Goal: Task Accomplishment & Management: Manage account settings

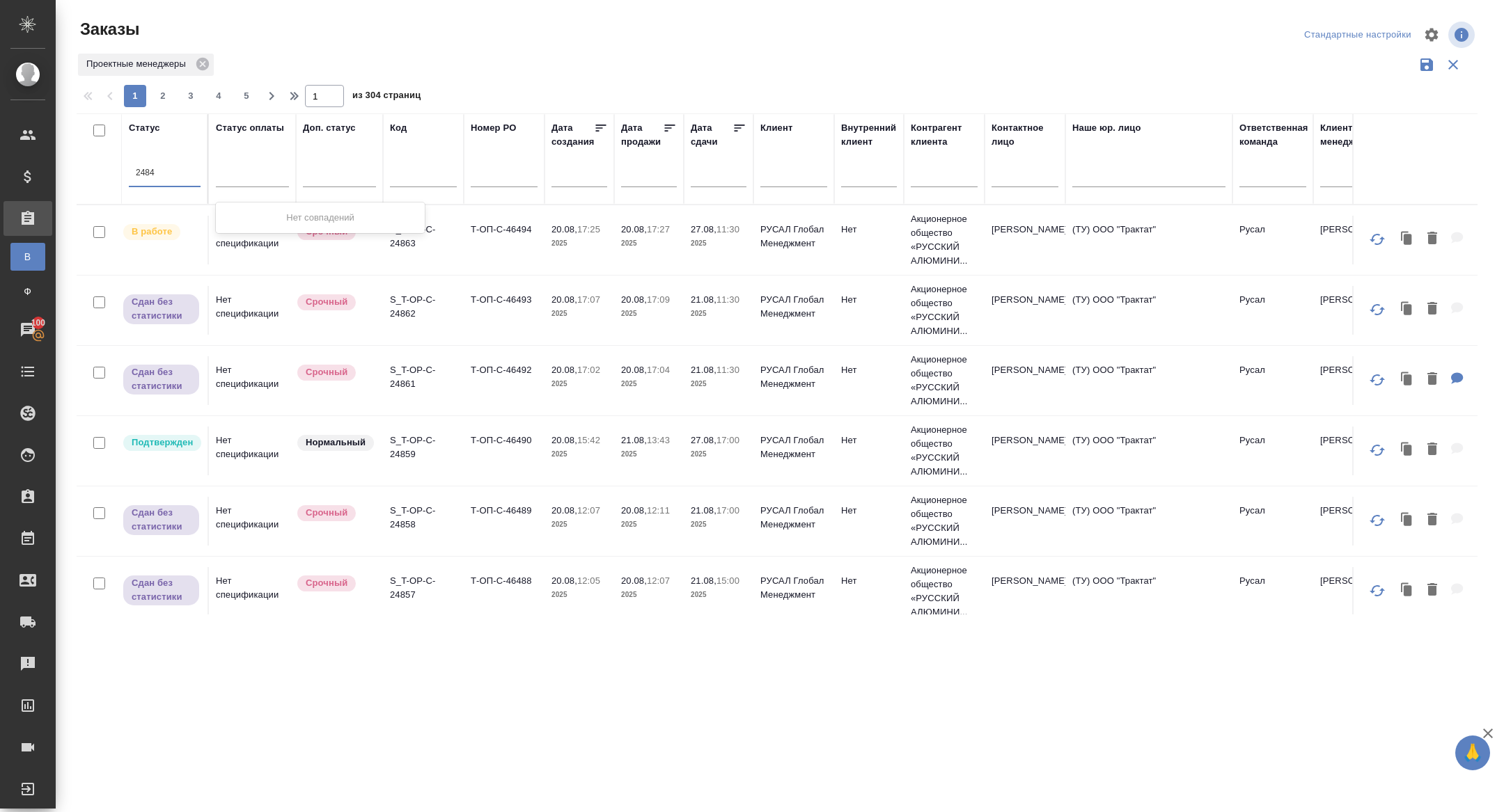
type input "24843"
drag, startPoint x: 174, startPoint y: 173, endPoint x: 236, endPoint y: 170, distance: 62.1
click at [154, 170] on div at bounding box center [164, 173] width 71 height 21
click at [405, 180] on input "text" at bounding box center [423, 178] width 67 height 18
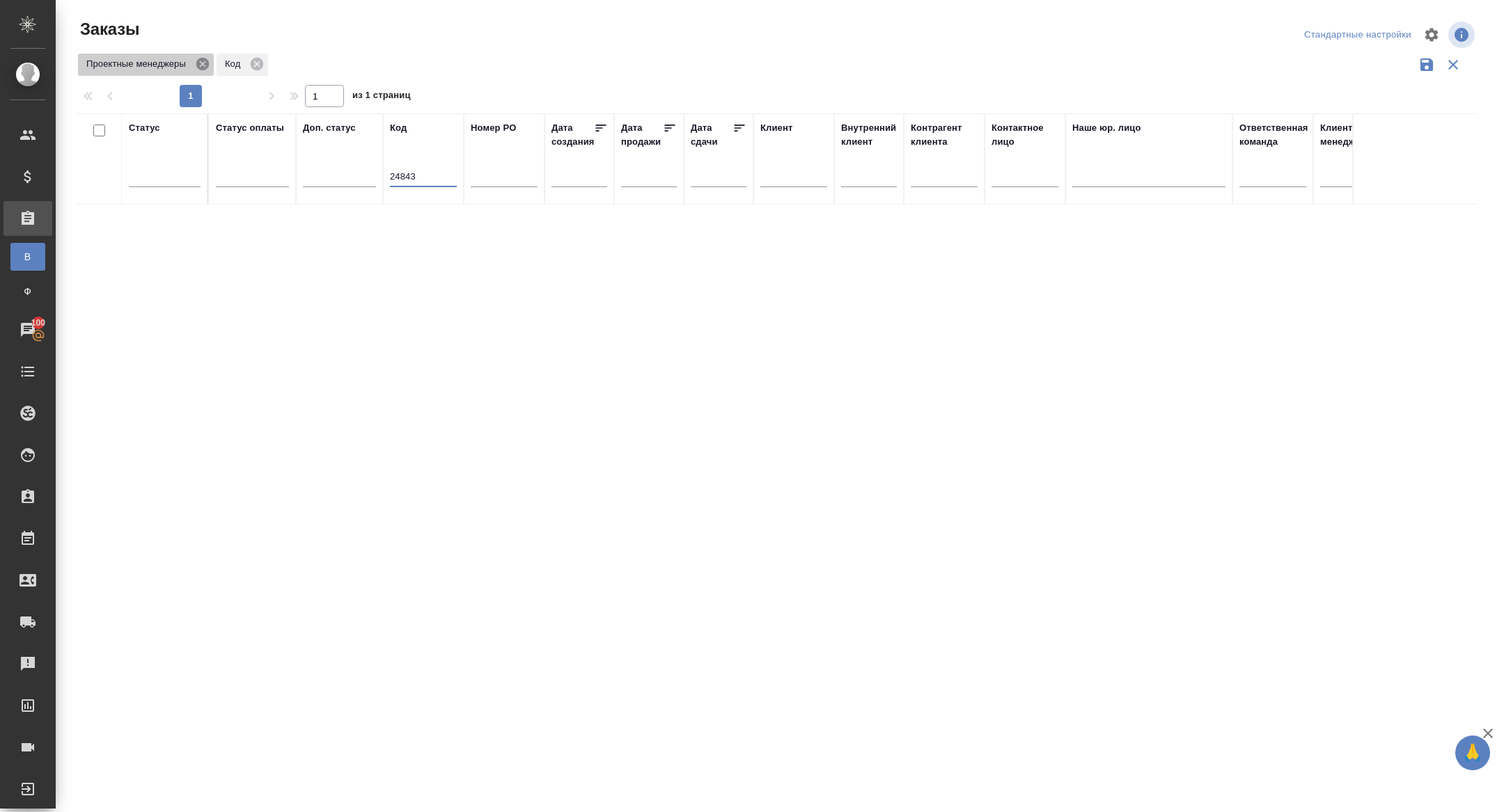
click at [210, 59] on icon at bounding box center [202, 63] width 15 height 15
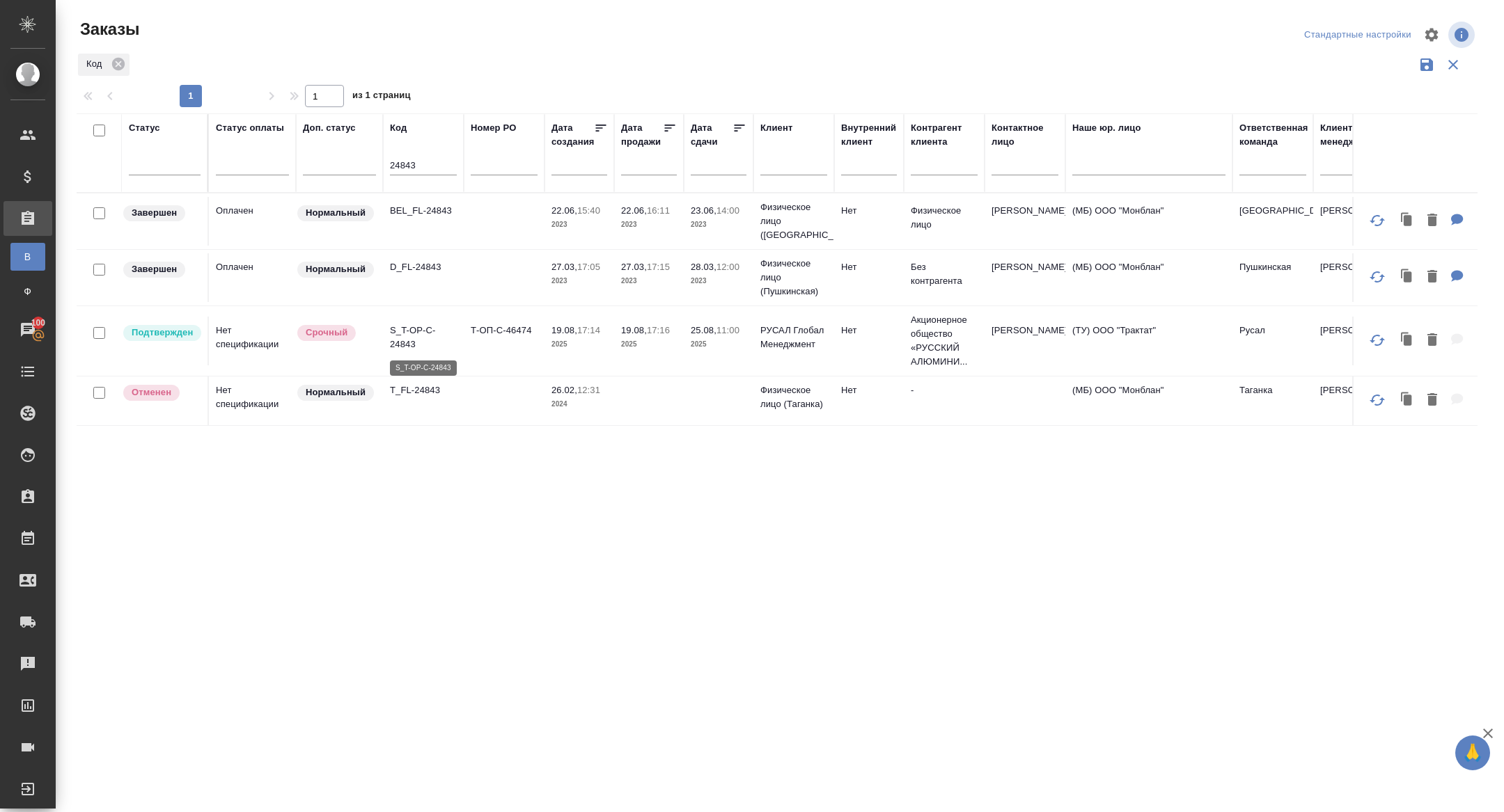
click at [403, 342] on p "S_T-OP-C-24843" at bounding box center [423, 337] width 67 height 28
drag, startPoint x: 411, startPoint y: 163, endPoint x: 358, endPoint y: 163, distance: 53.0
click at [358, 163] on tr "Статус Статус оплаты Доп. статус Код 24843 Номер PO Дата создания Дата продажи …" at bounding box center [1242, 153] width 2331 height 79
type input "3"
click at [712, 158] on input "text" at bounding box center [722, 164] width 47 height 20
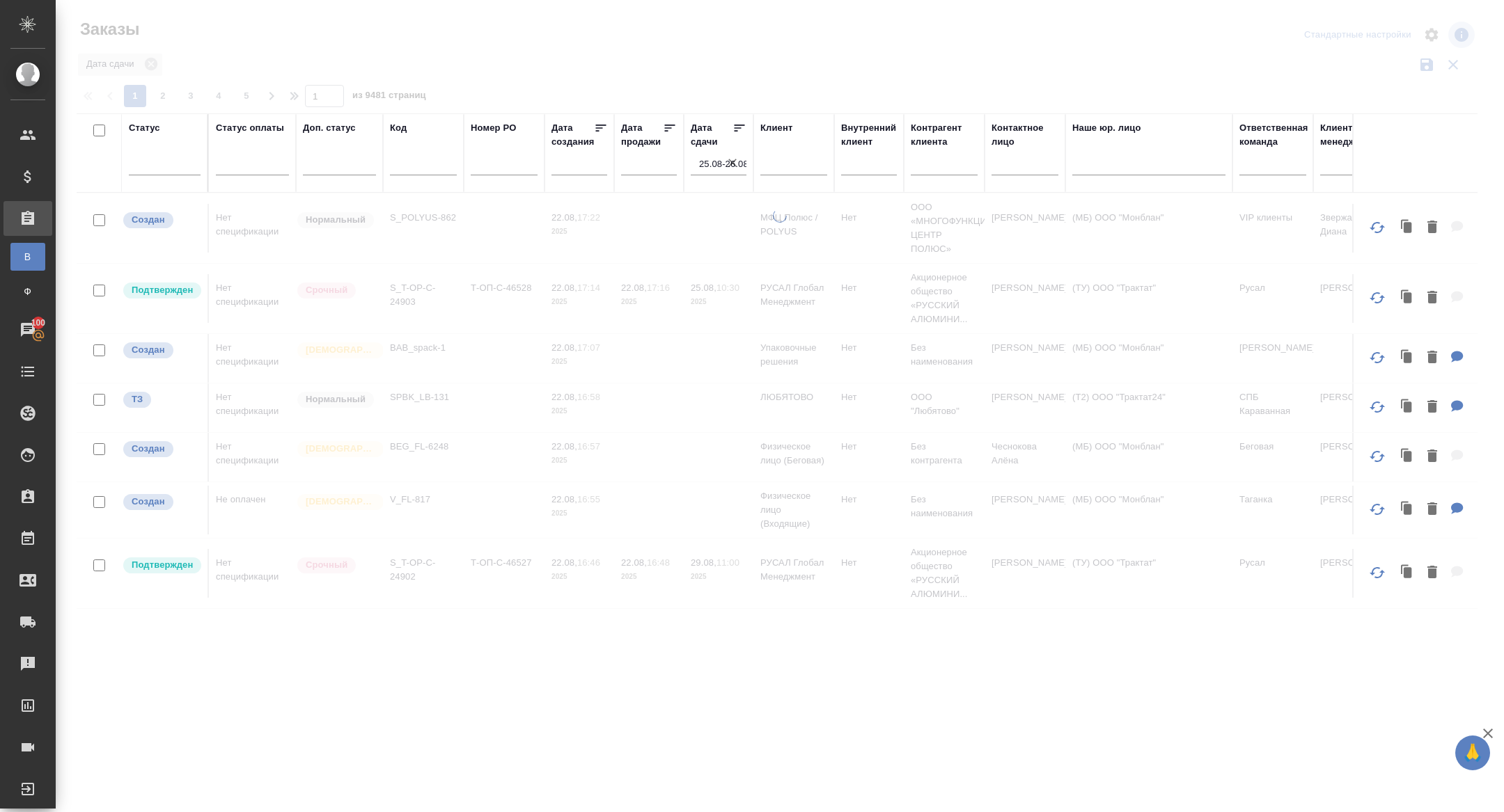
click at [735, 130] on icon at bounding box center [740, 128] width 11 height 7
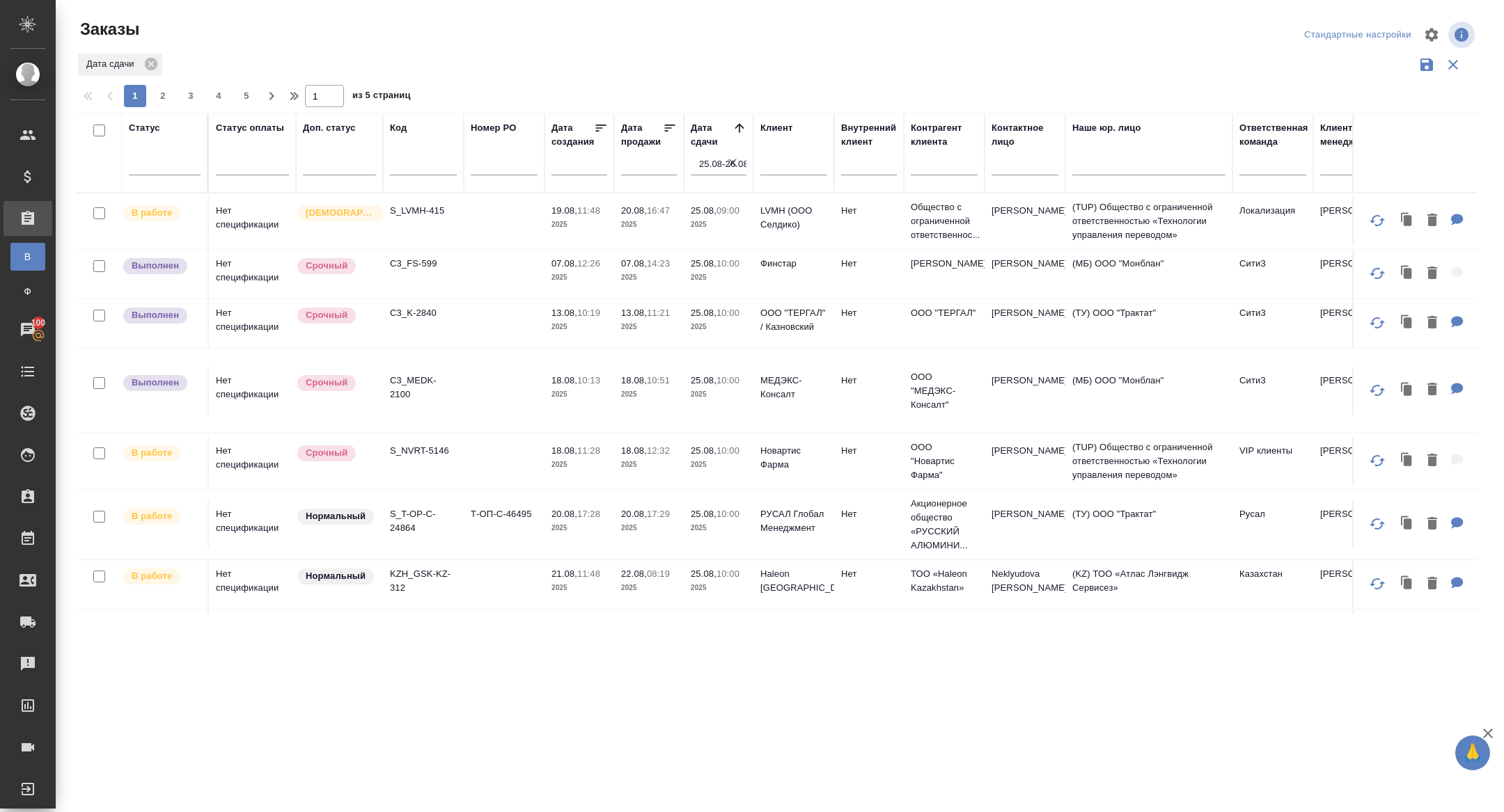
scroll to position [7, 0]
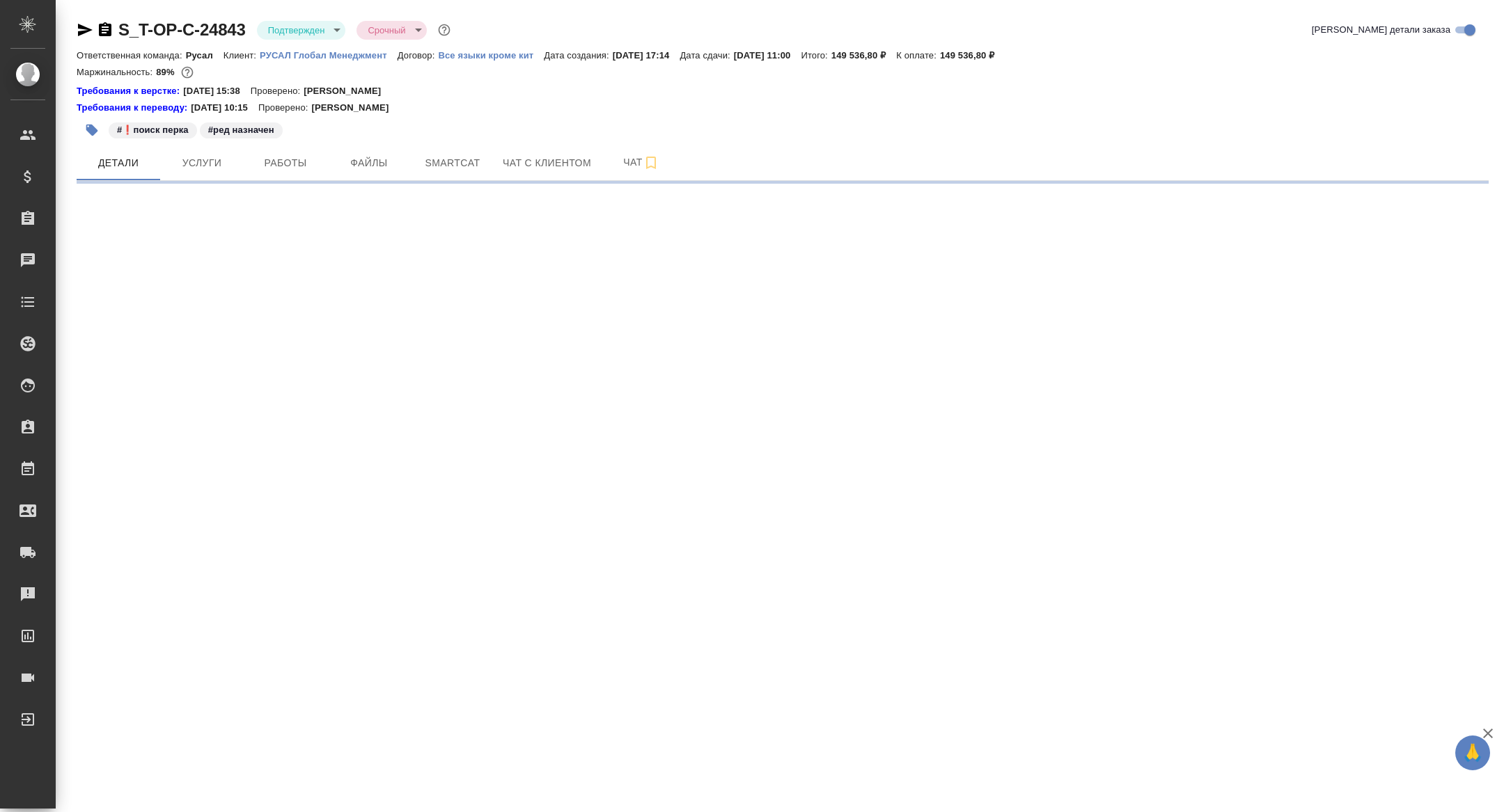
select select "RU"
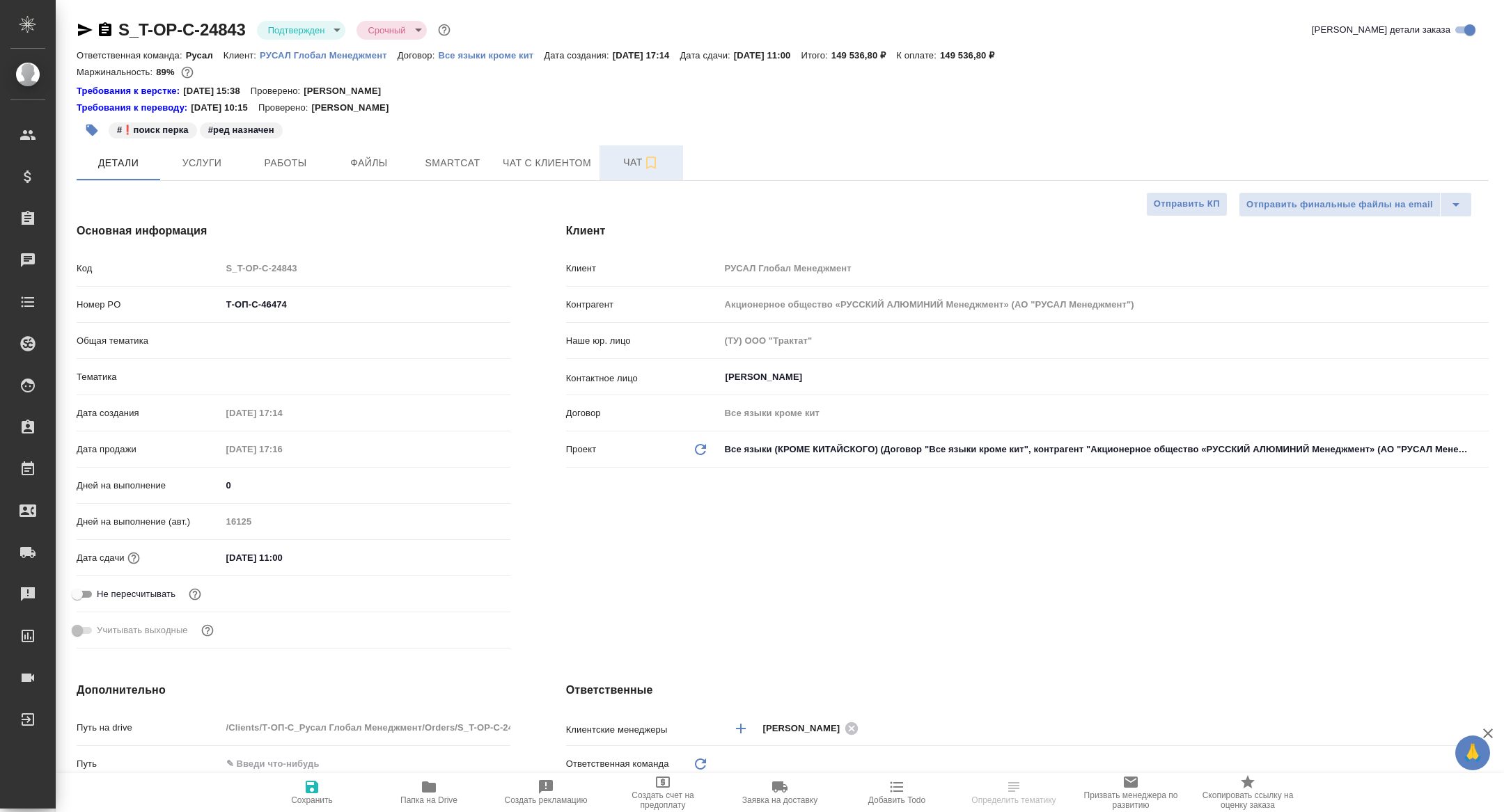
type textarea "x"
click at [635, 169] on span "Чат" at bounding box center [641, 162] width 67 height 18
type textarea "x"
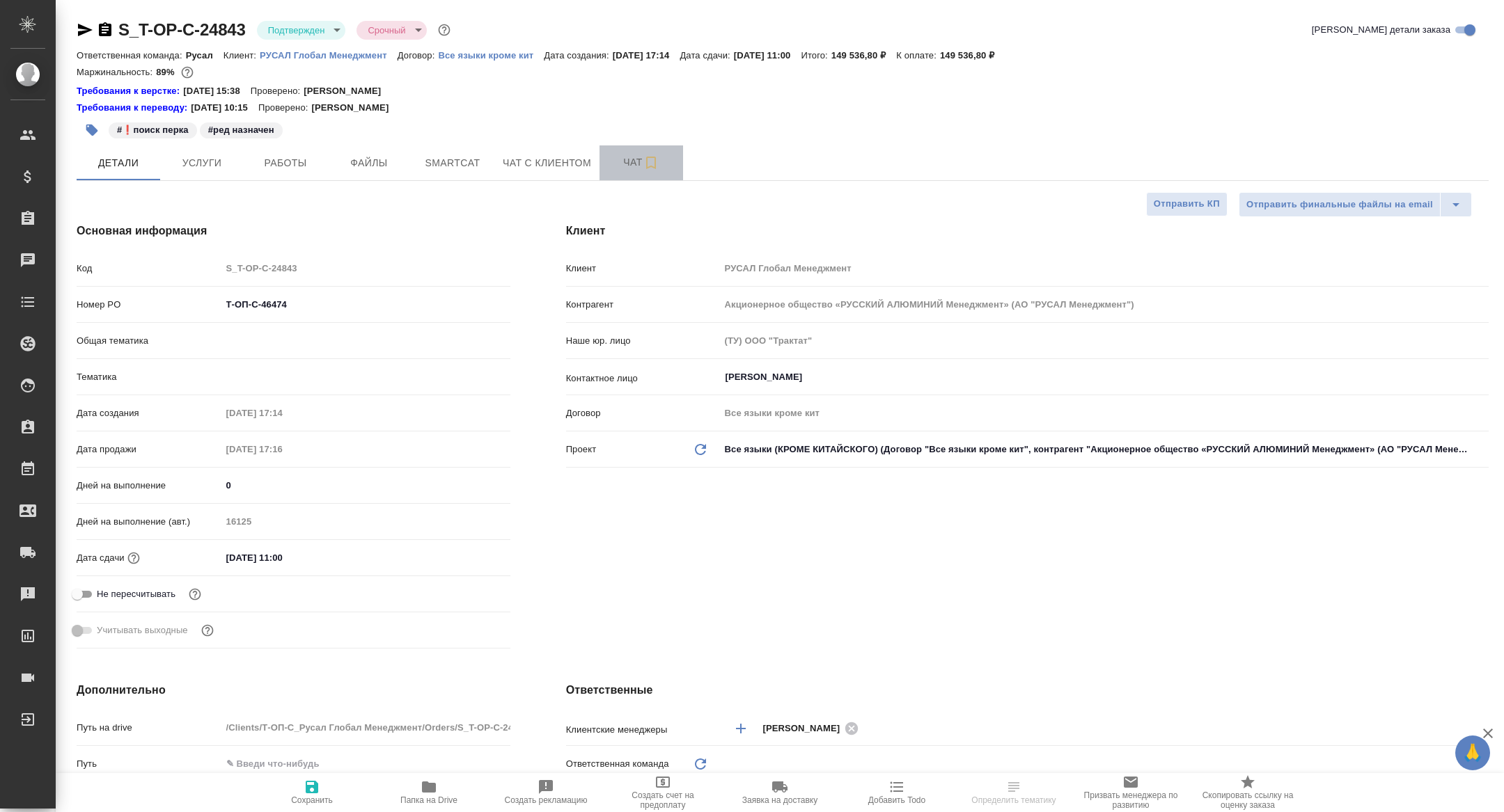
type textarea "x"
type input "Авдеенко Кирилл"
type input "Русал"
type textarea "x"
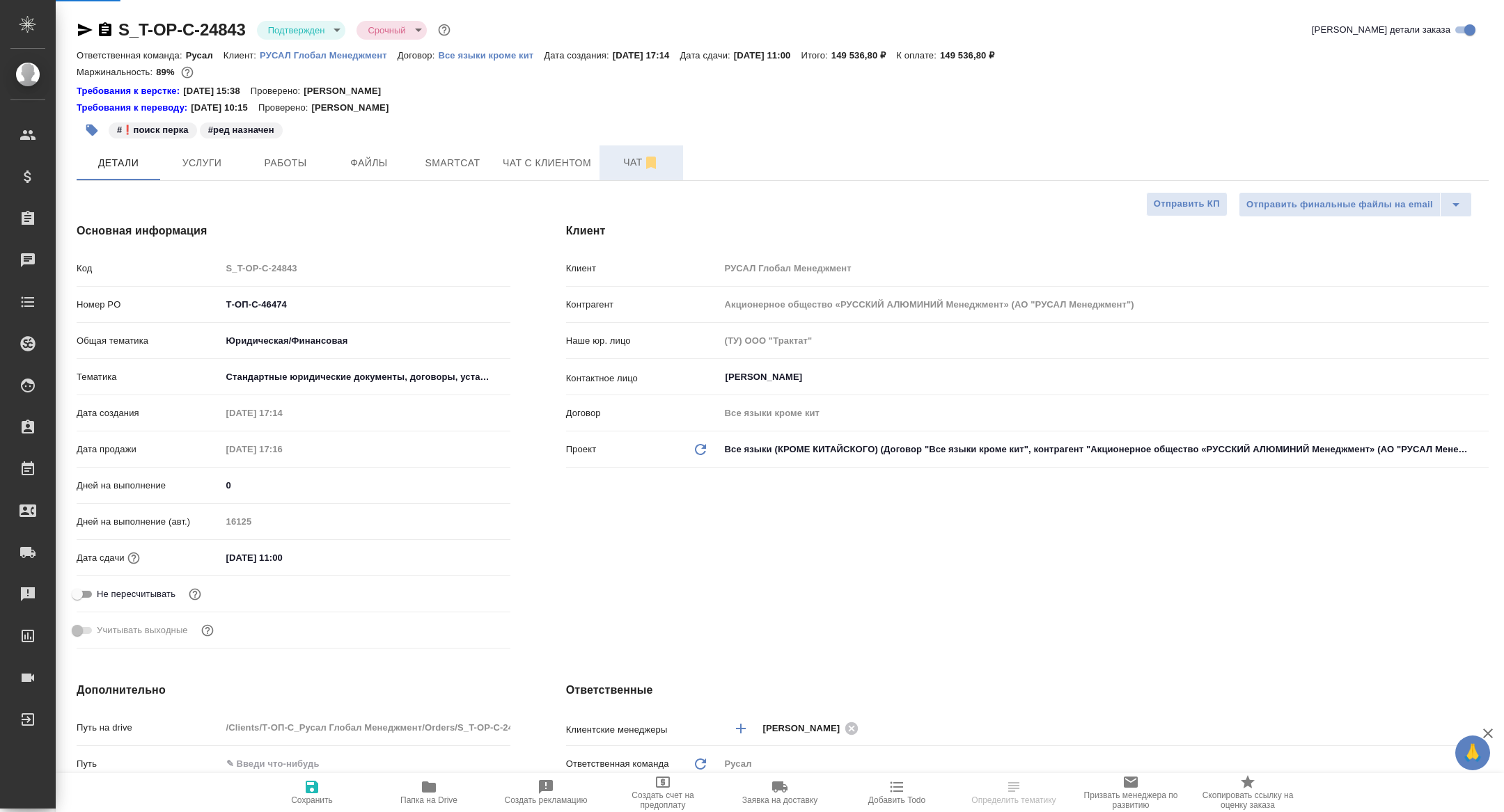
type textarea "x"
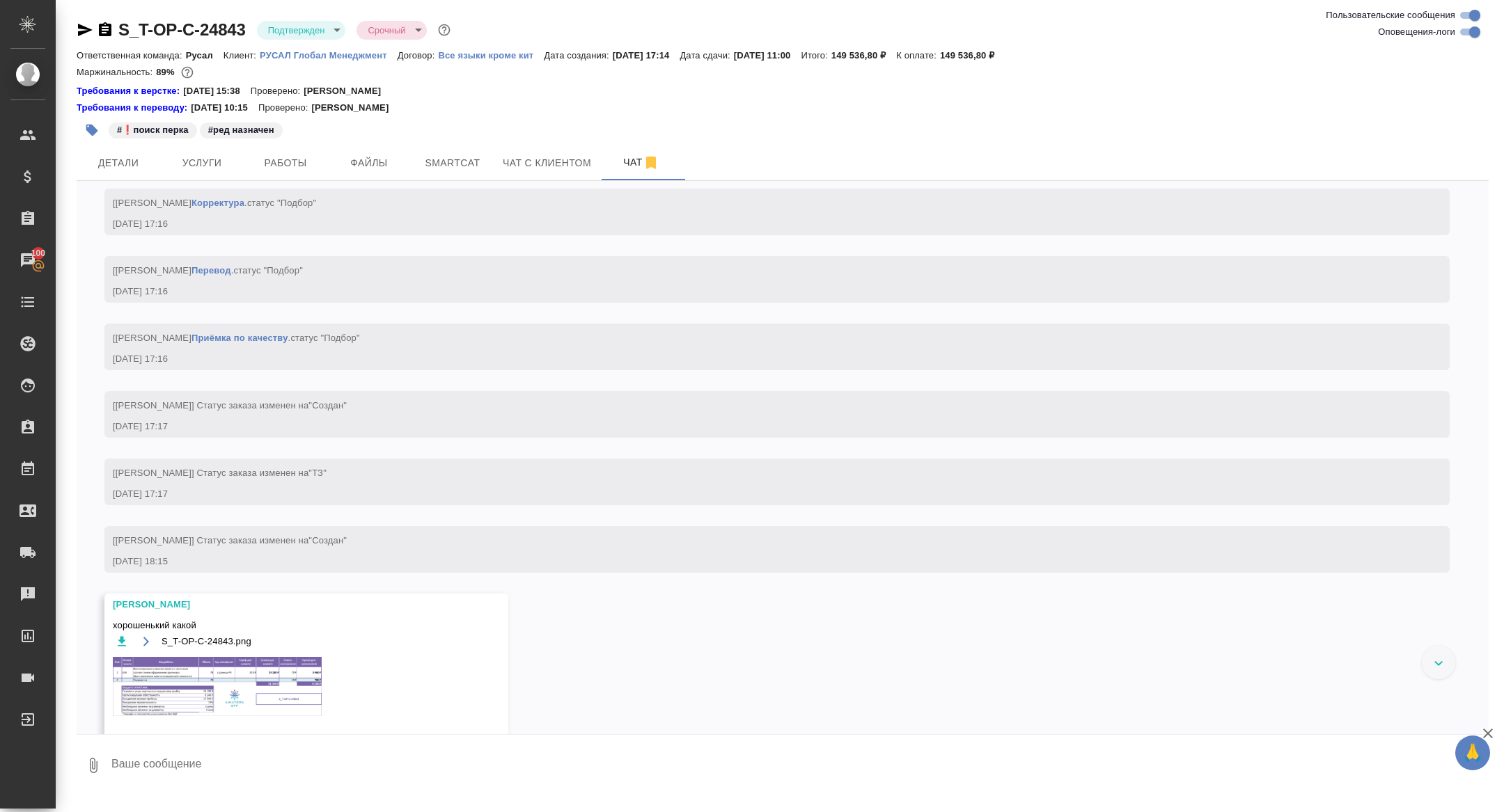
scroll to position [846, 0]
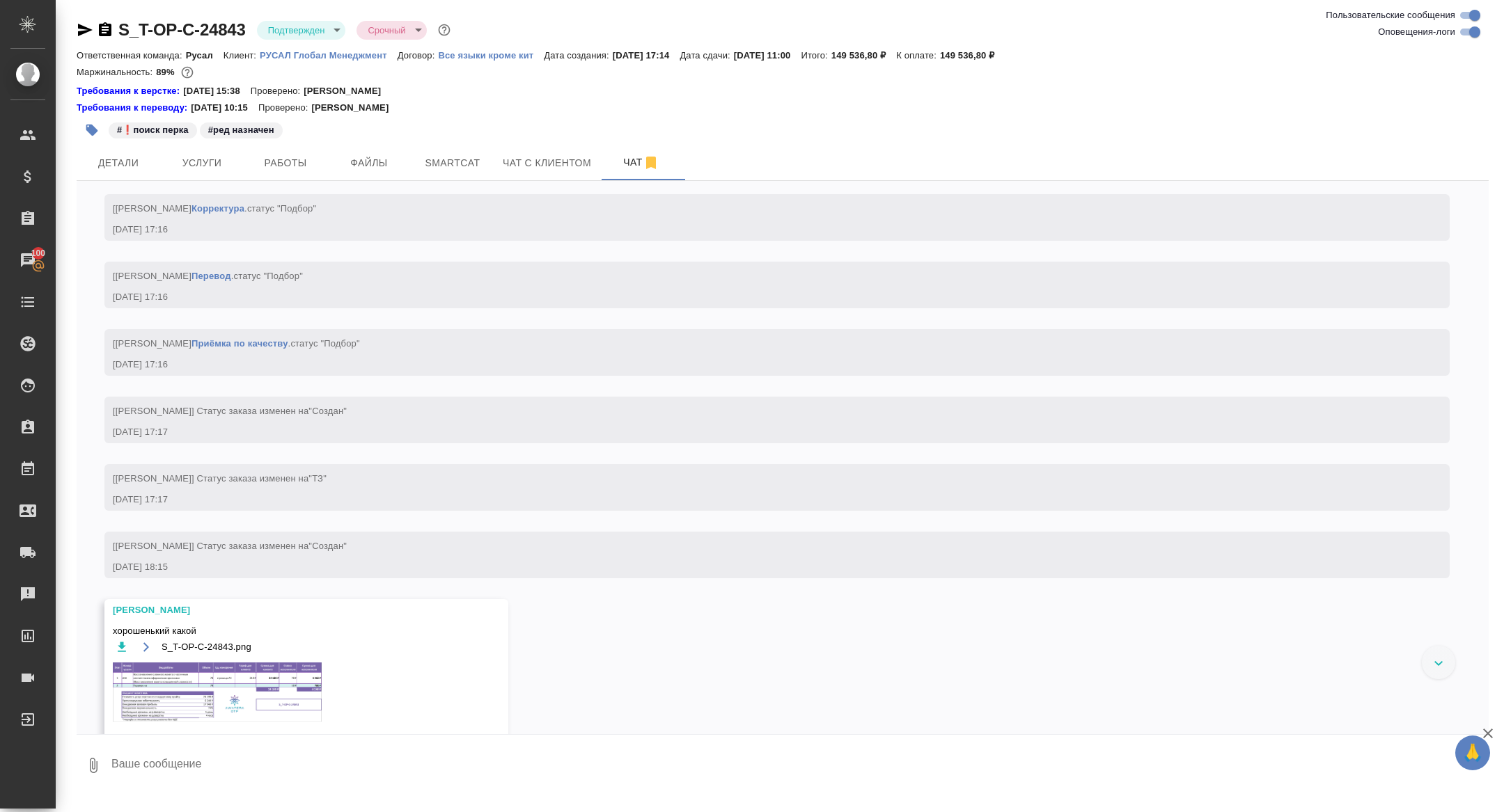
click at [251, 708] on img at bounding box center [217, 692] width 209 height 59
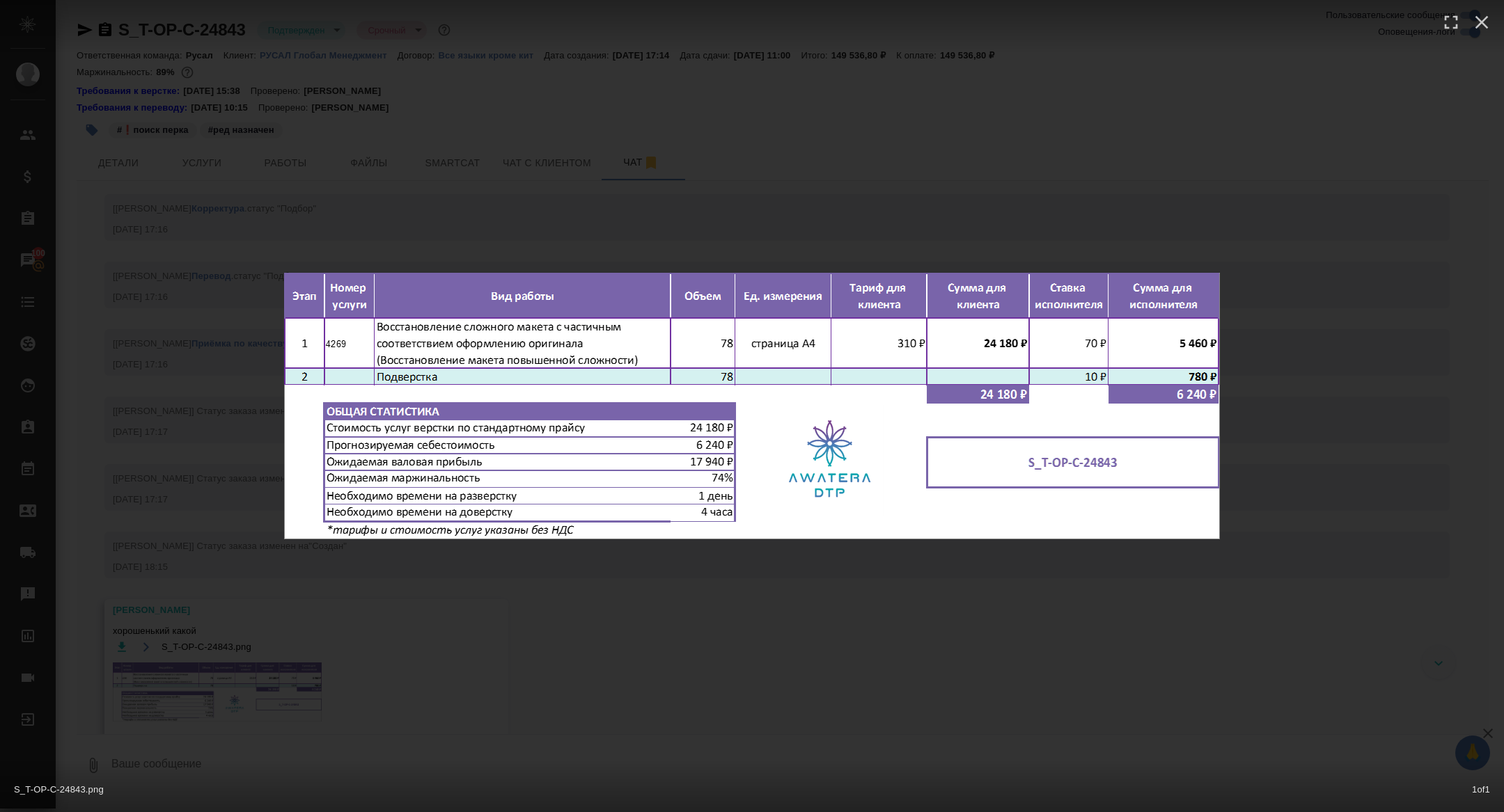
click at [245, 661] on div "S_T-OP-C-24843.png 1 of 1" at bounding box center [752, 406] width 1504 height 812
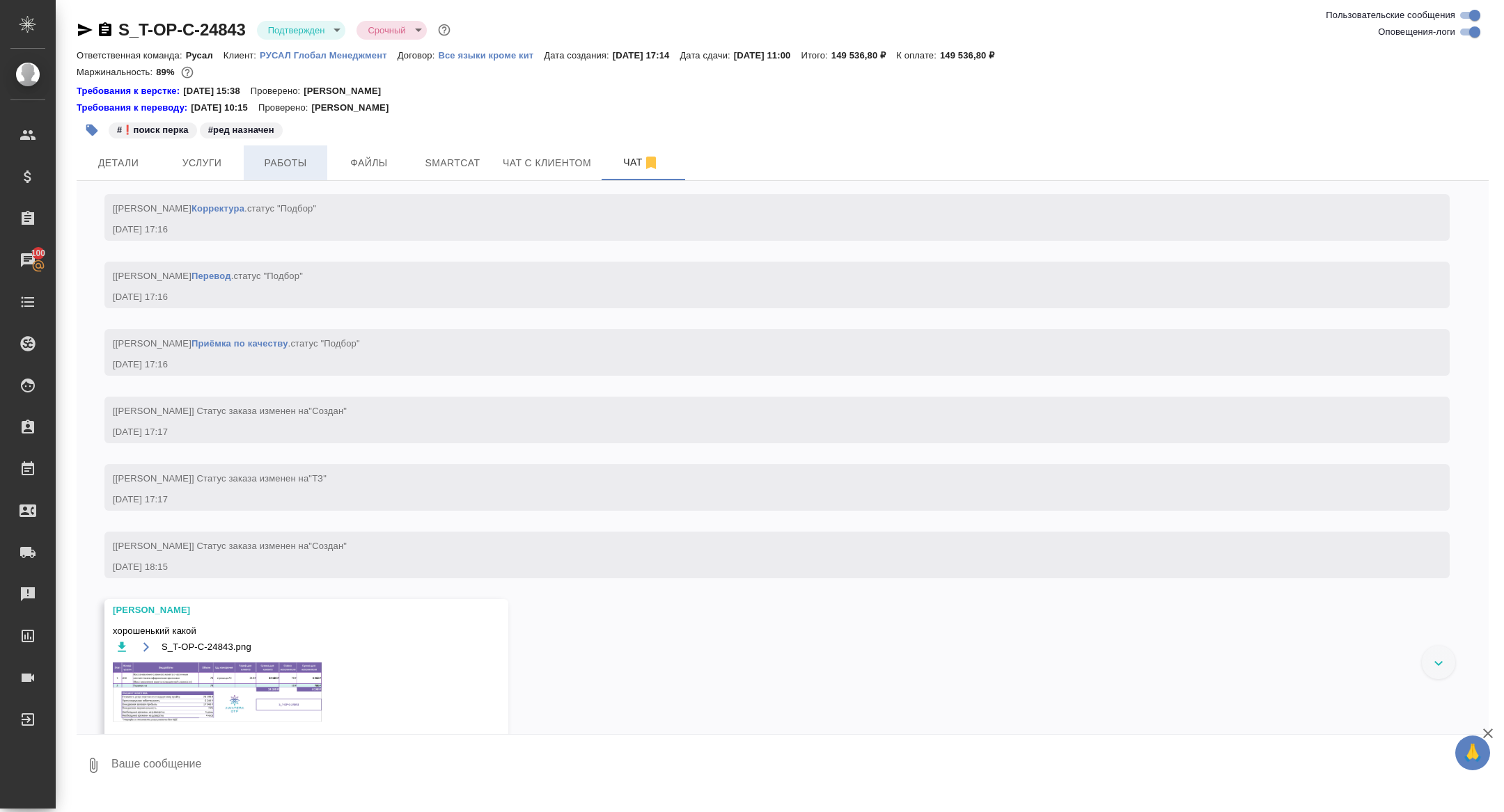
click at [304, 163] on span "Работы" at bounding box center [285, 163] width 67 height 18
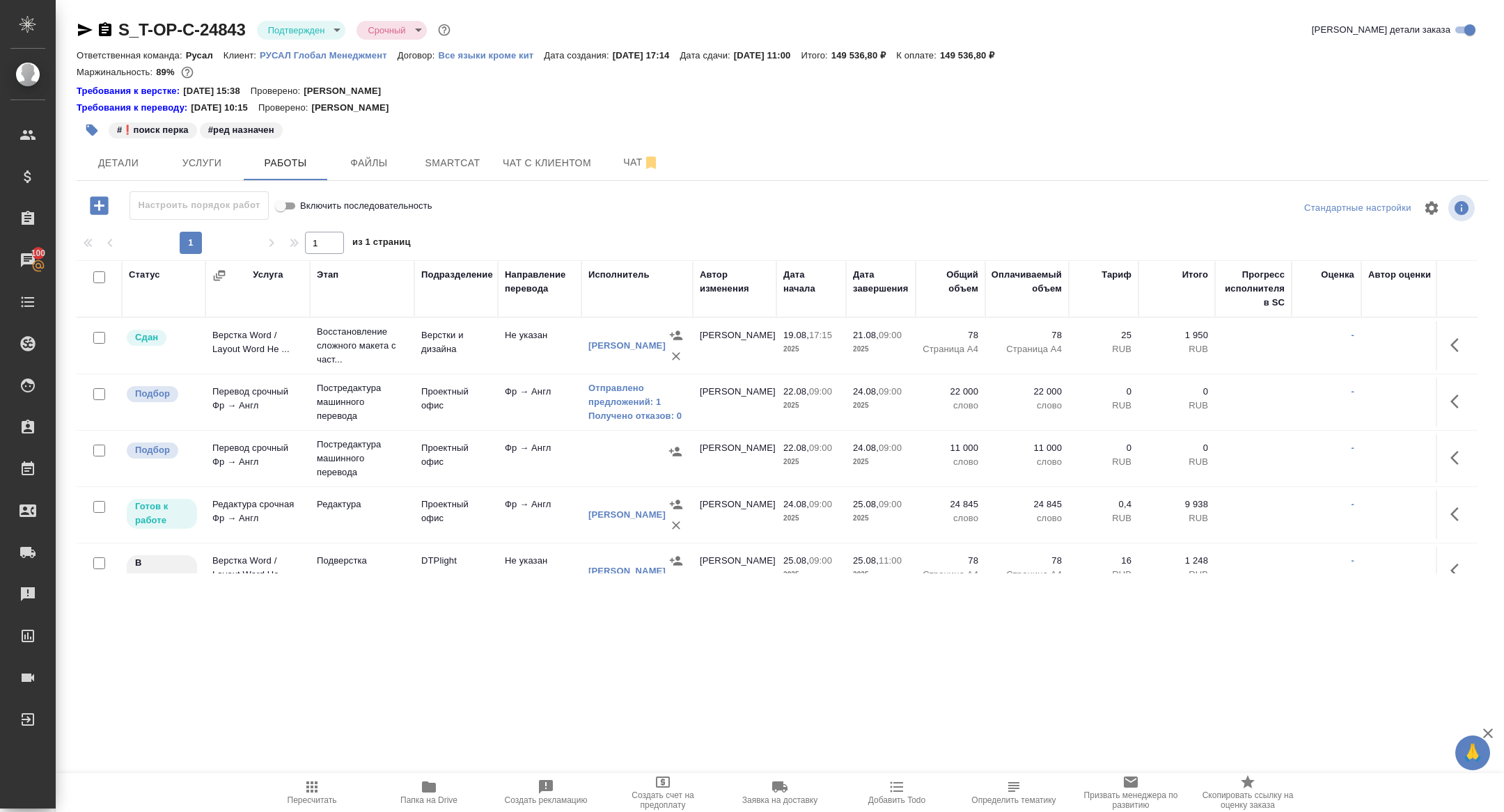
scroll to position [25, 0]
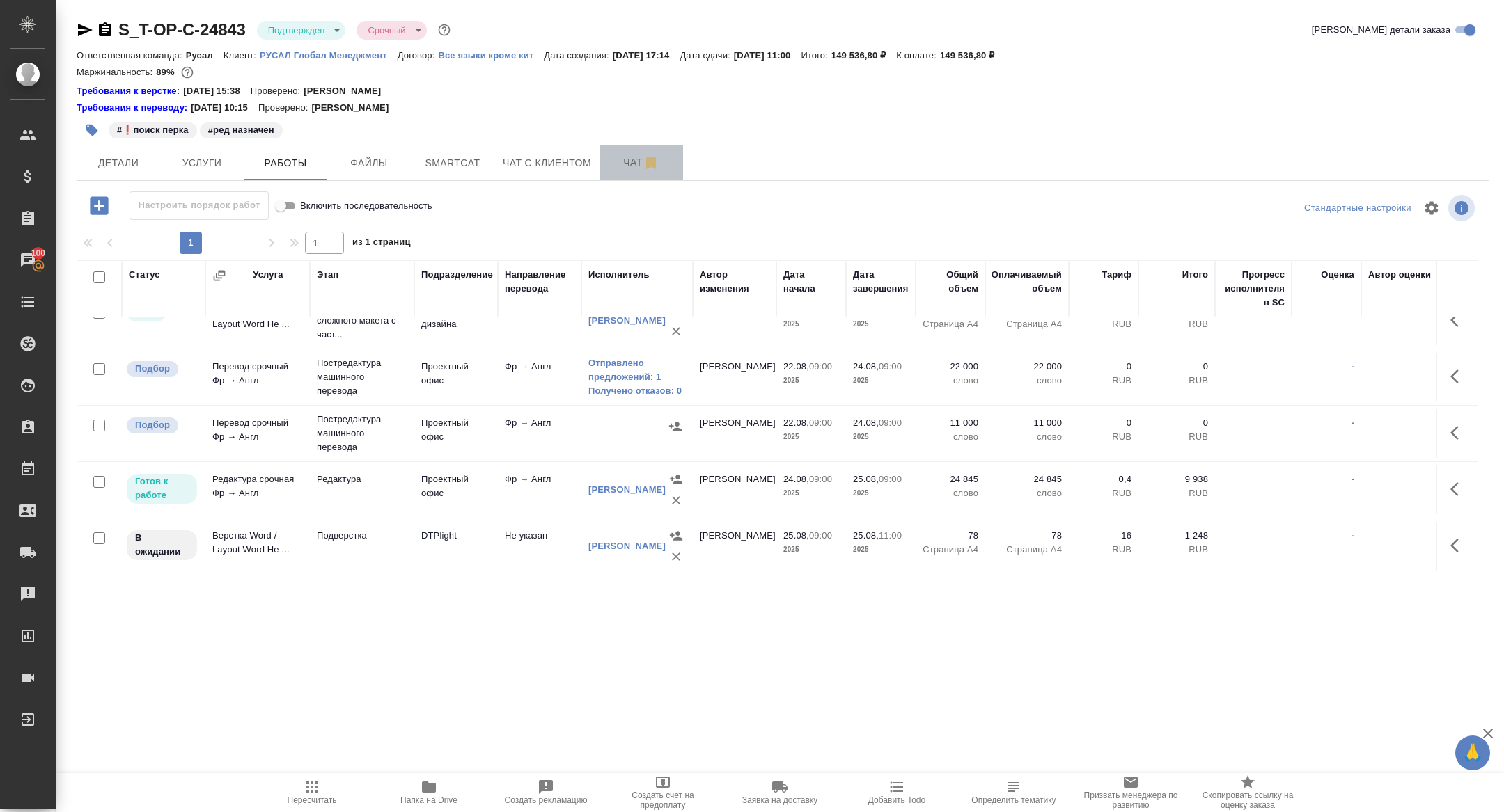
click at [631, 179] on button "Чат" at bounding box center [642, 162] width 84 height 35
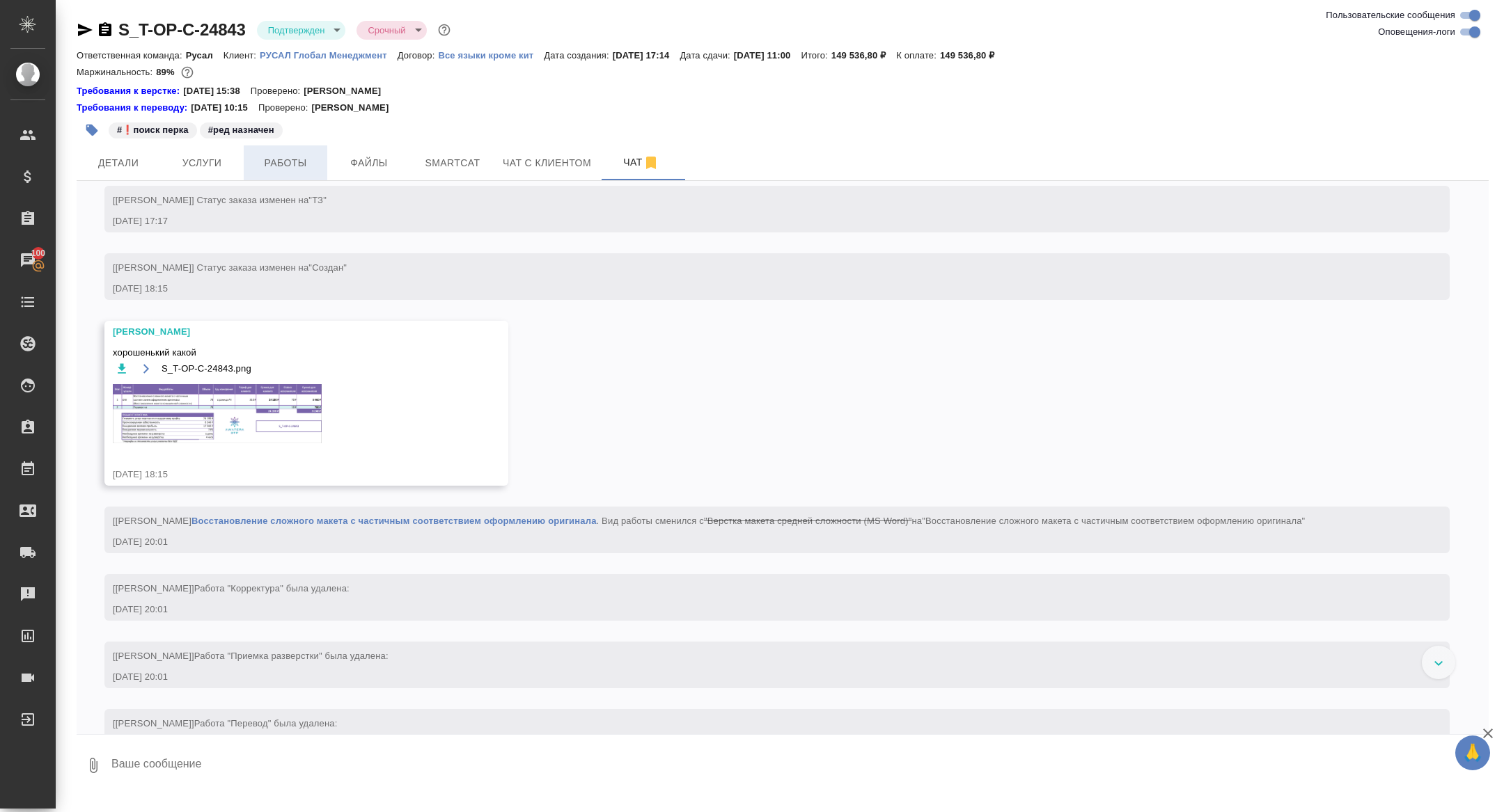
click at [309, 166] on span "Работы" at bounding box center [285, 163] width 67 height 18
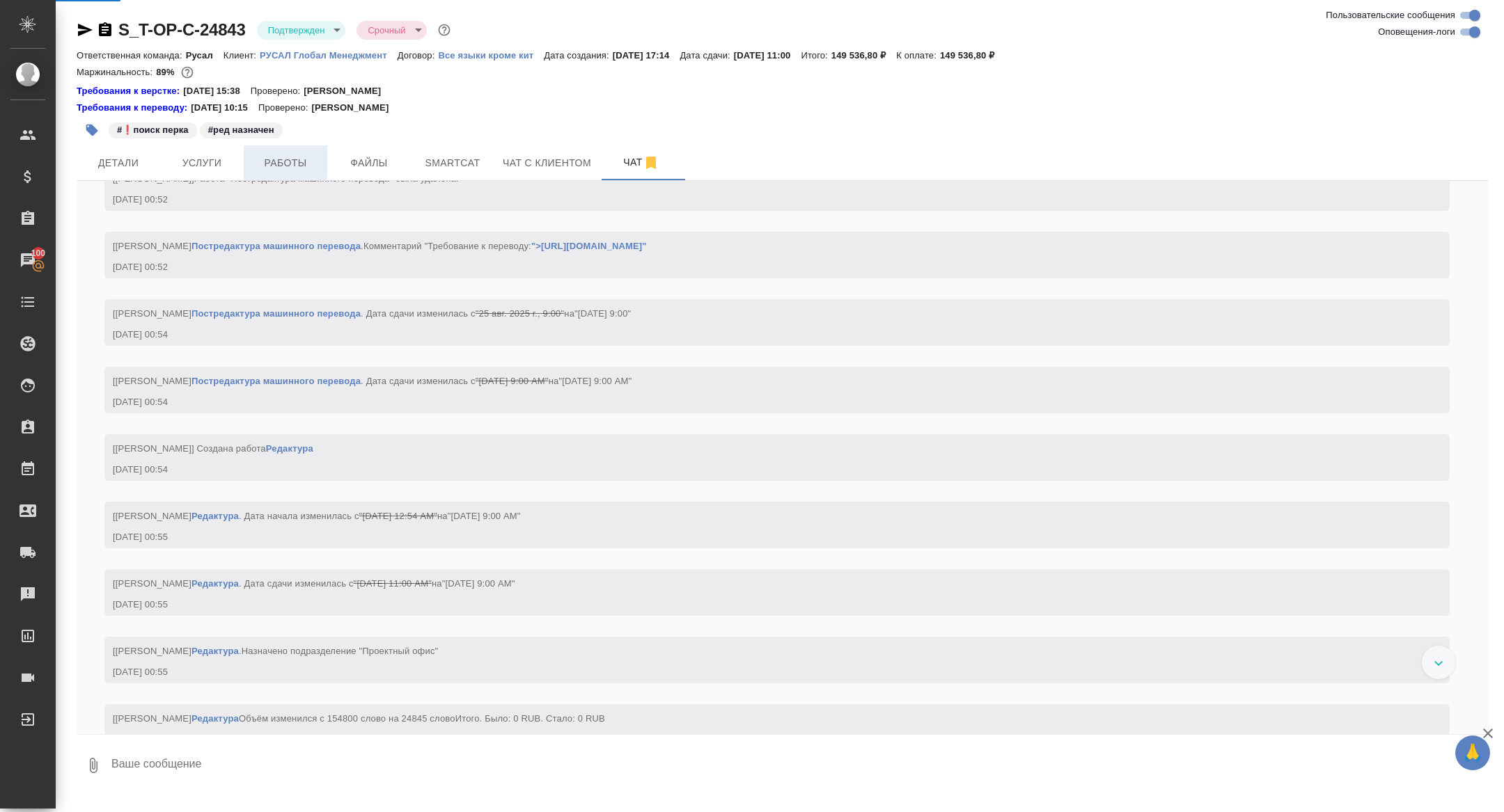
scroll to position [4492, 0]
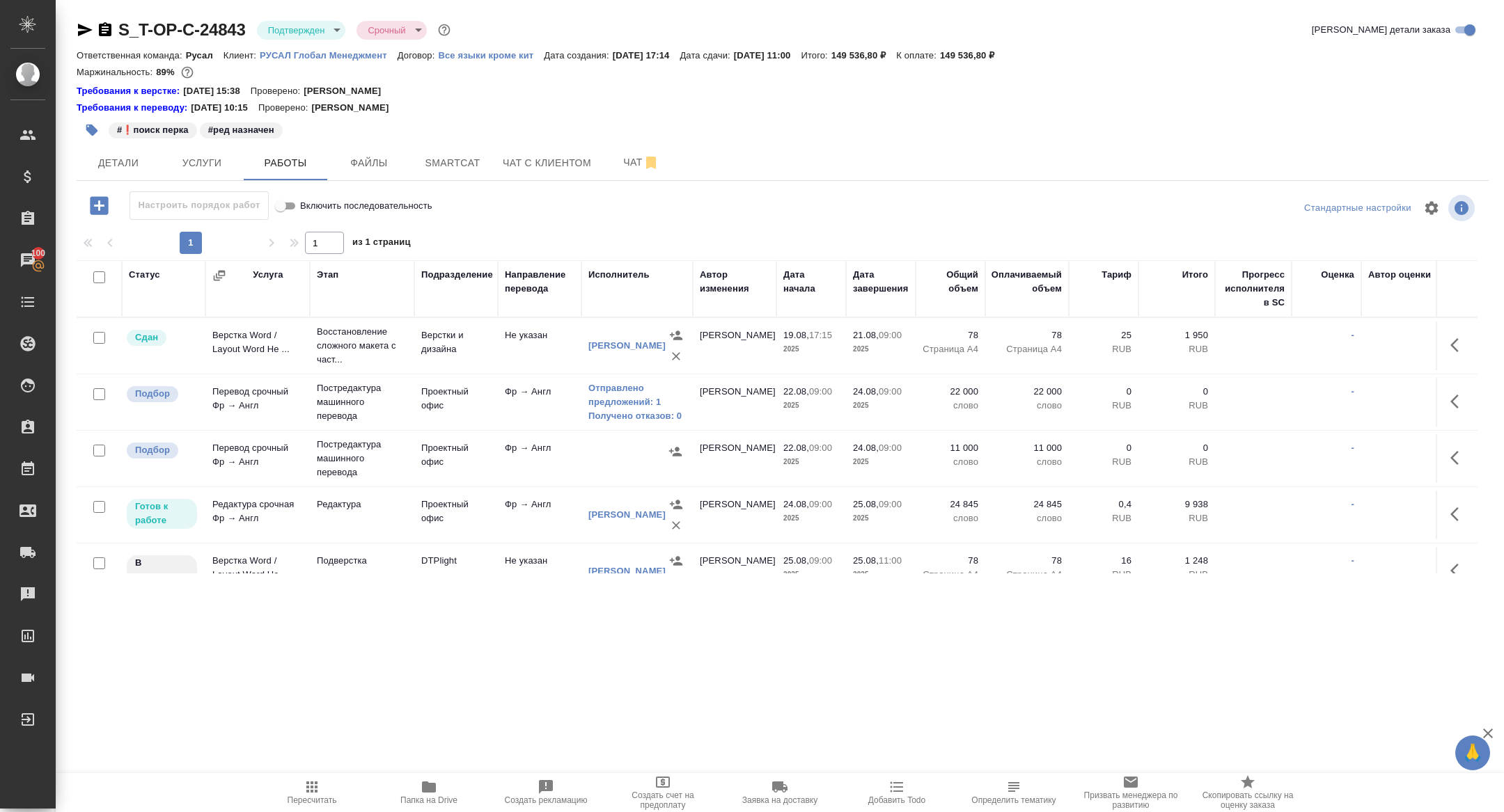
scroll to position [25, 0]
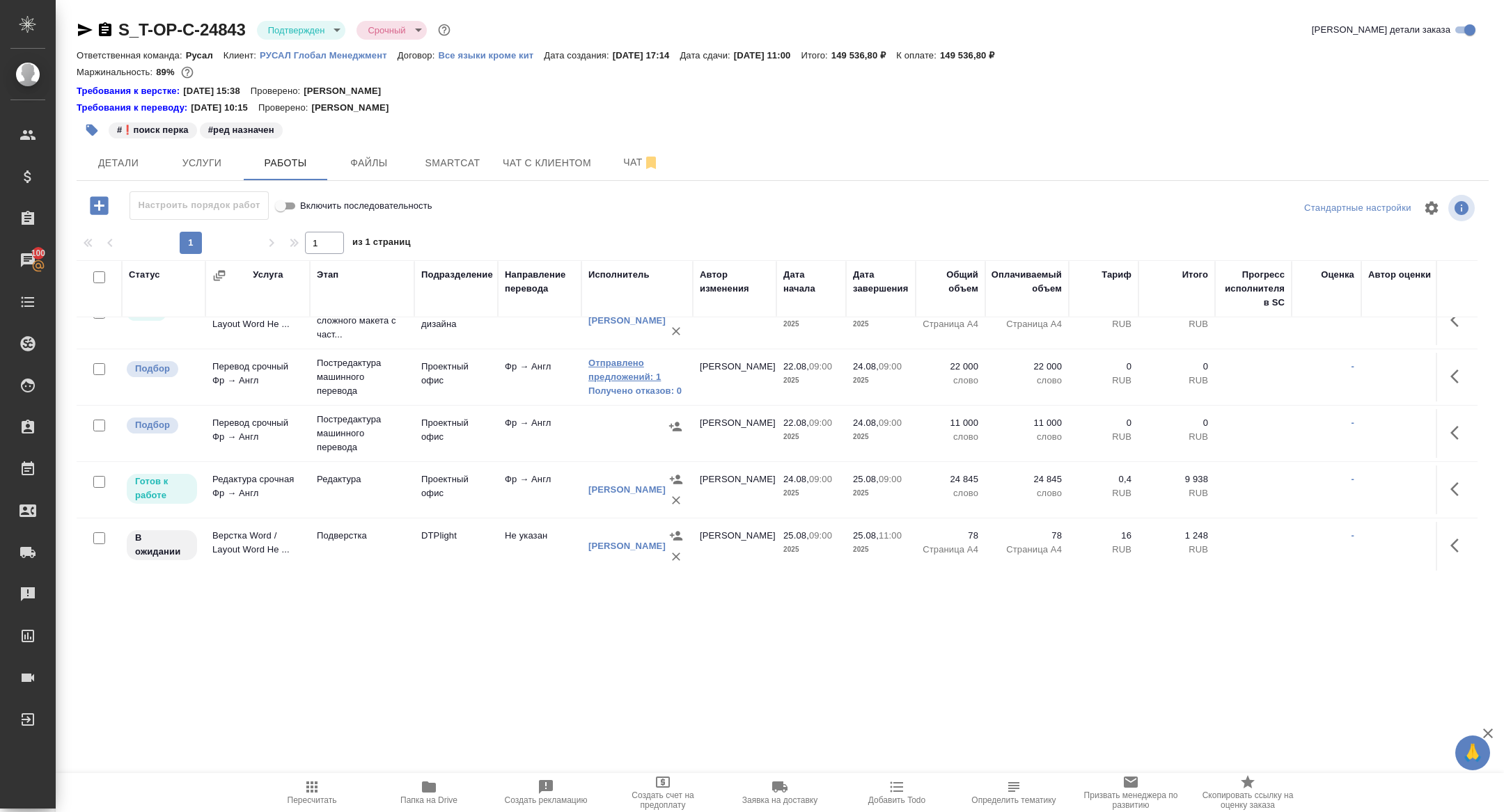
click at [613, 366] on link "Отправлено предложений: 1" at bounding box center [636, 369] width 97 height 28
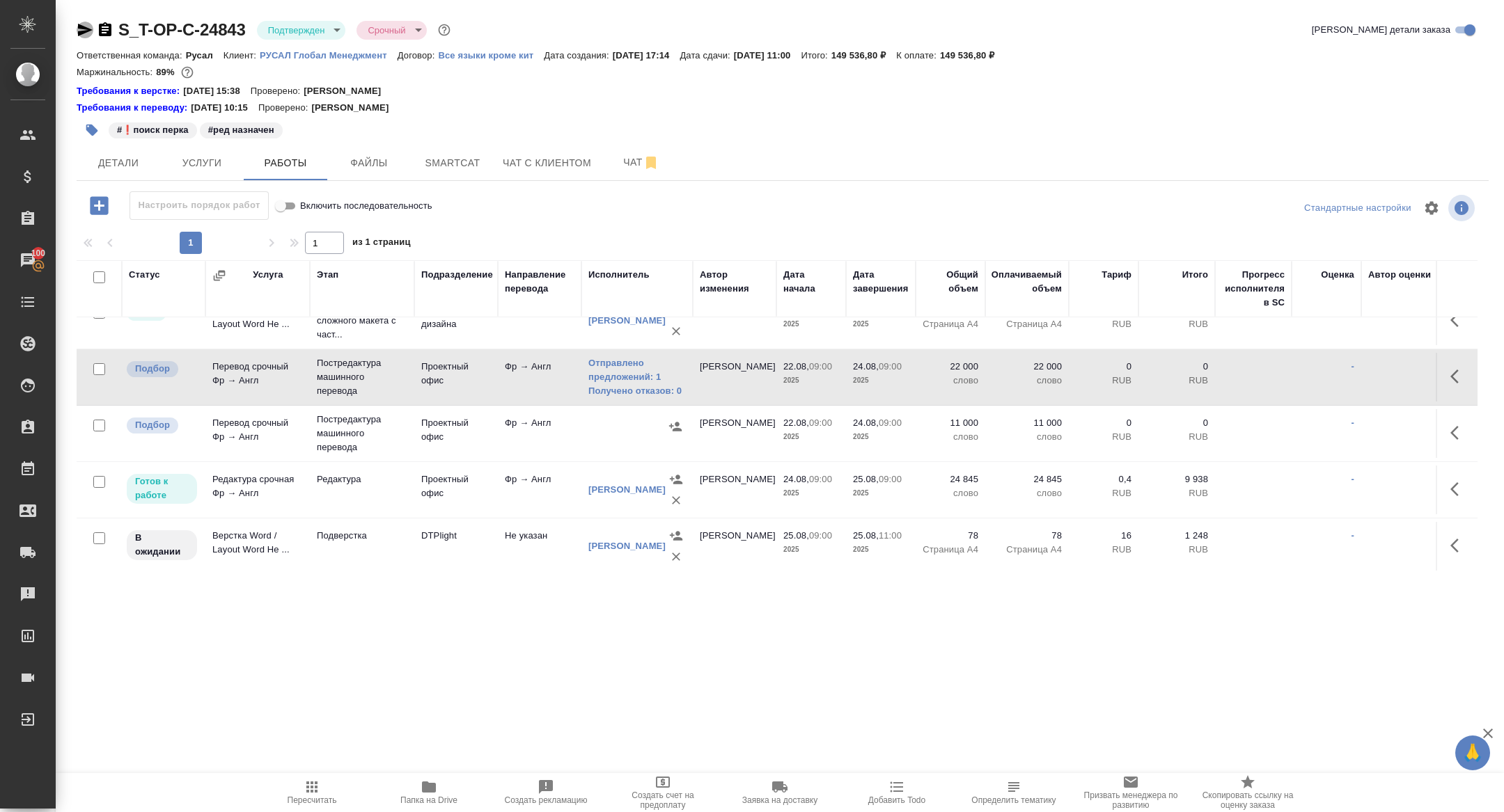
click at [89, 28] on icon "button" at bounding box center [85, 29] width 17 height 17
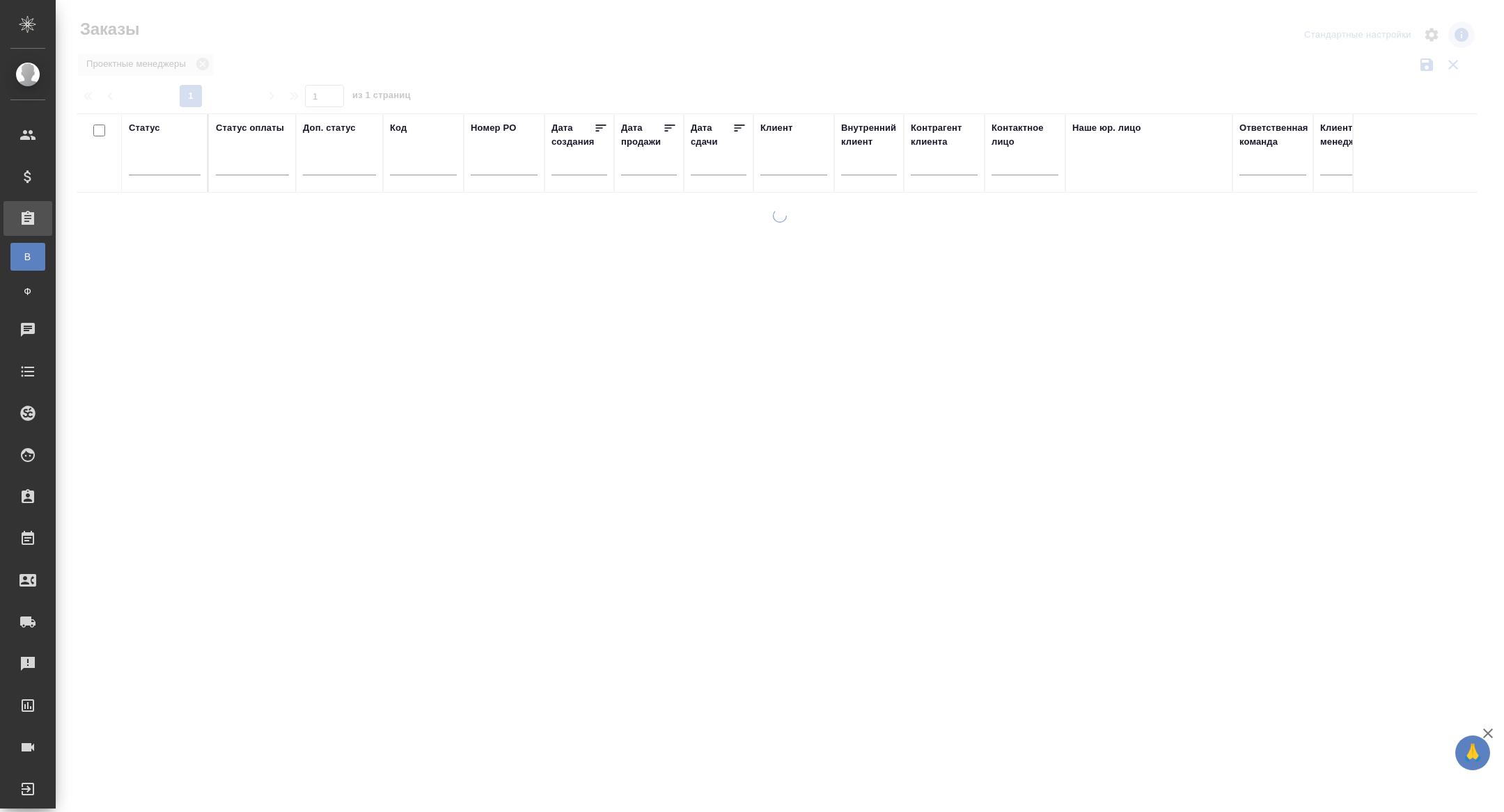
select select "7"
click at [710, 168] on input "text" at bounding box center [722, 164] width 47 height 20
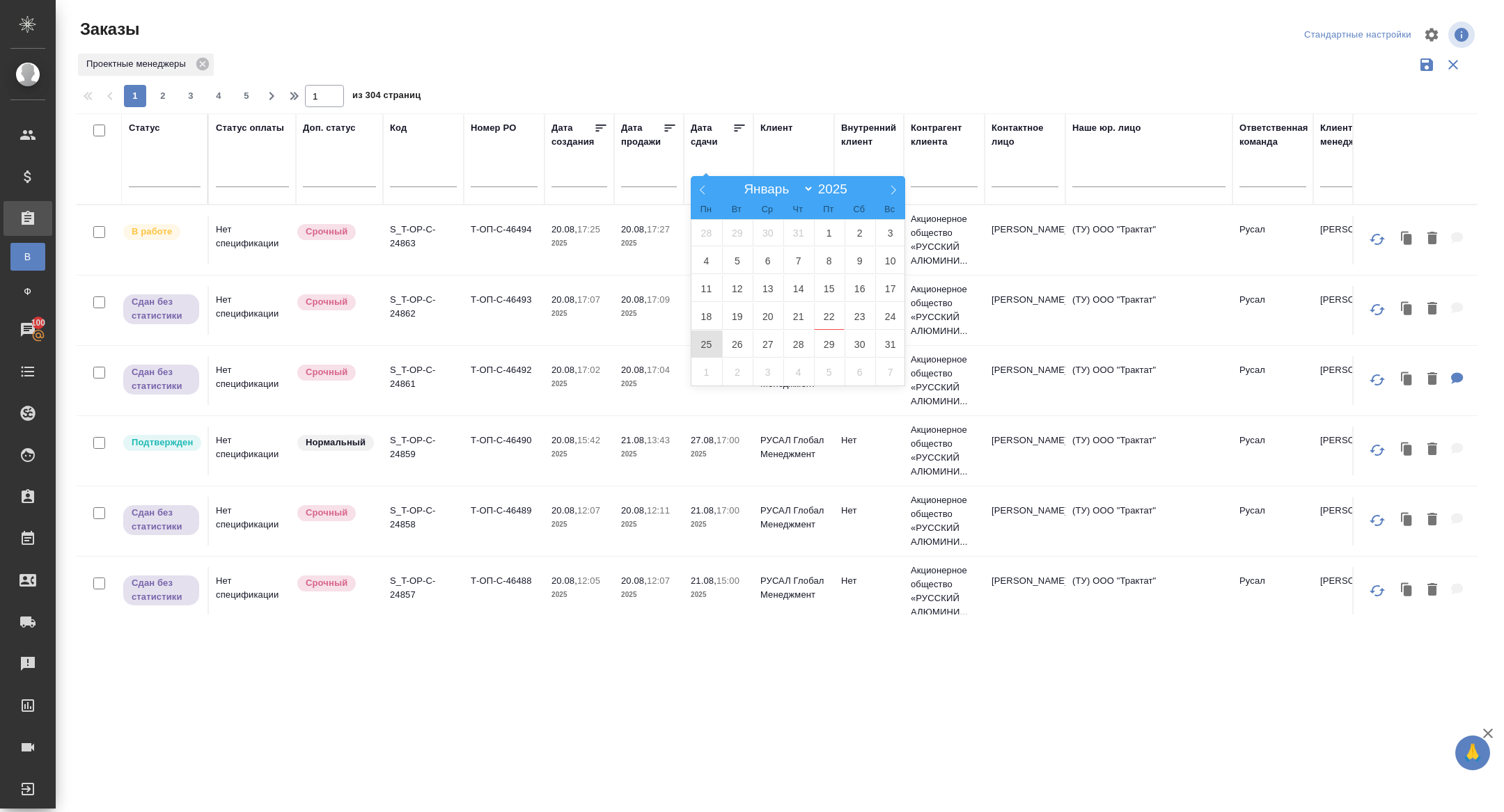
click at [709, 336] on span "25" at bounding box center [707, 344] width 30 height 27
type div "2025-08-24T21:00:00.000Z"
click at [733, 340] on span "26" at bounding box center [737, 344] width 30 height 27
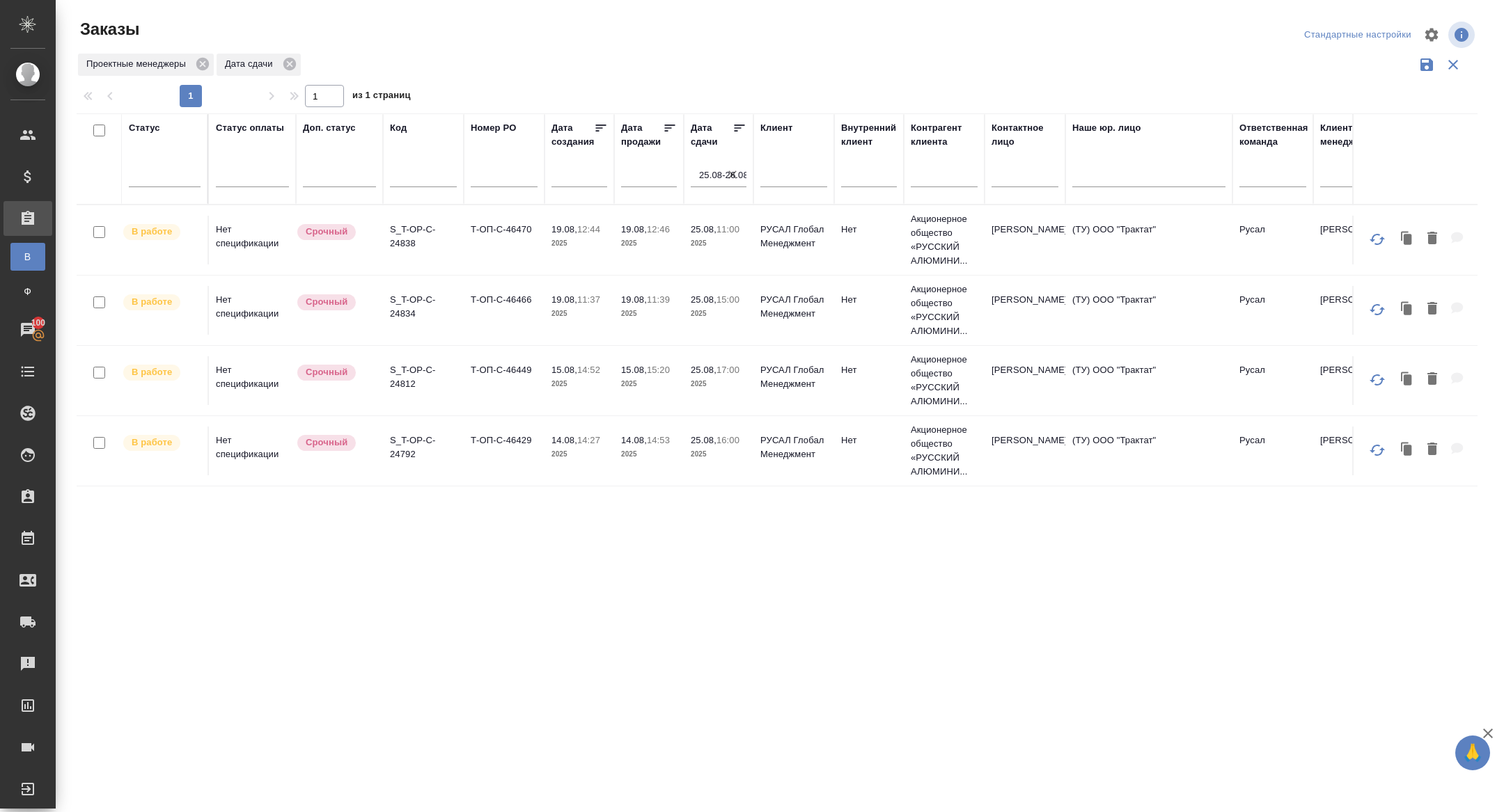
click at [741, 122] on icon at bounding box center [740, 128] width 14 height 14
click at [399, 232] on p "S_T-OP-C-24838" at bounding box center [423, 236] width 67 height 28
click at [412, 305] on p "S_T-OP-C-24834" at bounding box center [423, 306] width 67 height 28
click at [399, 374] on p "S_T-OP-C-24792" at bounding box center [423, 377] width 67 height 28
click at [416, 264] on td "S_T-OP-C-24812" at bounding box center [423, 240] width 80 height 49
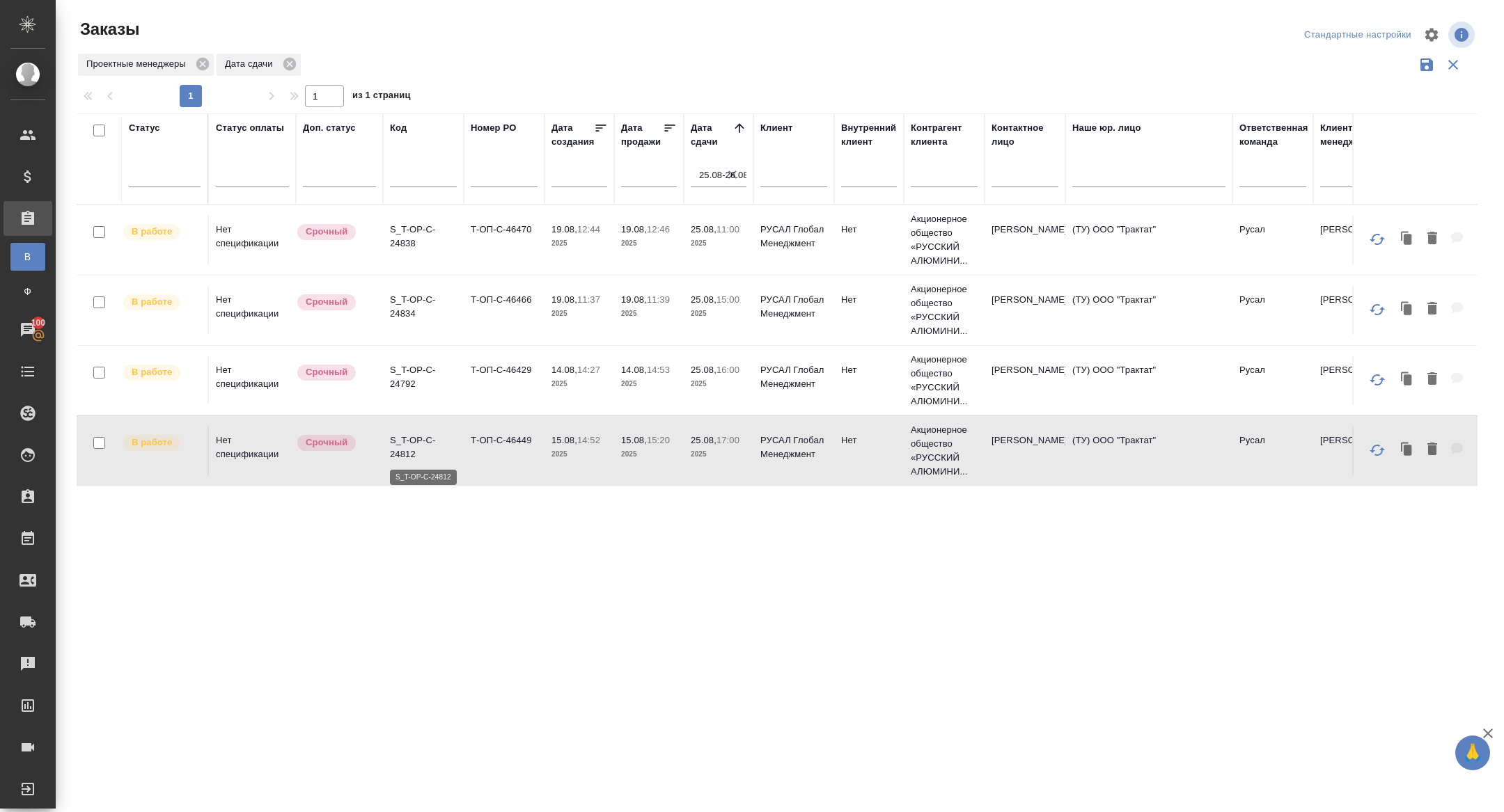
click at [411, 437] on p "S_T-OP-C-24812" at bounding box center [423, 447] width 67 height 28
click at [730, 178] on icon "button" at bounding box center [733, 175] width 14 height 14
select select "7"
click at [710, 178] on input "text" at bounding box center [722, 176] width 47 height 20
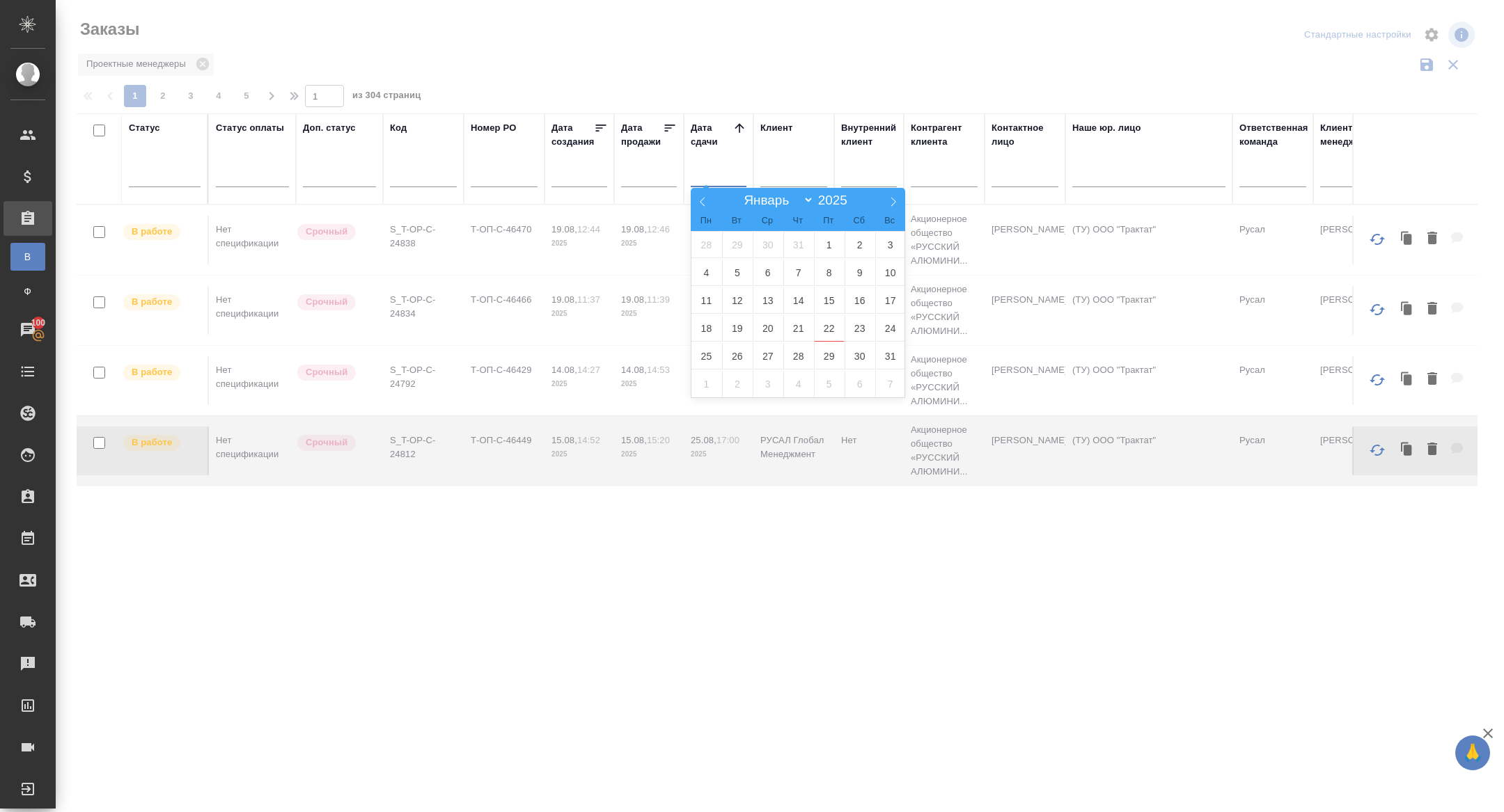
type div "2025-08-25T21:00:00.000Z"
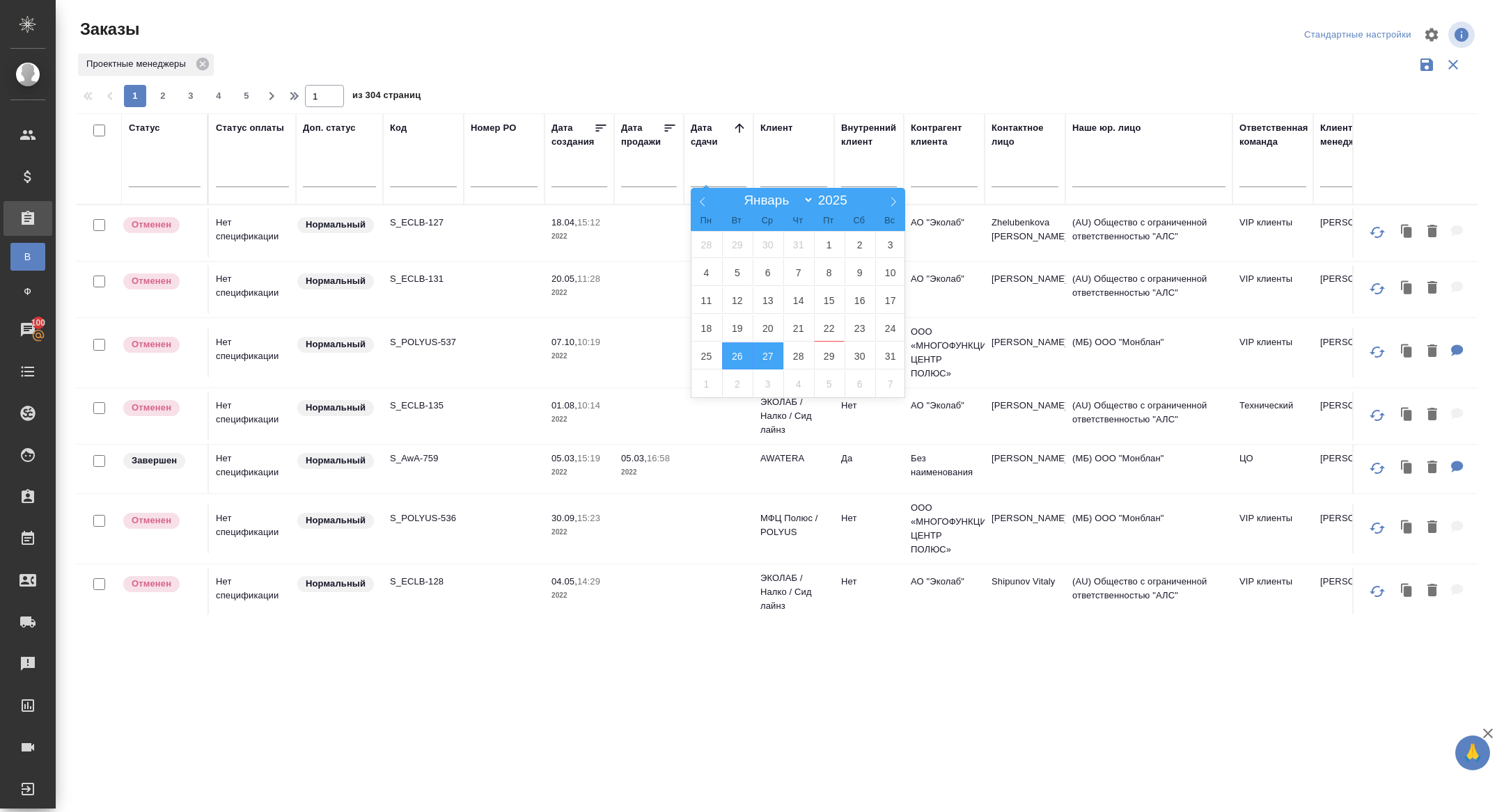
click at [767, 353] on span "27" at bounding box center [768, 356] width 30 height 27
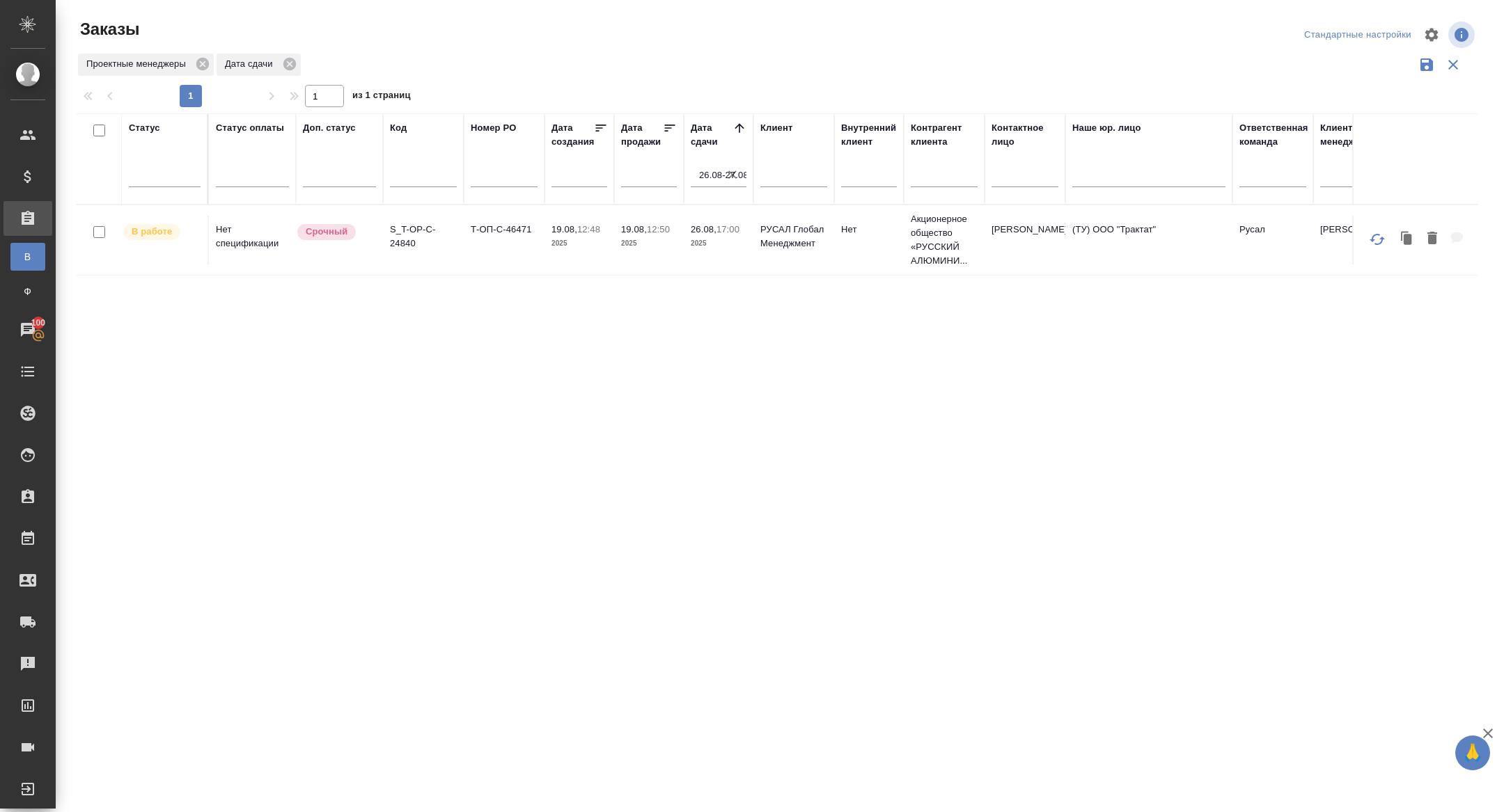
click at [415, 237] on p "S_T-OP-C-24840" at bounding box center [423, 236] width 67 height 28
click at [734, 178] on icon "button" at bounding box center [733, 175] width 14 height 14
select select "7"
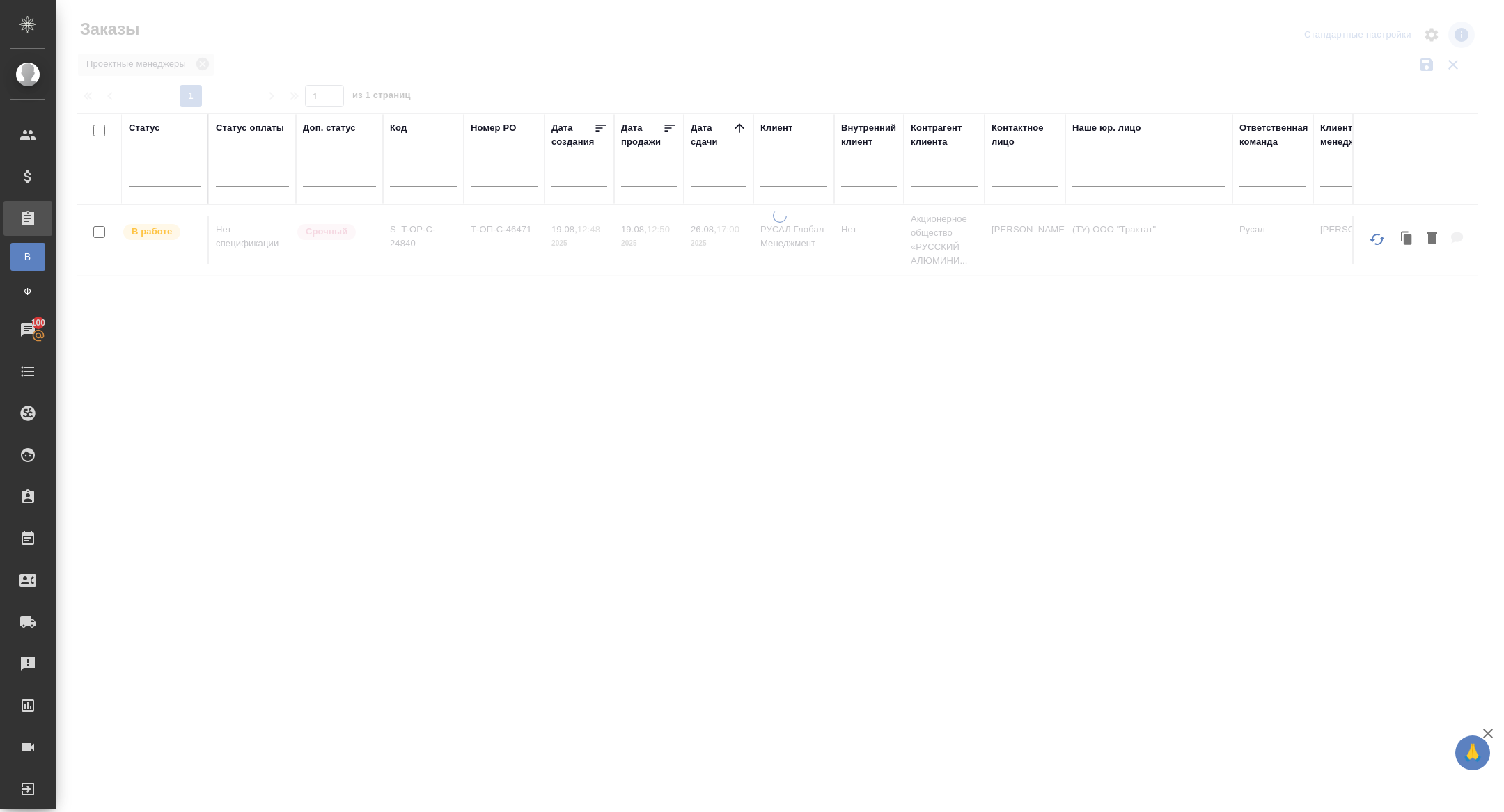
click at [713, 168] on input "text" at bounding box center [722, 176] width 47 height 20
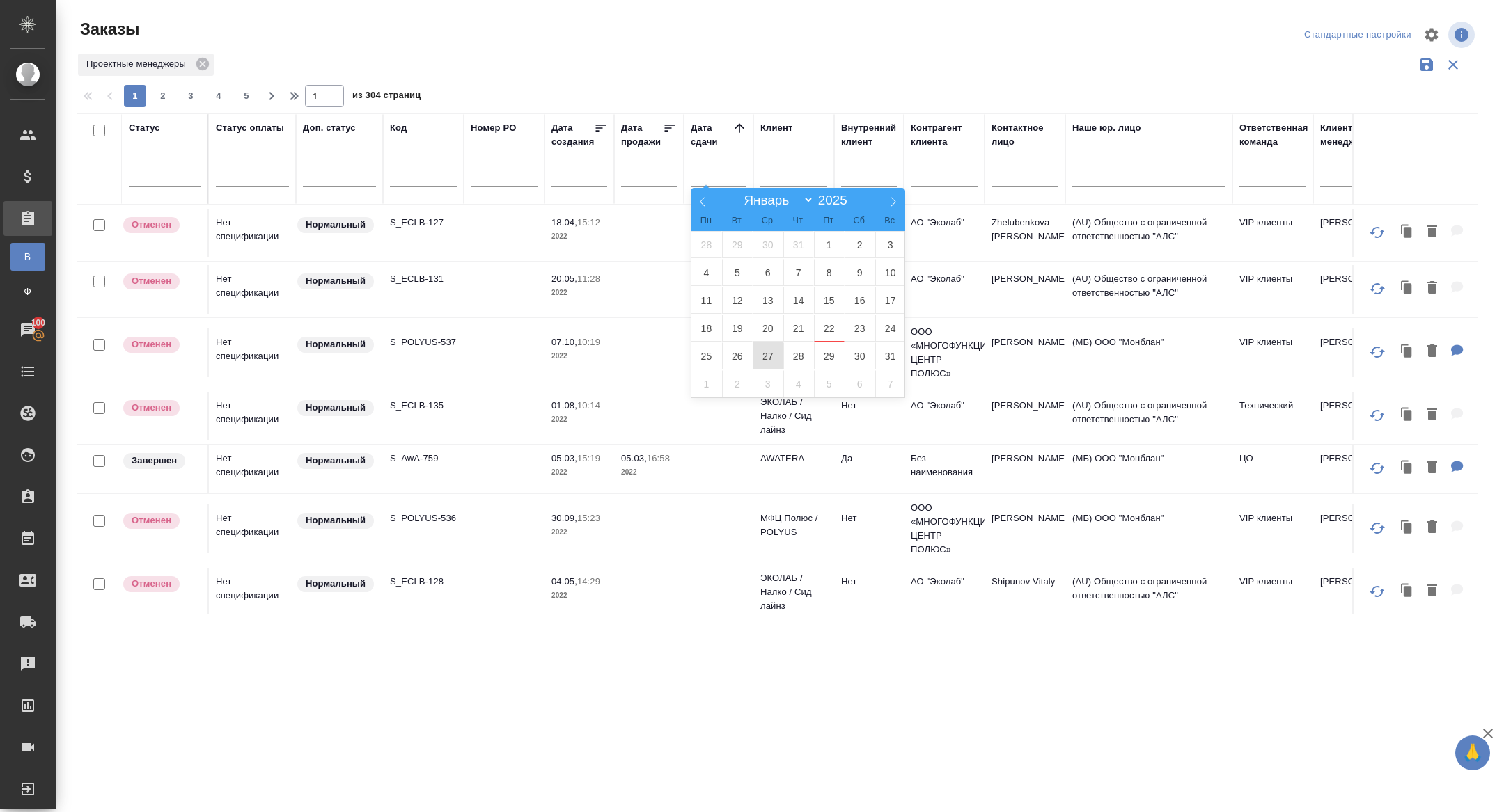
click at [771, 360] on span "27" at bounding box center [768, 356] width 30 height 27
type div "2025-08-26T21:00:00.000Z"
click at [896, 380] on span "7" at bounding box center [891, 384] width 30 height 27
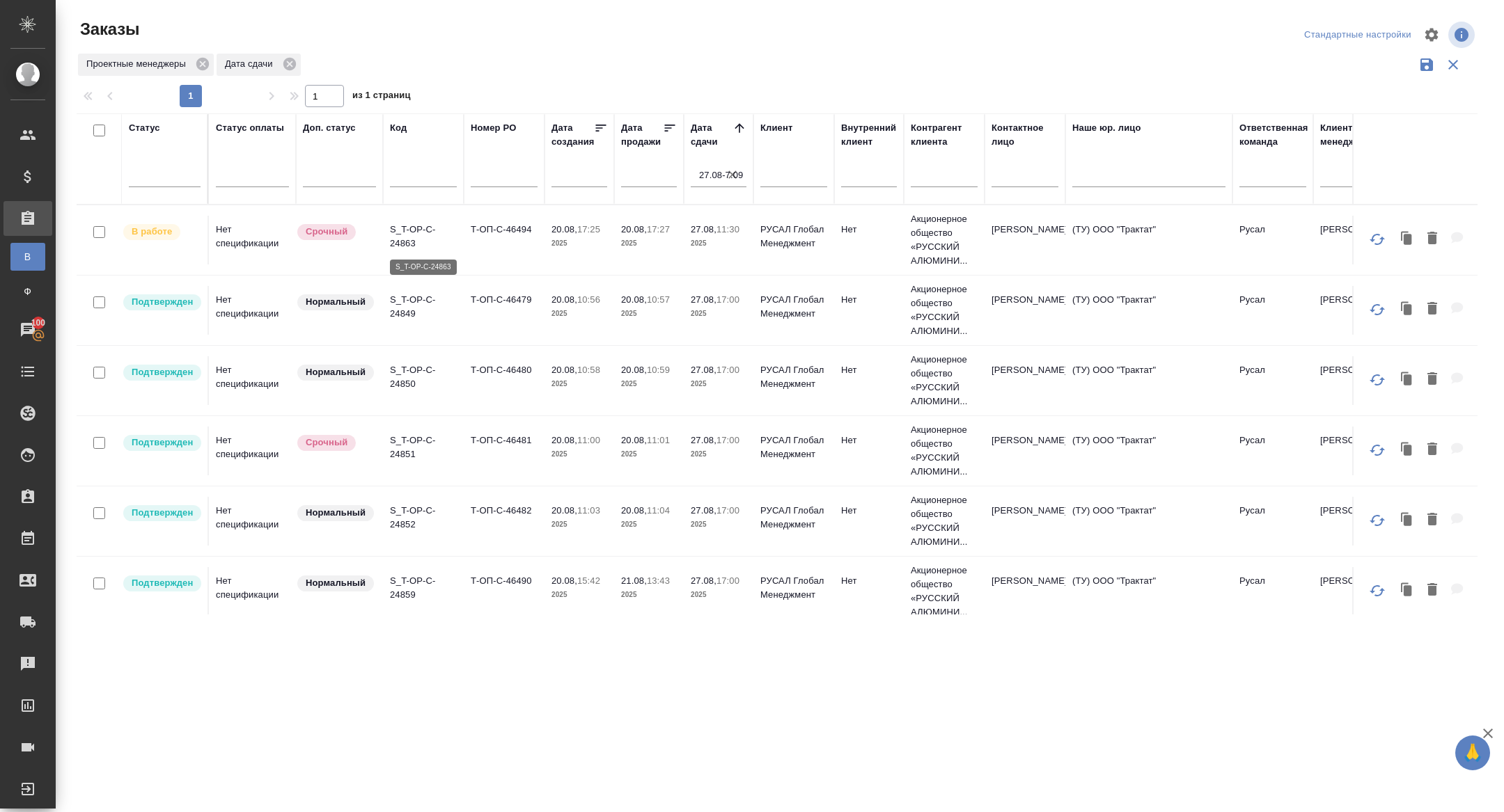
click at [411, 244] on p "S_T-OP-C-24863" at bounding box center [423, 236] width 67 height 28
click at [420, 181] on input "text" at bounding box center [423, 178] width 67 height 18
paste input "24841"
type input "24841"
click at [735, 176] on icon "button" at bounding box center [733, 175] width 14 height 14
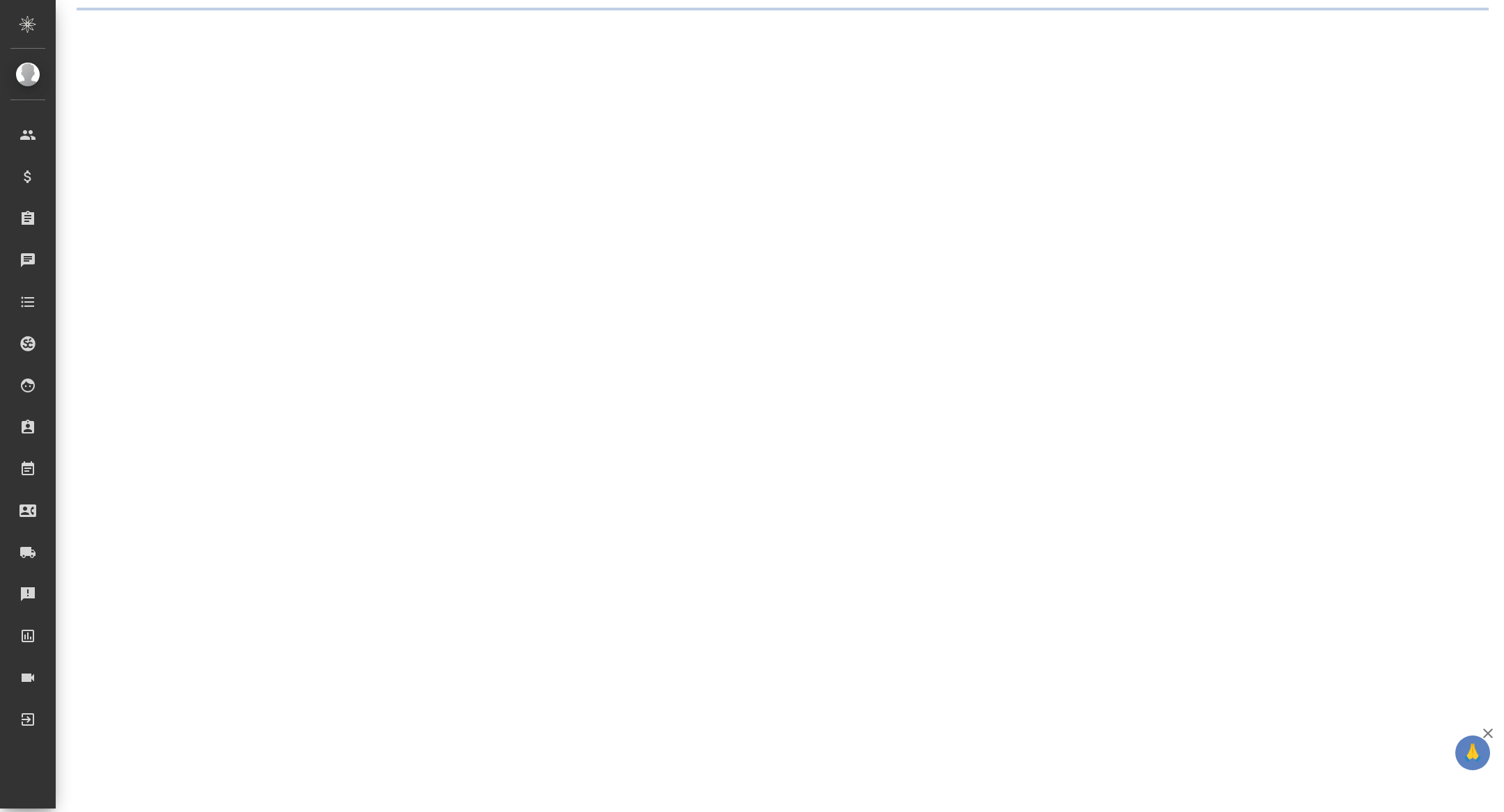
select select "RU"
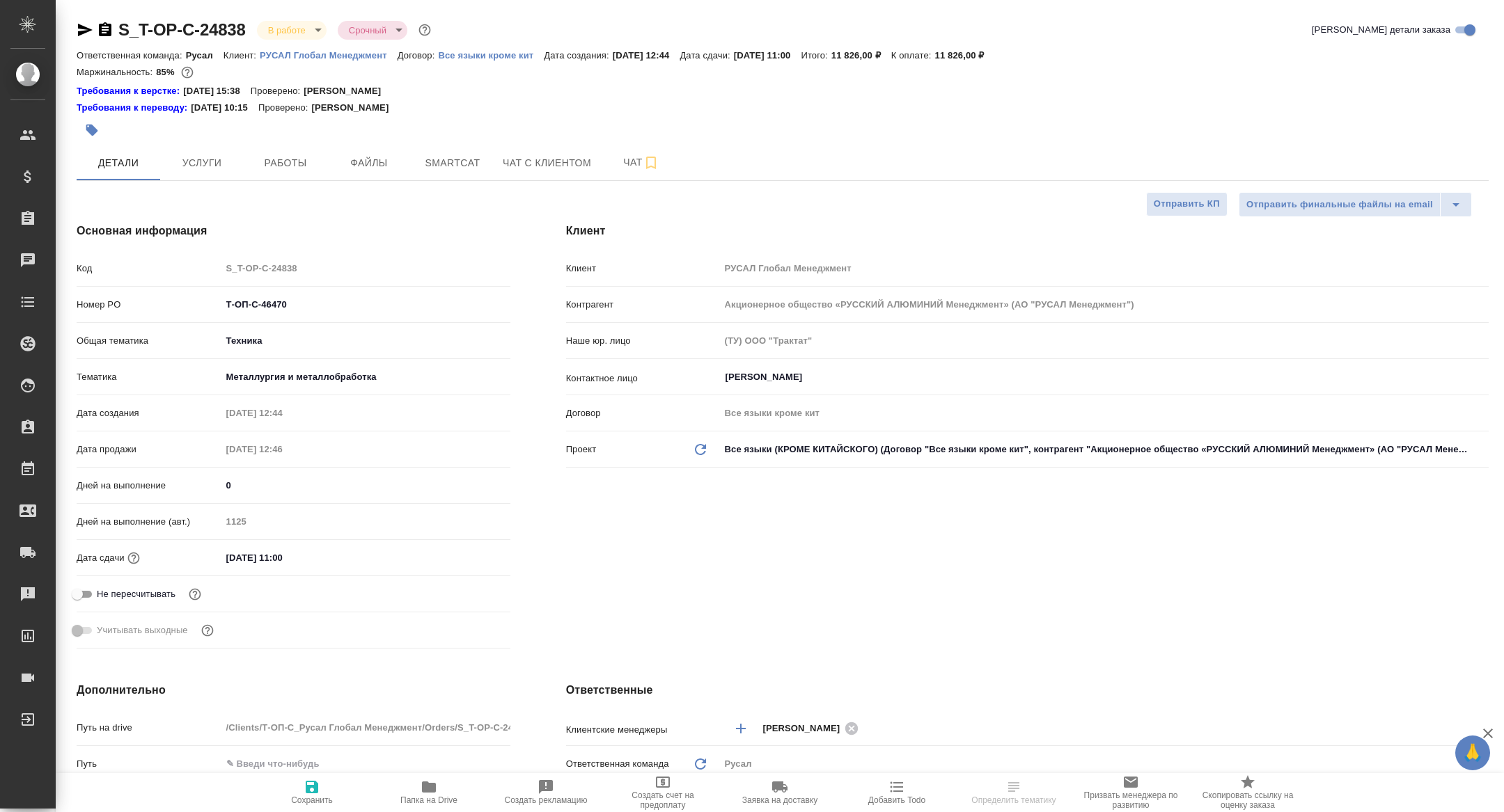
type textarea "x"
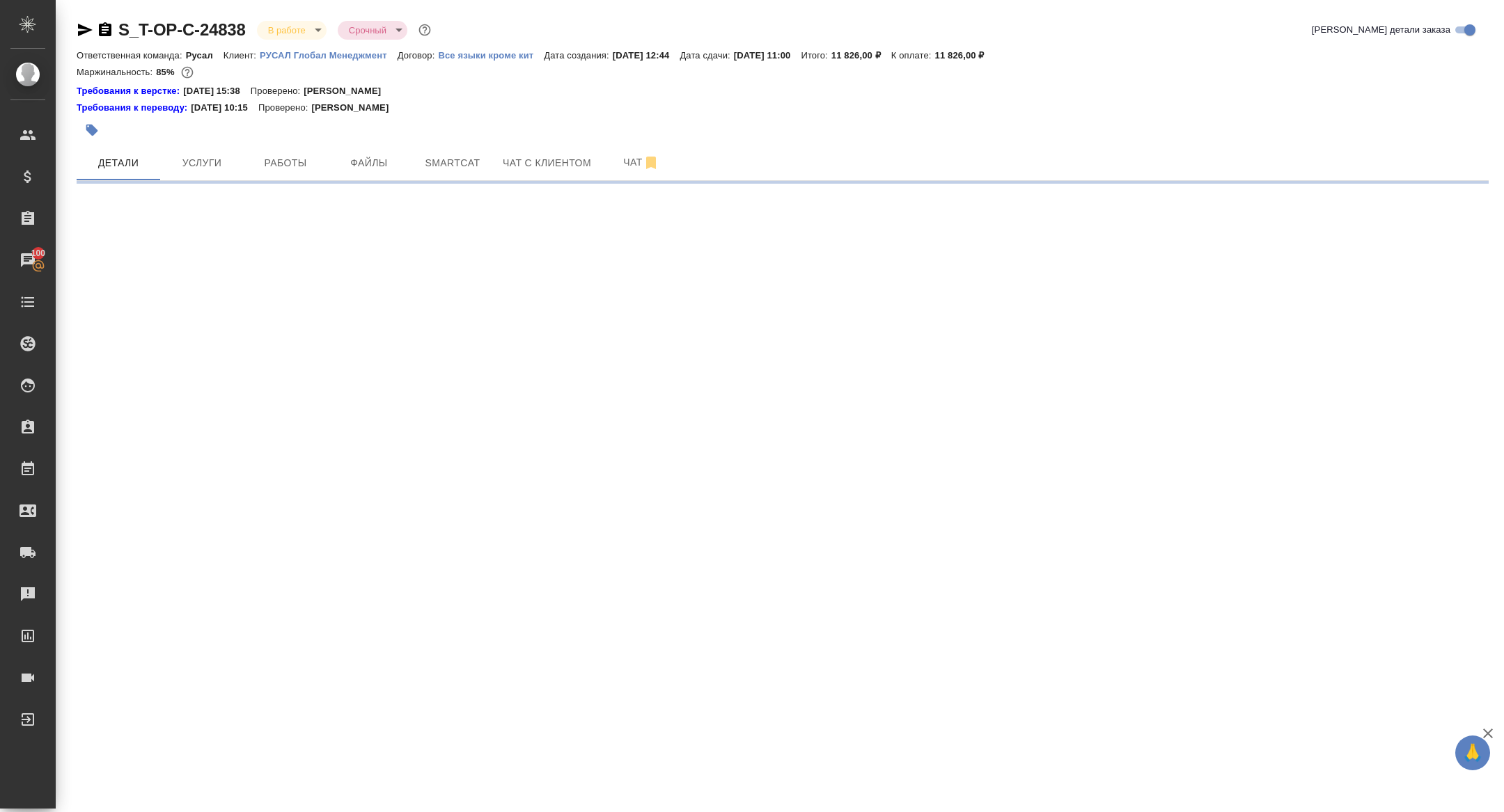
select select "RU"
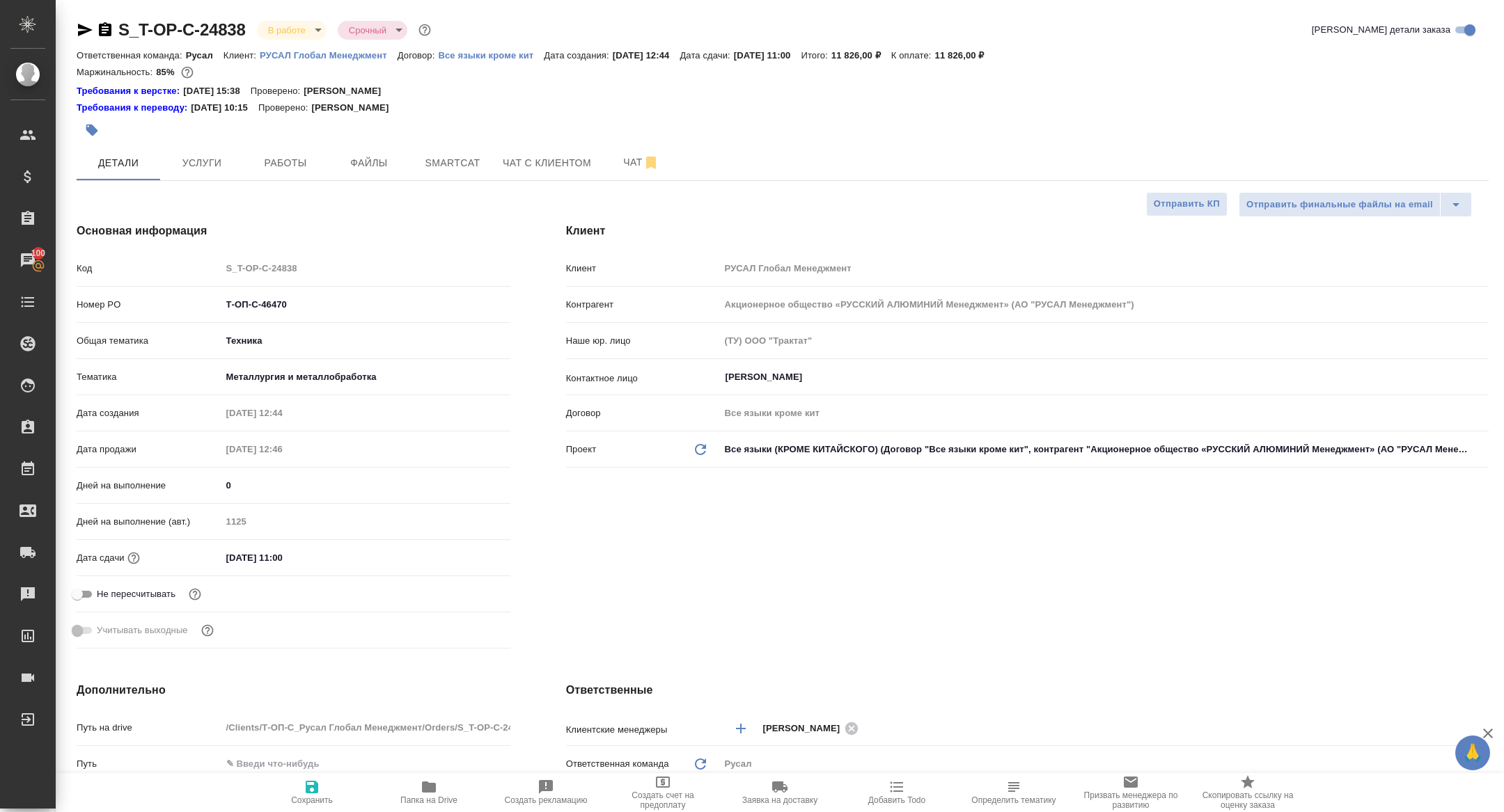
type textarea "x"
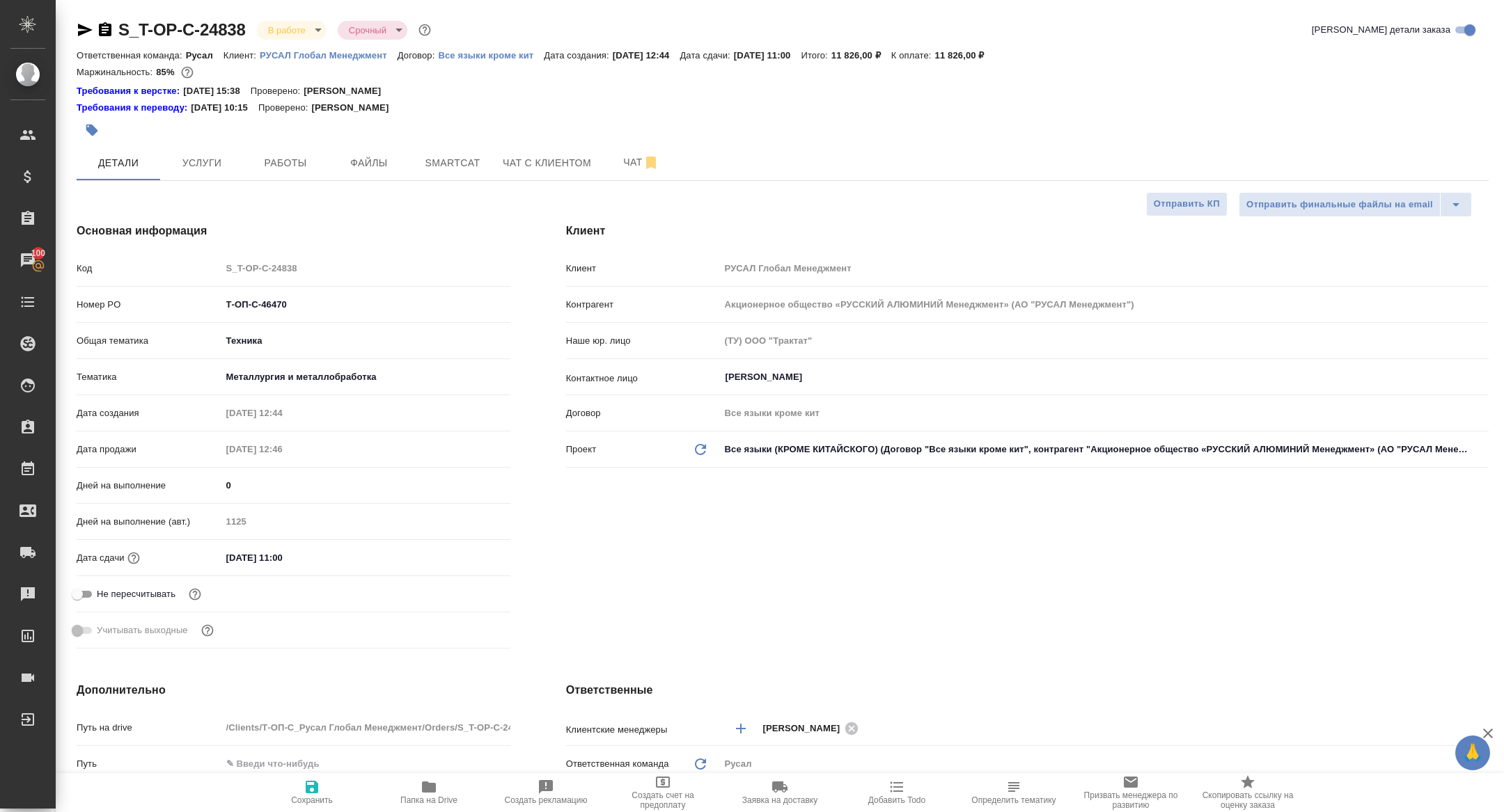
type textarea "x"
click at [302, 164] on span "Работы" at bounding box center [285, 163] width 67 height 18
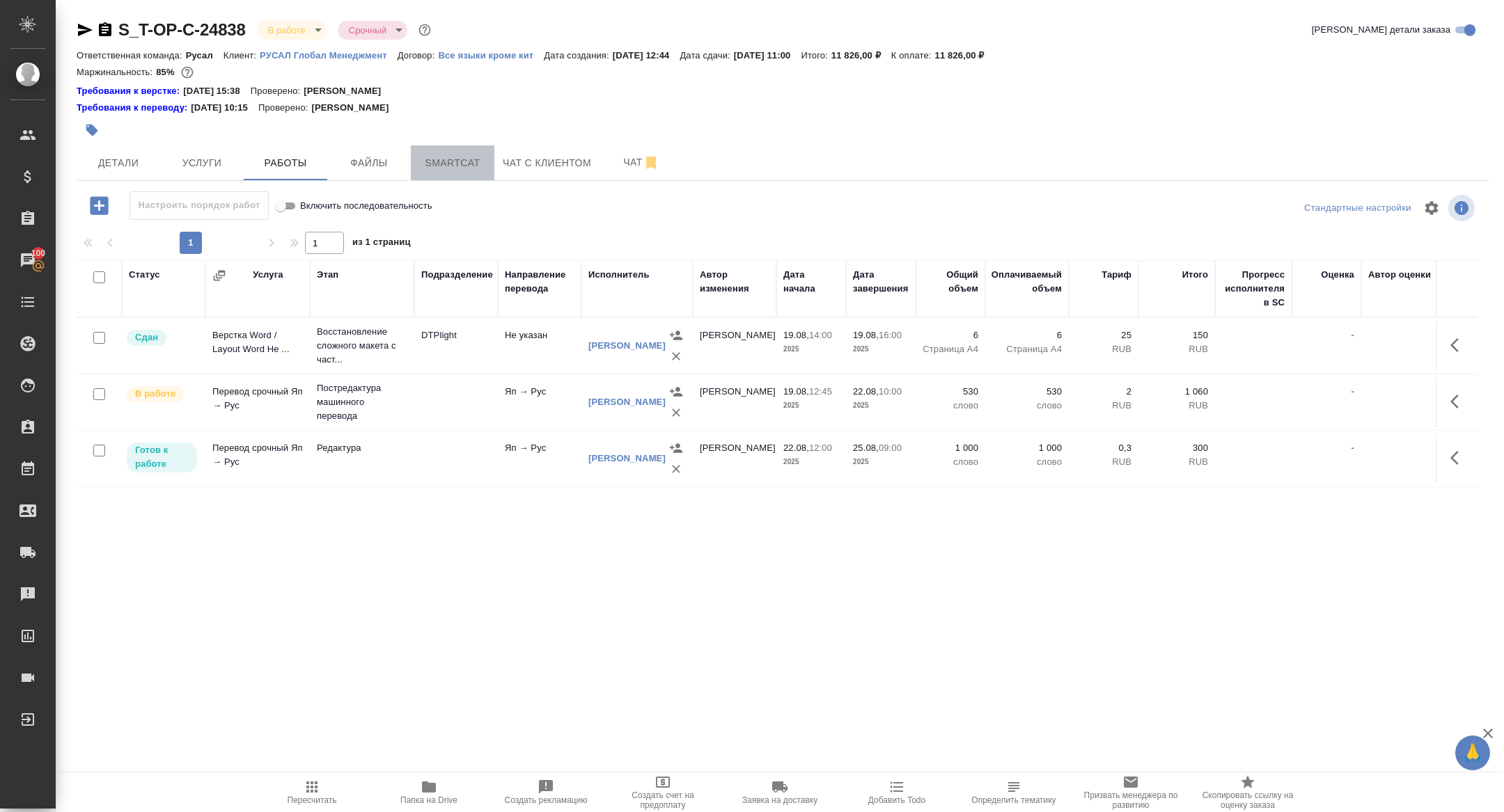
click at [464, 157] on span "Smartcat" at bounding box center [453, 163] width 67 height 18
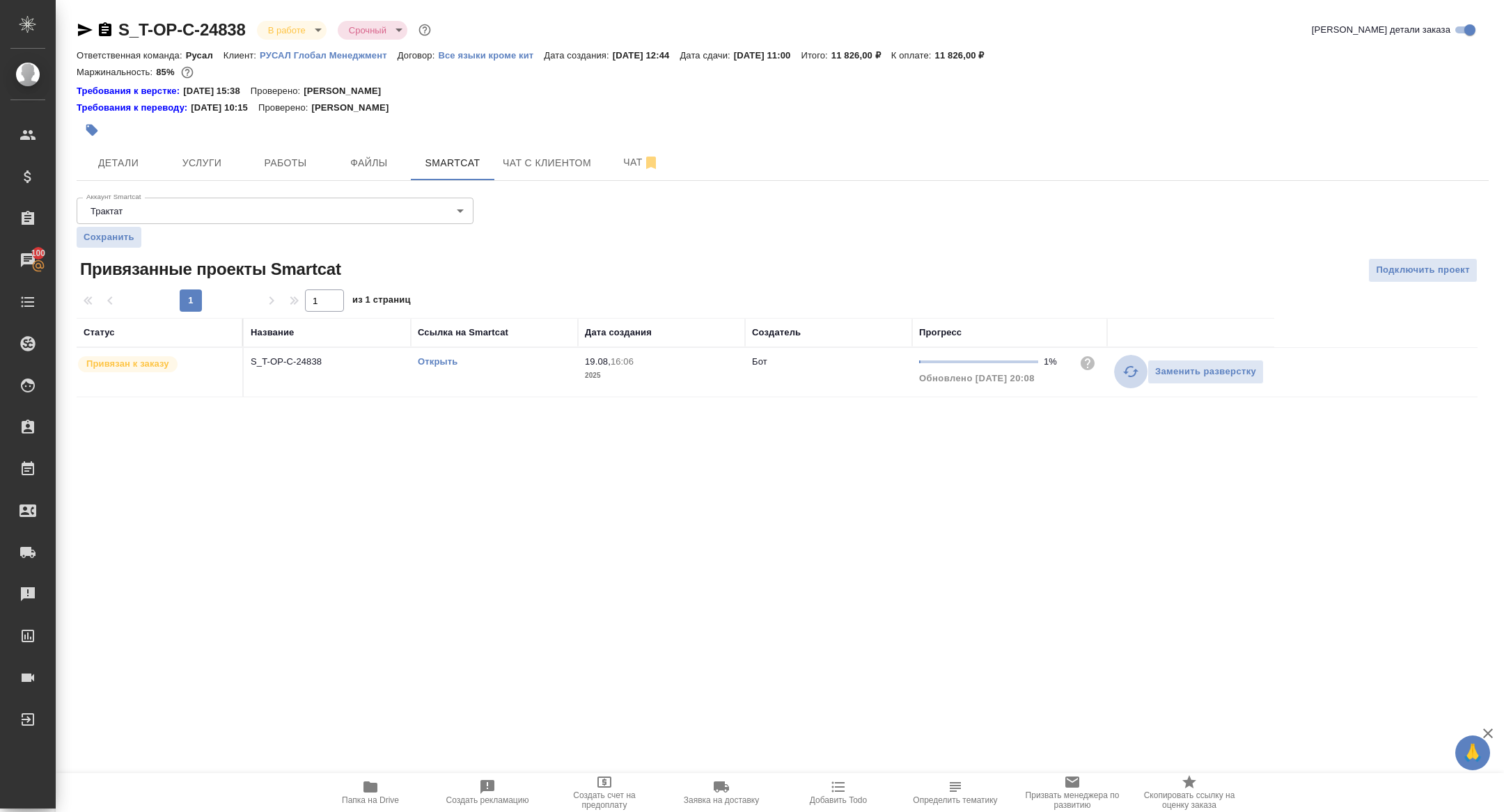
click at [1129, 365] on icon "button" at bounding box center [1131, 371] width 17 height 17
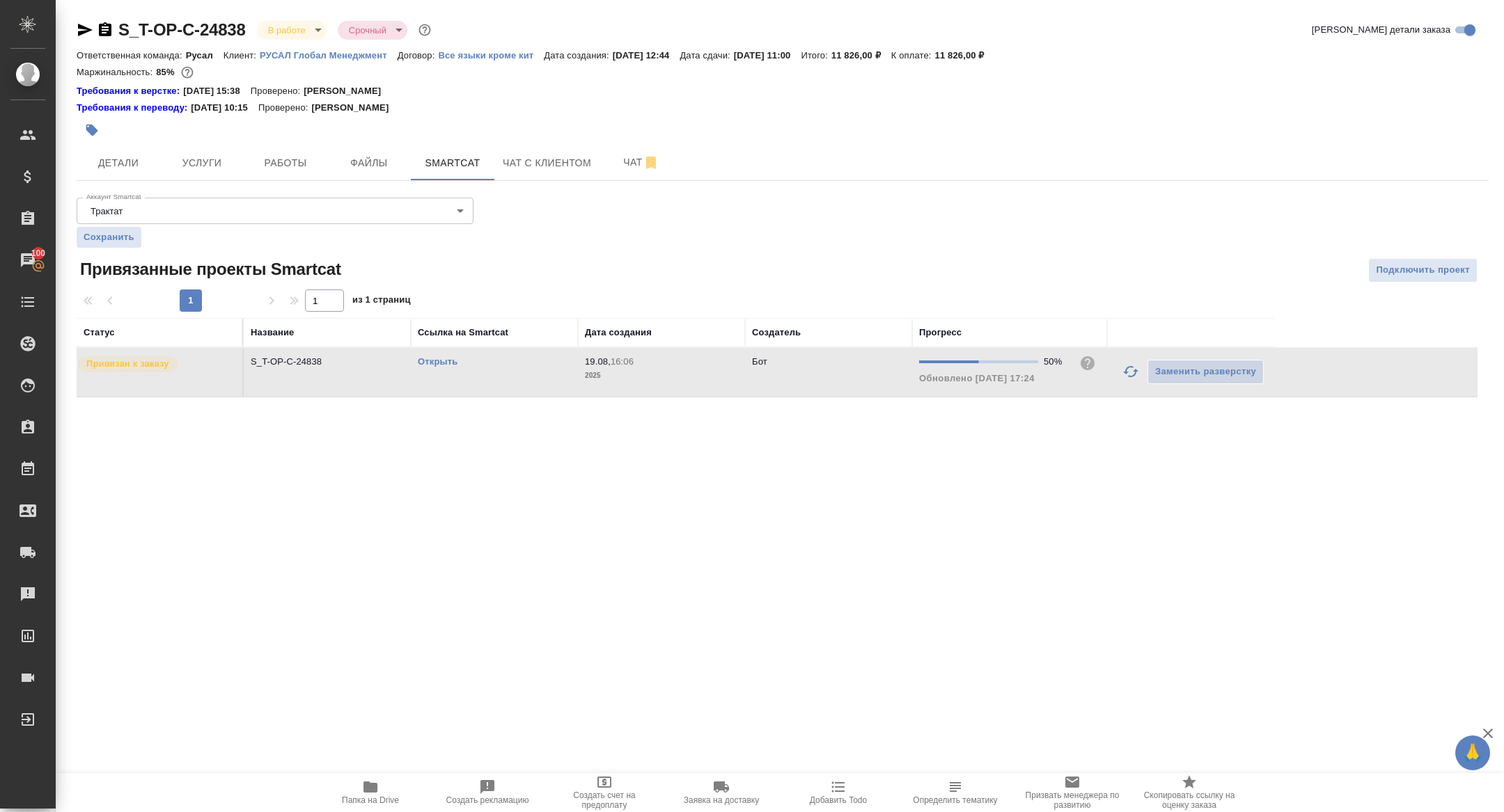
click at [429, 360] on link "Открыть" at bounding box center [437, 361] width 39 height 11
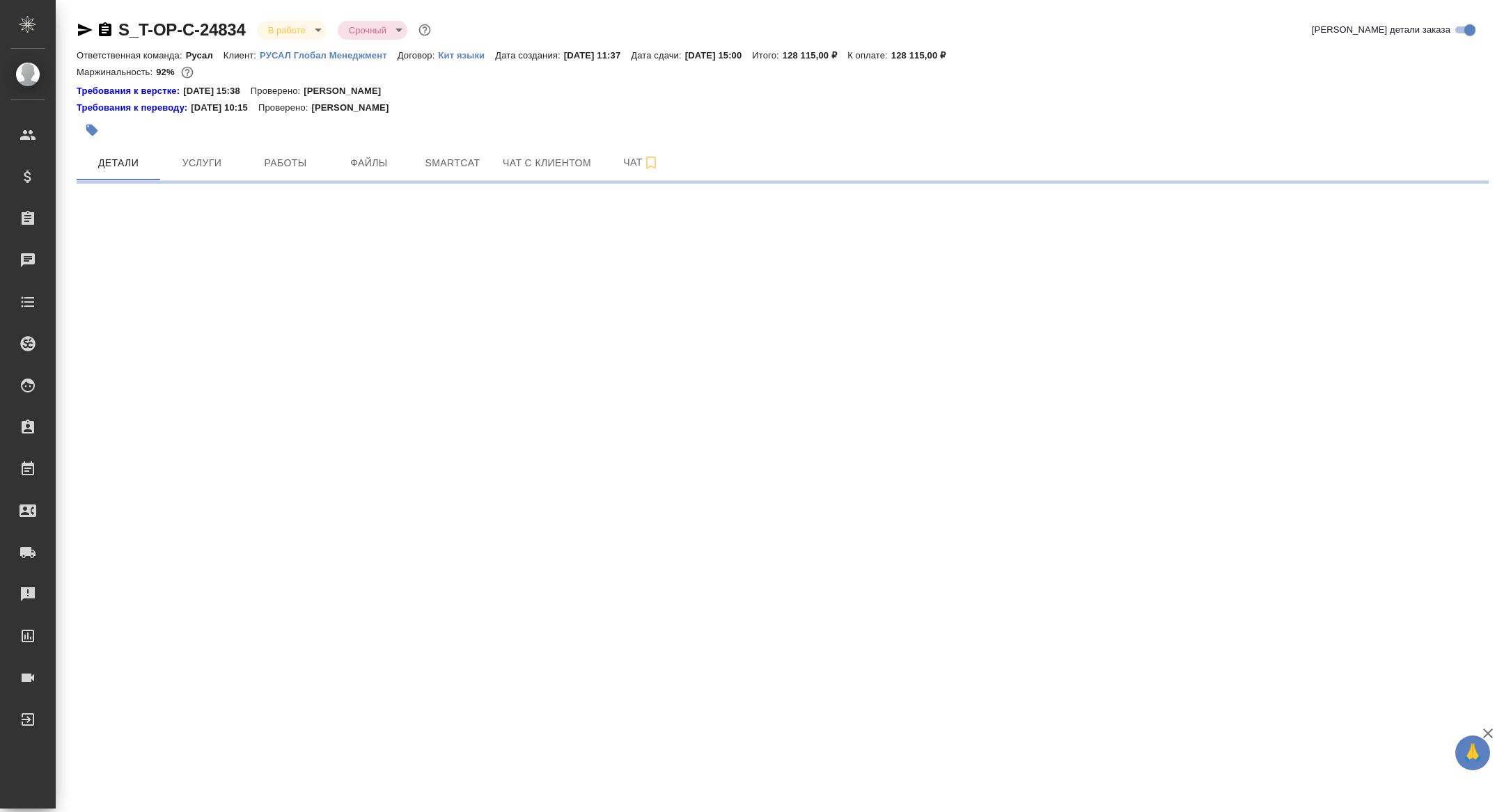
select select "RU"
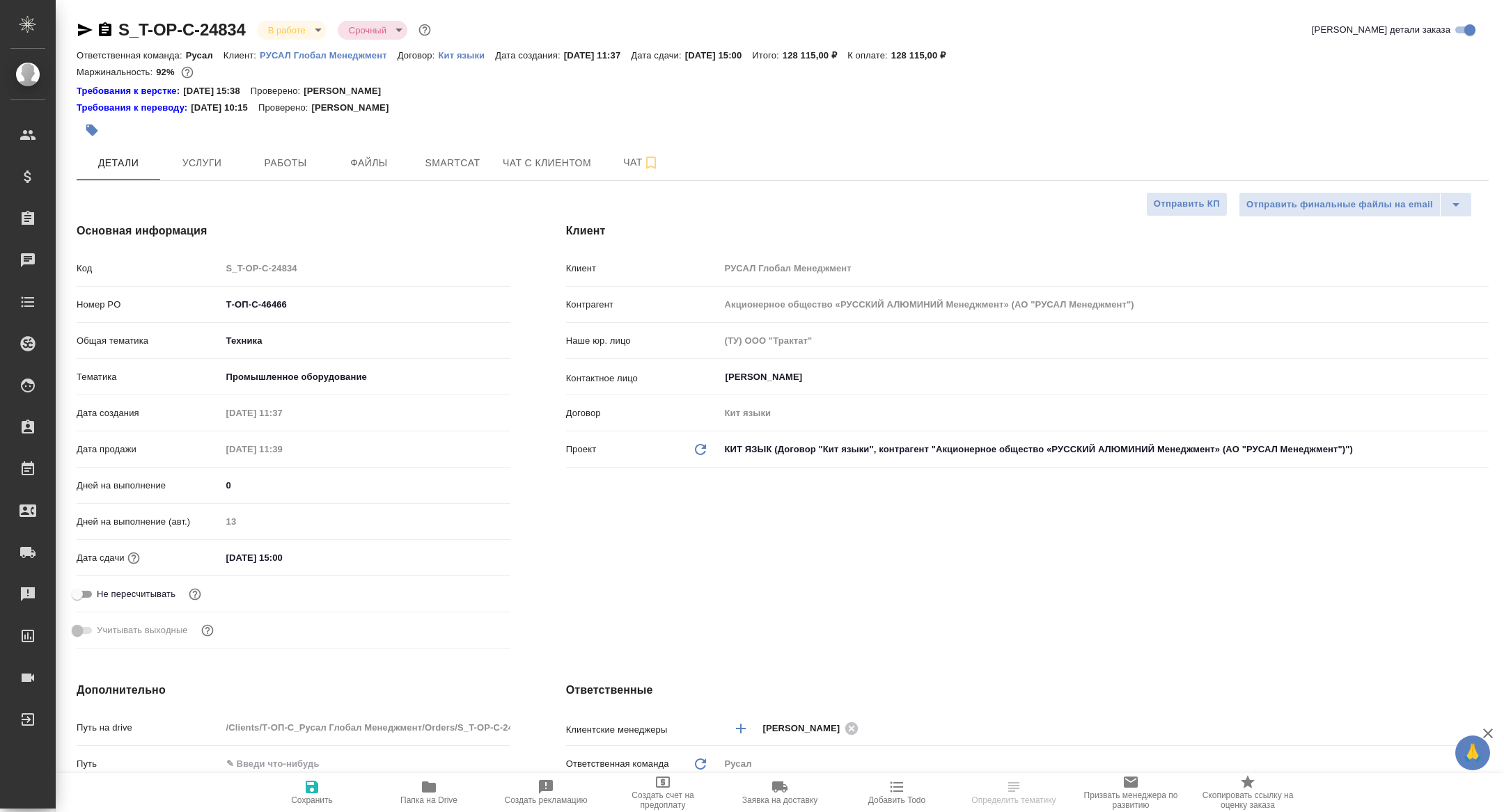
type textarea "x"
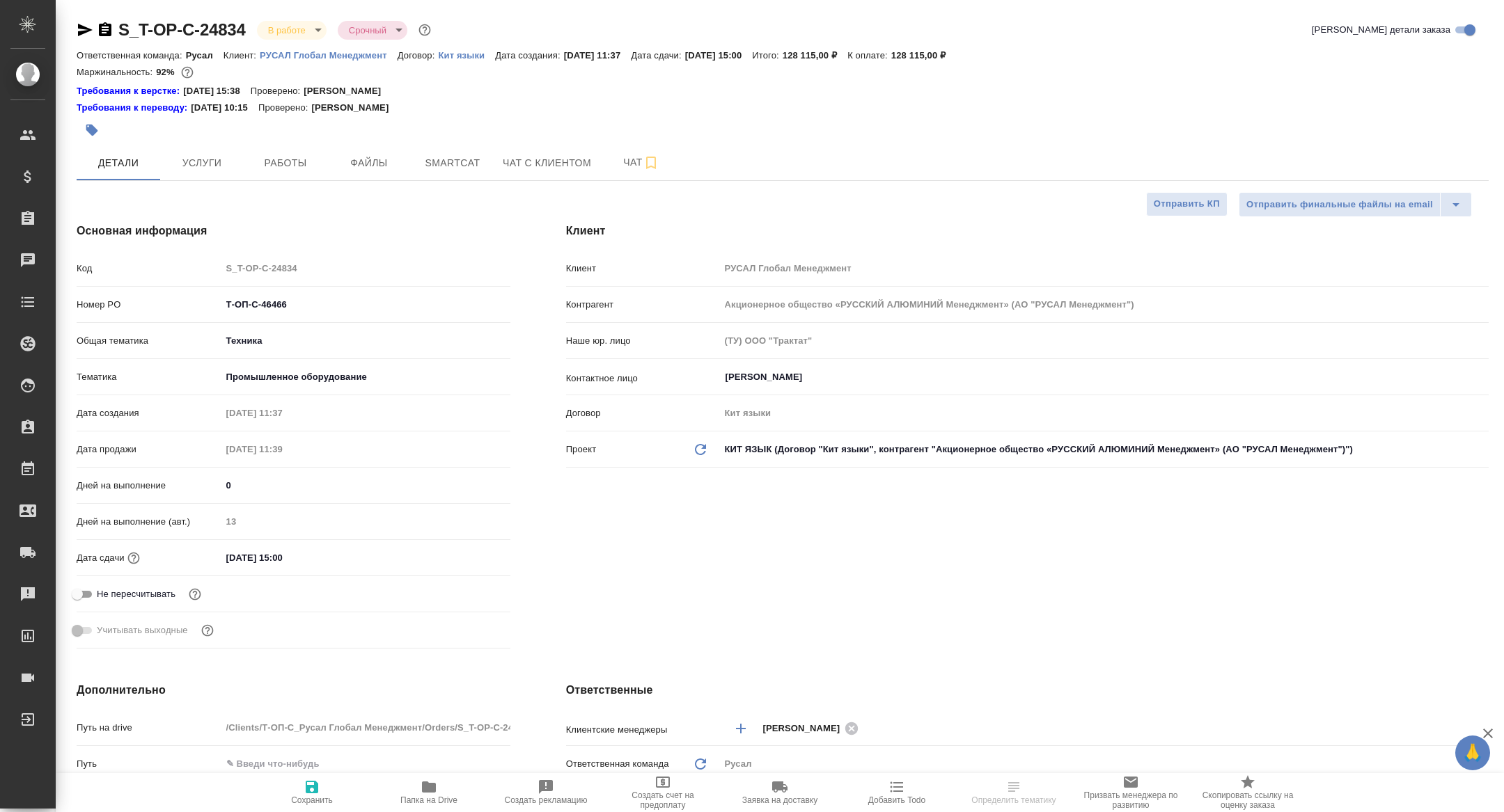
type textarea "x"
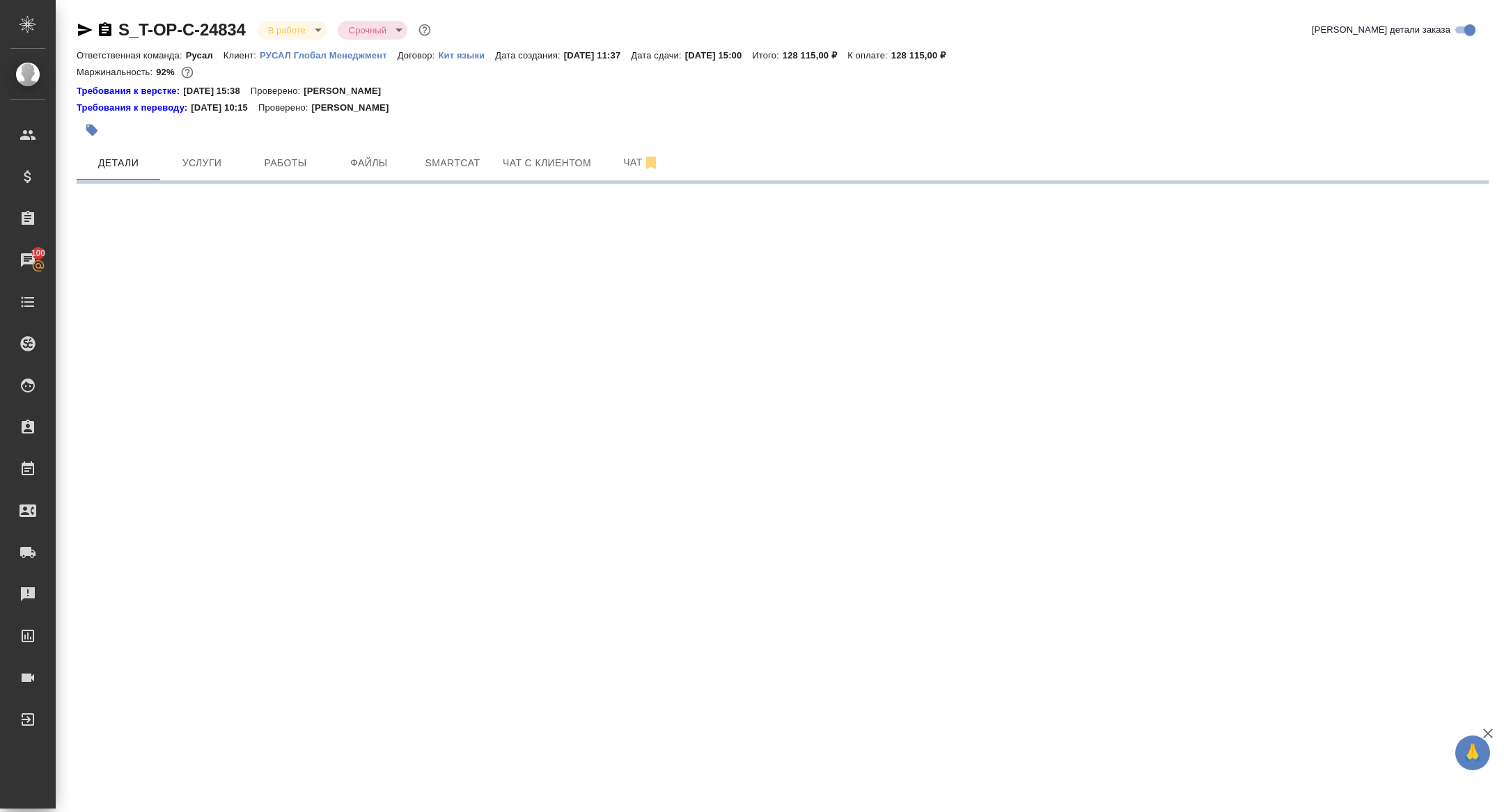
select select "RU"
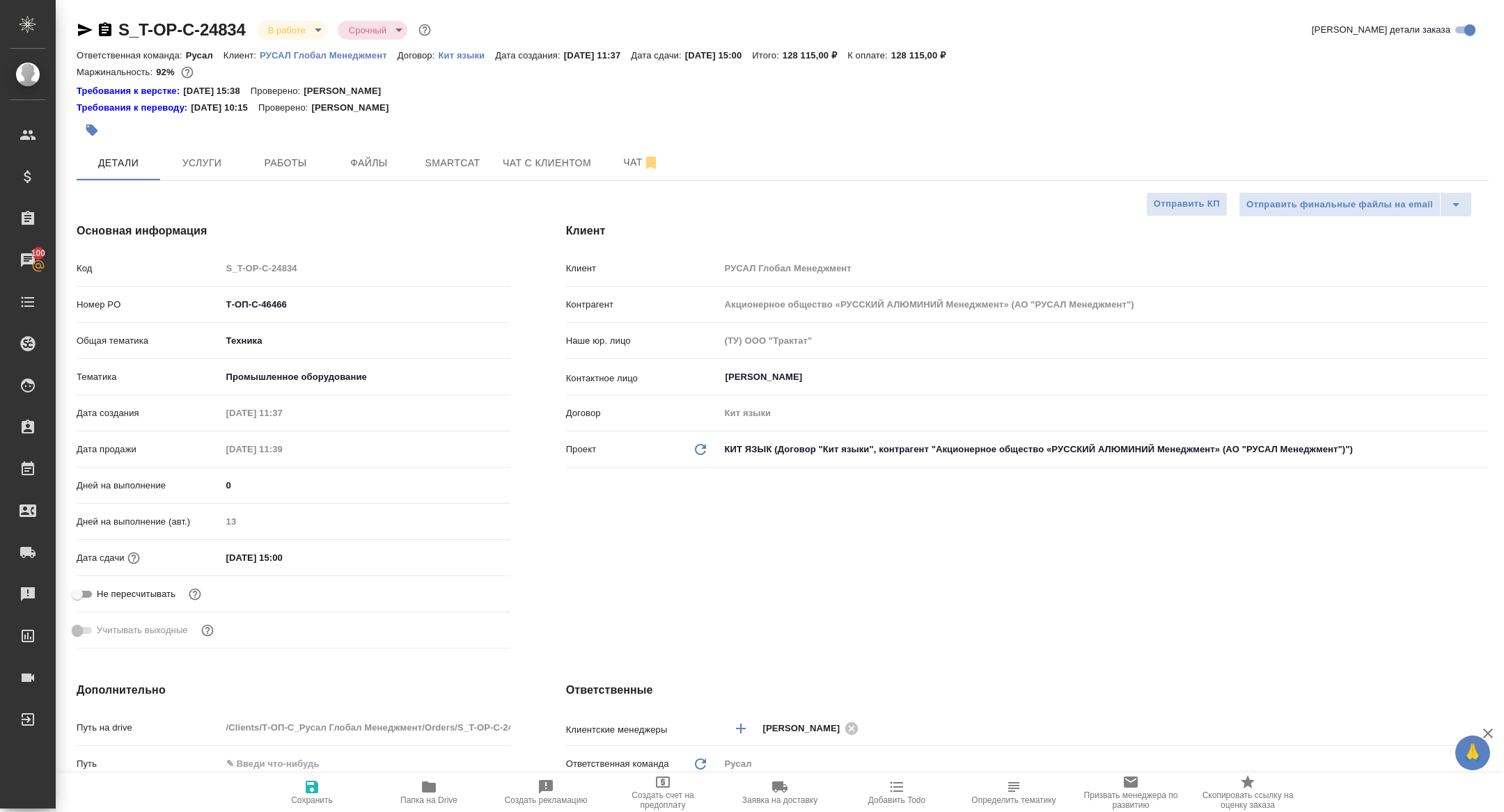
type textarea "x"
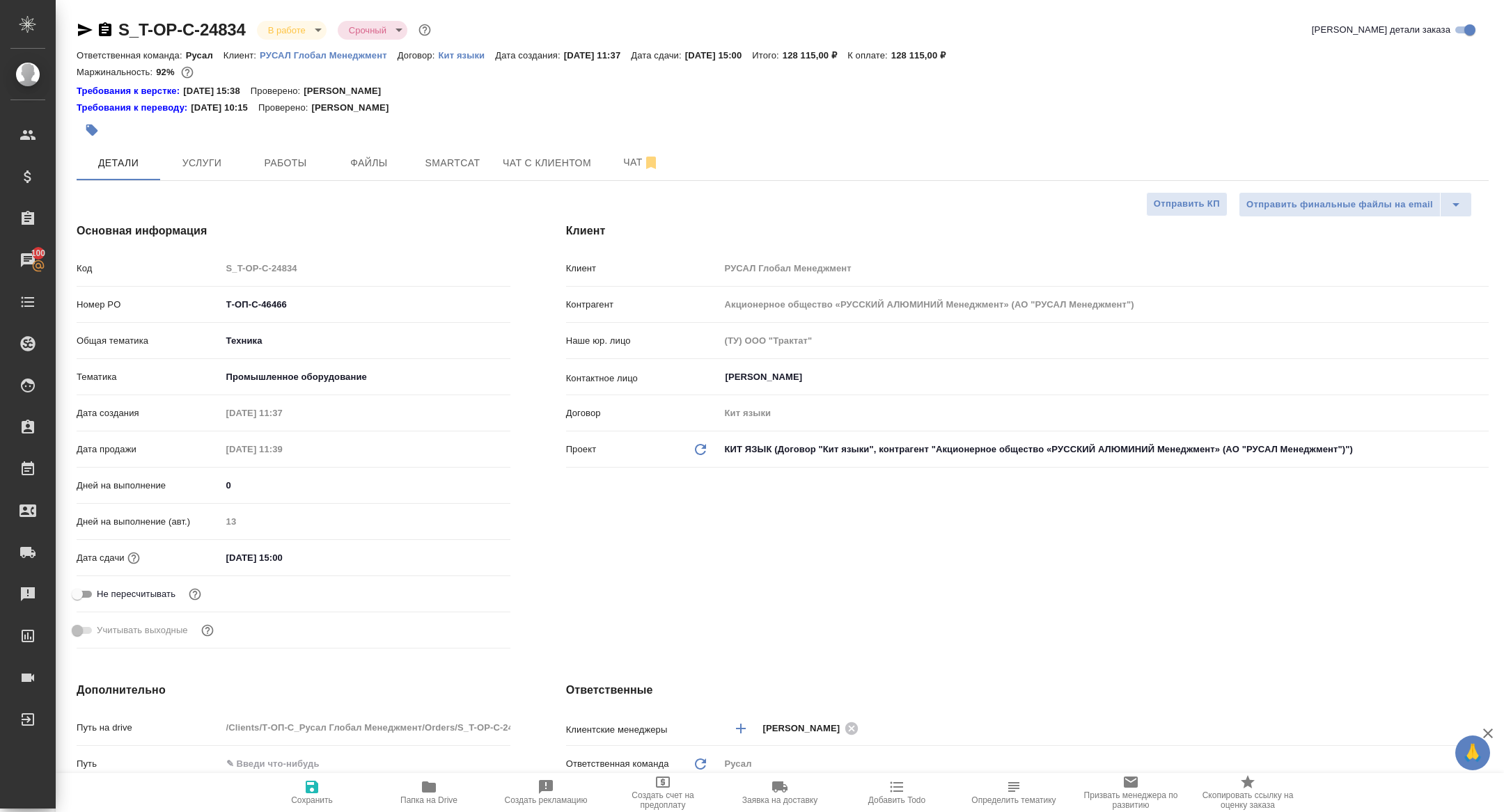
type textarea "x"
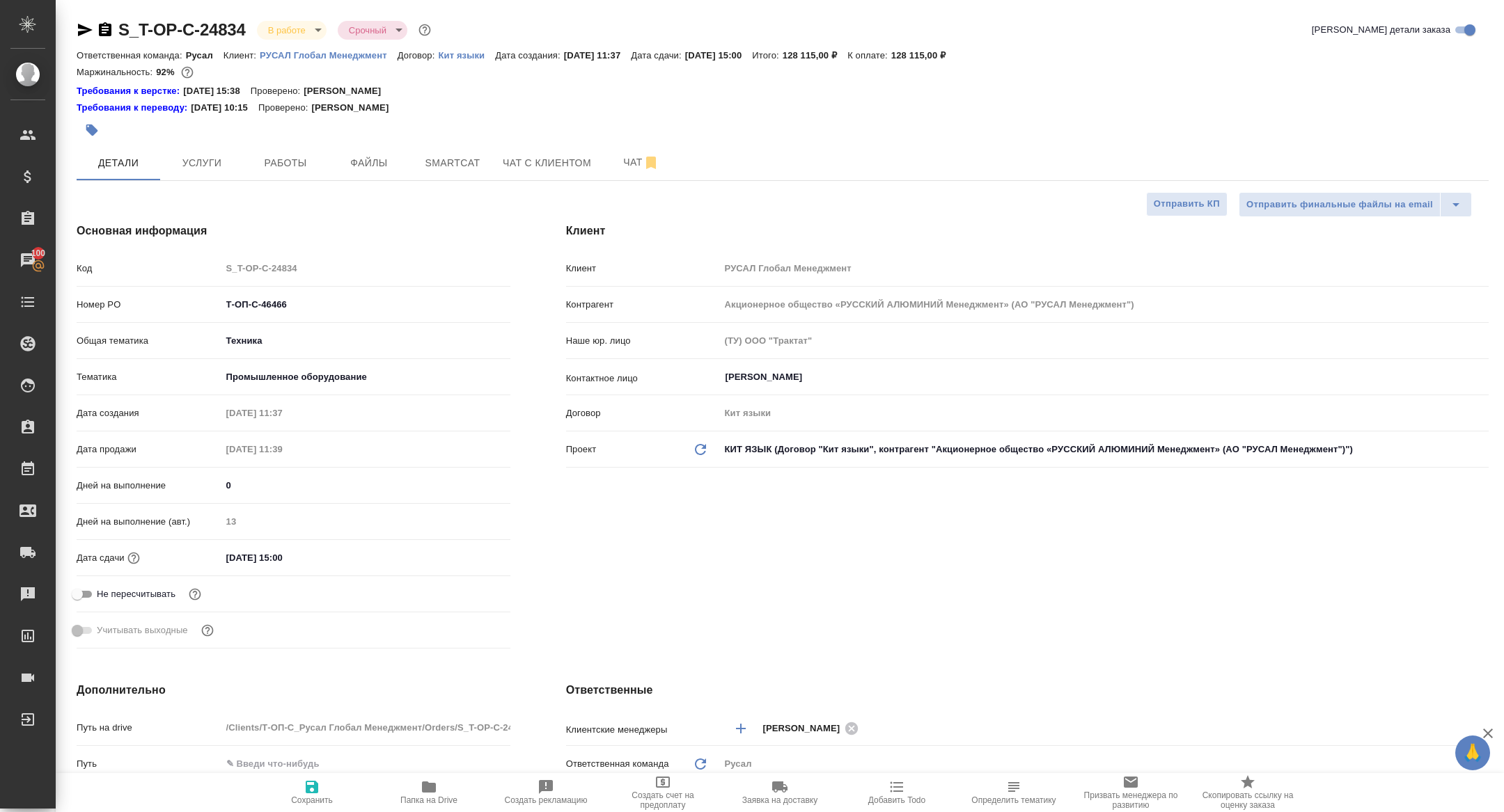
type textarea "x"
click at [422, 803] on span "Папка на Drive" at bounding box center [429, 800] width 57 height 10
type textarea "x"
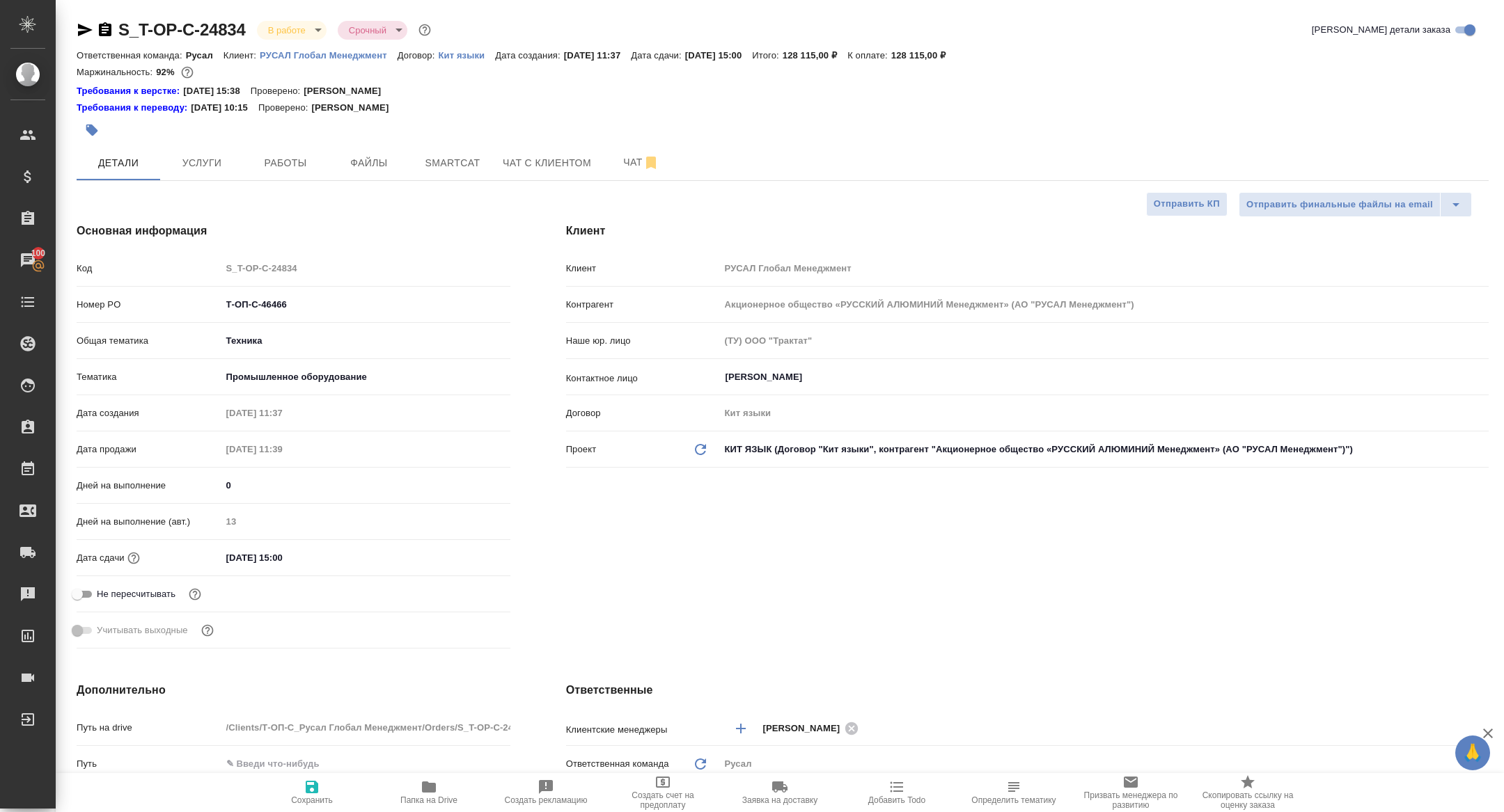
type textarea "x"
click at [284, 154] on span "Работы" at bounding box center [285, 163] width 67 height 18
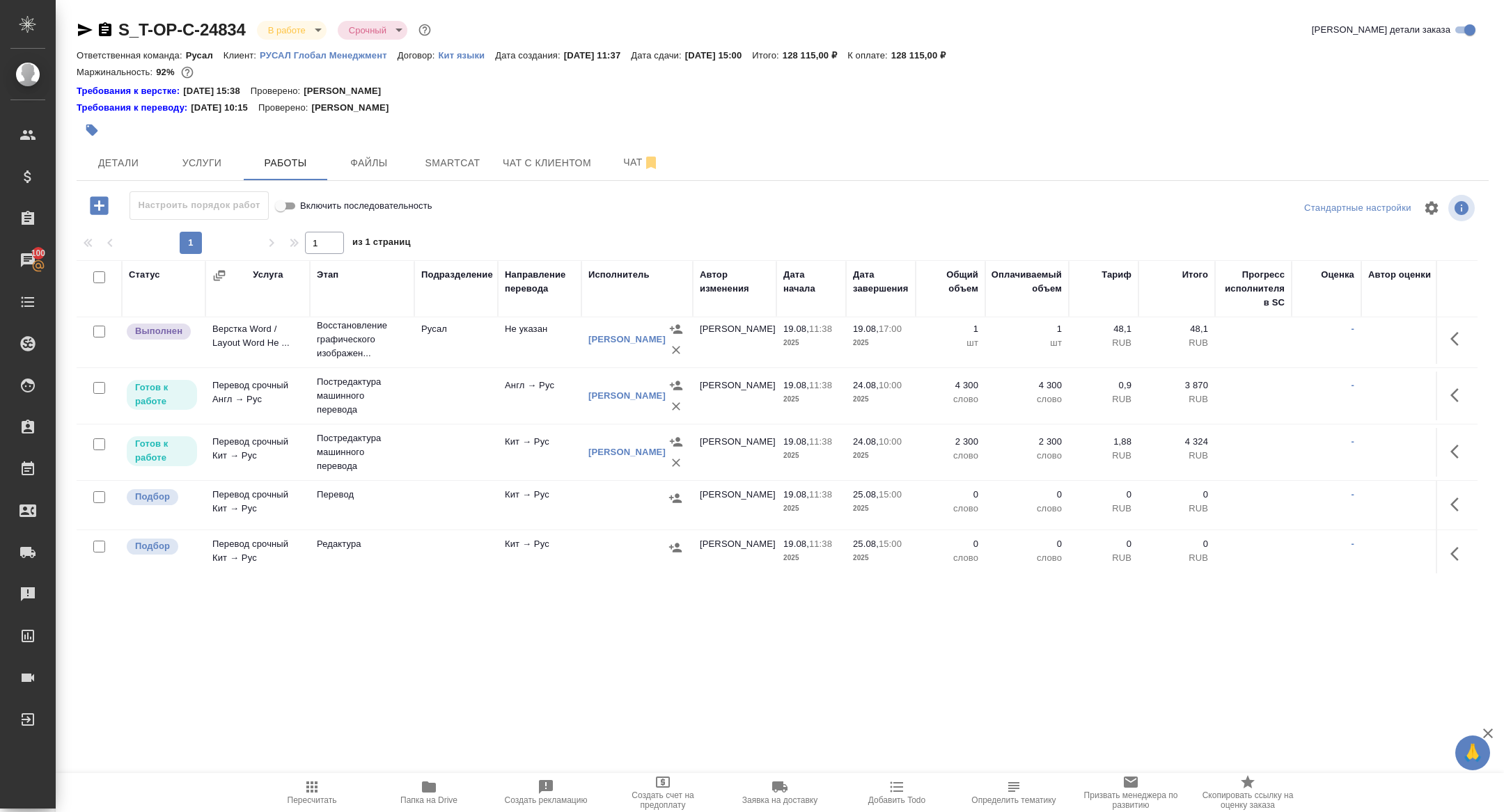
scroll to position [67, 0]
click at [459, 166] on span "Smartcat" at bounding box center [453, 163] width 67 height 18
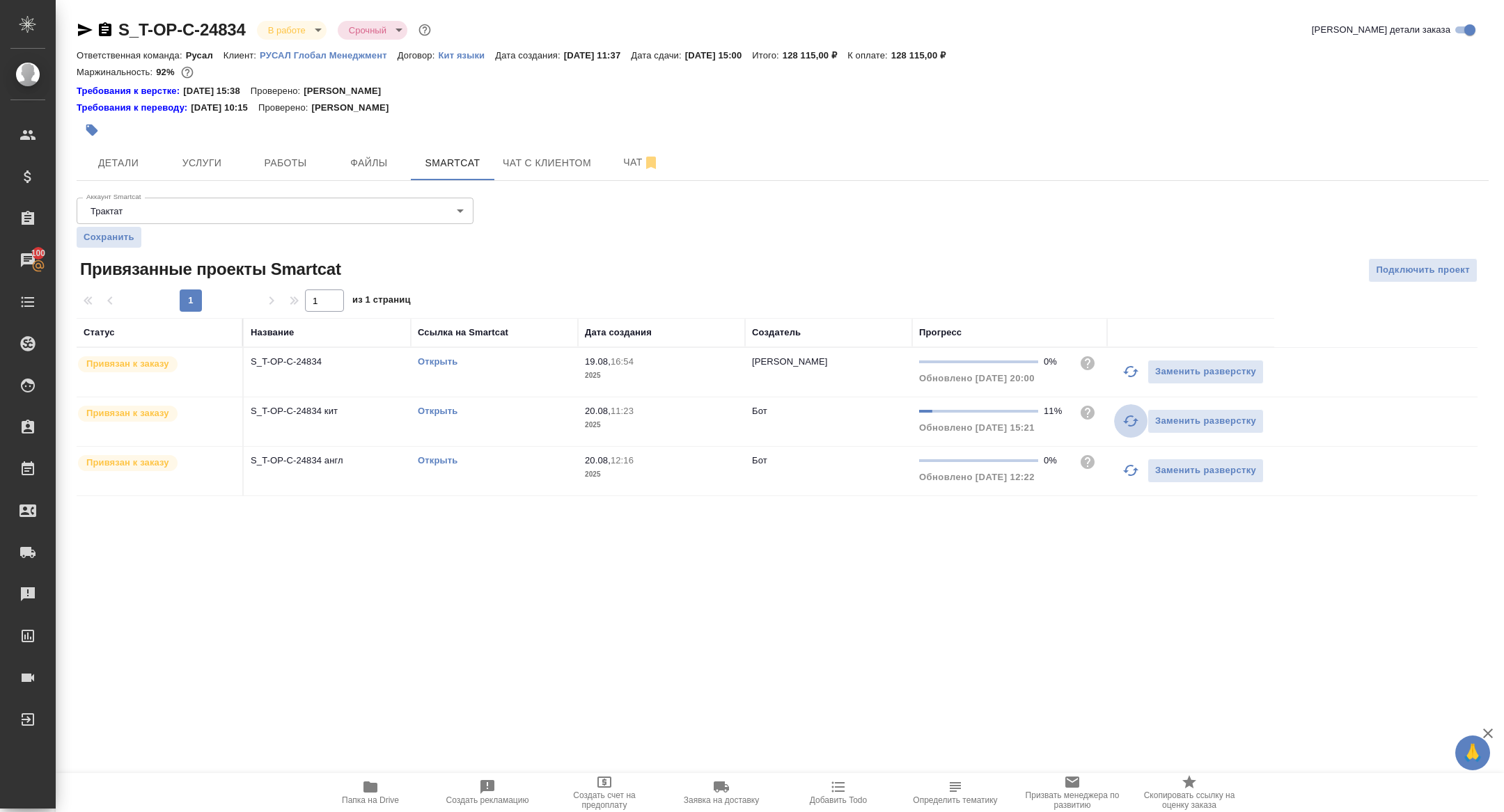
click at [1133, 418] on icon "button" at bounding box center [1131, 421] width 17 height 17
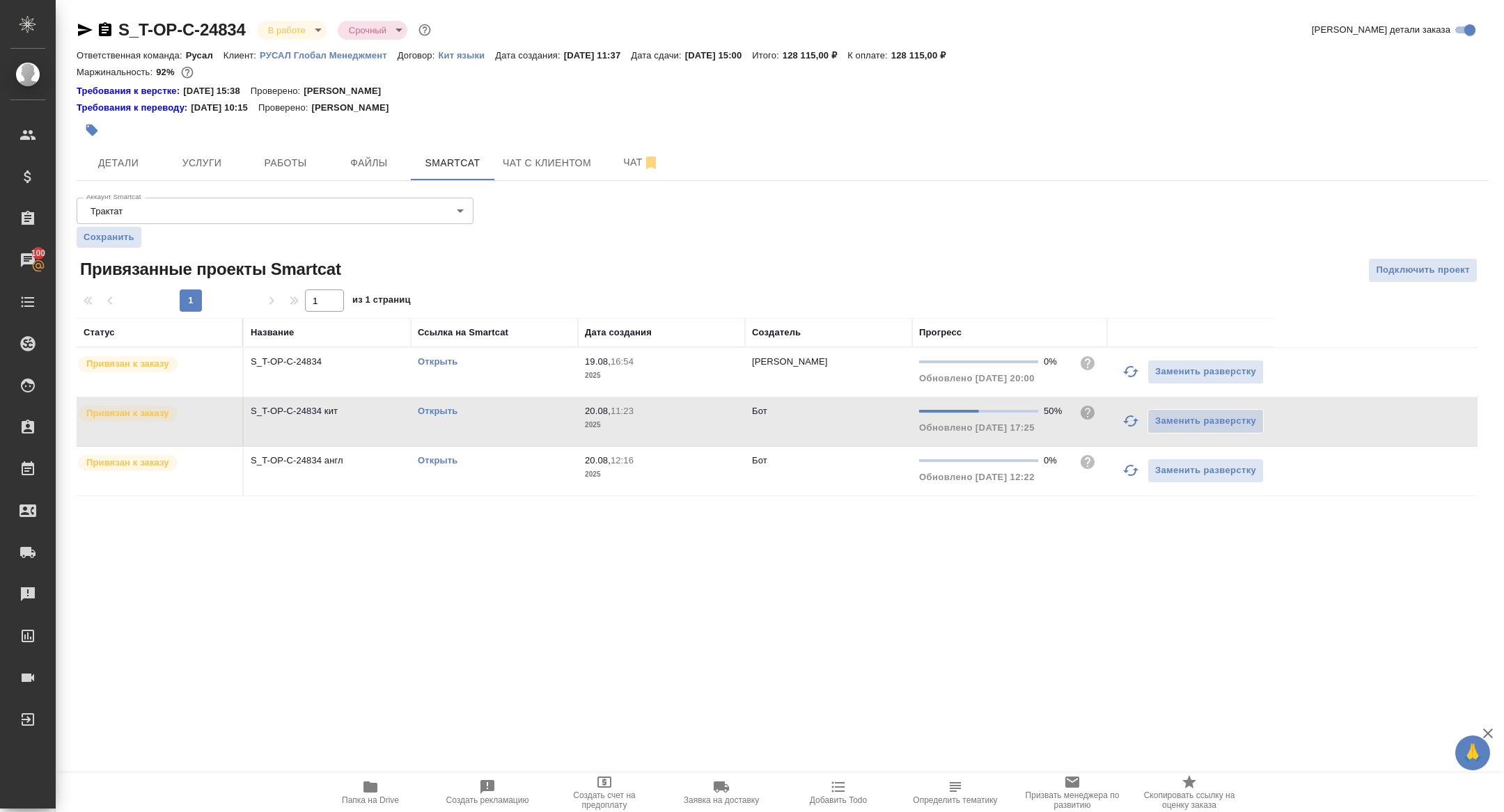
click at [1133, 466] on icon "button" at bounding box center [1131, 470] width 17 height 17
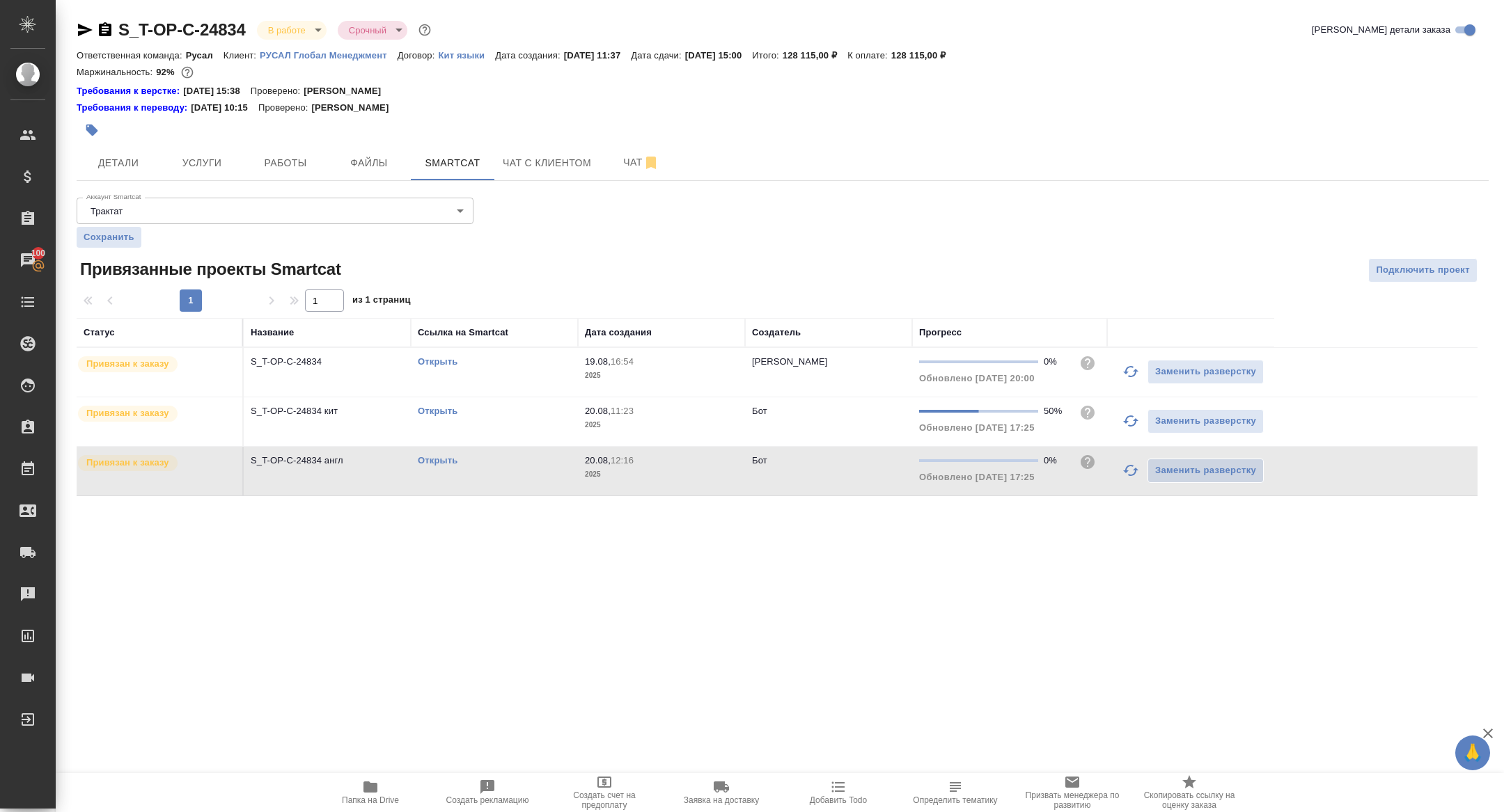
click at [1132, 375] on icon "button" at bounding box center [1131, 371] width 17 height 17
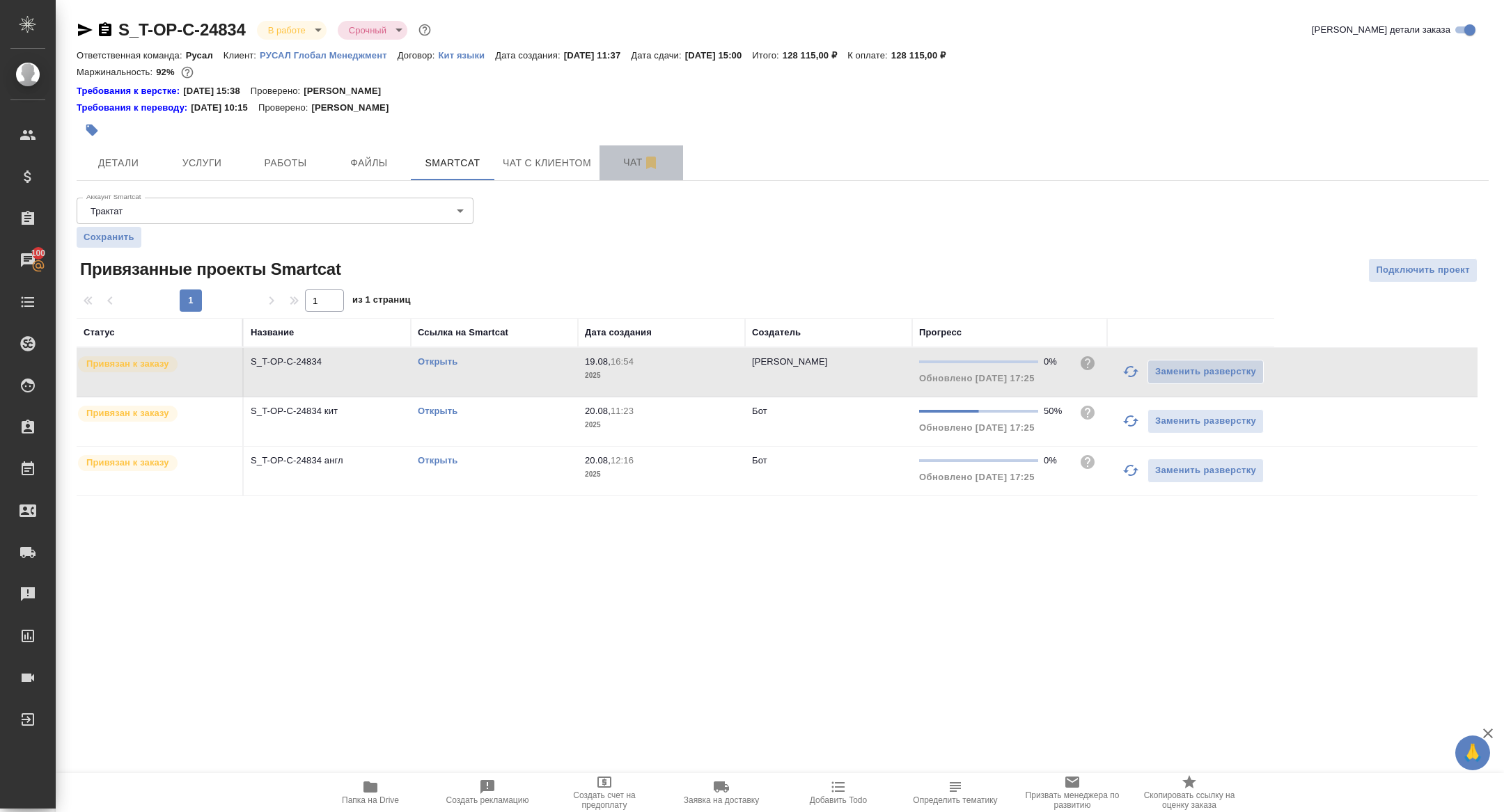
click at [620, 160] on span "Чат" at bounding box center [641, 162] width 67 height 18
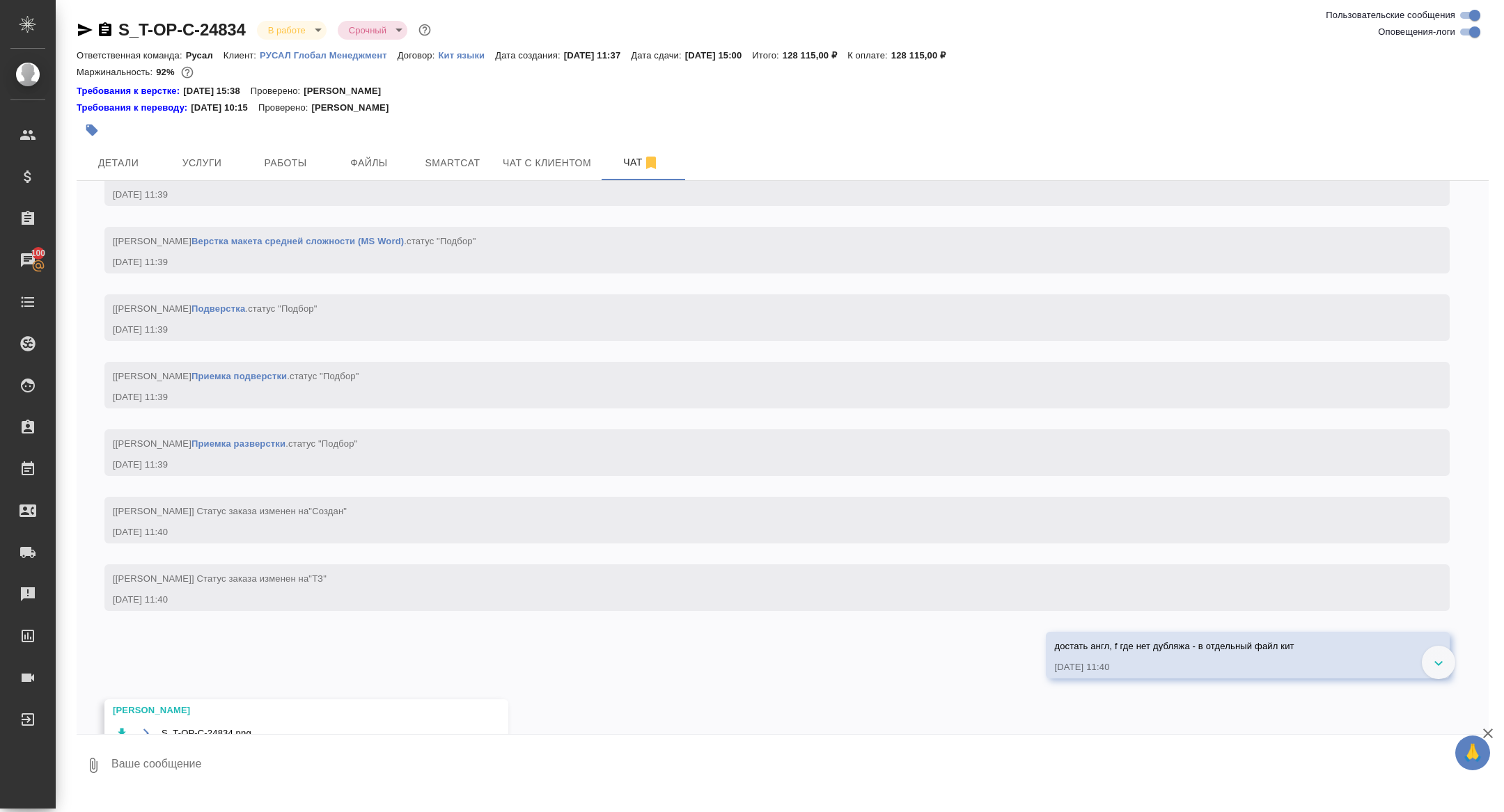
scroll to position [1021, 0]
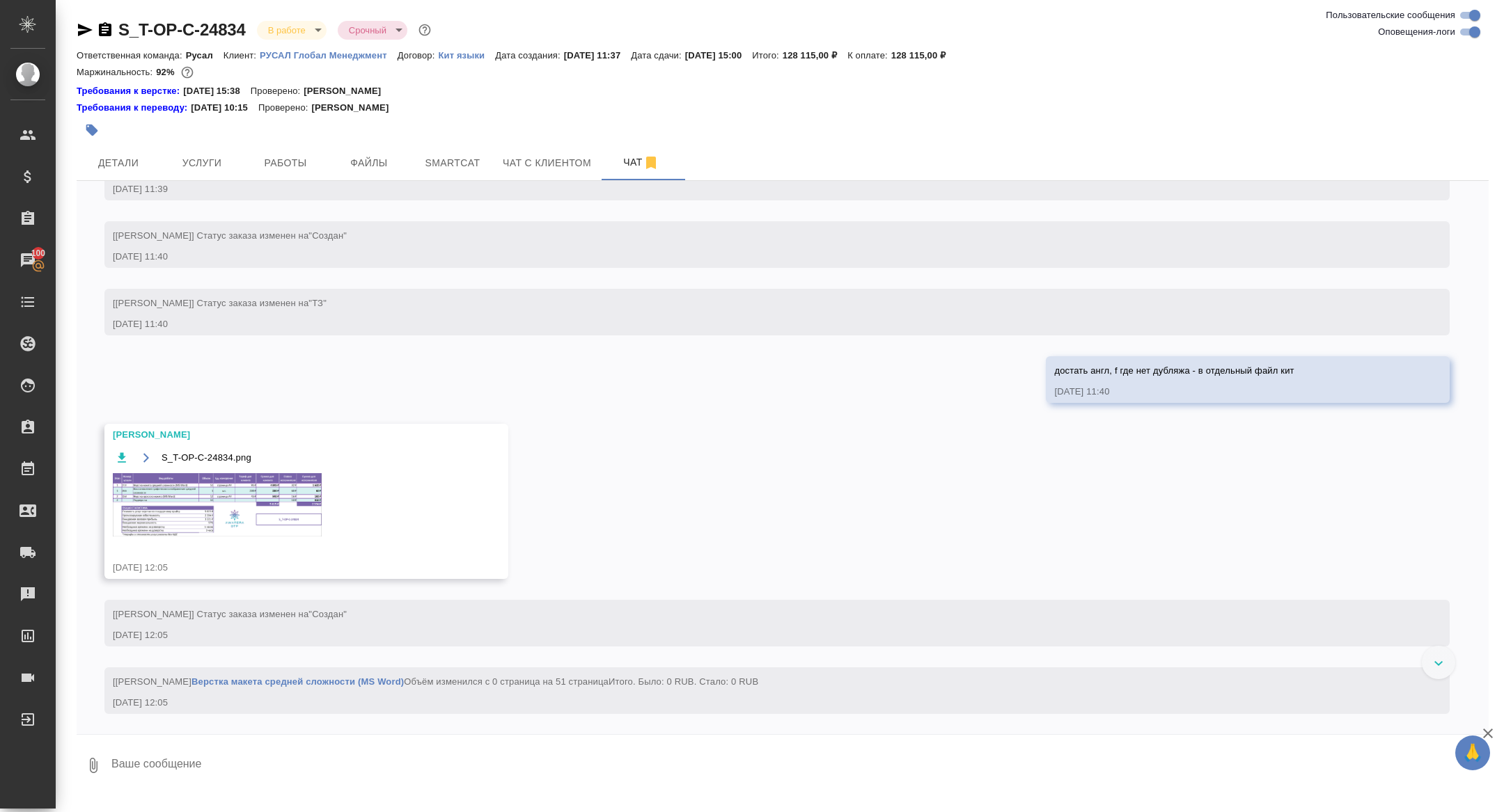
click at [231, 554] on div "S_T-OP-C-24834.png" at bounding box center [286, 501] width 347 height 105
click at [225, 536] on img at bounding box center [217, 504] width 209 height 63
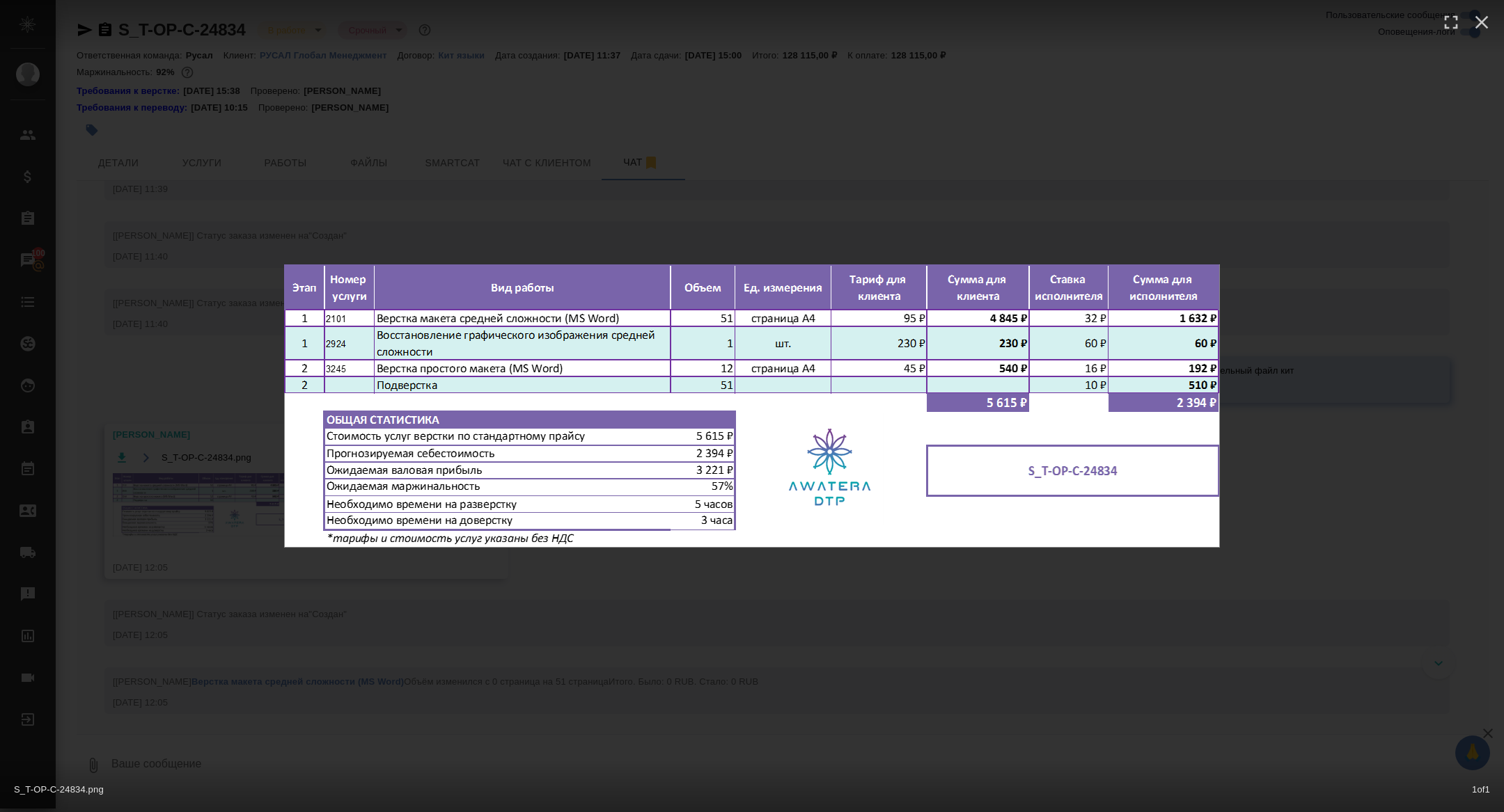
click at [176, 525] on div "S_T-OP-C-24834.png 1 of 1" at bounding box center [752, 406] width 1504 height 812
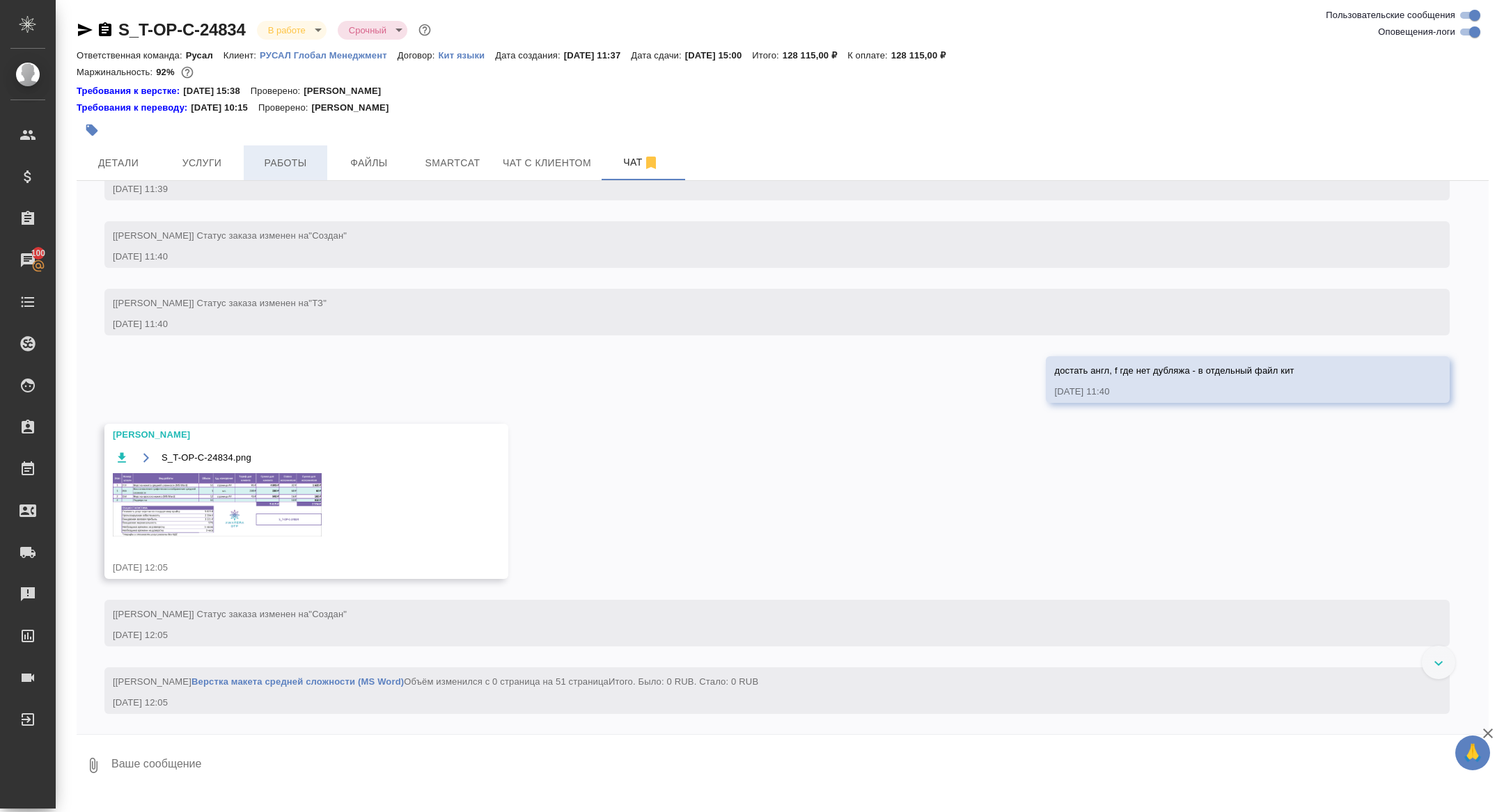
click at [256, 178] on button "Работы" at bounding box center [286, 162] width 84 height 35
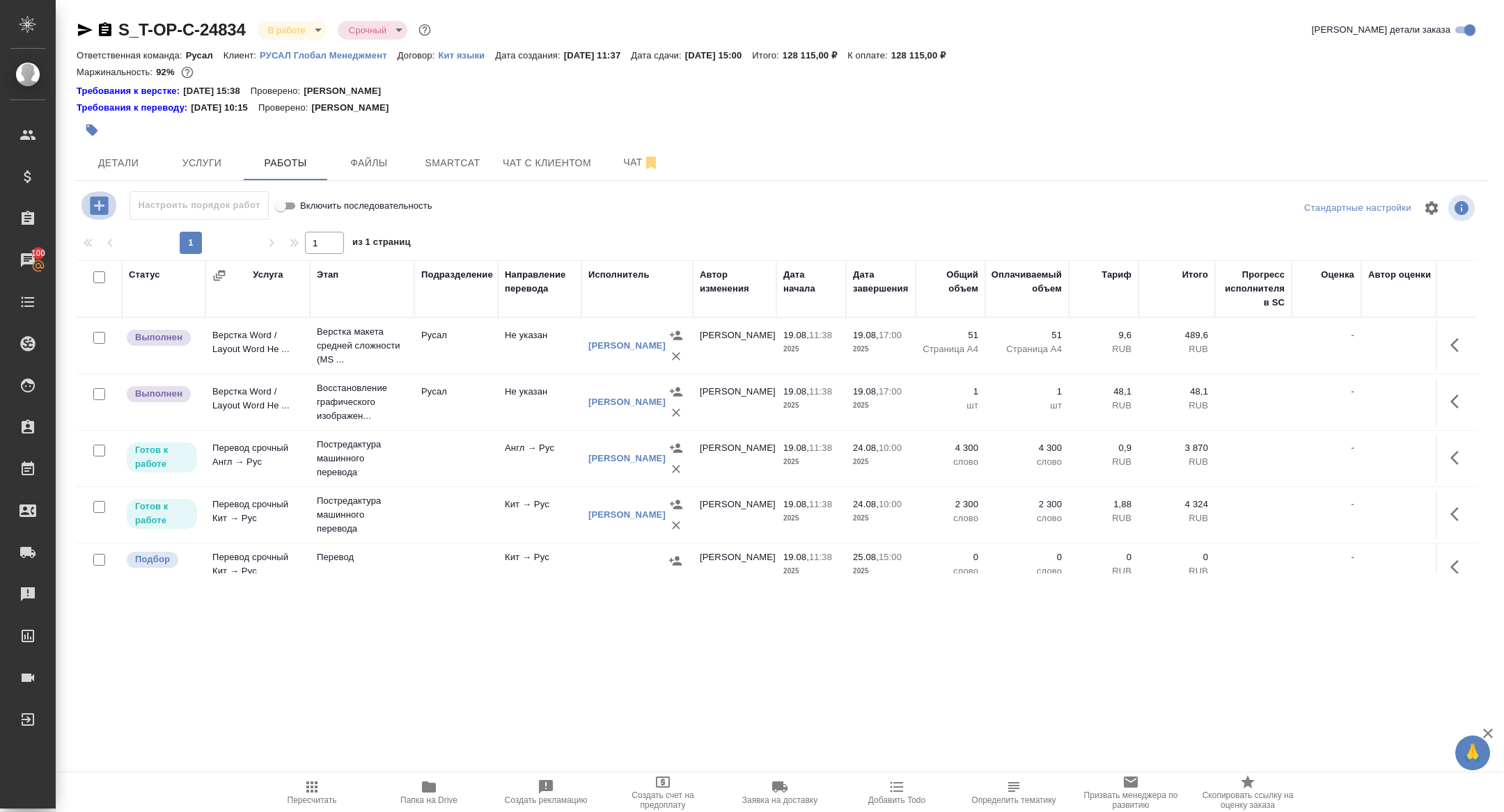
click at [102, 204] on icon "button" at bounding box center [99, 205] width 18 height 18
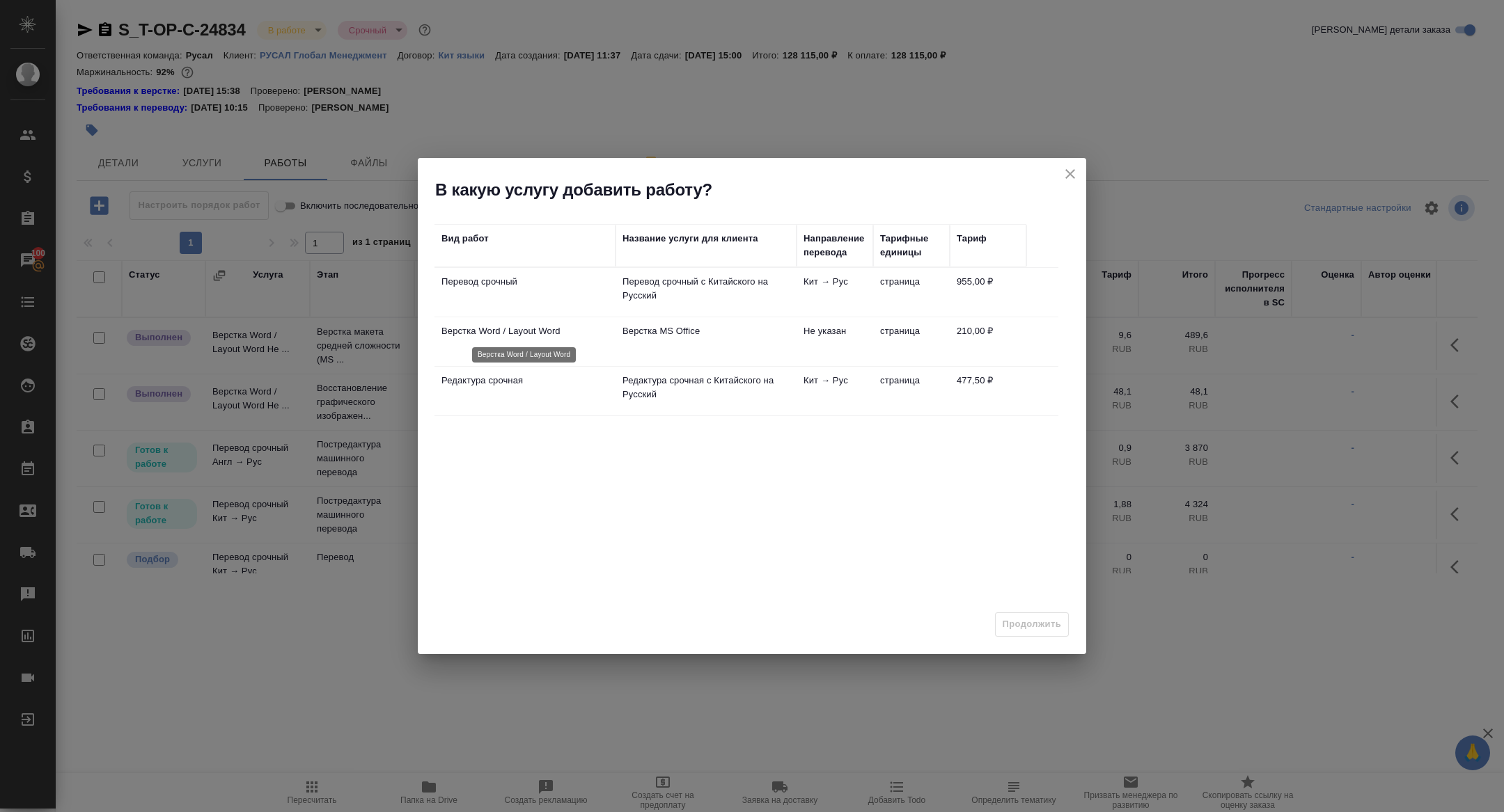
click at [493, 332] on p "Верстка Word / Layout Word" at bounding box center [525, 332] width 167 height 14
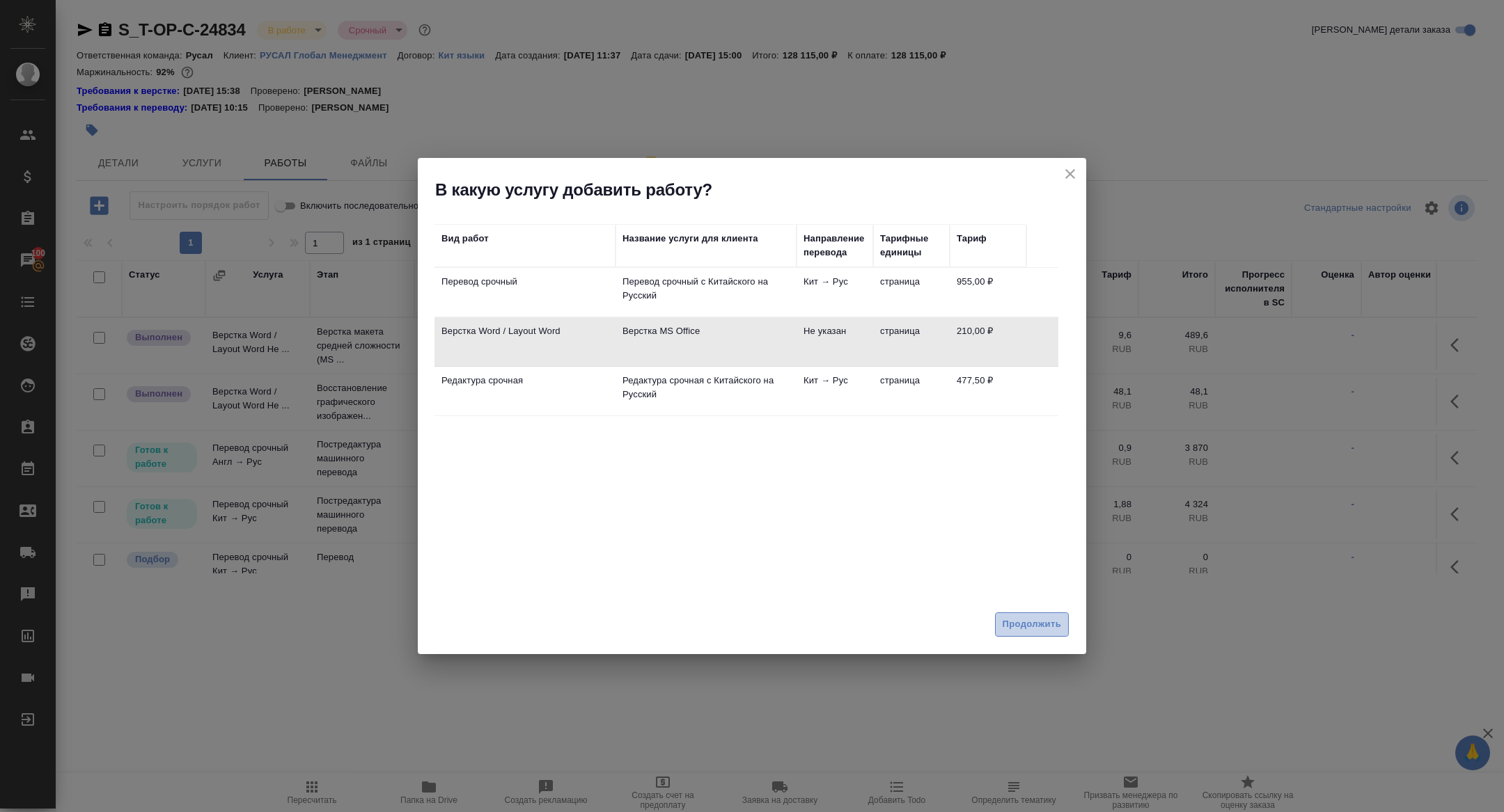
click at [1036, 617] on span "Продолжить" at bounding box center [1032, 625] width 59 height 16
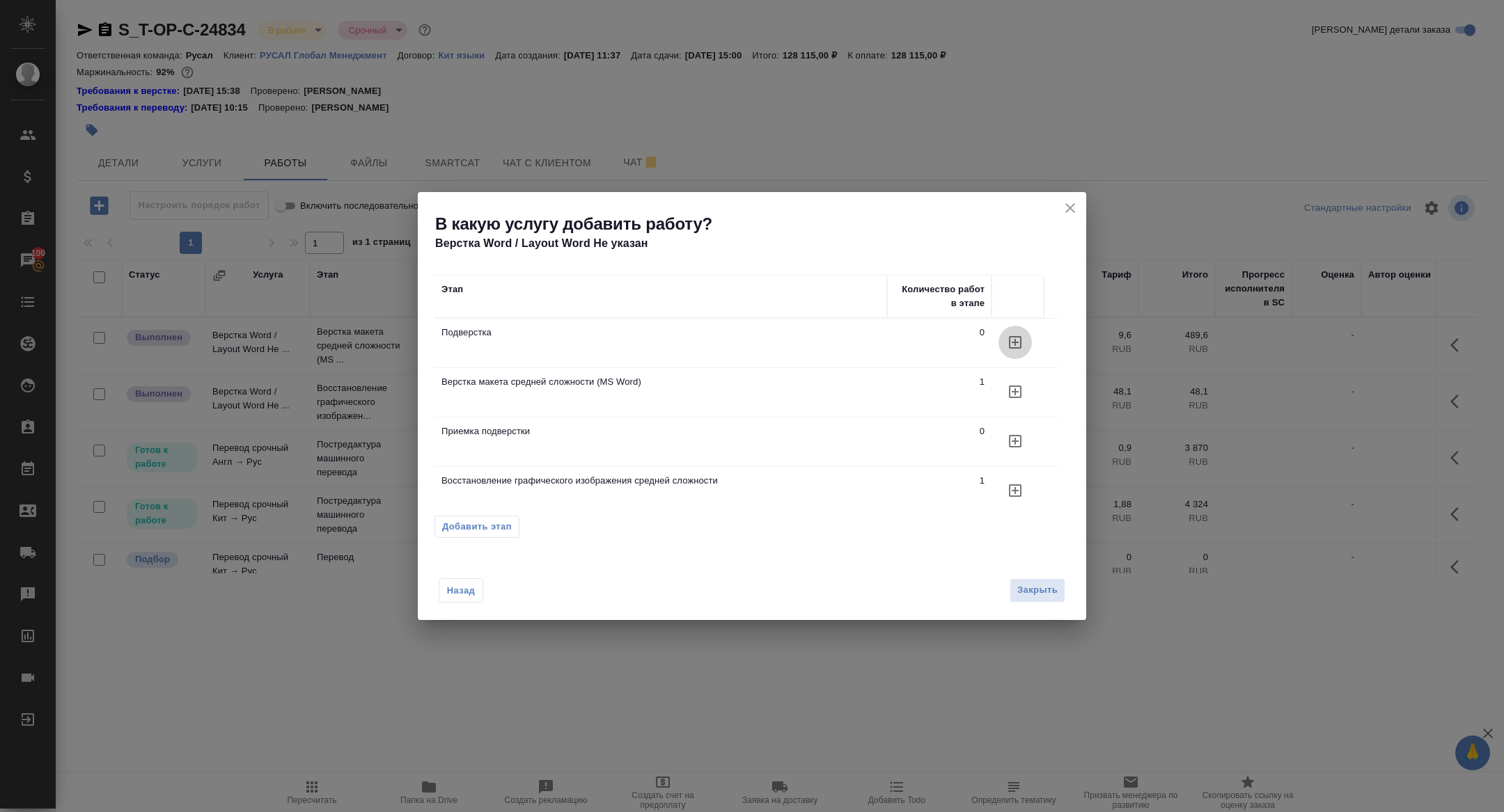
click at [1018, 340] on icon "button" at bounding box center [1015, 342] width 17 height 17
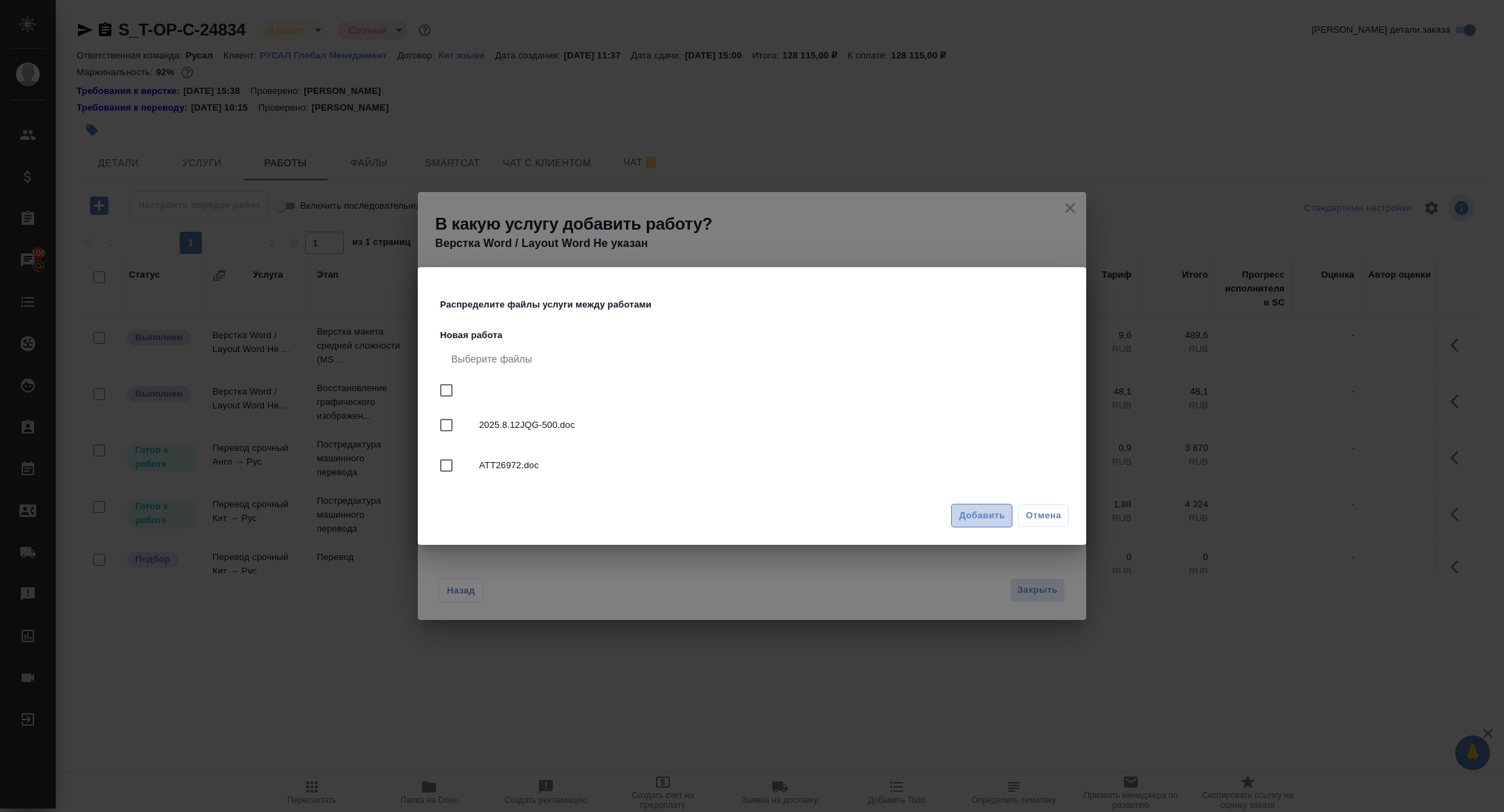
click at [985, 509] on span "Добавить" at bounding box center [981, 517] width 46 height 16
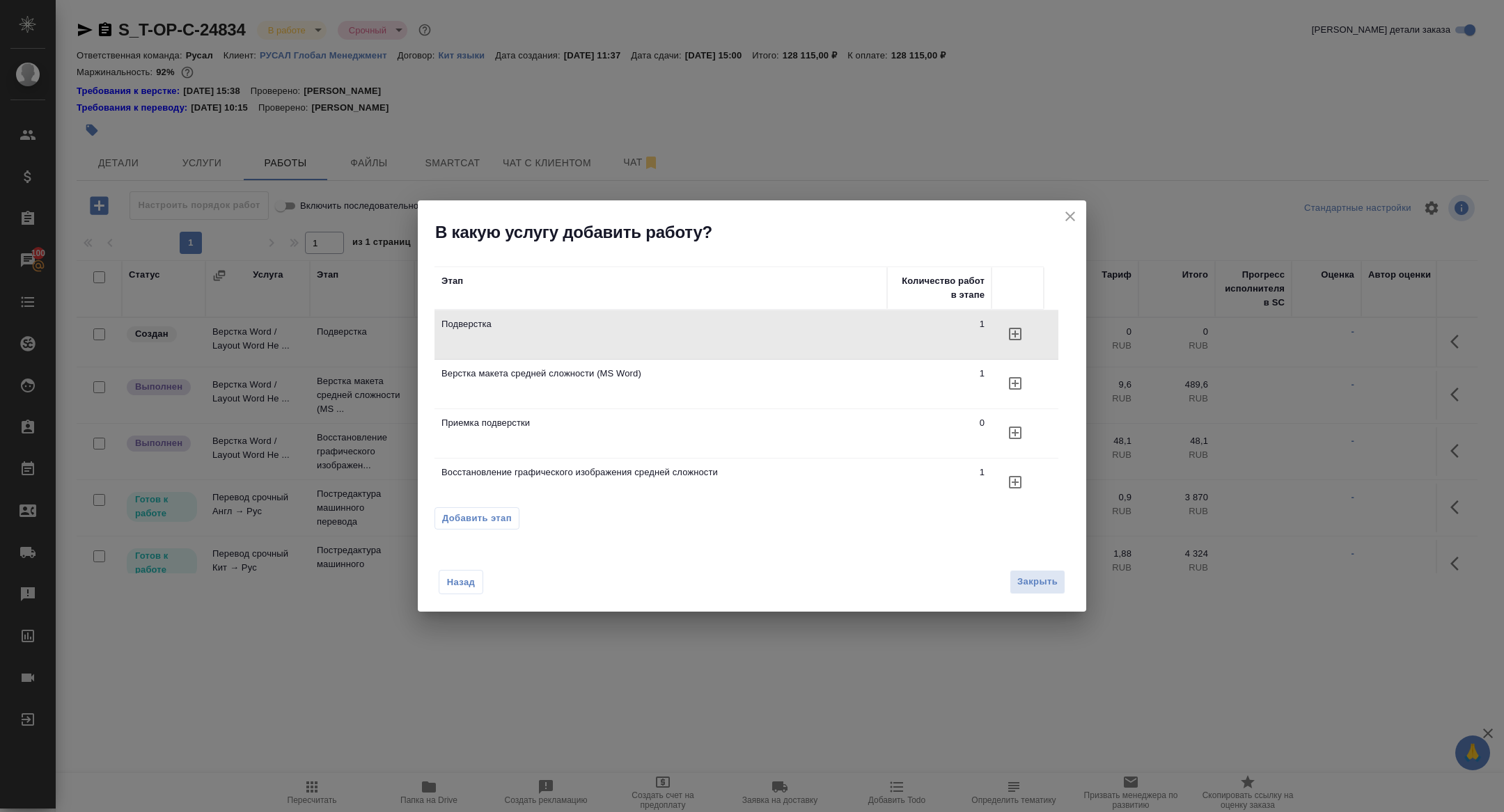
click at [1012, 342] on icon "button" at bounding box center [1015, 334] width 17 height 17
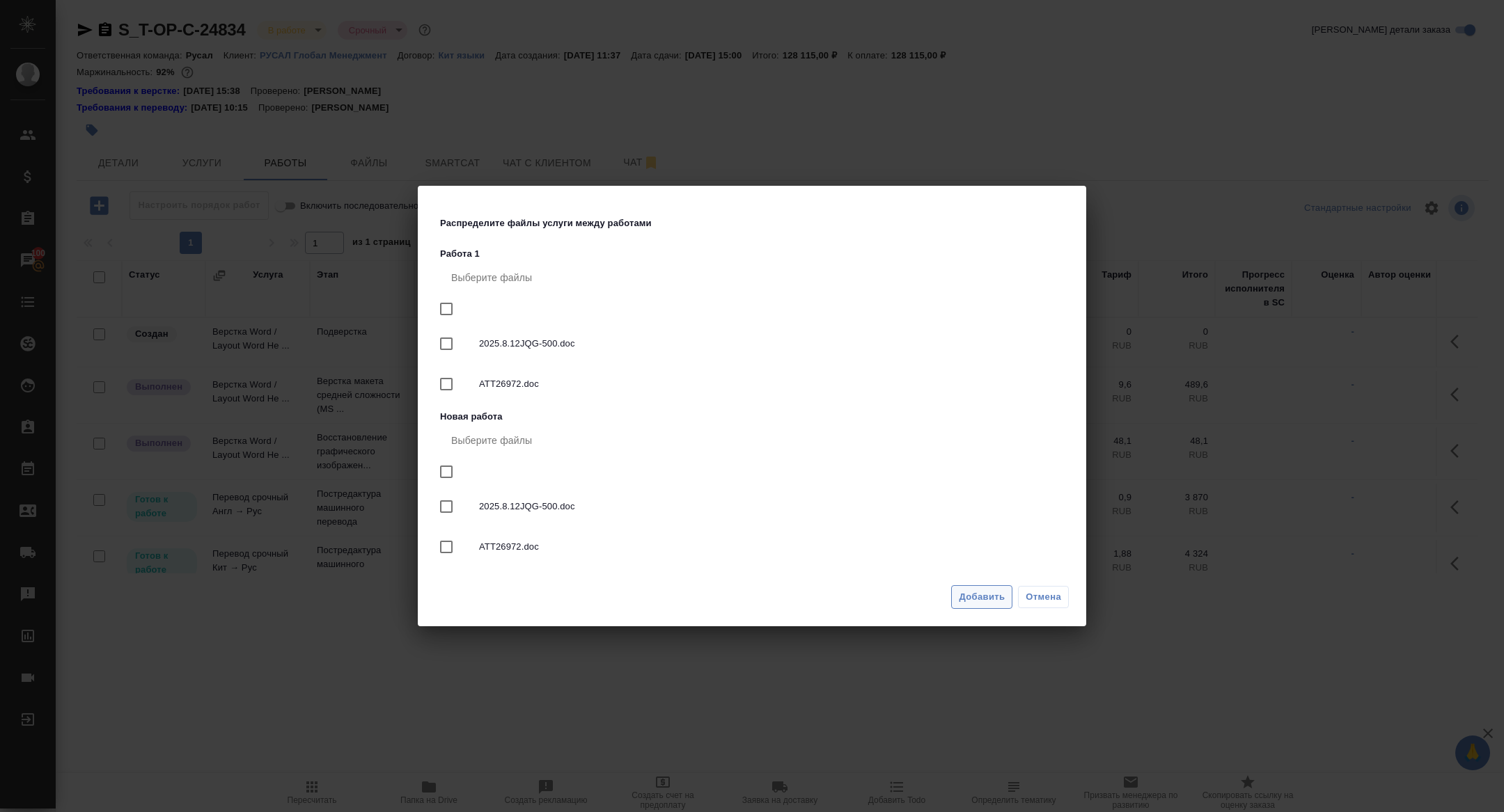
click at [980, 604] on span "Добавить" at bounding box center [981, 598] width 46 height 16
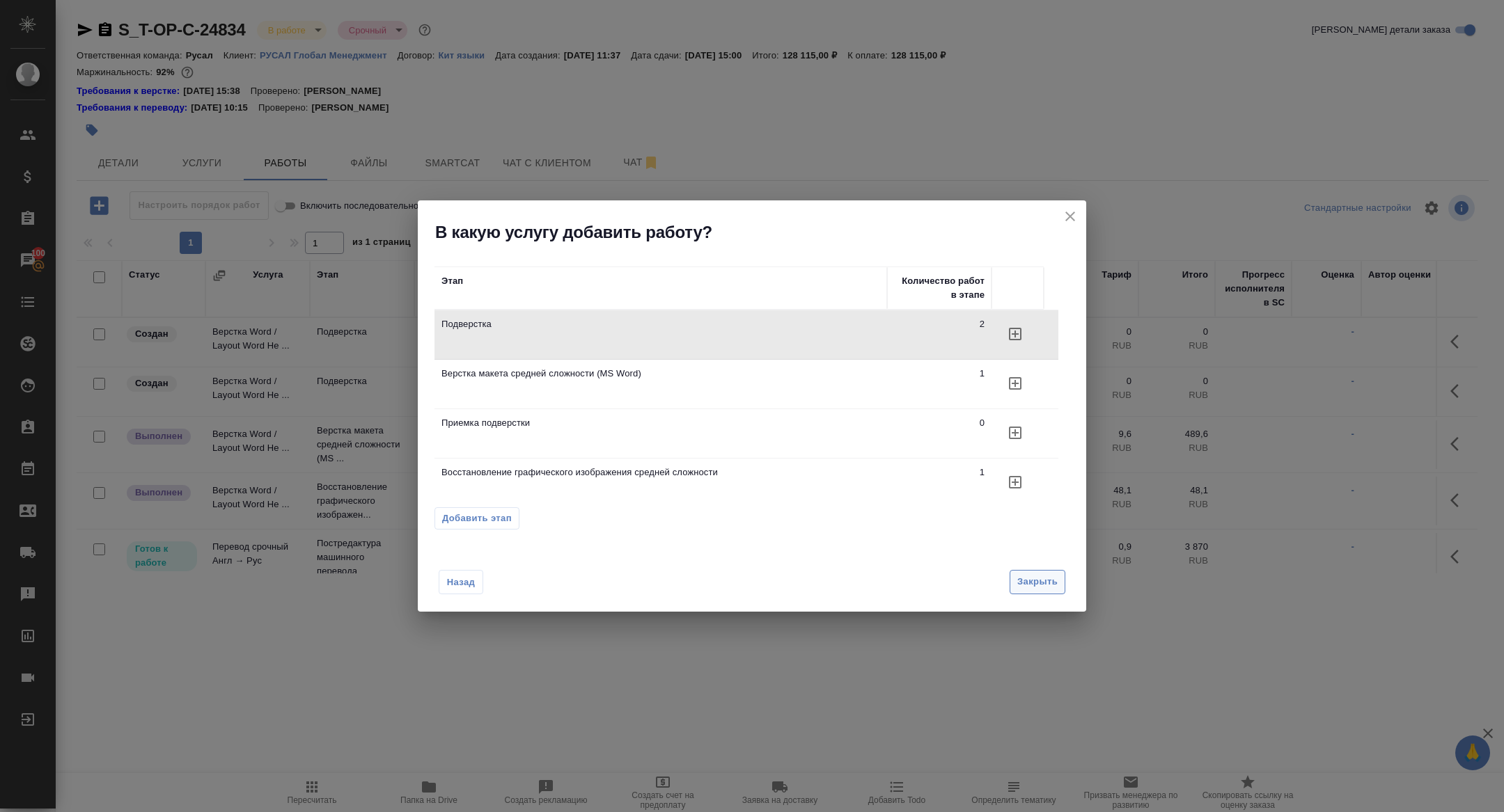
click at [1035, 583] on span "Закрыть" at bounding box center [1037, 583] width 40 height 16
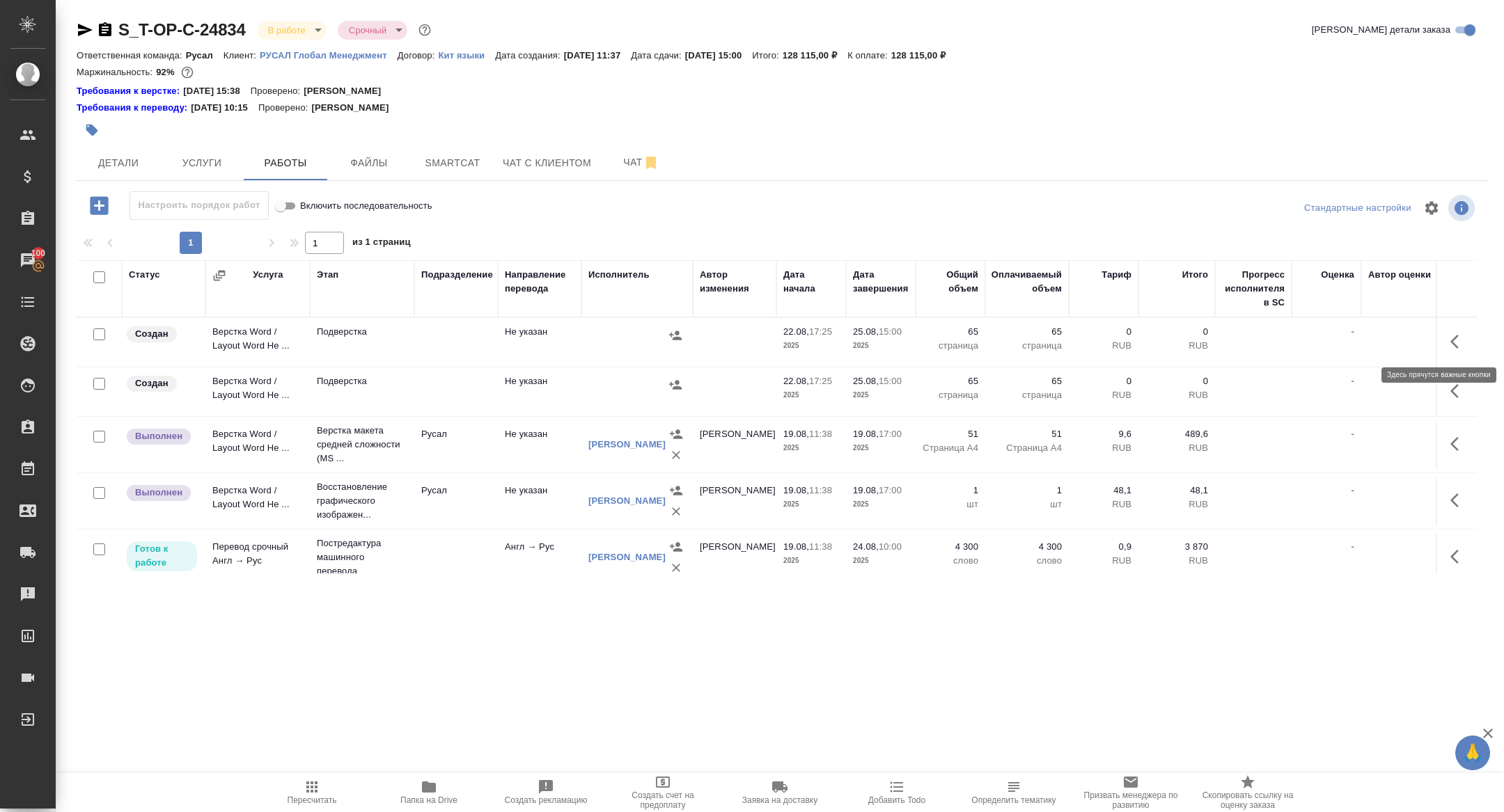
click at [1465, 344] on icon "button" at bounding box center [1458, 342] width 17 height 17
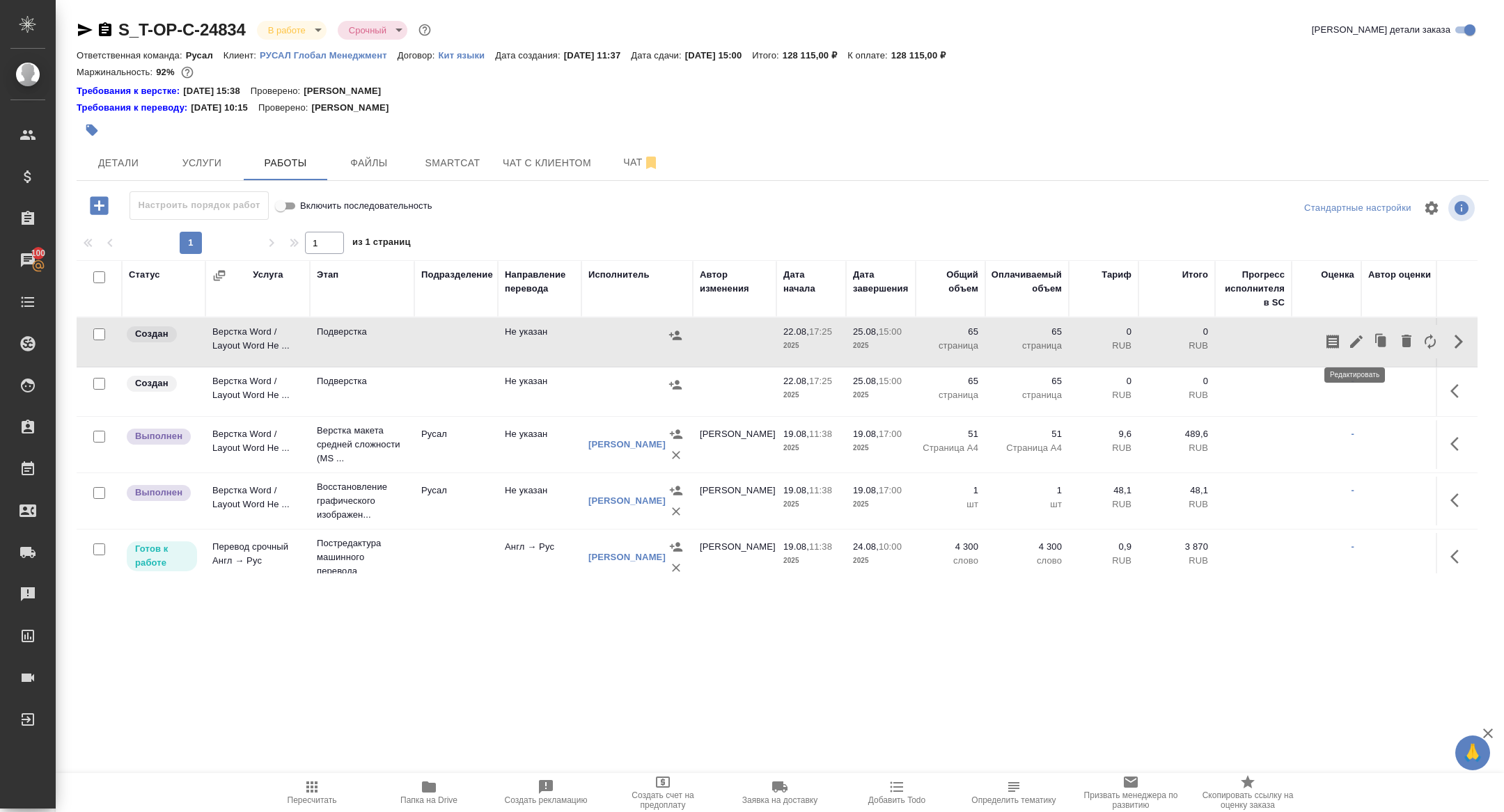
click at [1350, 342] on icon "button" at bounding box center [1356, 342] width 17 height 17
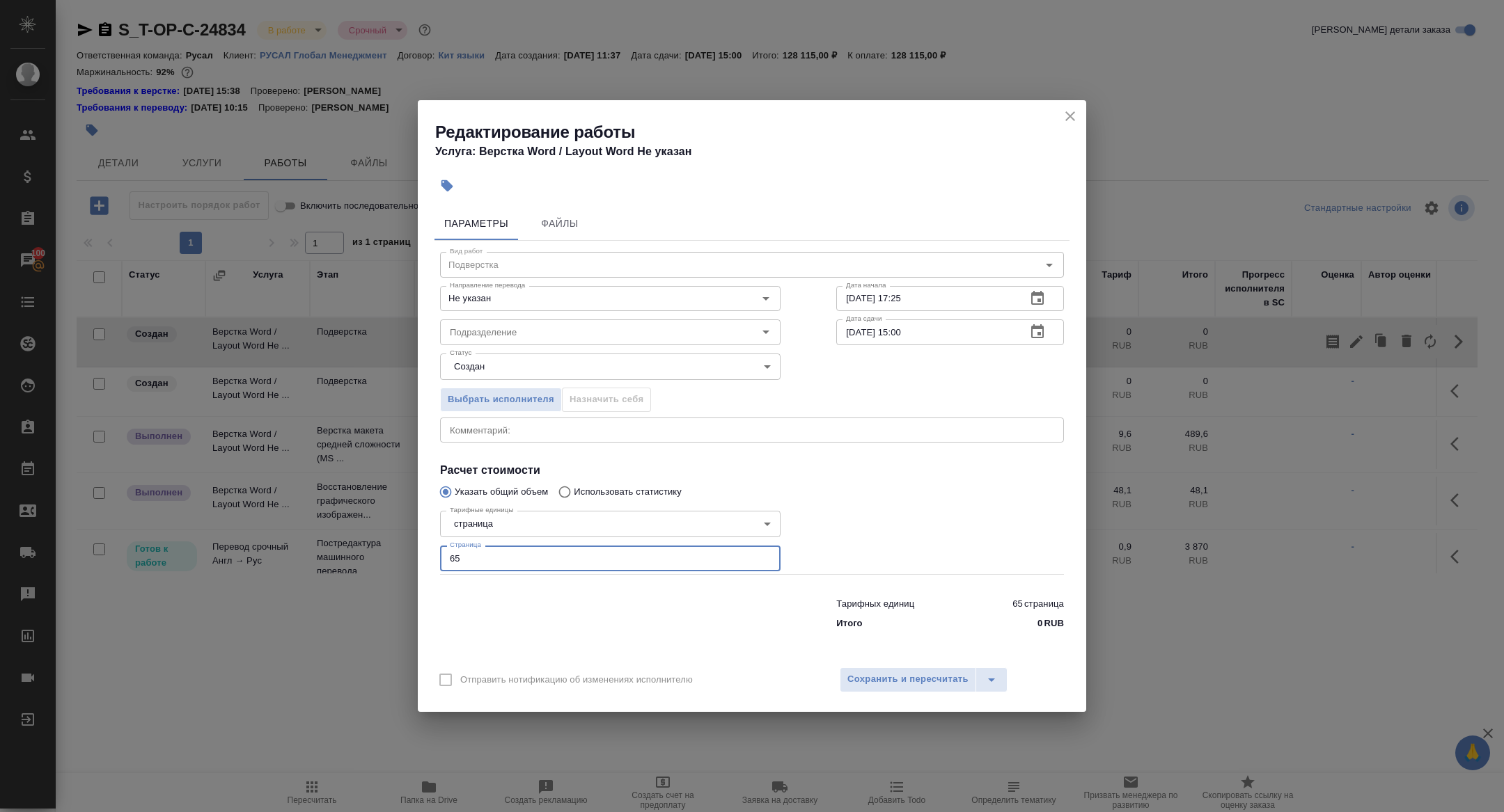
drag, startPoint x: 502, startPoint y: 569, endPoint x: 337, endPoint y: 524, distance: 171.0
click at [337, 524] on div "Редактирование работы Услуга: Верстка Word / Layout Word Не указан Параметры Фа…" at bounding box center [752, 406] width 1504 height 812
type input "6"
type input "51"
click at [462, 329] on input "Подразделение" at bounding box center [587, 332] width 286 height 17
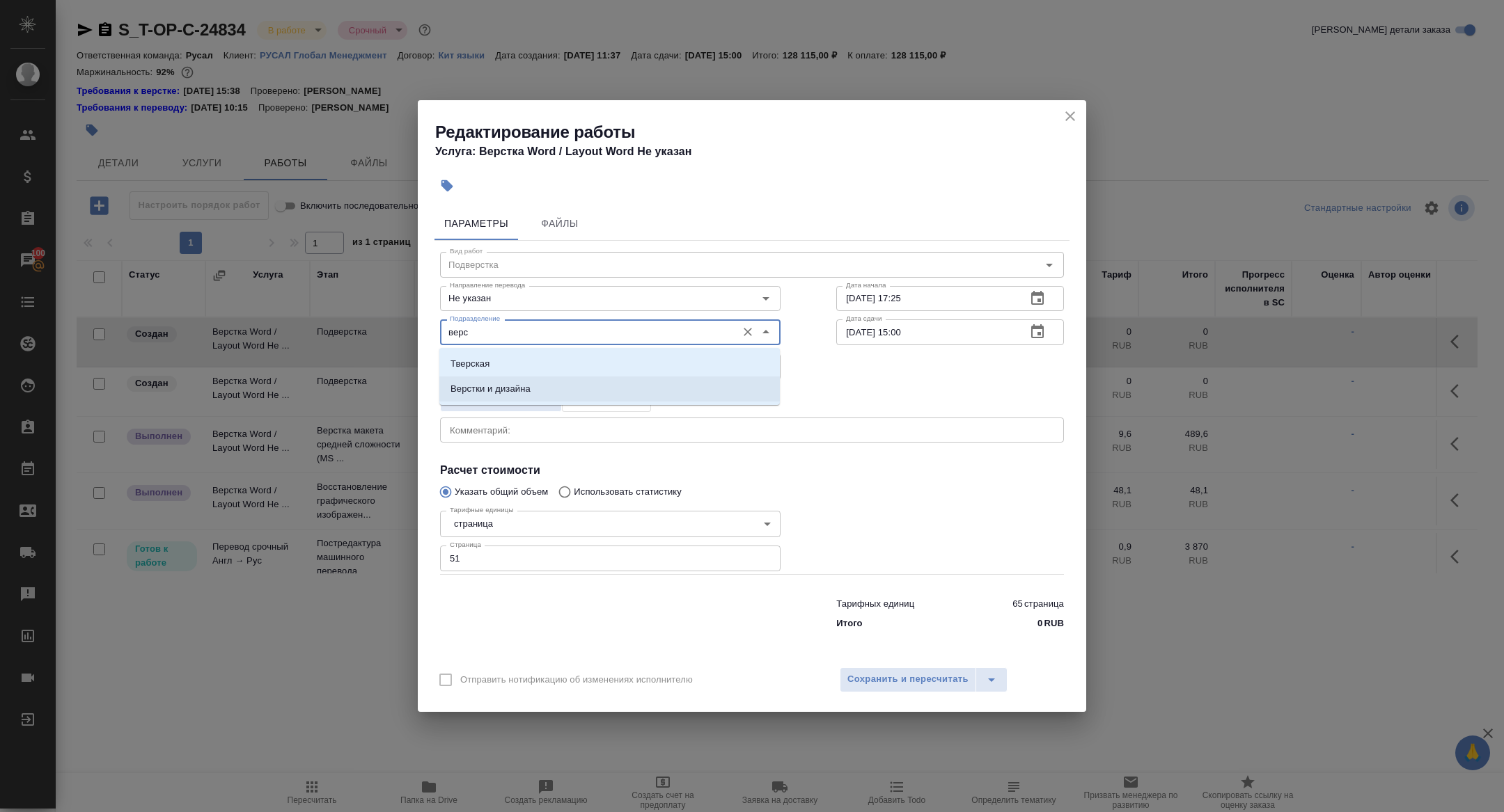
click at [490, 395] on p "Верстки и дизайна" at bounding box center [491, 389] width 80 height 14
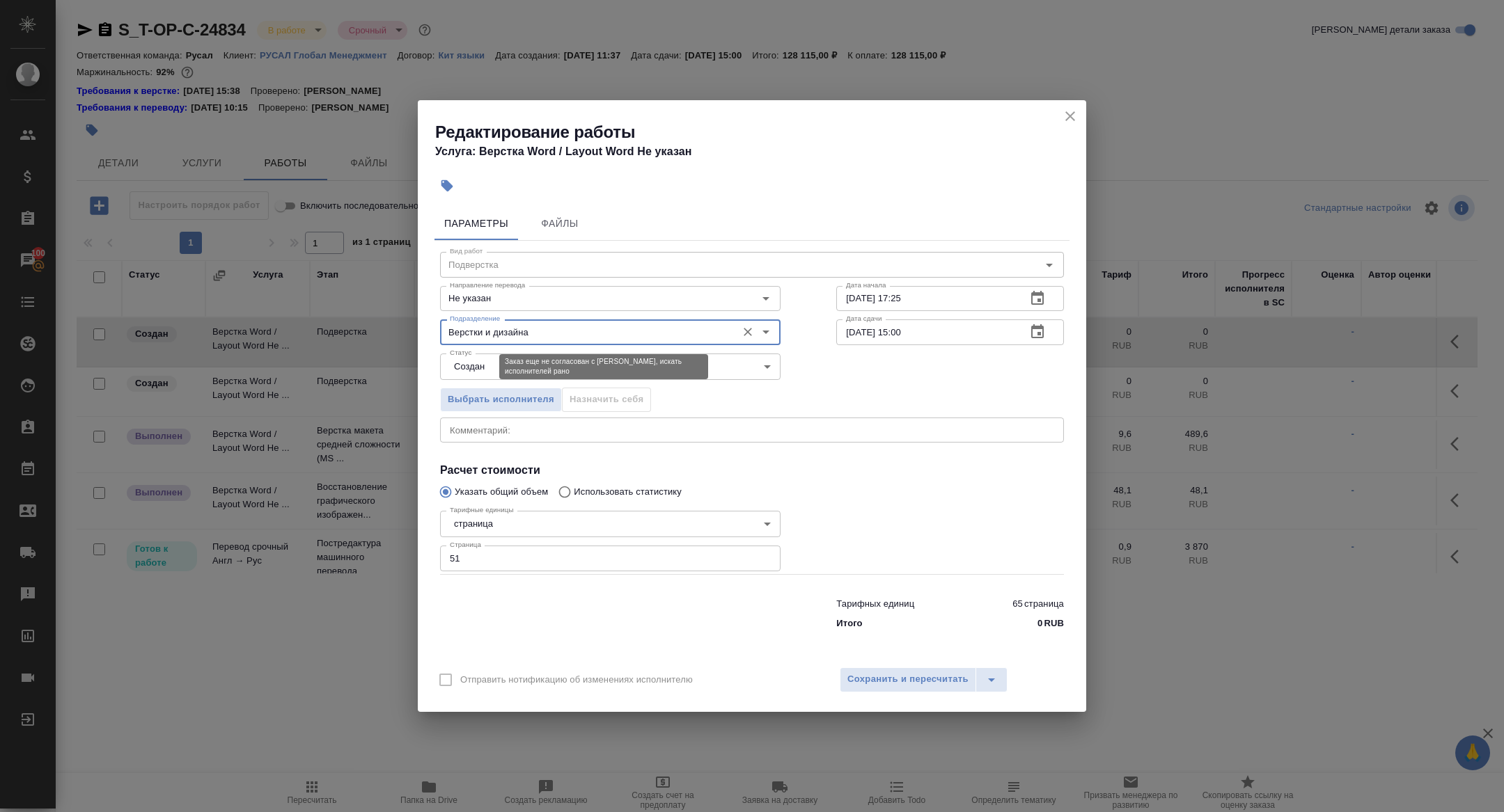
type input "Верстки и дизайна"
click at [478, 360] on body "🙏 .cls-1 fill:#fff; AWATERA Zhuravleva Alexandra Клиенты Спецификации Заказы 10…" at bounding box center [752, 406] width 1504 height 812
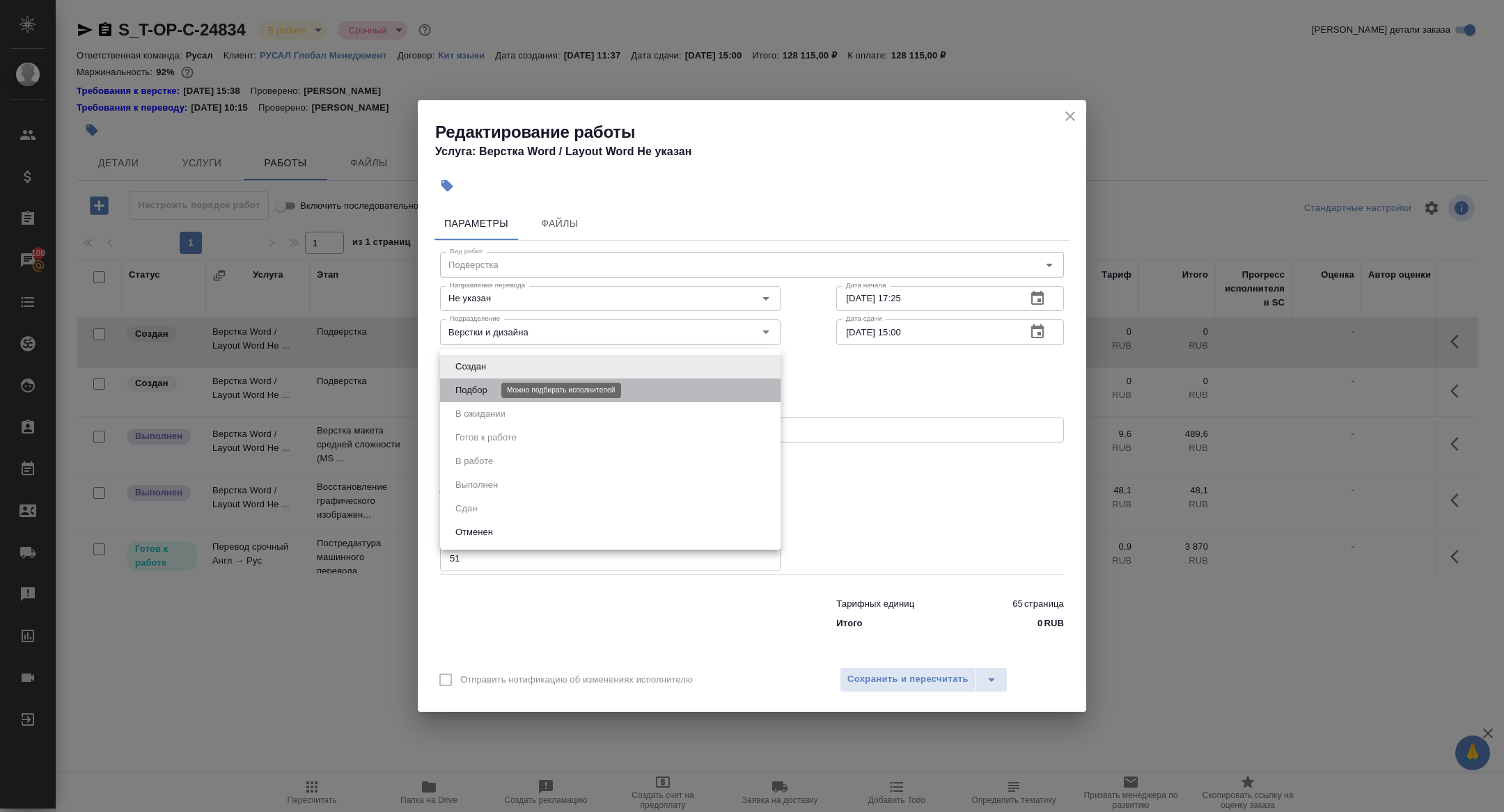
click at [480, 384] on button "Подбор" at bounding box center [471, 390] width 40 height 15
type input "recruiting"
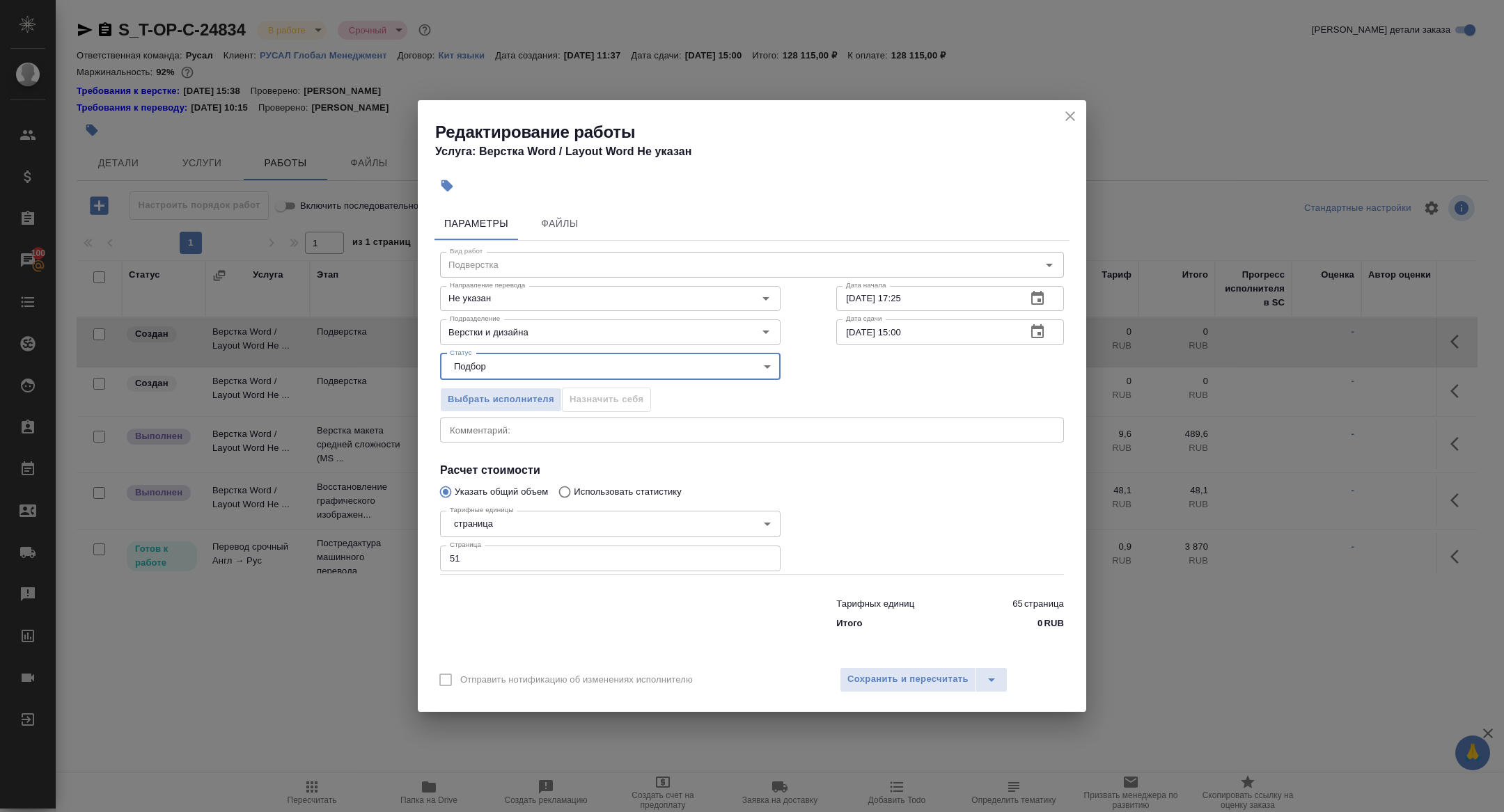
click at [1041, 289] on button "button" at bounding box center [1037, 298] width 33 height 33
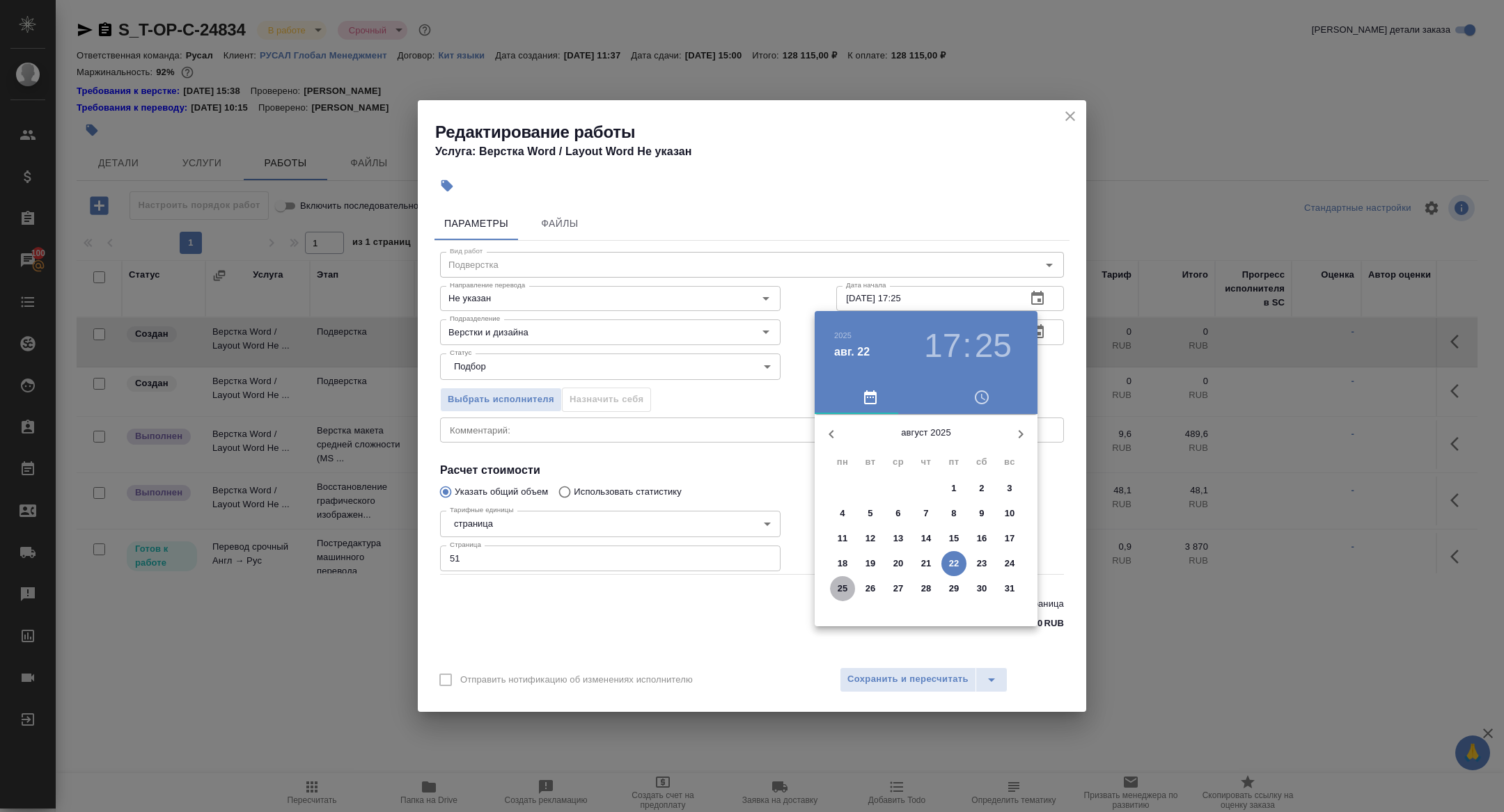
click at [848, 584] on span "25" at bounding box center [843, 589] width 25 height 14
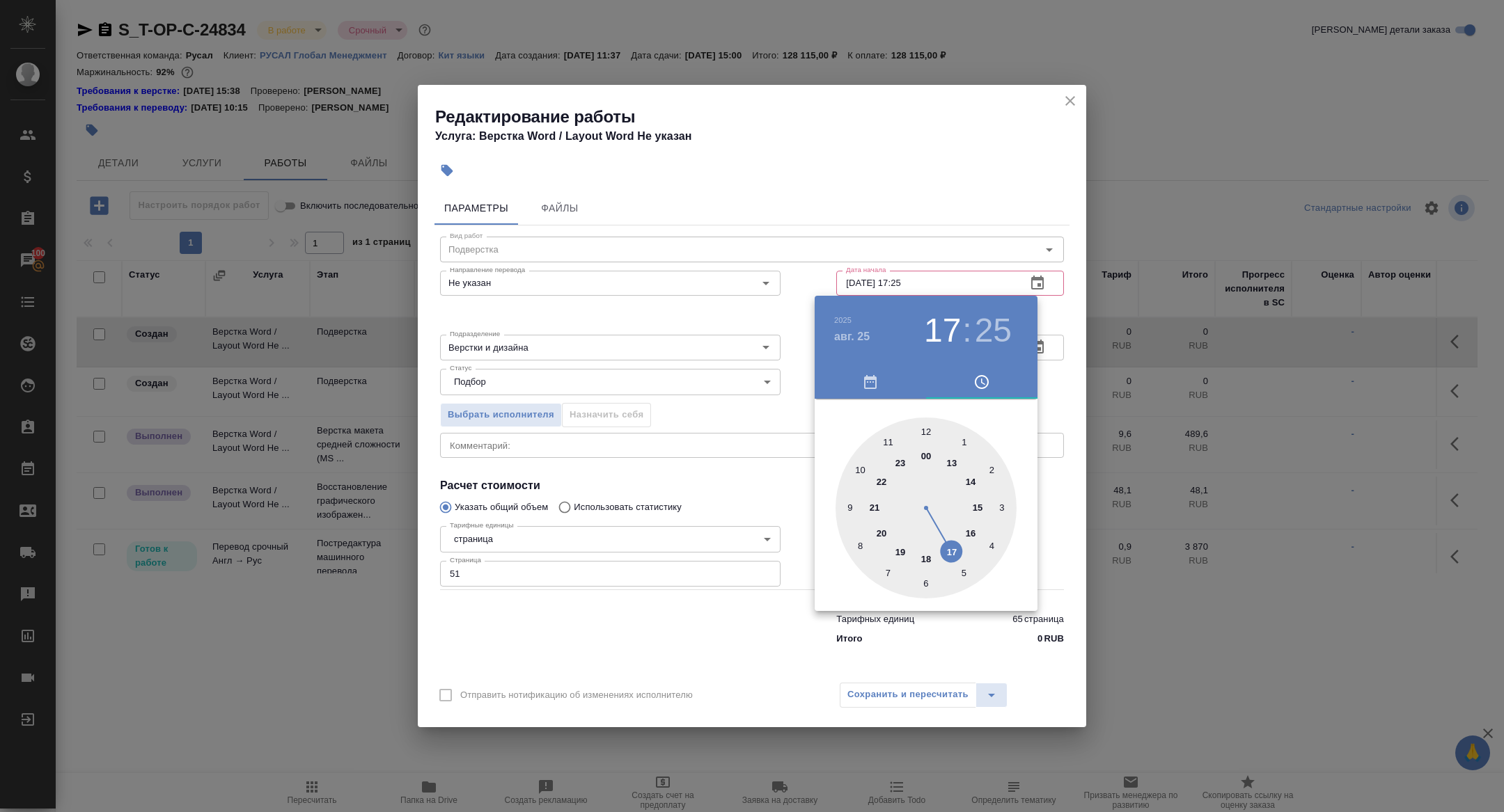
click at [923, 430] on div at bounding box center [926, 508] width 181 height 181
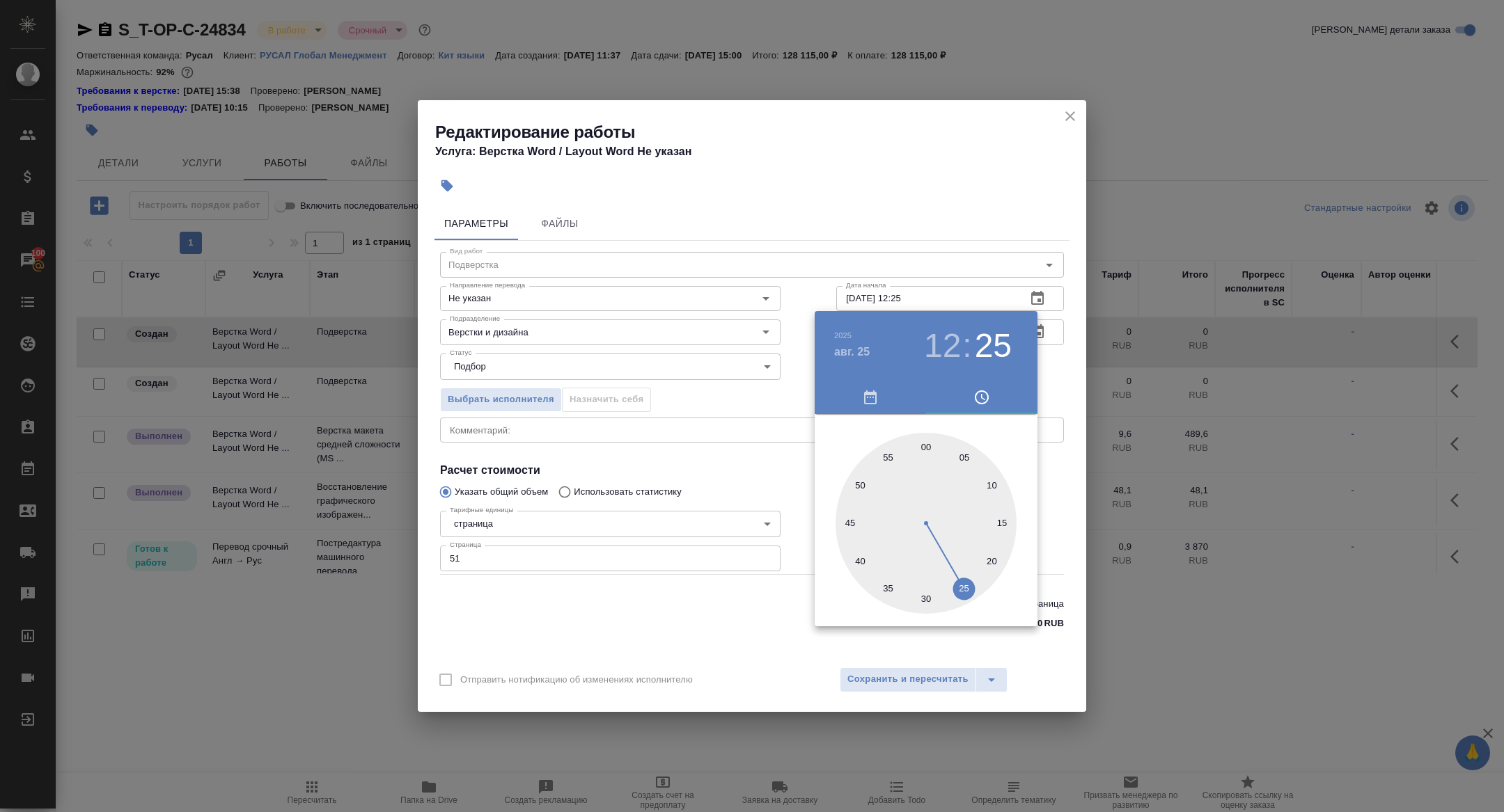
type input "25.08.2025 12:00"
click at [923, 439] on div at bounding box center [926, 523] width 181 height 181
click at [714, 417] on div at bounding box center [752, 406] width 1504 height 812
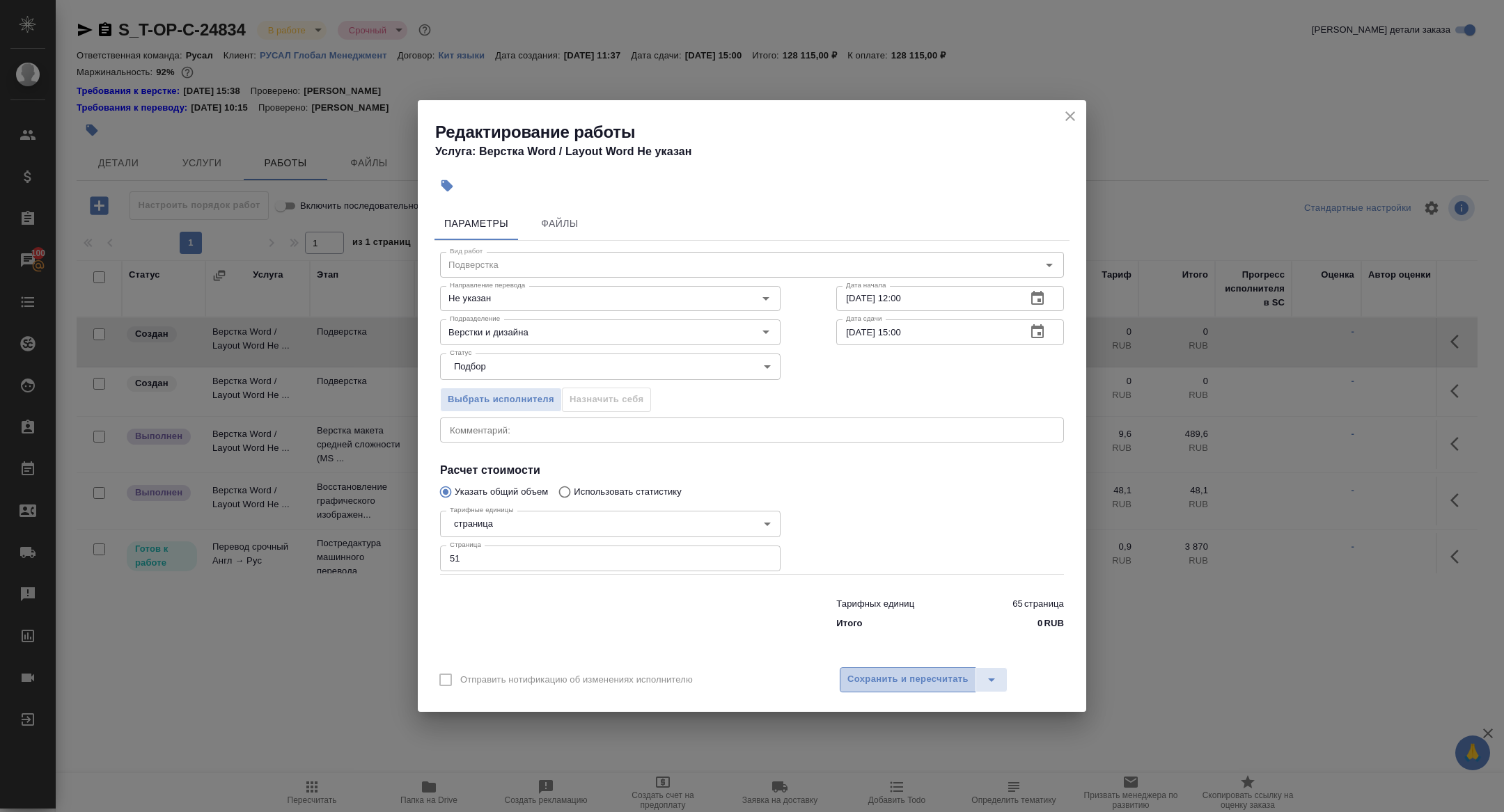
click at [874, 680] on span "Сохранить и пересчитать" at bounding box center [908, 680] width 121 height 16
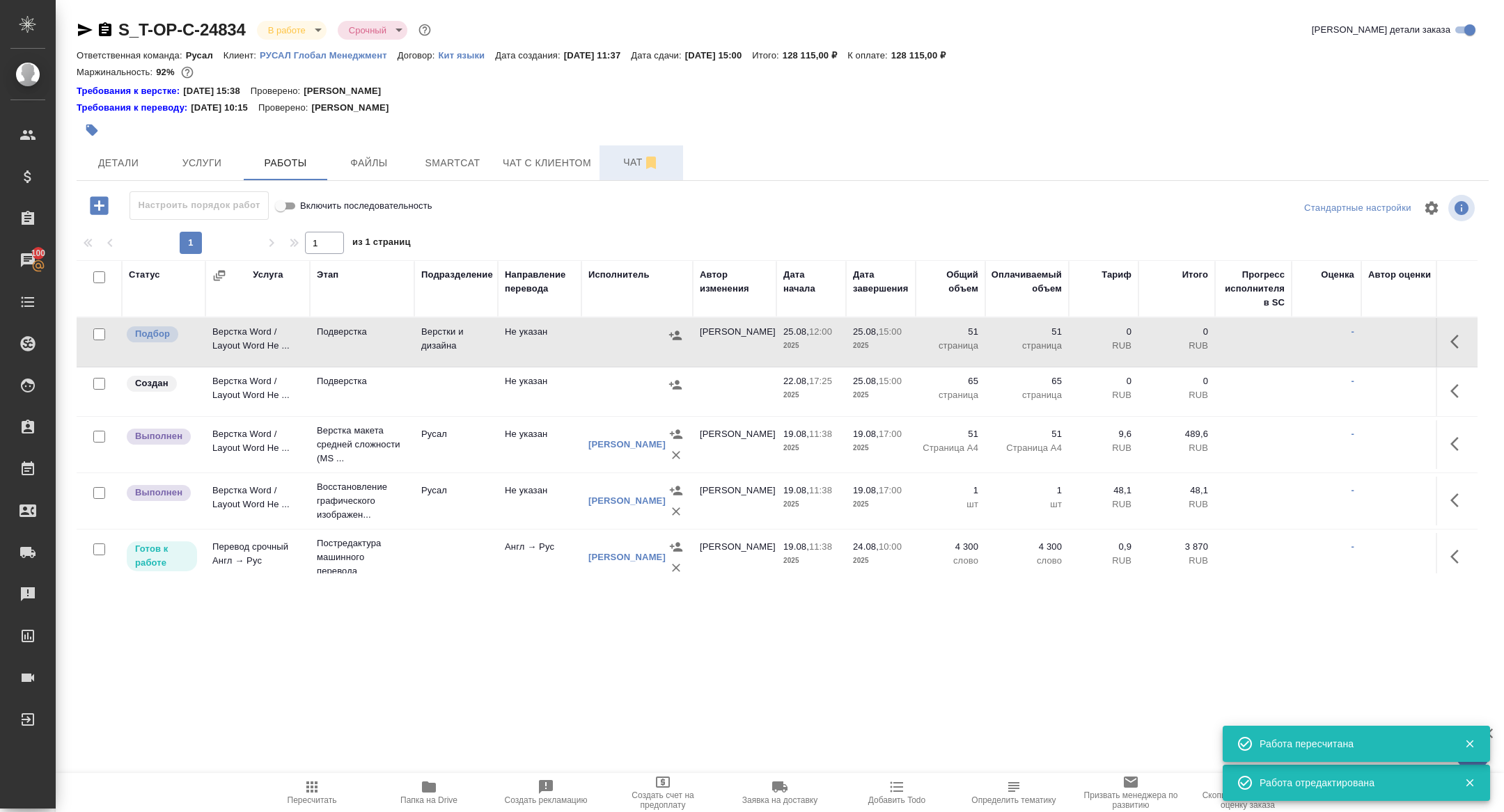
click at [639, 160] on span "Чат" at bounding box center [641, 162] width 67 height 18
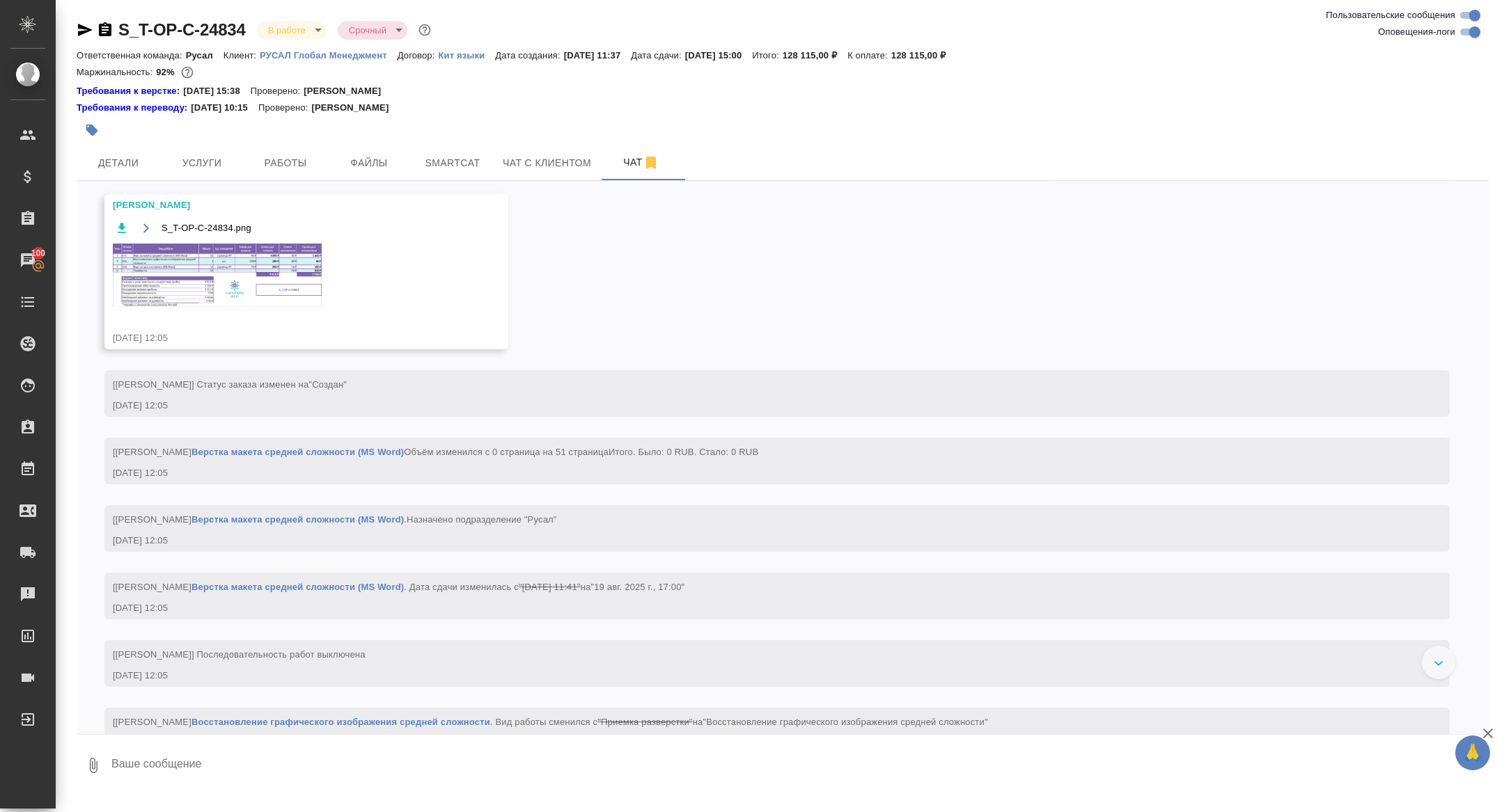
scroll to position [1215, 0]
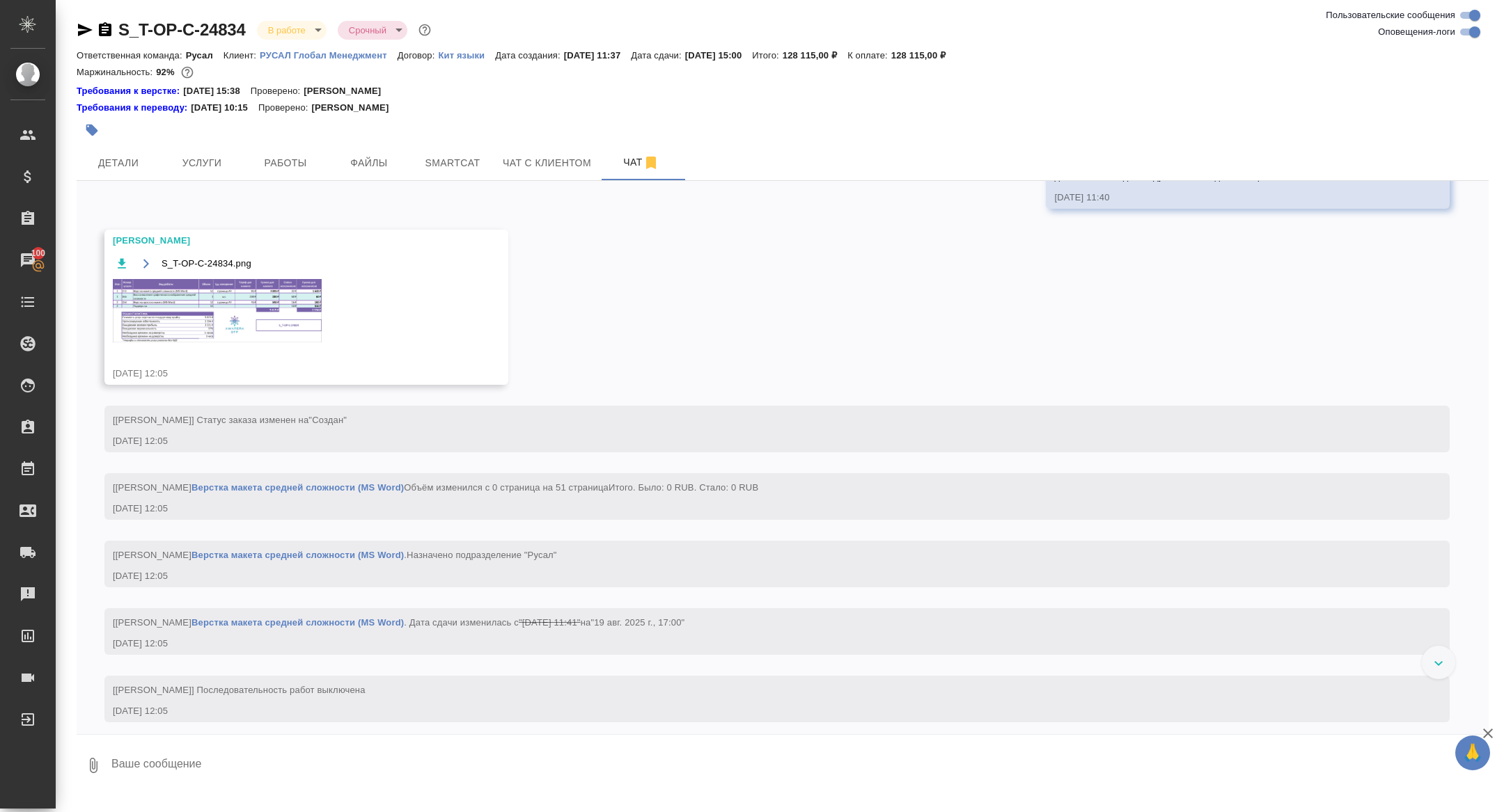
click at [261, 331] on img at bounding box center [217, 311] width 209 height 63
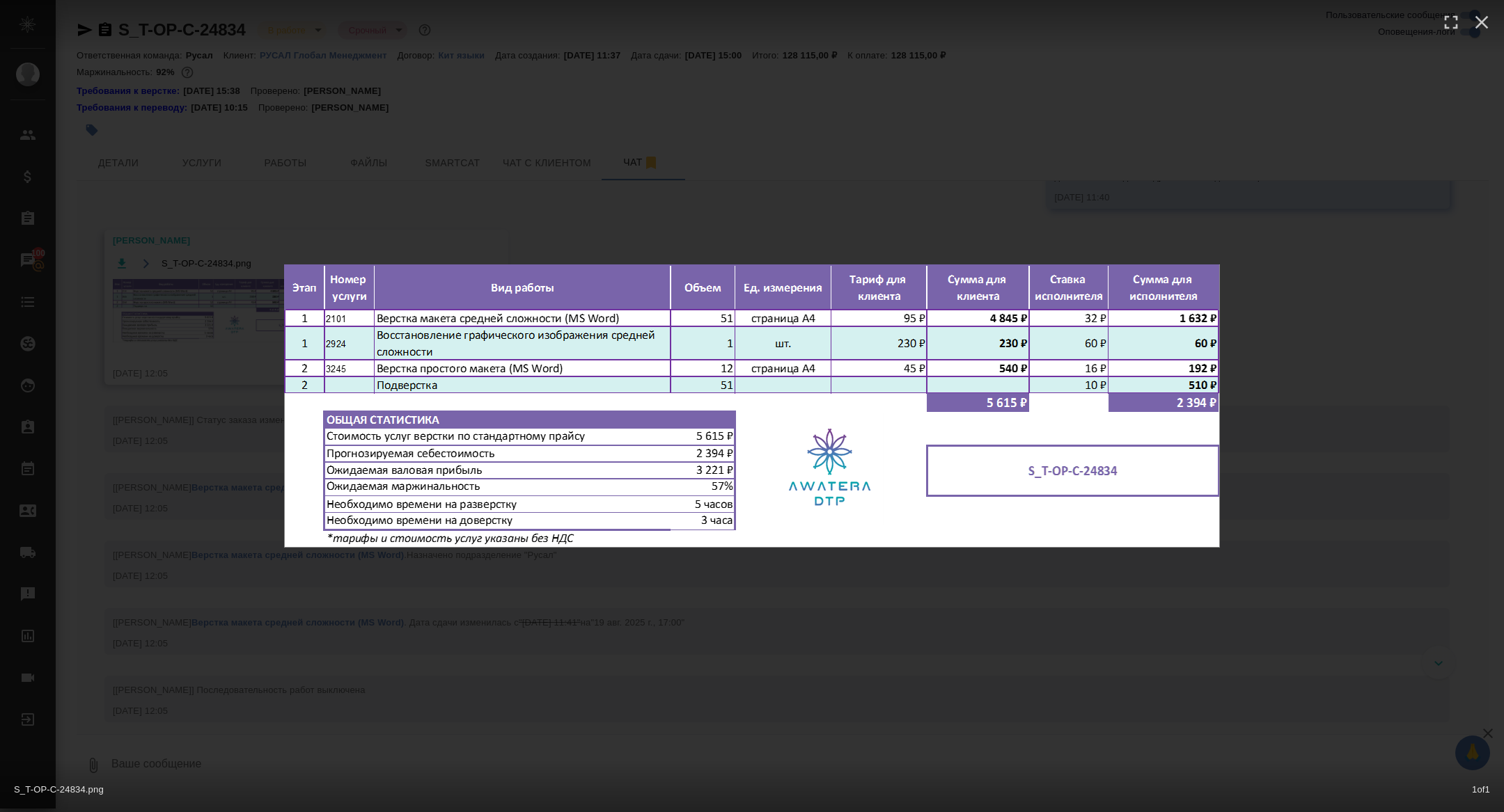
click at [189, 369] on div "S_T-OP-C-24834.png 1 of 1" at bounding box center [752, 406] width 1504 height 812
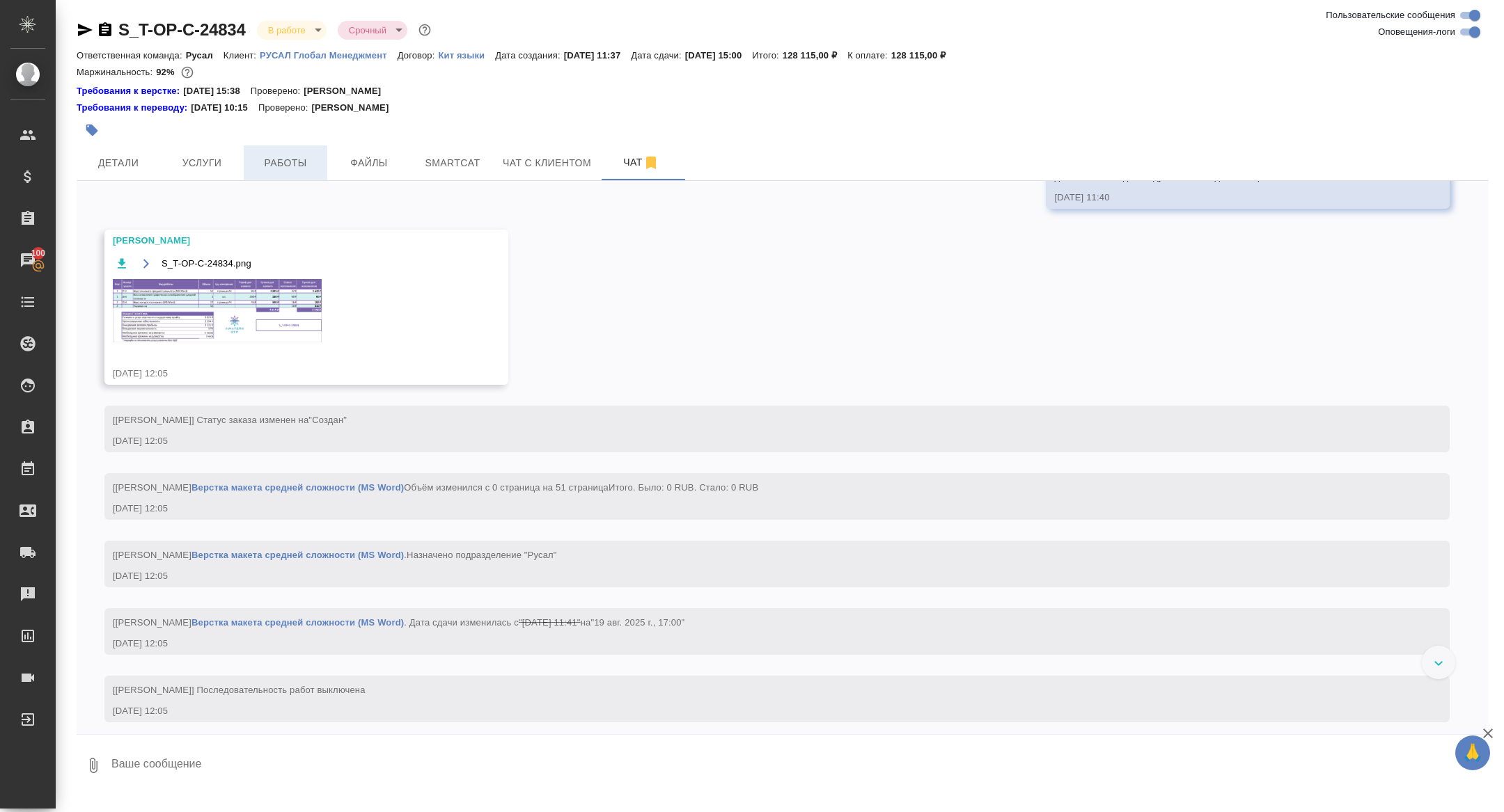
click at [295, 170] on span "Работы" at bounding box center [285, 163] width 67 height 18
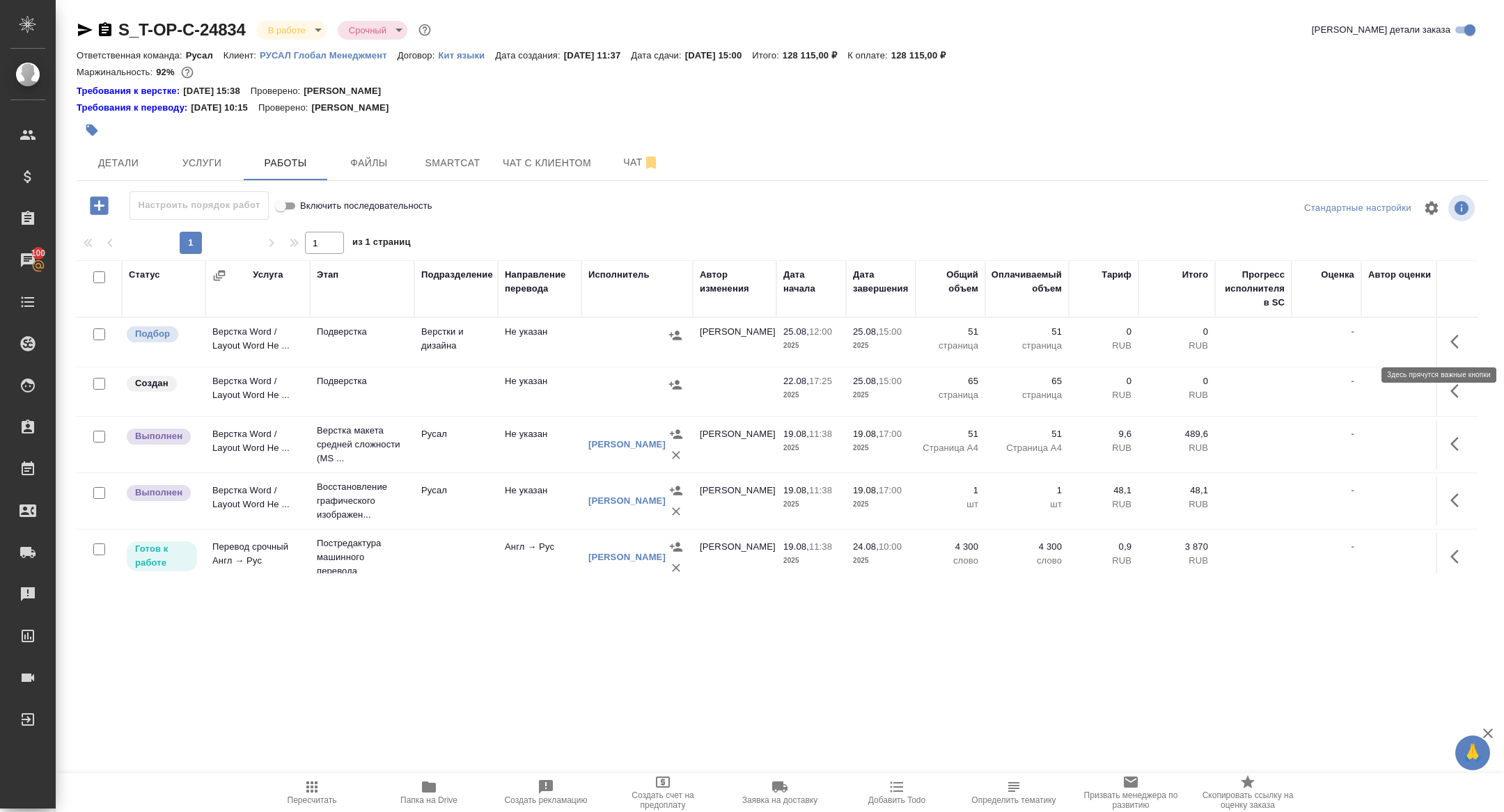
click at [1448, 345] on button "button" at bounding box center [1458, 341] width 33 height 33
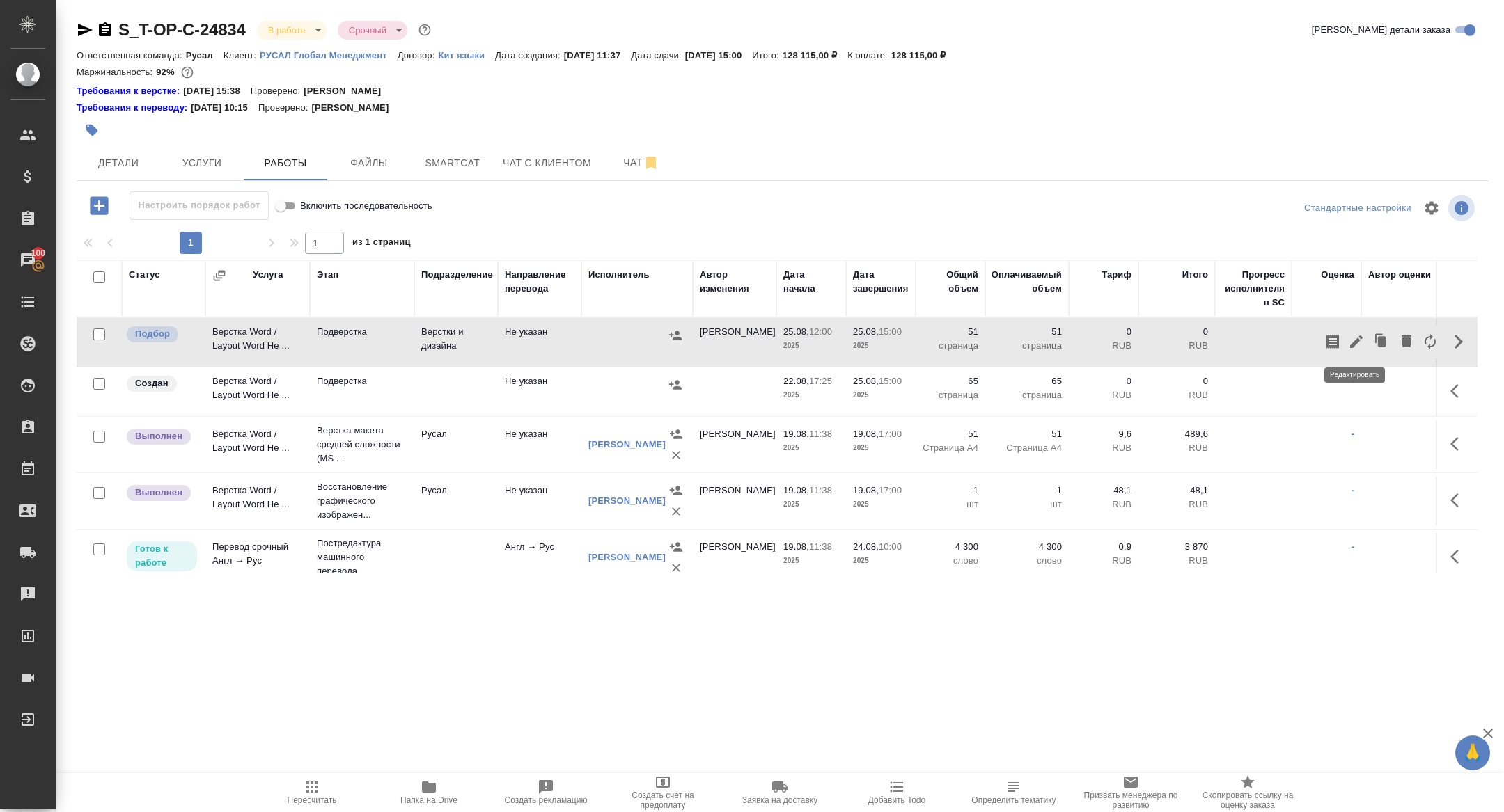
click at [1357, 339] on icon "button" at bounding box center [1357, 342] width 12 height 12
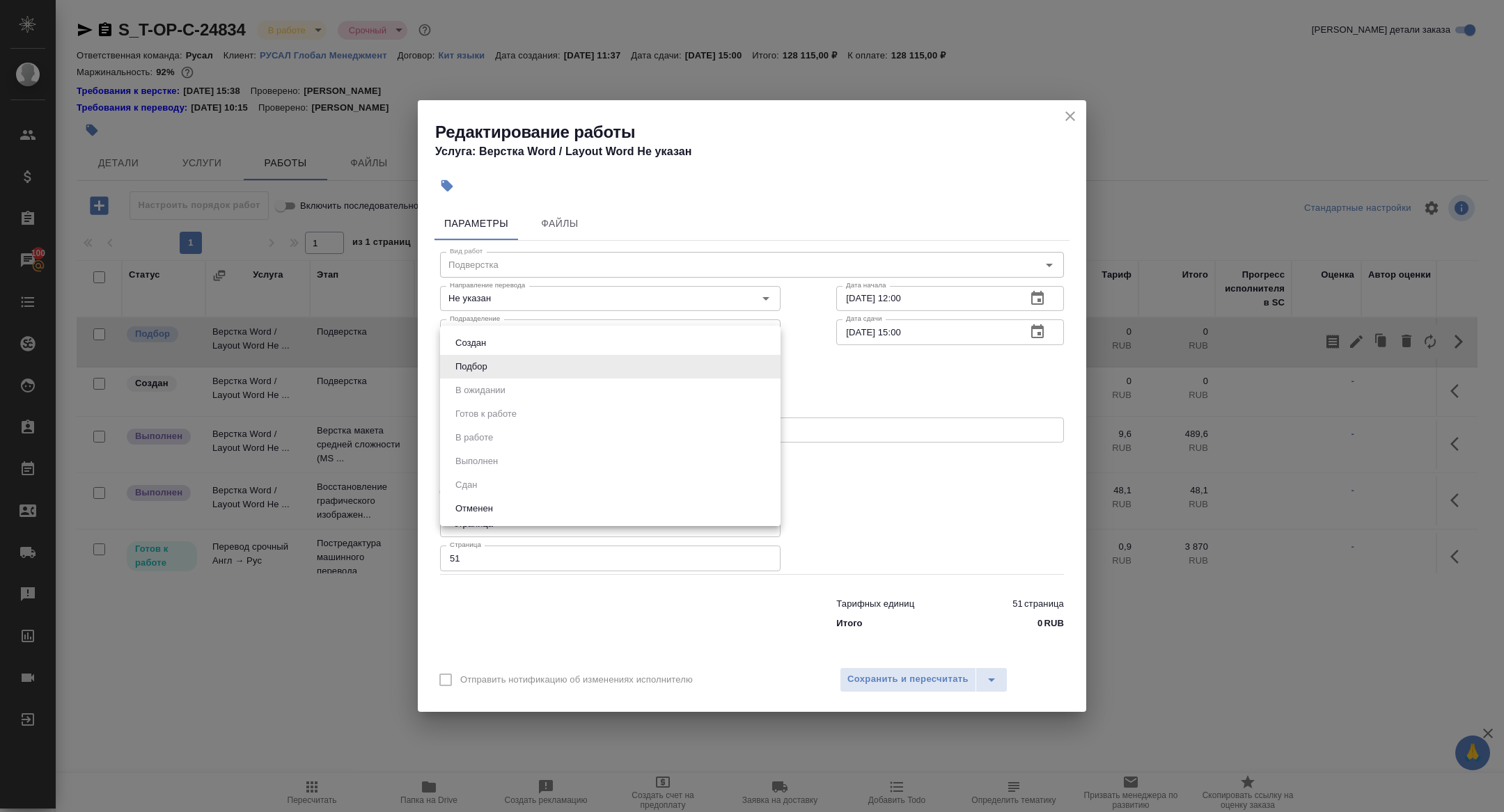
click at [500, 360] on body "🙏 .cls-1 fill:#fff; AWATERA Zhuravleva Alexandra Клиенты Спецификации Заказы 10…" at bounding box center [752, 406] width 1504 height 812
click at [1016, 194] on div at bounding box center [752, 406] width 1504 height 812
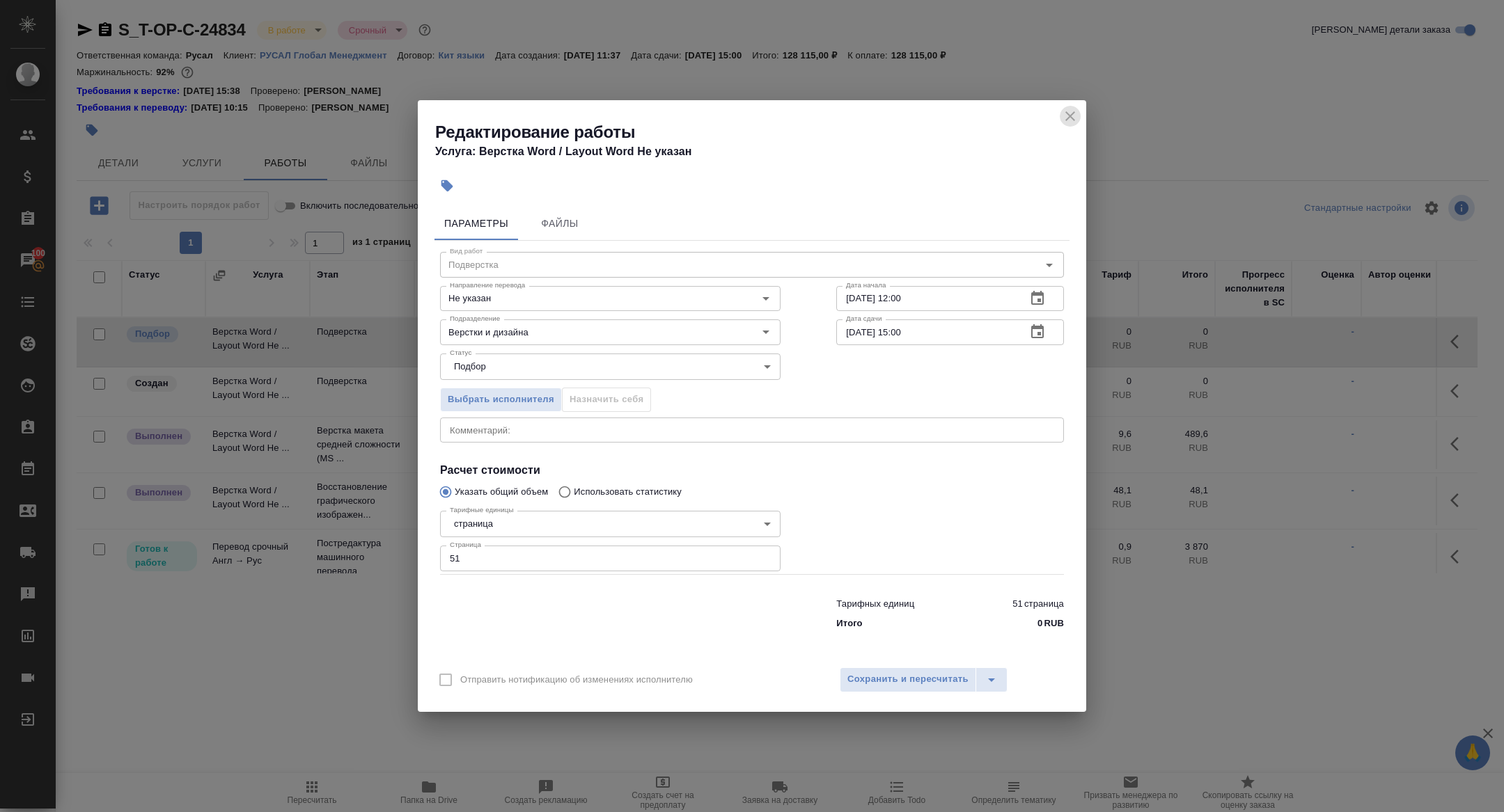
click at [1070, 118] on icon "close" at bounding box center [1070, 116] width 10 height 10
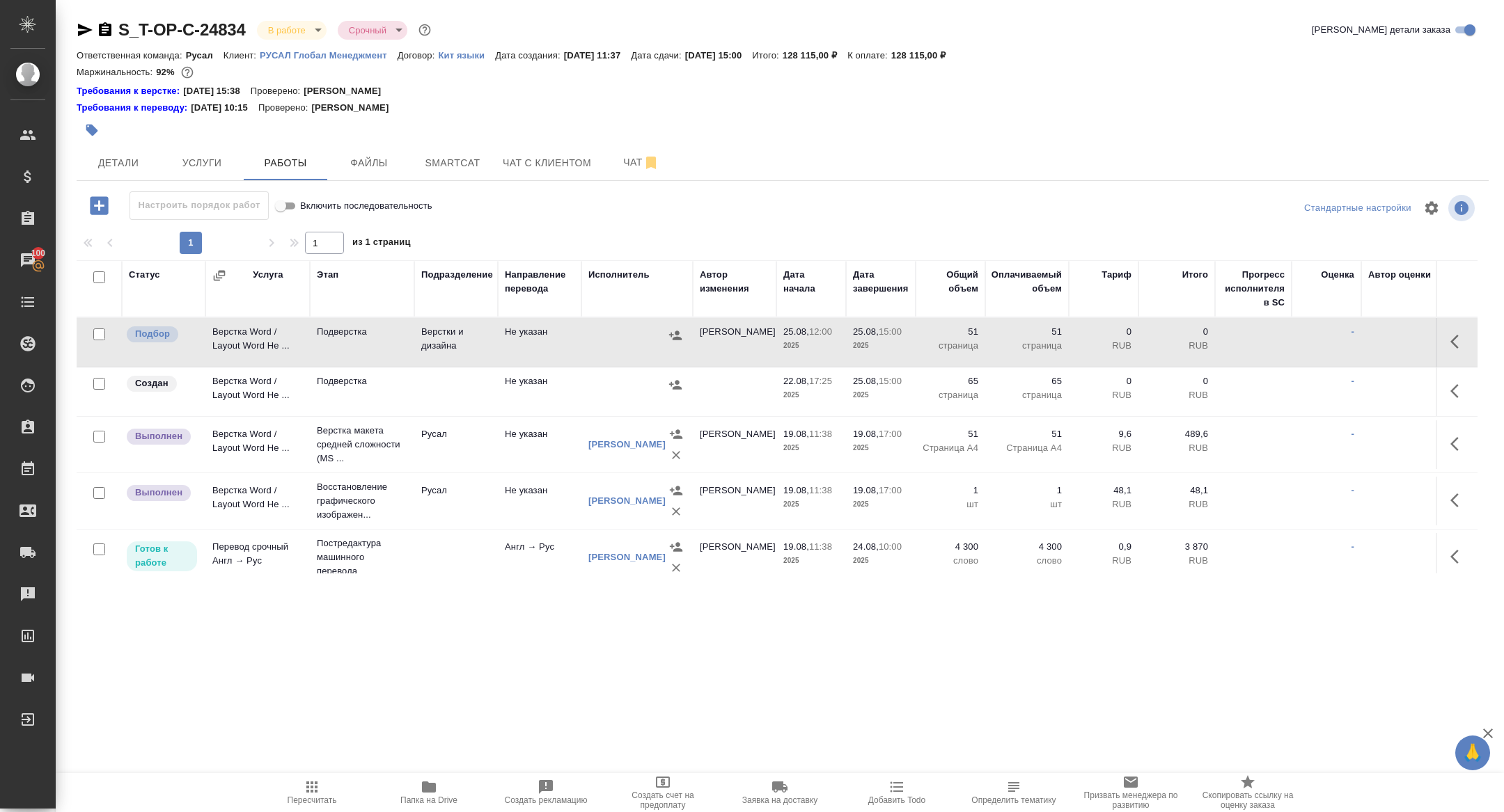
click at [679, 340] on icon "button" at bounding box center [676, 336] width 14 height 14
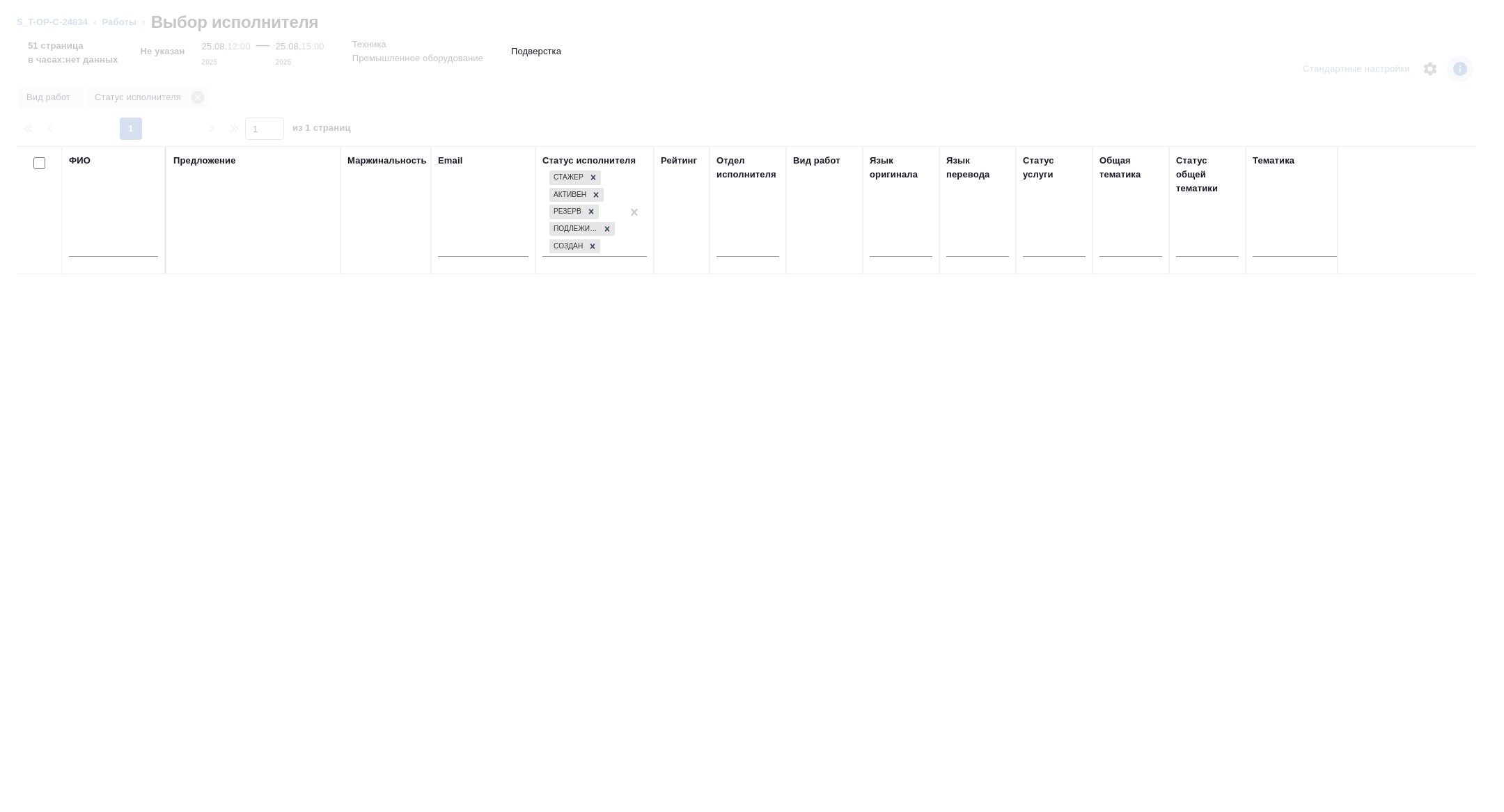
click at [100, 252] on input "text" at bounding box center [113, 248] width 89 height 18
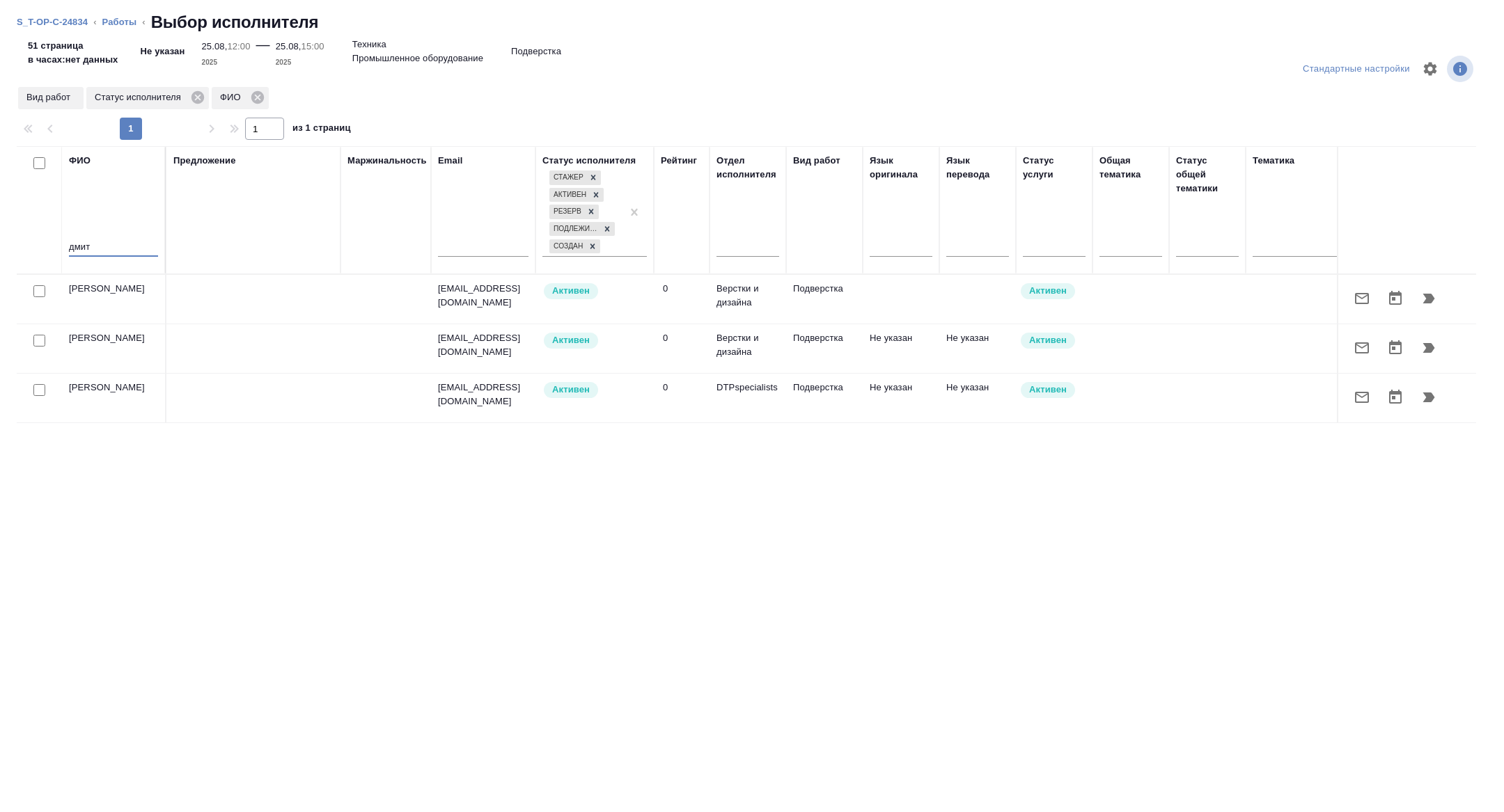
type input "дмит"
click at [1432, 402] on icon "button" at bounding box center [1429, 397] width 12 height 10
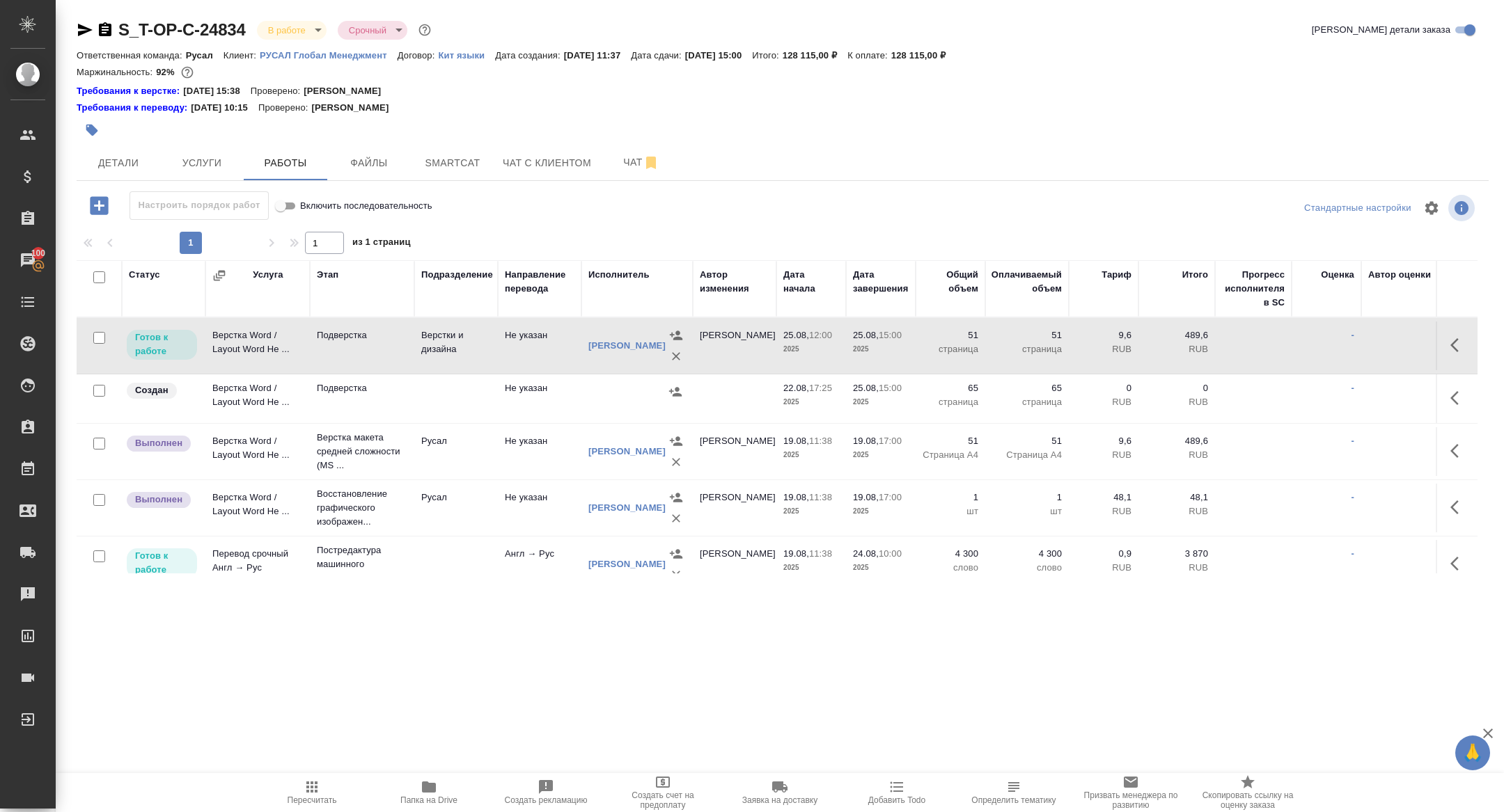
click at [1446, 341] on button "button" at bounding box center [1458, 344] width 33 height 33
click at [1350, 340] on icon "button" at bounding box center [1356, 345] width 17 height 17
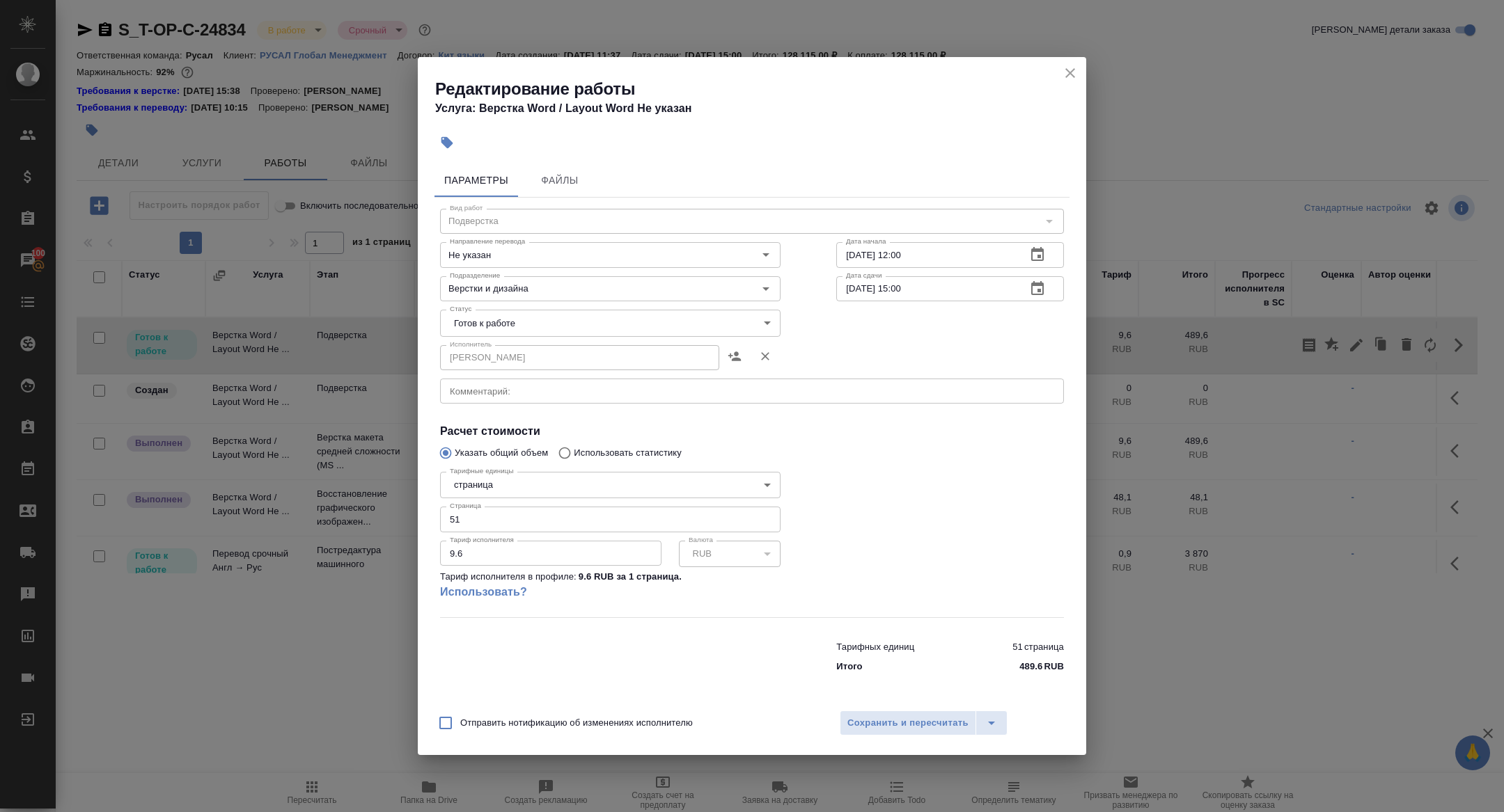
click at [511, 318] on body "🙏 .cls-1 fill:#fff; AWATERA Zhuravleva Alexandra Клиенты Спецификации Заказы 10…" at bounding box center [752, 406] width 1504 height 812
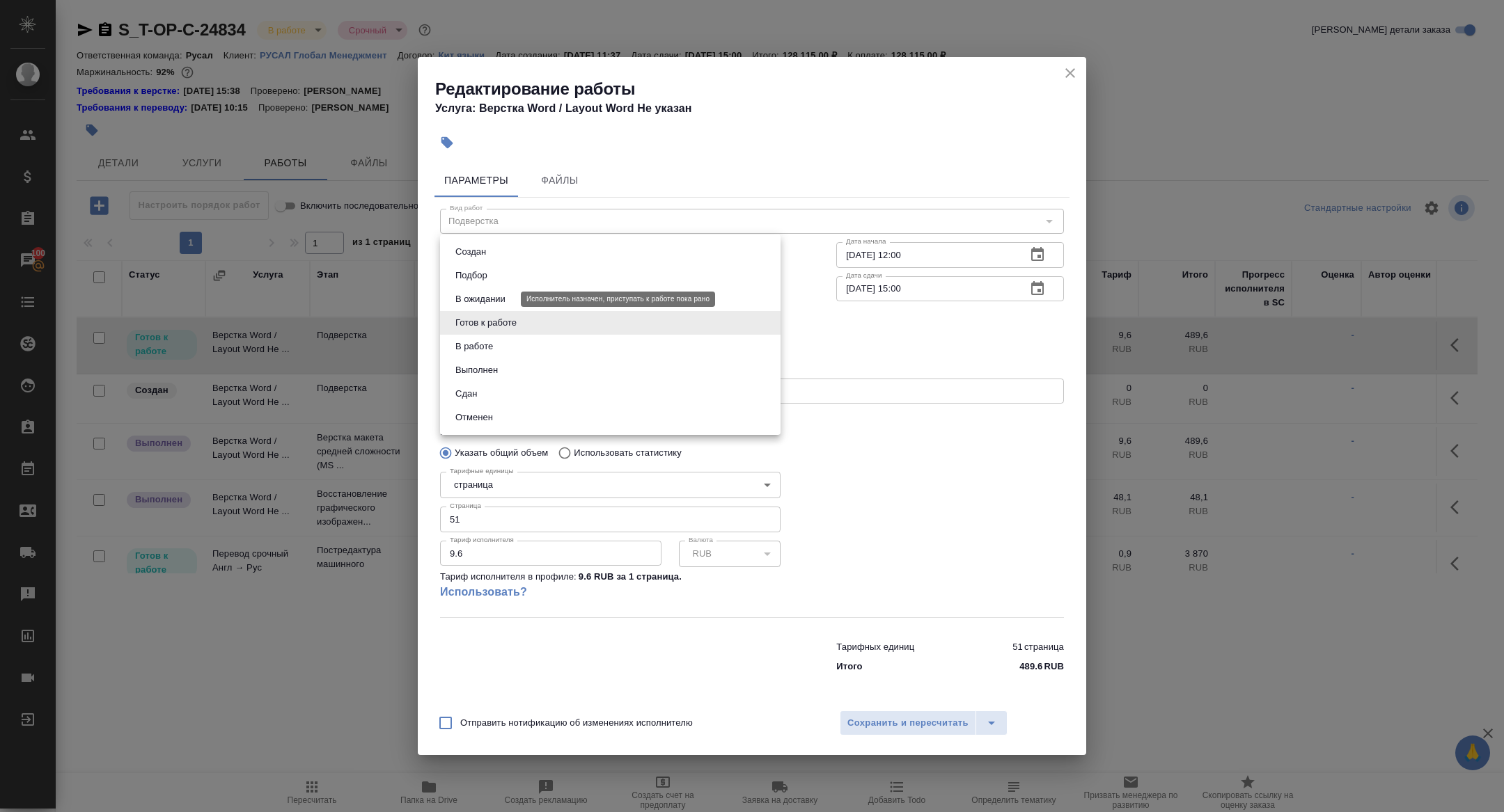
click at [493, 301] on button "В ожидании" at bounding box center [481, 299] width 59 height 15
type input "pending"
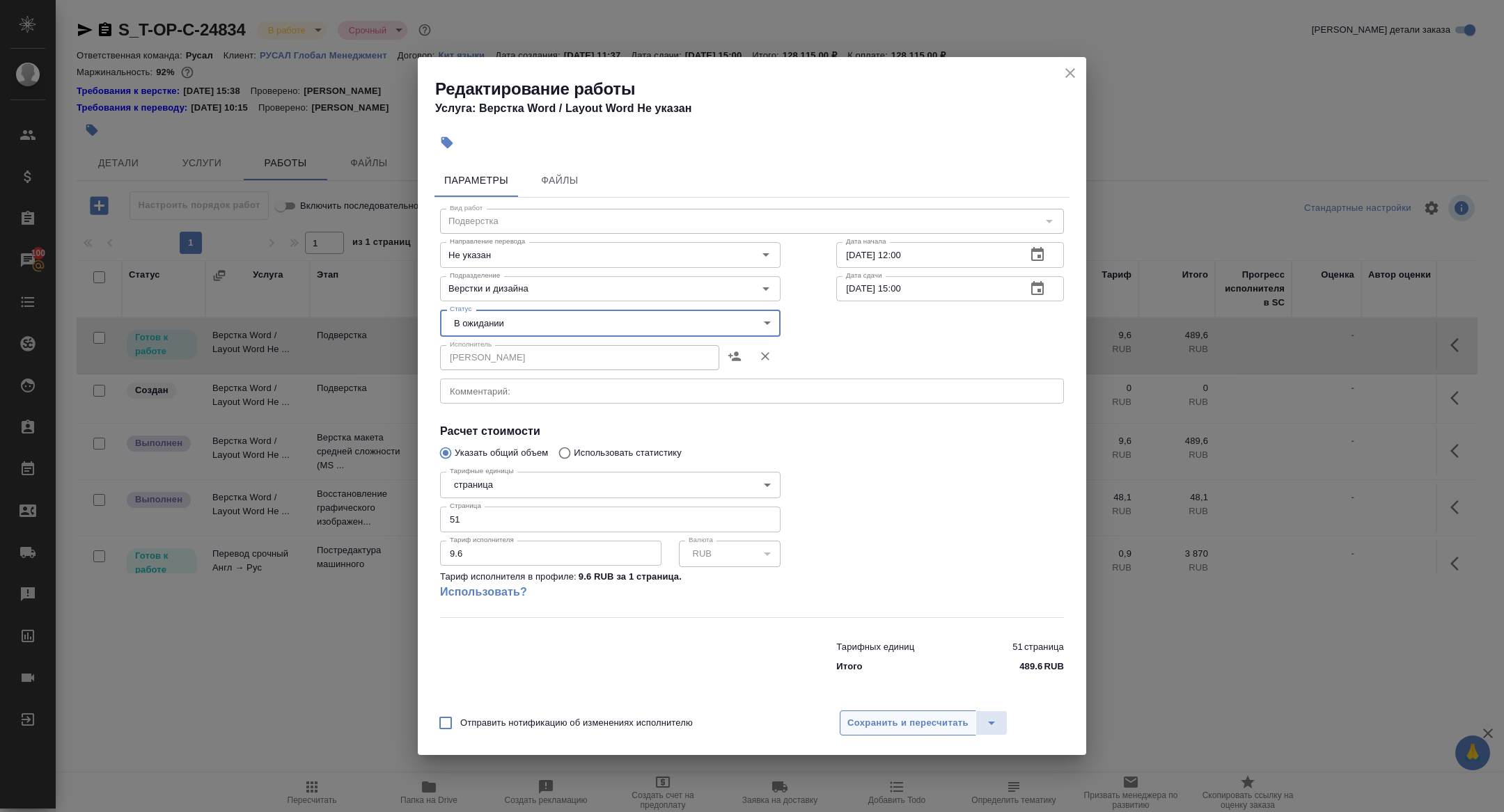
click at [888, 723] on span "Сохранить и пересчитать" at bounding box center [908, 724] width 121 height 16
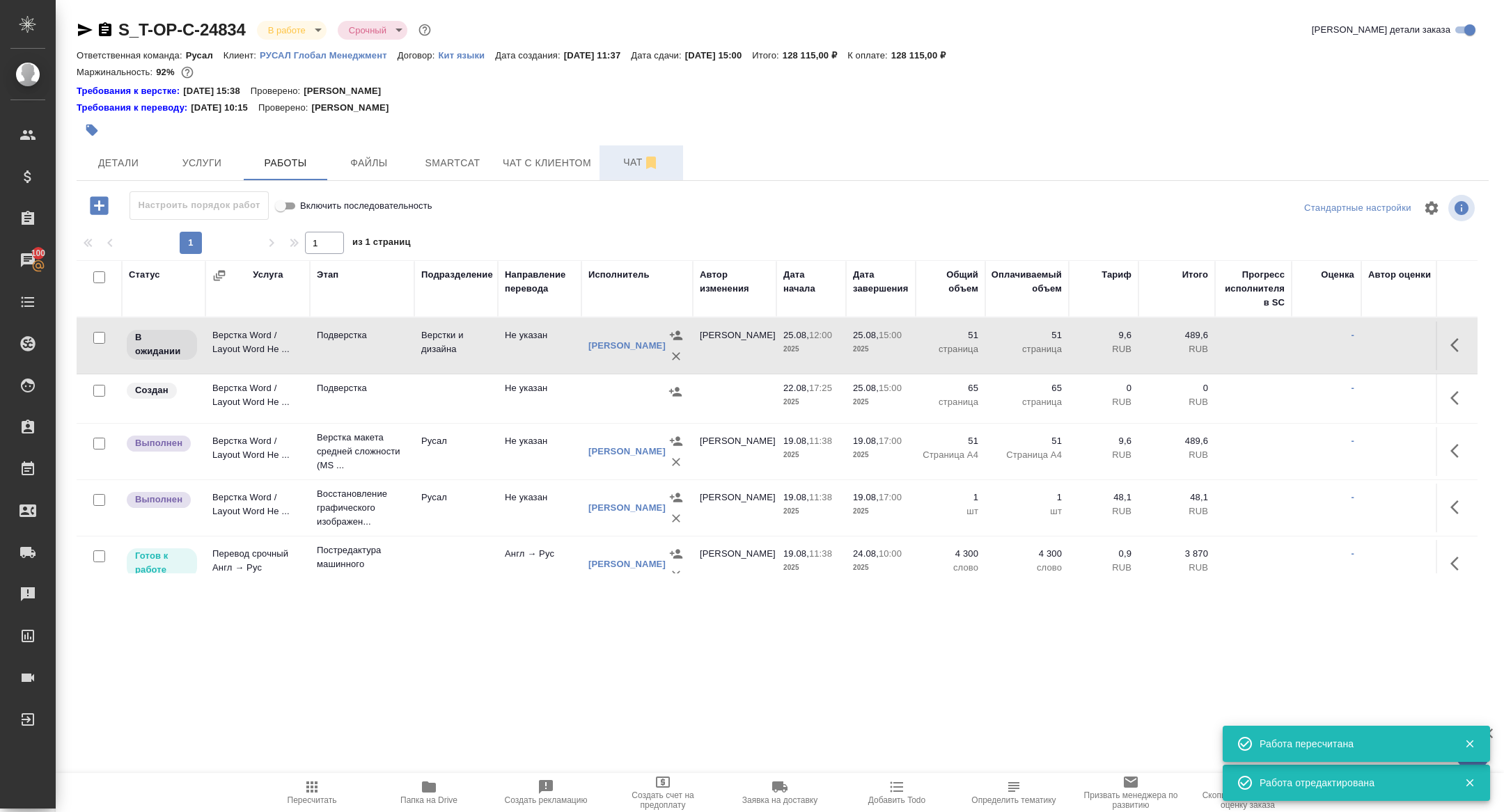
click at [618, 159] on span "Чат" at bounding box center [641, 162] width 67 height 18
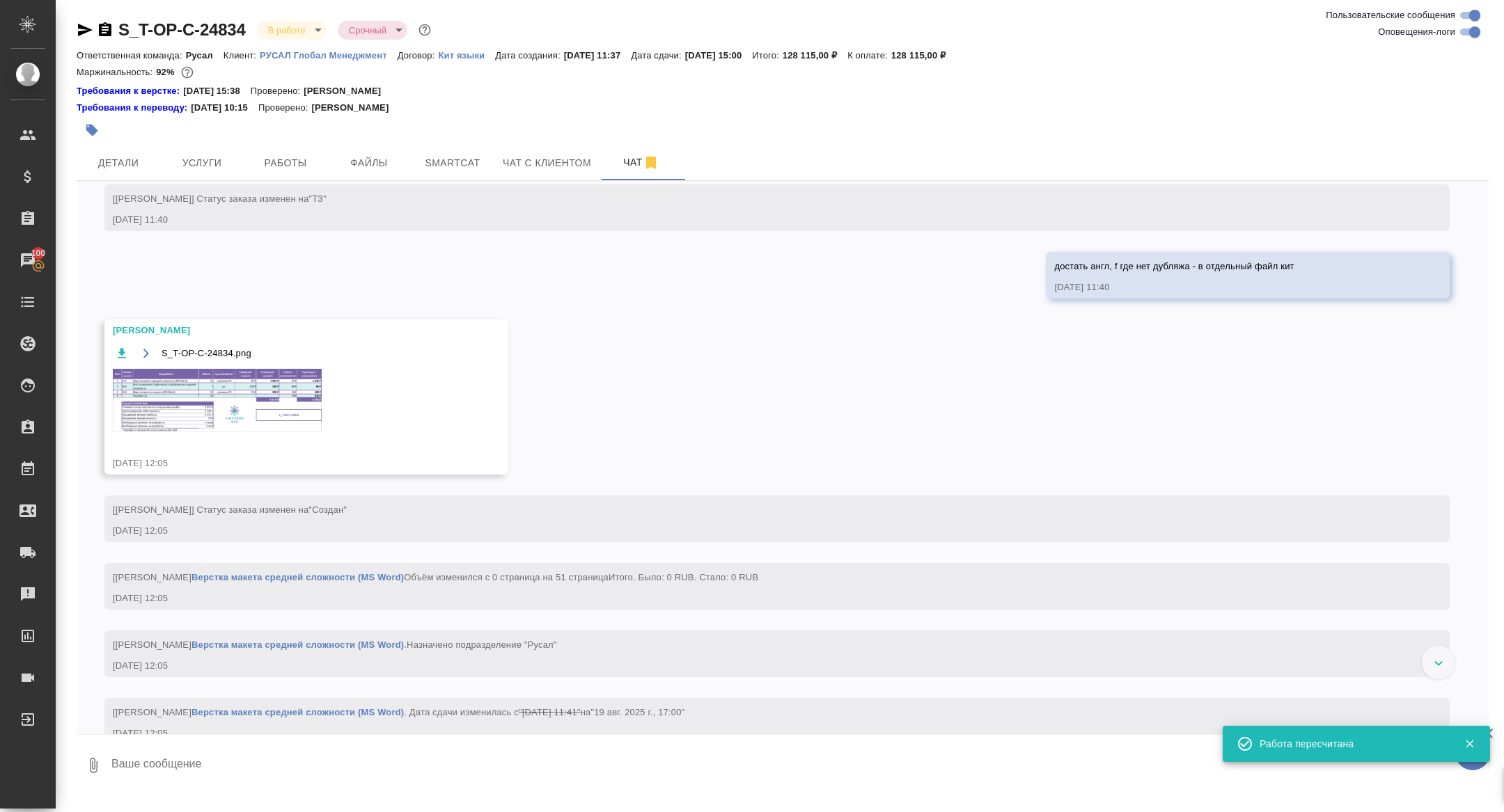
scroll to position [982, 0]
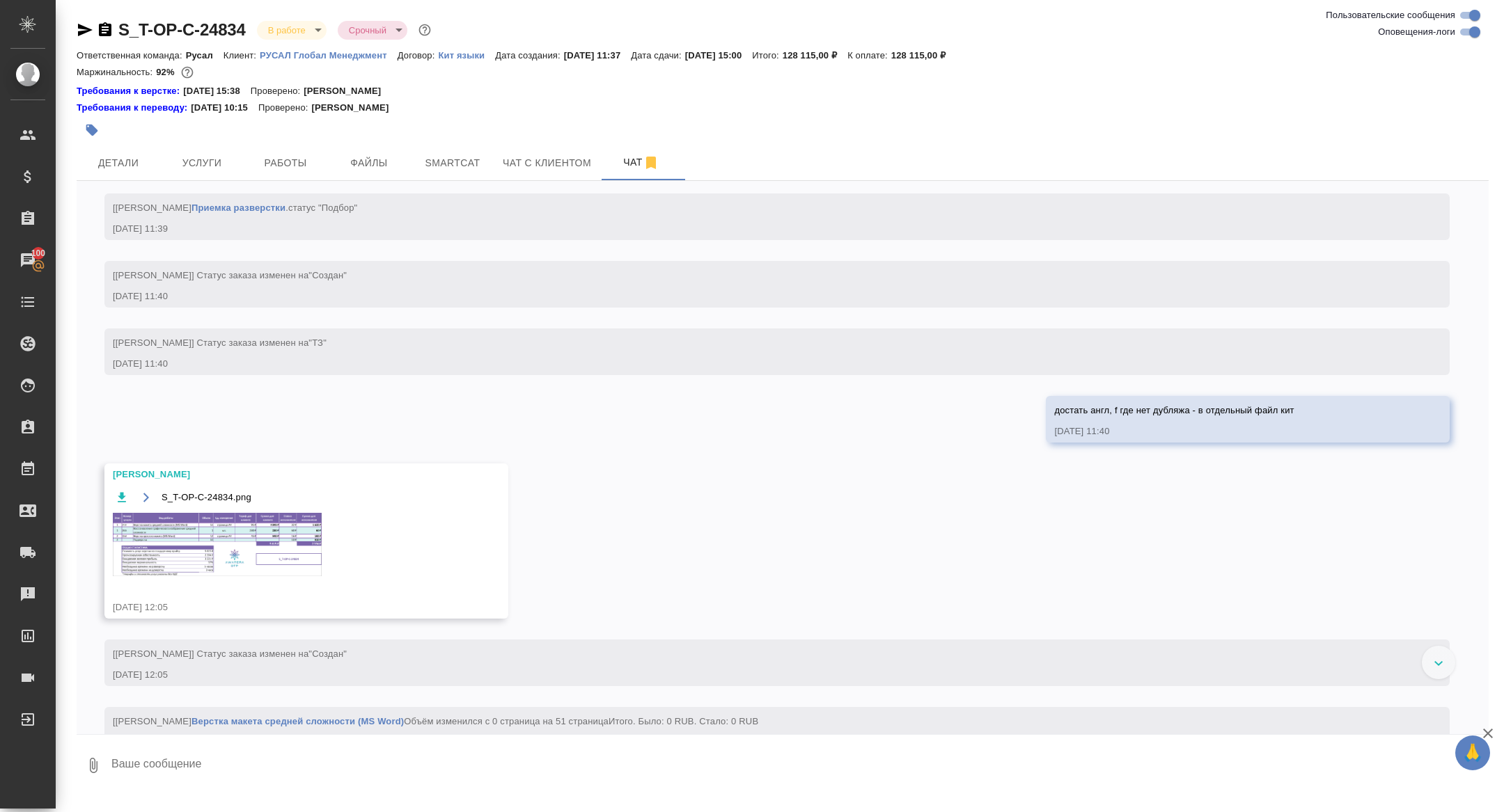
click at [251, 572] on img at bounding box center [217, 544] width 209 height 63
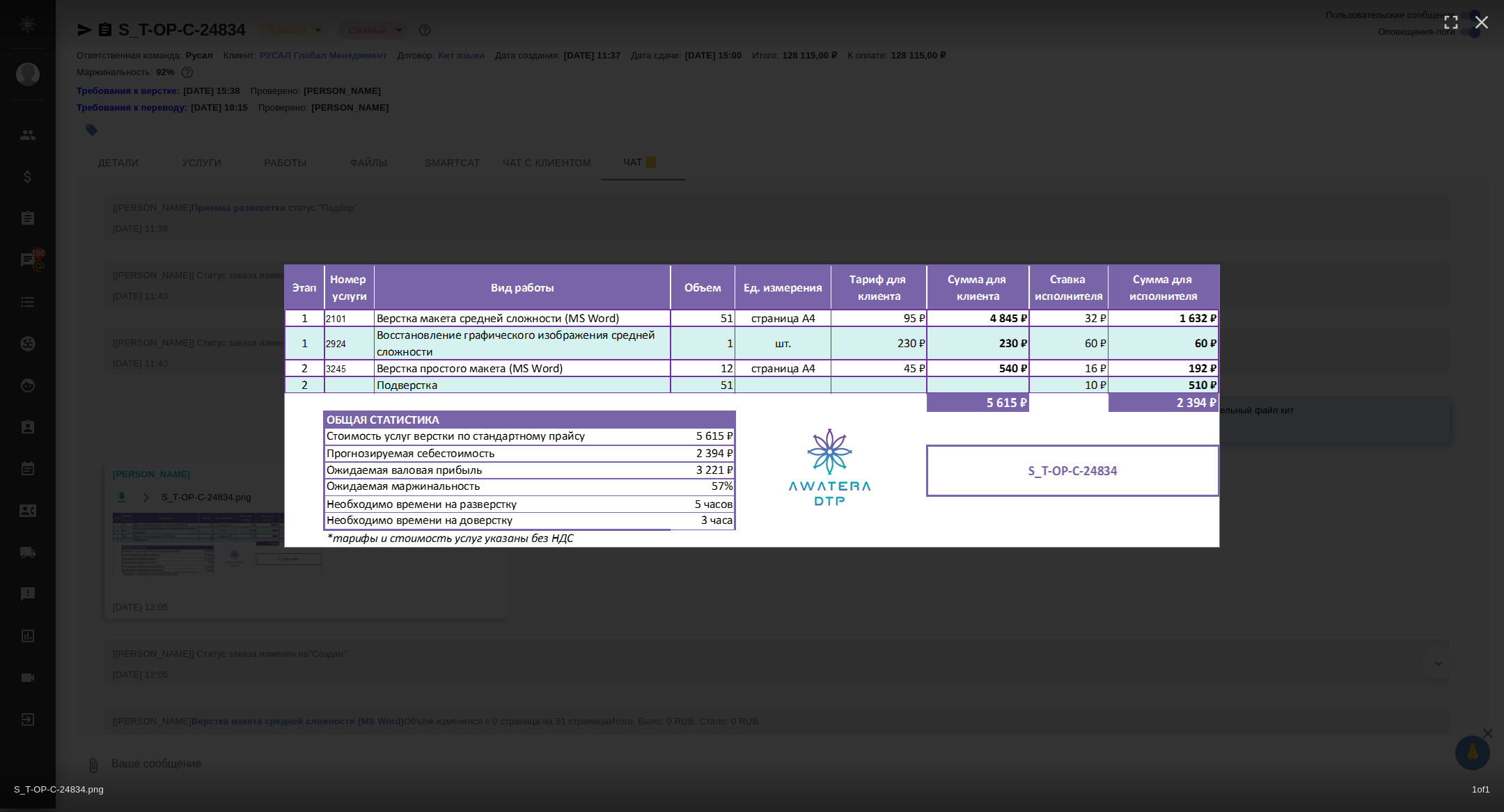
click at [286, 655] on div "S_T-OP-C-24834.png 1 of 1" at bounding box center [752, 406] width 1504 height 812
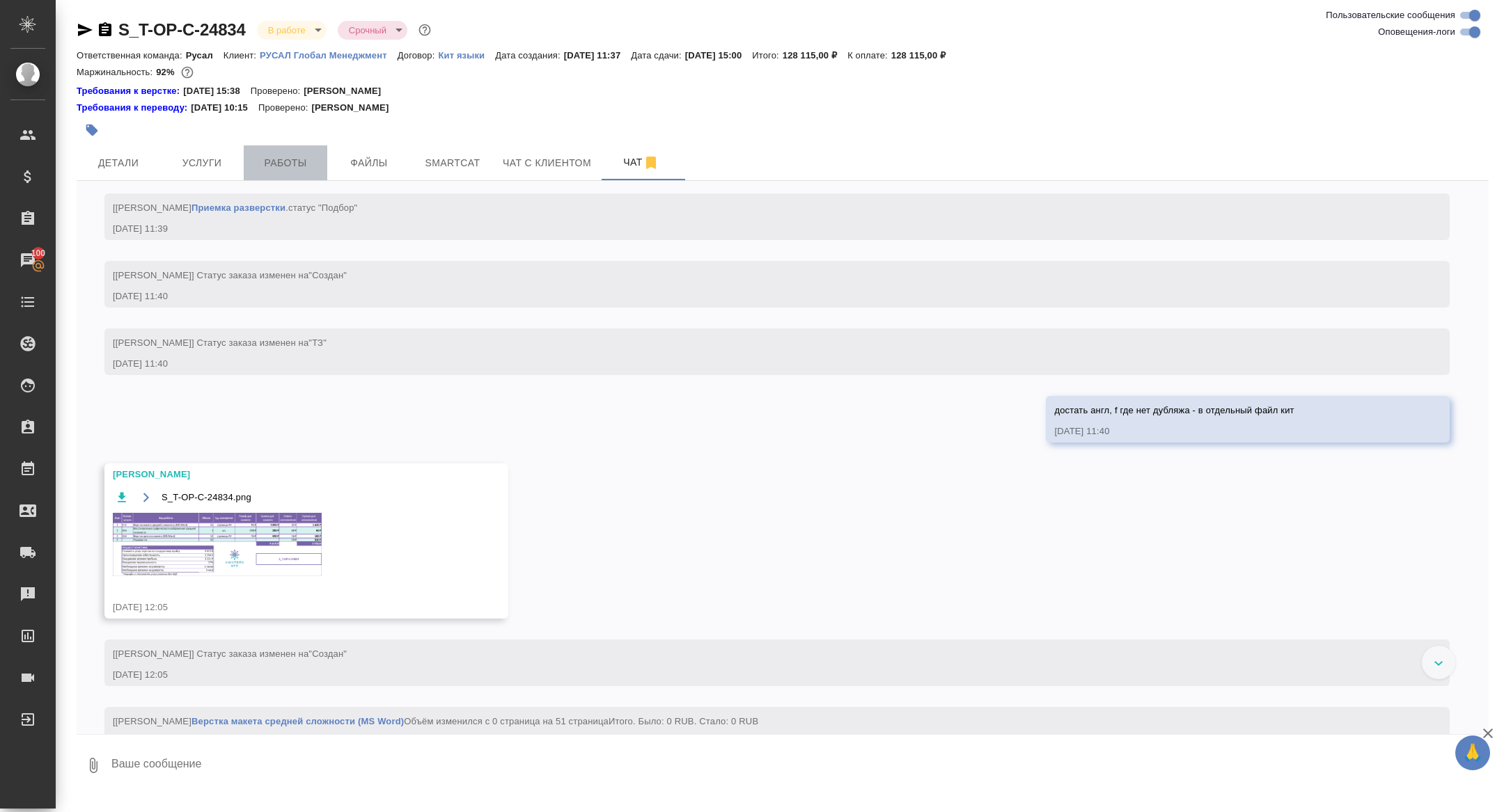
click at [309, 167] on span "Работы" at bounding box center [285, 163] width 67 height 18
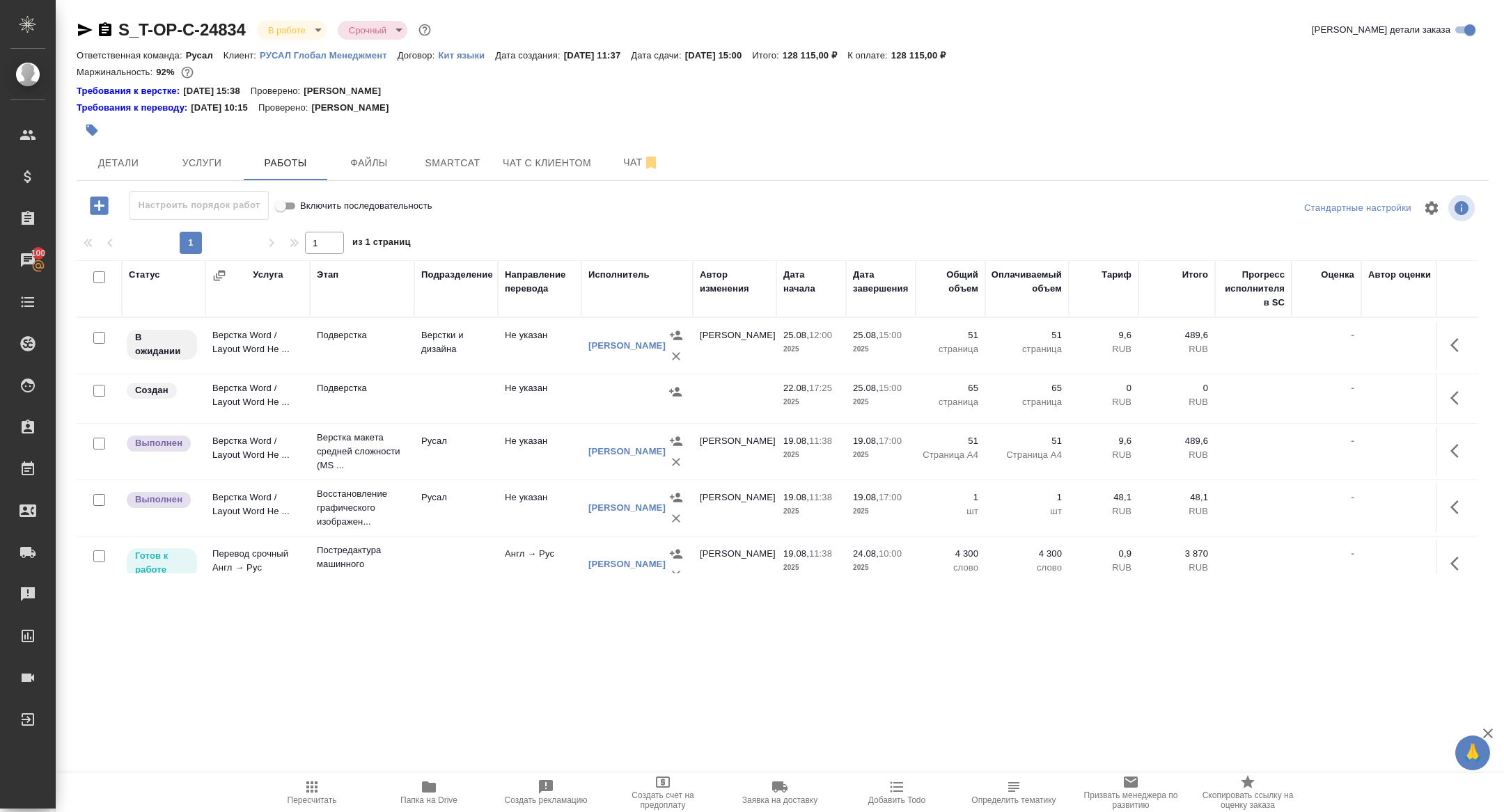
click at [1459, 394] on icon "button" at bounding box center [1458, 398] width 17 height 17
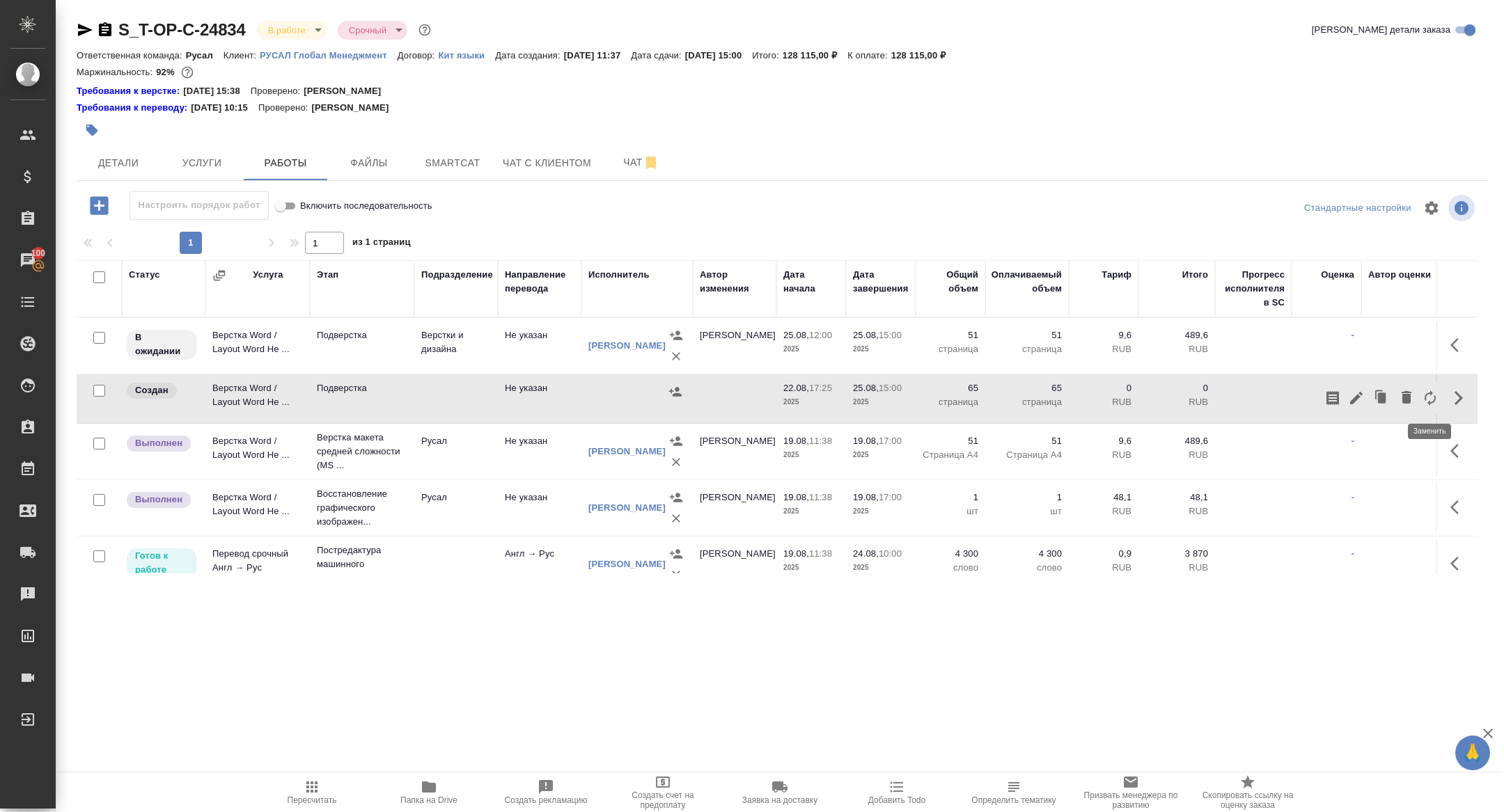
click at [1440, 394] on button "button" at bounding box center [1430, 398] width 24 height 33
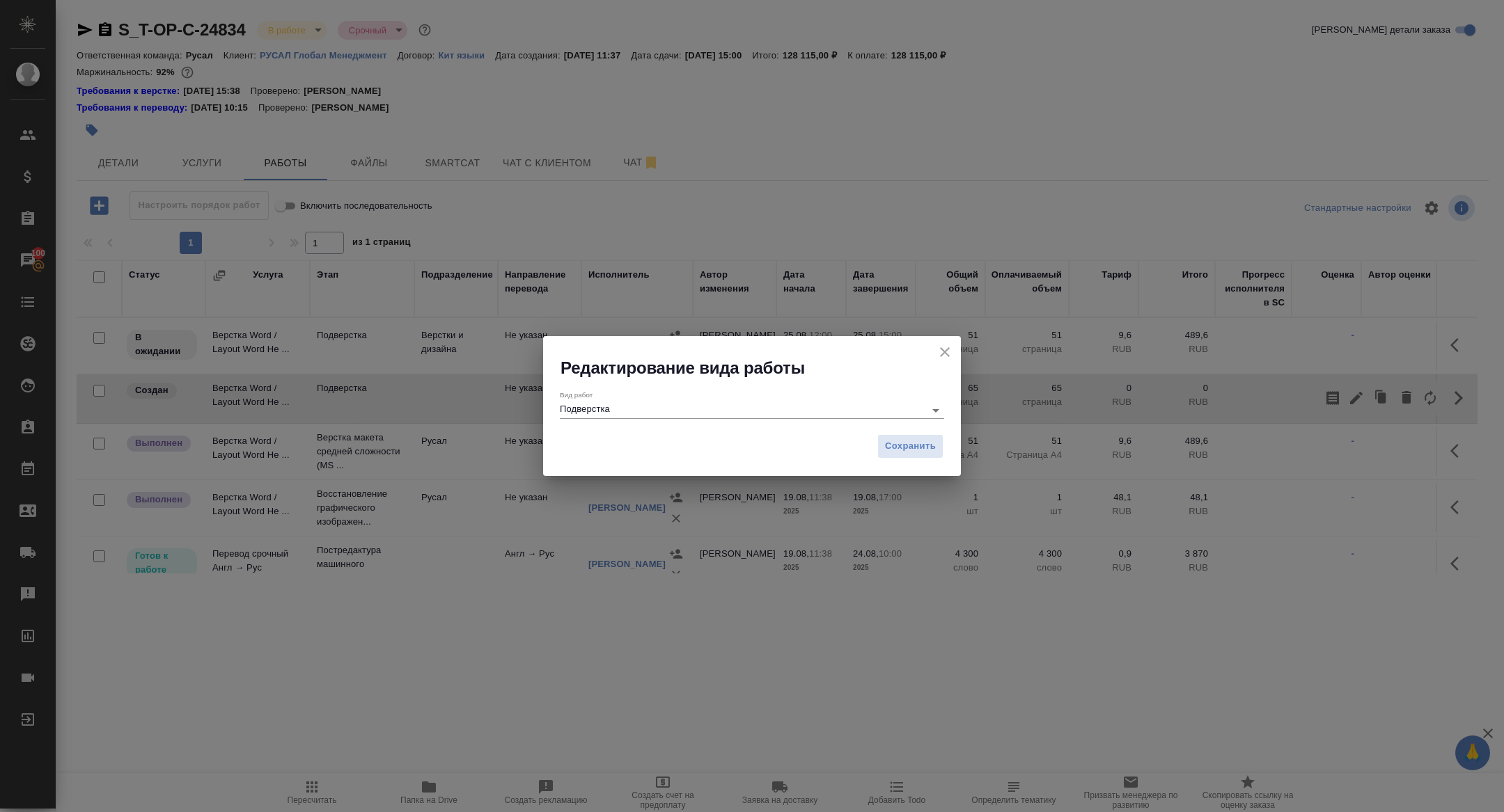
click at [711, 421] on div "Вид работ Подверстка" at bounding box center [752, 402] width 385 height 37
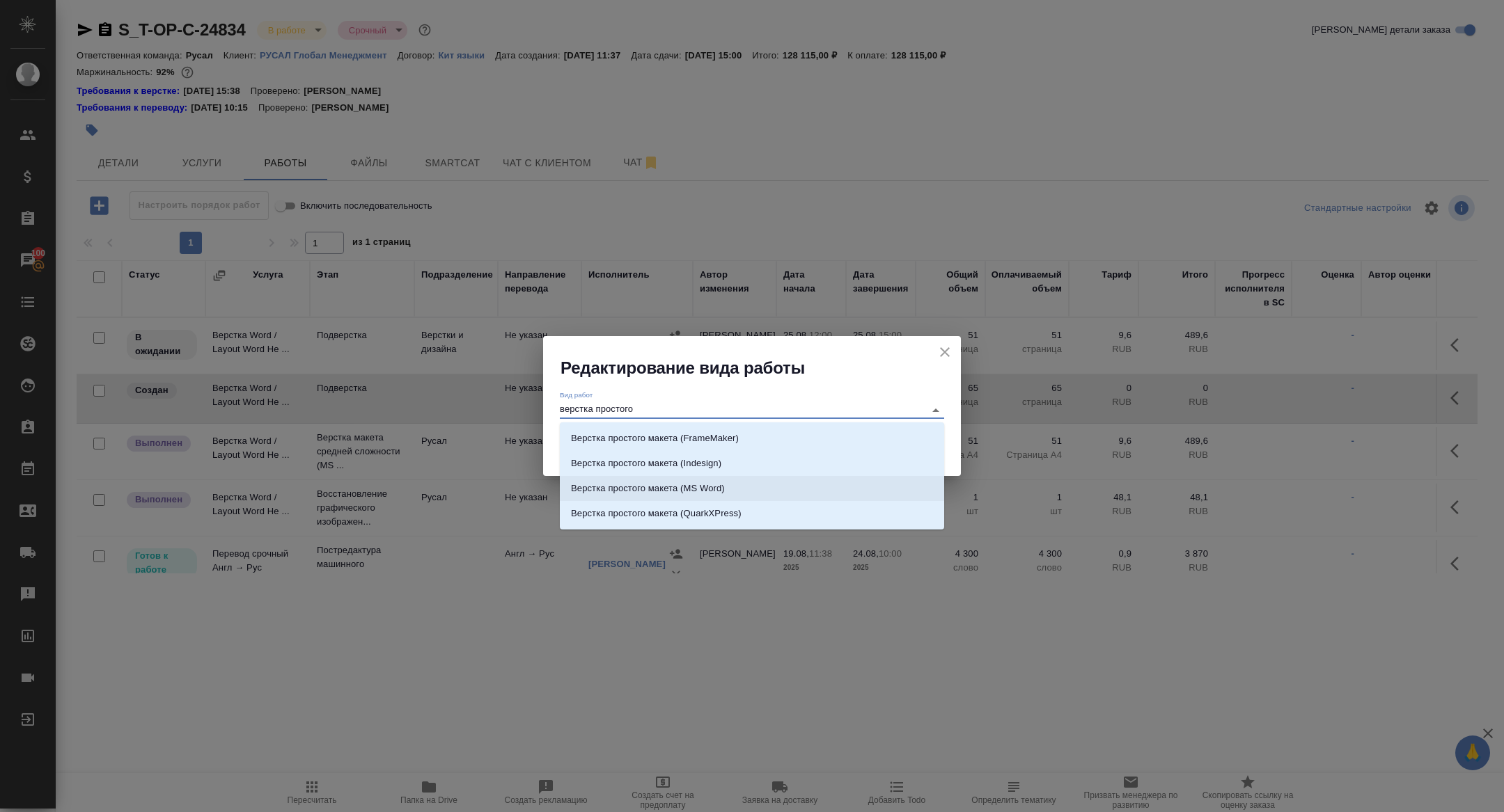
click at [752, 495] on li "Верстка простого макета (MS Word)" at bounding box center [752, 489] width 385 height 25
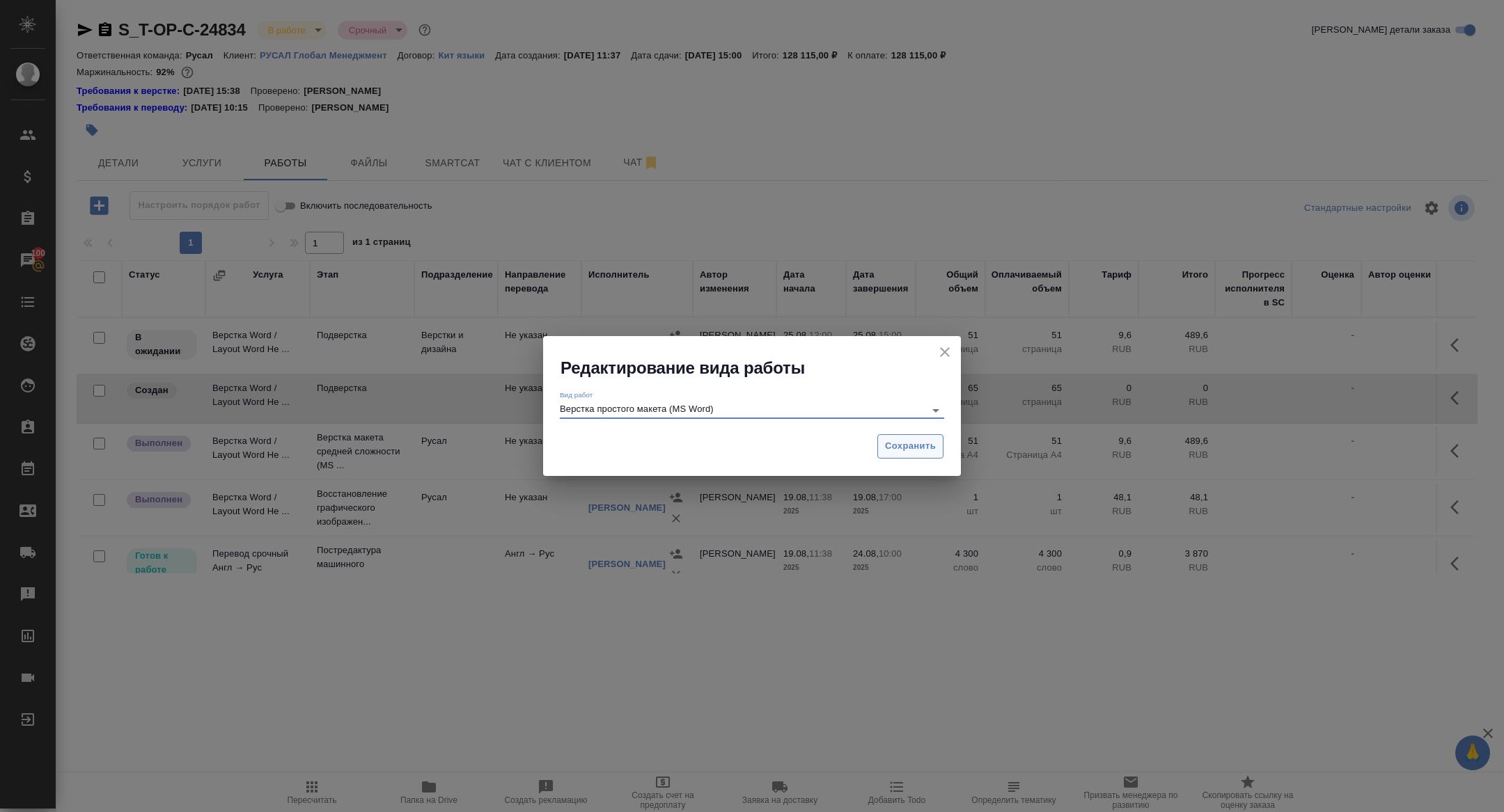
type input "Верстка простого макета (MS Word)"
click at [903, 452] on span "Сохранить" at bounding box center [910, 446] width 51 height 16
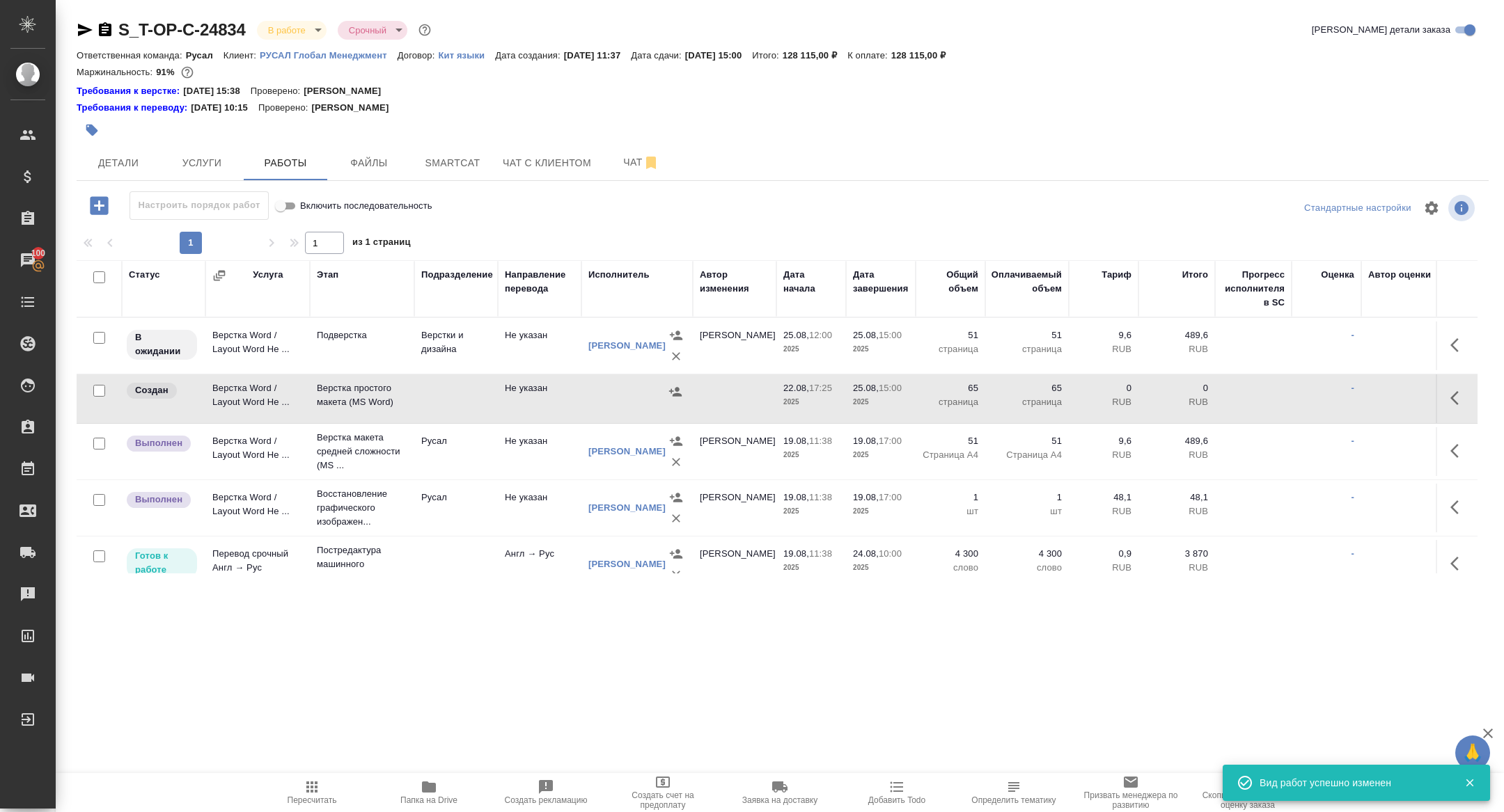
click at [1460, 394] on icon "button" at bounding box center [1458, 398] width 17 height 17
click at [1358, 394] on icon "button" at bounding box center [1357, 398] width 12 height 12
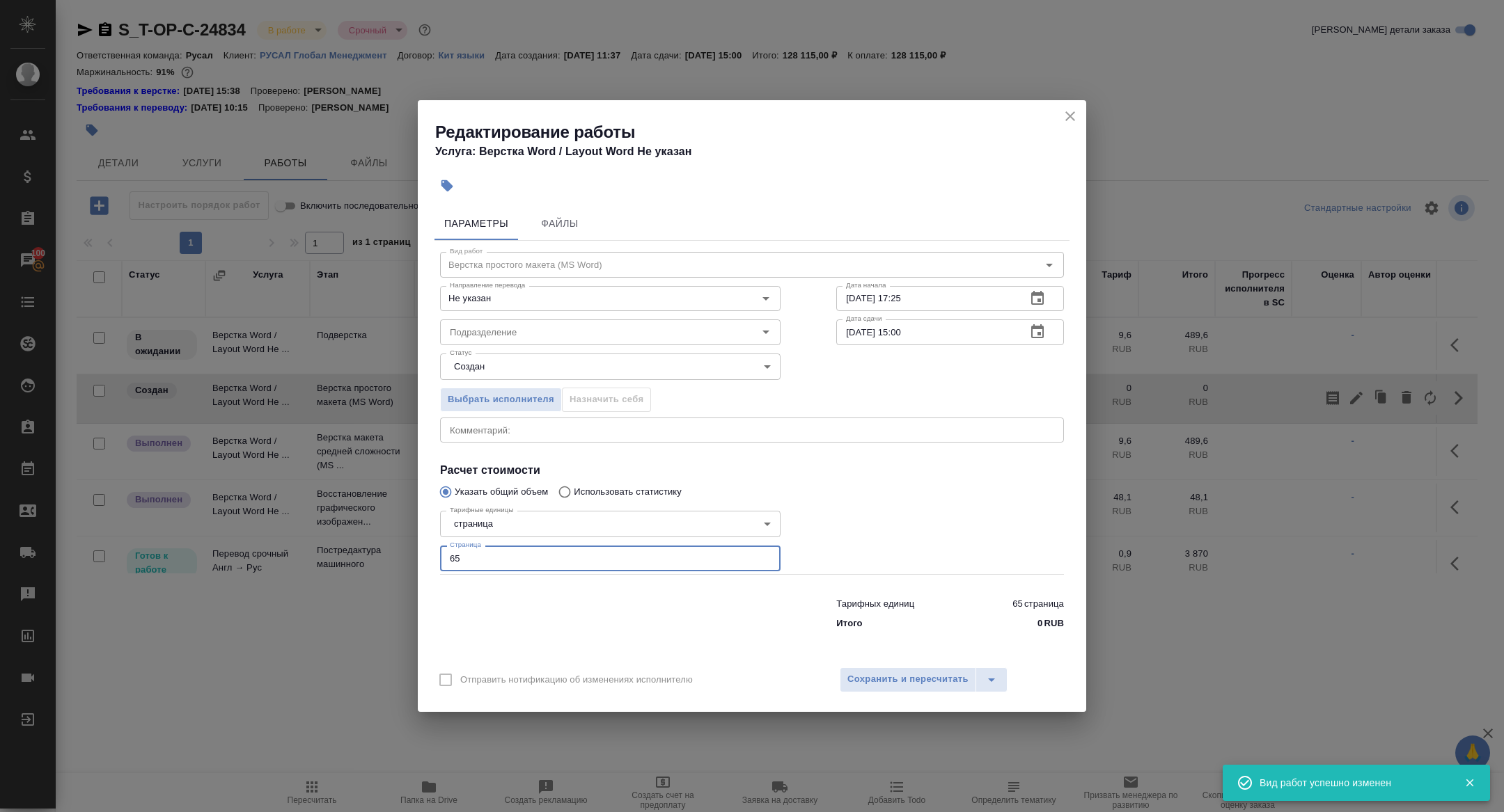
drag, startPoint x: 468, startPoint y: 552, endPoint x: 379, endPoint y: 552, distance: 89.0
click at [379, 552] on div "Редактирование работы Услуга: Верстка Word / Layout Word Не указан Параметры Фа…" at bounding box center [752, 406] width 1504 height 812
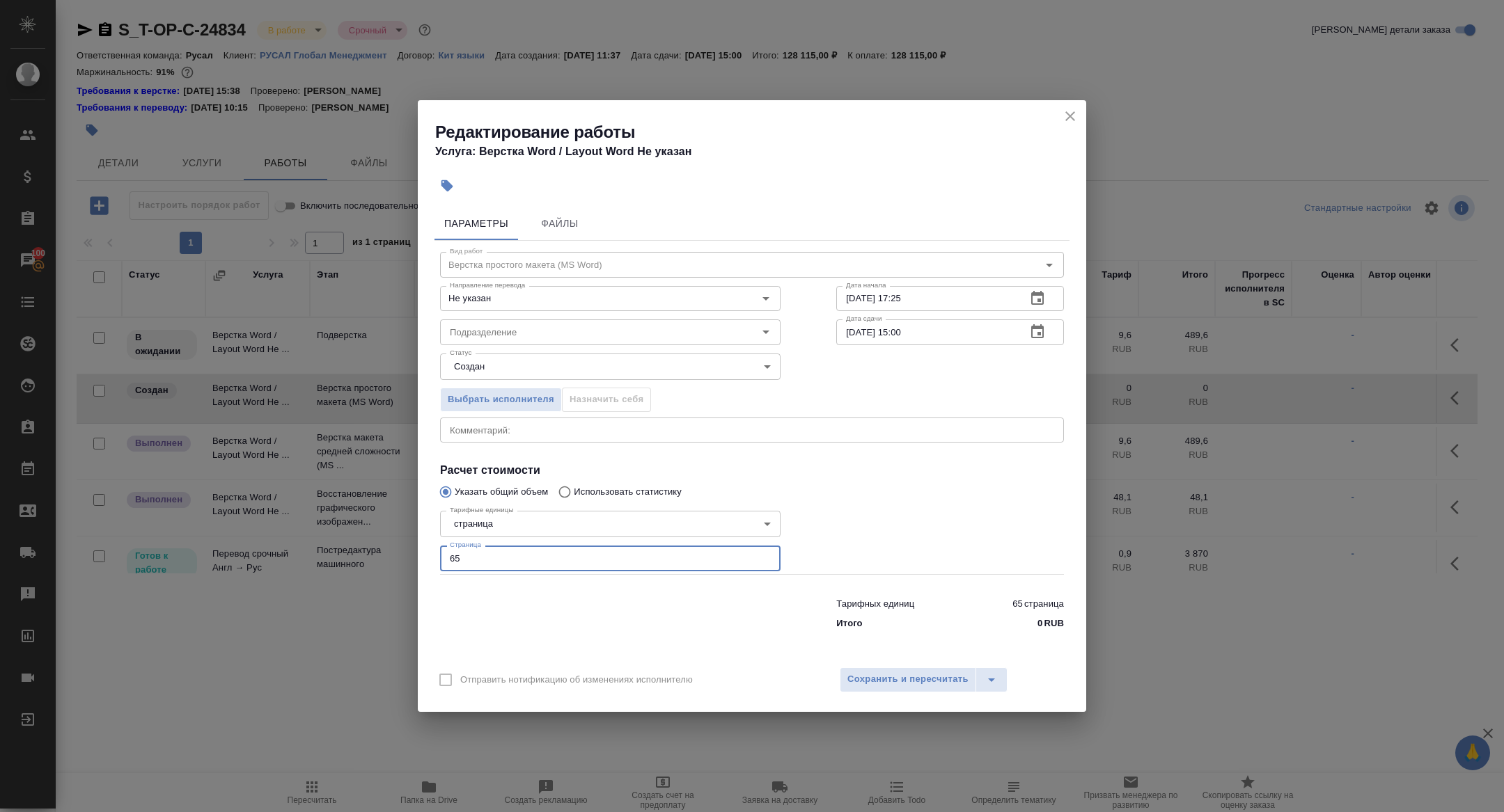
drag, startPoint x: 475, startPoint y: 558, endPoint x: 373, endPoint y: 553, distance: 102.1
click at [373, 553] on div "Редактирование работы Услуга: Верстка Word / Layout Word Не указан Параметры Фа…" at bounding box center [752, 406] width 1504 height 812
type input "12"
click at [929, 684] on span "Сохранить и пересчитать" at bounding box center [908, 680] width 121 height 16
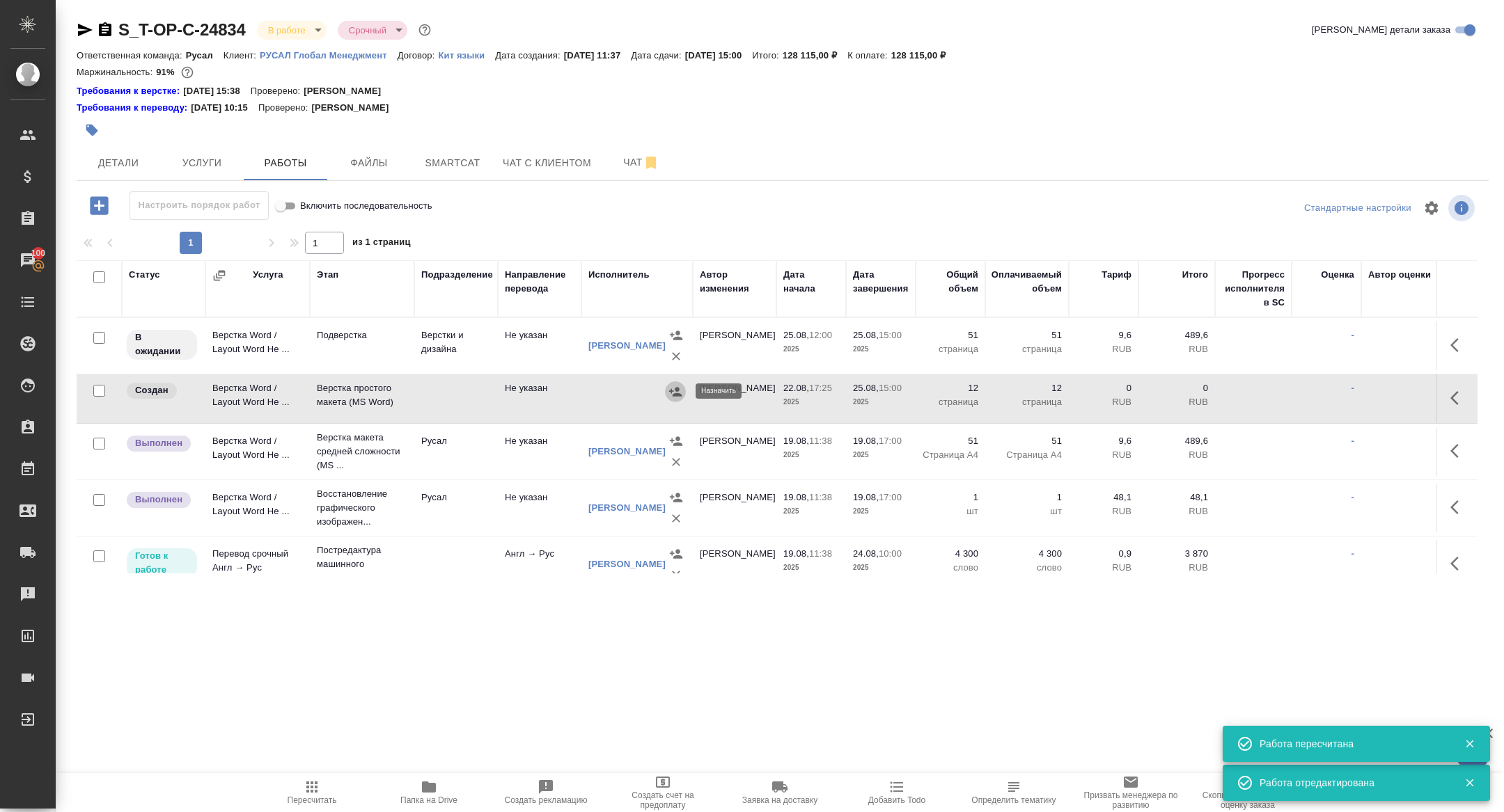
click at [681, 393] on icon "button" at bounding box center [676, 392] width 14 height 14
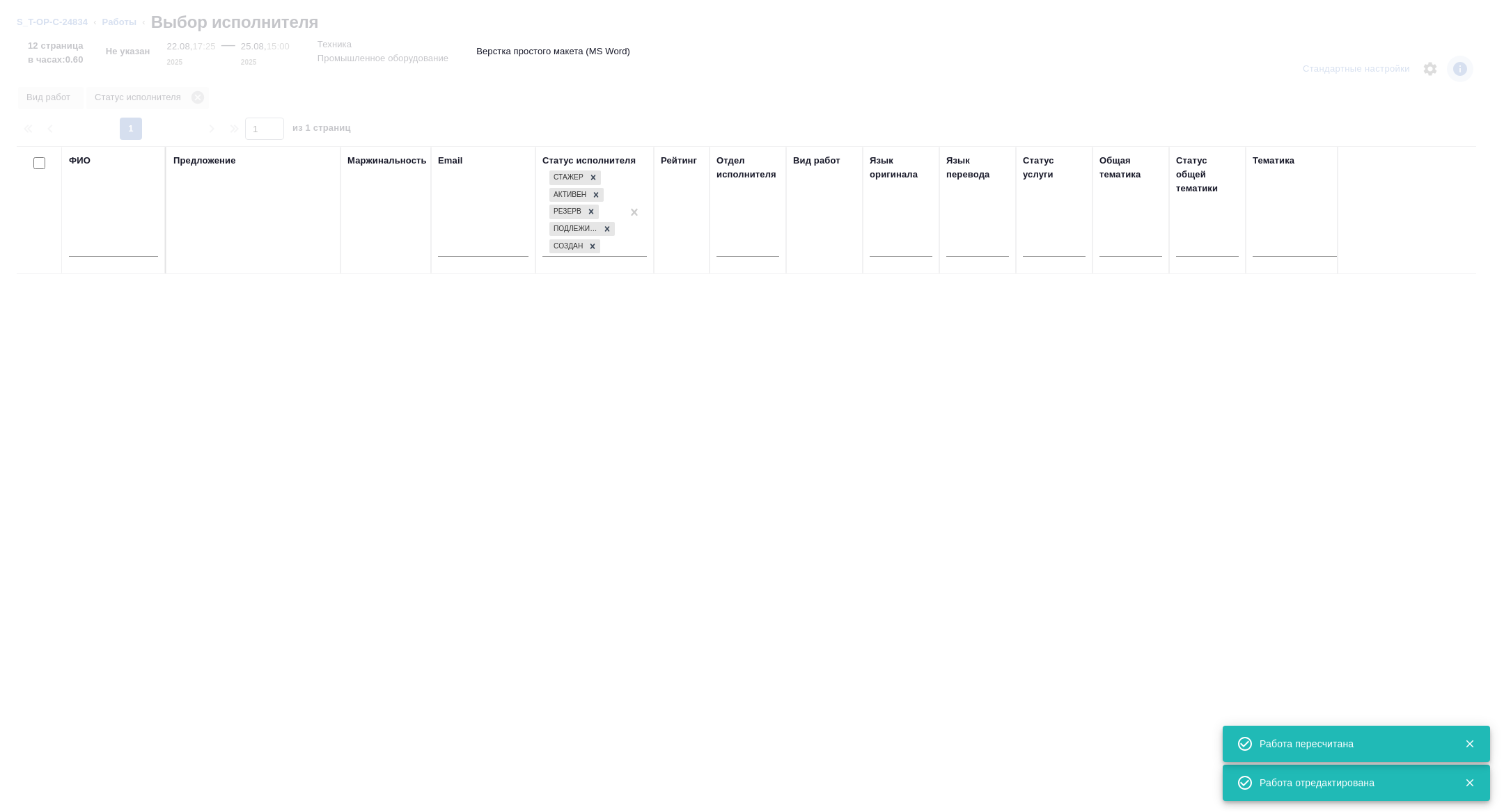
click at [129, 241] on input "text" at bounding box center [113, 248] width 89 height 18
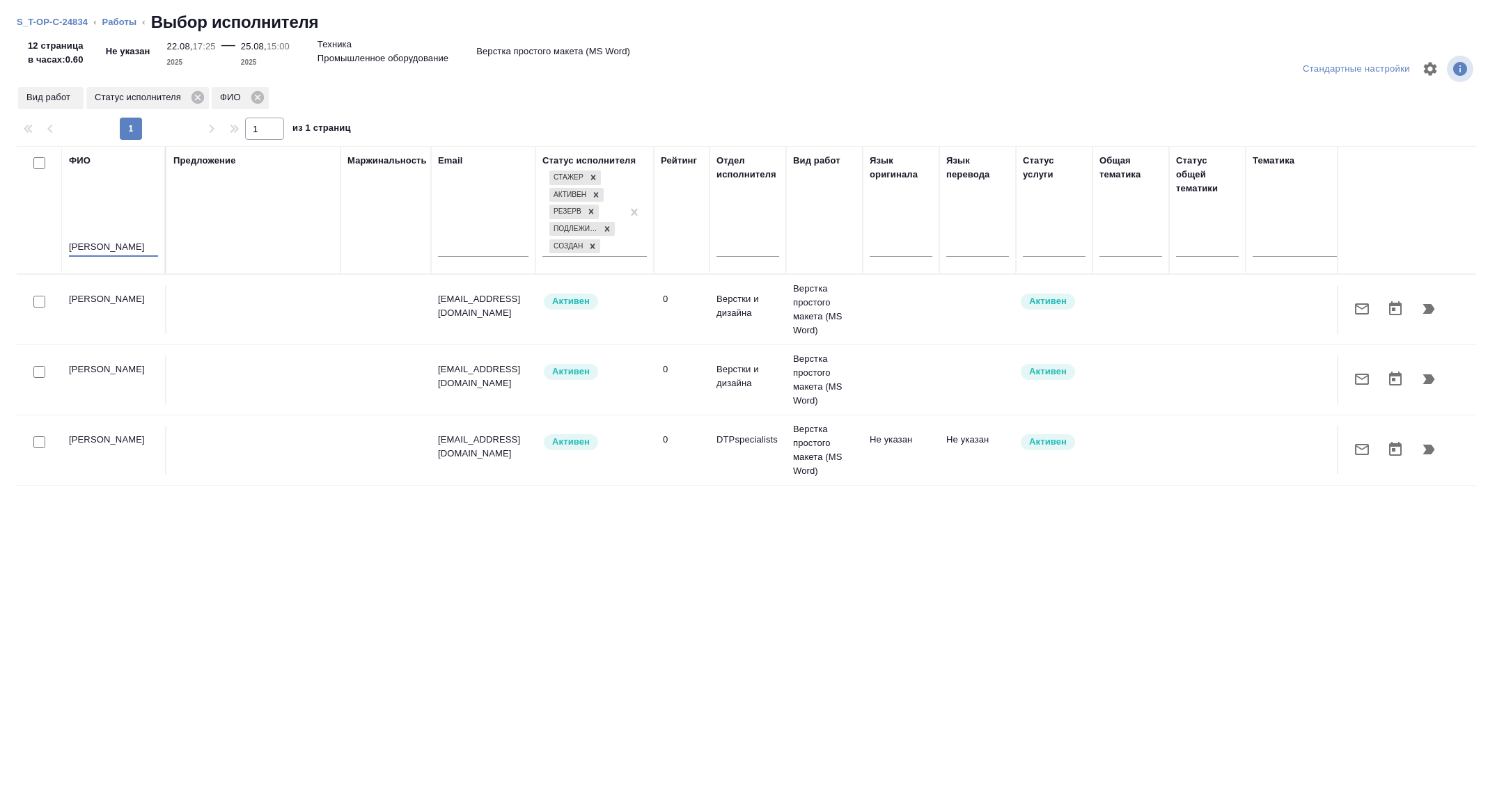
type input "дмитрий"
click at [1417, 445] on button "button" at bounding box center [1428, 449] width 33 height 33
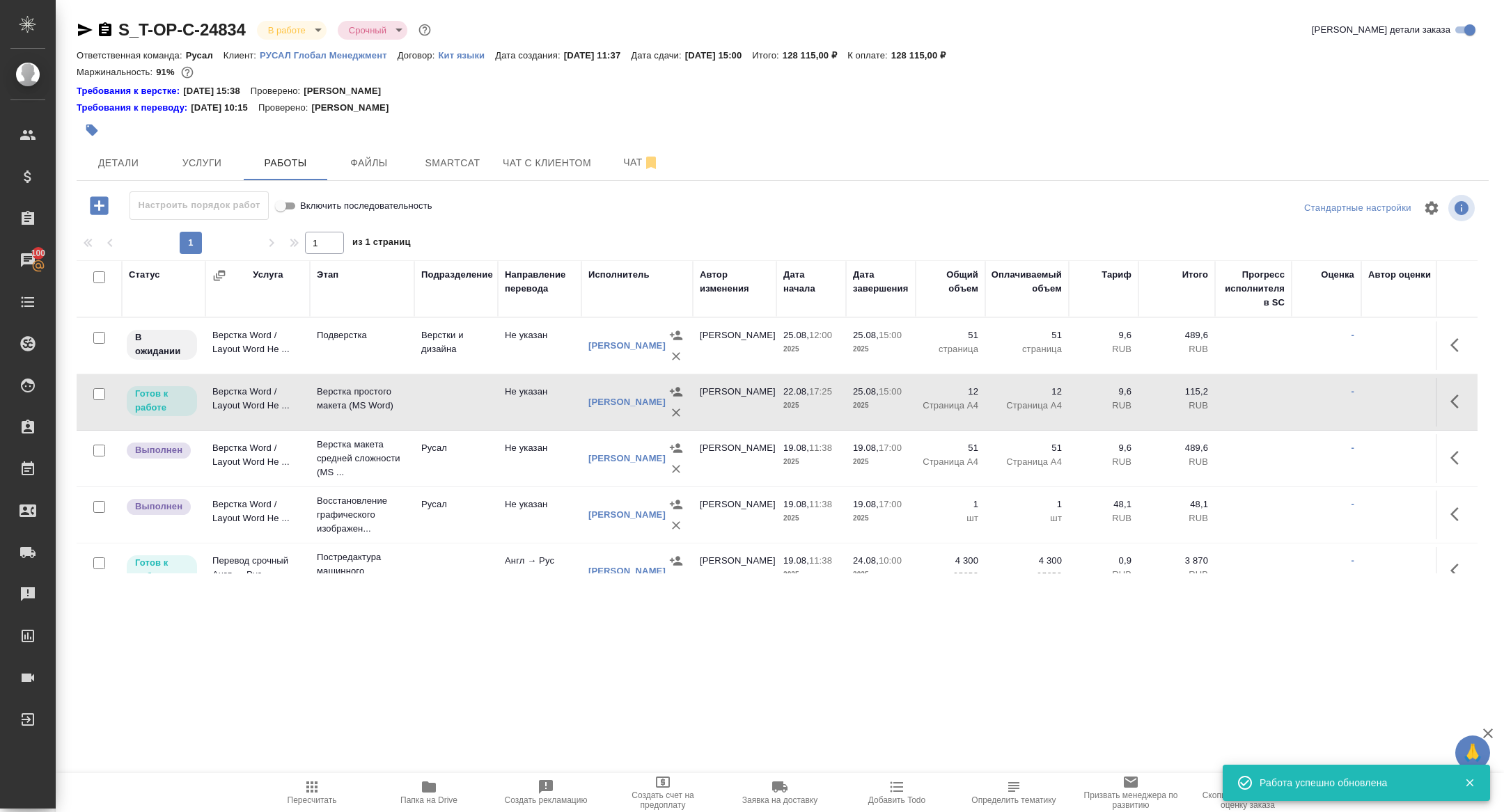
click at [1450, 401] on icon "button" at bounding box center [1458, 402] width 17 height 17
click at [1353, 401] on icon "button" at bounding box center [1356, 402] width 17 height 17
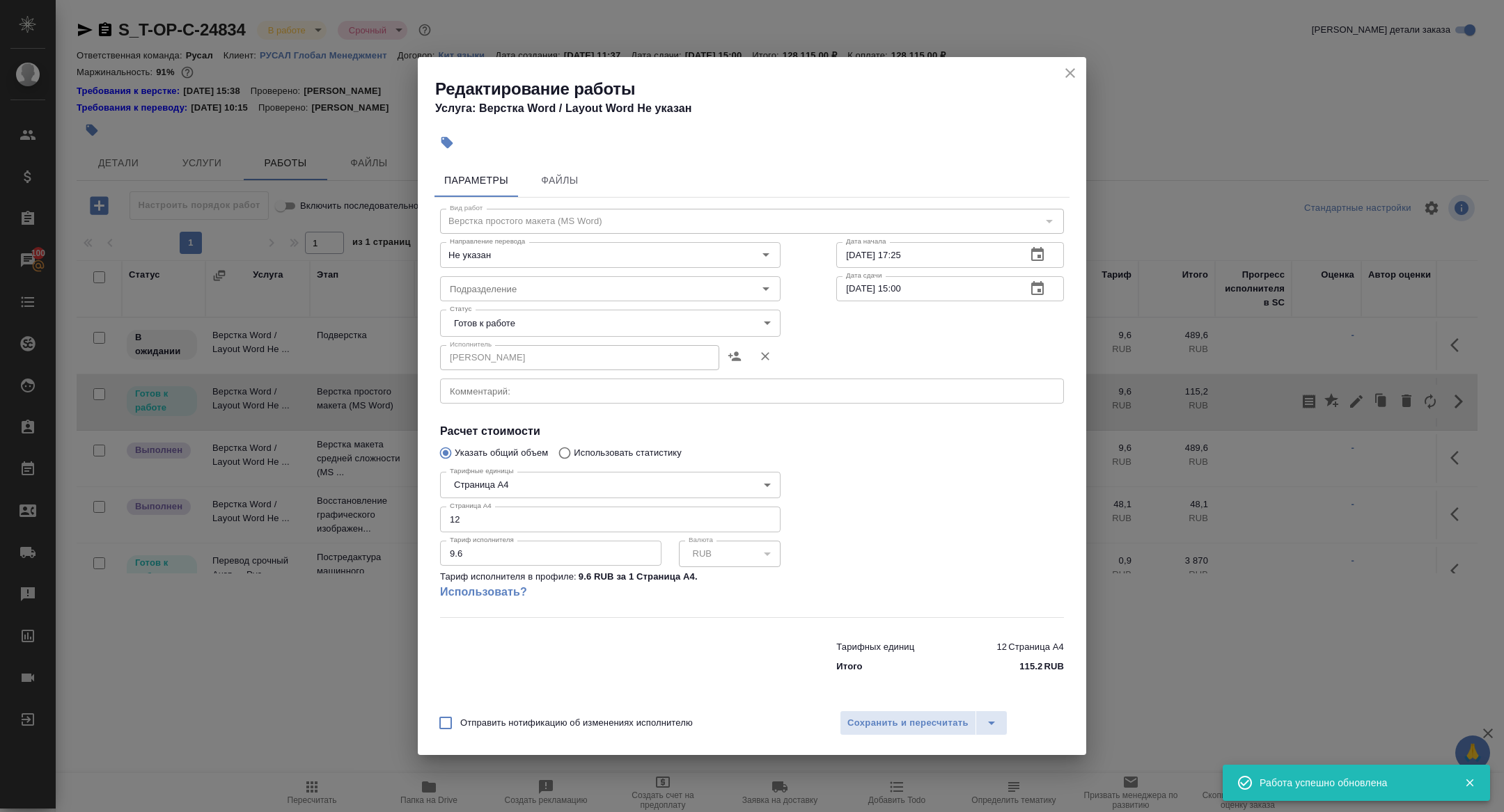
click at [516, 319] on body "🙏 .cls-1 fill:#fff; AWATERA Zhuravleva Alexandra Клиенты Спецификации Заказы 10…" at bounding box center [752, 406] width 1504 height 812
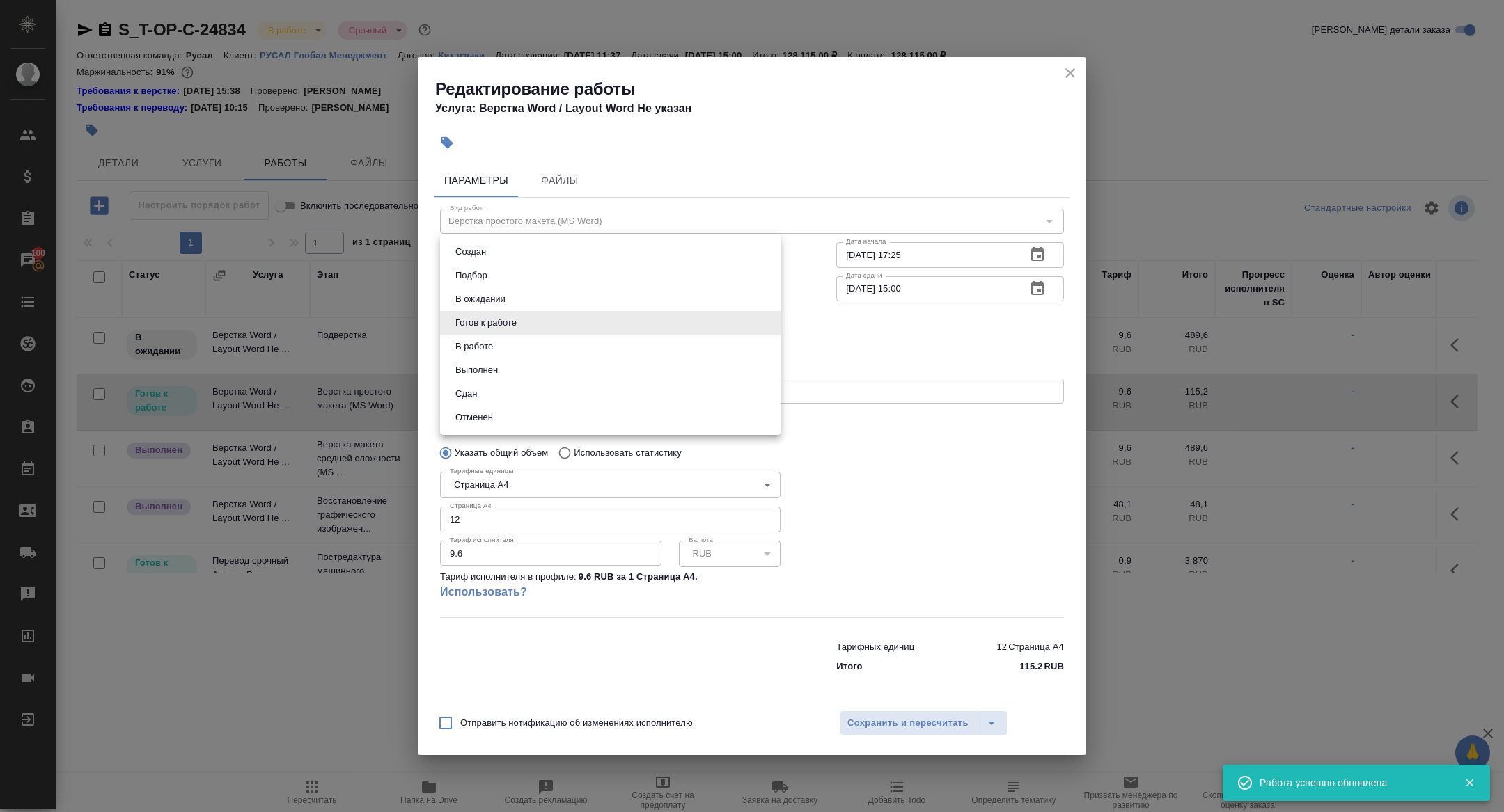
click at [488, 301] on button "В ожидании" at bounding box center [481, 299] width 59 height 15
type input "pending"
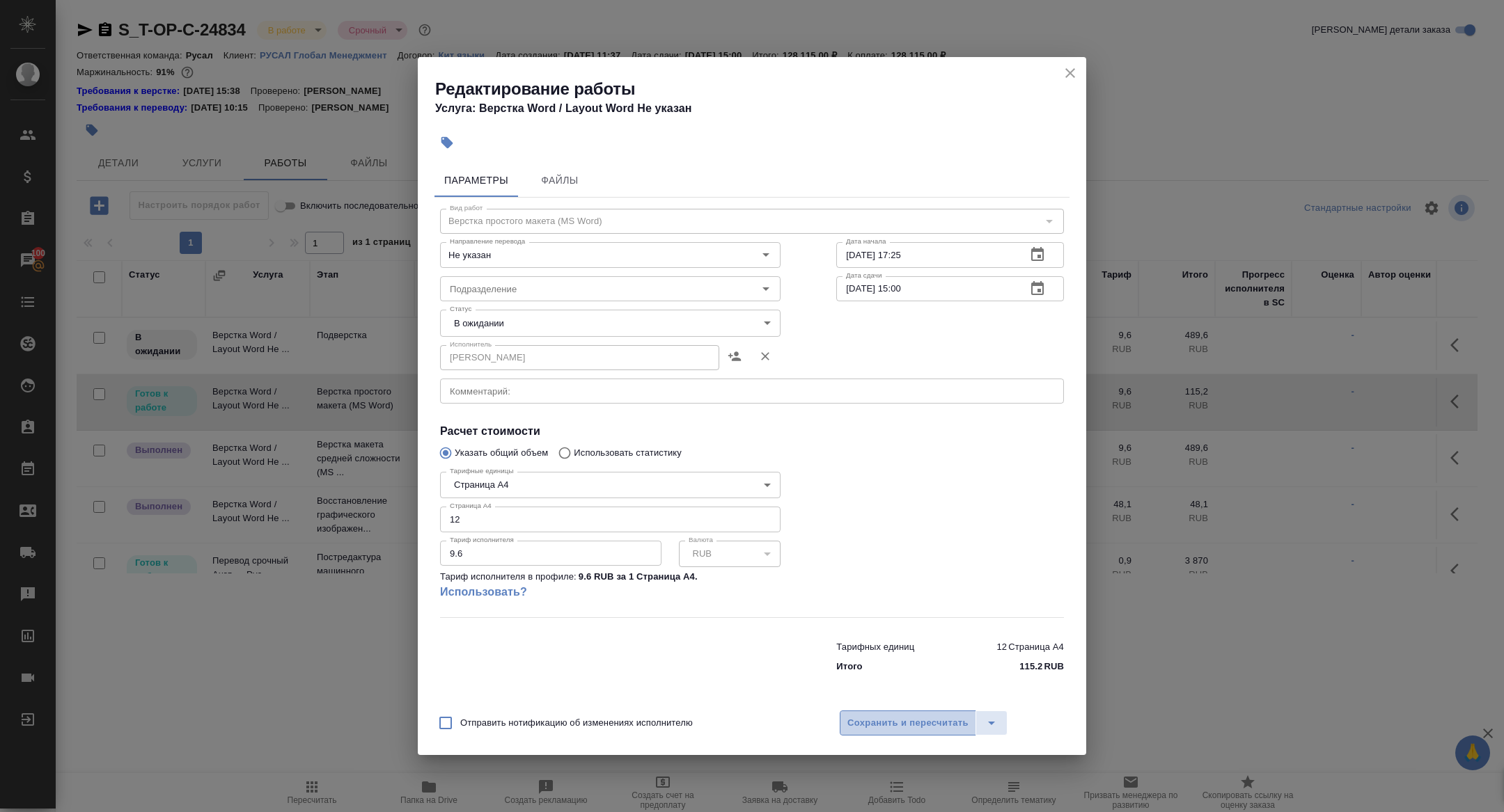
click at [870, 719] on span "Сохранить и пересчитать" at bounding box center [908, 724] width 121 height 16
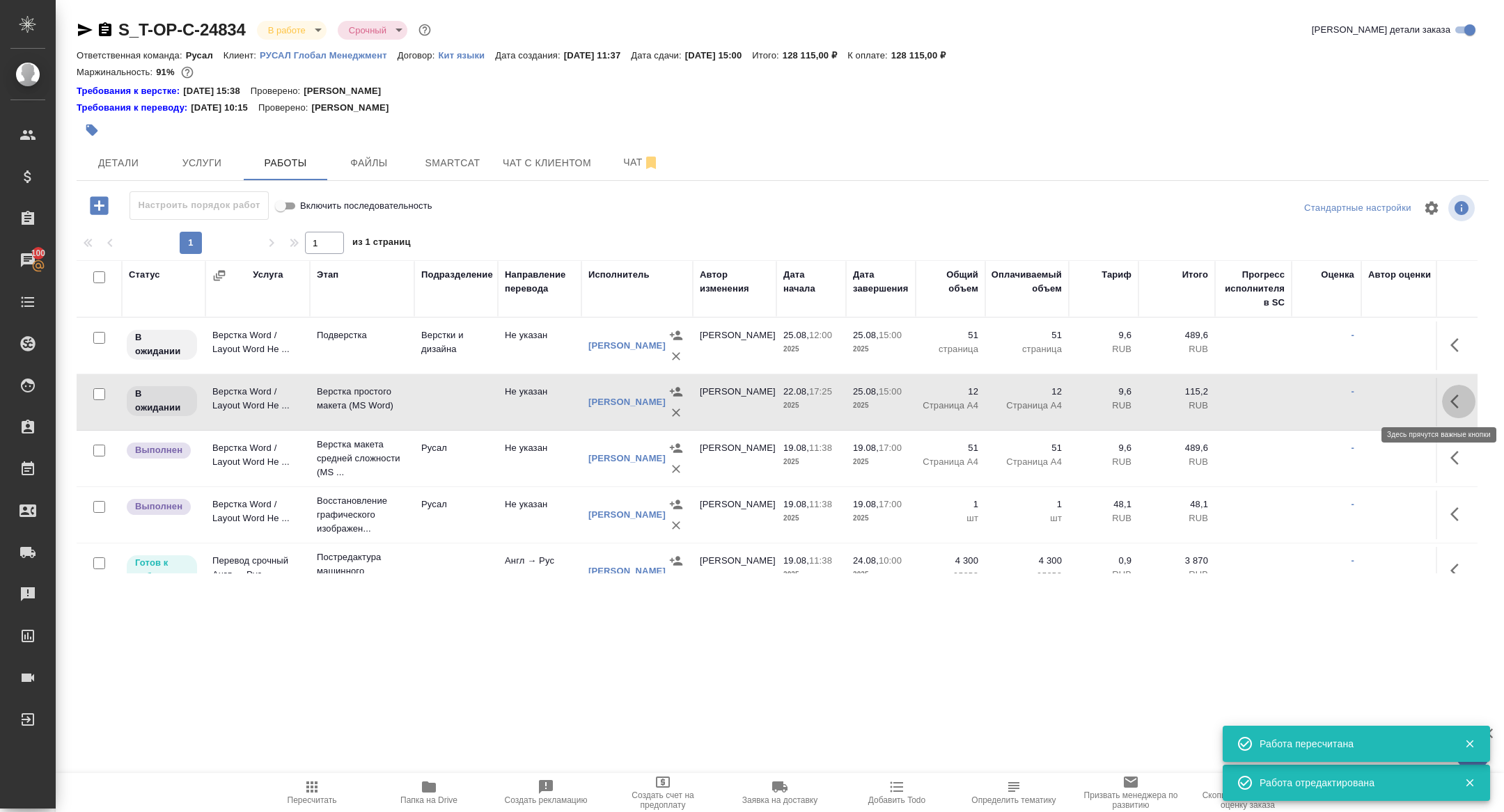
click at [1467, 401] on icon "button" at bounding box center [1458, 402] width 17 height 17
click at [1347, 398] on button "button" at bounding box center [1356, 401] width 24 height 33
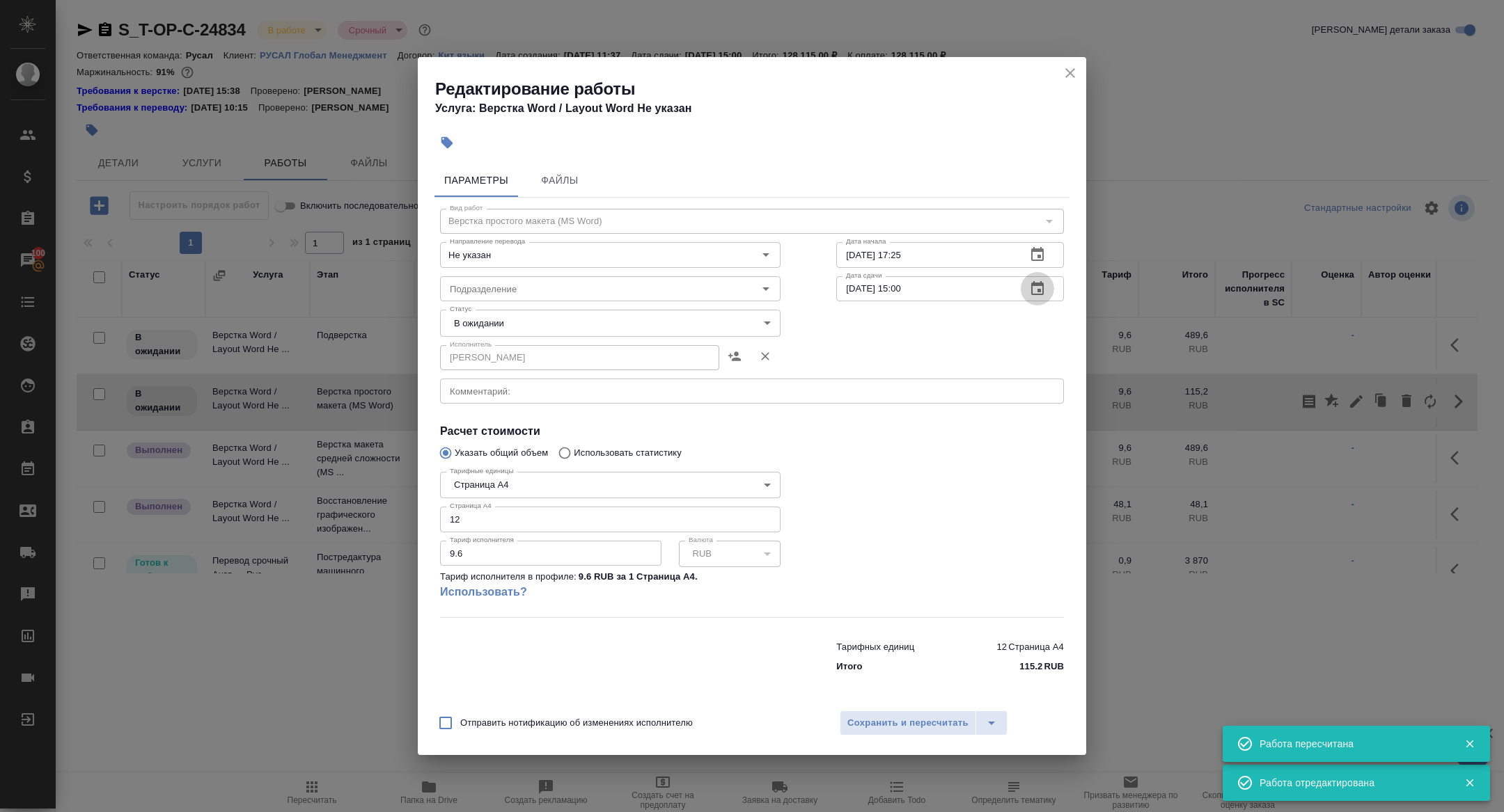
click at [1046, 286] on button "button" at bounding box center [1037, 288] width 33 height 33
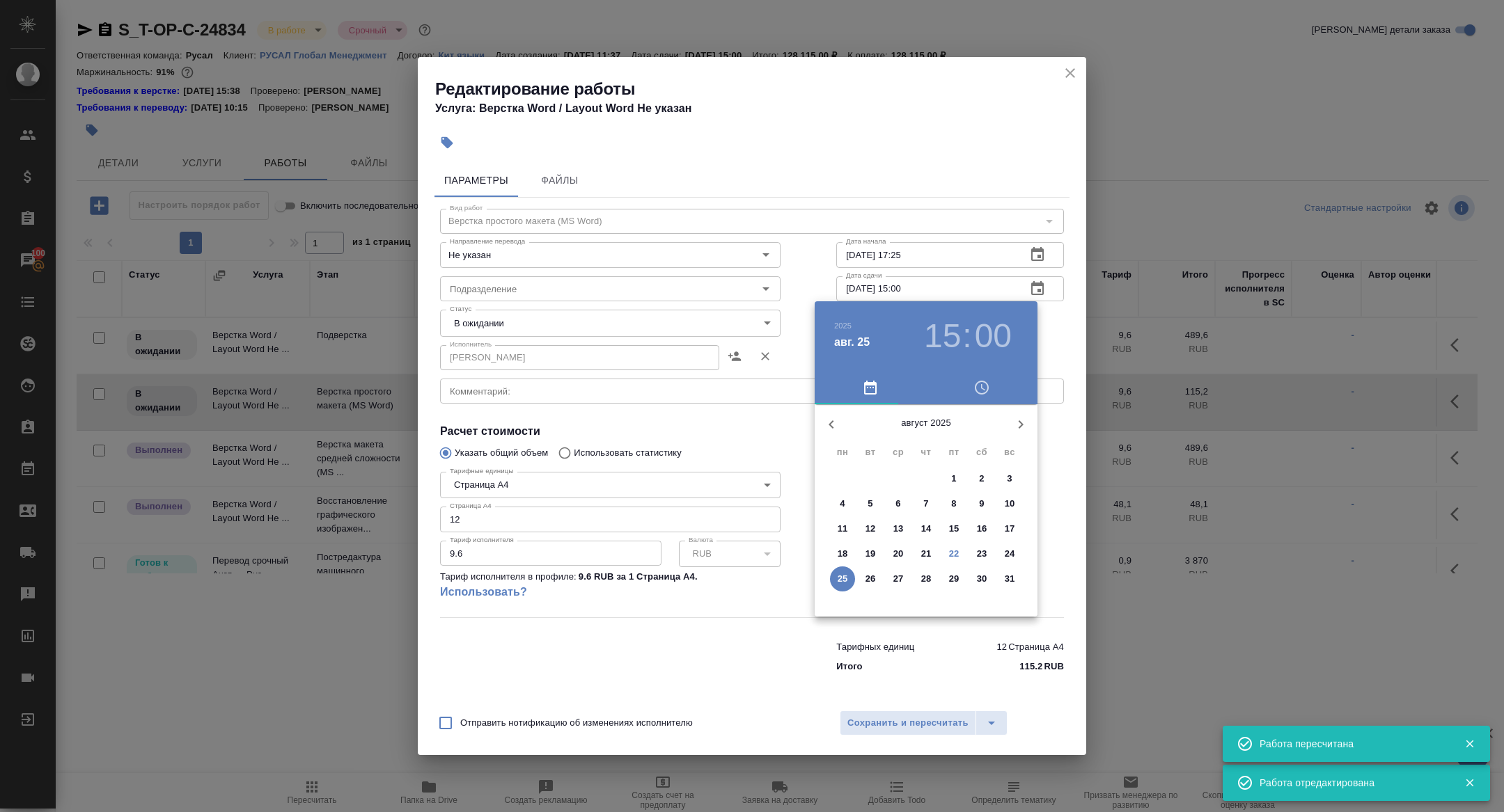
click at [943, 327] on h3 "15" at bounding box center [942, 336] width 37 height 39
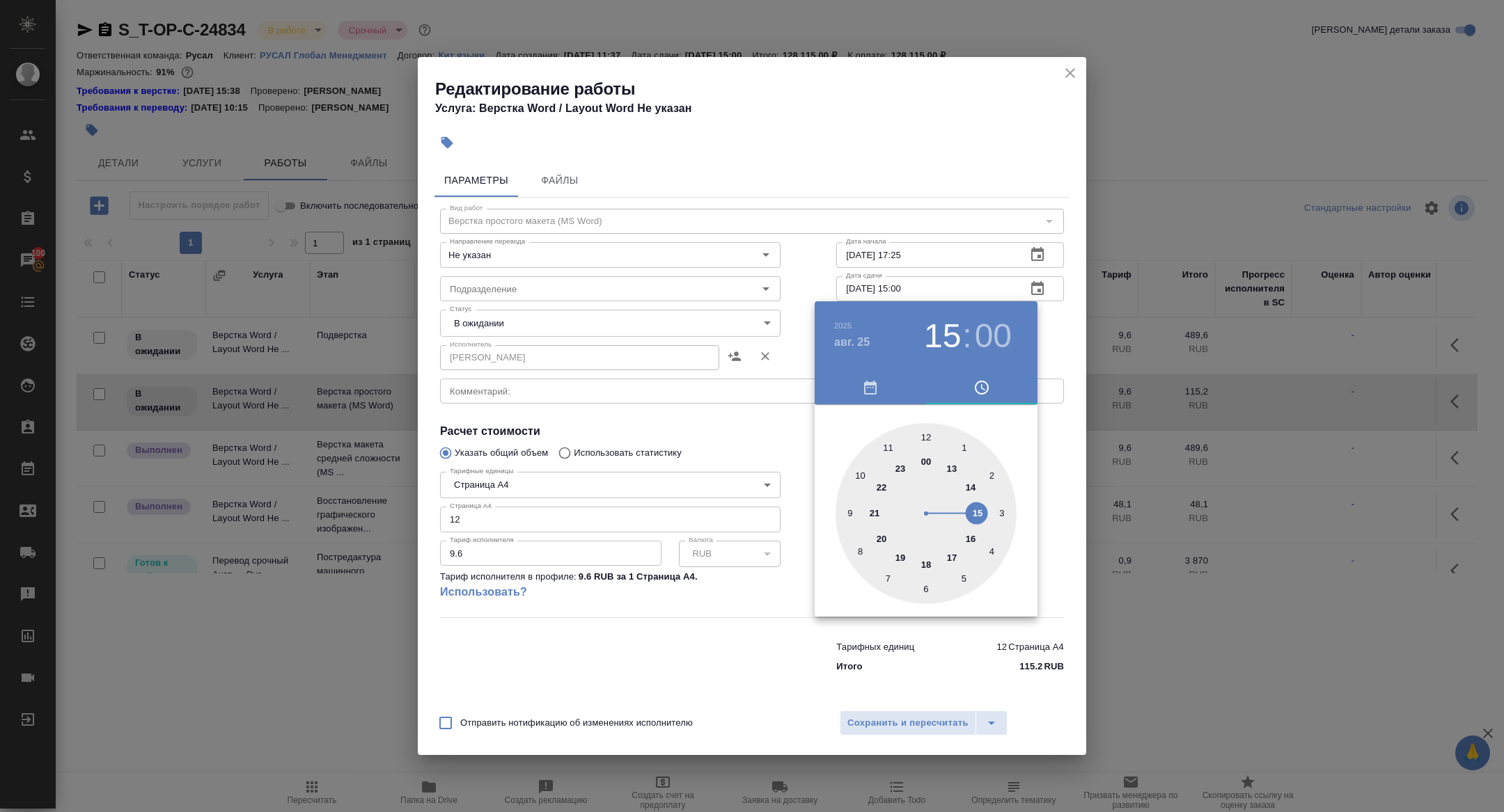
click at [925, 435] on div at bounding box center [926, 513] width 181 height 181
type input "25.08.2025 12:00"
click at [925, 435] on div at bounding box center [926, 513] width 181 height 181
click at [756, 394] on div at bounding box center [752, 406] width 1504 height 812
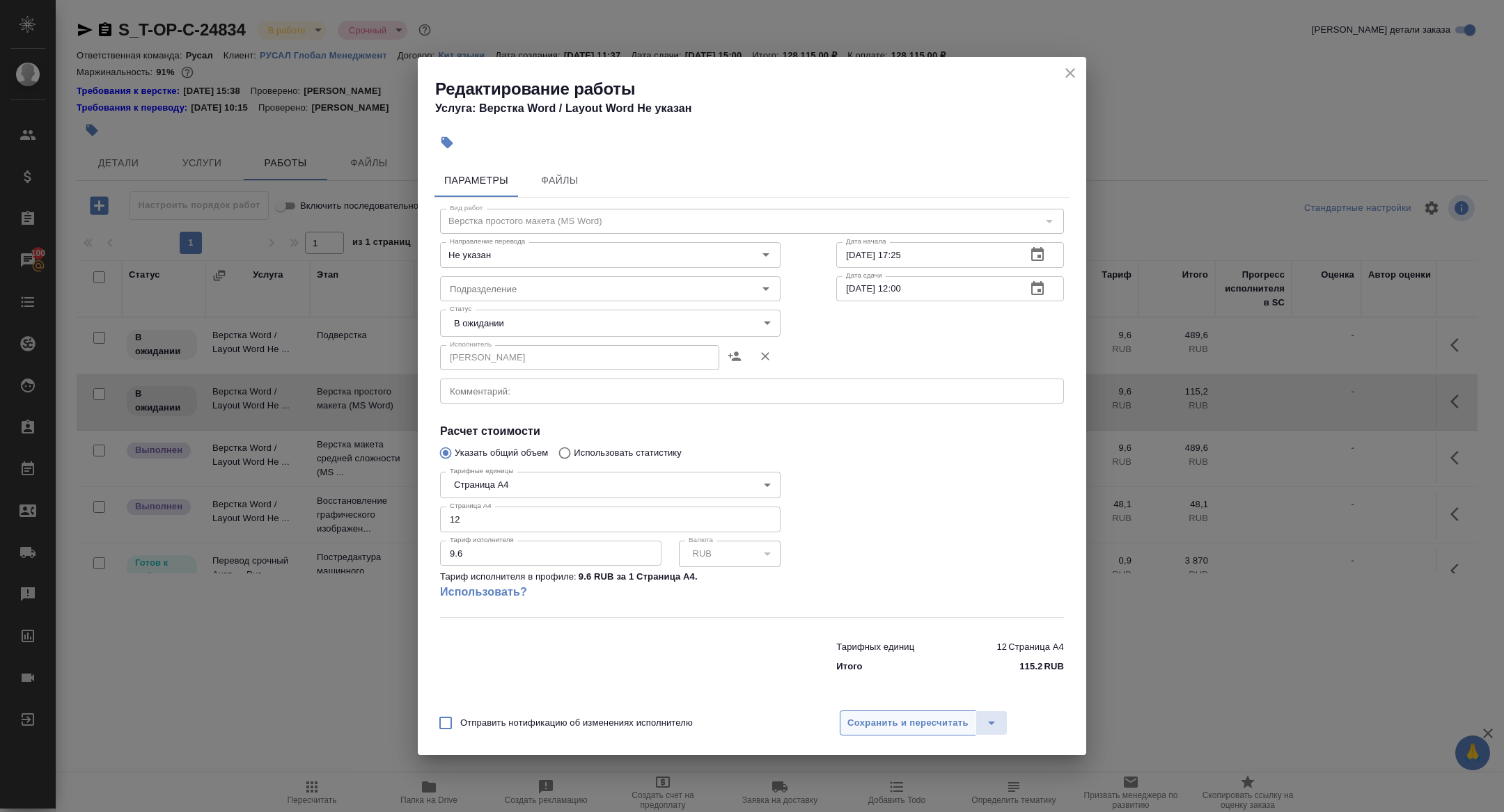
click at [962, 712] on button "Сохранить и пересчитать" at bounding box center [908, 724] width 137 height 25
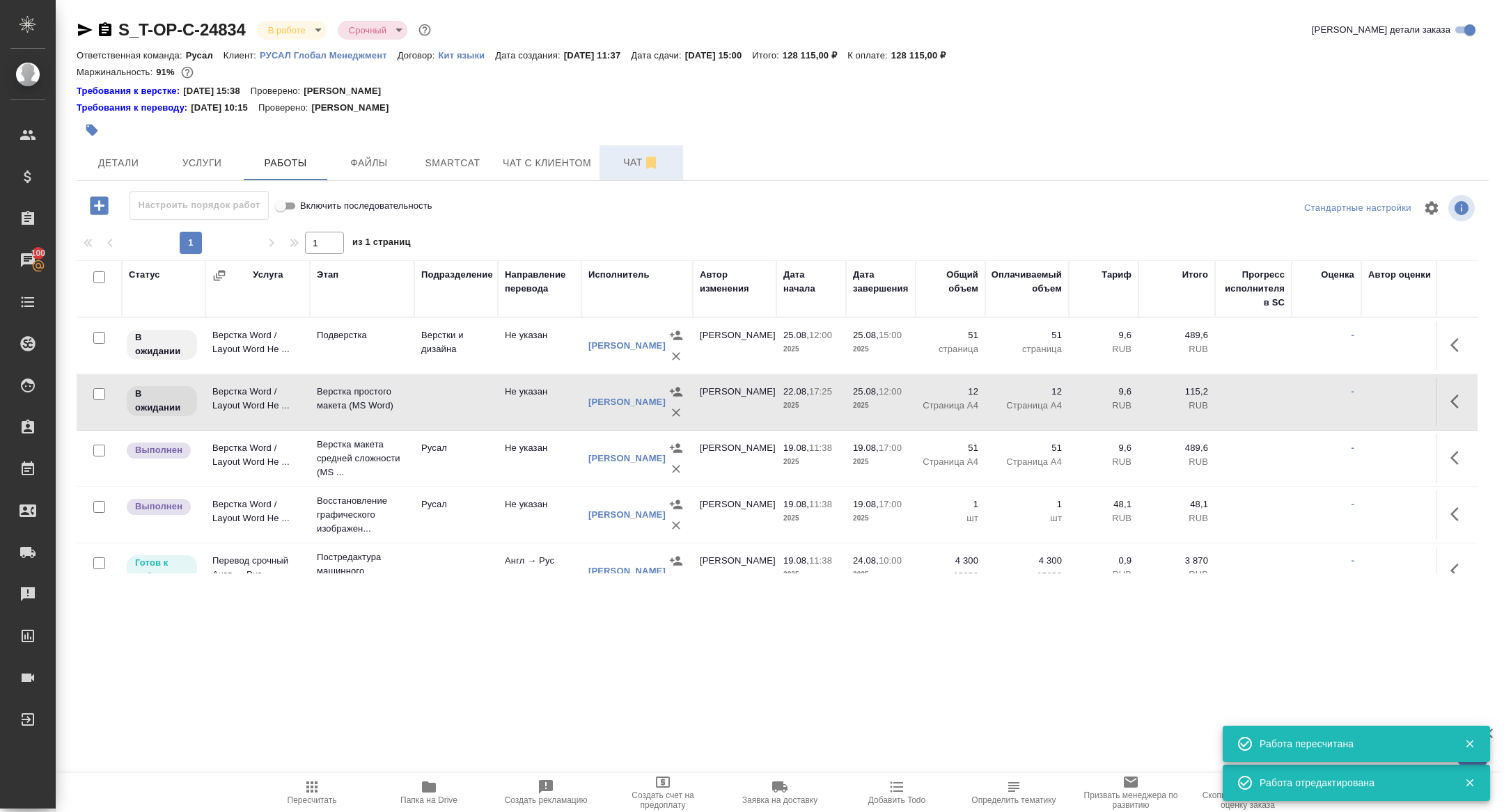
click at [622, 171] on button "Чат" at bounding box center [642, 162] width 84 height 35
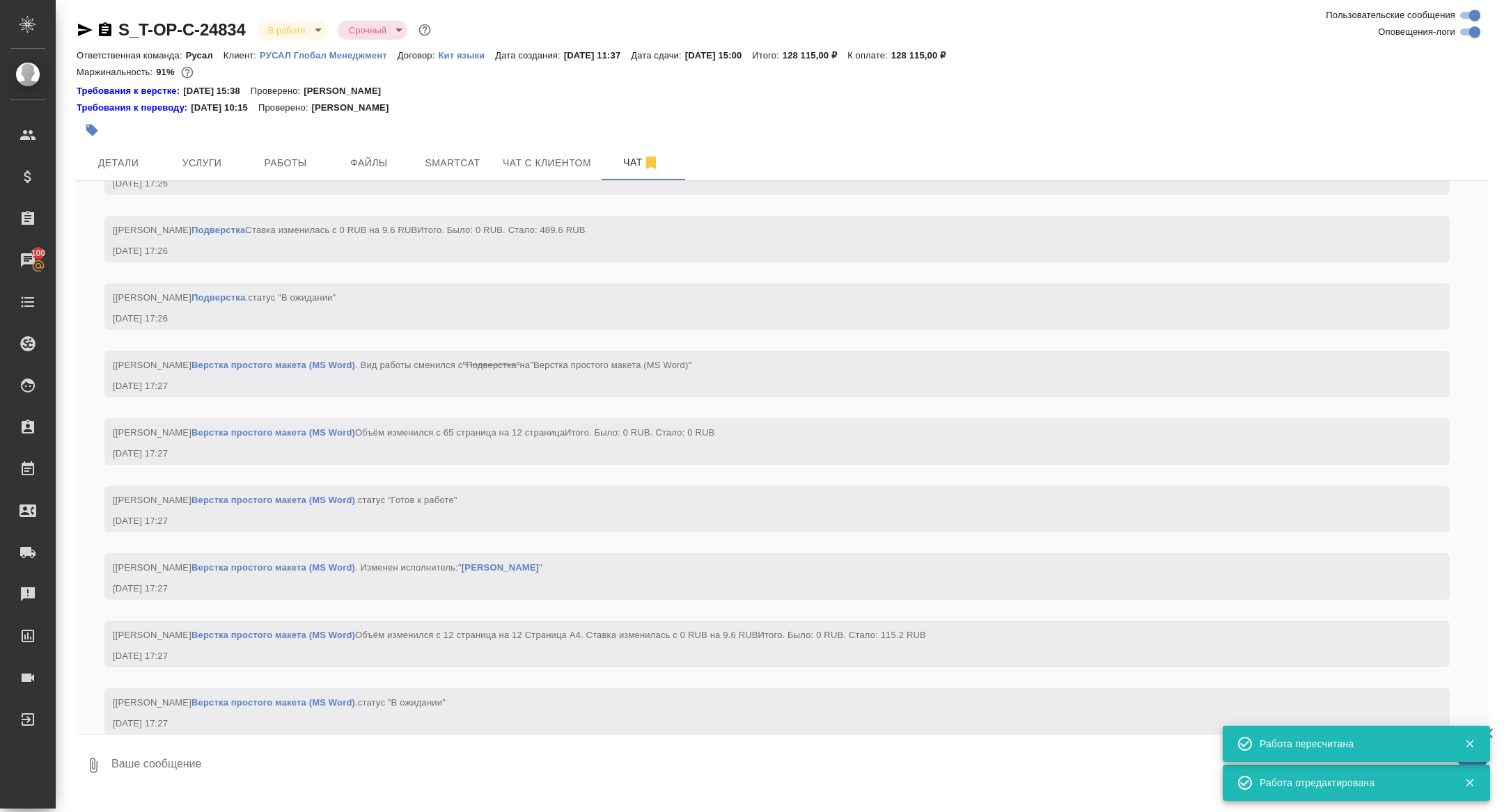
scroll to position [5051, 0]
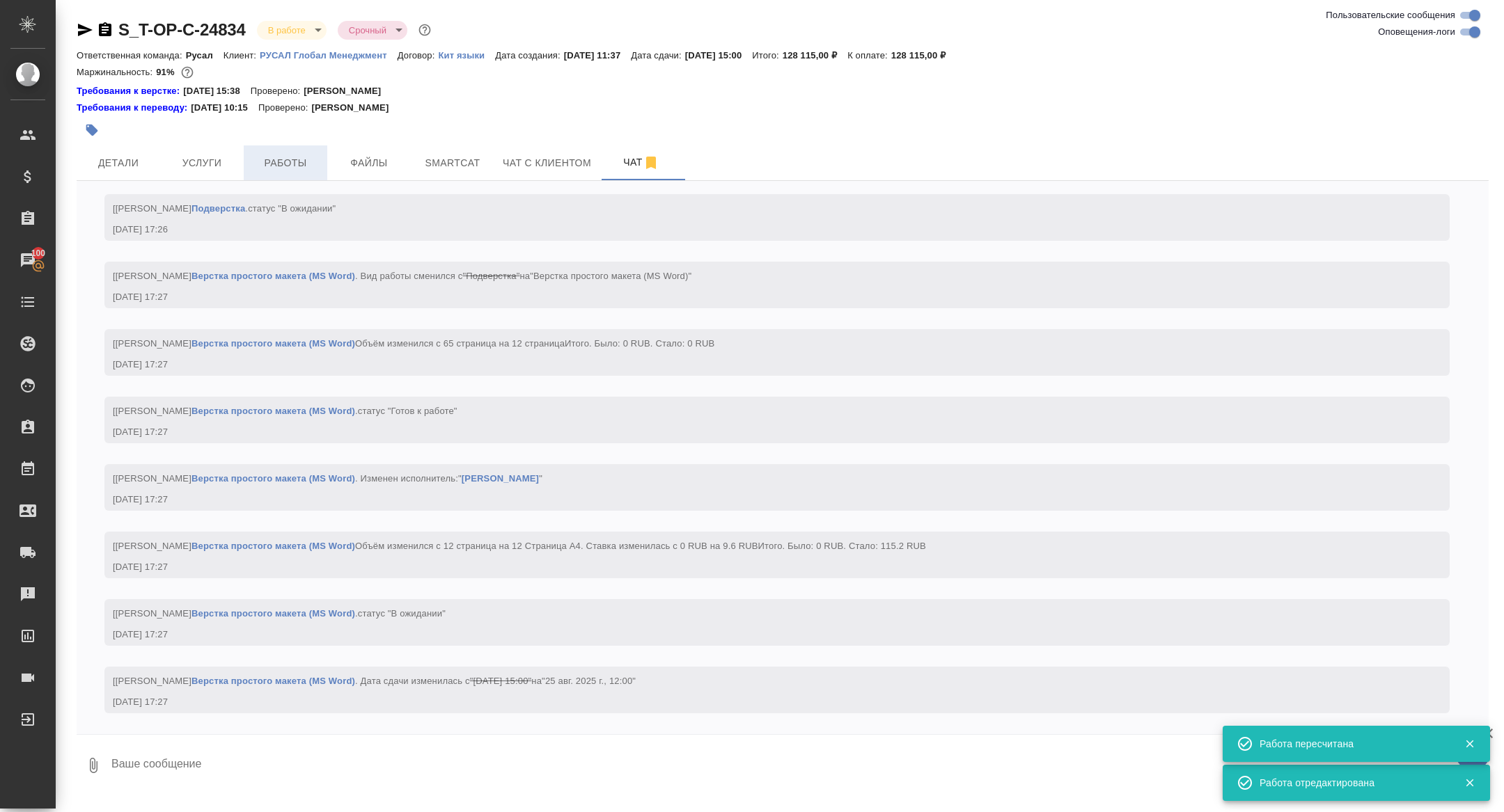
click at [303, 162] on span "Работы" at bounding box center [285, 163] width 67 height 18
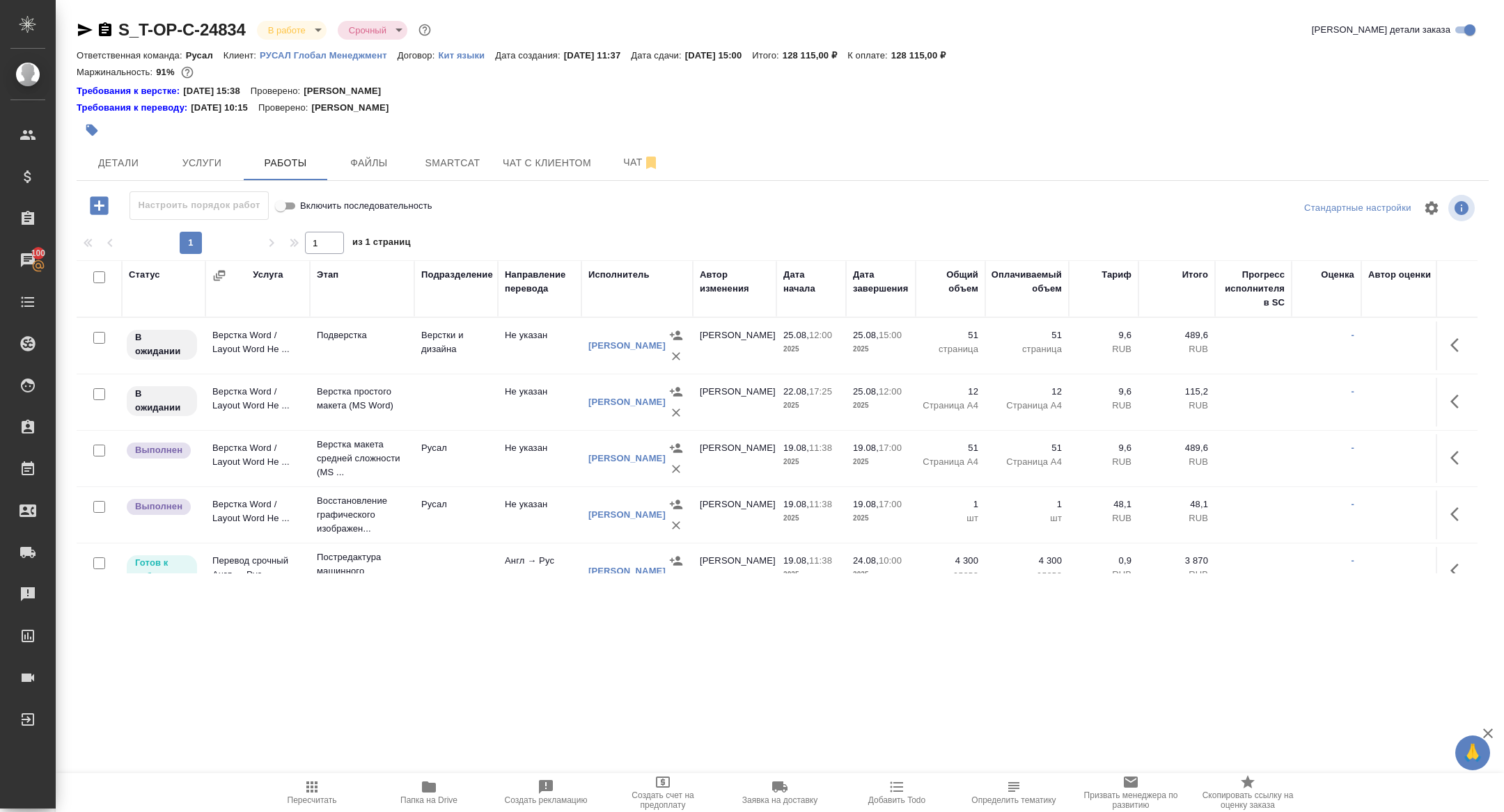
click at [1495, 388] on div "S_T-OP-C-24834 В работе inProgress Срочный urgent Кратко детали заказа Ответств…" at bounding box center [782, 304] width 1427 height 609
click at [1465, 396] on icon "button" at bounding box center [1458, 402] width 17 height 17
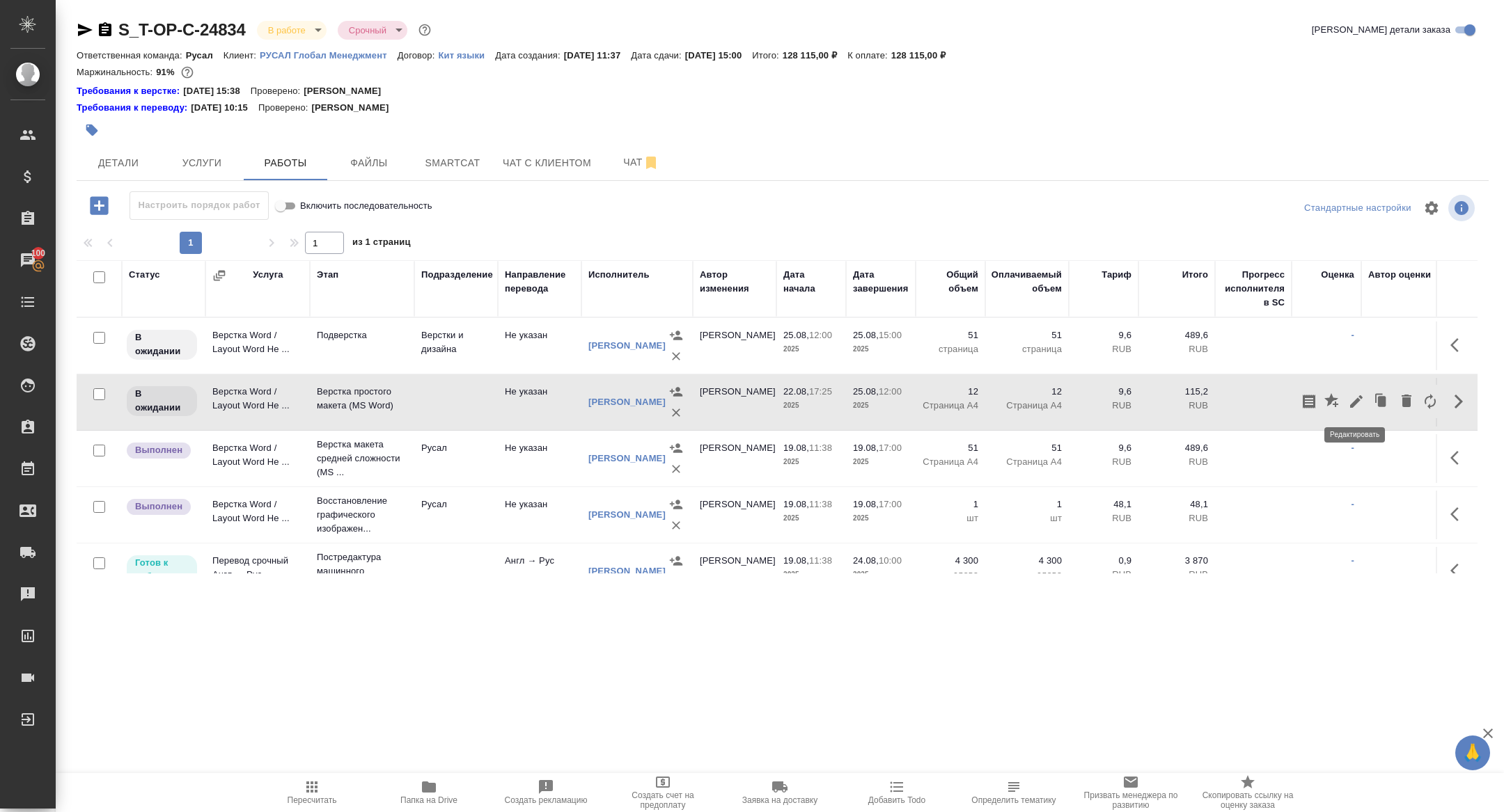
click at [1358, 395] on icon "button" at bounding box center [1356, 402] width 17 height 17
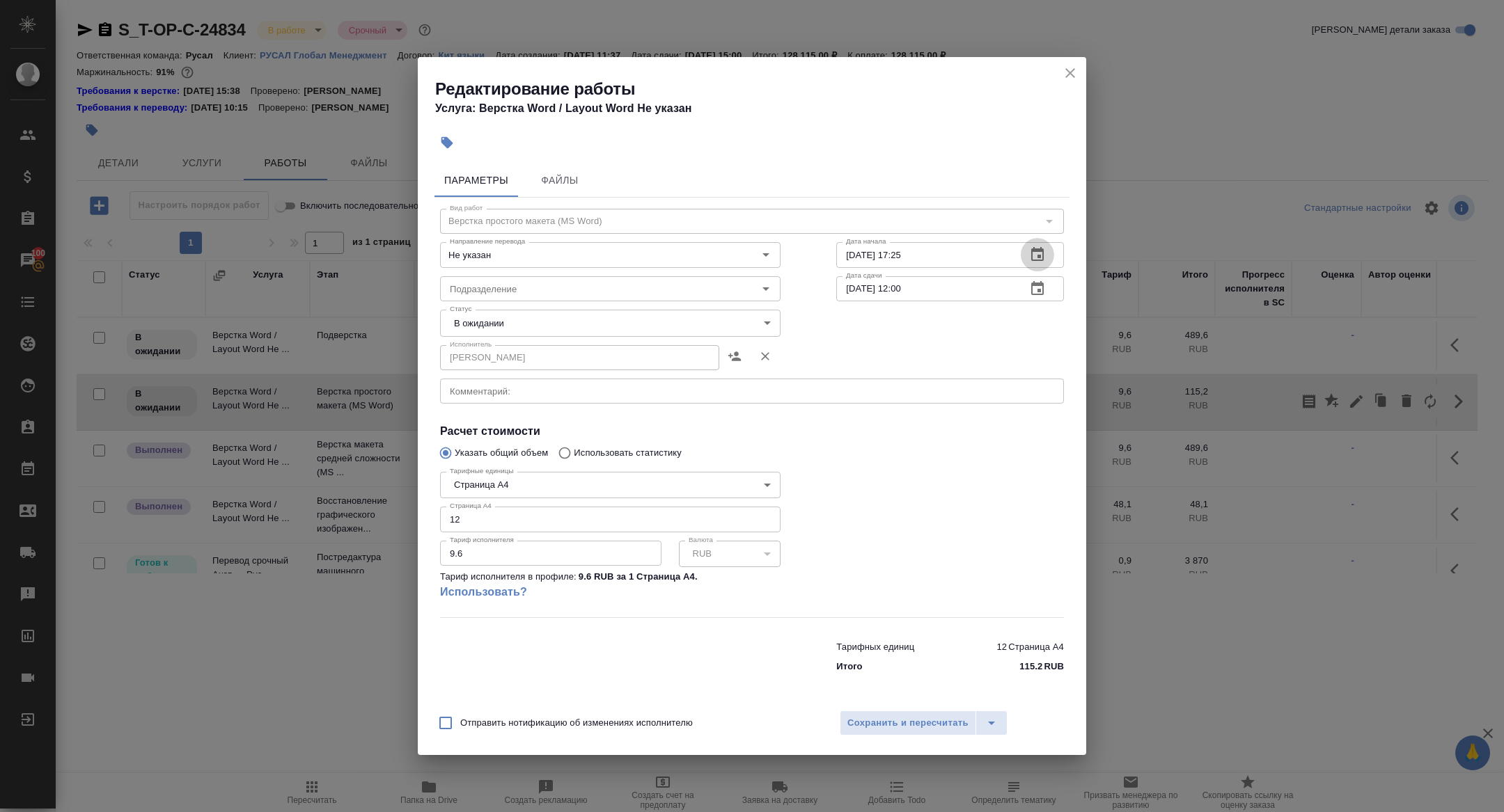
click at [1035, 257] on icon "button" at bounding box center [1037, 254] width 17 height 17
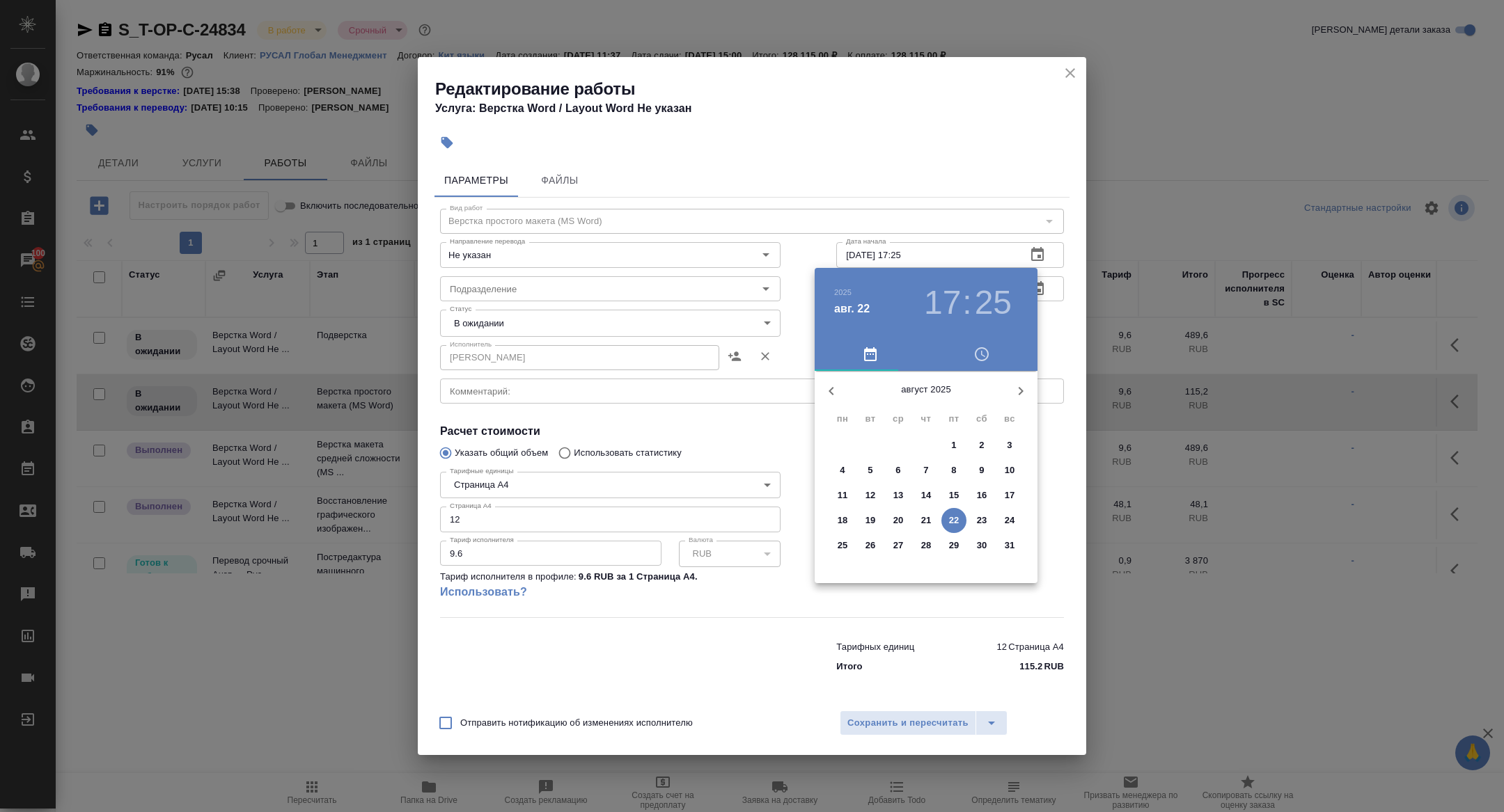
click at [854, 546] on span "25" at bounding box center [843, 546] width 25 height 14
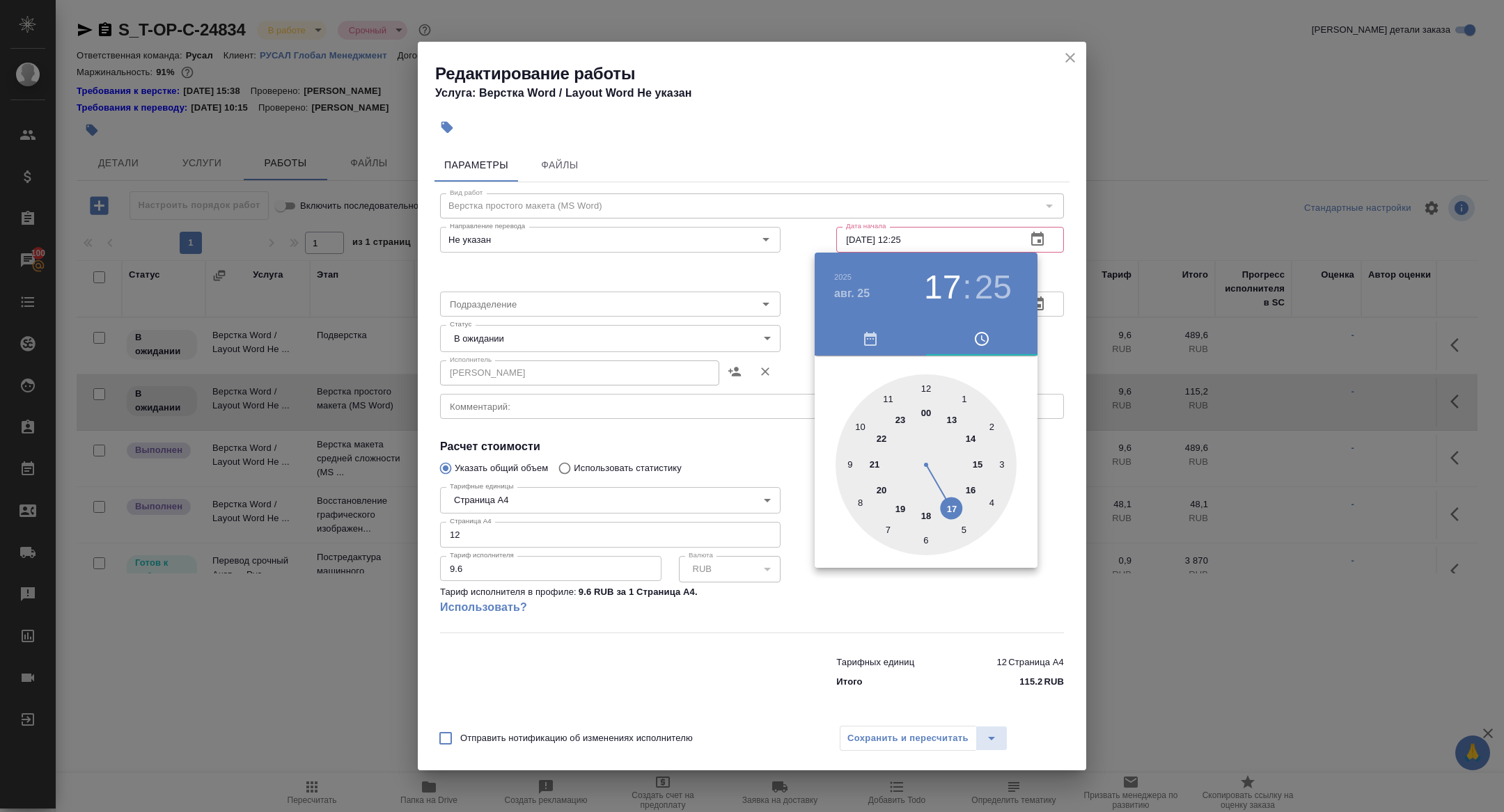
click at [924, 380] on div at bounding box center [926, 465] width 181 height 181
click at [924, 385] on div at bounding box center [926, 465] width 181 height 181
type input "25.08.2025 12:00"
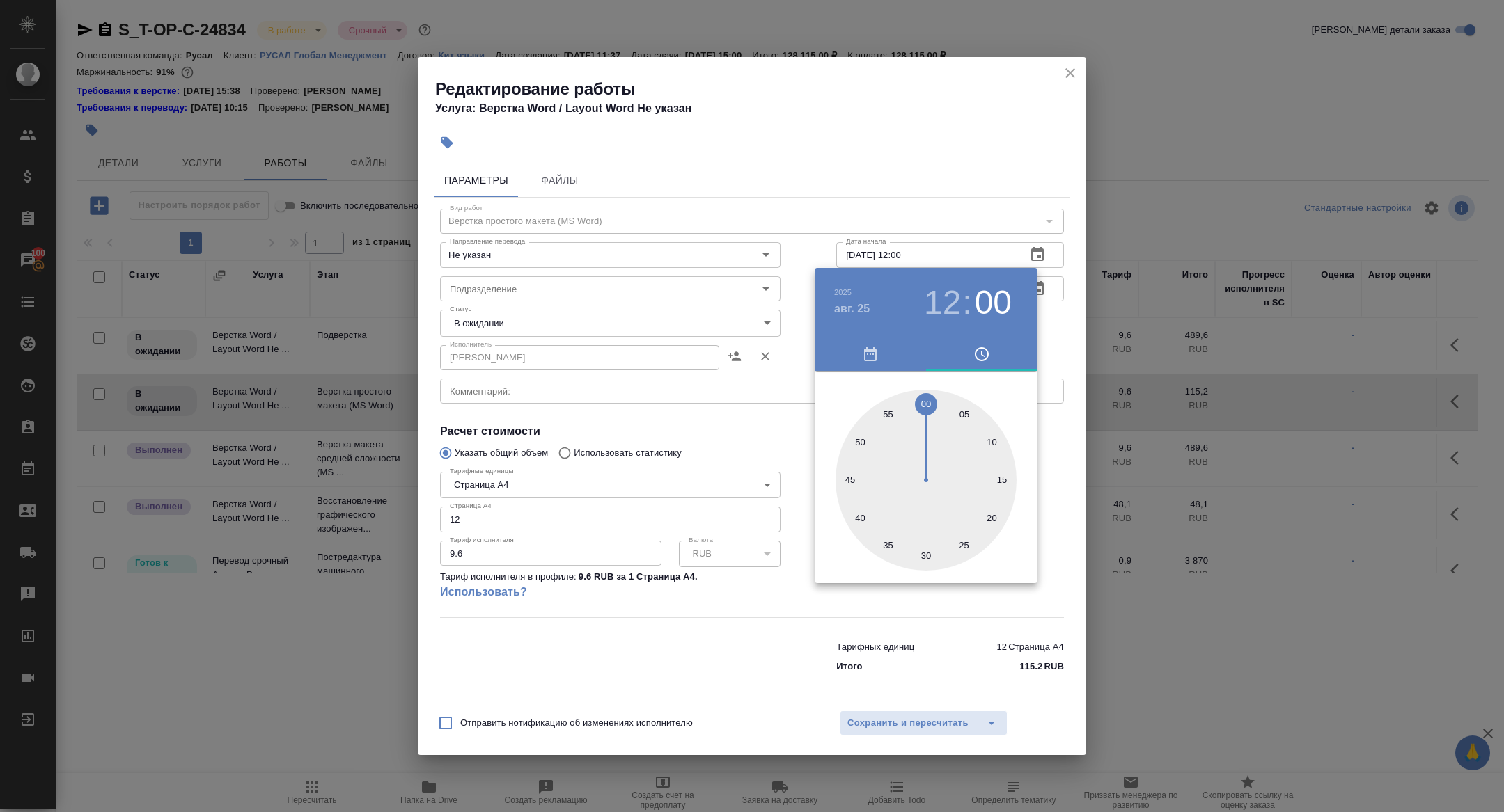
click at [683, 346] on div at bounding box center [752, 406] width 1504 height 812
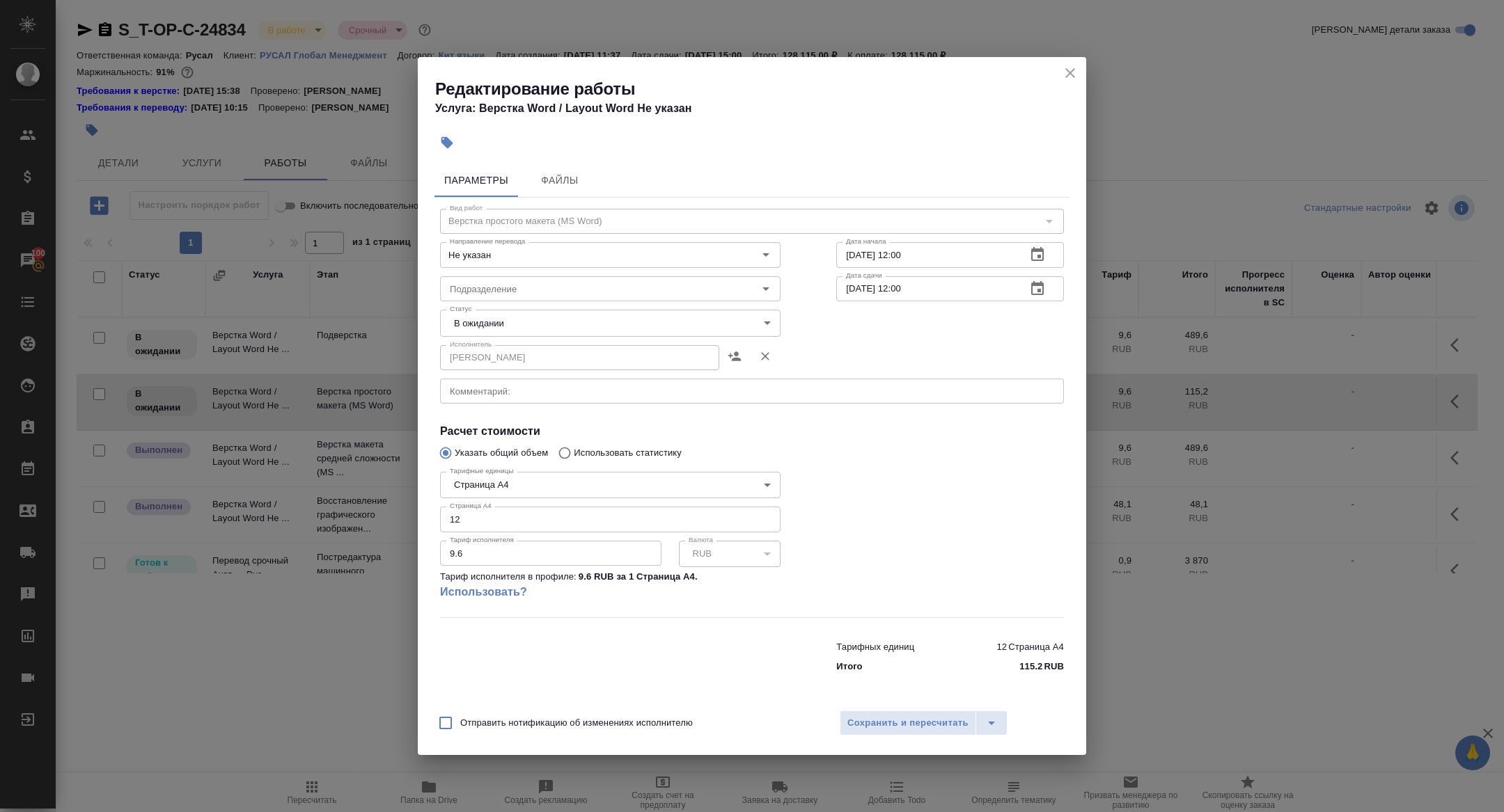
click at [1025, 284] on button "button" at bounding box center [1037, 288] width 33 height 33
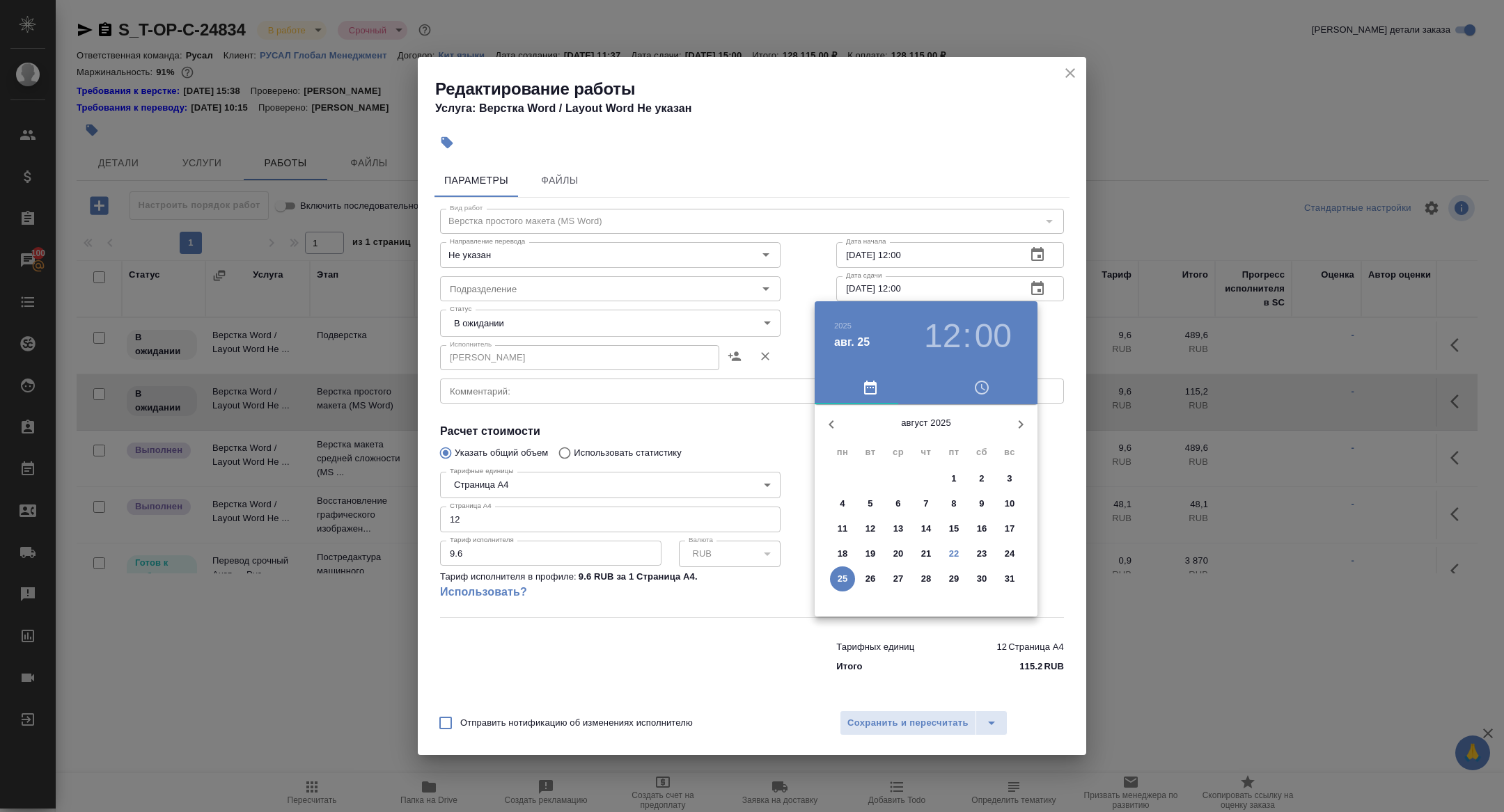
click at [952, 336] on h3 "12" at bounding box center [942, 336] width 37 height 39
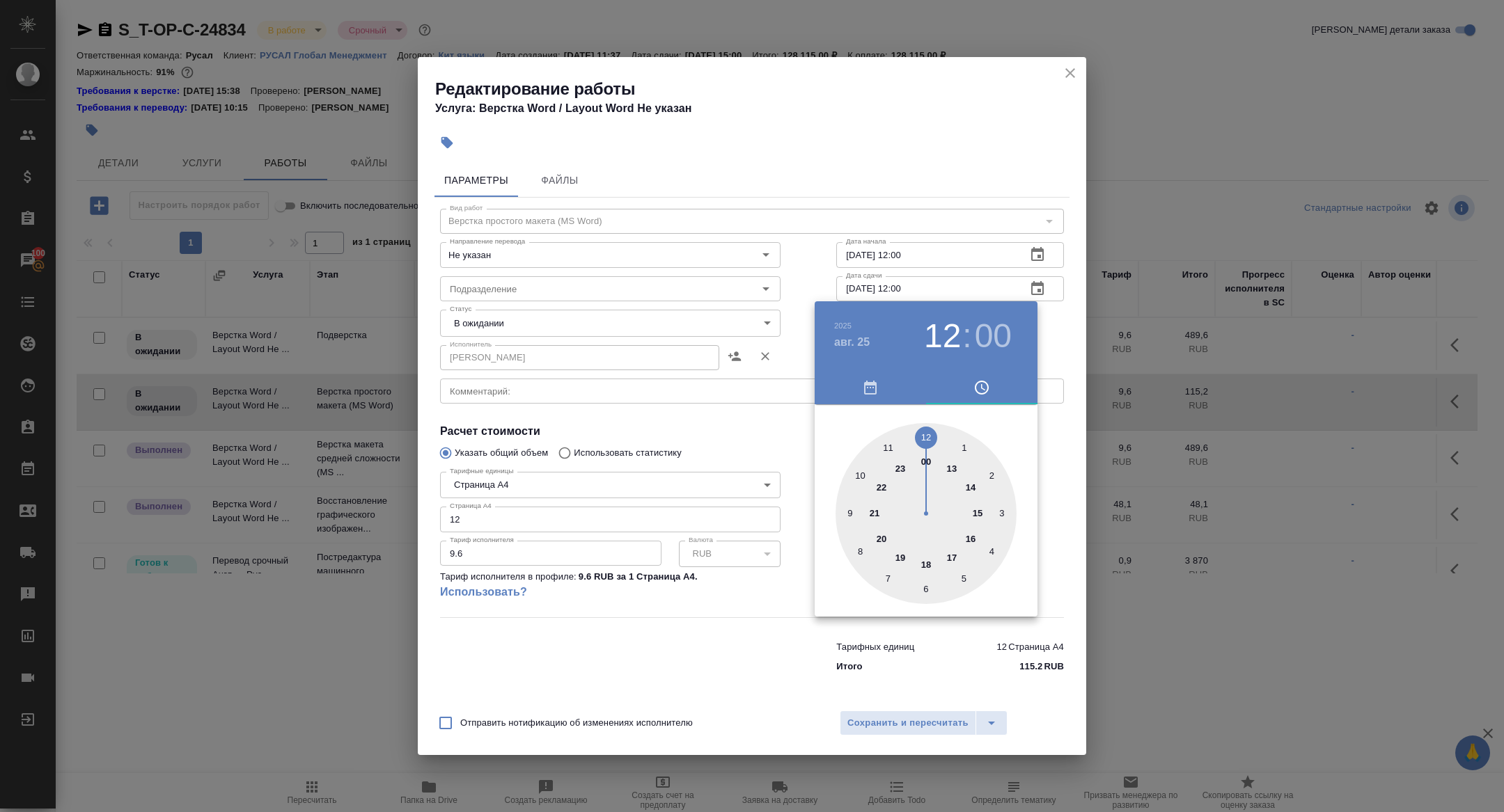
click at [979, 514] on div at bounding box center [926, 513] width 181 height 181
type input "25.08.2025 15:00"
drag, startPoint x: 727, startPoint y: 425, endPoint x: 749, endPoint y: 486, distance: 64.8
click at [726, 426] on div at bounding box center [752, 406] width 1504 height 812
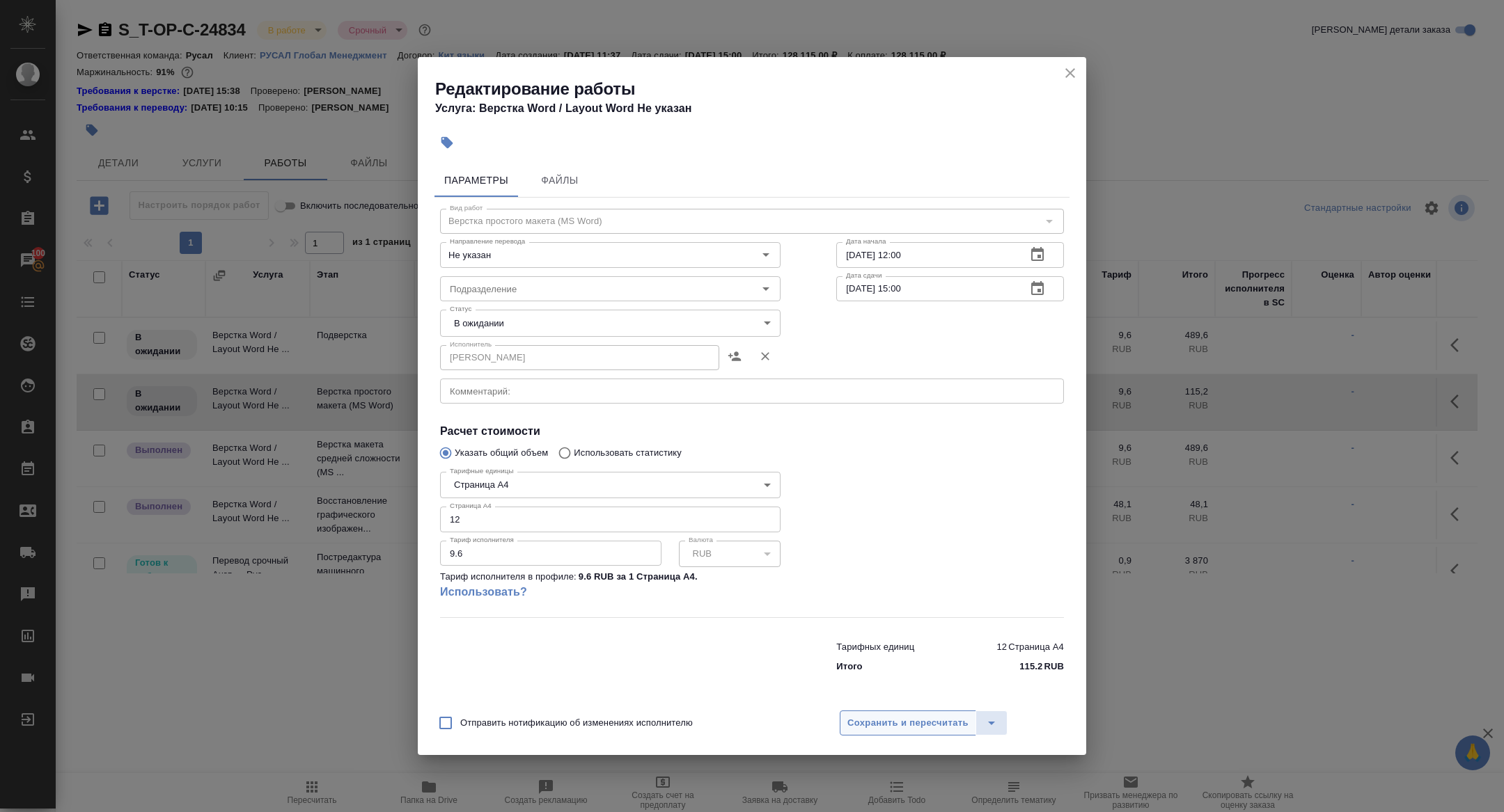
click at [874, 733] on button "Сохранить и пересчитать" at bounding box center [908, 724] width 137 height 25
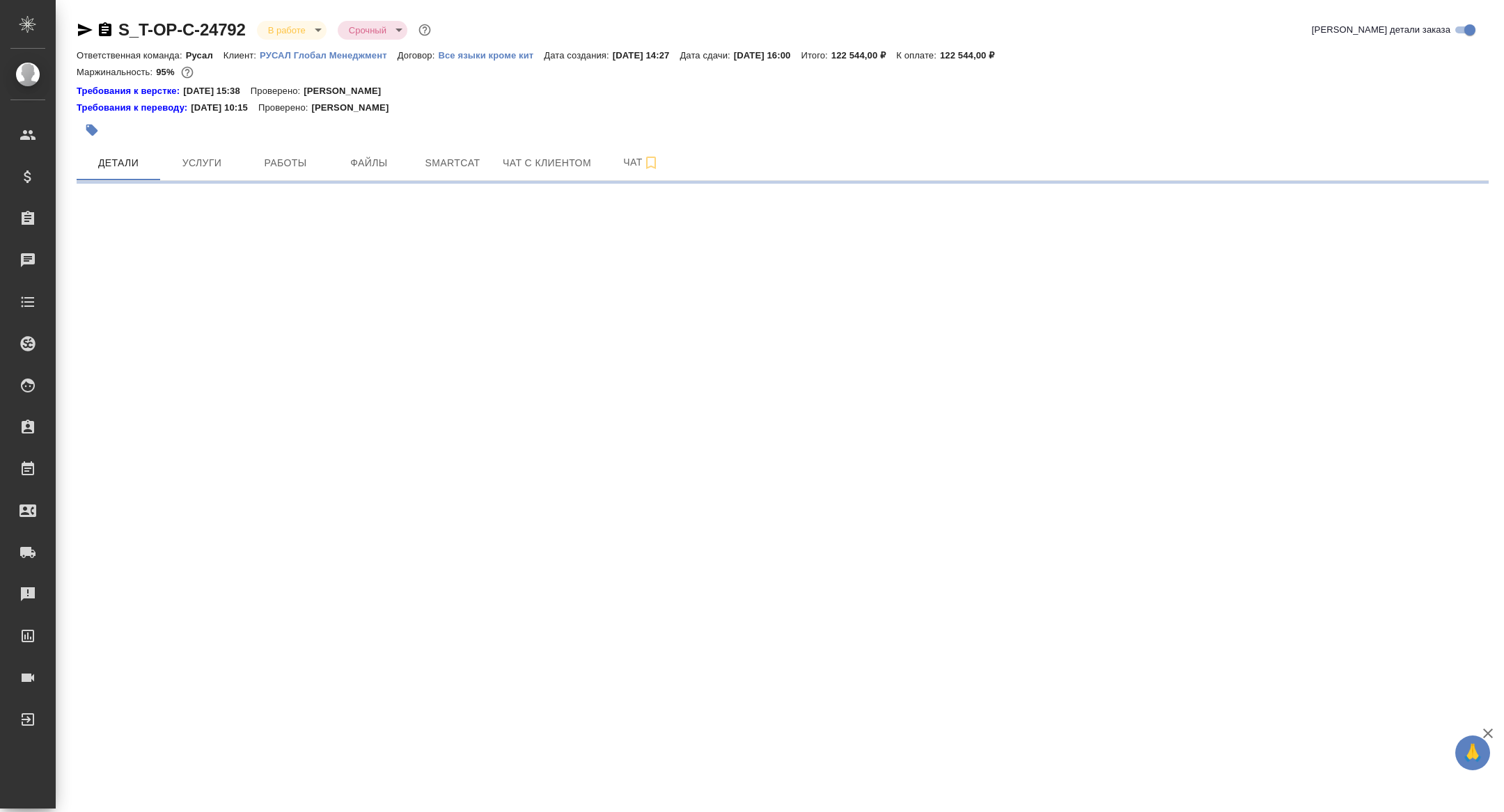
select select "RU"
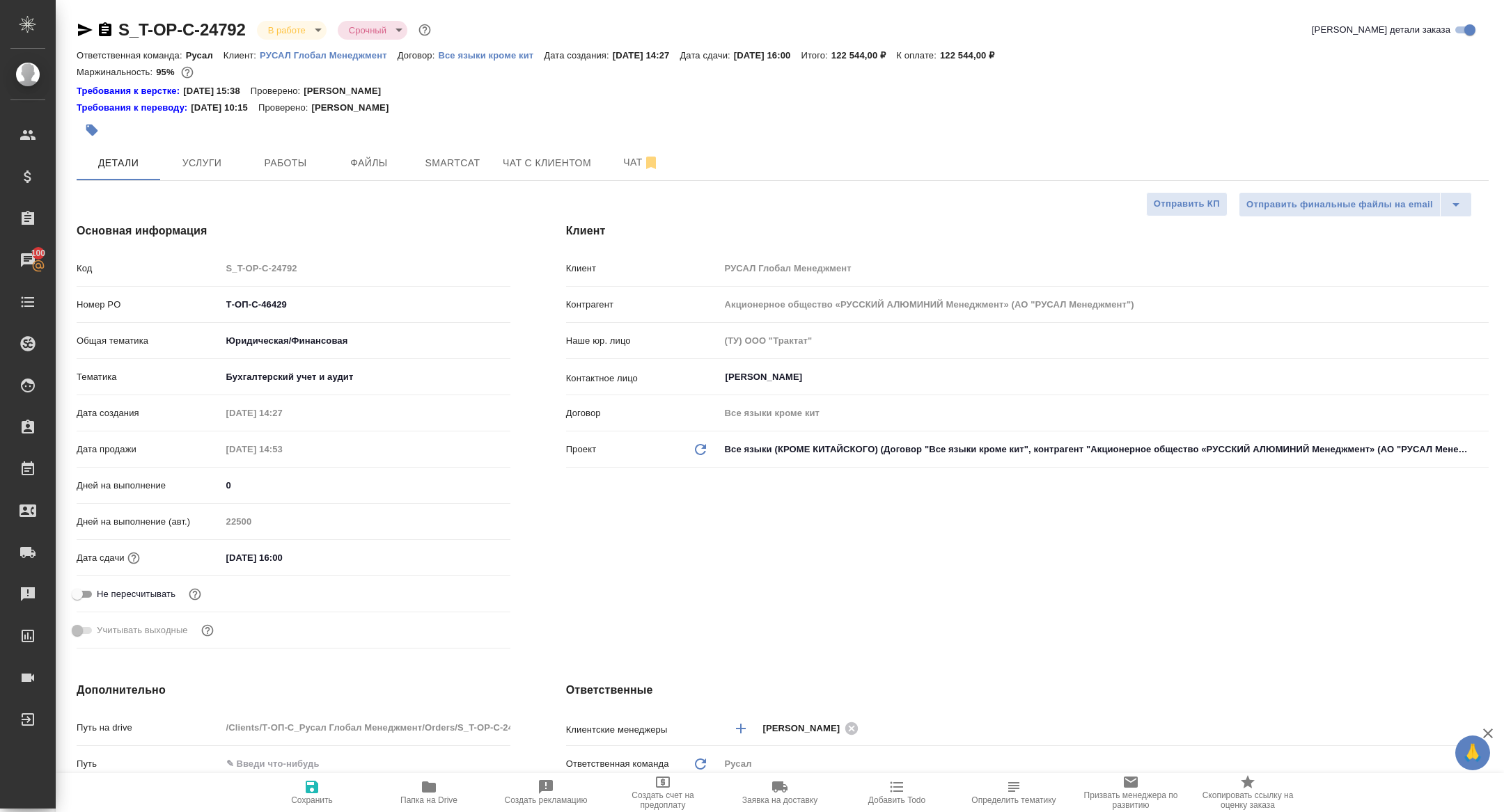
type textarea "x"
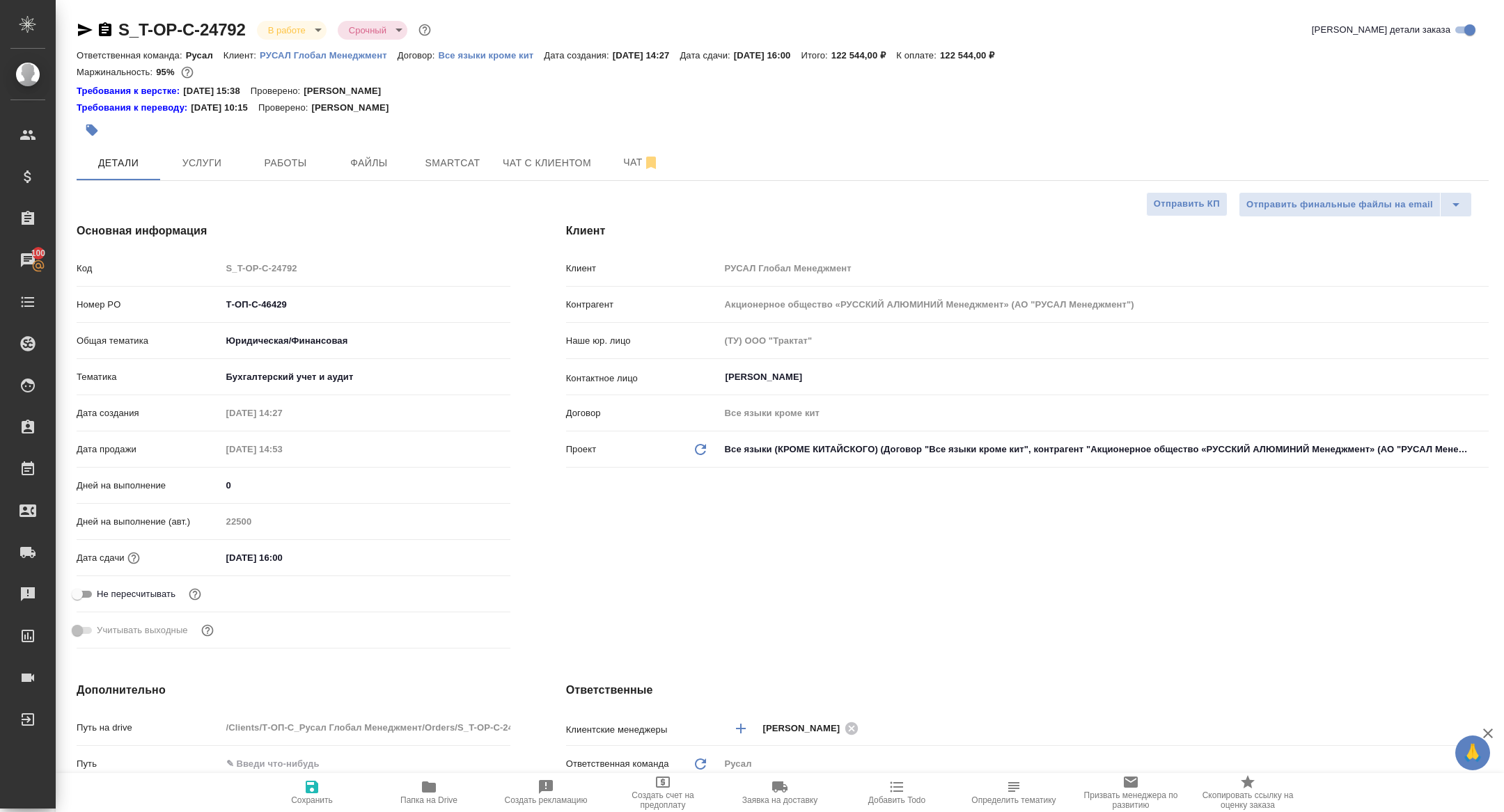
type textarea "x"
click at [280, 163] on span "Работы" at bounding box center [285, 163] width 67 height 18
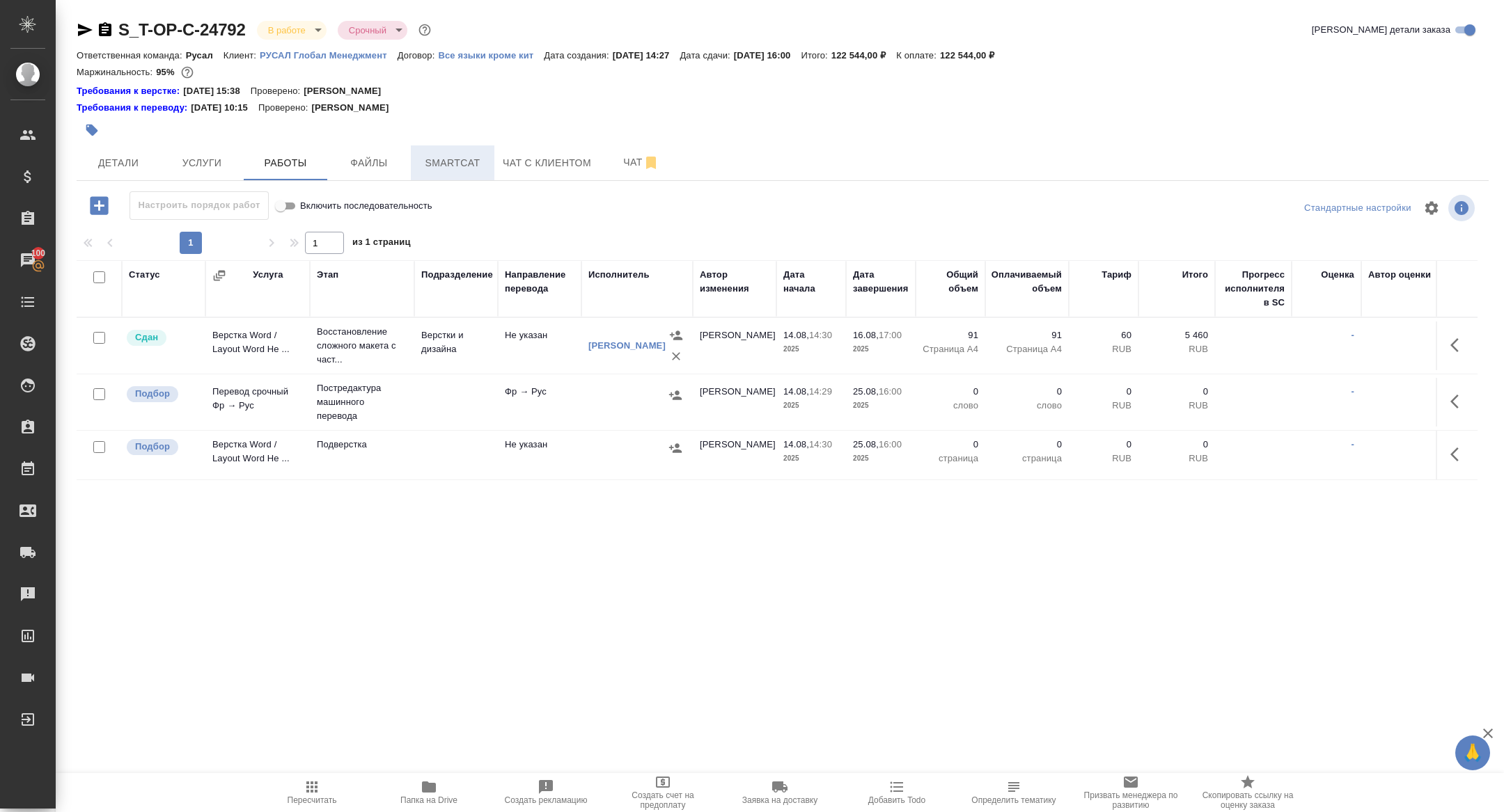
click at [468, 163] on span "Smartcat" at bounding box center [453, 163] width 67 height 18
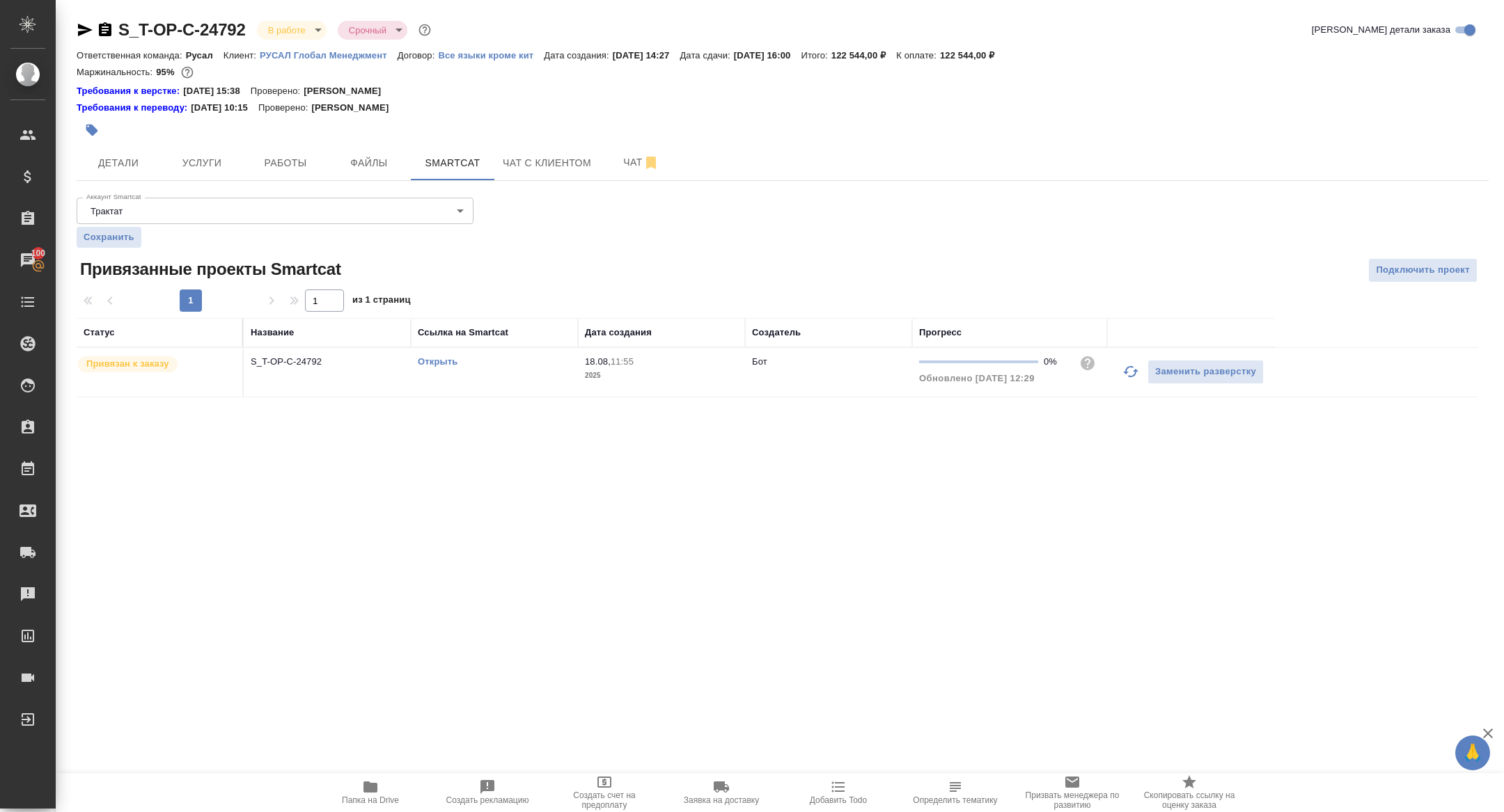
click at [440, 359] on link "Открыть" at bounding box center [437, 361] width 39 height 11
click at [310, 154] on span "Работы" at bounding box center [285, 163] width 67 height 18
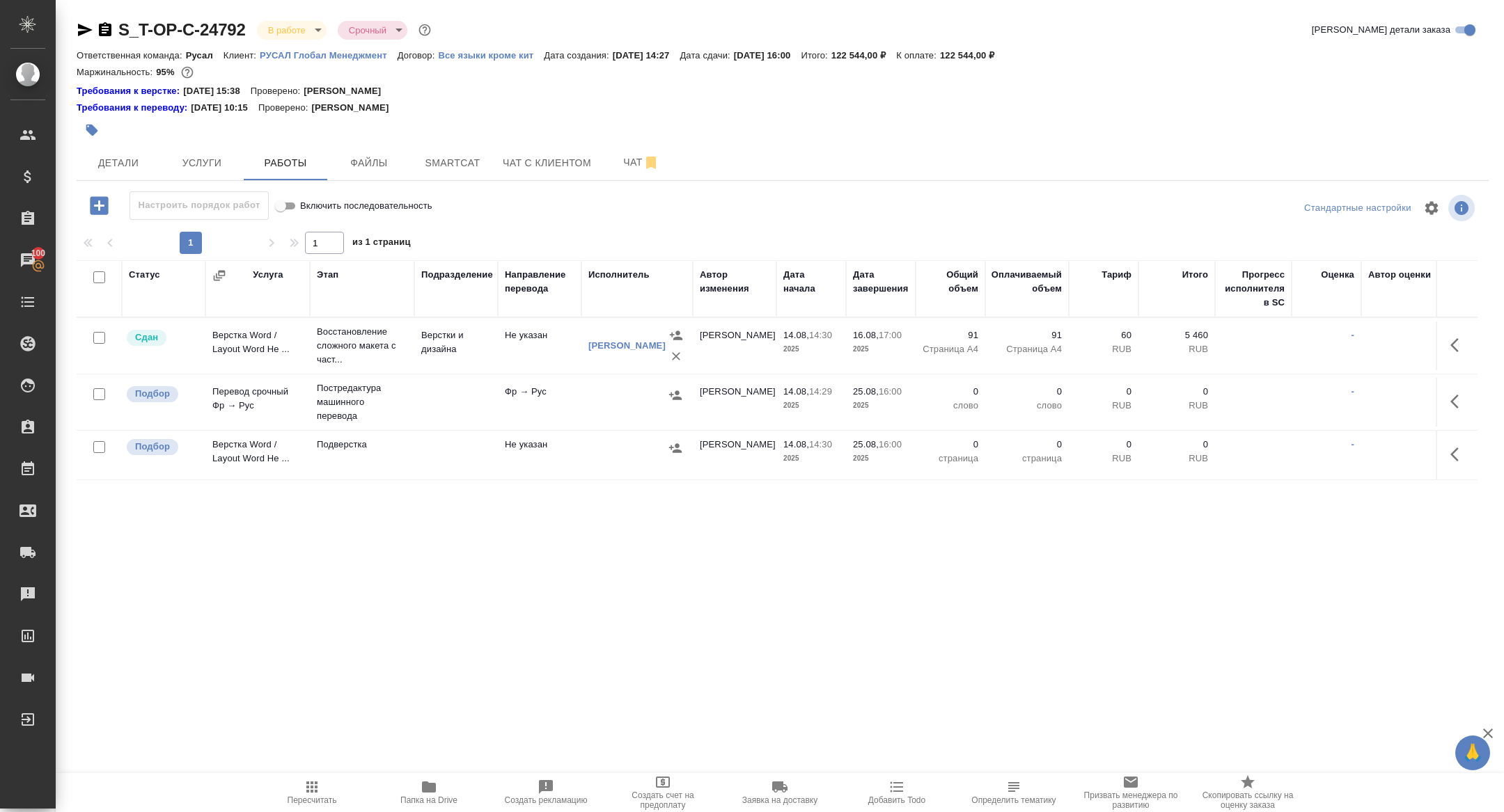
click at [106, 217] on icon "button" at bounding box center [99, 205] width 24 height 24
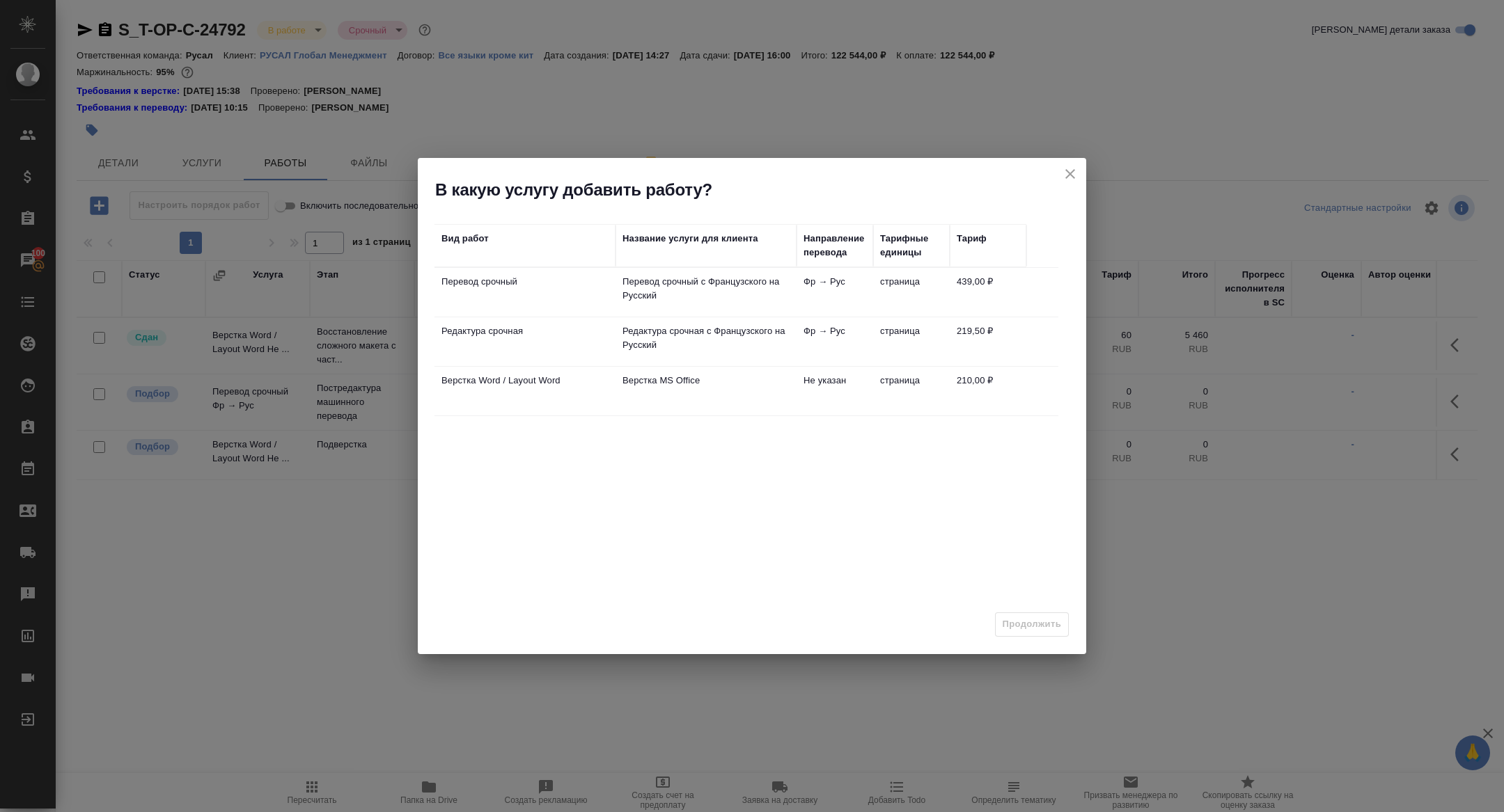
click at [549, 289] on p "Редактура срочная" at bounding box center [525, 282] width 167 height 14
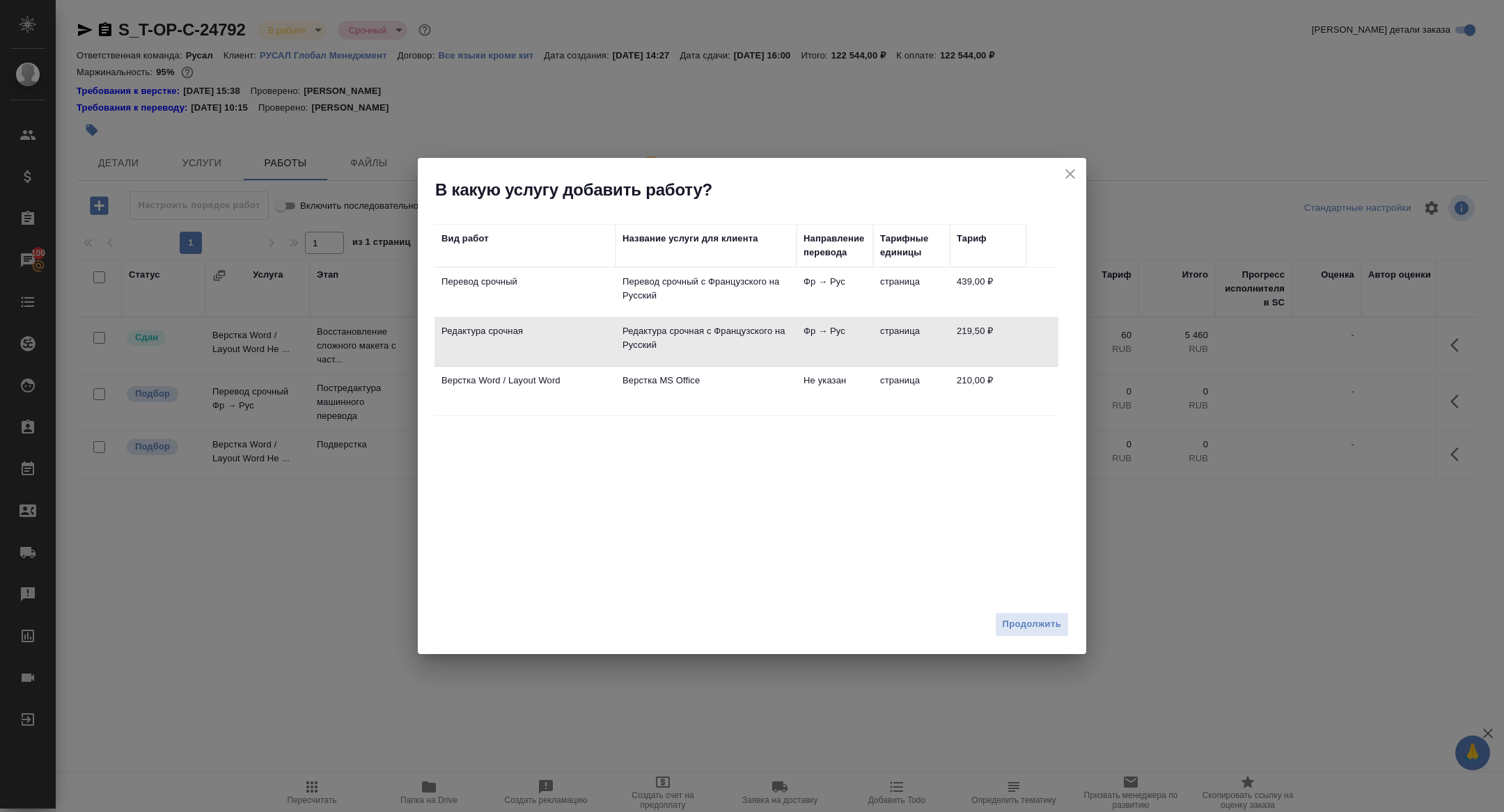
click at [549, 289] on p "Редактура срочная" at bounding box center [525, 282] width 167 height 14
click at [1024, 630] on span "Продолжить" at bounding box center [1032, 625] width 59 height 16
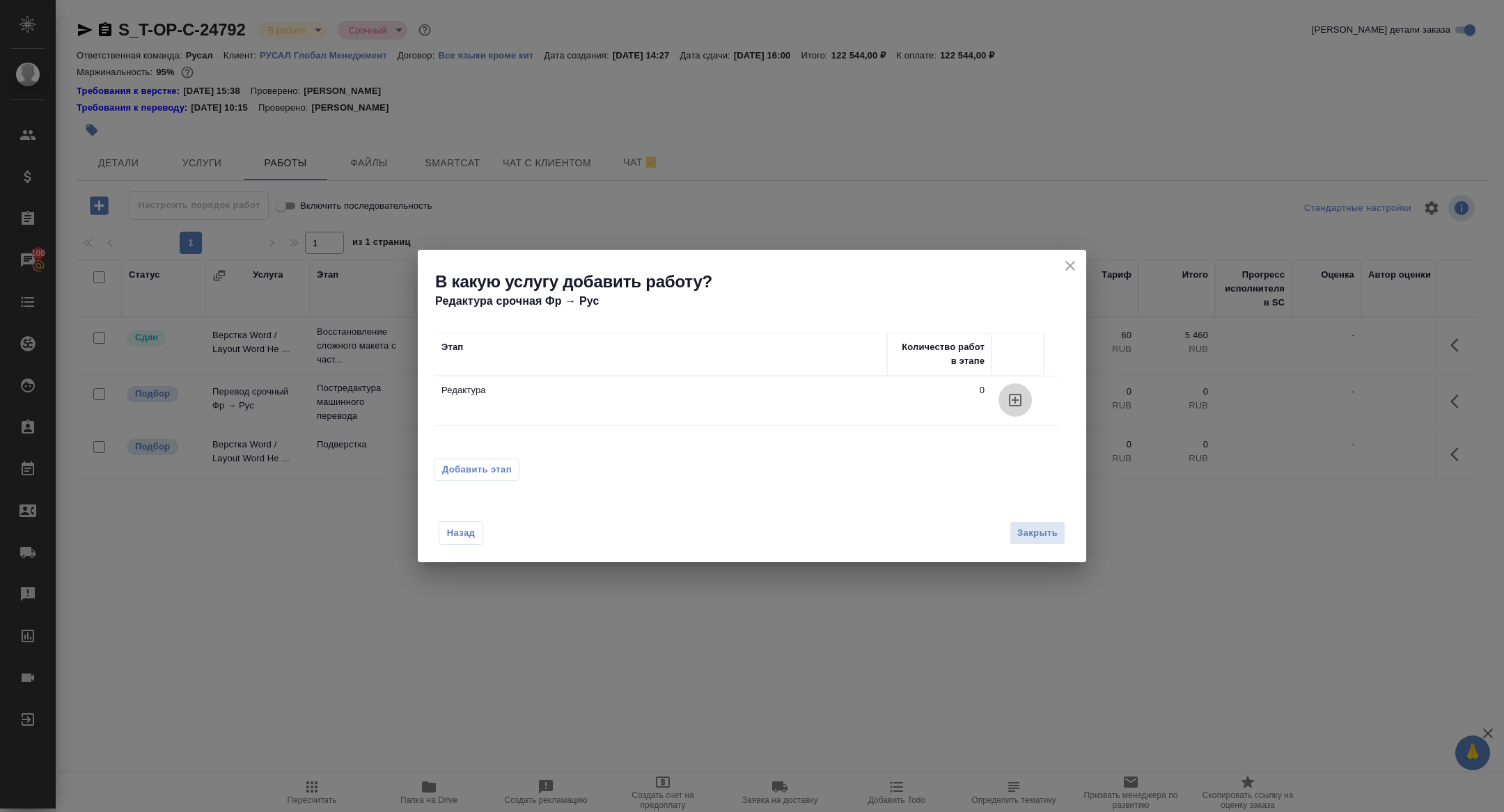
click at [1018, 401] on icon "button" at bounding box center [1015, 400] width 17 height 17
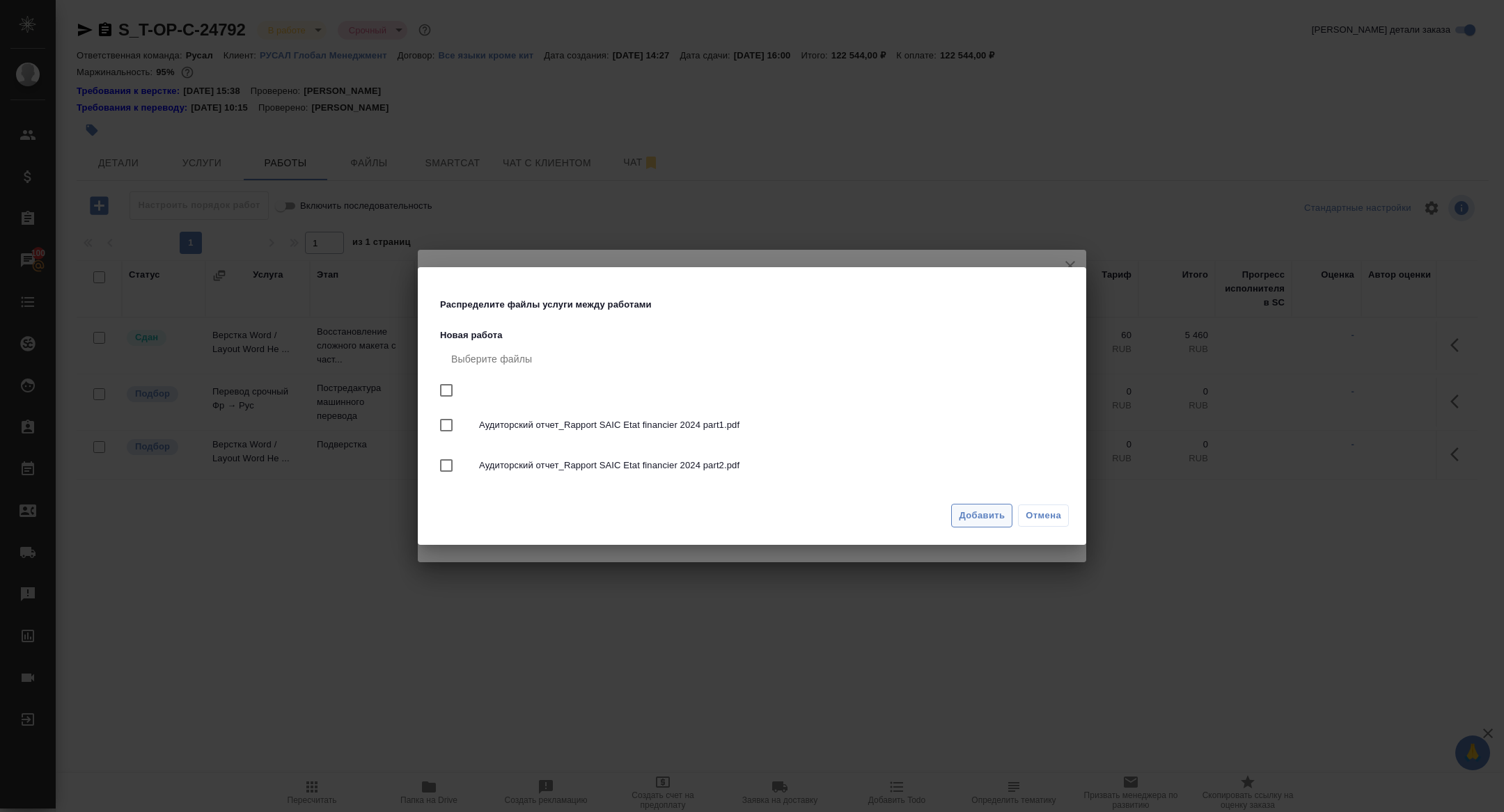
click at [983, 510] on span "Добавить" at bounding box center [981, 517] width 46 height 16
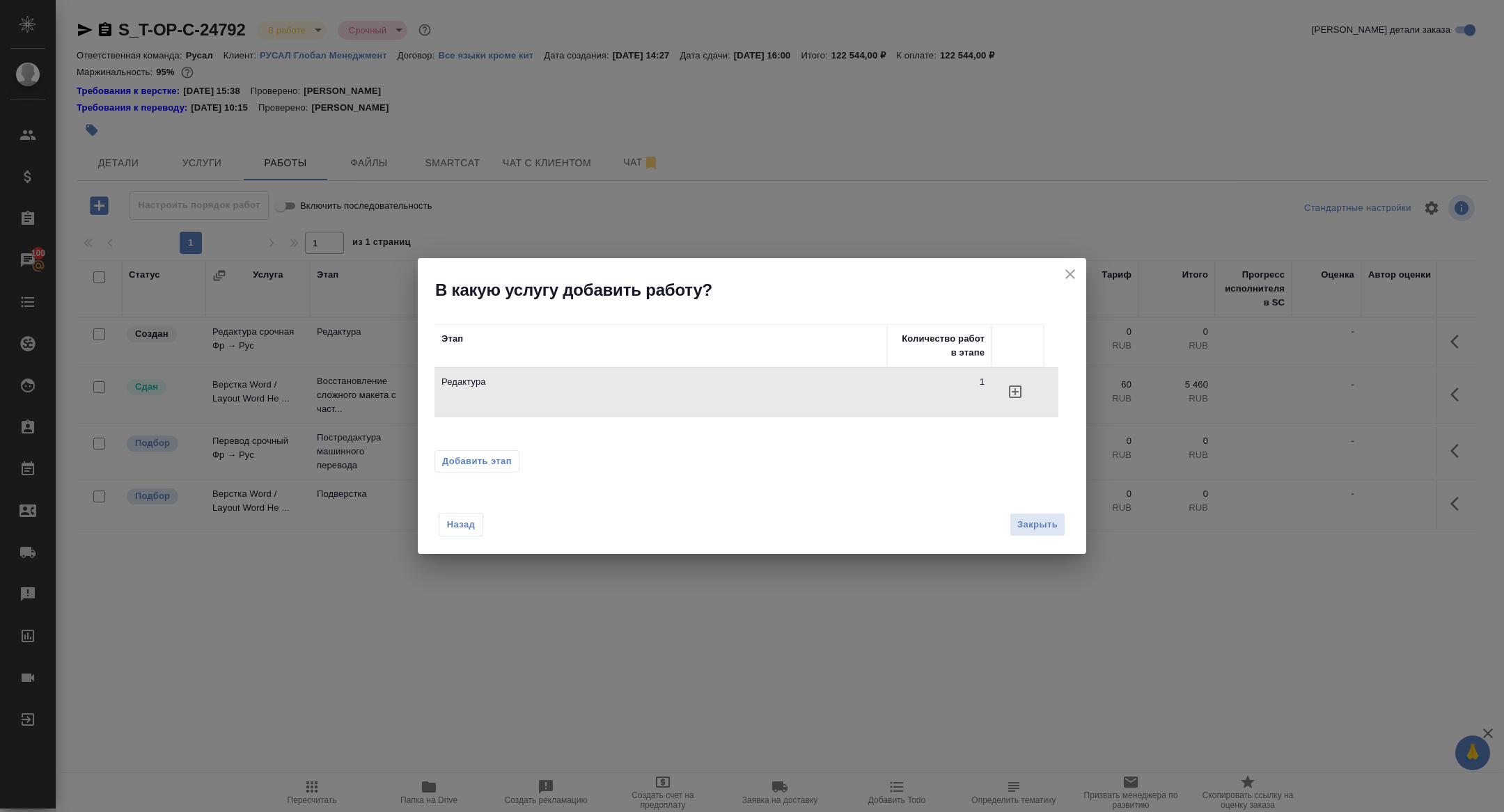
click at [1071, 530] on div "Назад Закрыть" at bounding box center [752, 517] width 669 height 77
click at [1053, 530] on span "Закрыть" at bounding box center [1037, 526] width 40 height 16
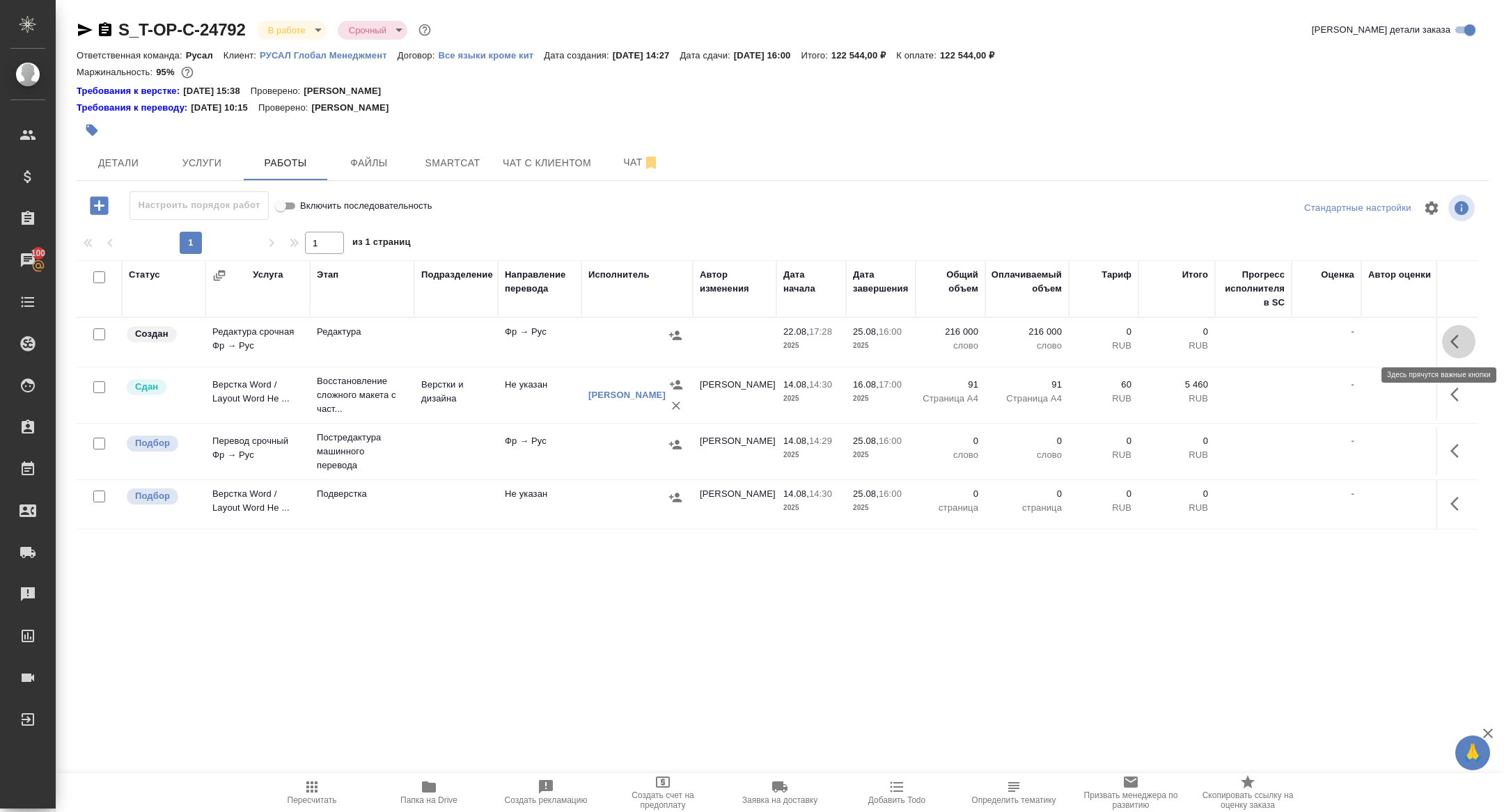
click at [1459, 354] on button "button" at bounding box center [1458, 341] width 33 height 33
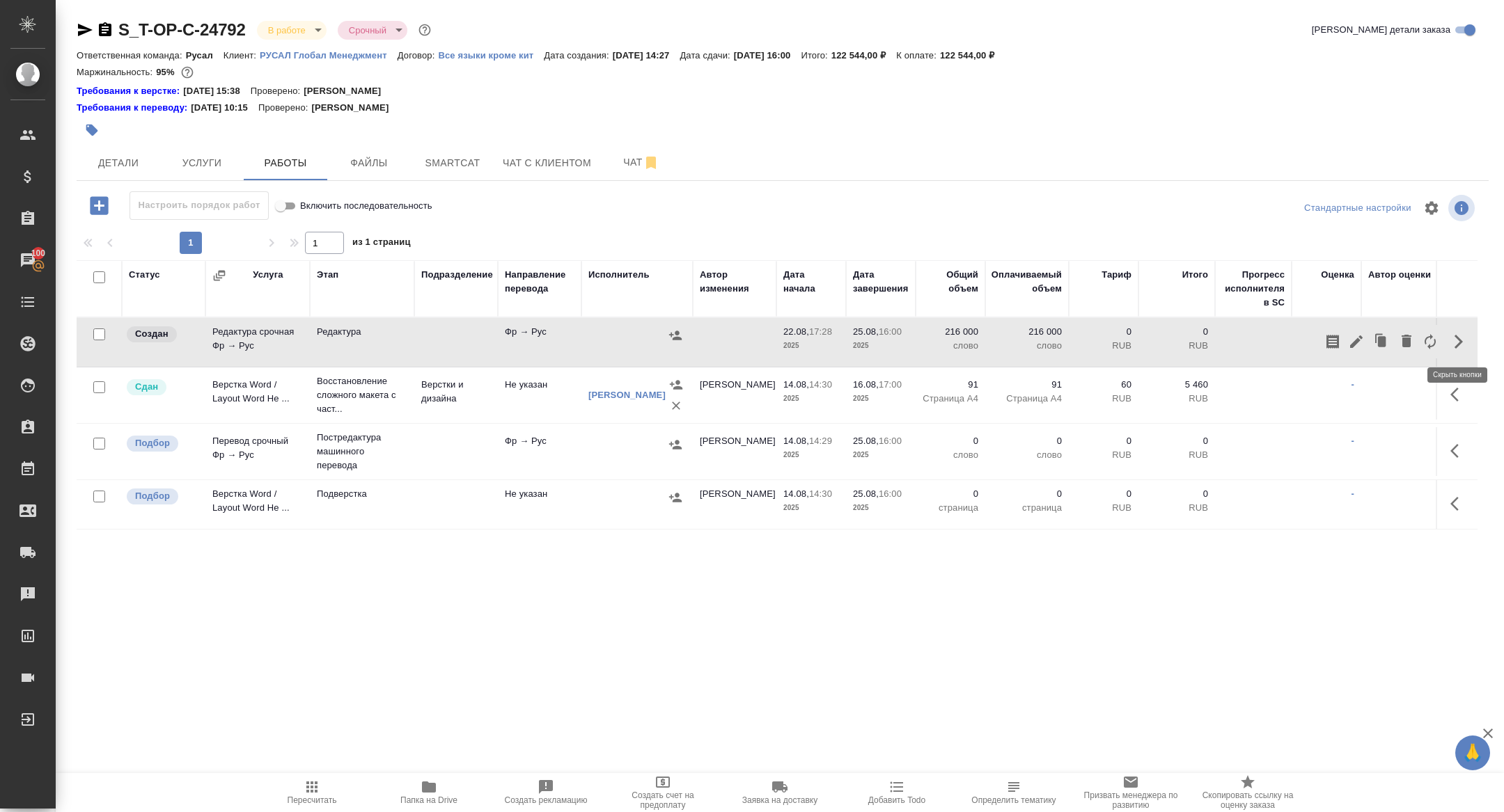
click at [1459, 342] on icon "button" at bounding box center [1458, 342] width 8 height 14
click at [1457, 337] on icon "button" at bounding box center [1458, 342] width 17 height 17
click at [1364, 347] on icon "button" at bounding box center [1356, 342] width 17 height 17
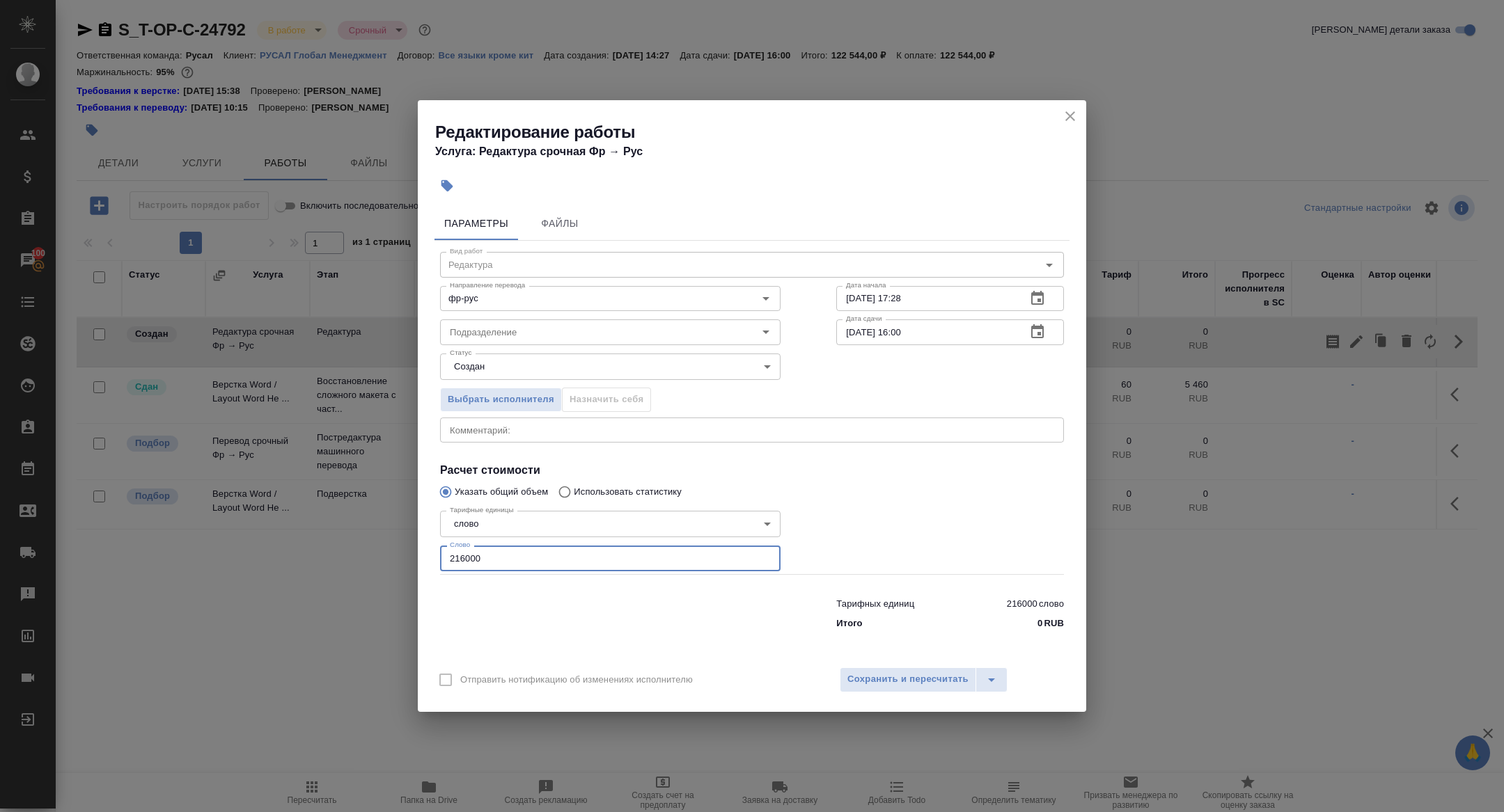
drag, startPoint x: 506, startPoint y: 565, endPoint x: 362, endPoint y: 535, distance: 147.1
click at [366, 536] on div "Редактирование работы Услуга: Редактура срочная Фр → Рус Параметры Файлы Вид ра…" at bounding box center [752, 406] width 1504 height 812
type input "15000"
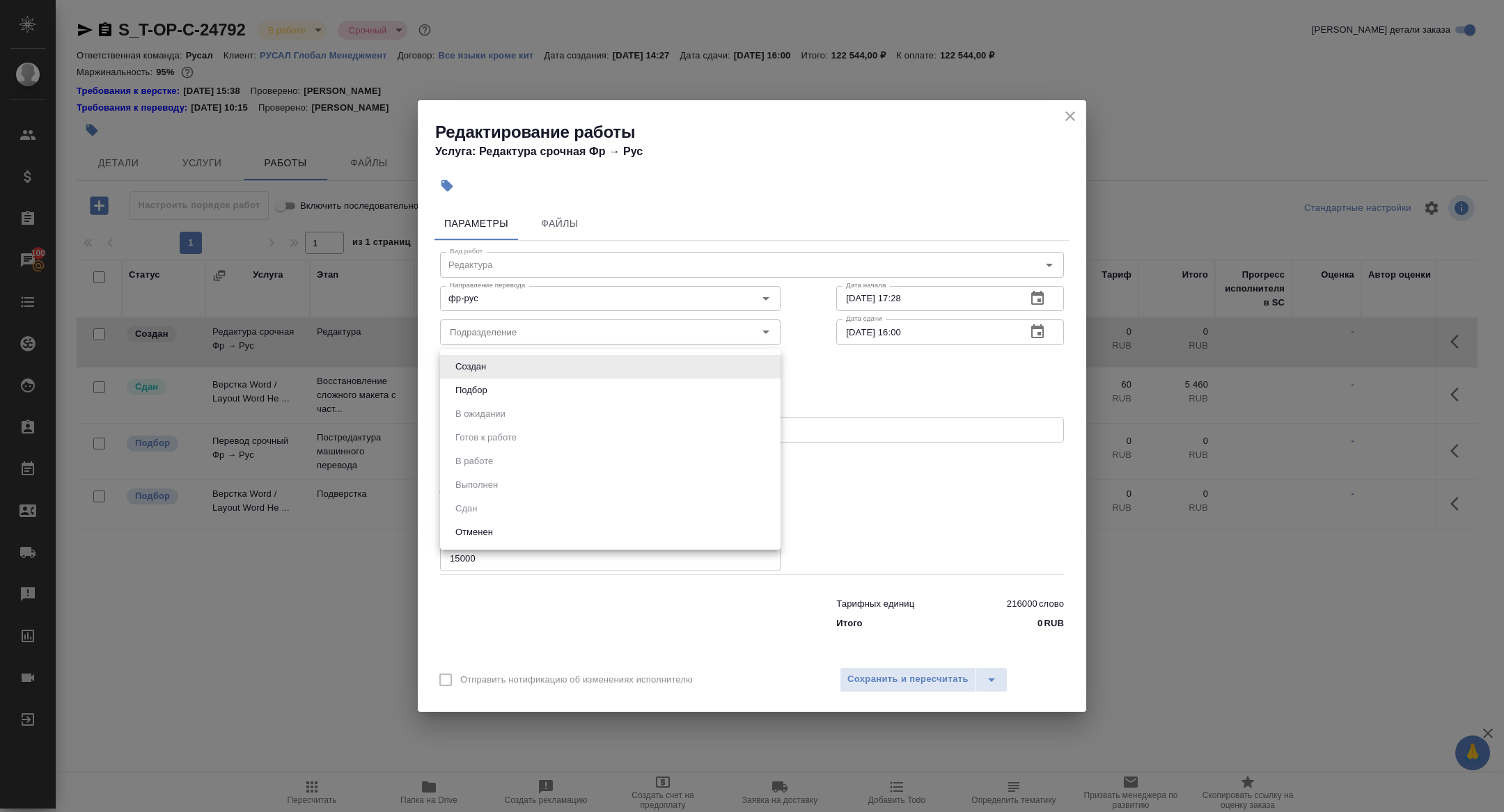
click at [501, 367] on body "🙏 .cls-1 fill:#fff; AWATERA [PERSON_NAME] Спецификации Заказы 100 Чаты Todo Про…" at bounding box center [752, 406] width 1504 height 812
click at [481, 389] on button "Подбор" at bounding box center [471, 390] width 40 height 15
type input "recruiting"
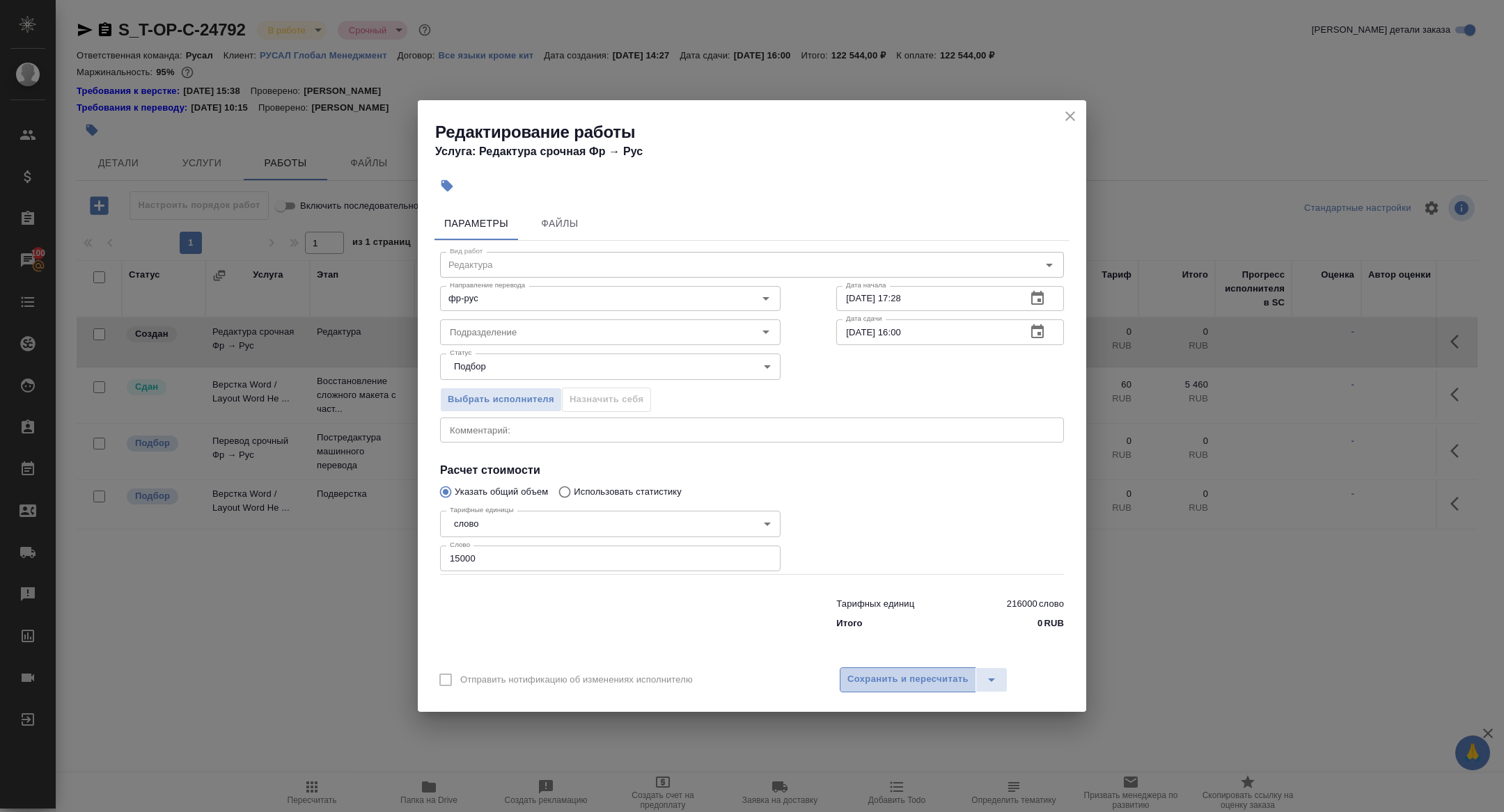
click at [885, 688] on button "Сохранить и пересчитать" at bounding box center [908, 680] width 137 height 25
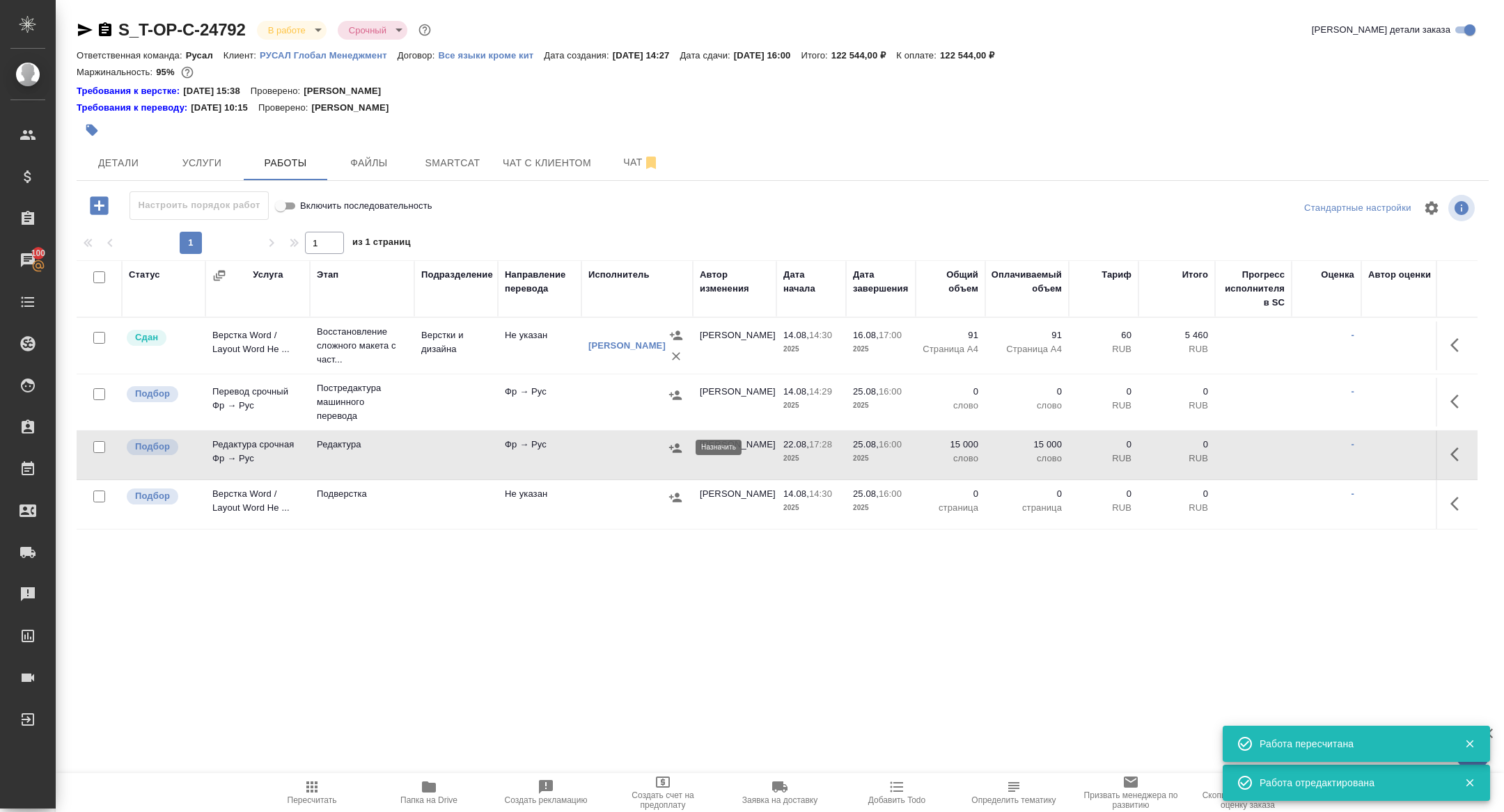
click at [674, 452] on icon "button" at bounding box center [676, 449] width 14 height 14
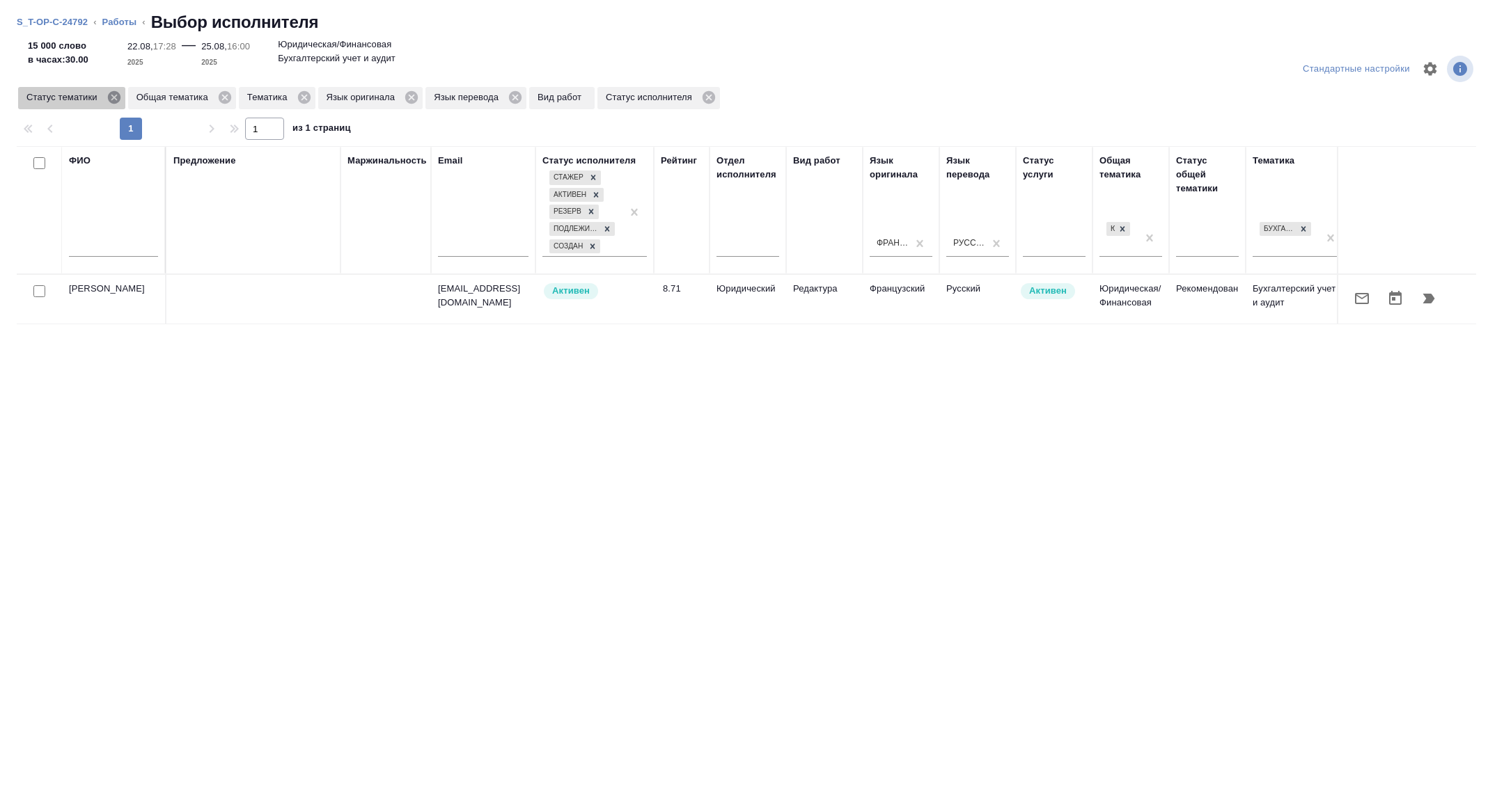
click at [113, 90] on icon at bounding box center [113, 97] width 15 height 15
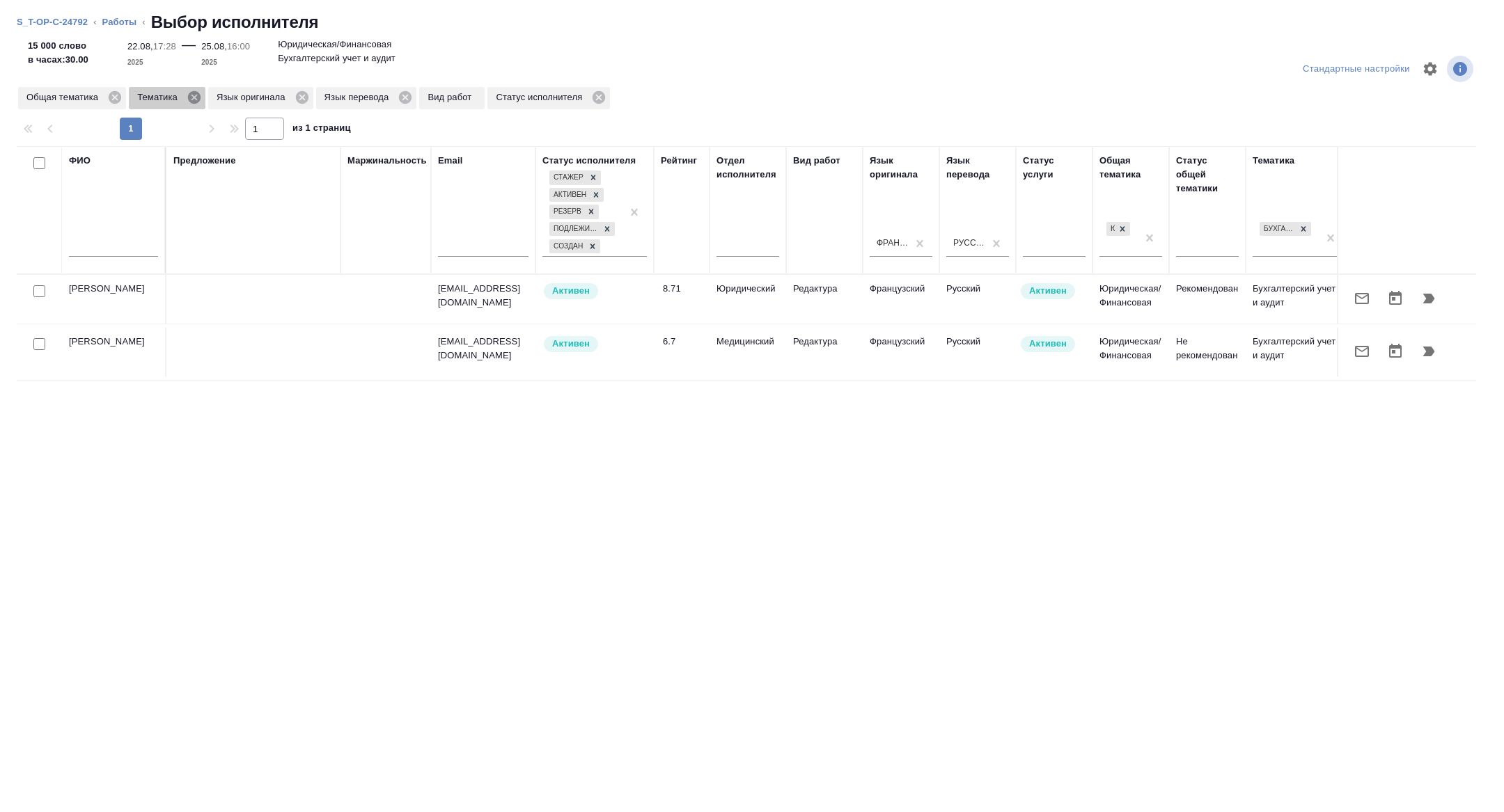
click at [196, 97] on icon at bounding box center [195, 97] width 12 height 12
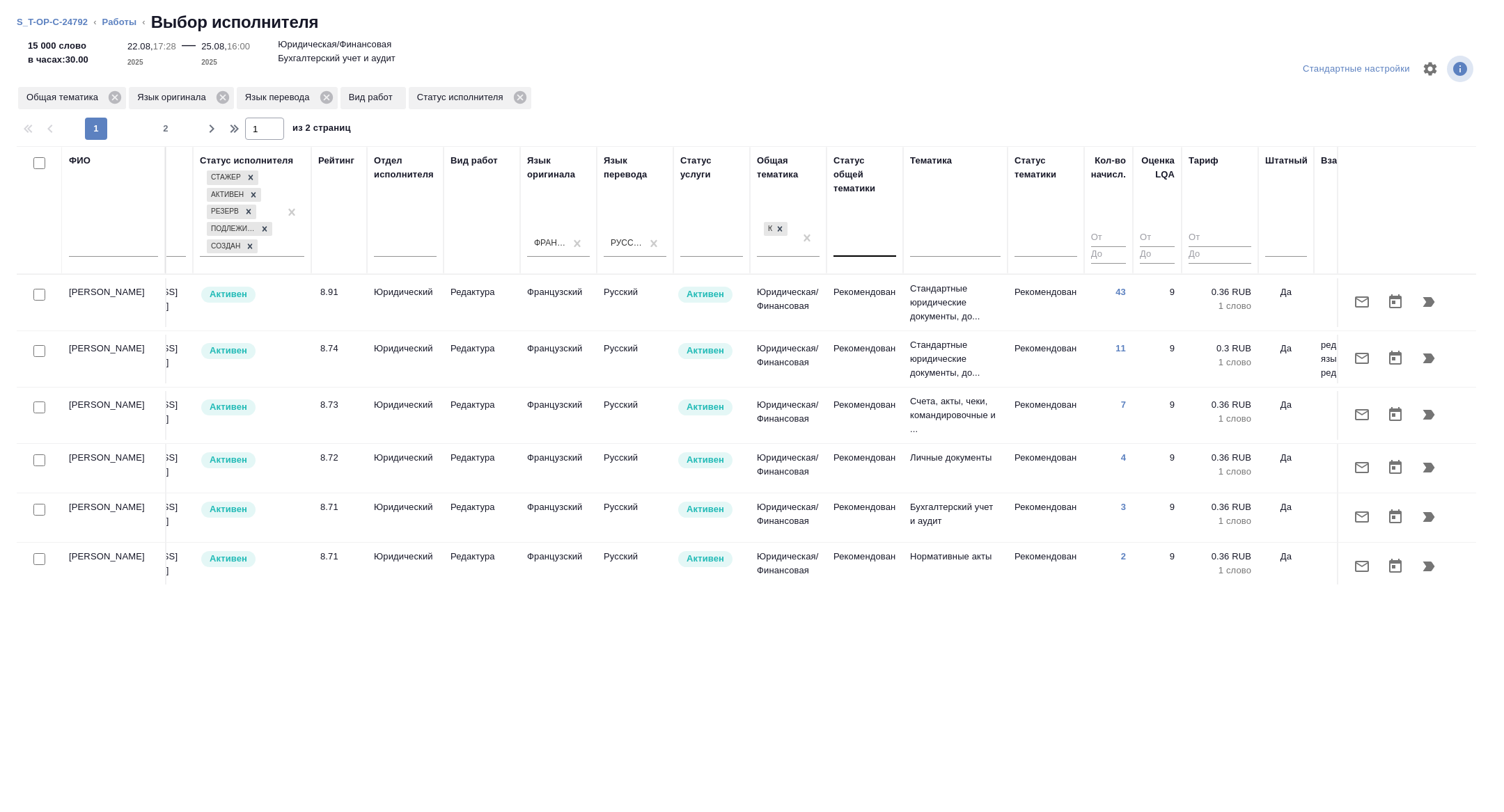
scroll to position [0, 562]
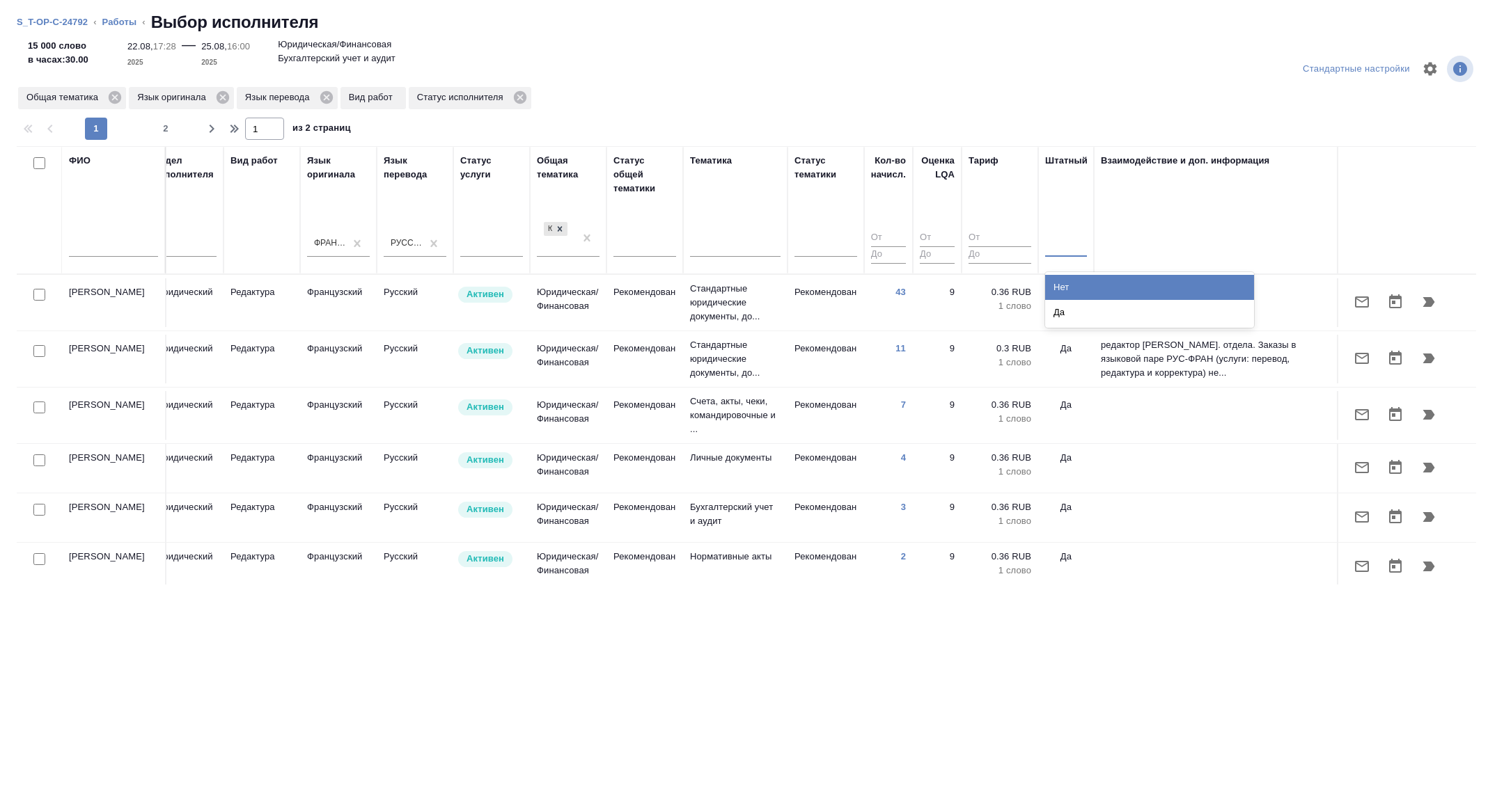
click at [1063, 239] on div at bounding box center [1066, 243] width 42 height 21
click at [1075, 292] on div "Нет" at bounding box center [1150, 287] width 209 height 25
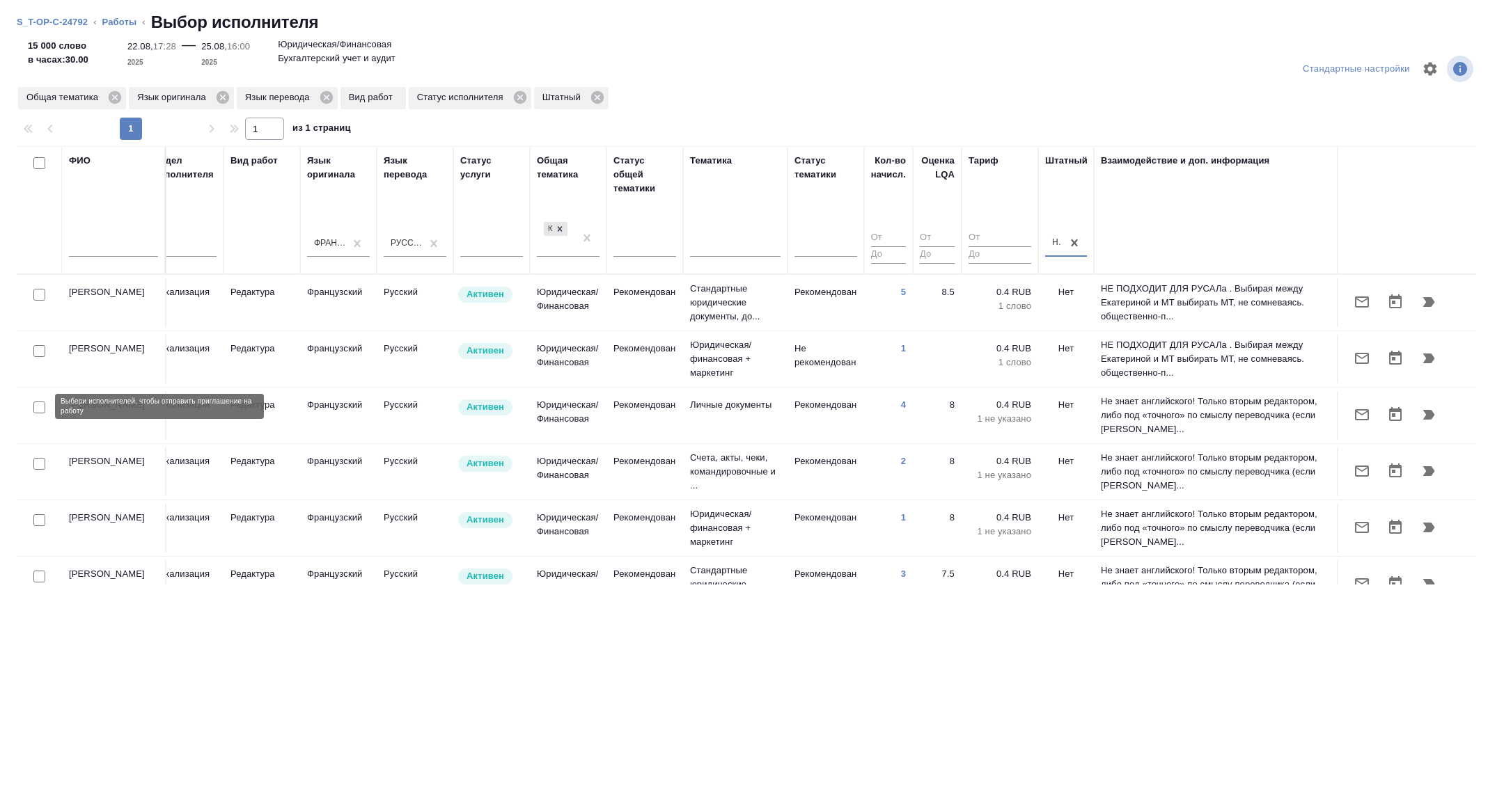
click at [37, 407] on input "checkbox" at bounding box center [38, 407] width 12 height 12
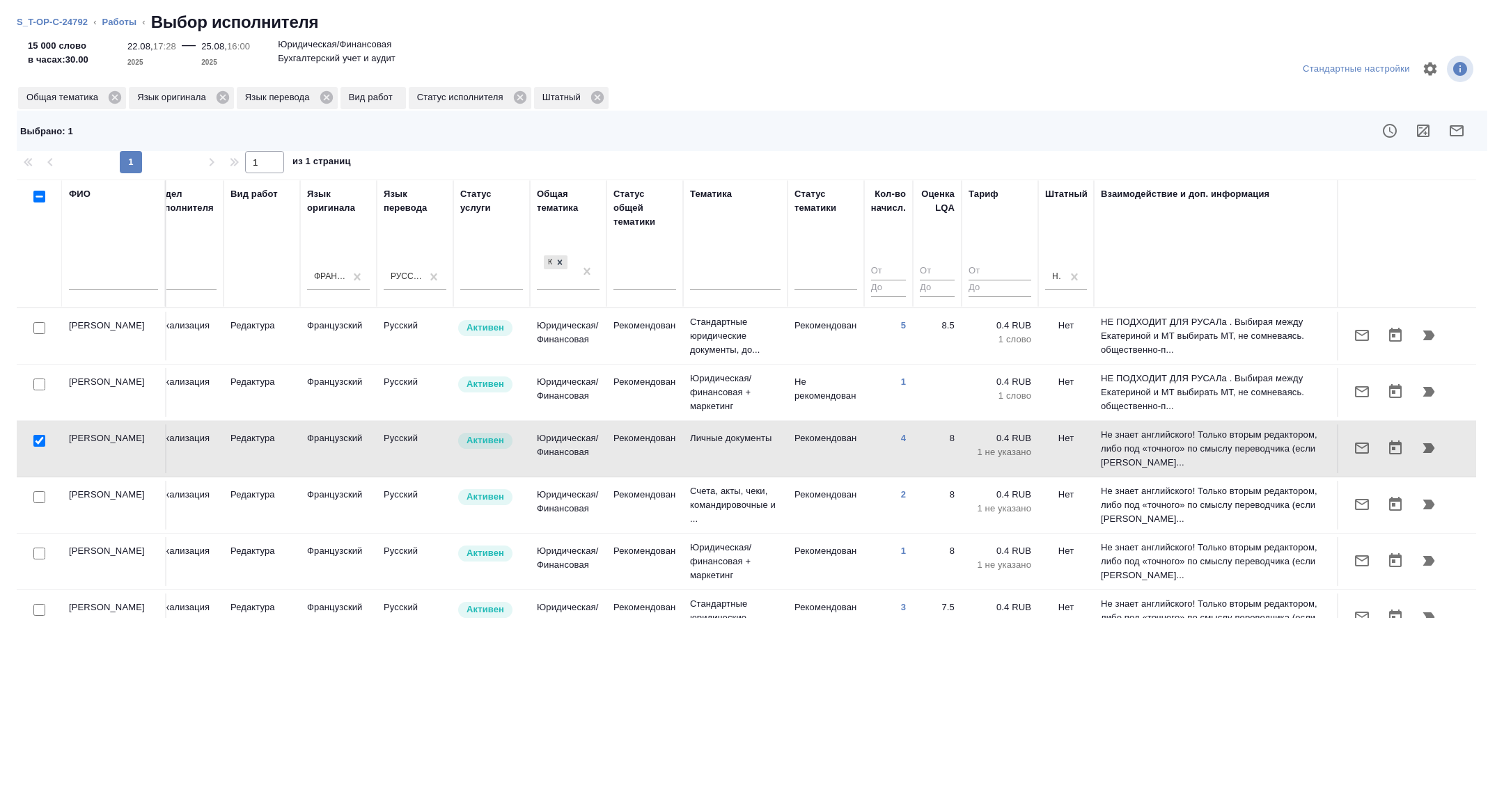
click at [37, 439] on input "checkbox" at bounding box center [38, 441] width 12 height 12
checkbox input "false"
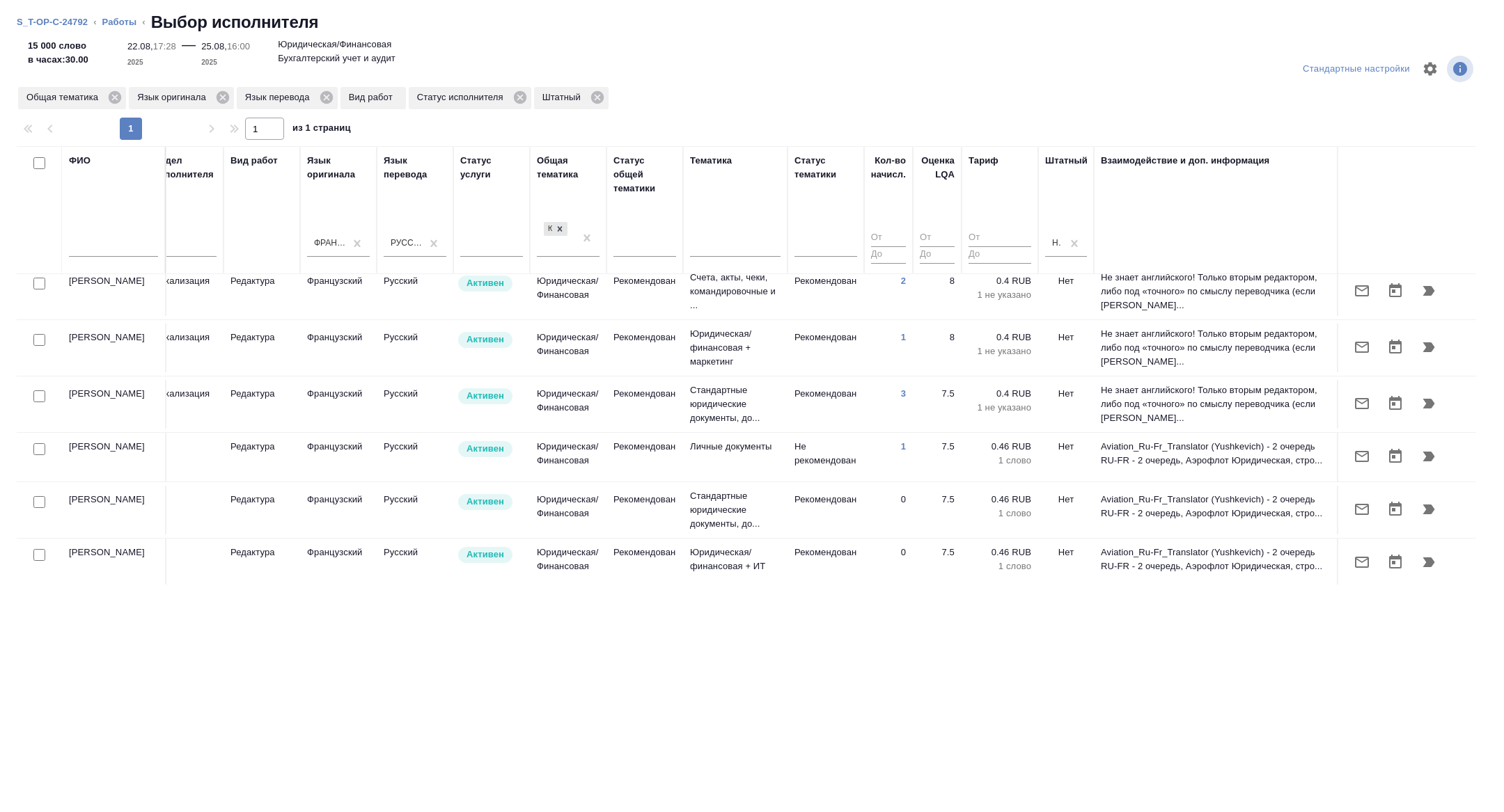
scroll to position [263, 562]
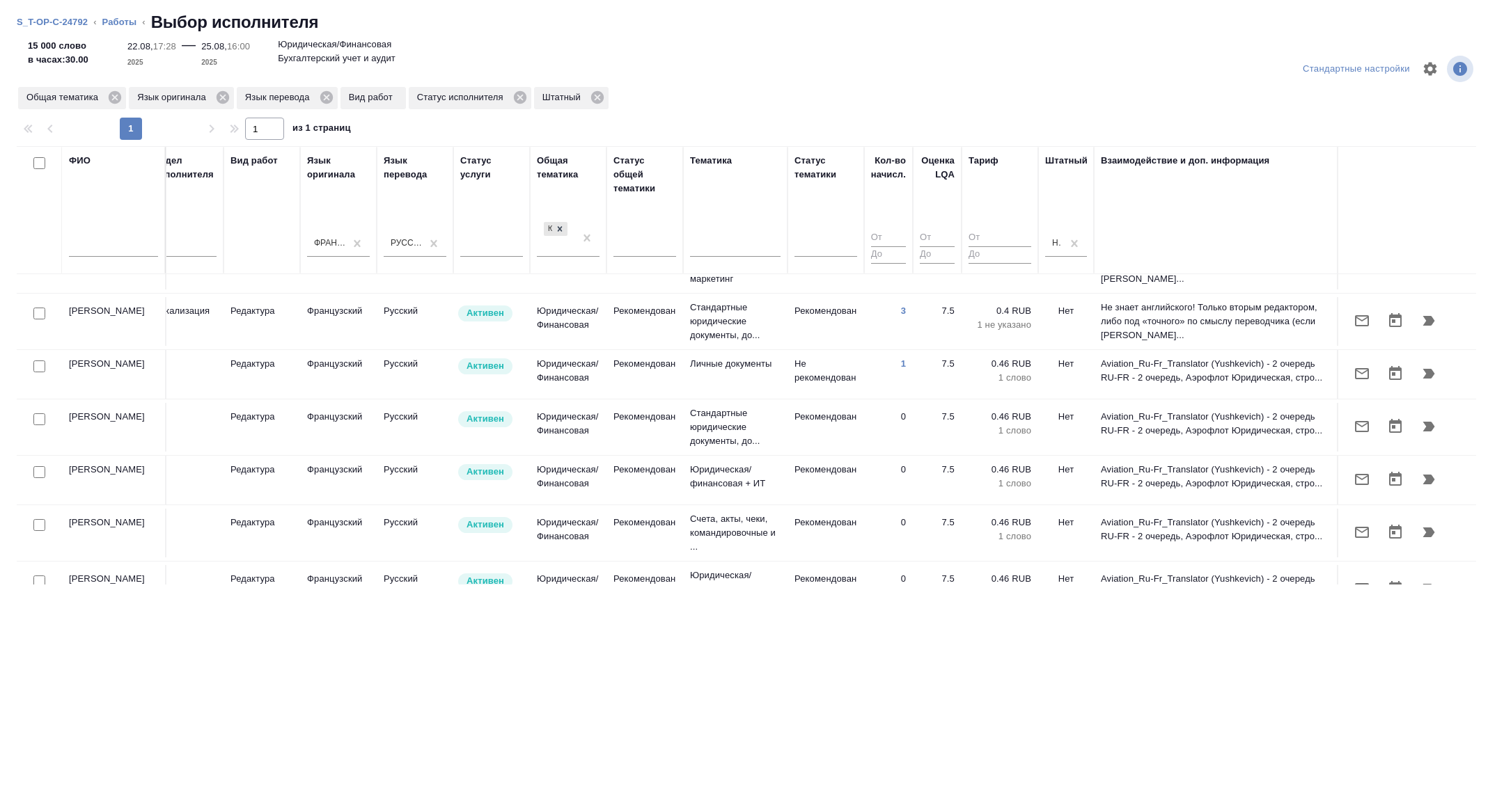
click at [43, 369] on input "checkbox" at bounding box center [38, 366] width 12 height 12
checkbox input "true"
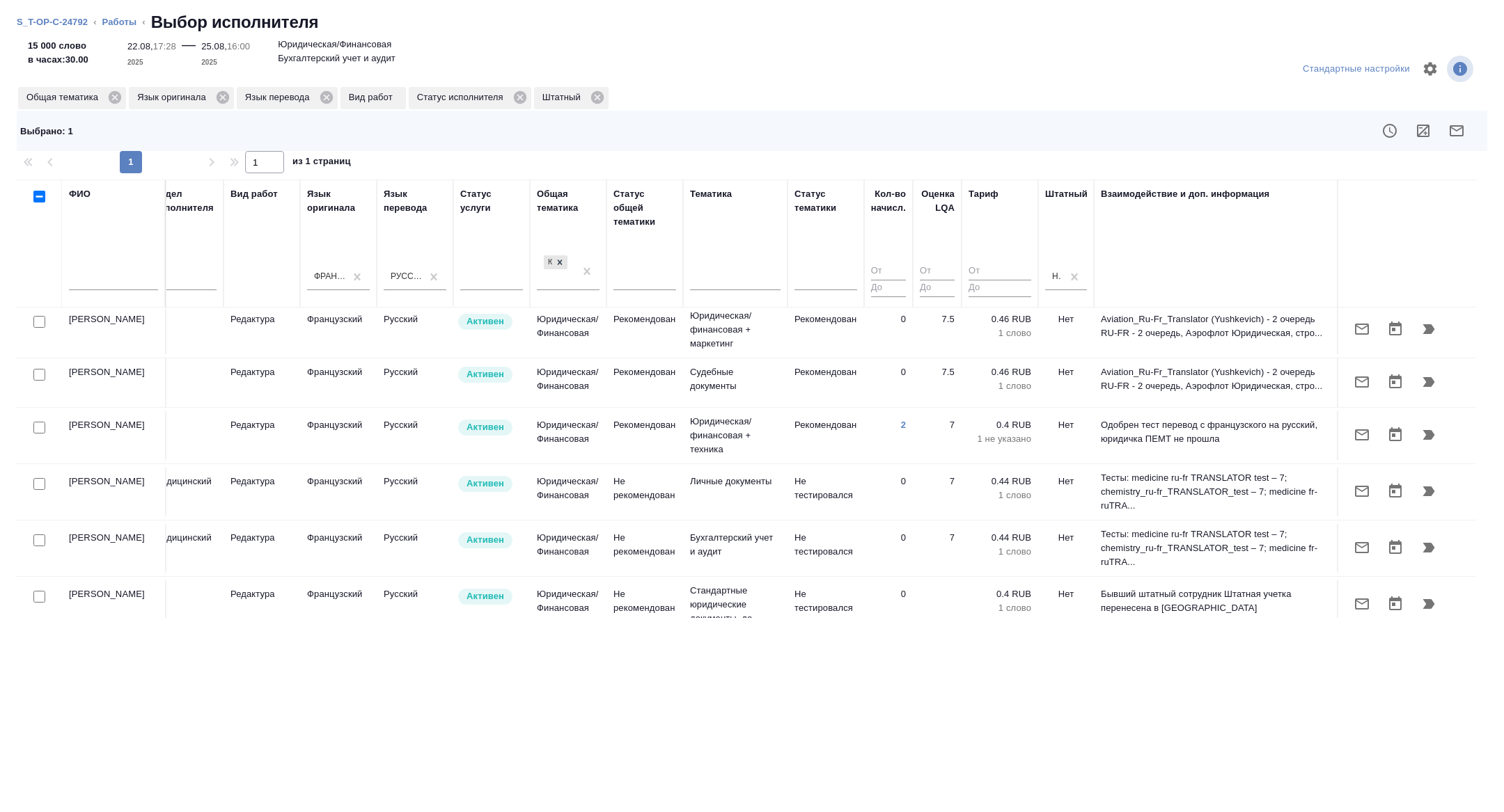
scroll to position [559, 562]
click at [37, 419] on input "checkbox" at bounding box center [38, 425] width 12 height 12
checkbox input "true"
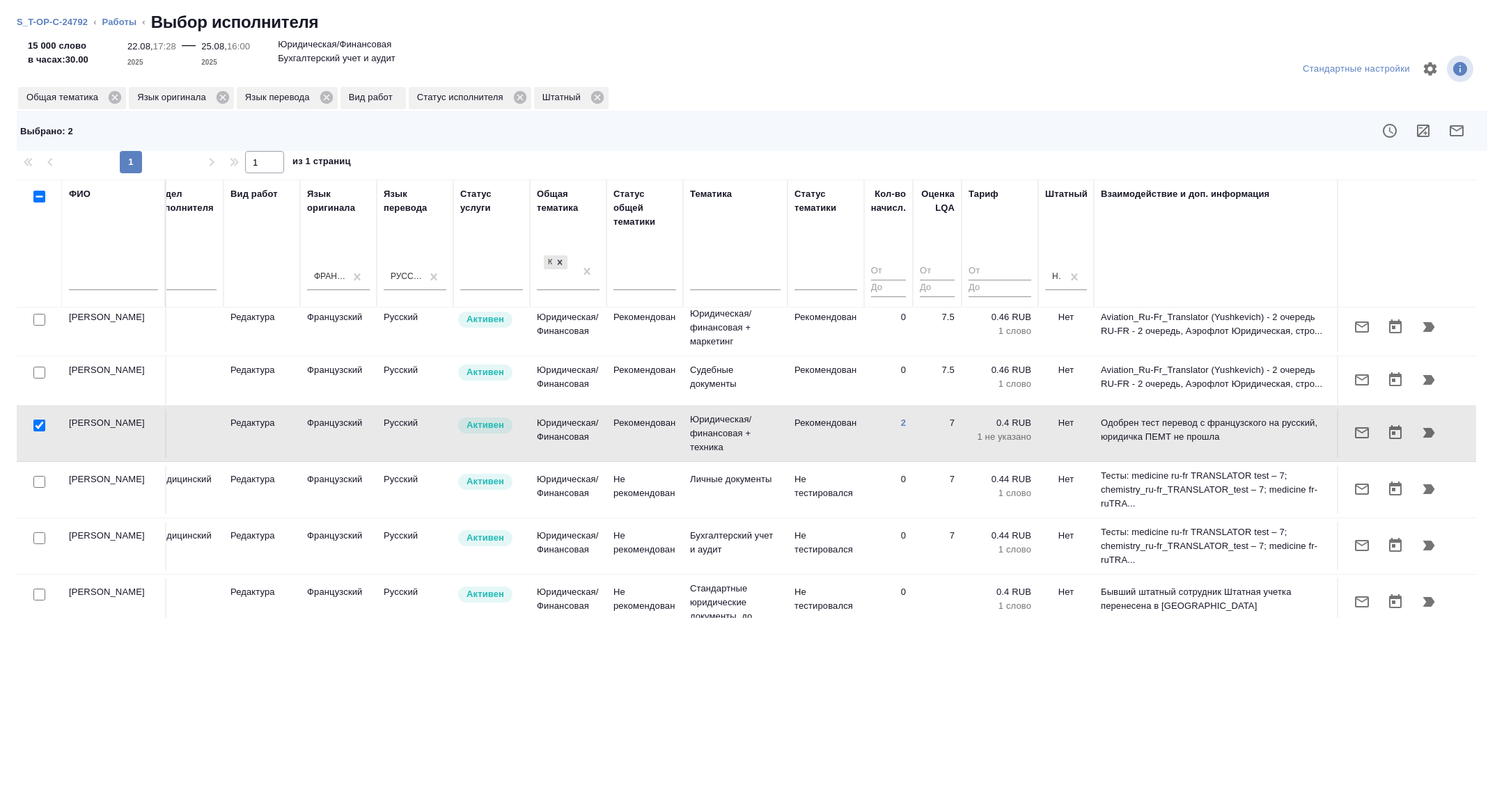
scroll to position [568, 562]
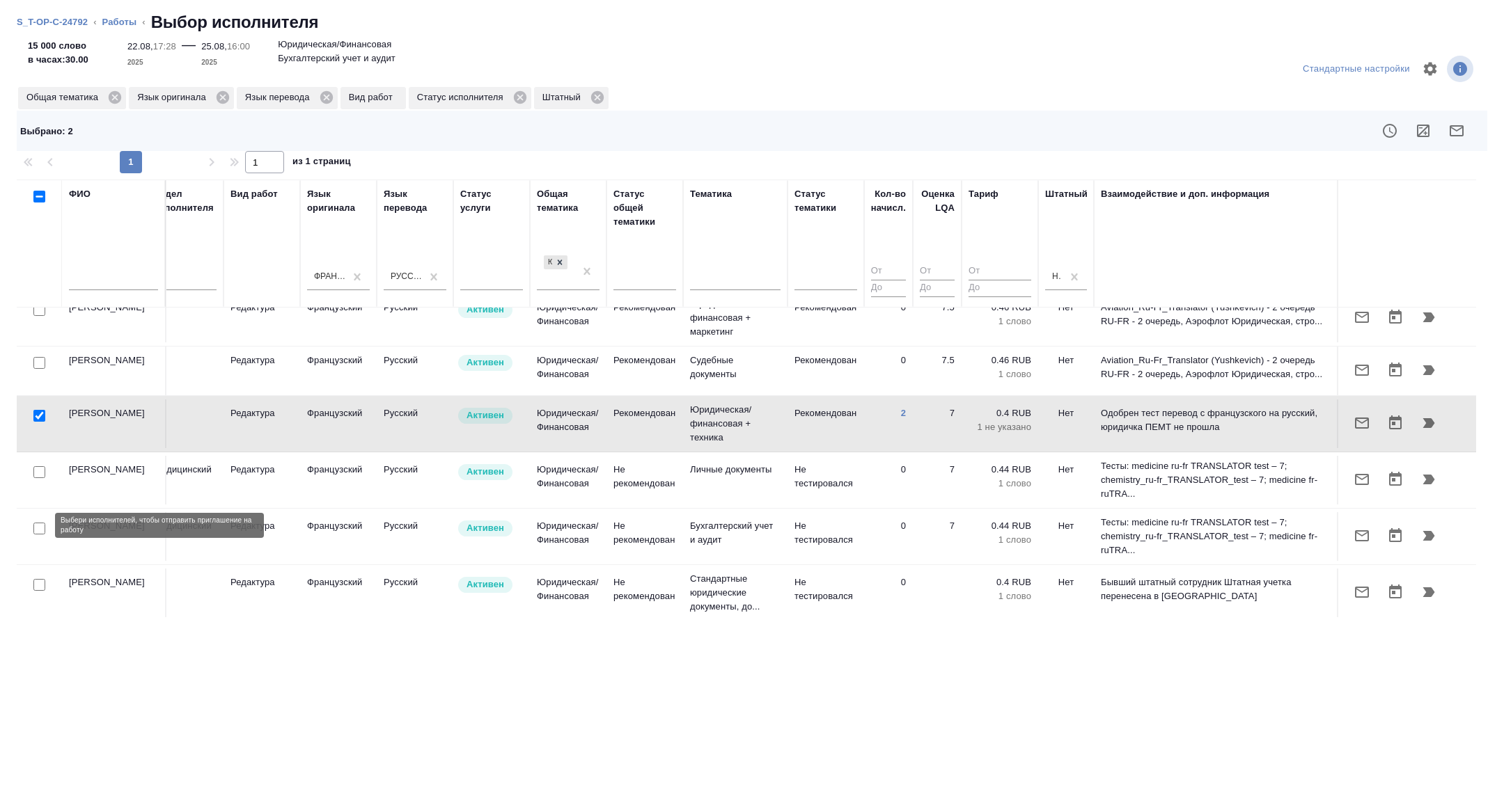
click at [39, 524] on input "checkbox" at bounding box center [38, 528] width 12 height 12
checkbox input "true"
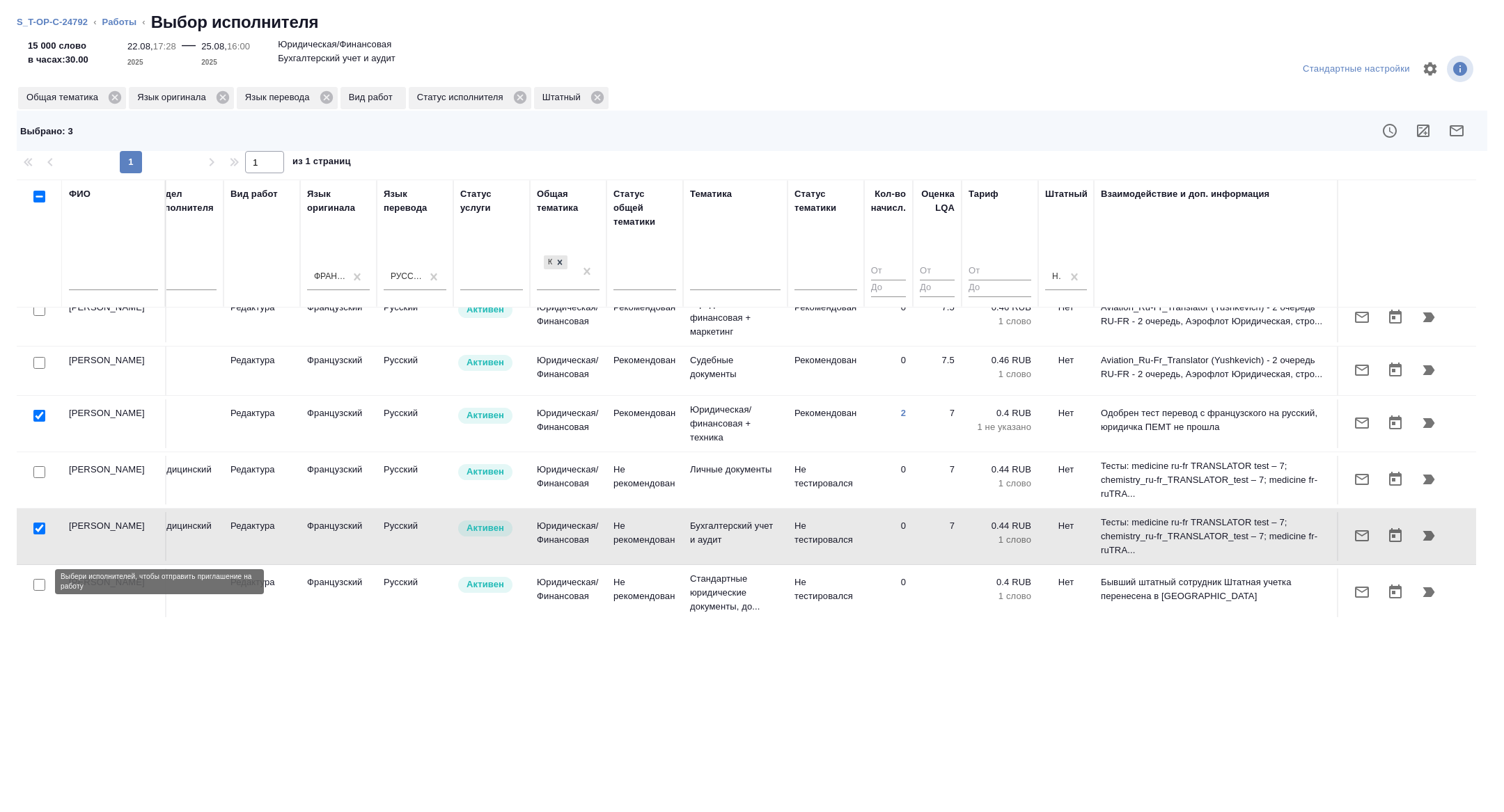
click at [43, 582] on input "checkbox" at bounding box center [38, 584] width 12 height 12
checkbox input "true"
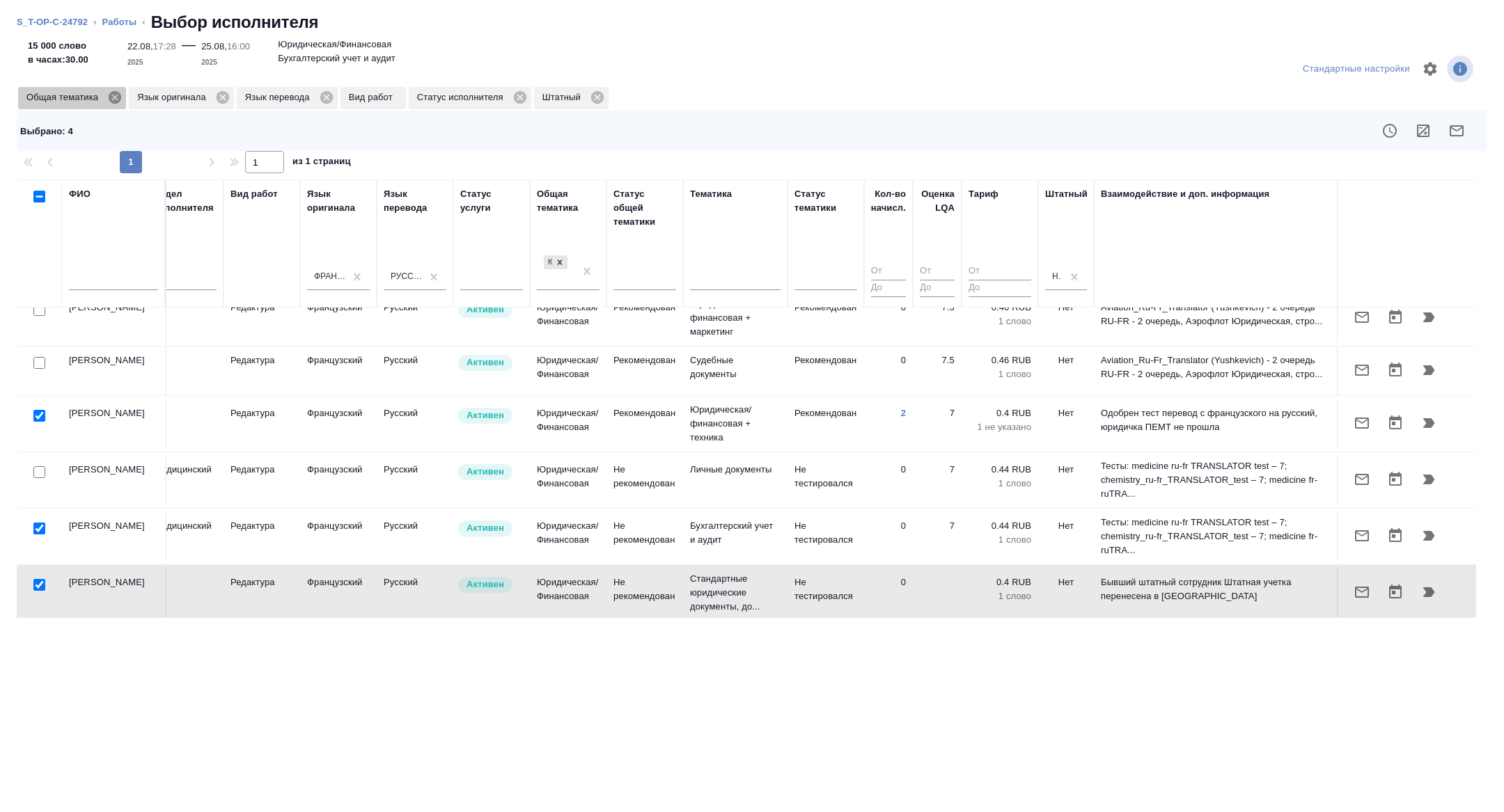
click at [120, 94] on icon at bounding box center [115, 97] width 12 height 12
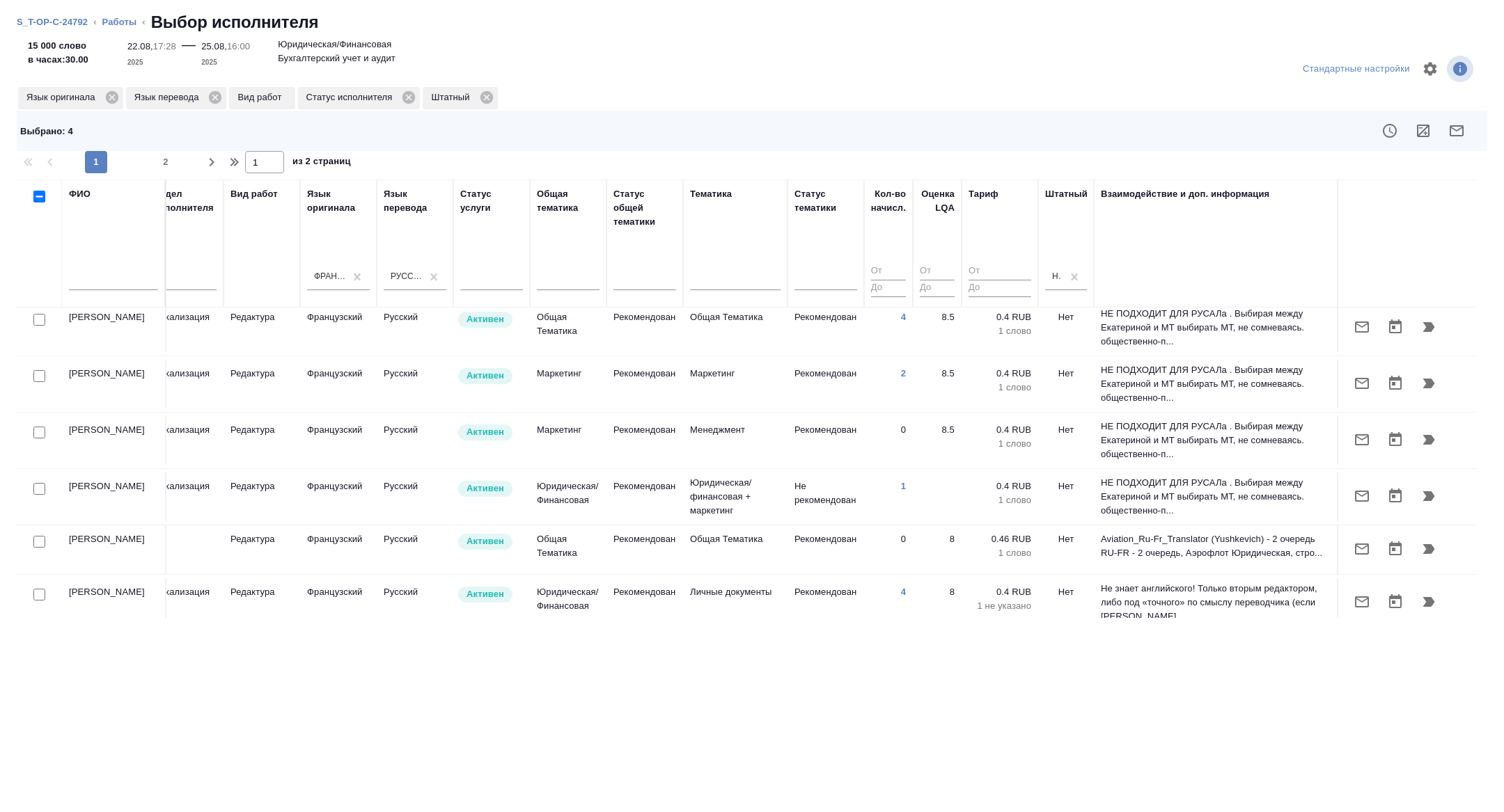
scroll to position [0, 562]
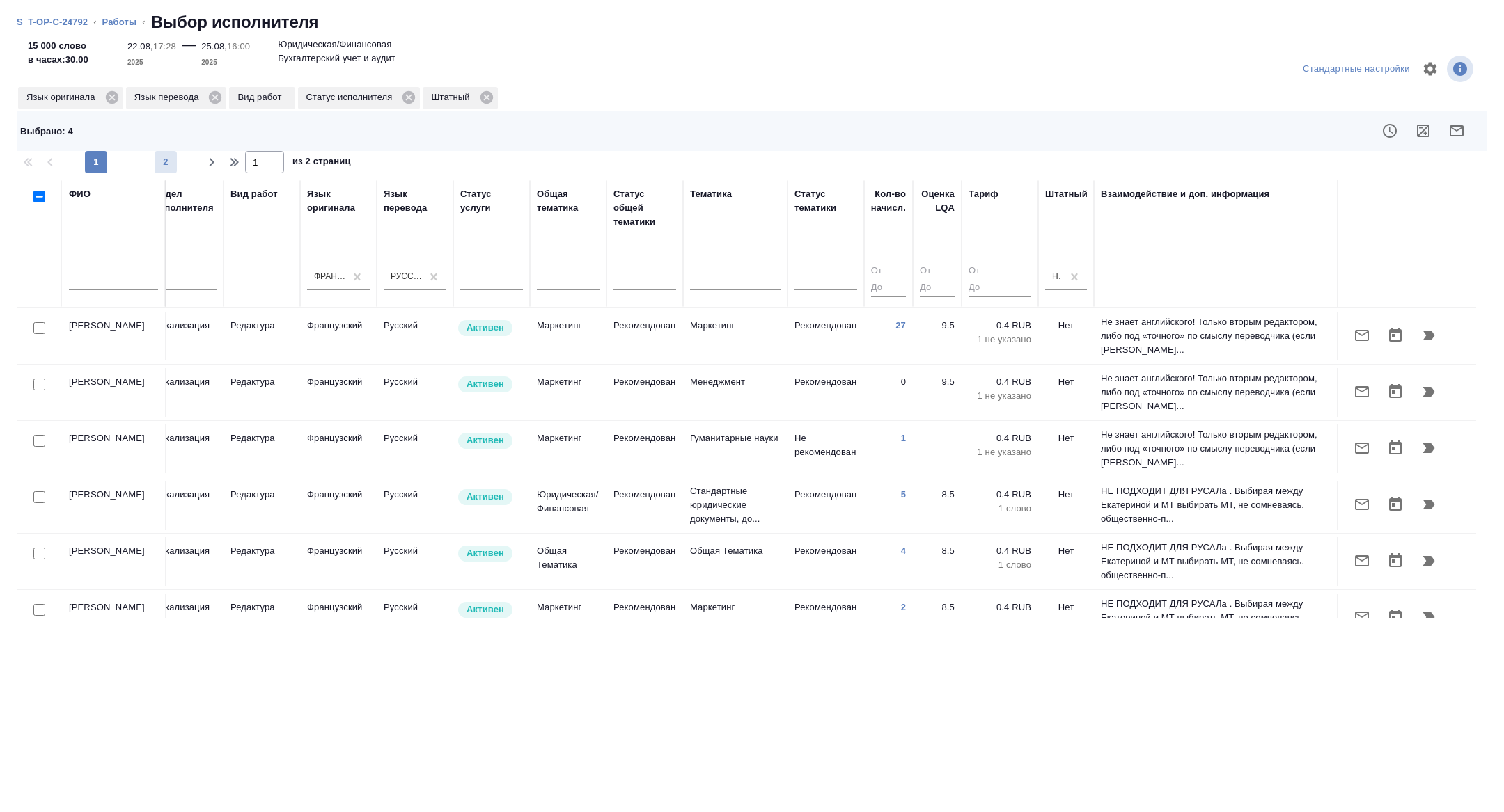
click at [157, 172] on button "2" at bounding box center [165, 162] width 22 height 22
type input "2"
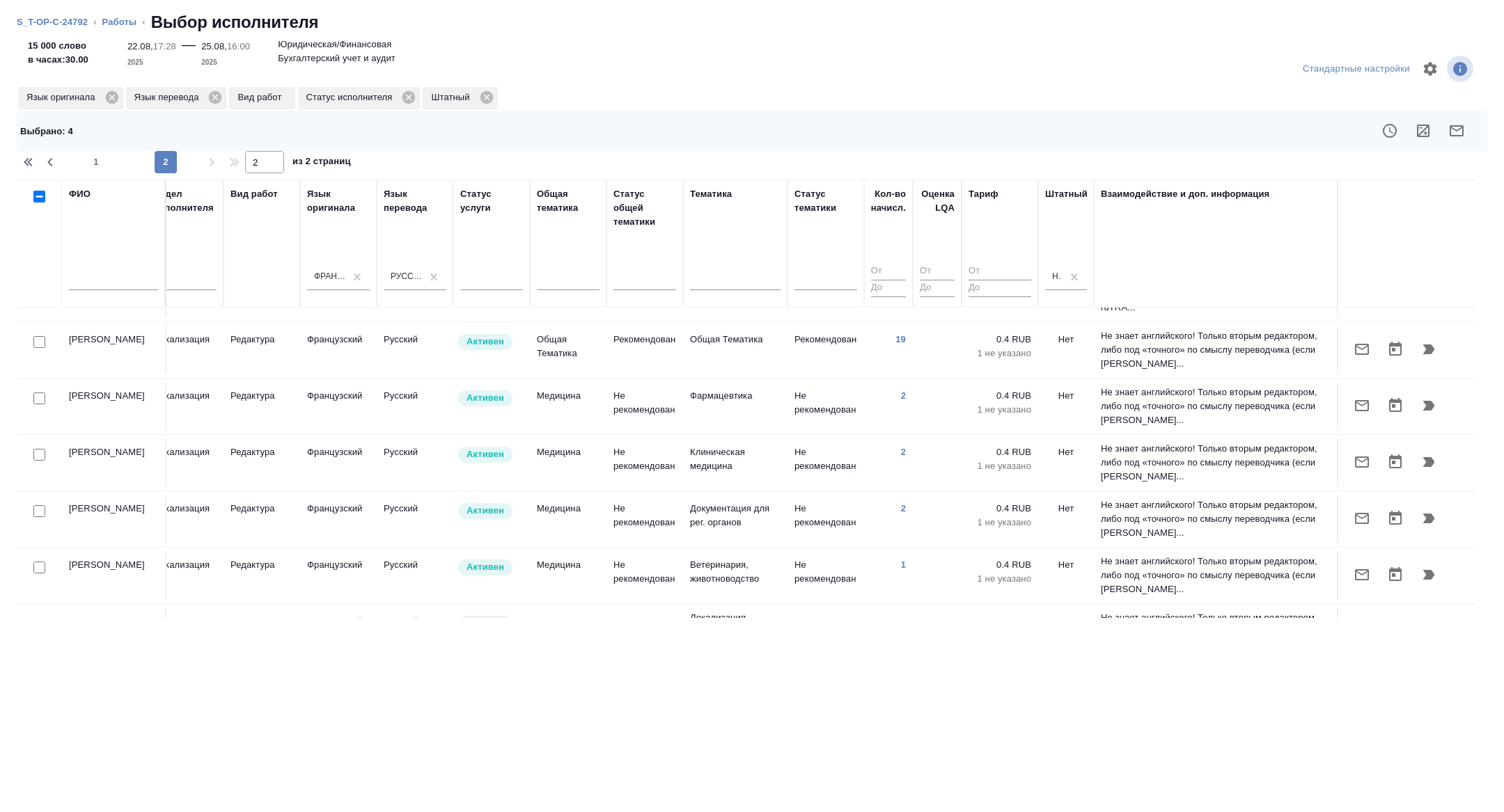
scroll to position [533, 562]
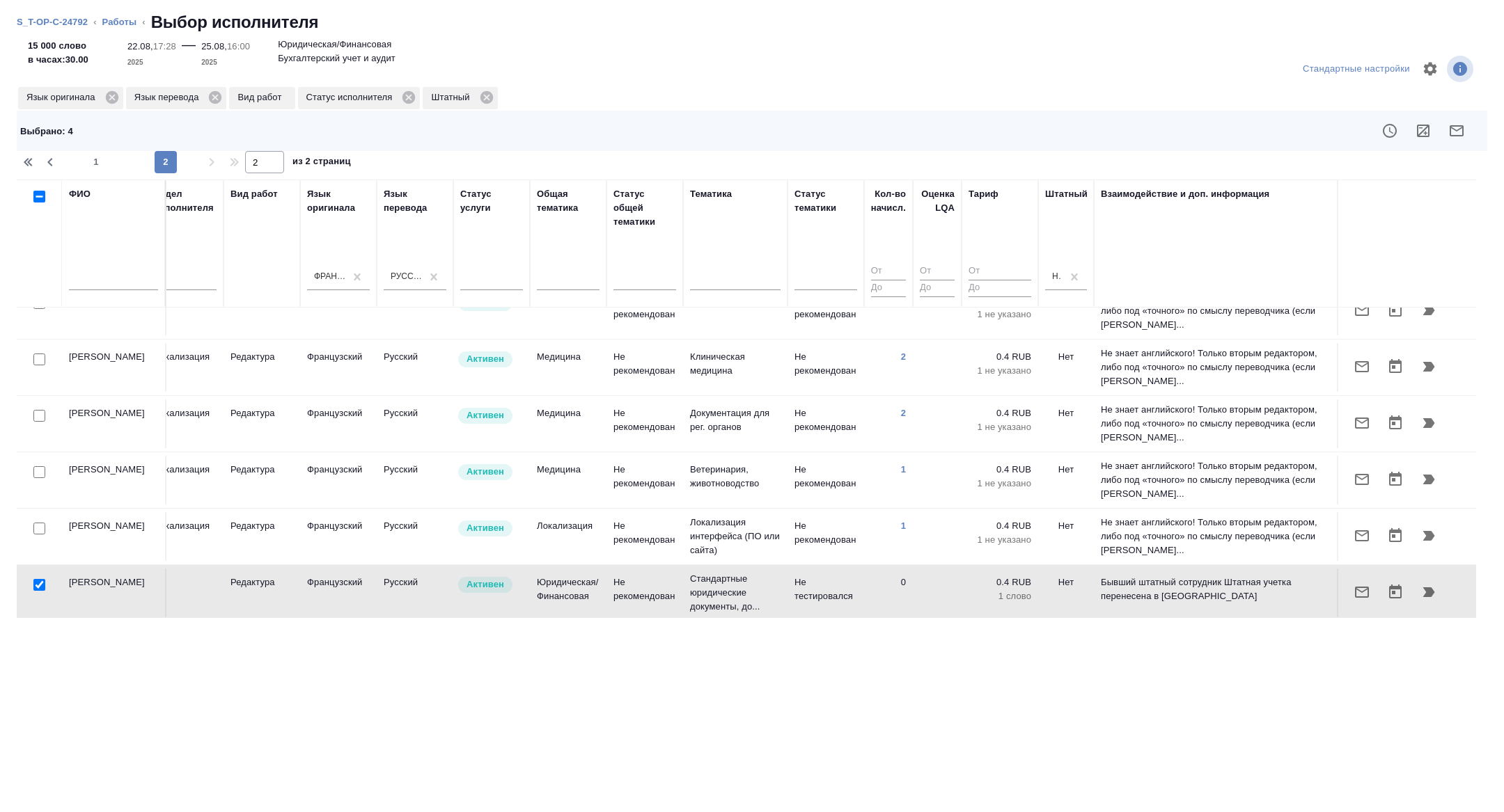
click at [1461, 142] on button "button" at bounding box center [1456, 130] width 33 height 33
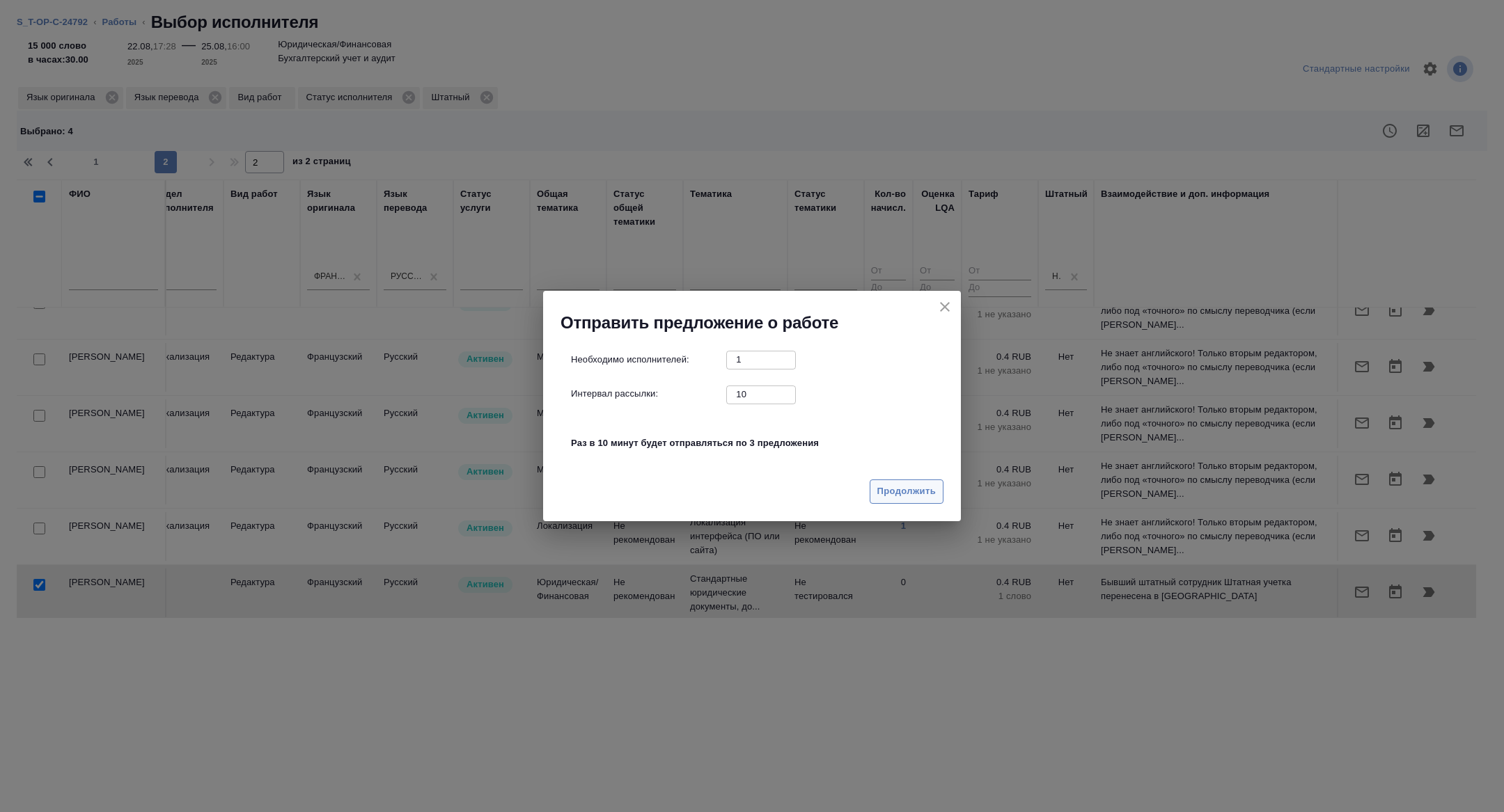
click at [898, 485] on span "Продолжить" at bounding box center [907, 492] width 59 height 16
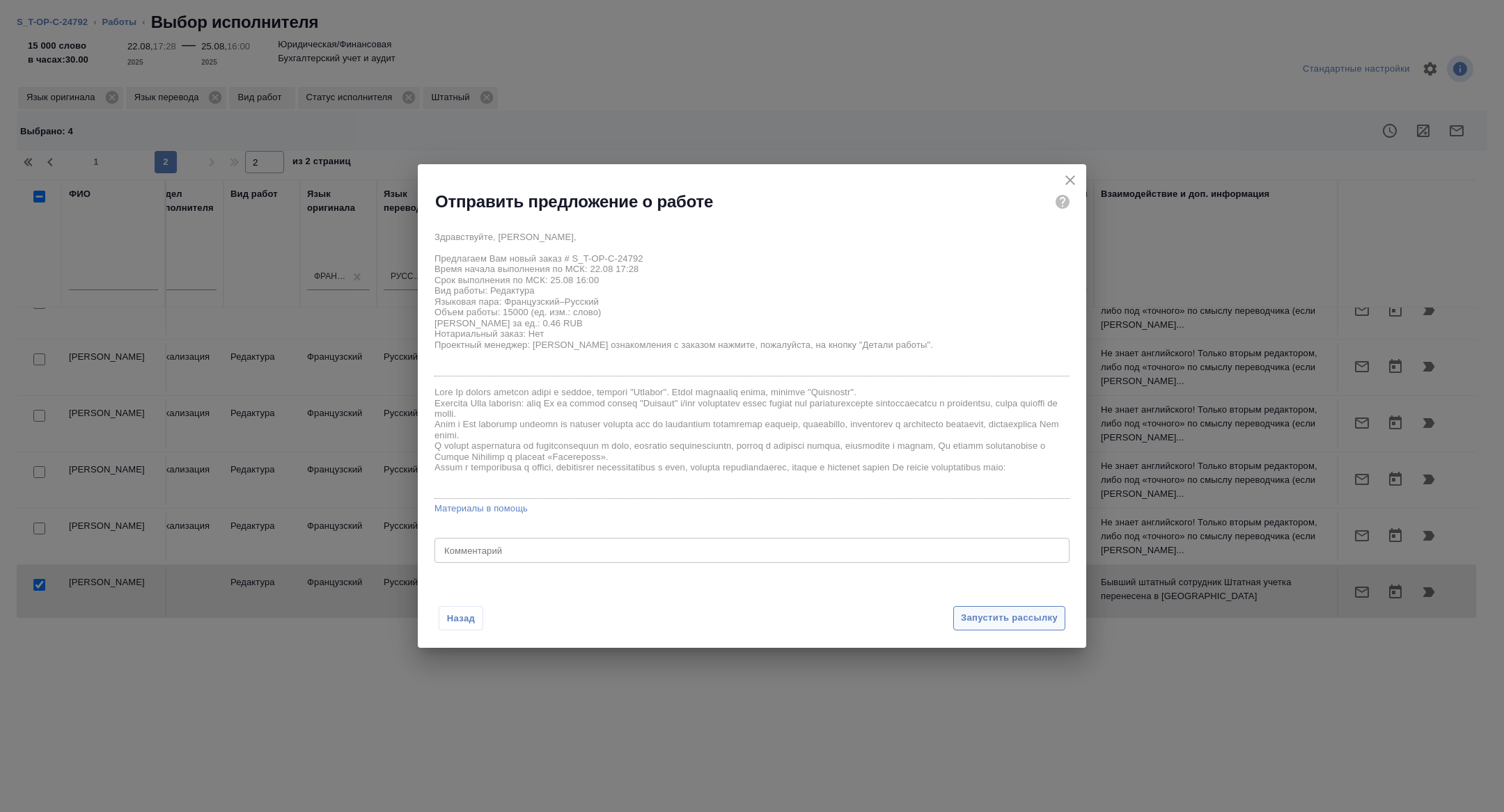
click at [990, 619] on span "Запустить рассылку" at bounding box center [1010, 618] width 96 height 16
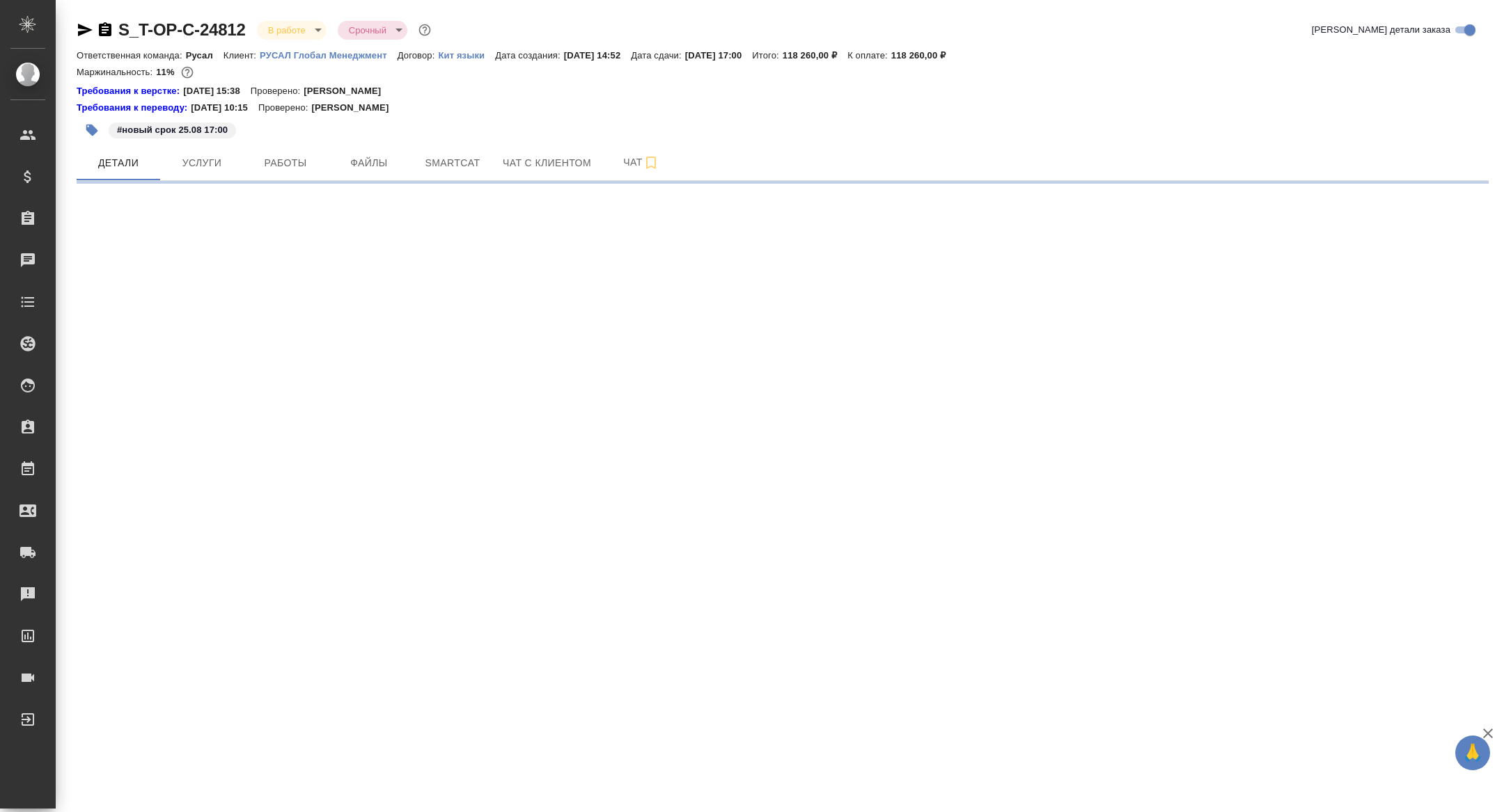
select select "RU"
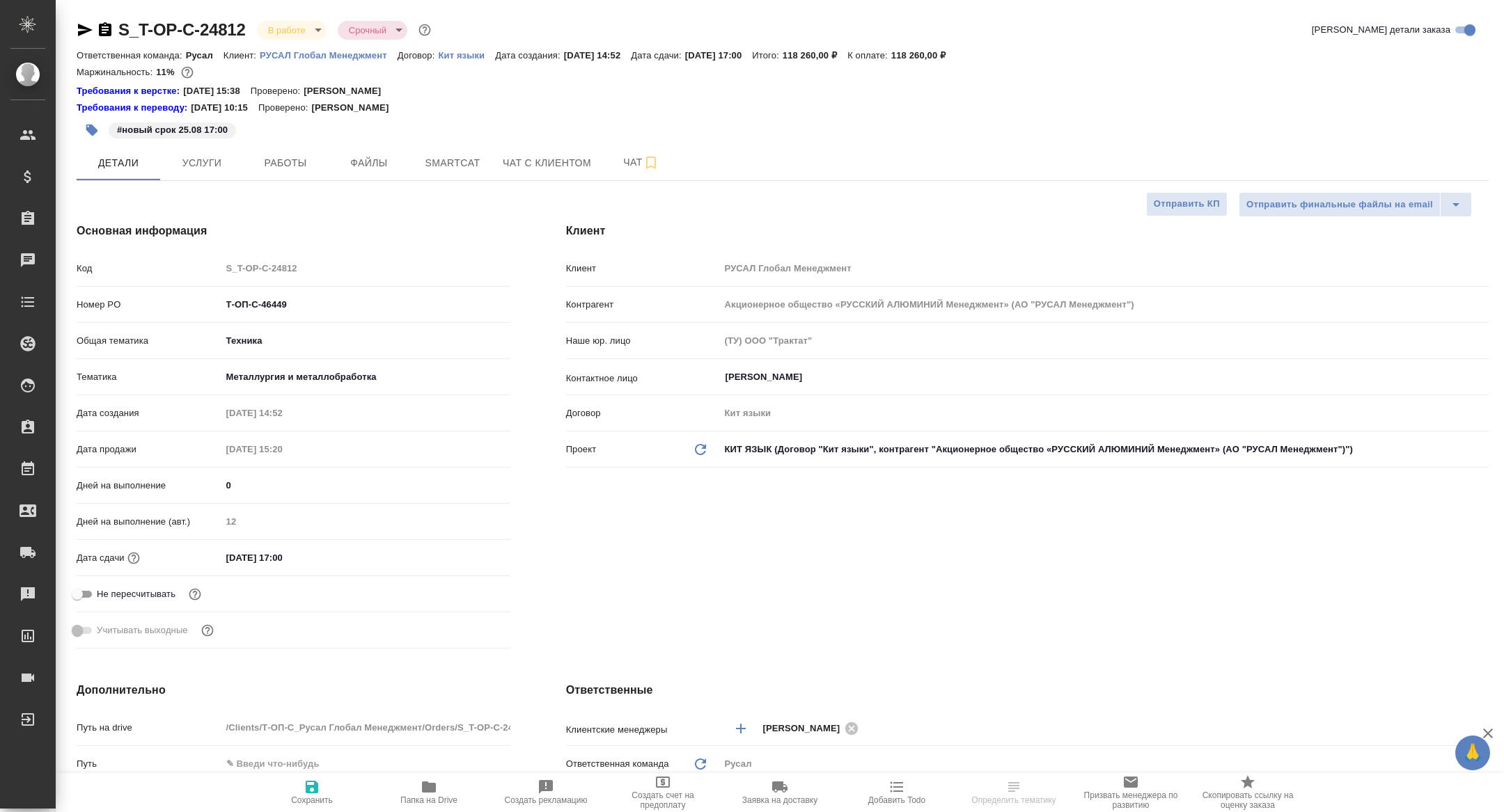
type textarea "x"
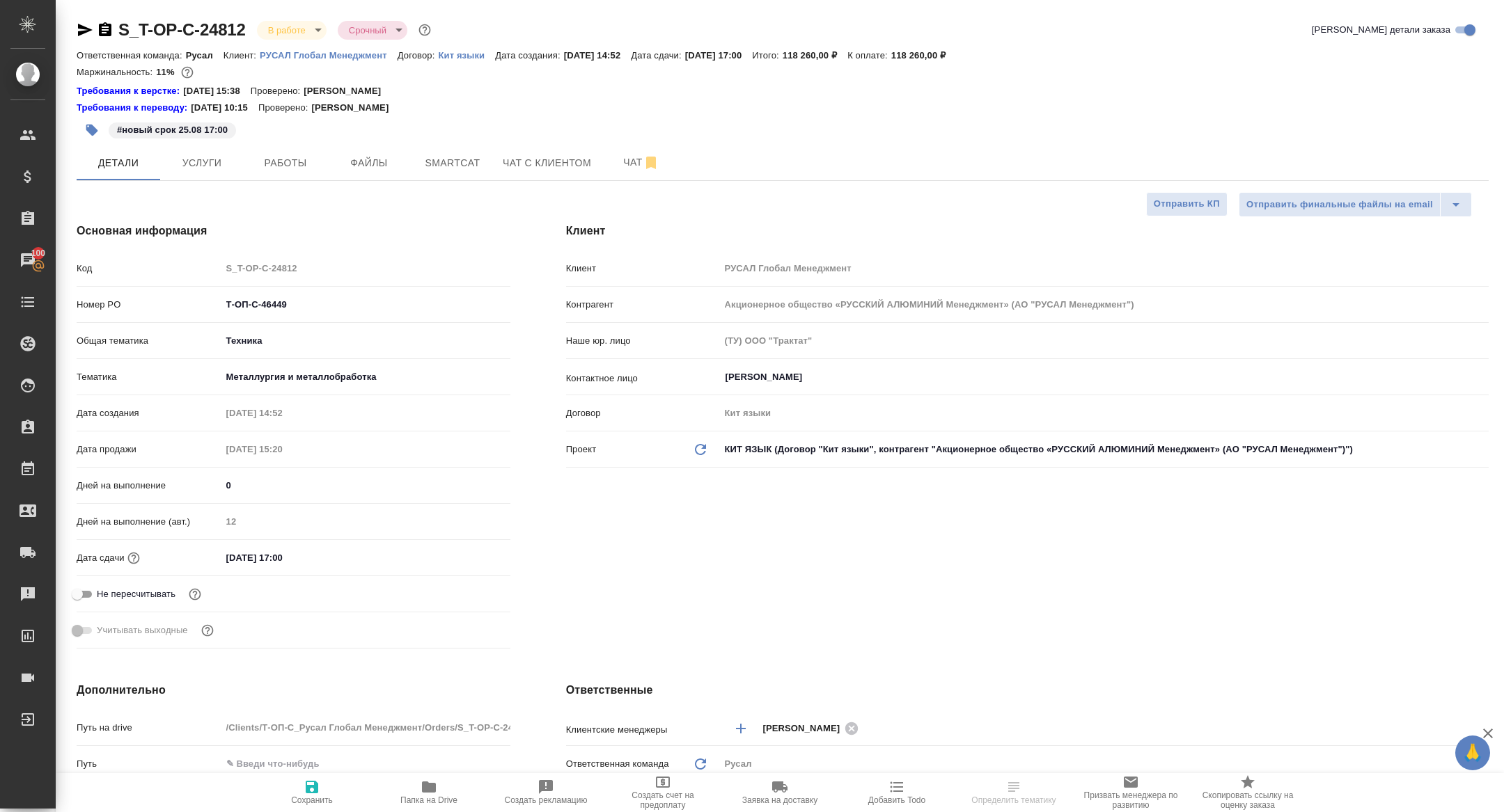
type textarea "x"
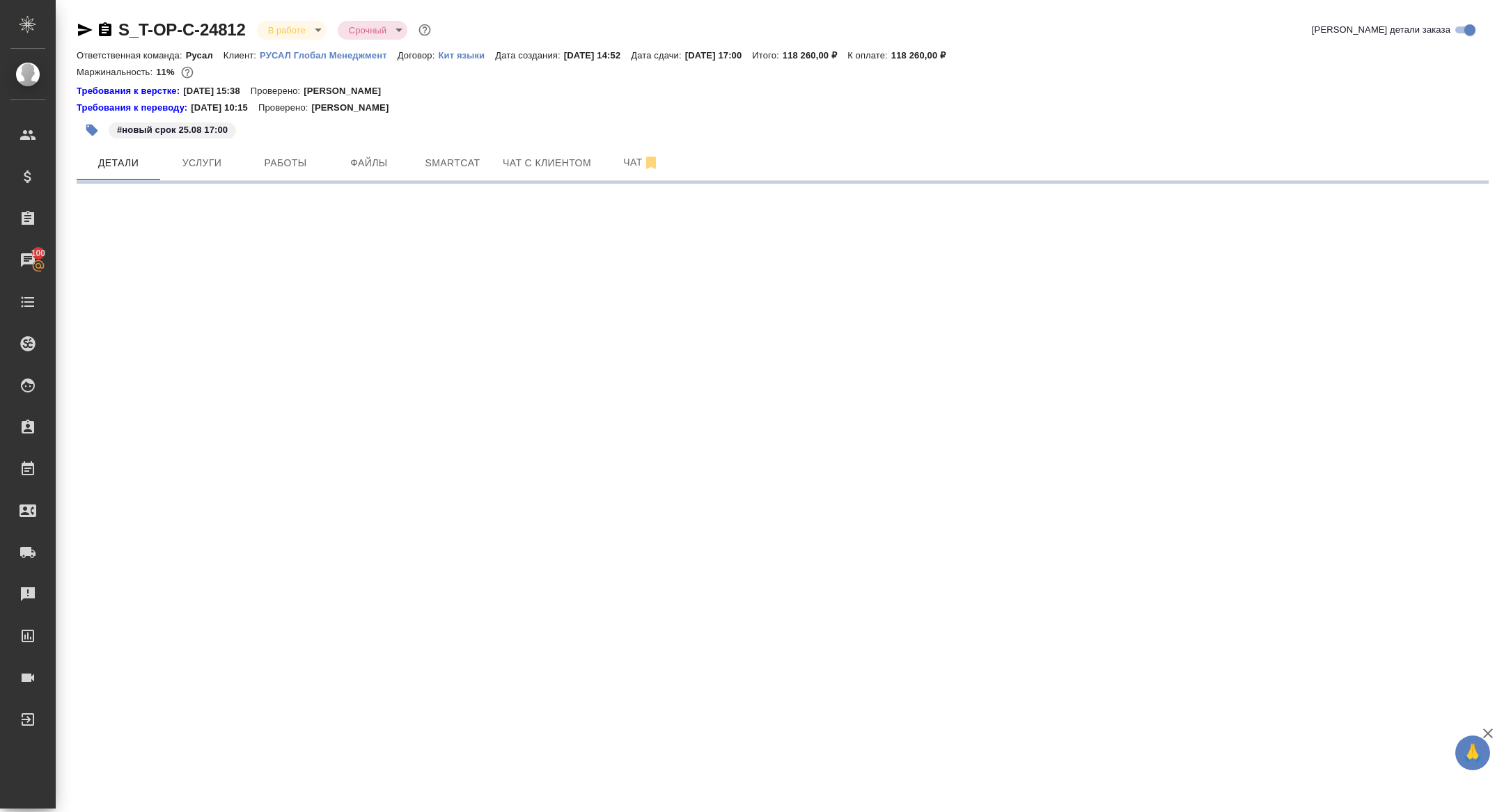
select select "RU"
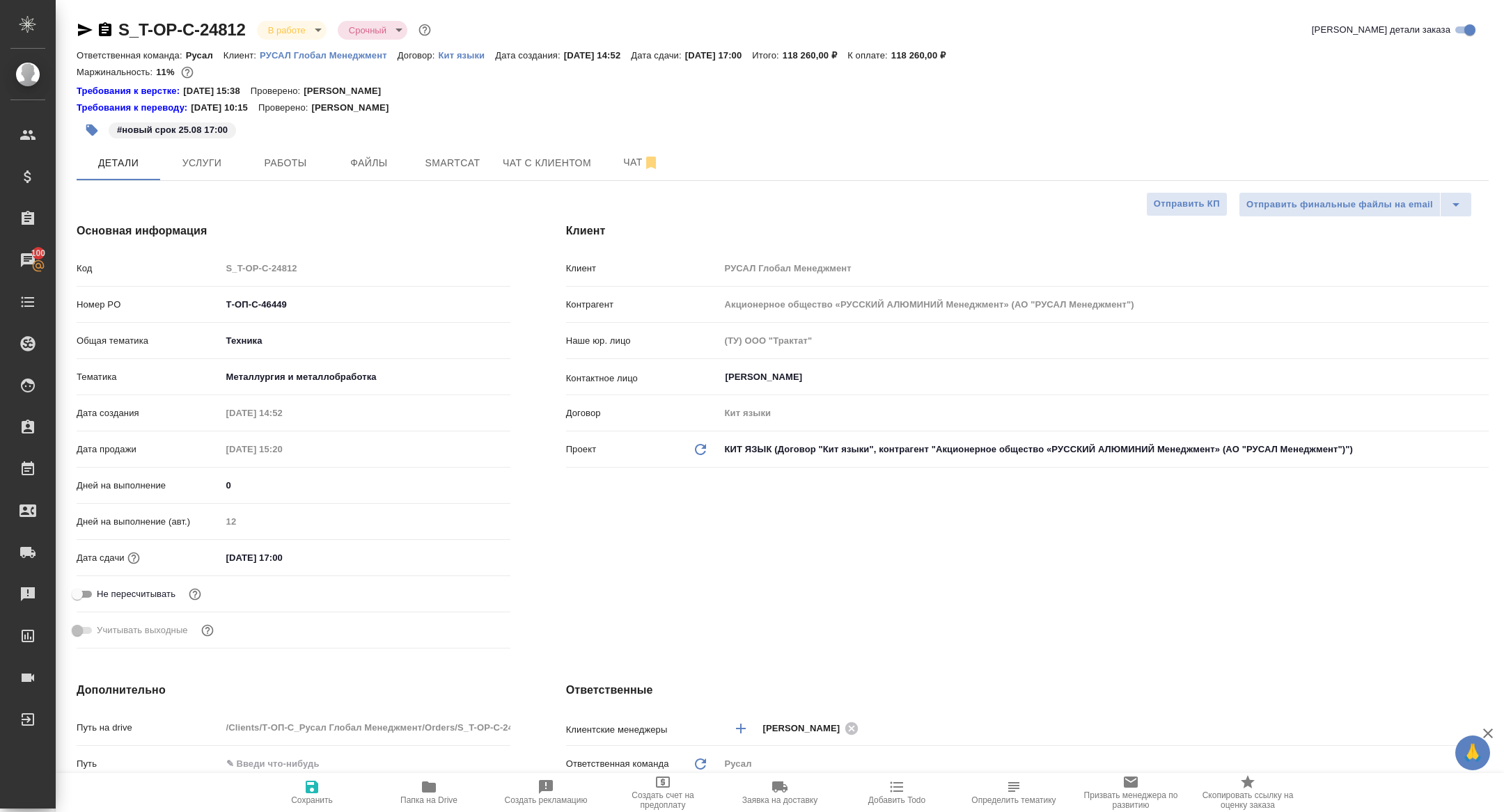
type textarea "x"
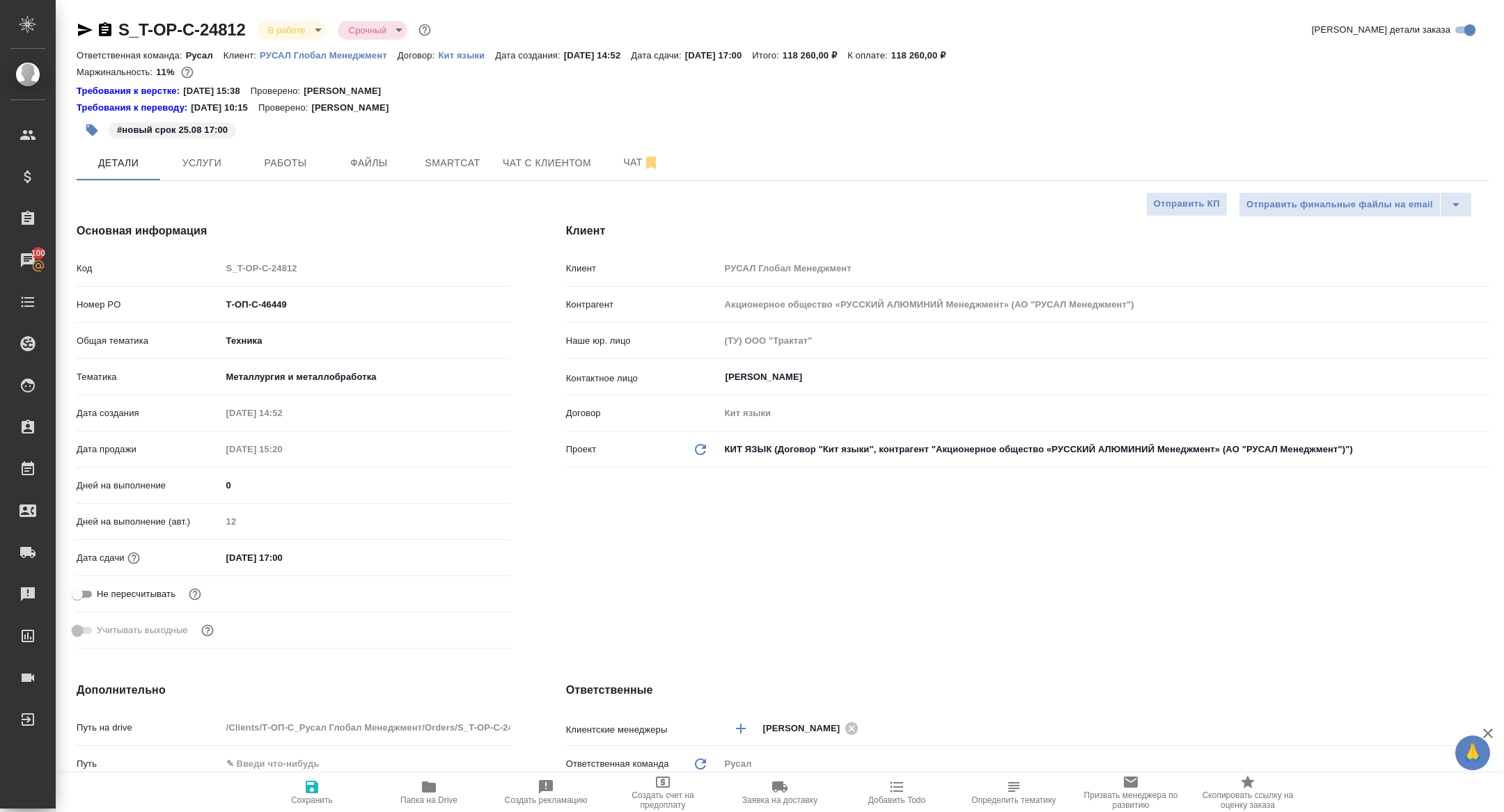
type textarea "x"
click at [316, 145] on button "Работы" at bounding box center [286, 162] width 84 height 35
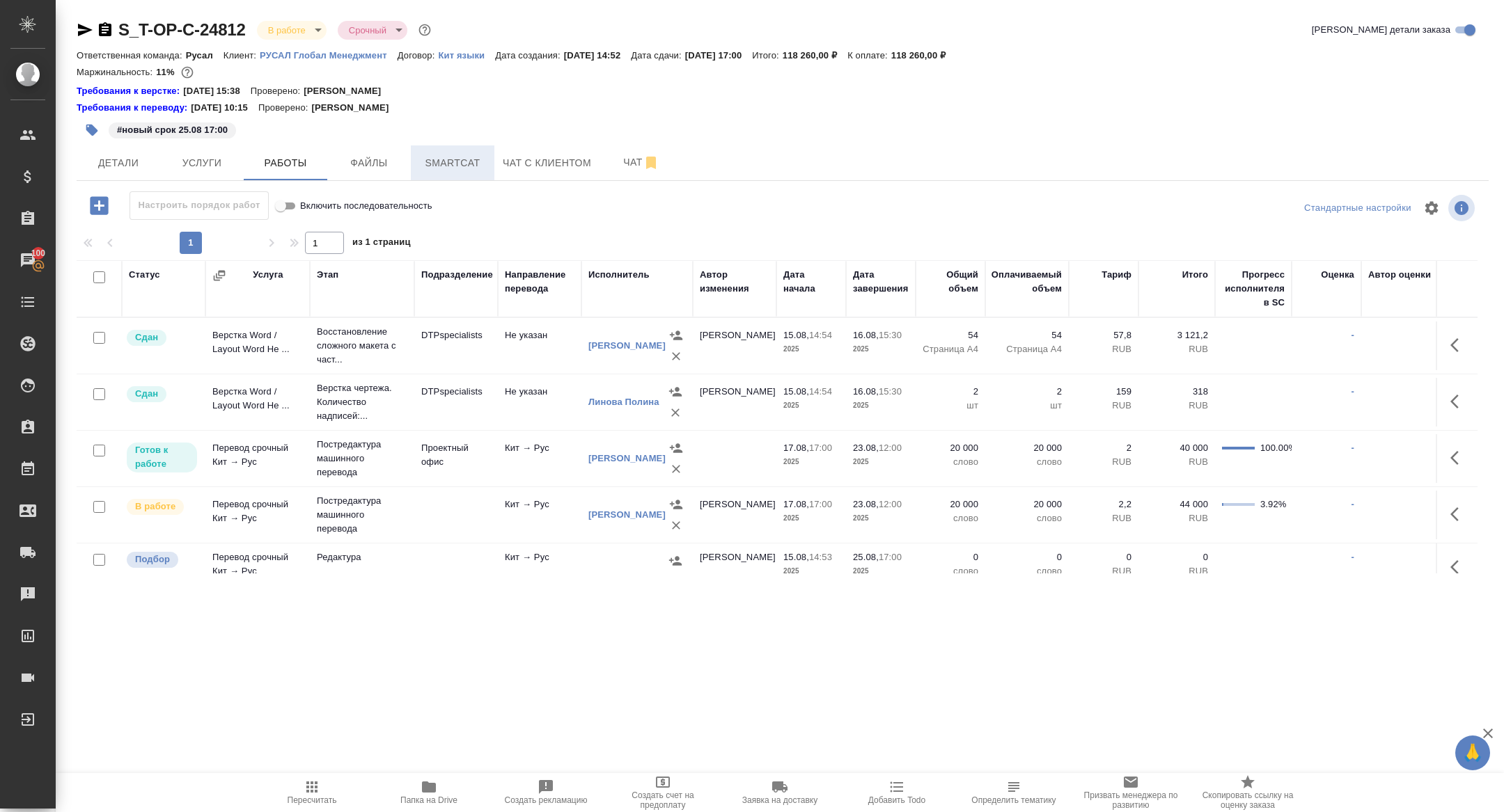
click at [467, 166] on span "Smartcat" at bounding box center [453, 163] width 67 height 18
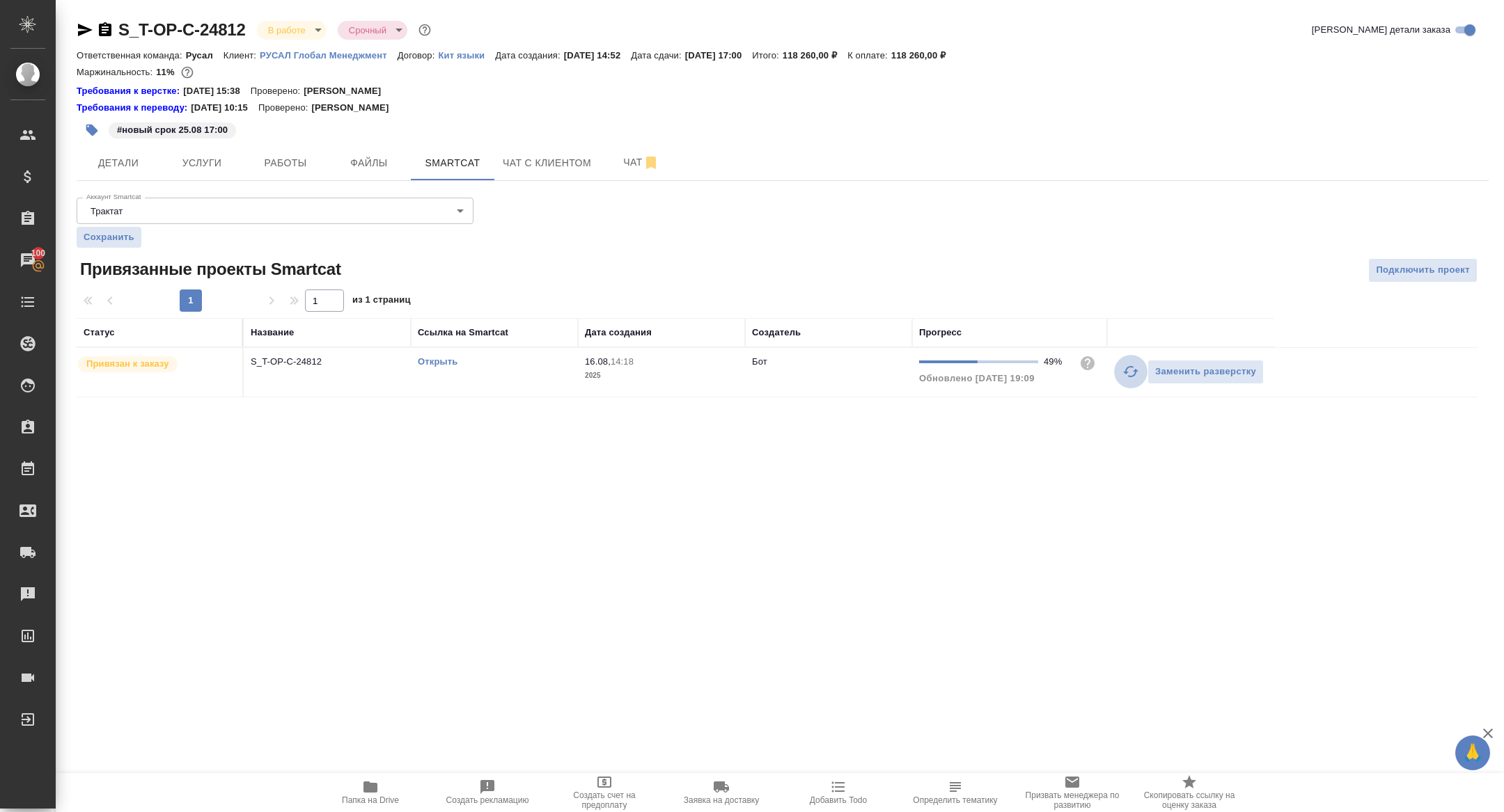
click at [1129, 377] on icon "button" at bounding box center [1131, 371] width 17 height 17
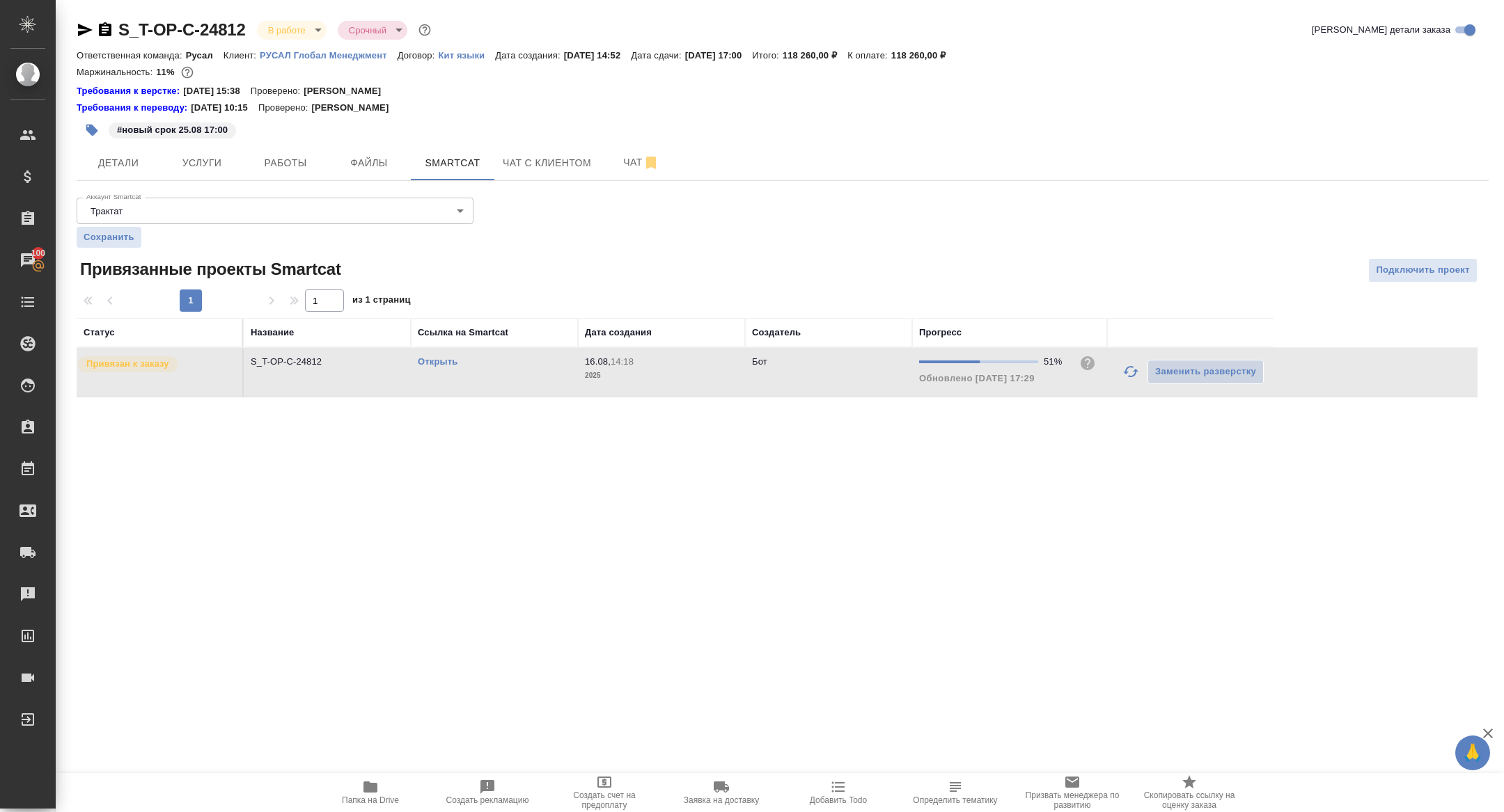
click at [438, 364] on link "Открыть" at bounding box center [437, 361] width 39 height 11
click at [290, 160] on span "Работы" at bounding box center [285, 163] width 67 height 18
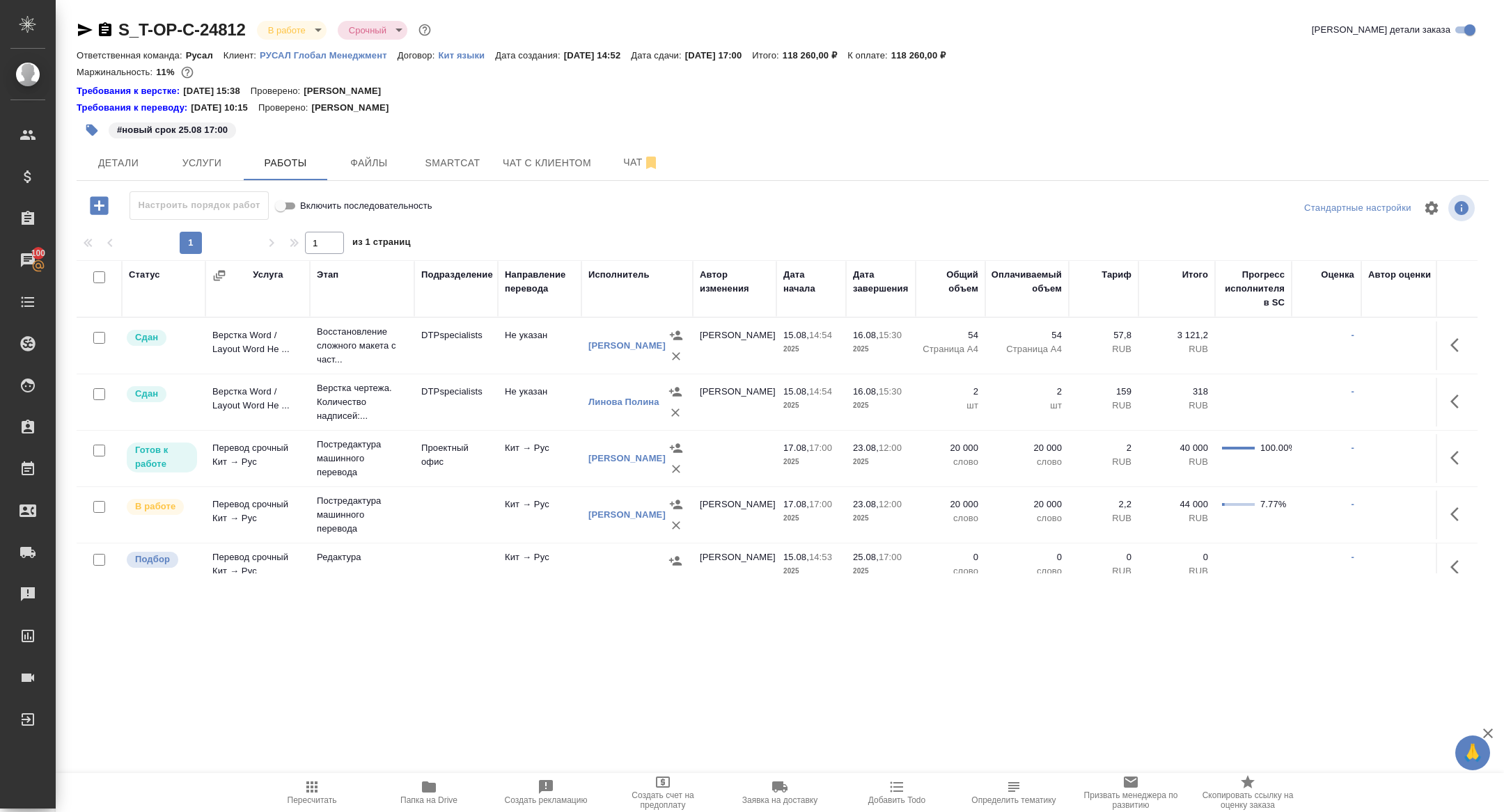
scroll to position [18, 0]
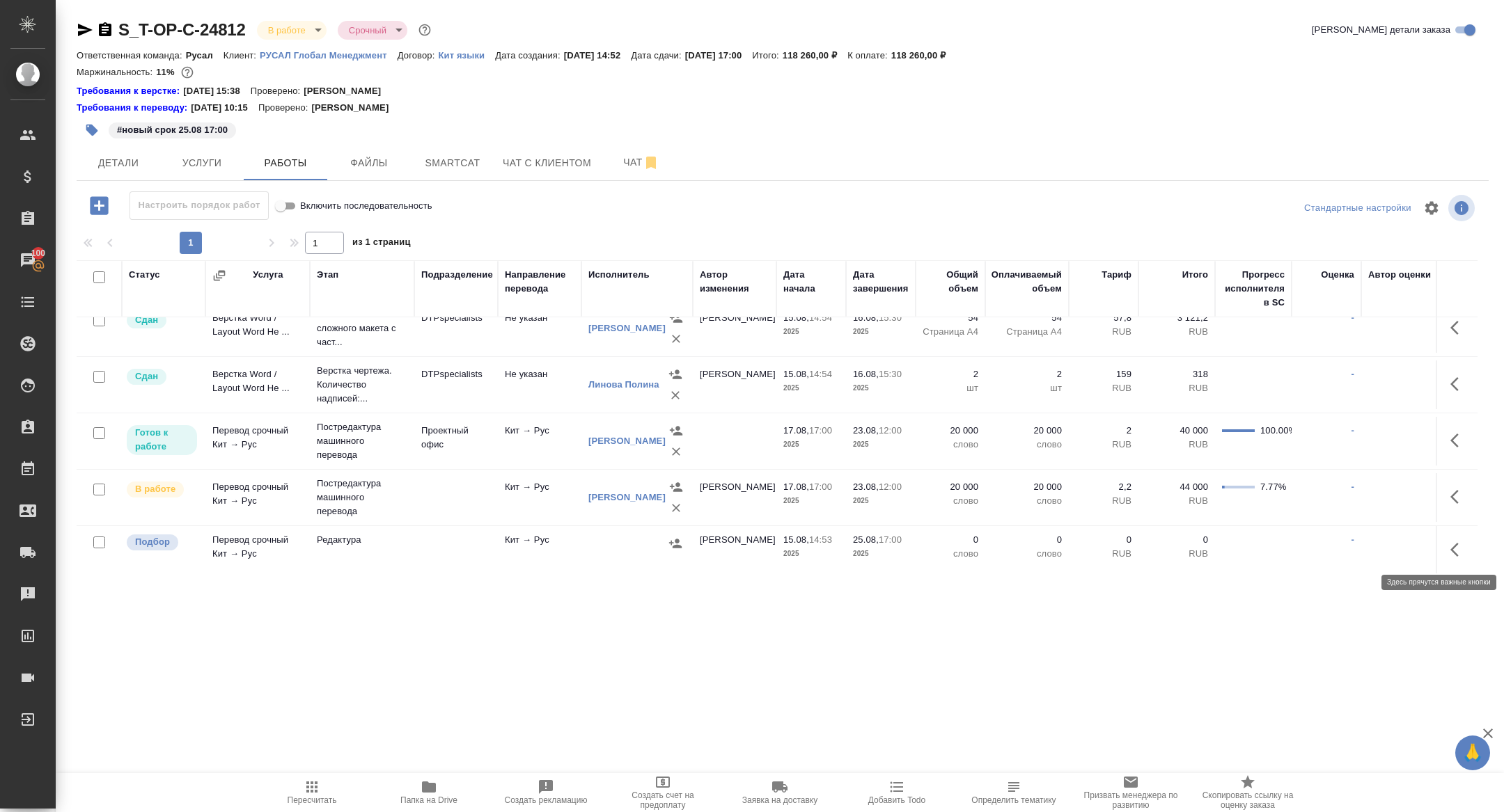
click at [1461, 547] on icon "button" at bounding box center [1458, 550] width 17 height 17
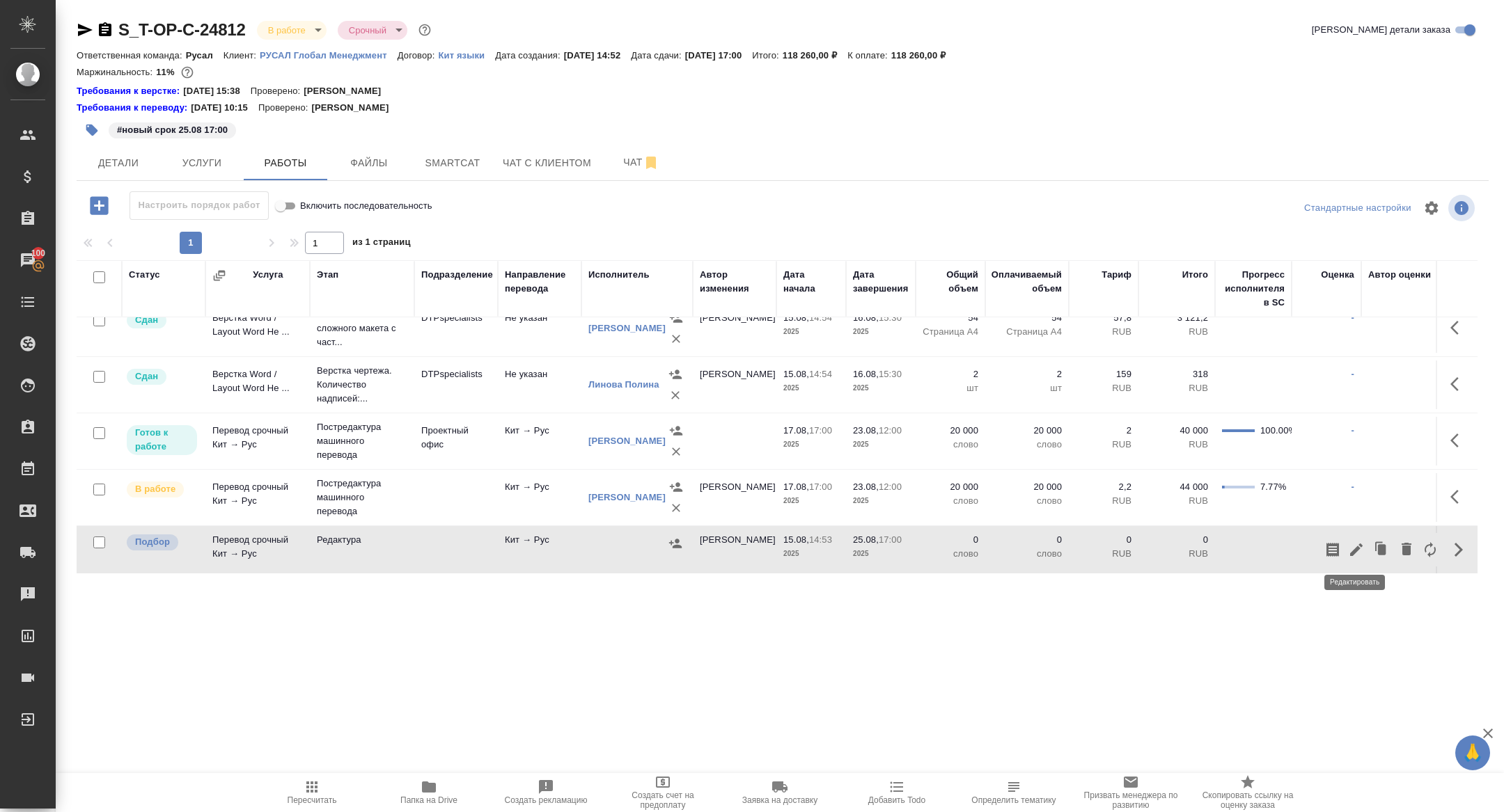
click at [1361, 546] on icon "button" at bounding box center [1356, 550] width 17 height 17
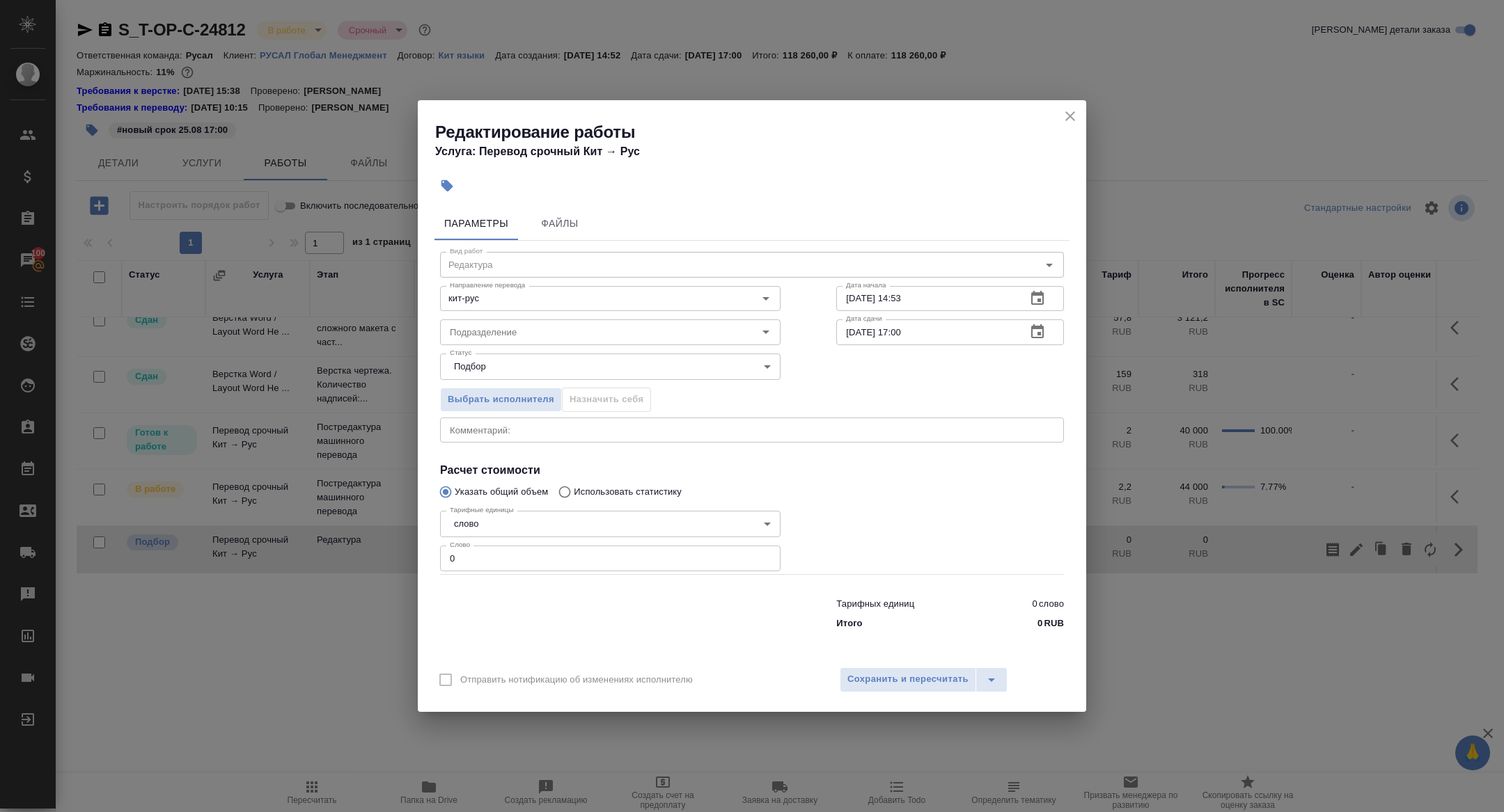
drag, startPoint x: 462, startPoint y: 564, endPoint x: 366, endPoint y: 530, distance: 101.8
click at [366, 530] on div "Редактирование работы Услуга: Перевод срочный Кит → Рус Параметры Файлы Вид раб…" at bounding box center [752, 406] width 1504 height 812
type input "20000"
click at [1038, 341] on button "button" at bounding box center [1037, 331] width 33 height 33
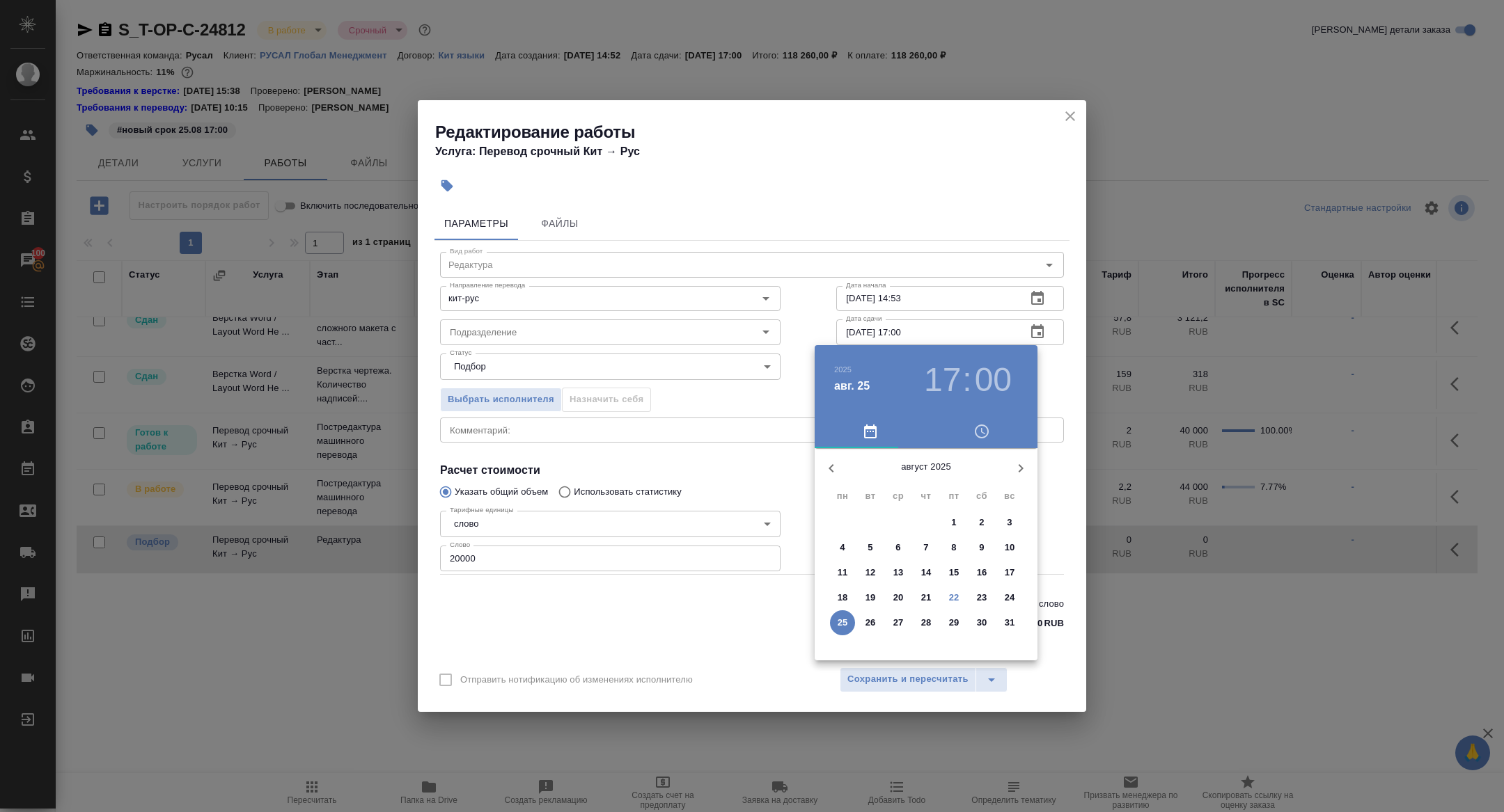
click at [943, 380] on h3 "17" at bounding box center [942, 380] width 37 height 39
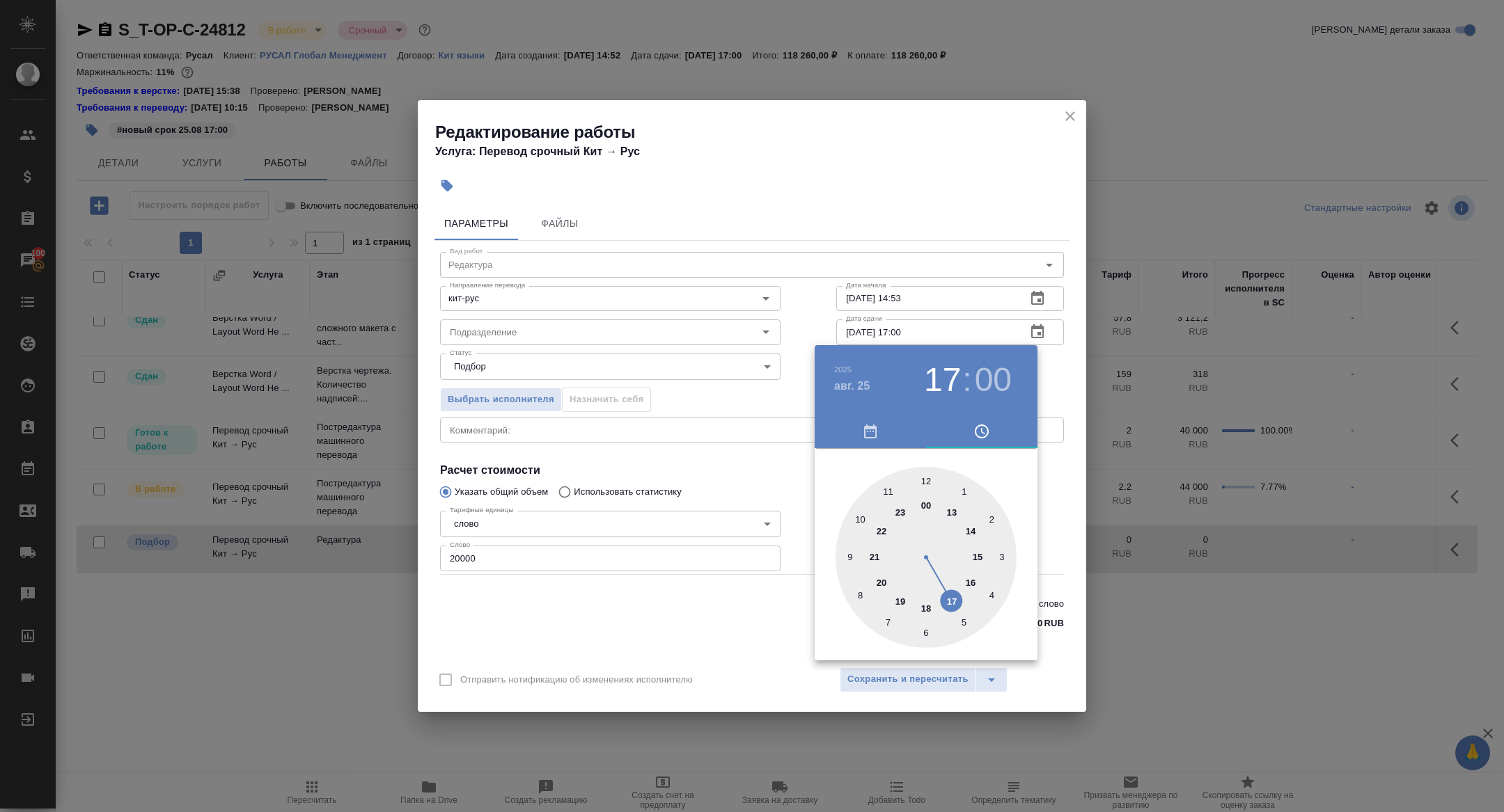
click at [980, 550] on div at bounding box center [926, 557] width 181 height 181
type input "25.08.2025 15:00"
click at [719, 460] on div at bounding box center [752, 406] width 1504 height 812
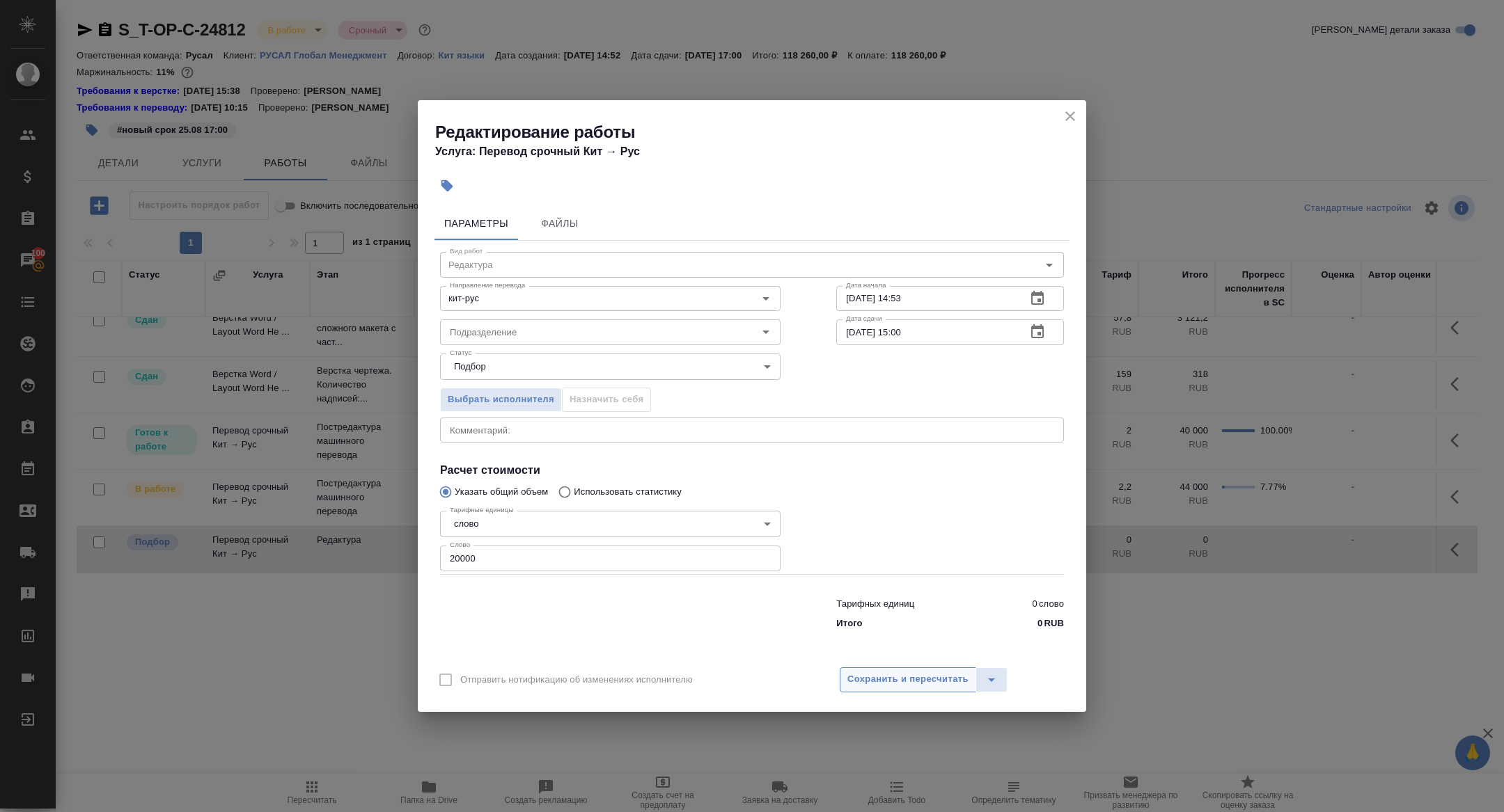
click at [911, 674] on span "Сохранить и пересчитать" at bounding box center [908, 680] width 121 height 16
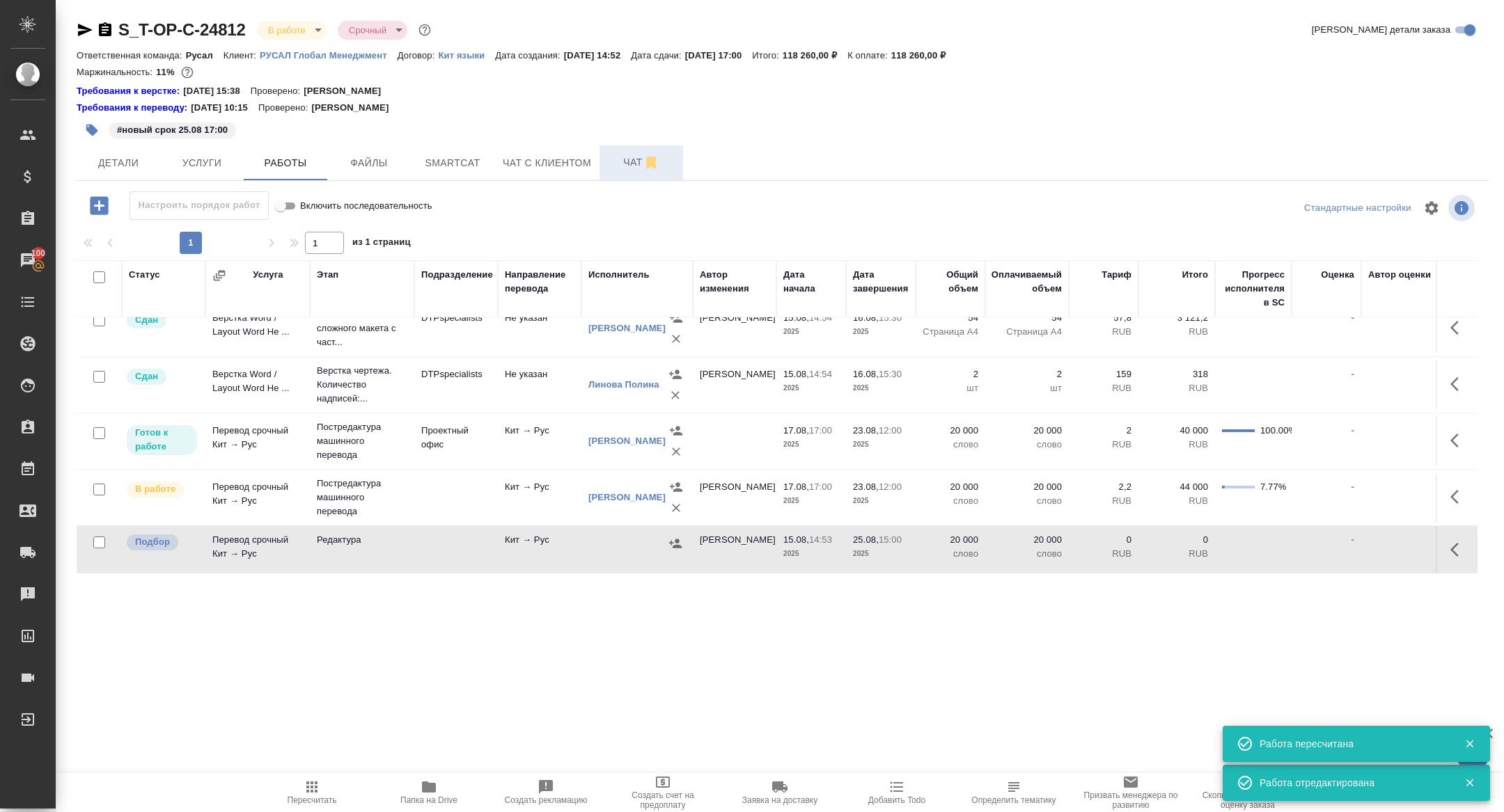
click at [624, 171] on button "Чат" at bounding box center [642, 162] width 84 height 35
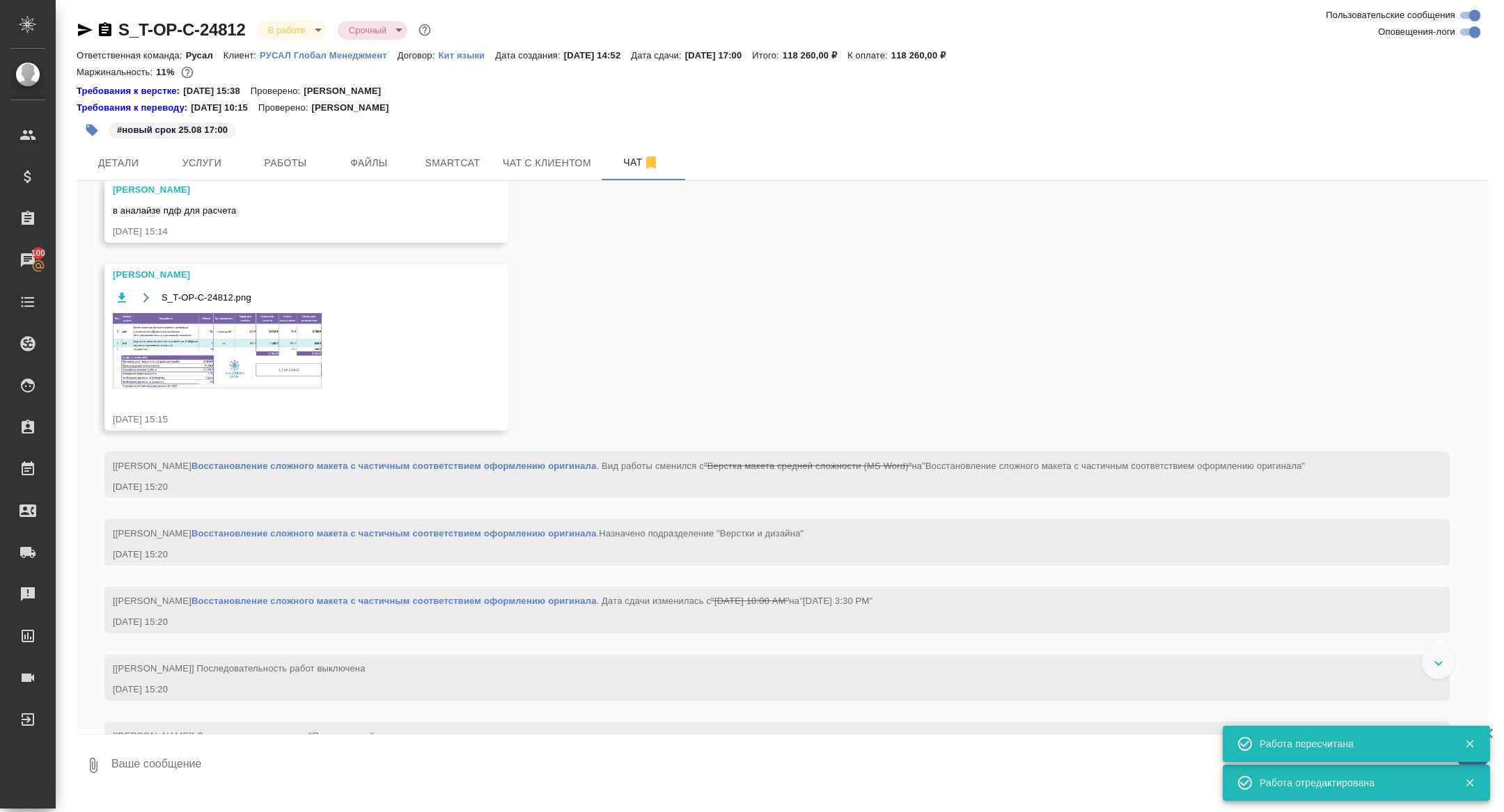
scroll to position [501, 0]
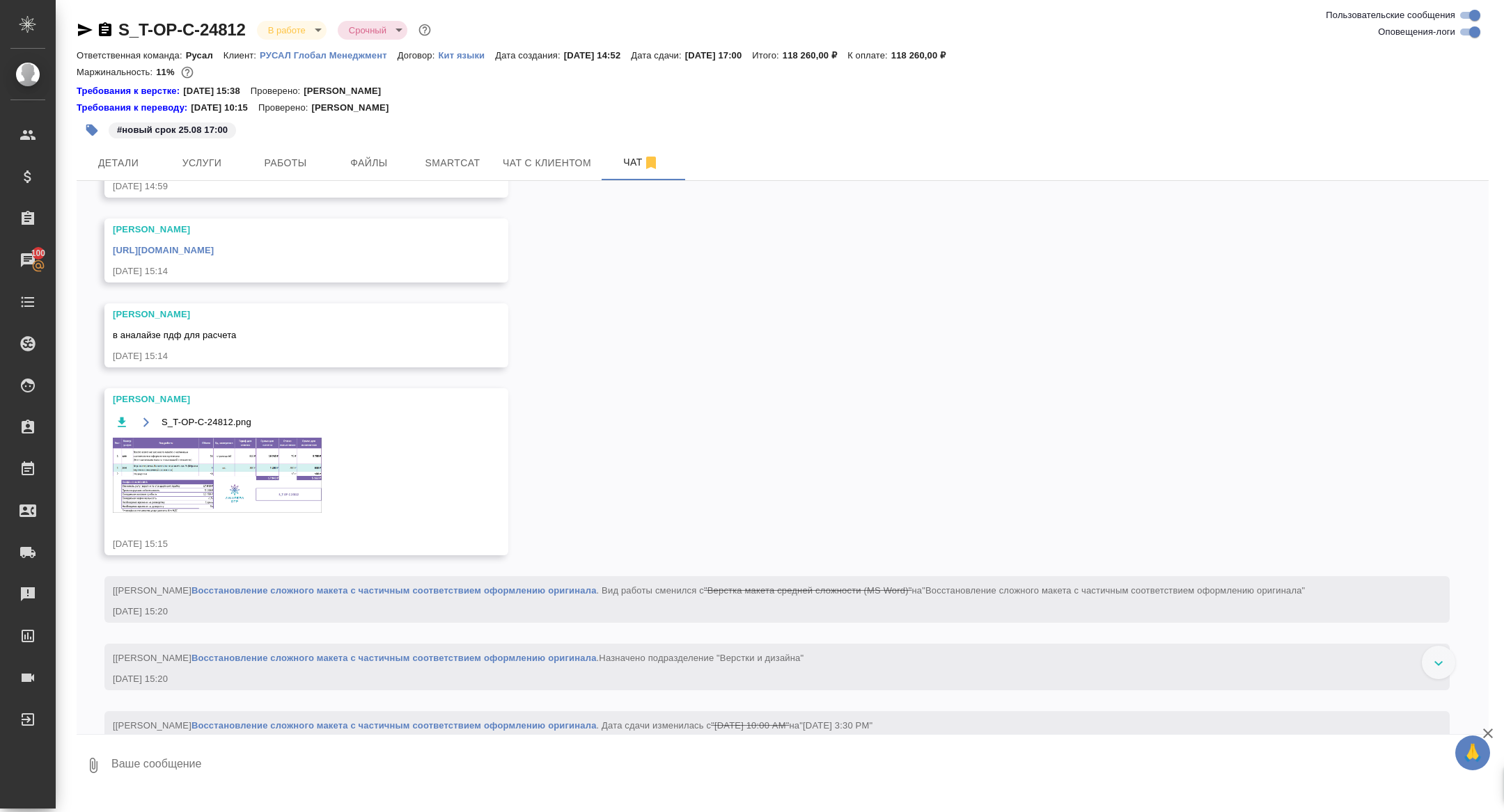
click at [276, 490] on div "S_T-OP-C-24812.png" at bounding box center [286, 471] width 347 height 117
click at [276, 513] on img at bounding box center [217, 476] width 209 height 75
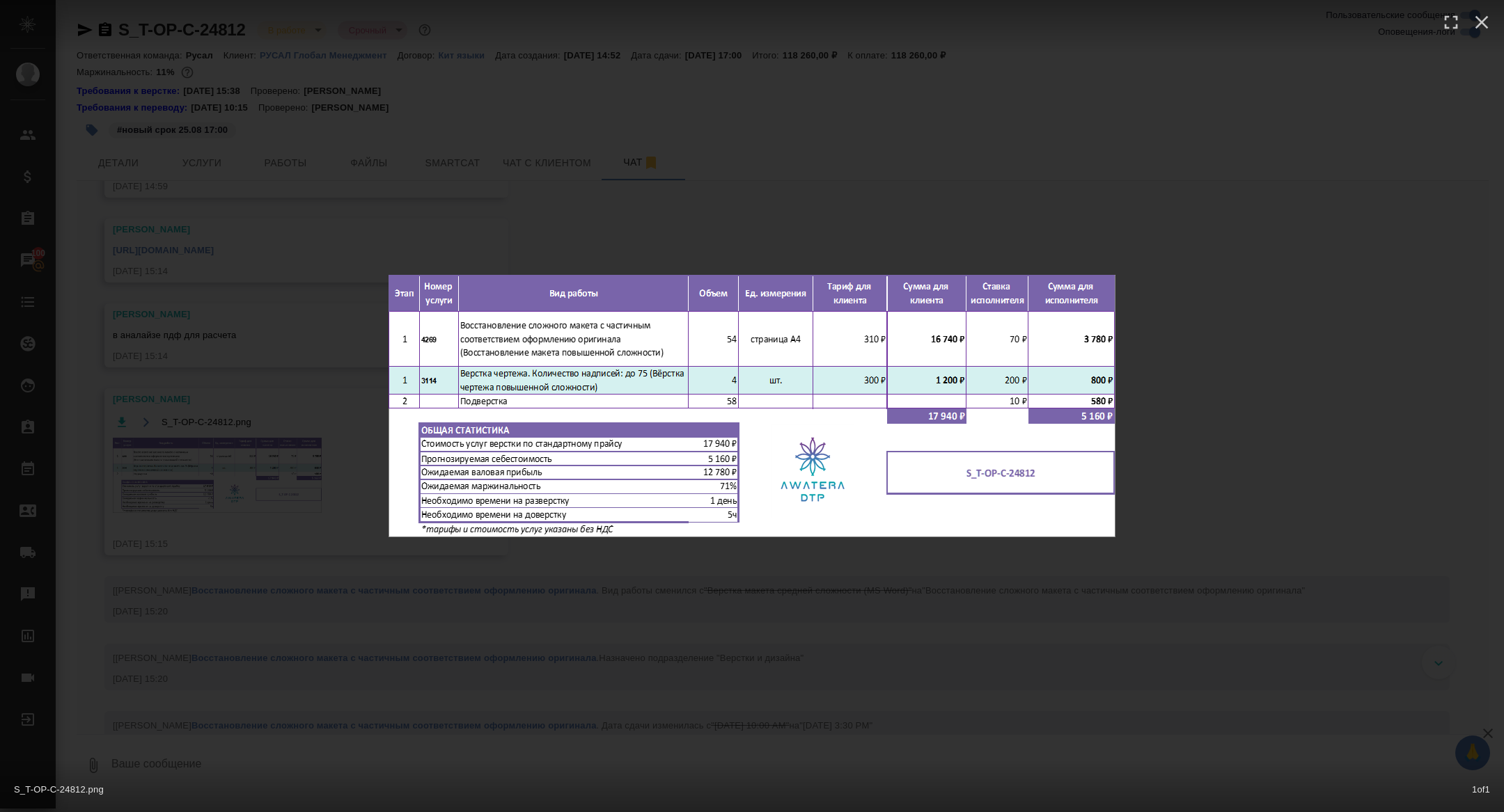
click at [276, 513] on div "S_T-OP-C-24812.png 1 of 1" at bounding box center [752, 406] width 1504 height 812
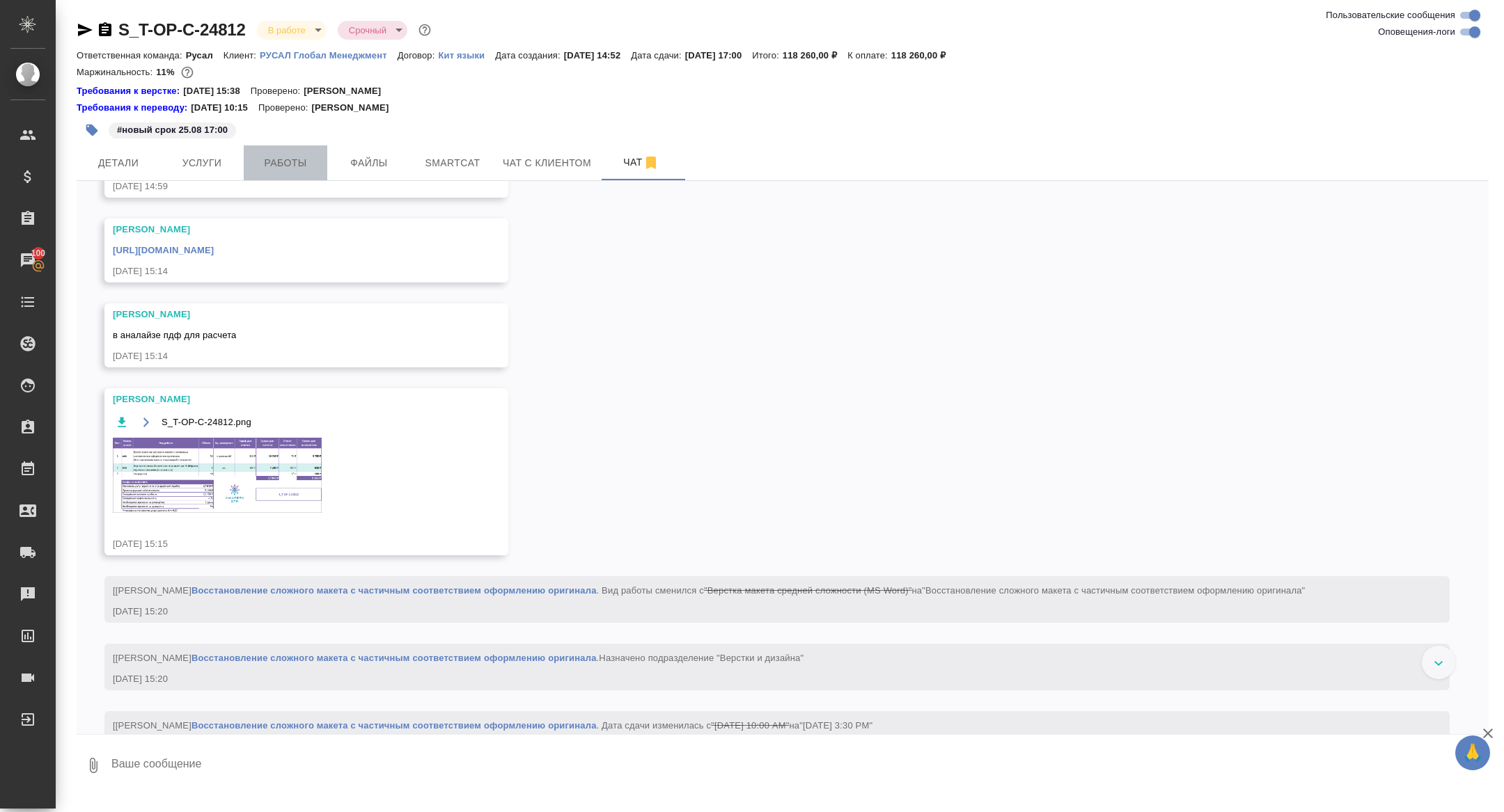
click at [279, 158] on span "Работы" at bounding box center [285, 163] width 67 height 18
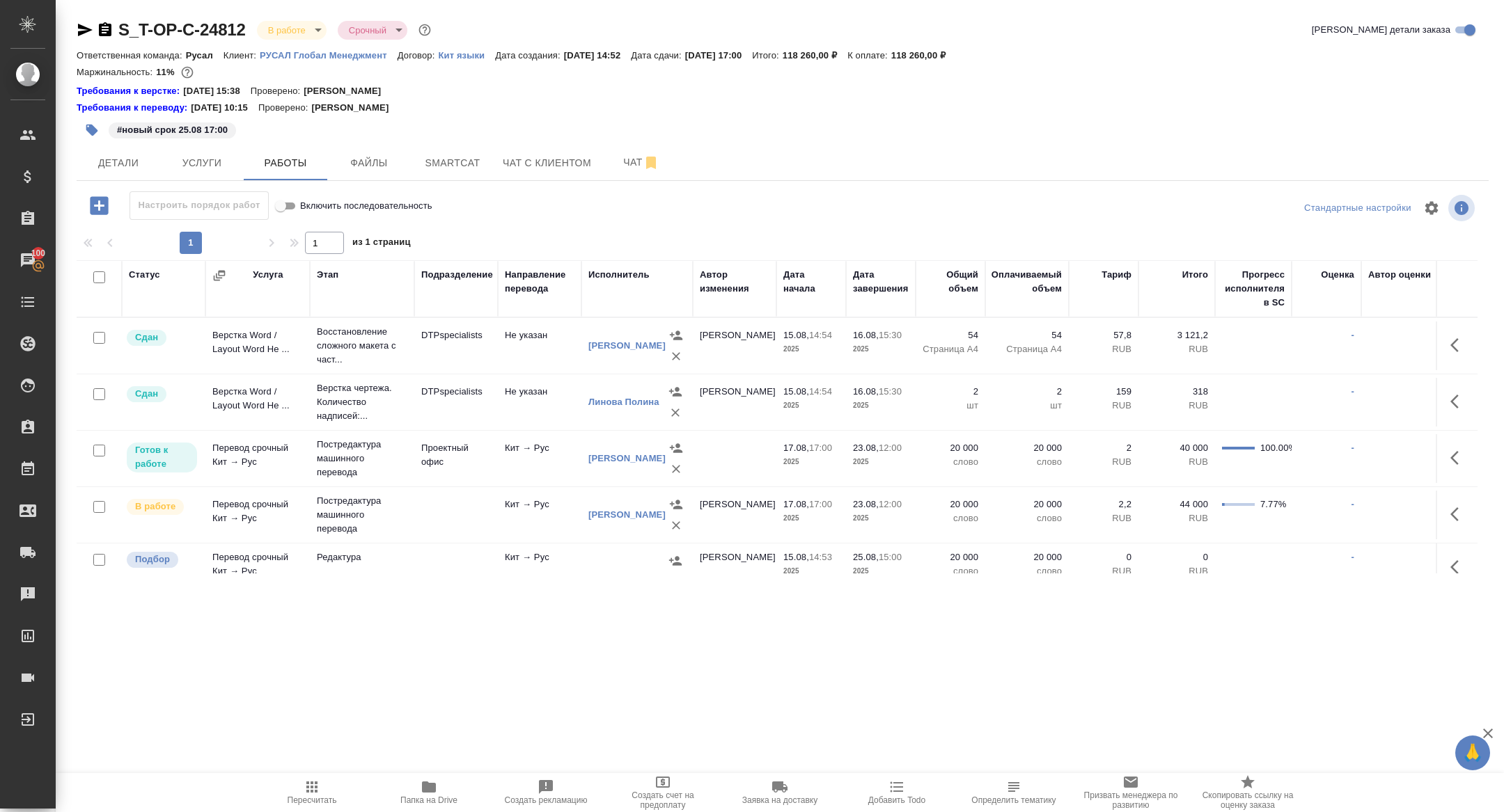
scroll to position [18, 0]
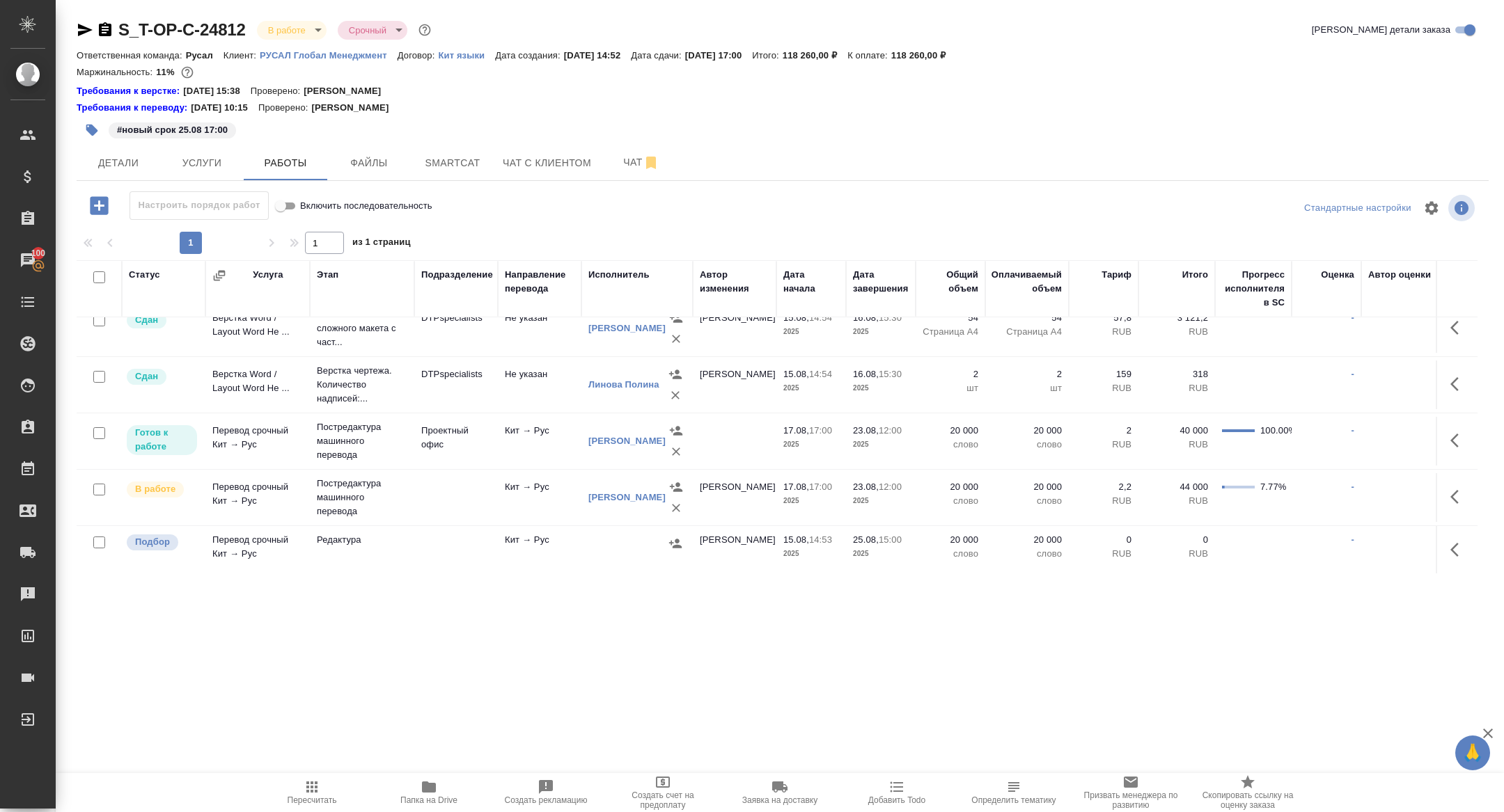
click at [1457, 548] on icon "button" at bounding box center [1458, 550] width 17 height 17
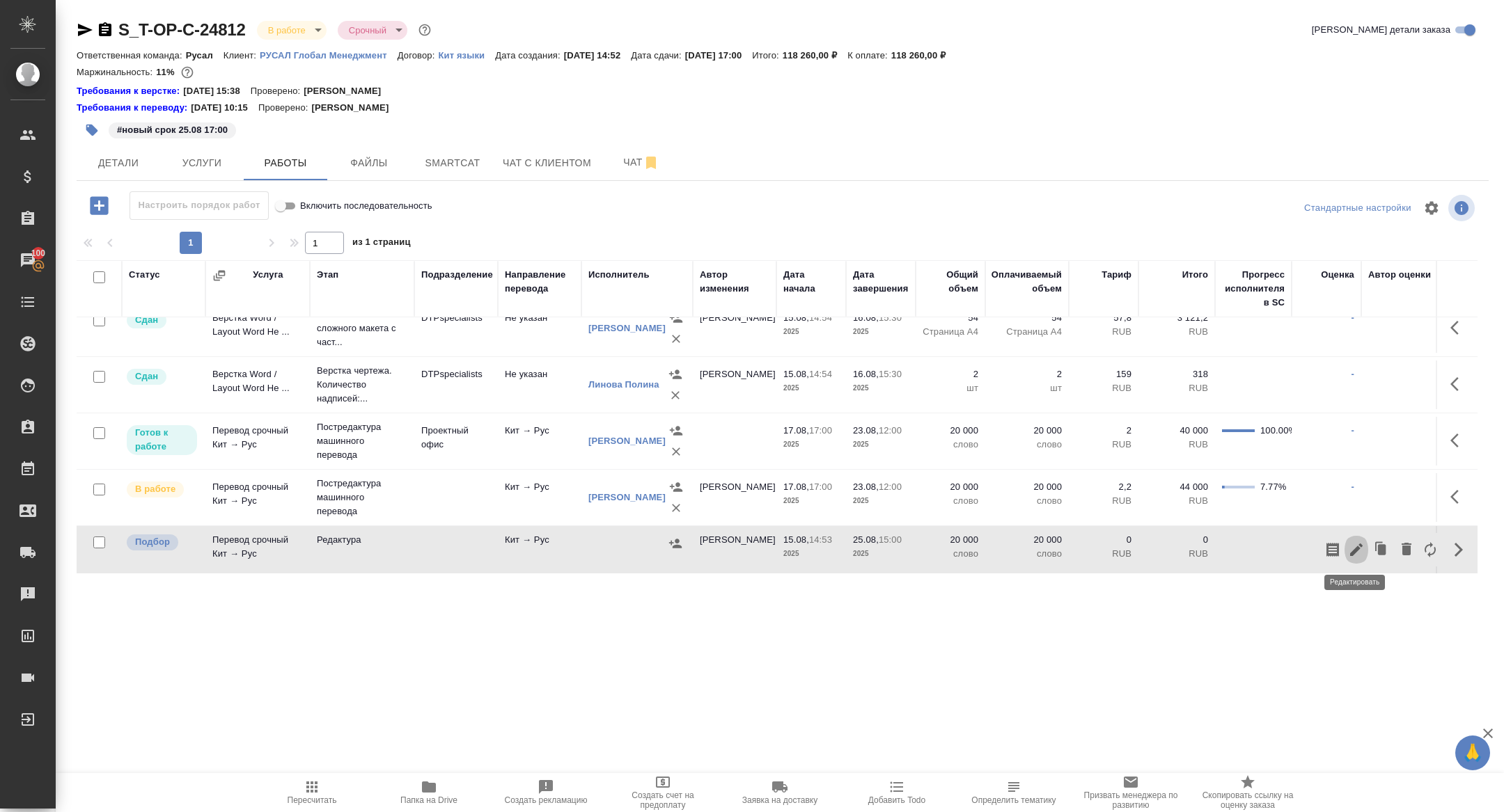
click at [1359, 549] on icon "button" at bounding box center [1356, 550] width 17 height 17
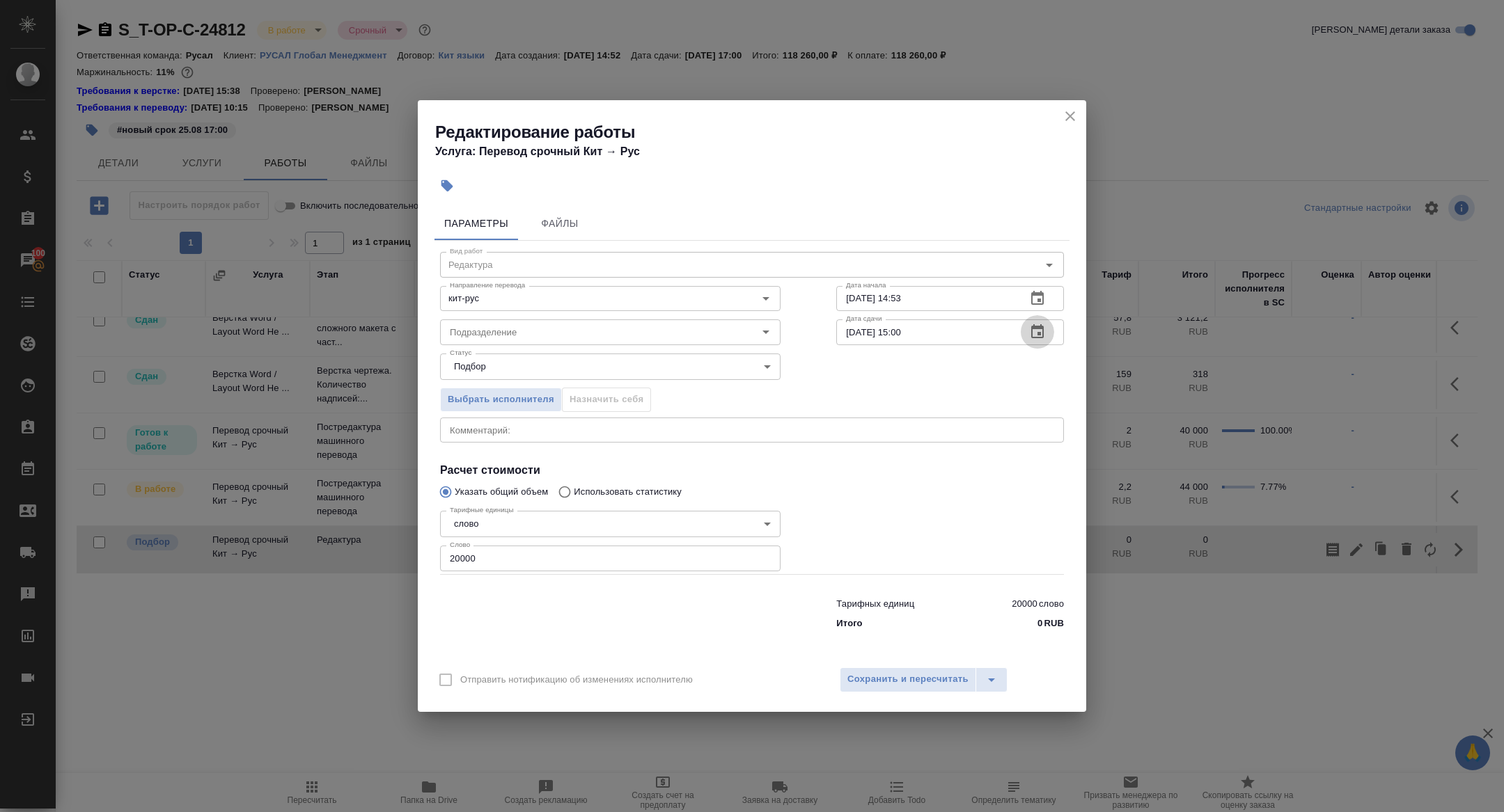
click at [1036, 334] on icon "button" at bounding box center [1037, 332] width 17 height 17
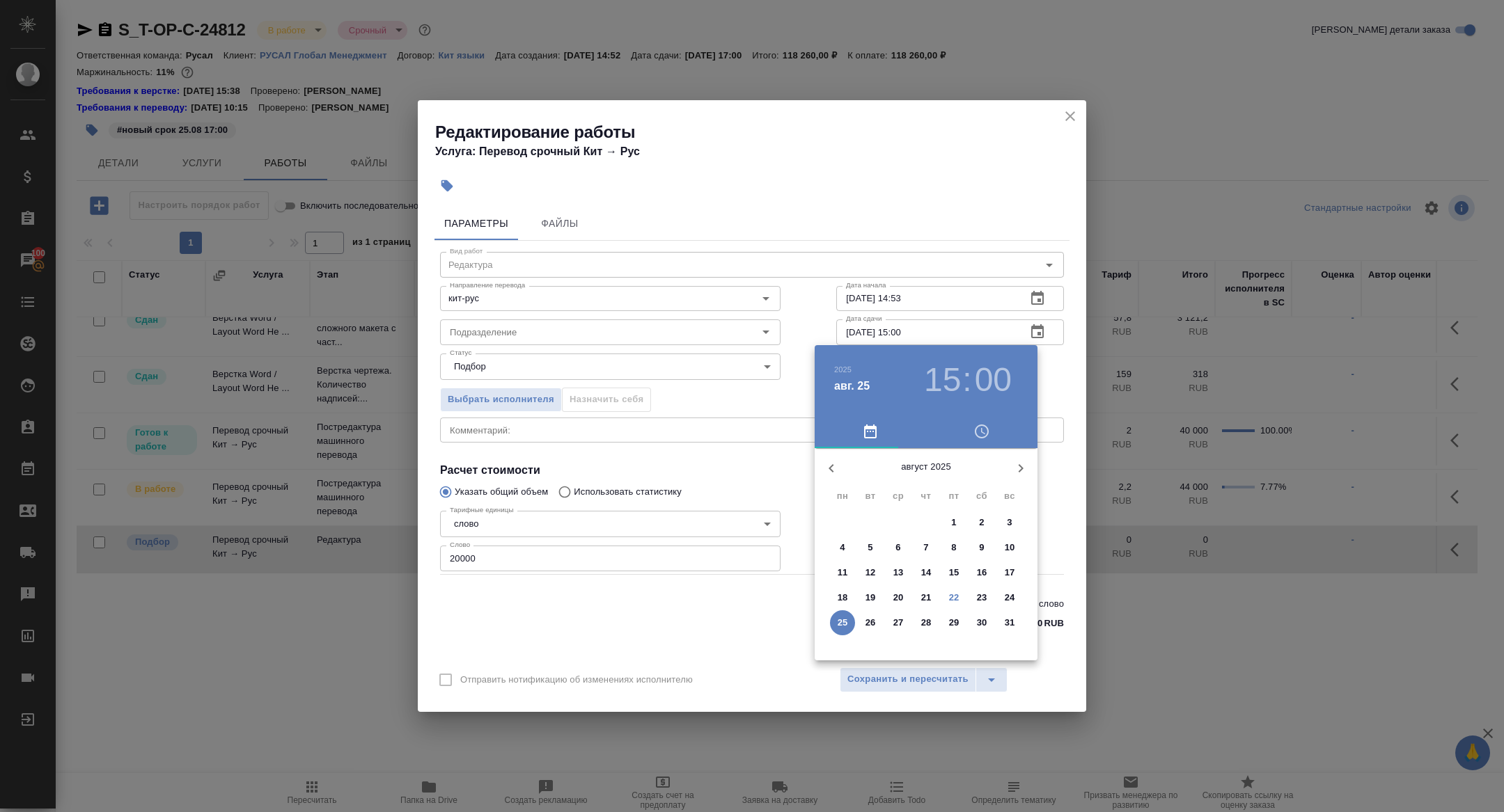
click at [946, 374] on h3 "15" at bounding box center [942, 380] width 37 height 39
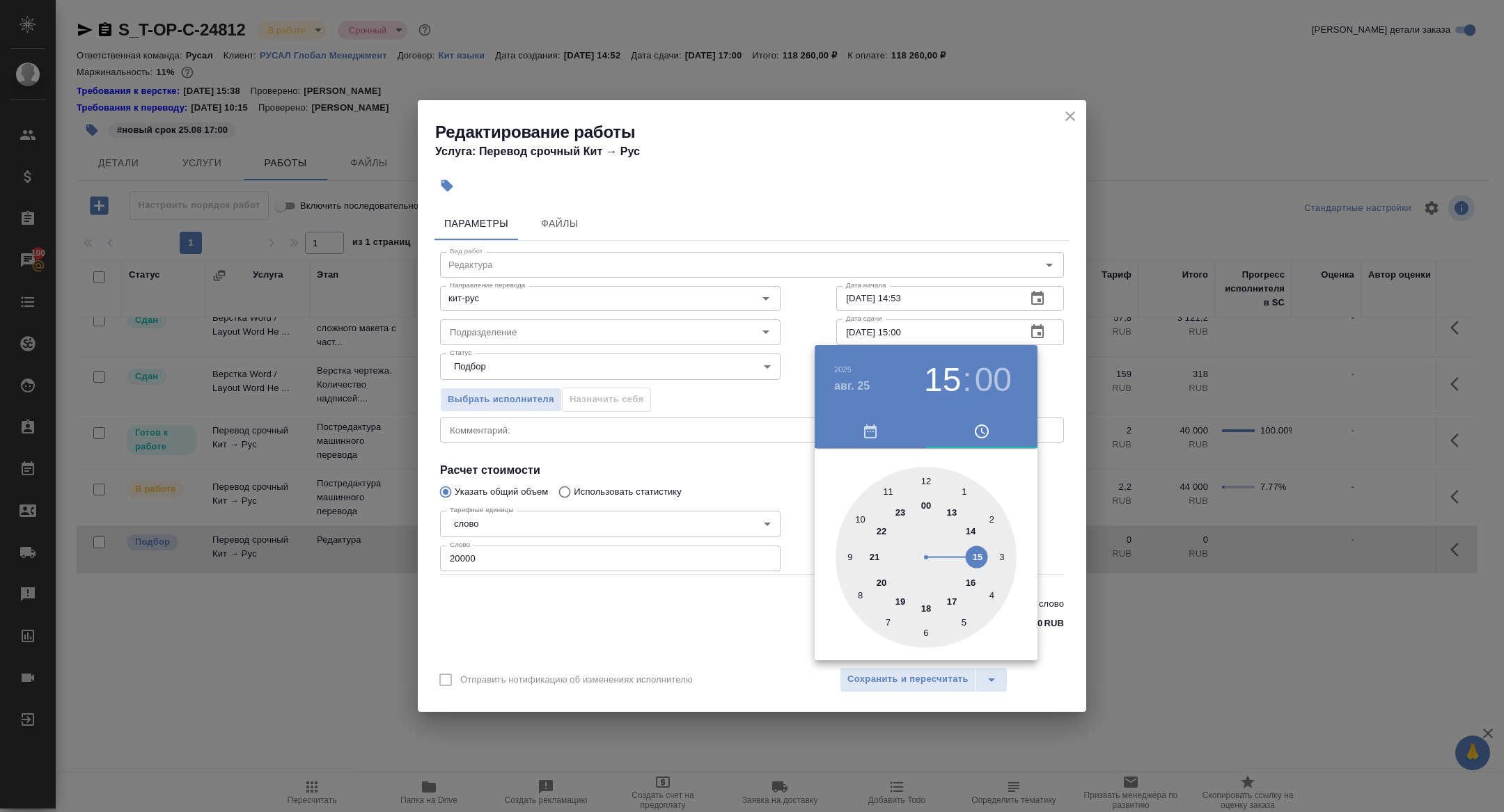
click at [926, 476] on div at bounding box center [926, 557] width 181 height 181
type input "[DATE] 12:00"
click at [926, 486] on div at bounding box center [926, 557] width 181 height 181
click at [752, 470] on div at bounding box center [752, 406] width 1504 height 812
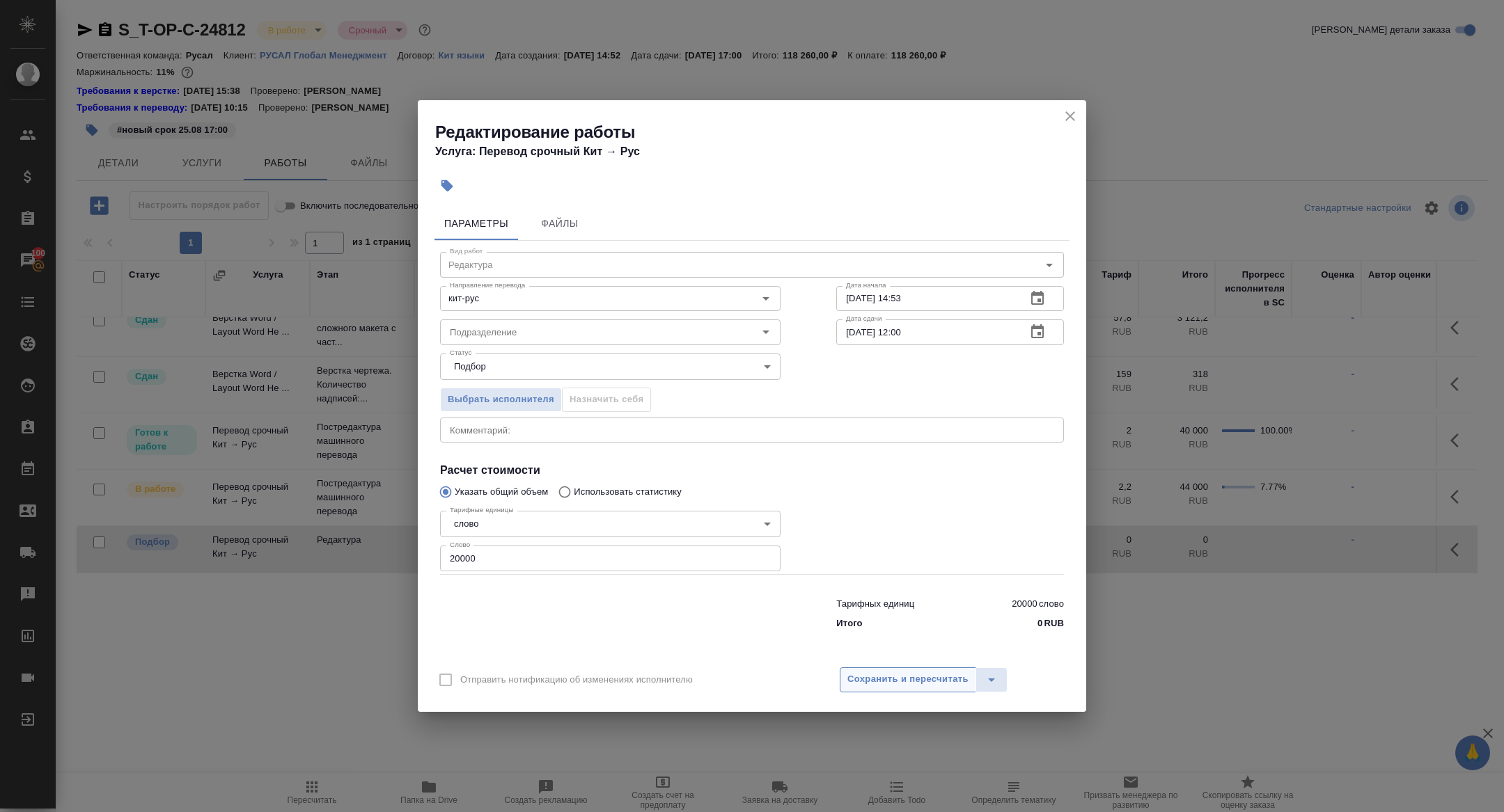
click at [943, 679] on span "Сохранить и пересчитать" at bounding box center [908, 680] width 121 height 16
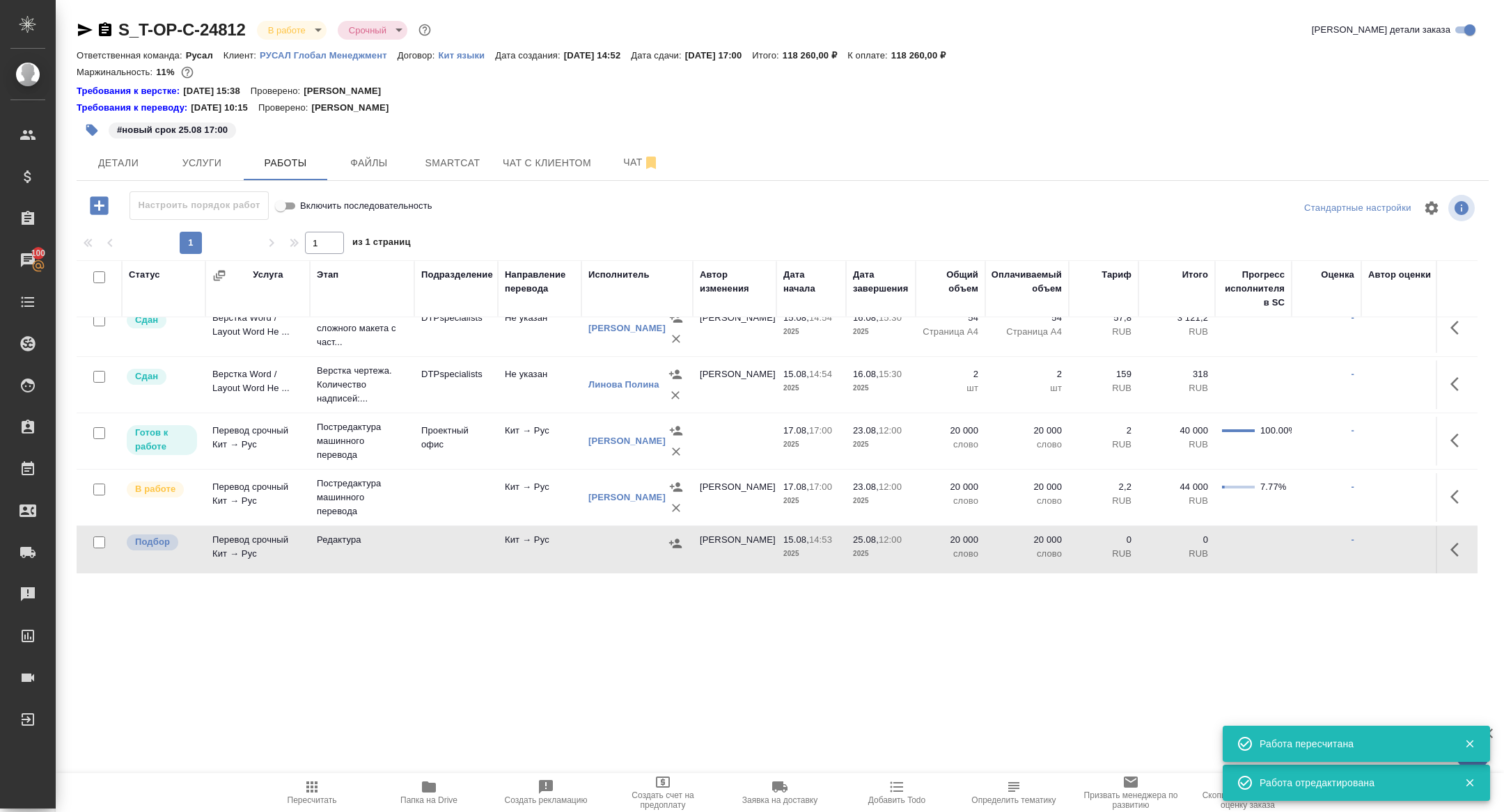
click at [678, 542] on icon "button" at bounding box center [676, 543] width 14 height 14
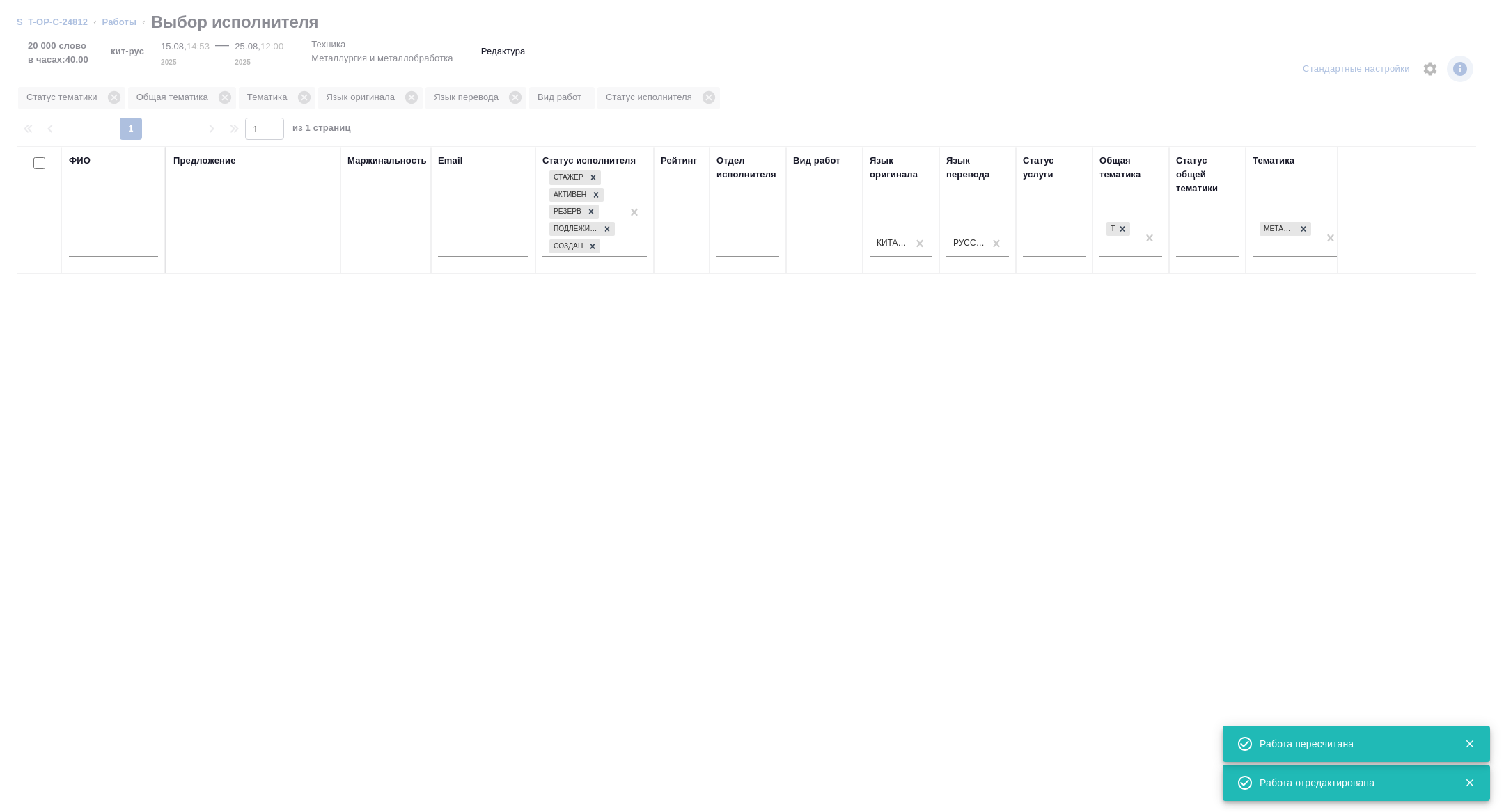
click at [116, 245] on input "text" at bounding box center [113, 248] width 89 height 18
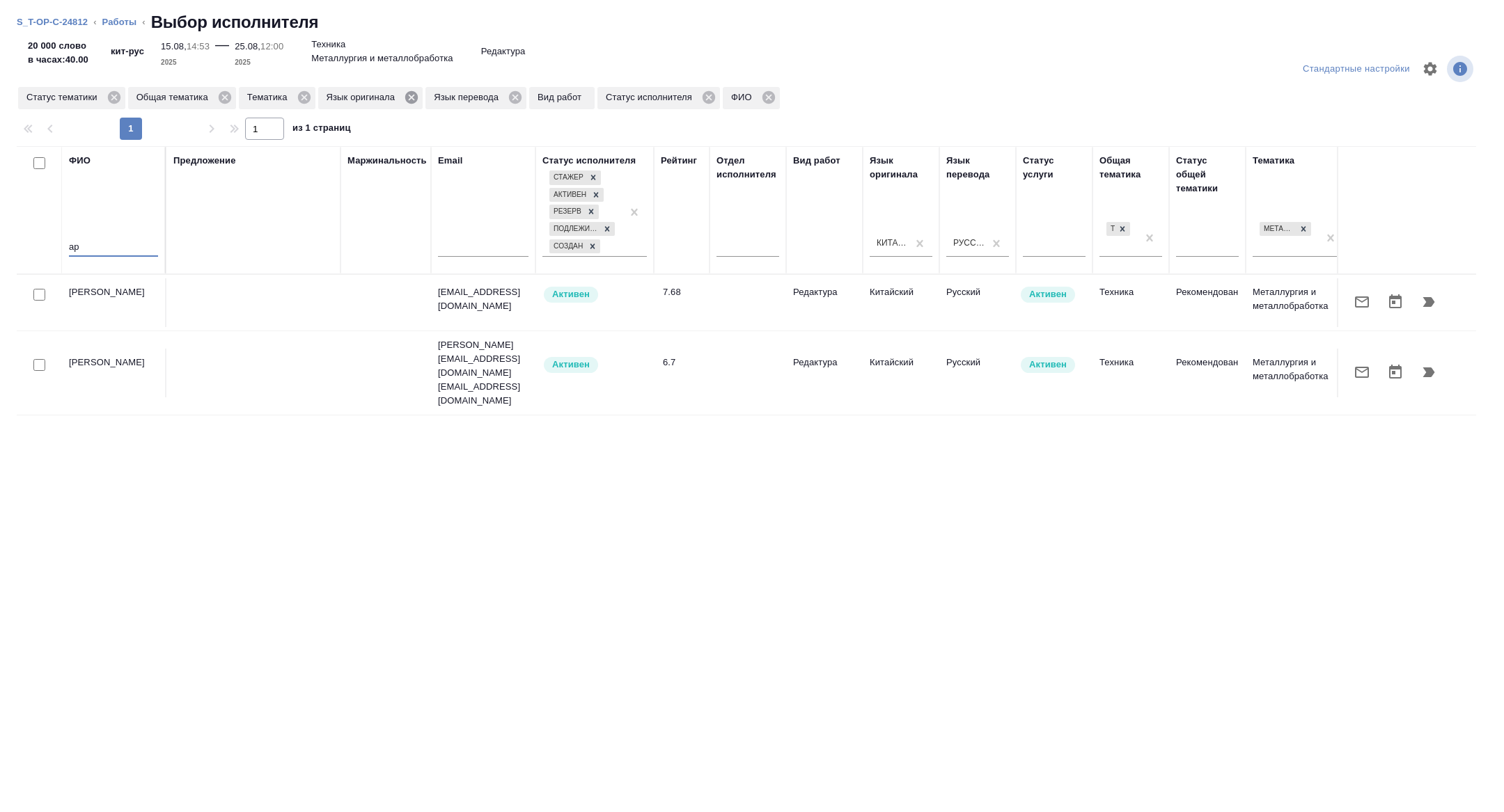
type input "ар"
click at [417, 103] on icon at bounding box center [411, 97] width 15 height 15
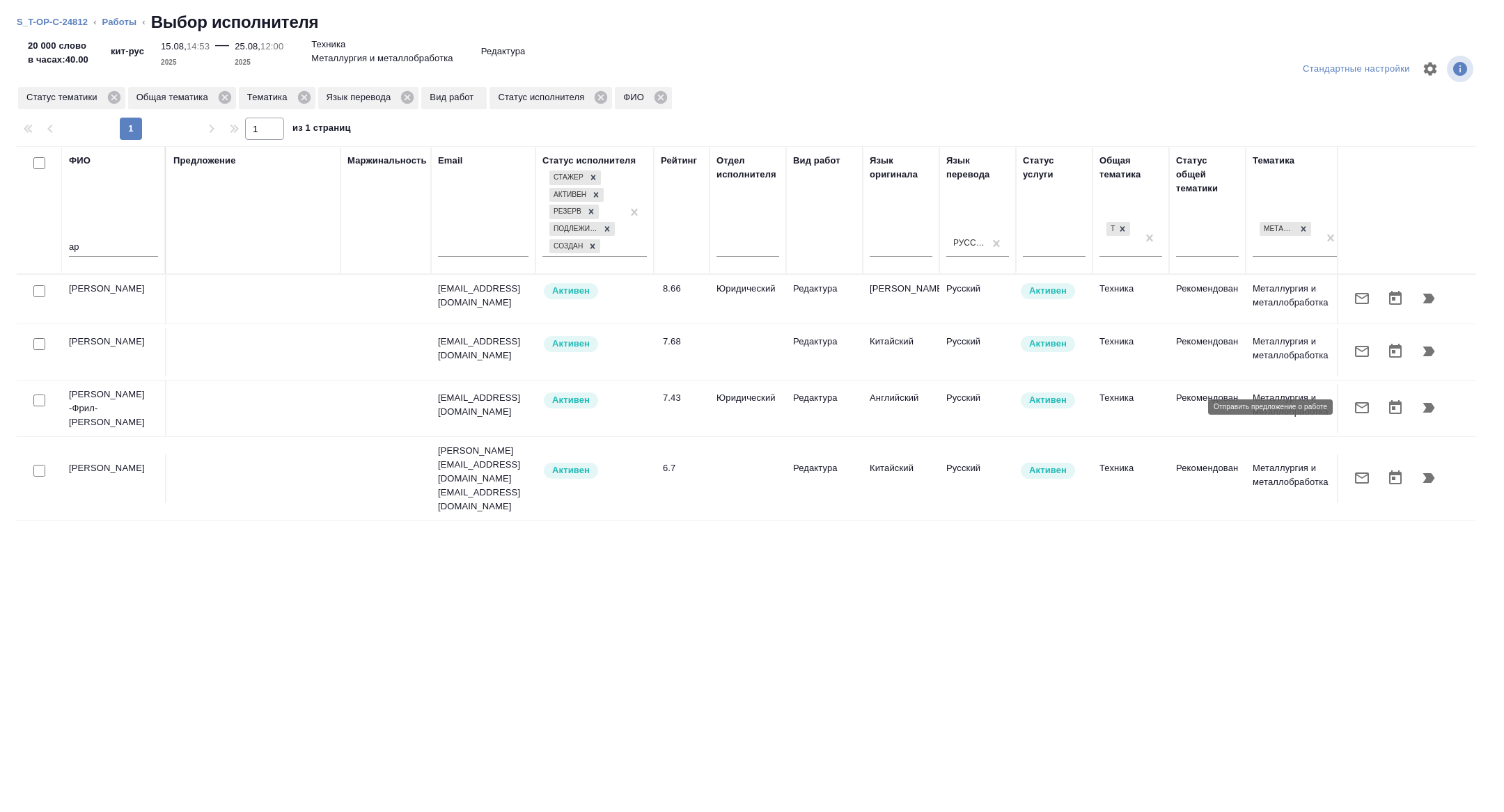
click at [1366, 411] on icon "button" at bounding box center [1362, 408] width 14 height 11
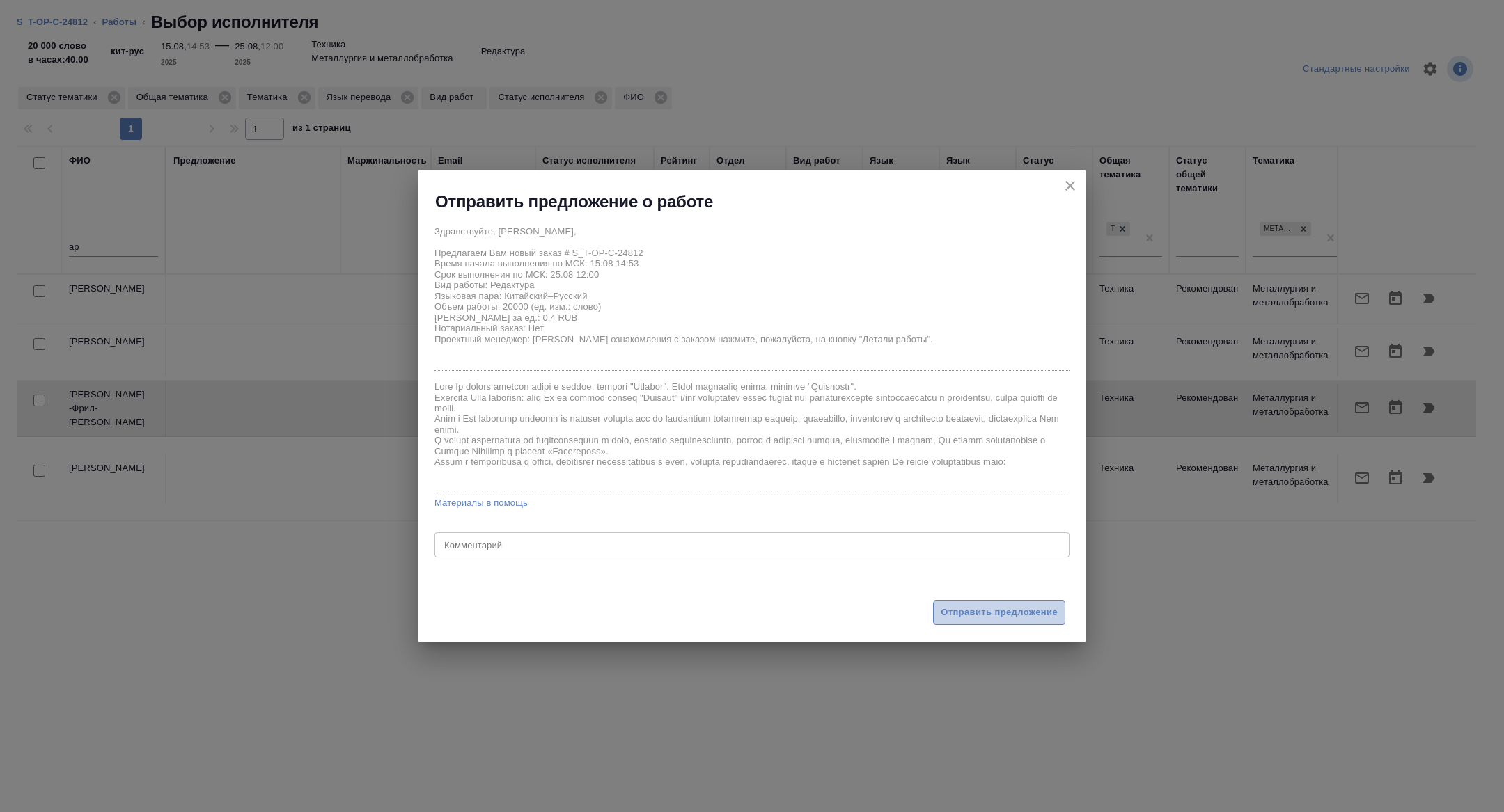
click at [976, 622] on button "Отправить предложение" at bounding box center [999, 612] width 132 height 24
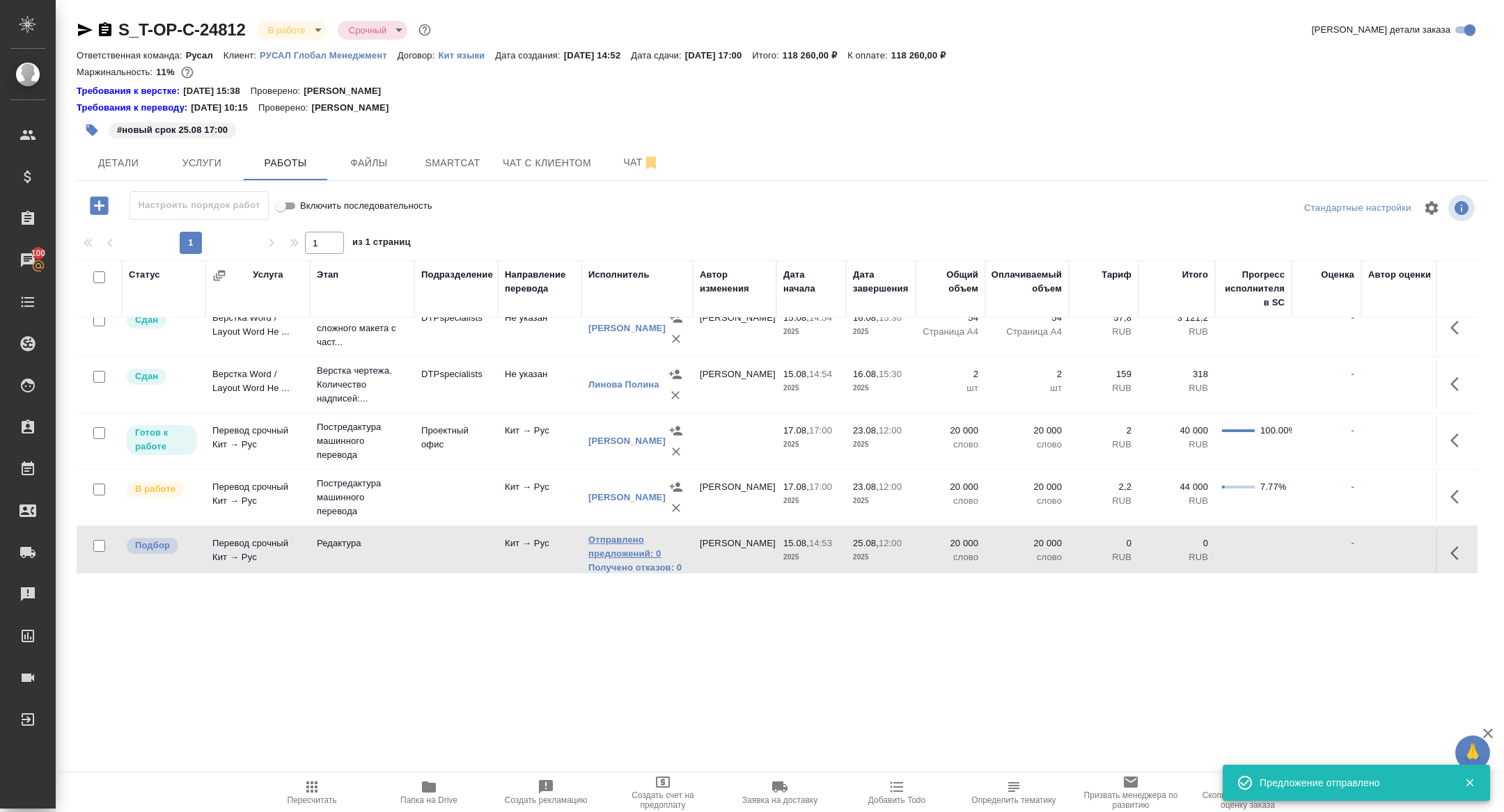
scroll to position [25, 0]
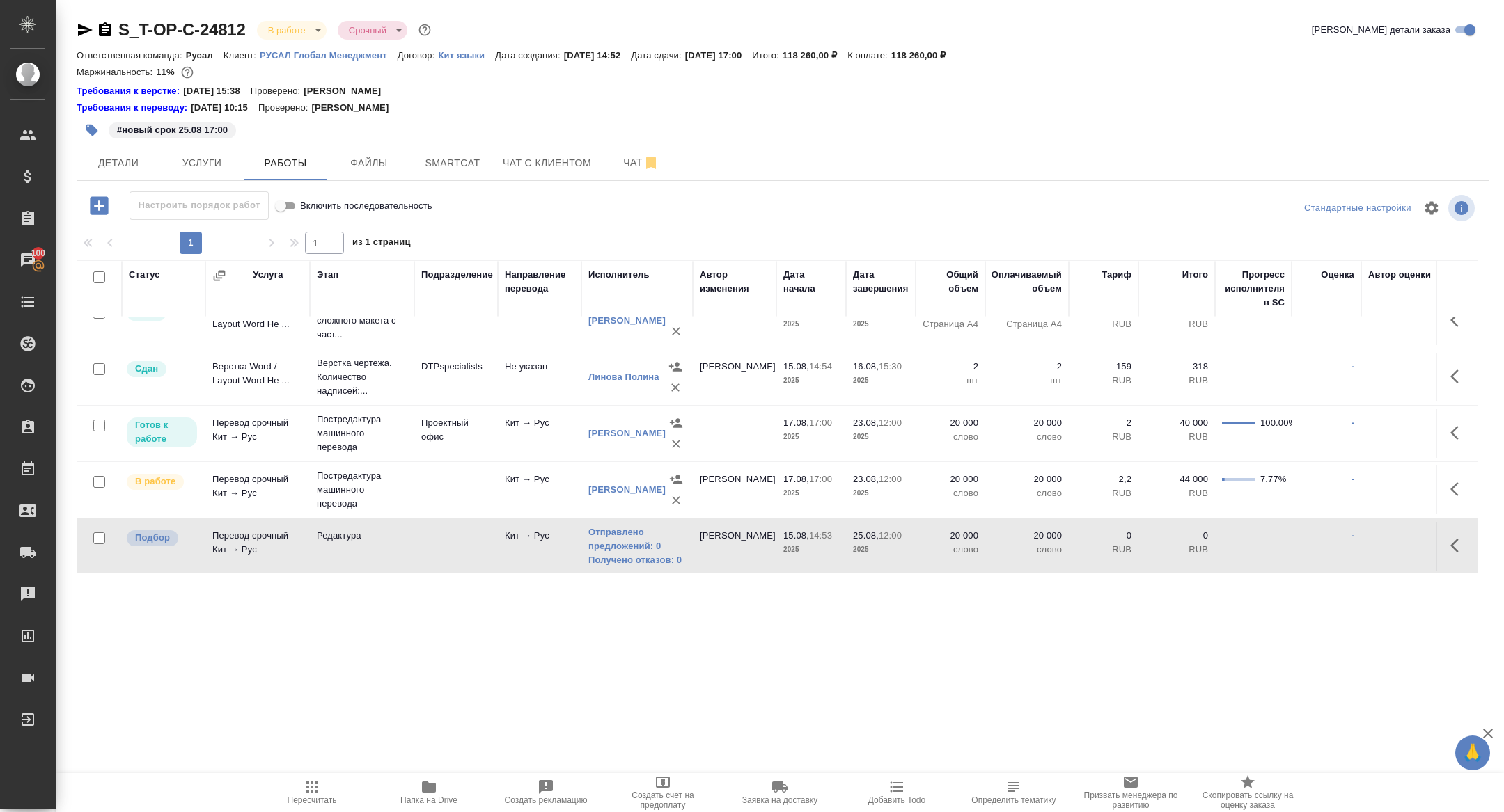
click at [88, 208] on icon "button" at bounding box center [99, 205] width 24 height 24
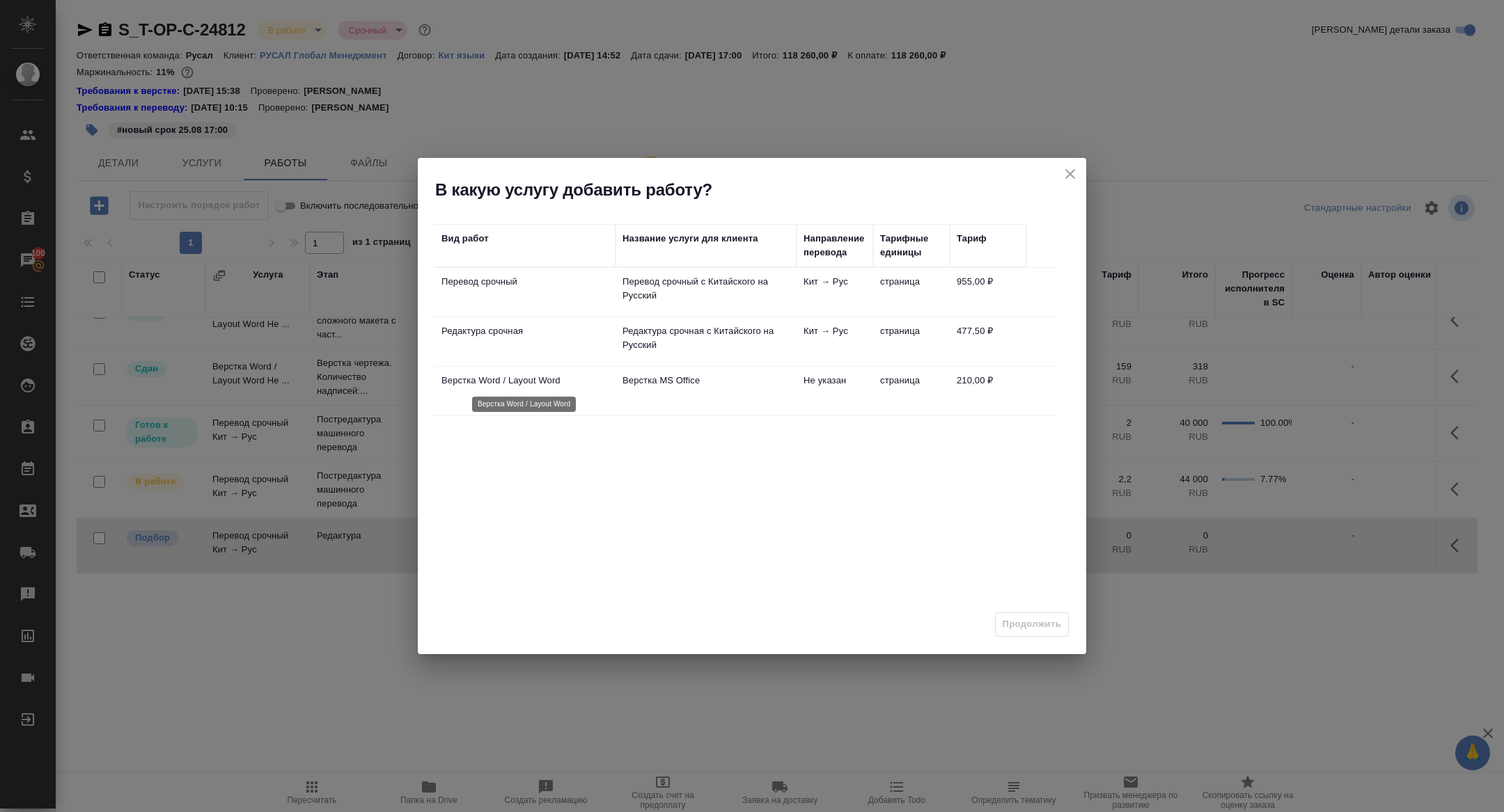
click at [501, 385] on p "Верстка Word / Layout Word" at bounding box center [525, 381] width 167 height 14
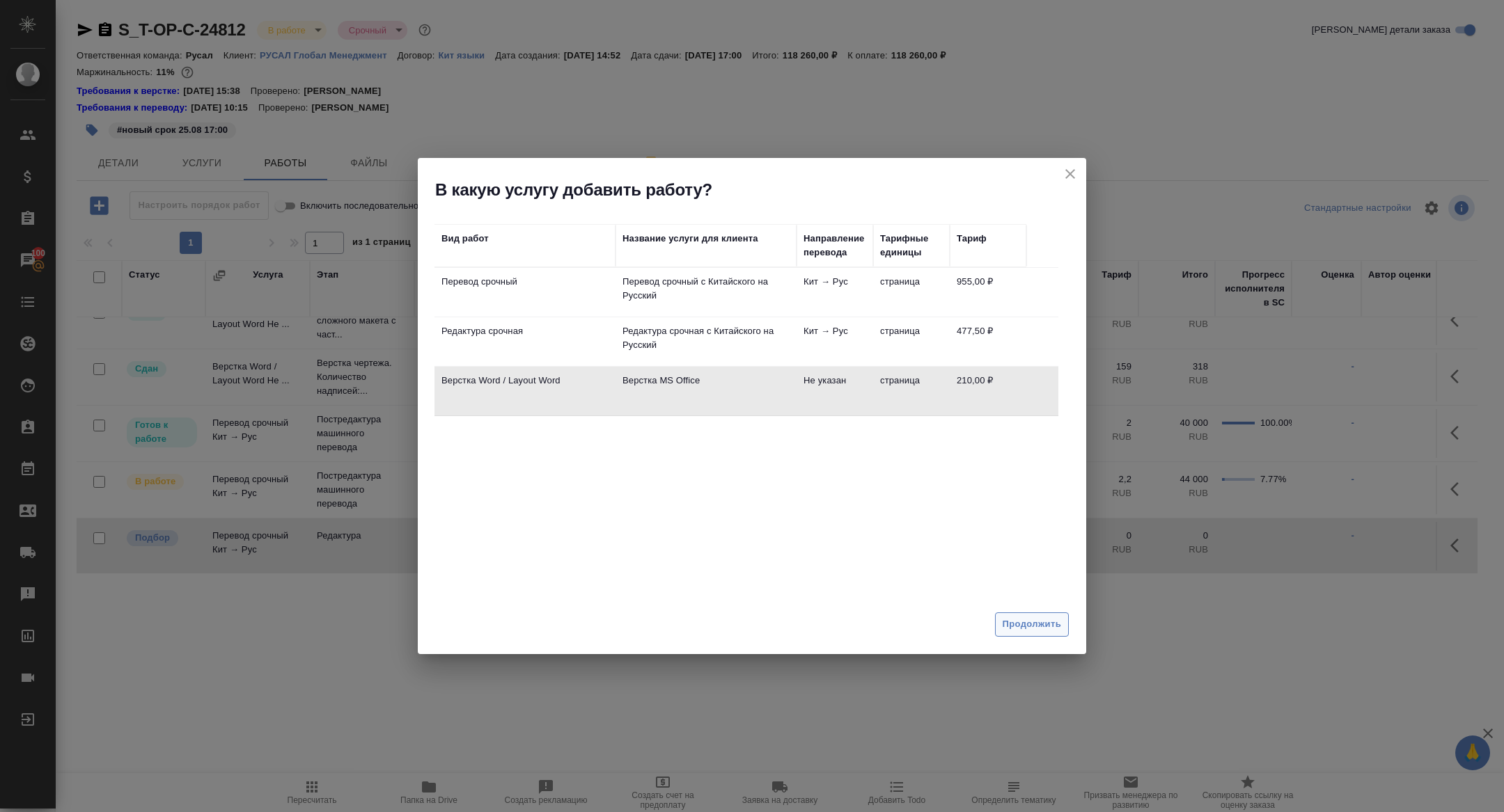
click at [1015, 632] on span "Продолжить" at bounding box center [1032, 625] width 59 height 16
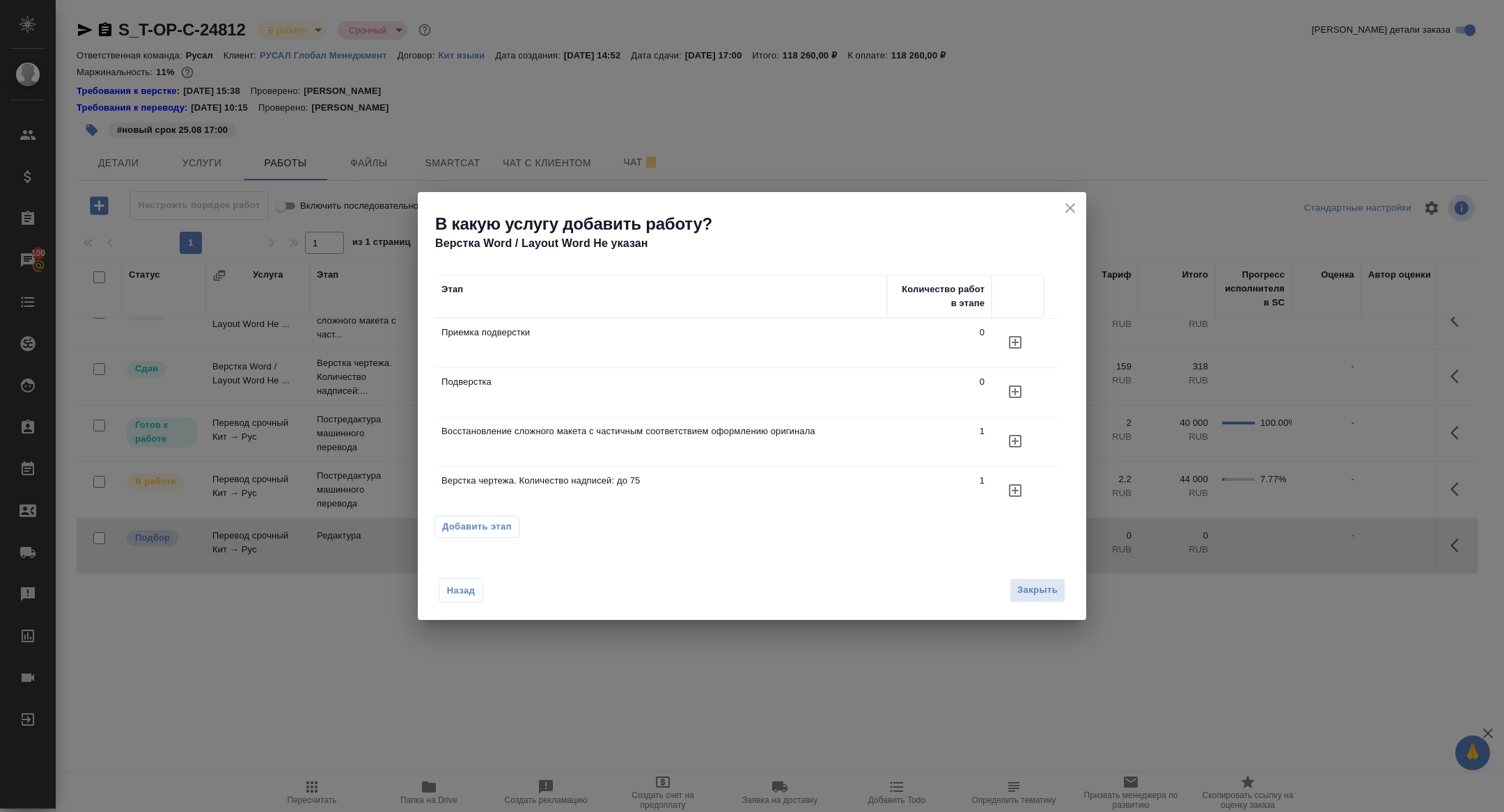
click at [1007, 351] on icon "button" at bounding box center [1015, 342] width 17 height 17
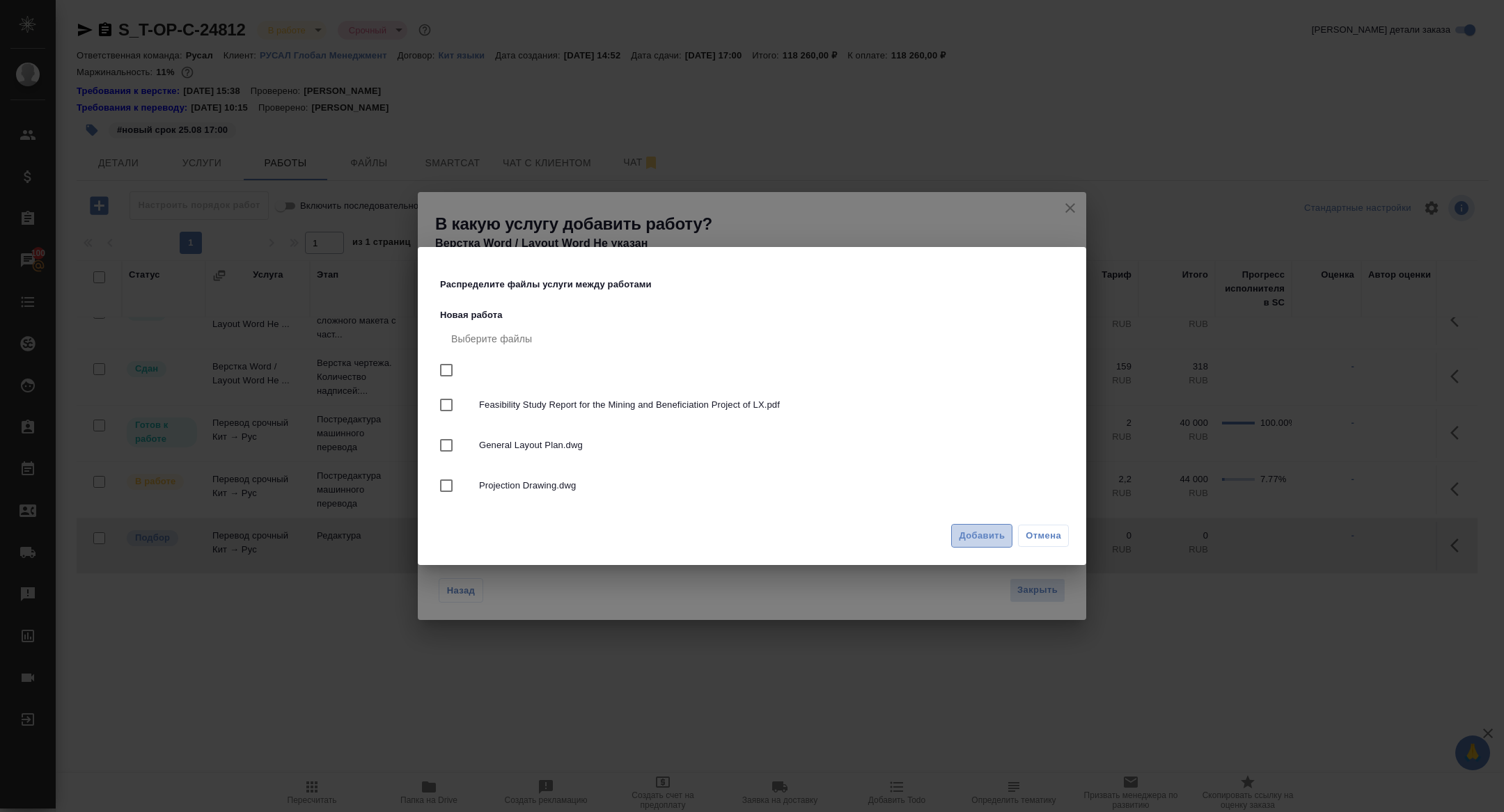
click at [976, 532] on span "Добавить" at bounding box center [981, 536] width 46 height 16
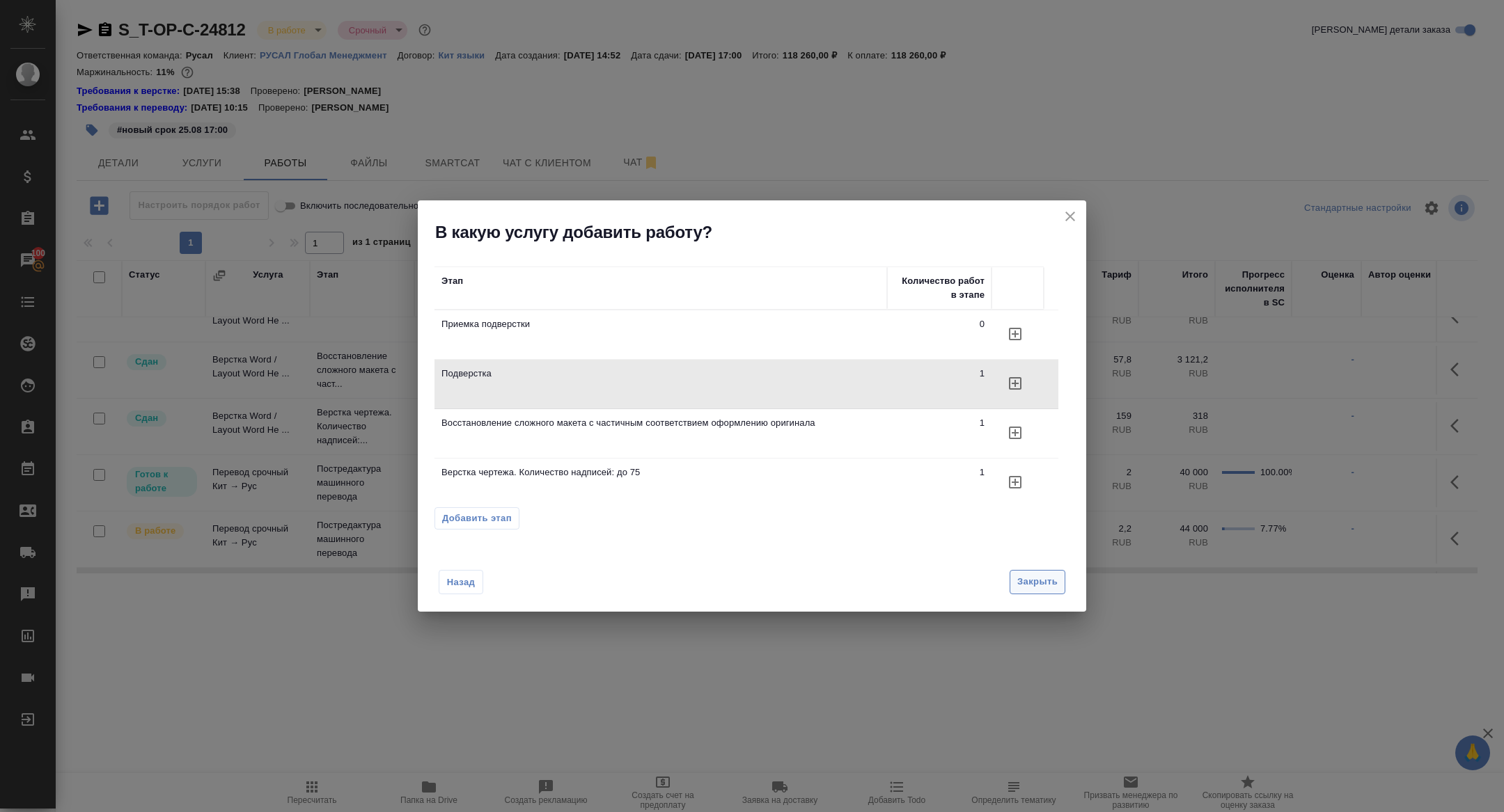
click at [1033, 585] on span "Закрыть" at bounding box center [1037, 583] width 40 height 16
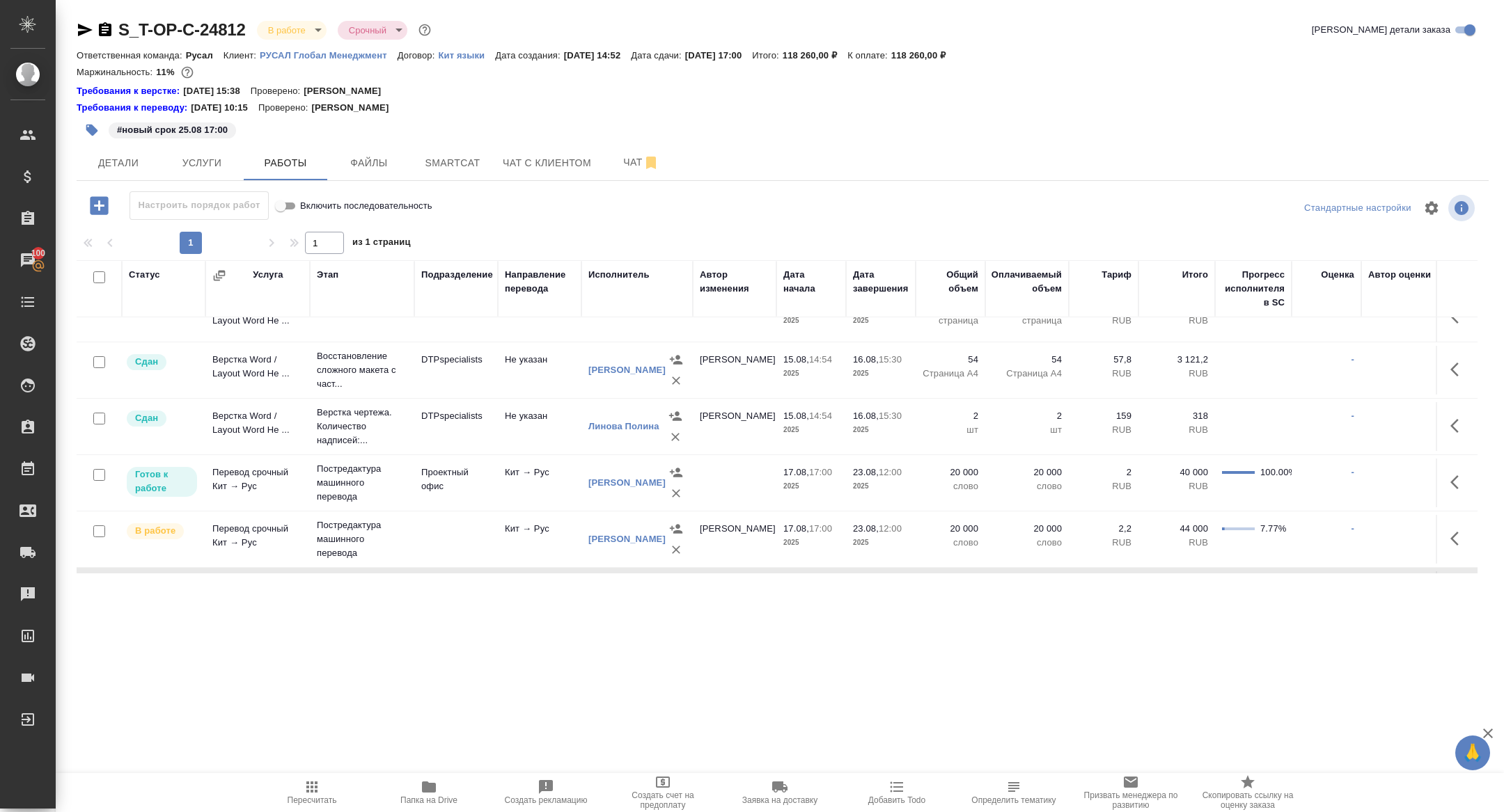
scroll to position [0, 0]
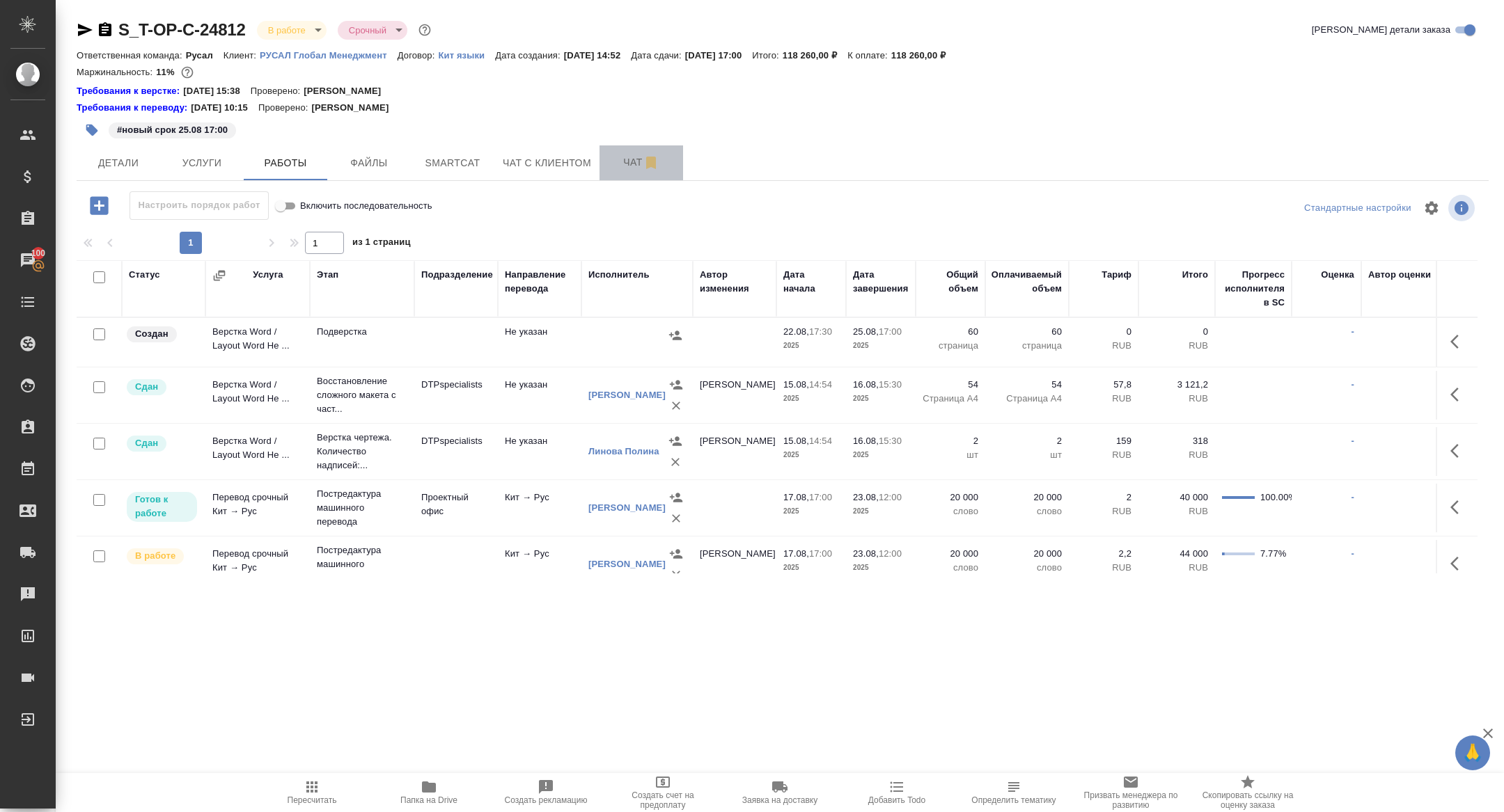
click at [643, 156] on span "Чат" at bounding box center [641, 162] width 67 height 18
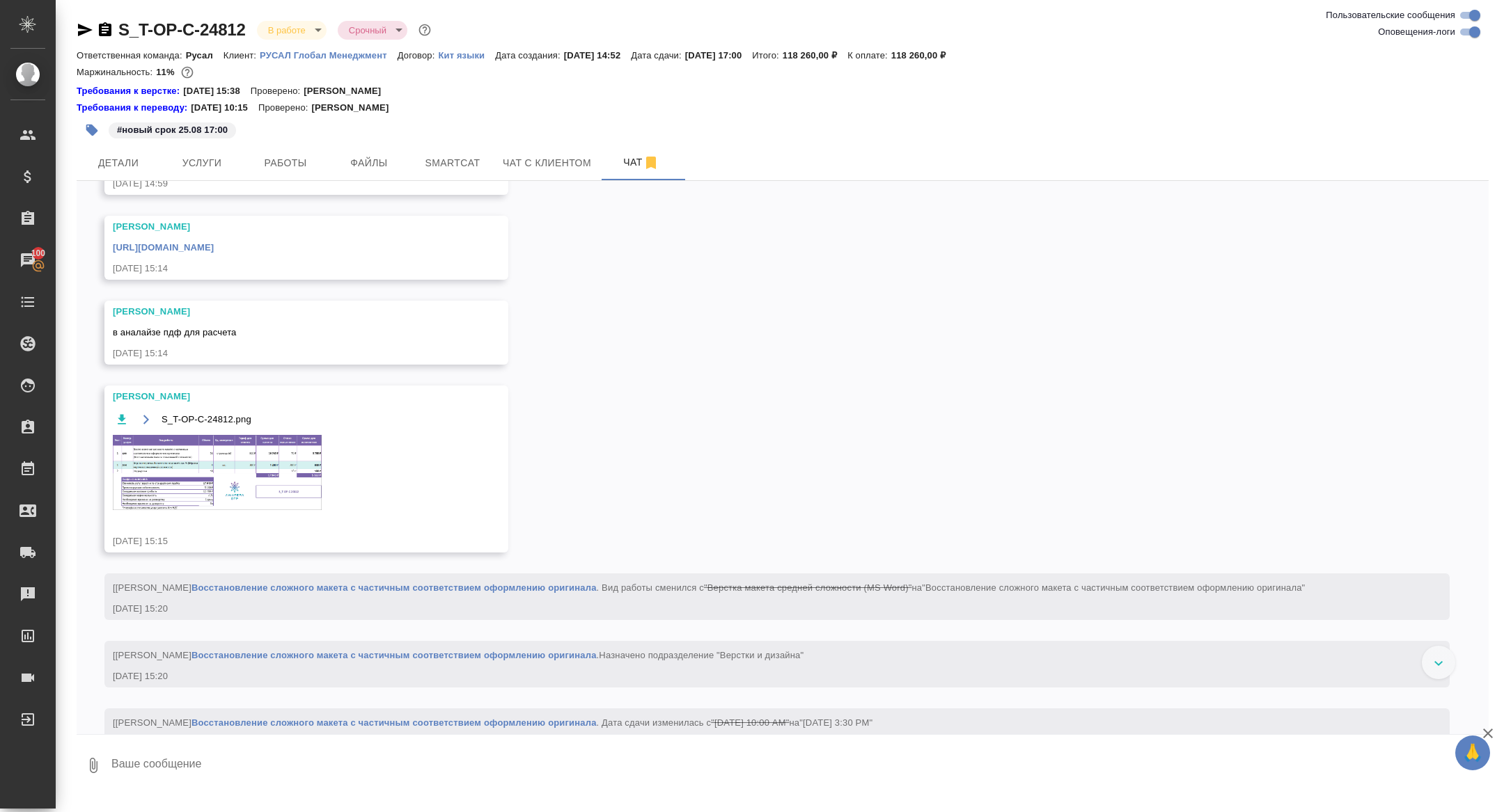
scroll to position [492, 0]
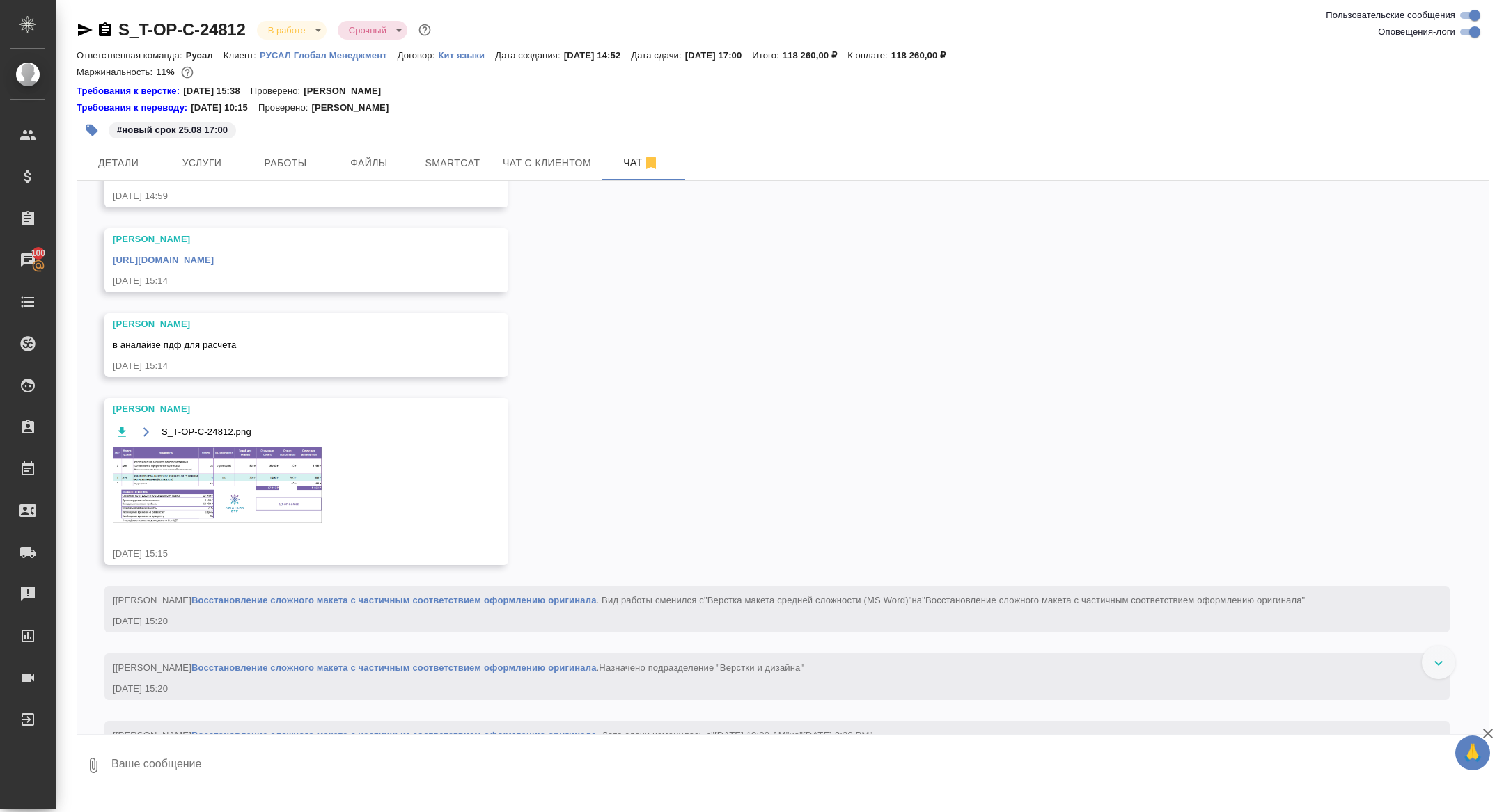
click at [262, 540] on div "S_T-OP-C-24812.png" at bounding box center [286, 481] width 347 height 117
click at [262, 523] on img at bounding box center [217, 485] width 209 height 75
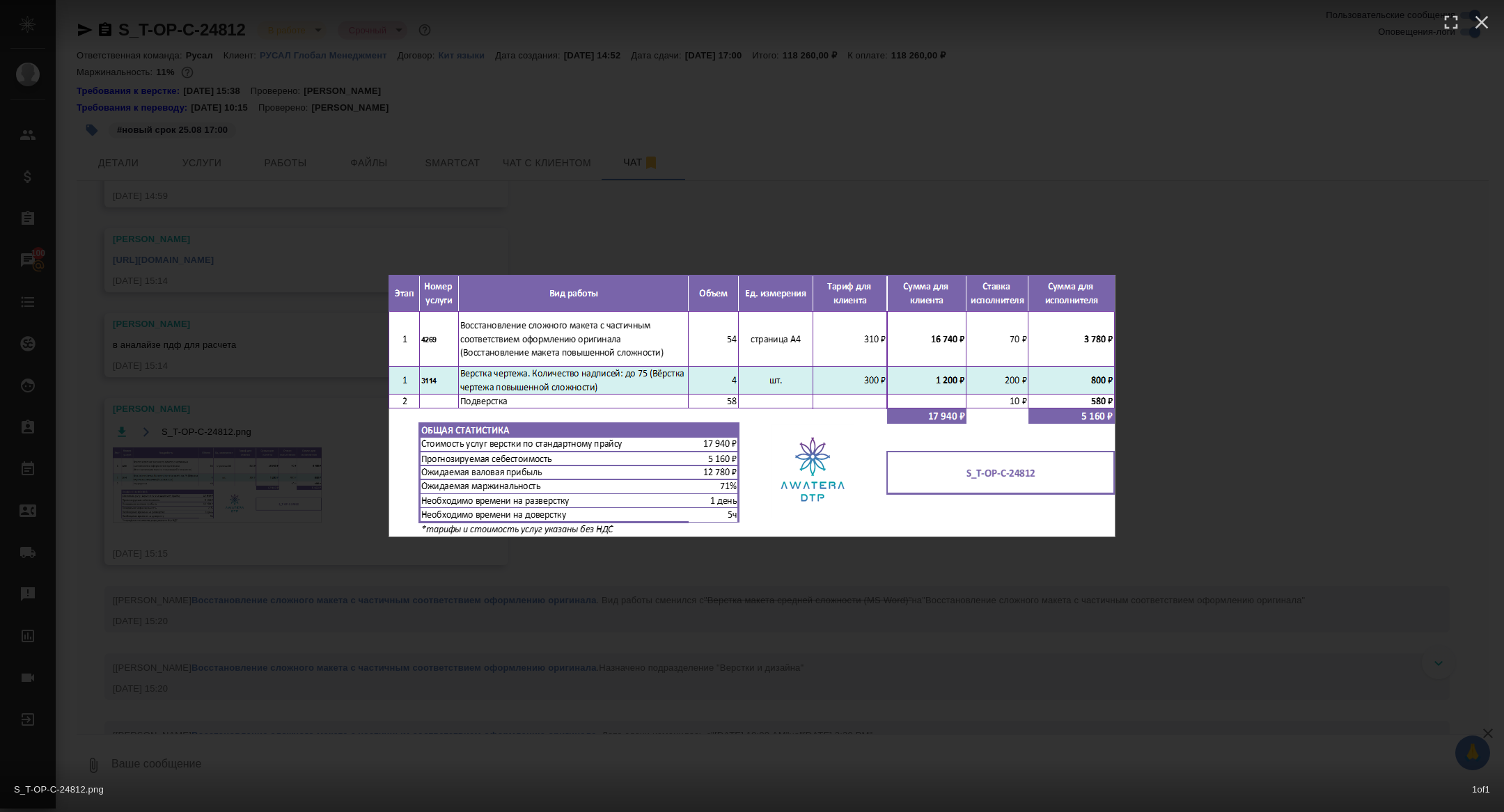
click at [263, 534] on div "S_T-OP-C-24812.png 1 of 1" at bounding box center [752, 406] width 1504 height 812
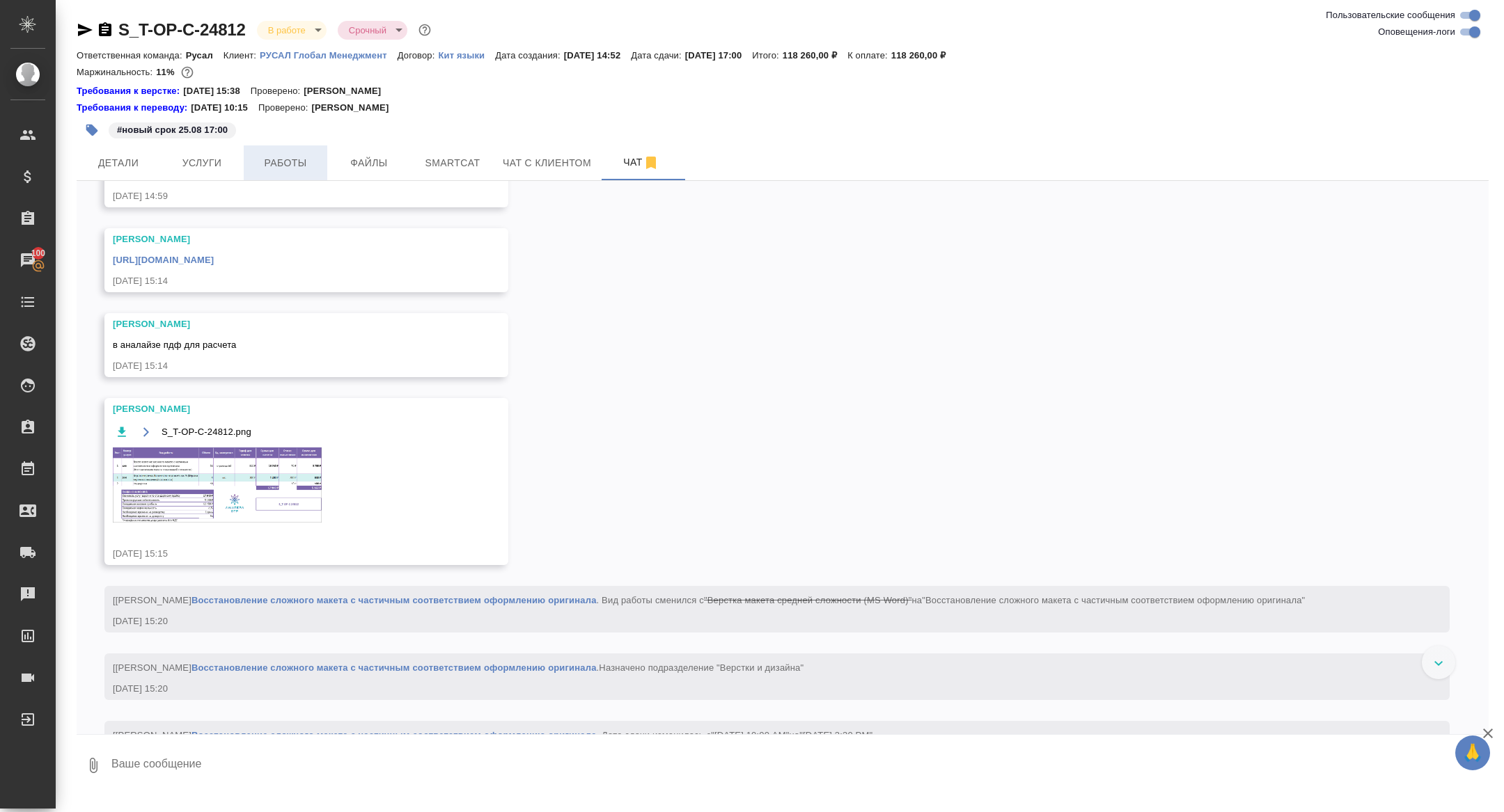
click at [290, 154] on span "Работы" at bounding box center [285, 163] width 67 height 18
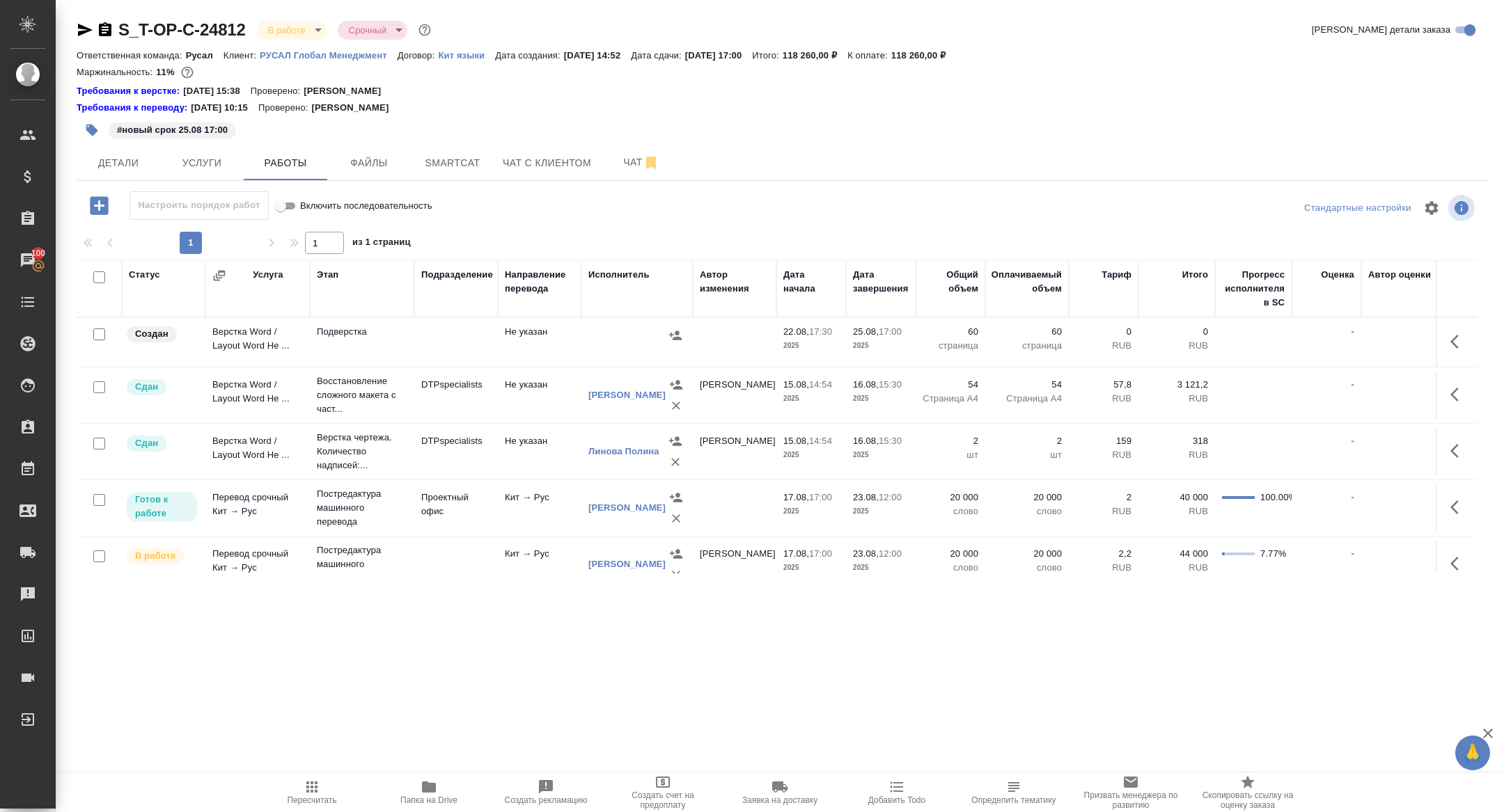
click at [1458, 355] on button "button" at bounding box center [1458, 341] width 33 height 33
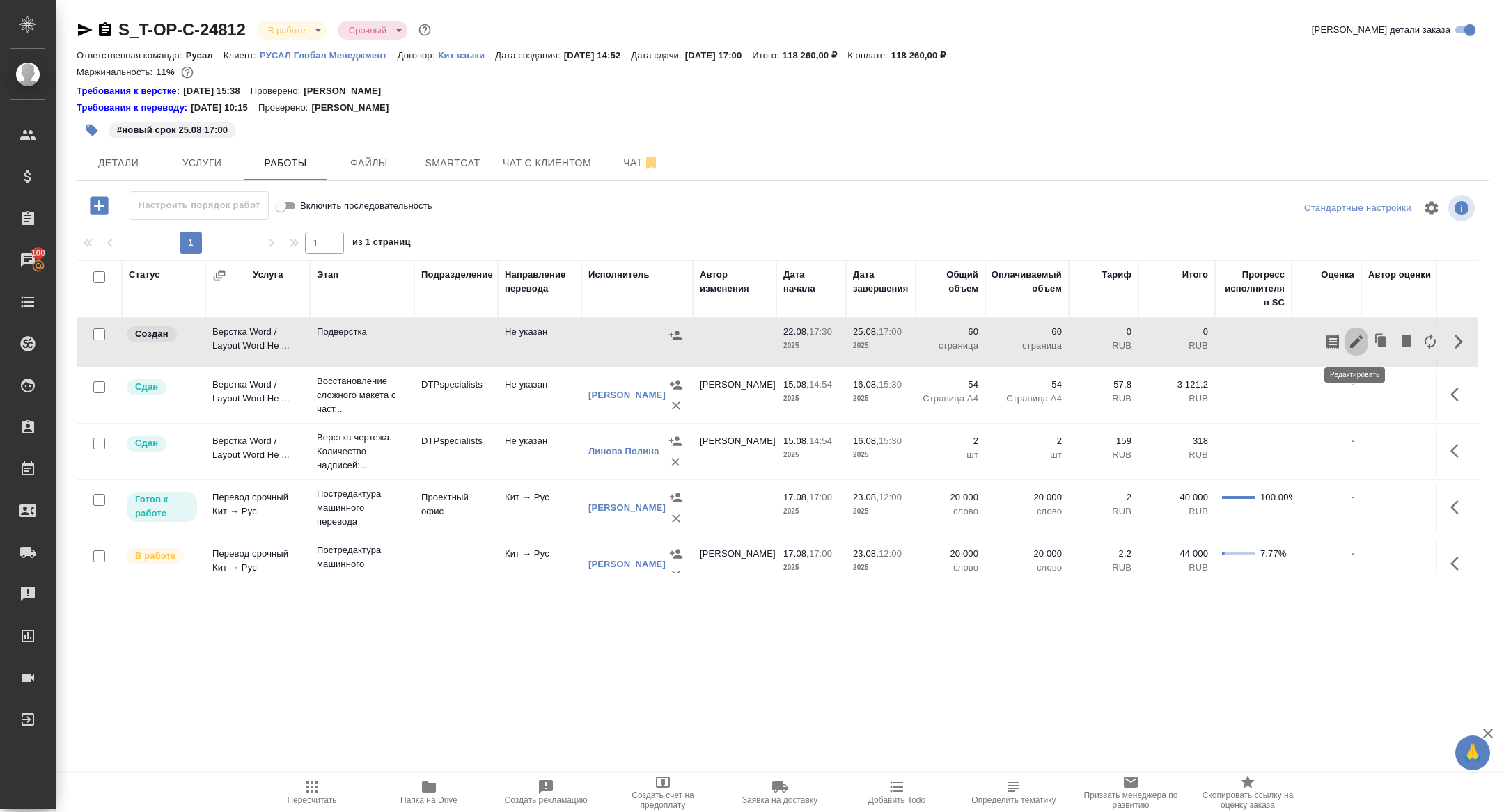
click at [1349, 344] on icon "button" at bounding box center [1356, 342] width 17 height 17
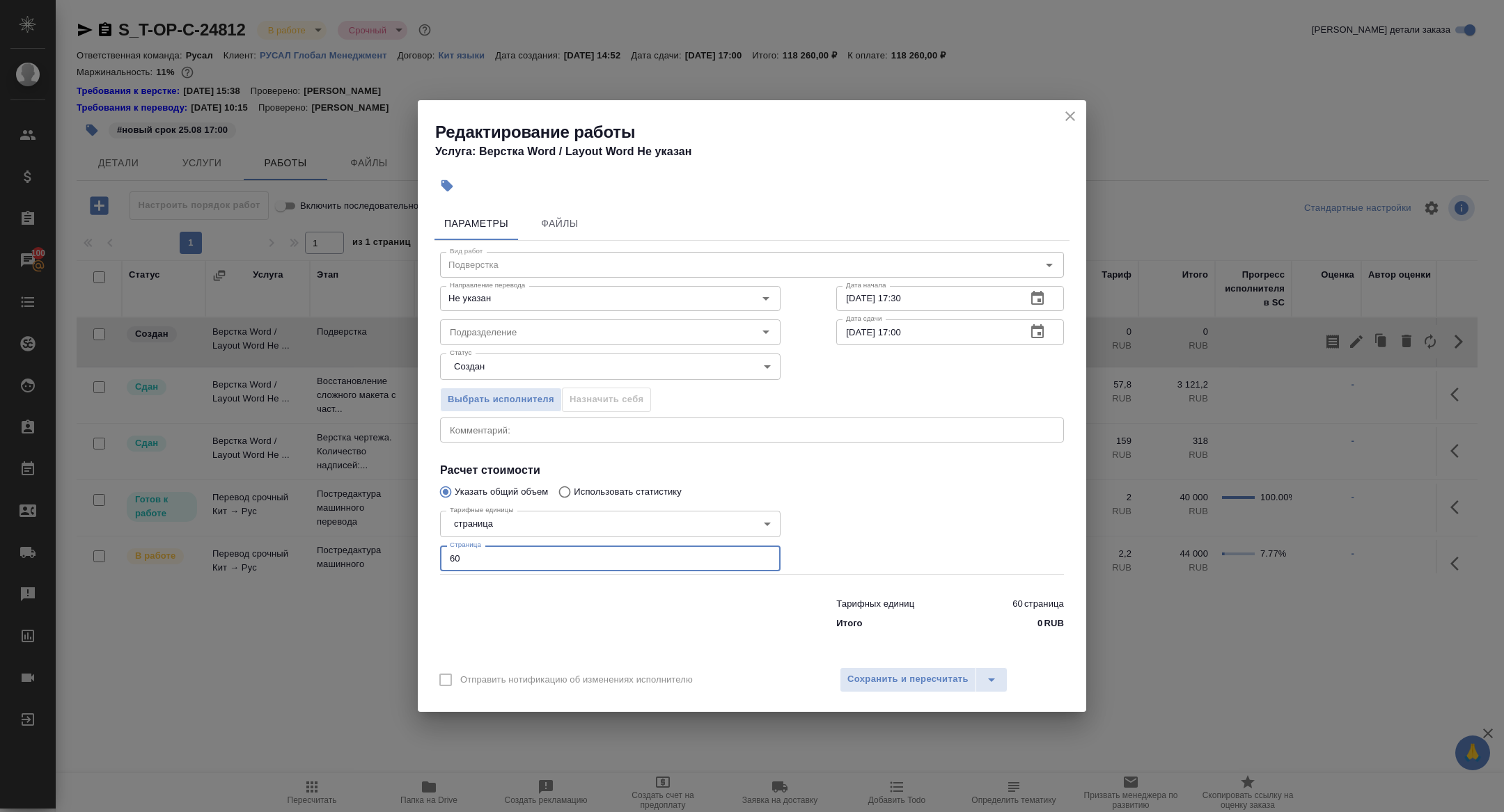
drag, startPoint x: 474, startPoint y: 560, endPoint x: 349, endPoint y: 561, distance: 125.0
click at [350, 561] on div "Редактирование работы Услуга: Верстка Word / Layout Word Не указан Параметры Фа…" at bounding box center [752, 406] width 1504 height 812
type input "58"
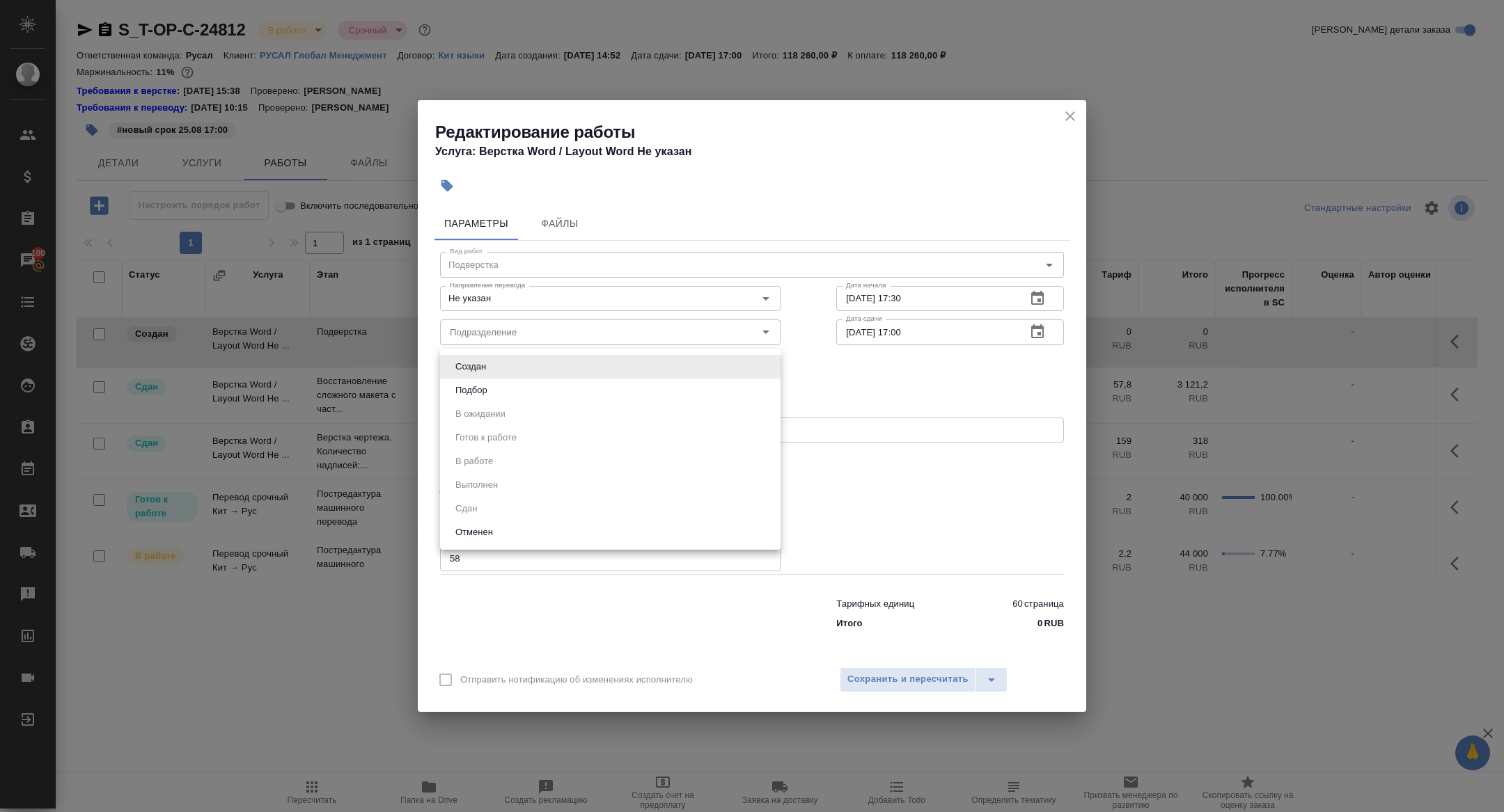
click at [515, 369] on body "🙏 .cls-1 fill:#fff; AWATERA Zhuravleva Alexandra Клиенты Спецификации Заказы 10…" at bounding box center [752, 406] width 1504 height 812
click at [509, 393] on li "Подбор" at bounding box center [610, 390] width 340 height 24
type input "recruiting"
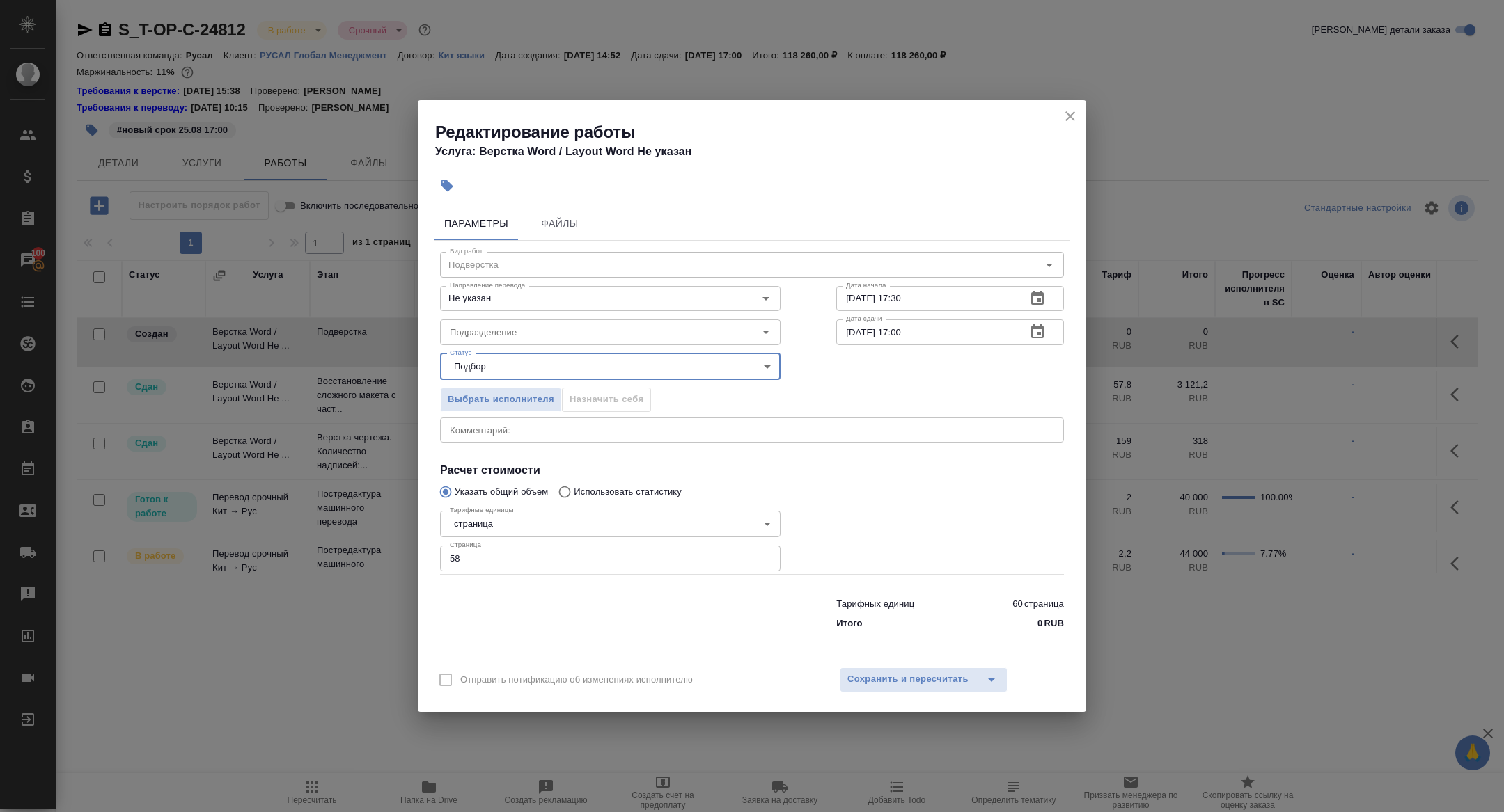
click at [1045, 302] on icon "button" at bounding box center [1037, 298] width 17 height 17
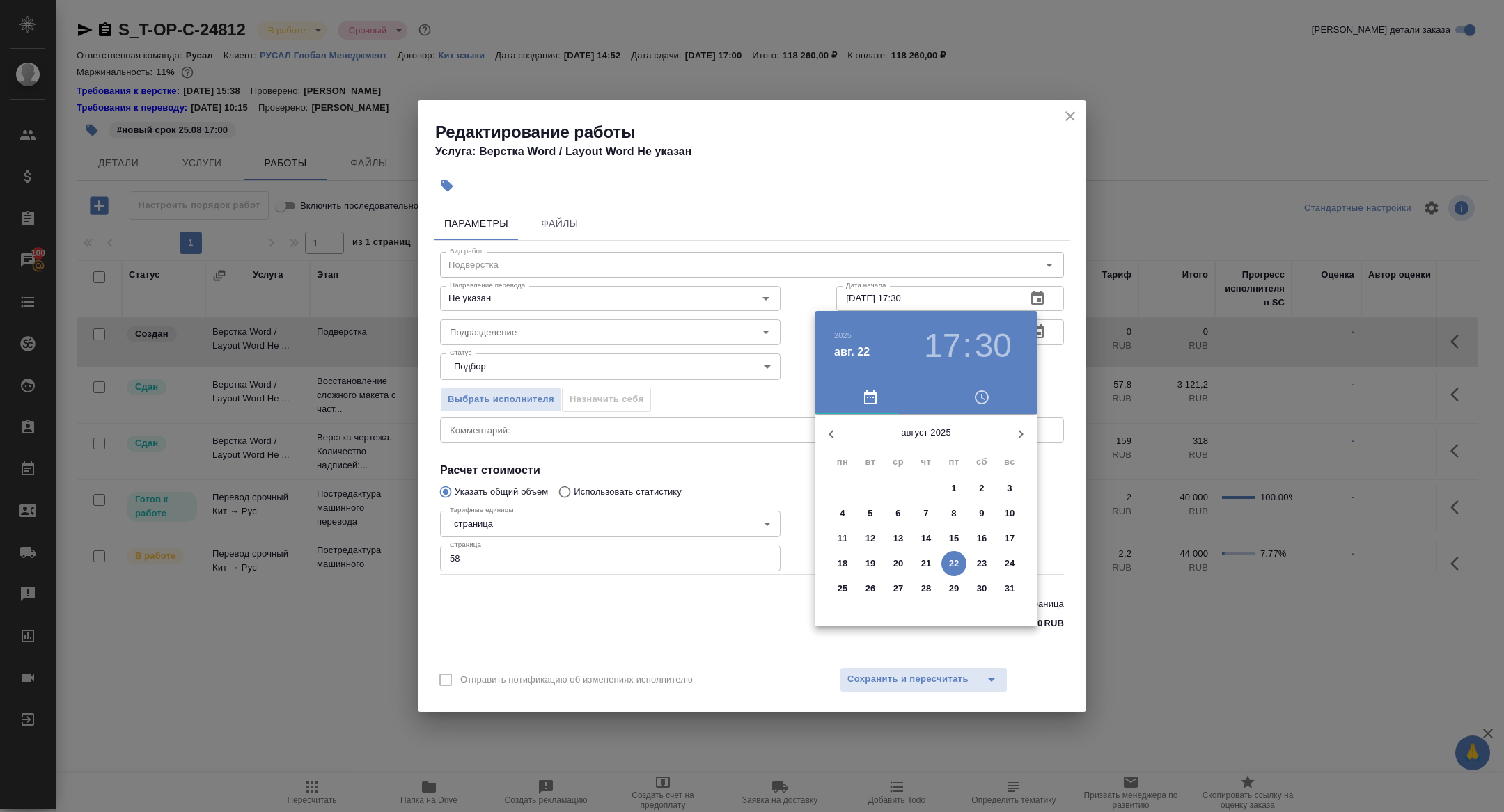
click at [841, 587] on p "25" at bounding box center [843, 589] width 11 height 14
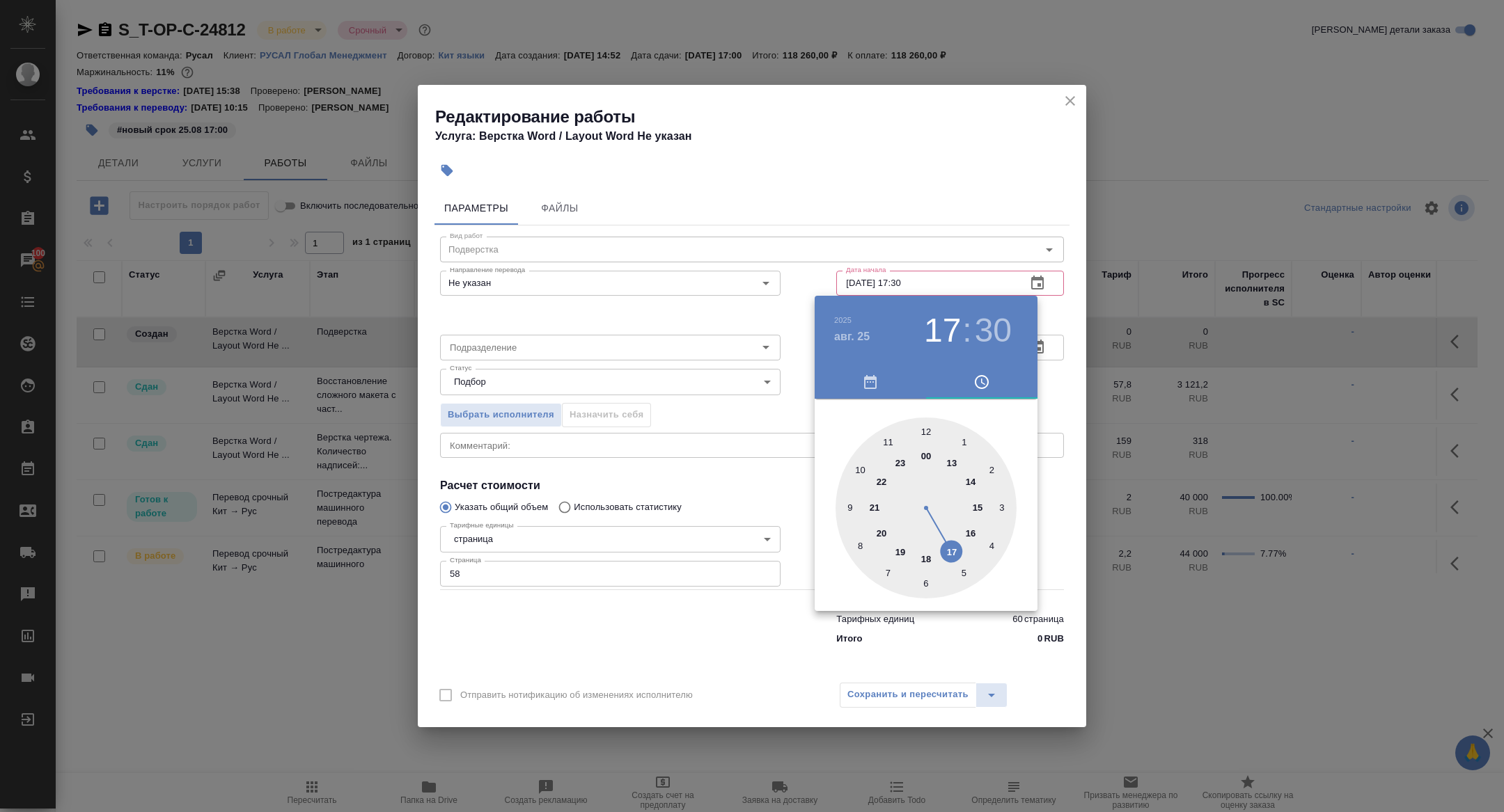
click at [926, 434] on div at bounding box center [926, 508] width 181 height 181
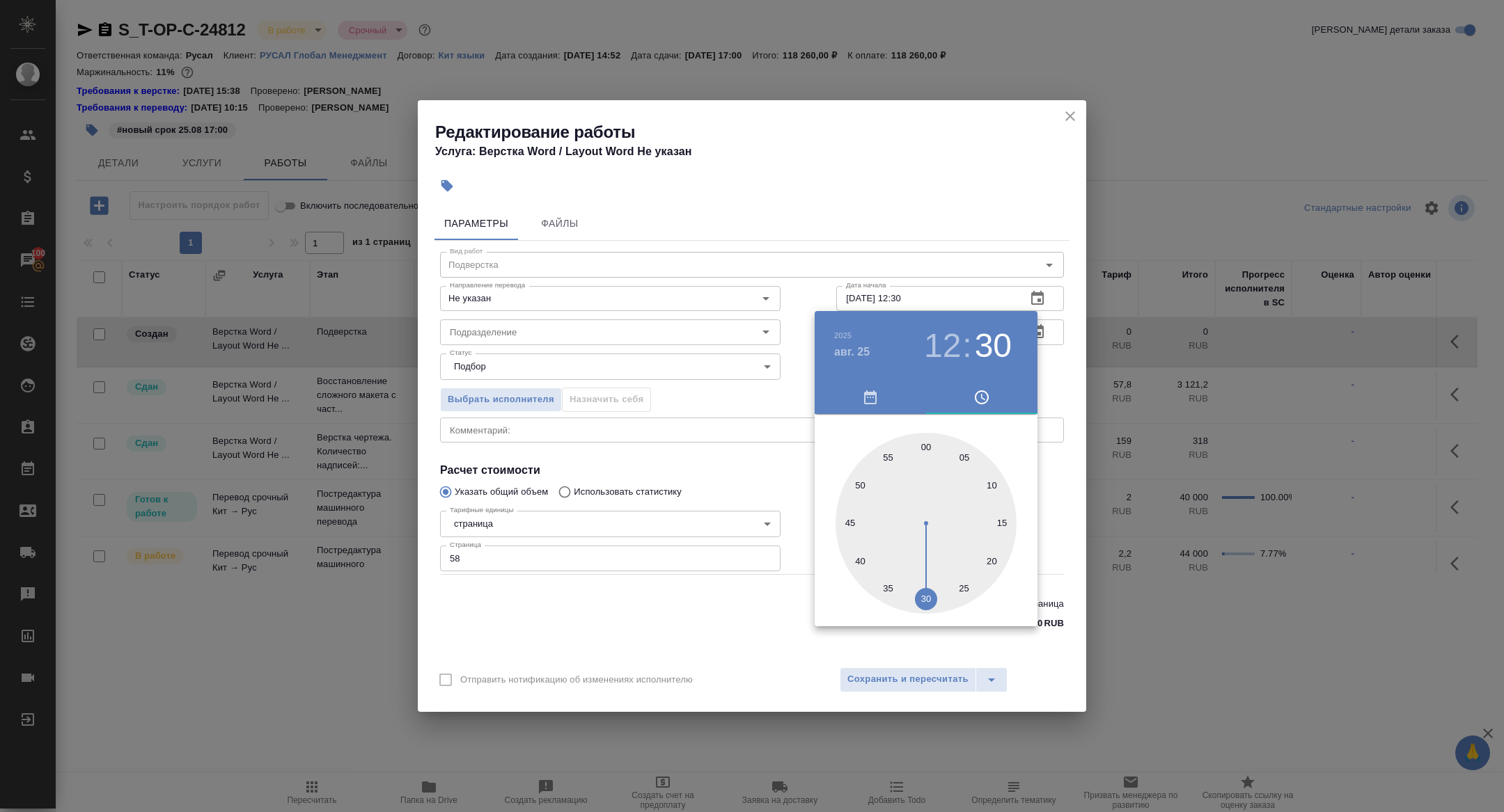
click at [928, 452] on div at bounding box center [926, 523] width 181 height 181
type input "25.08.2025 12:00"
click at [721, 399] on div at bounding box center [752, 406] width 1504 height 812
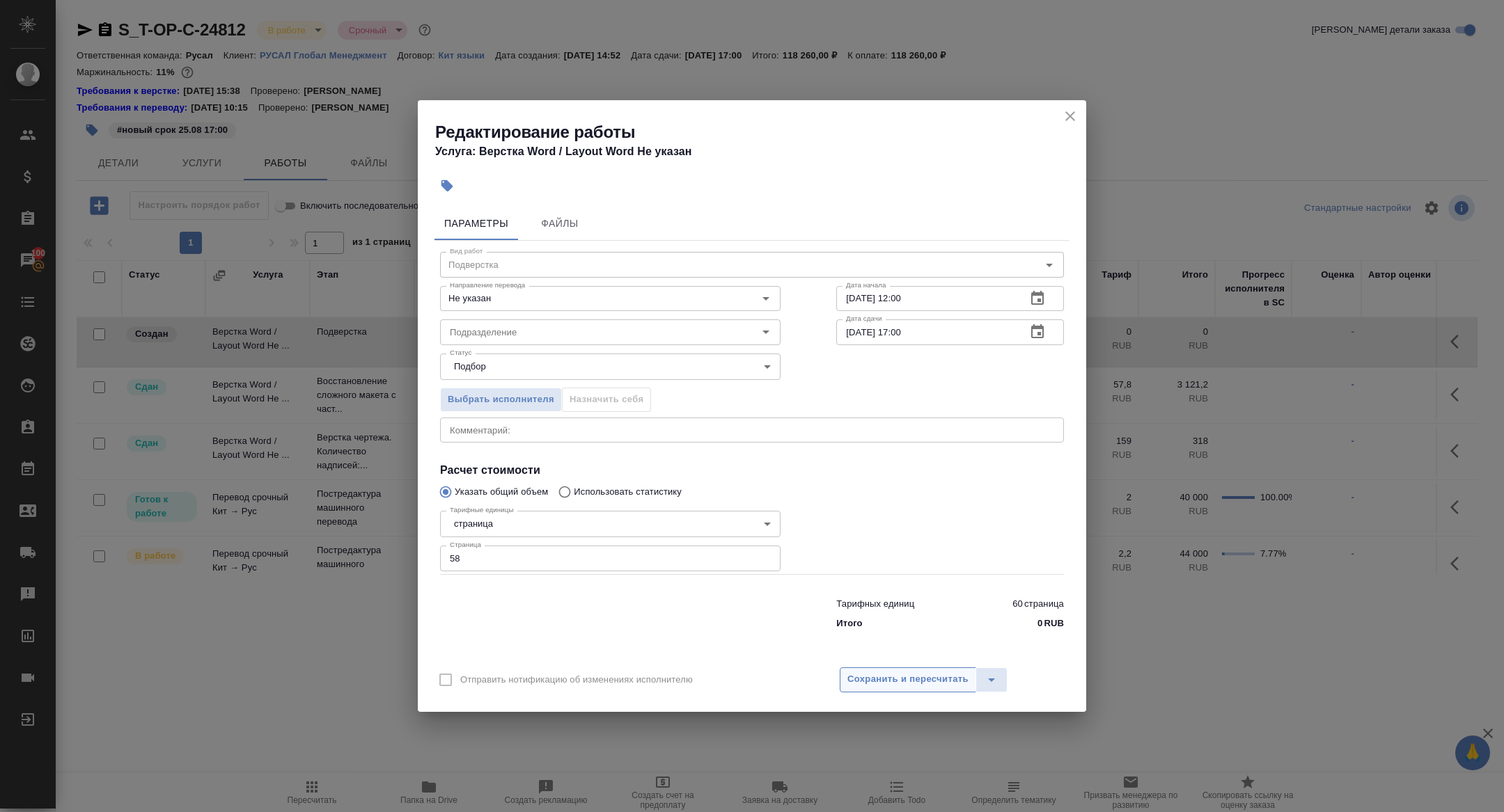
click at [892, 691] on button "Сохранить и пересчитать" at bounding box center [908, 680] width 137 height 25
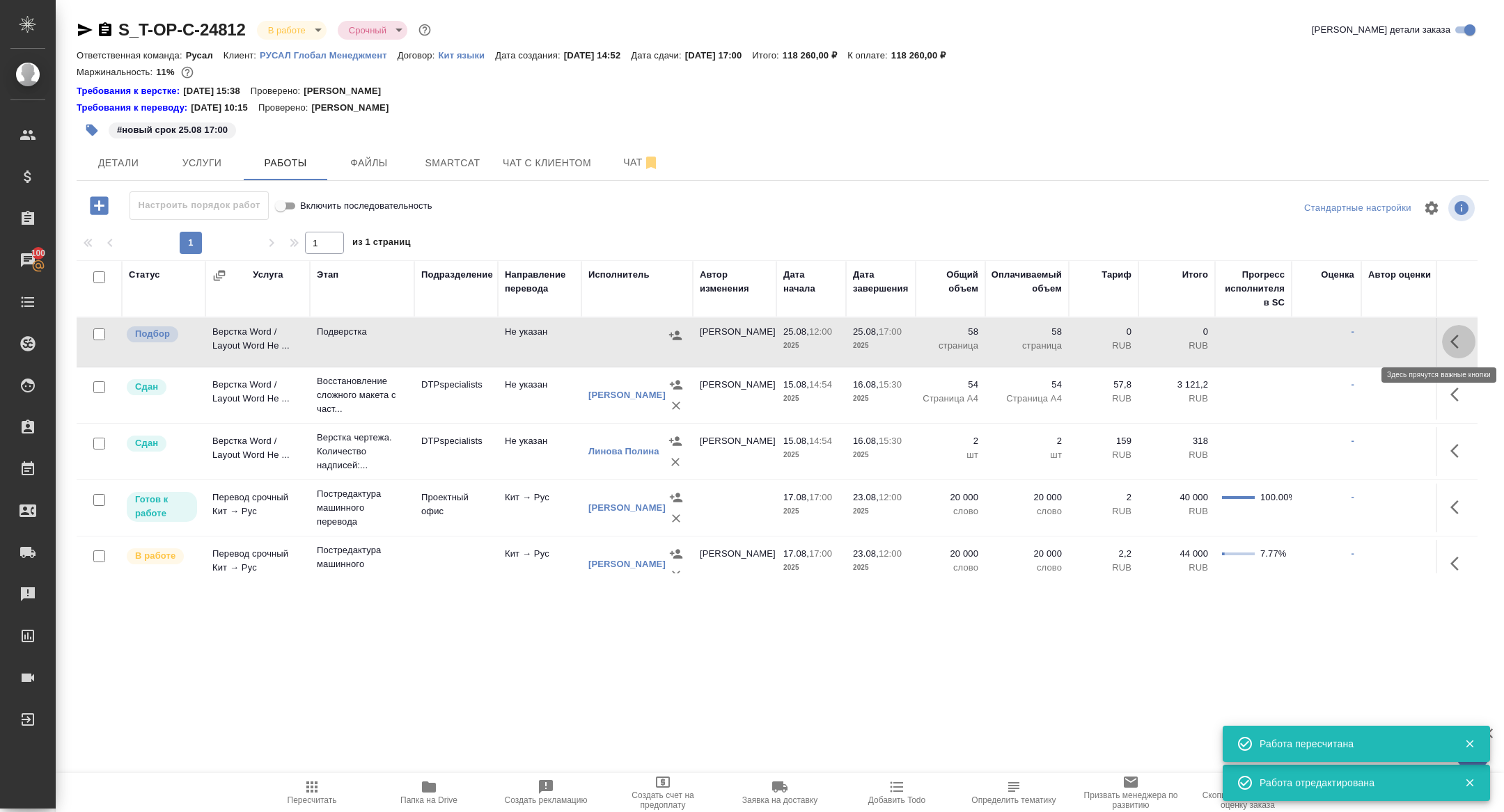
click at [1456, 341] on icon "button" at bounding box center [1458, 342] width 17 height 17
click at [1350, 337] on icon "button" at bounding box center [1356, 342] width 17 height 17
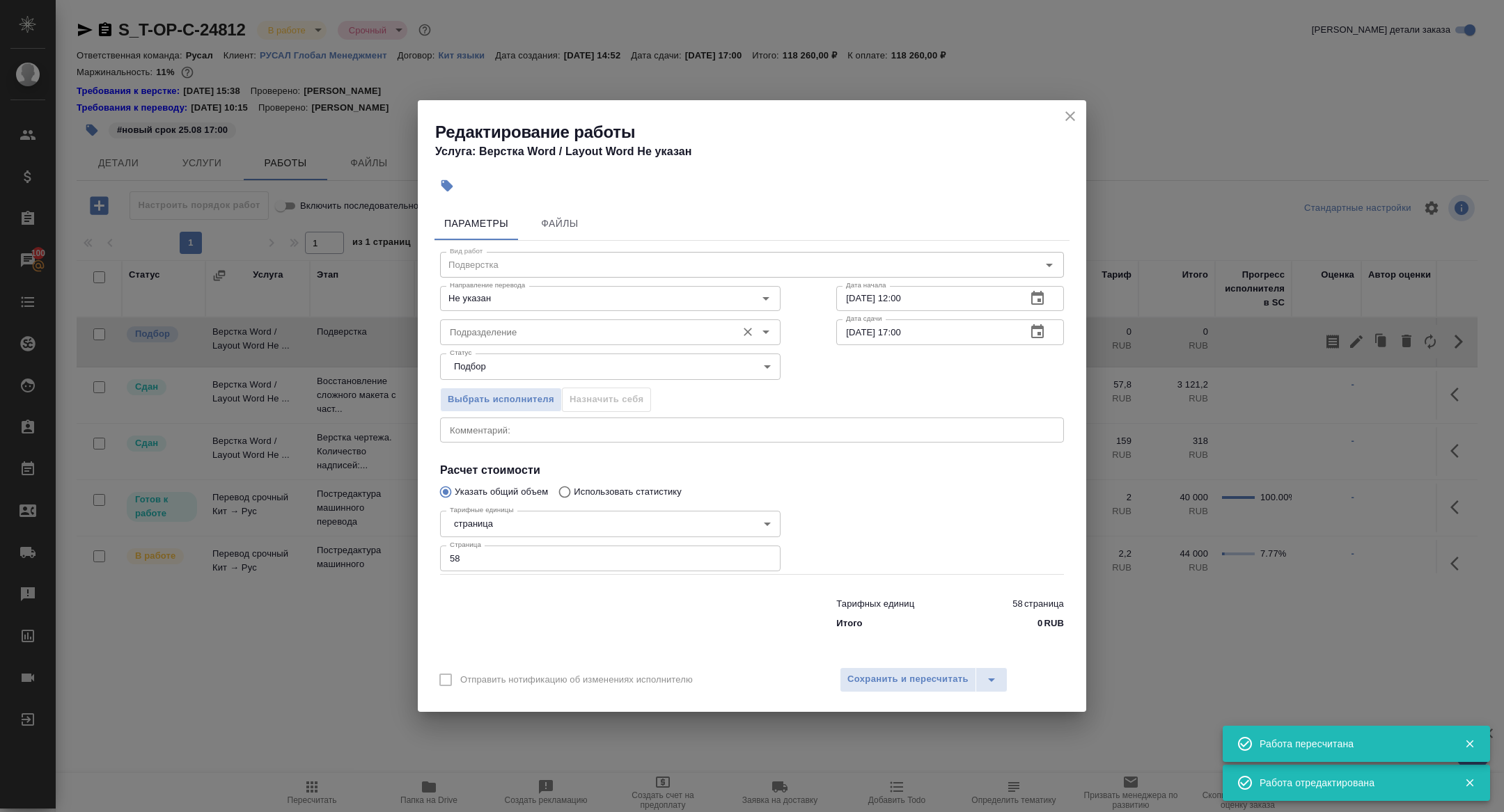
click at [564, 331] on input "Подразделение" at bounding box center [587, 332] width 286 height 17
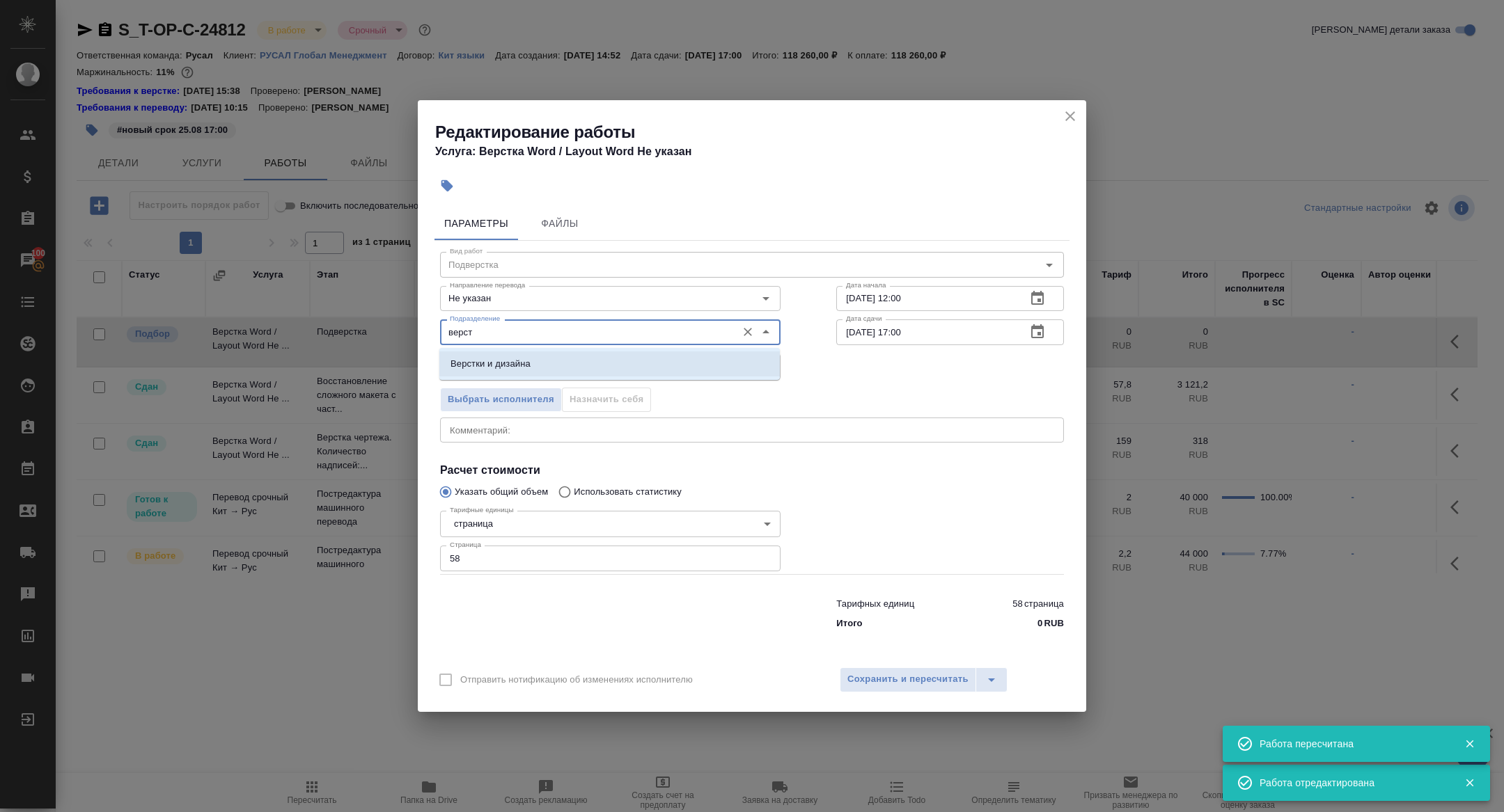
click at [619, 358] on li "Верстки и дизайна" at bounding box center [609, 364] width 340 height 25
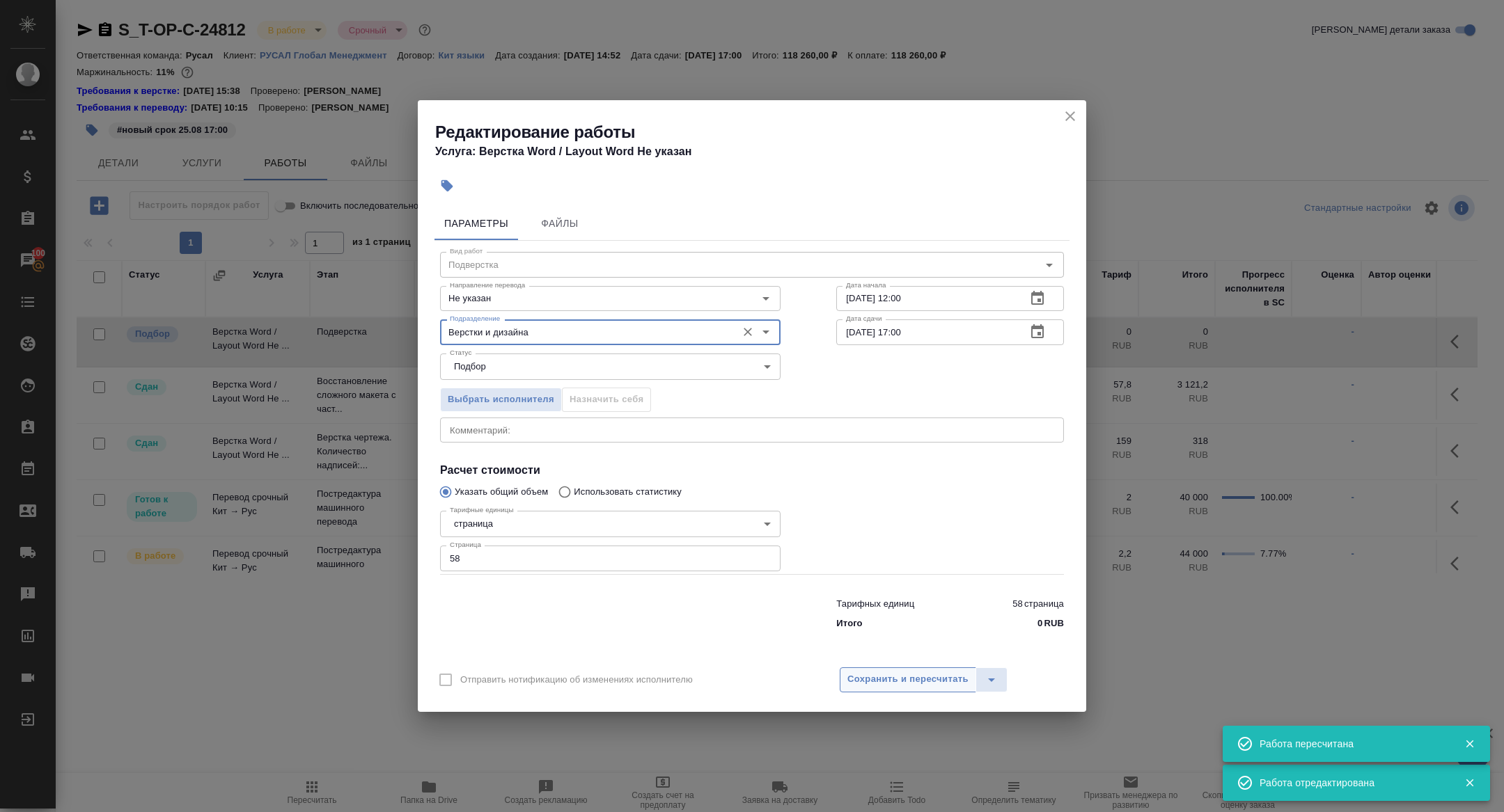
type input "Верстки и дизайна"
click at [935, 688] on button "Сохранить и пересчитать" at bounding box center [908, 680] width 137 height 25
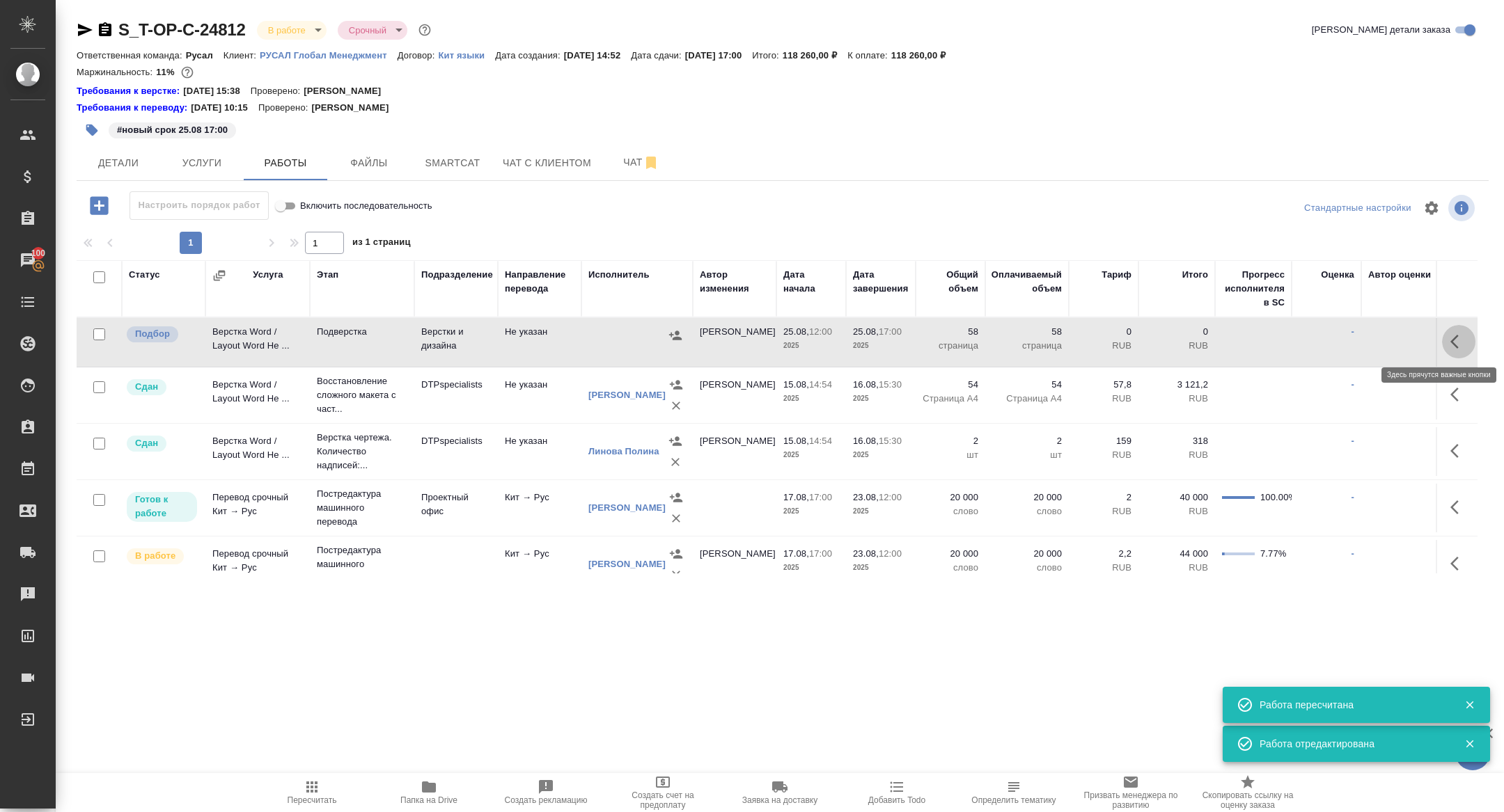
click at [1456, 336] on icon "button" at bounding box center [1454, 342] width 8 height 14
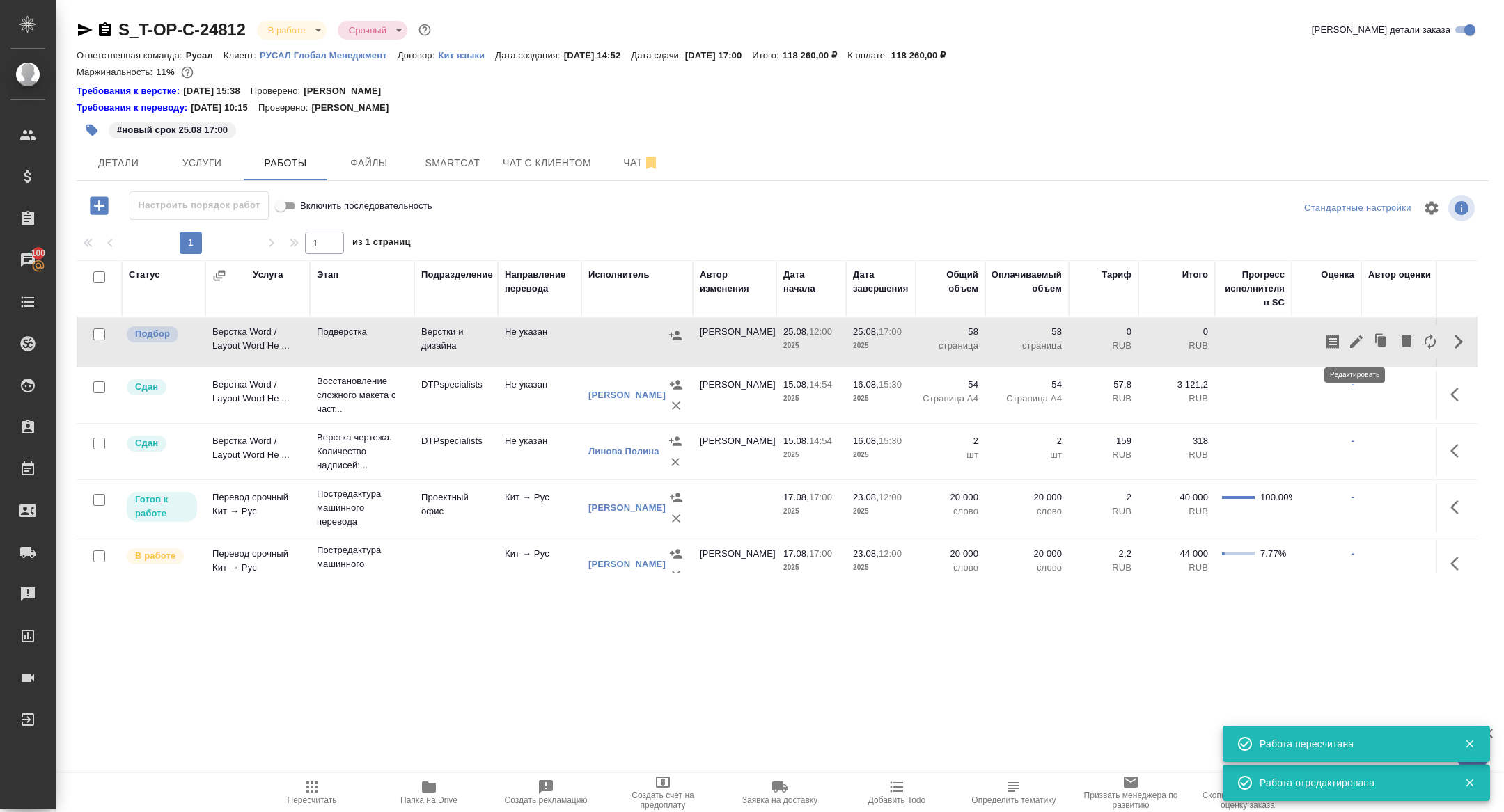
click at [1362, 345] on icon "button" at bounding box center [1356, 342] width 17 height 17
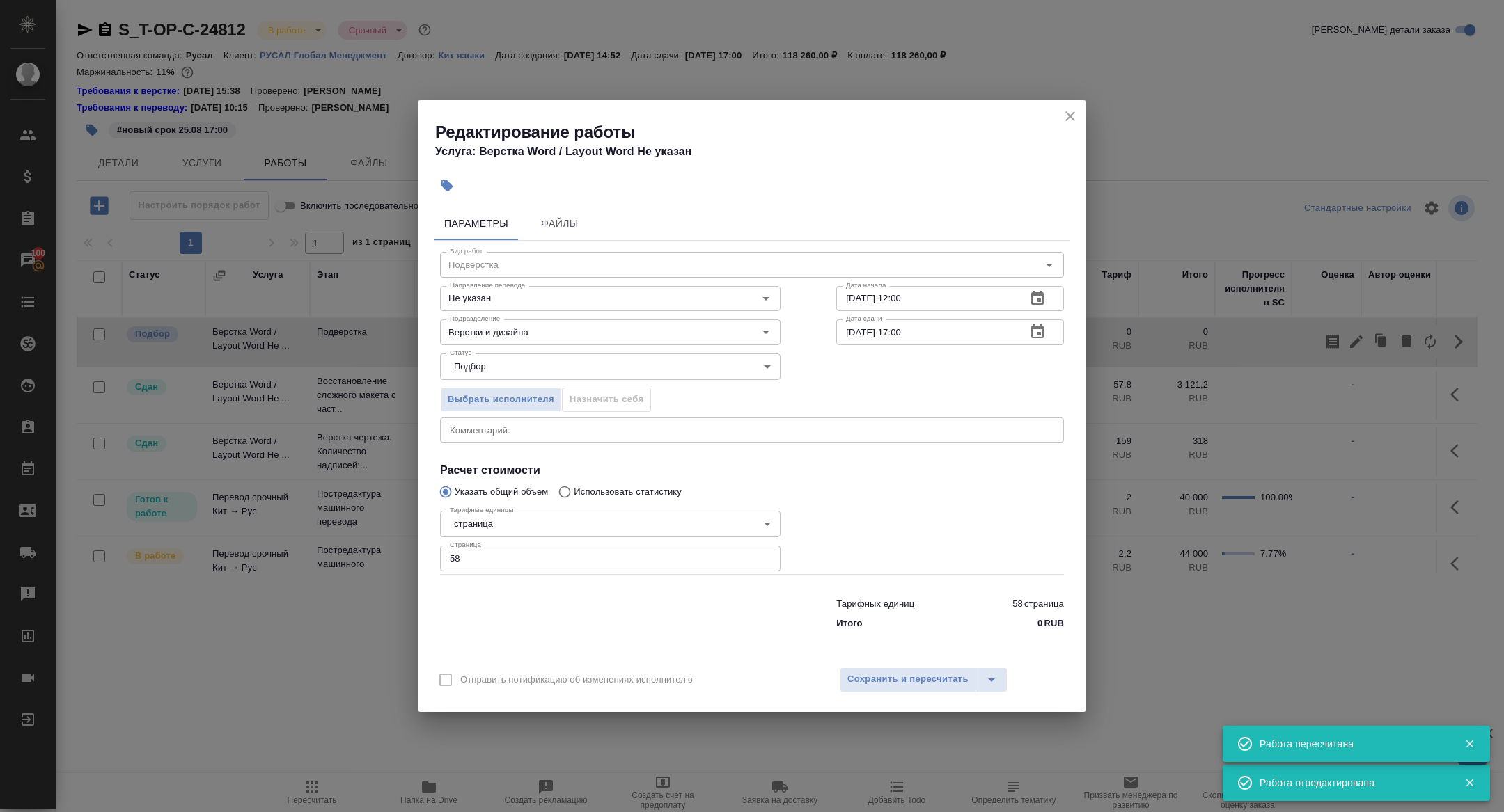
click at [453, 178] on icon "button" at bounding box center [447, 186] width 14 height 14
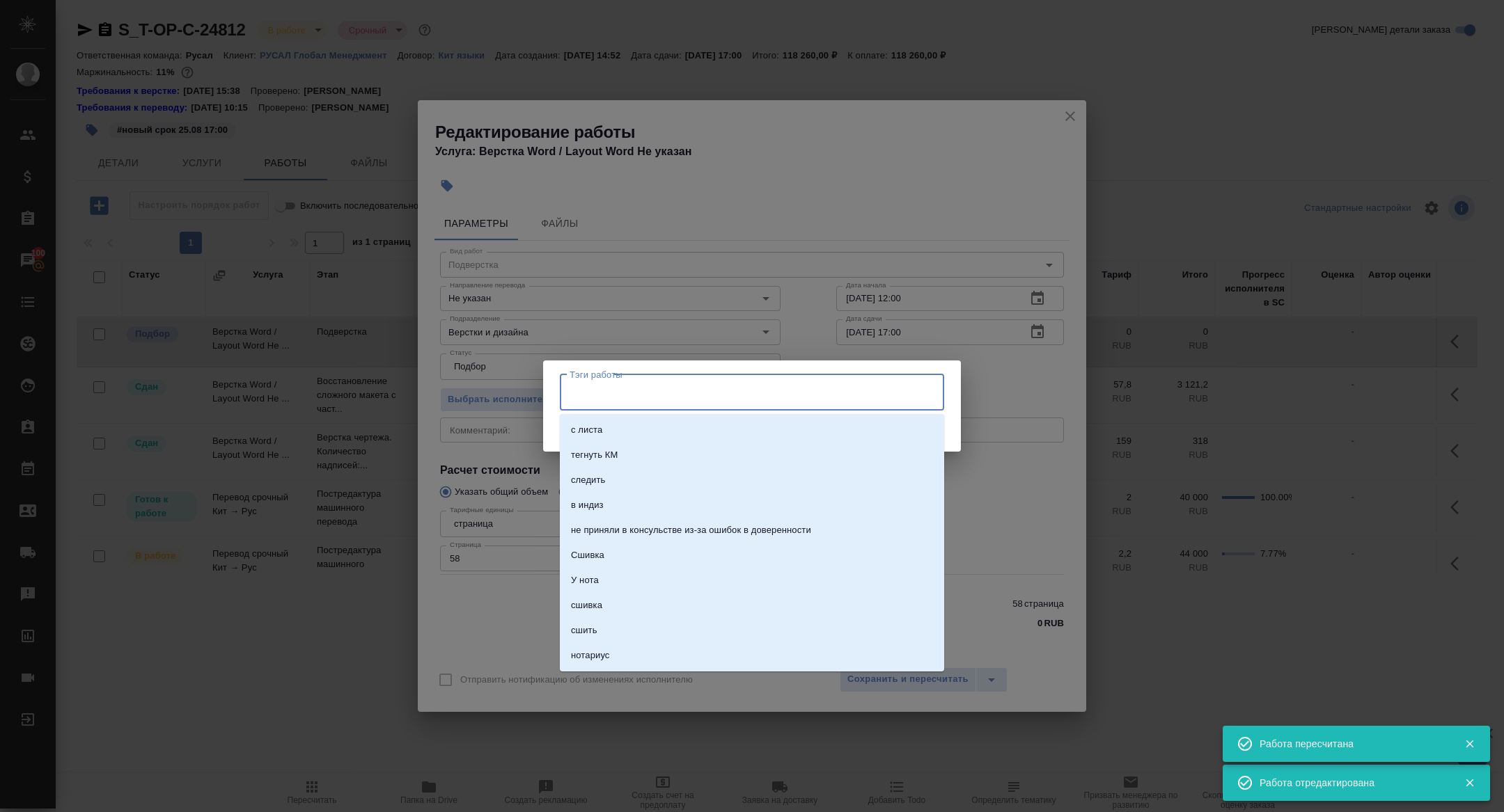
click at [596, 393] on input "Тэги работы" at bounding box center [738, 393] width 345 height 24
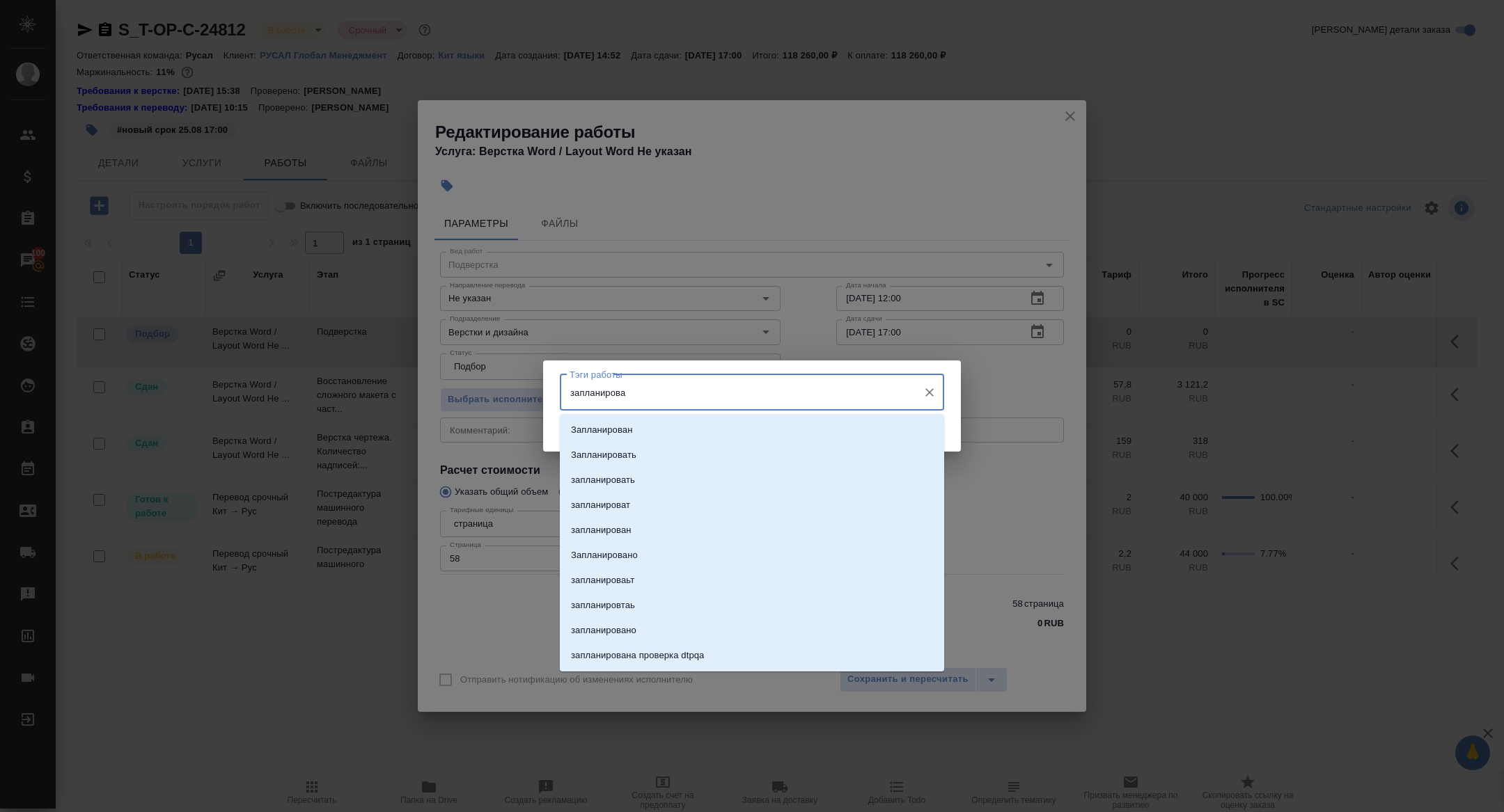
type input "запланирован"
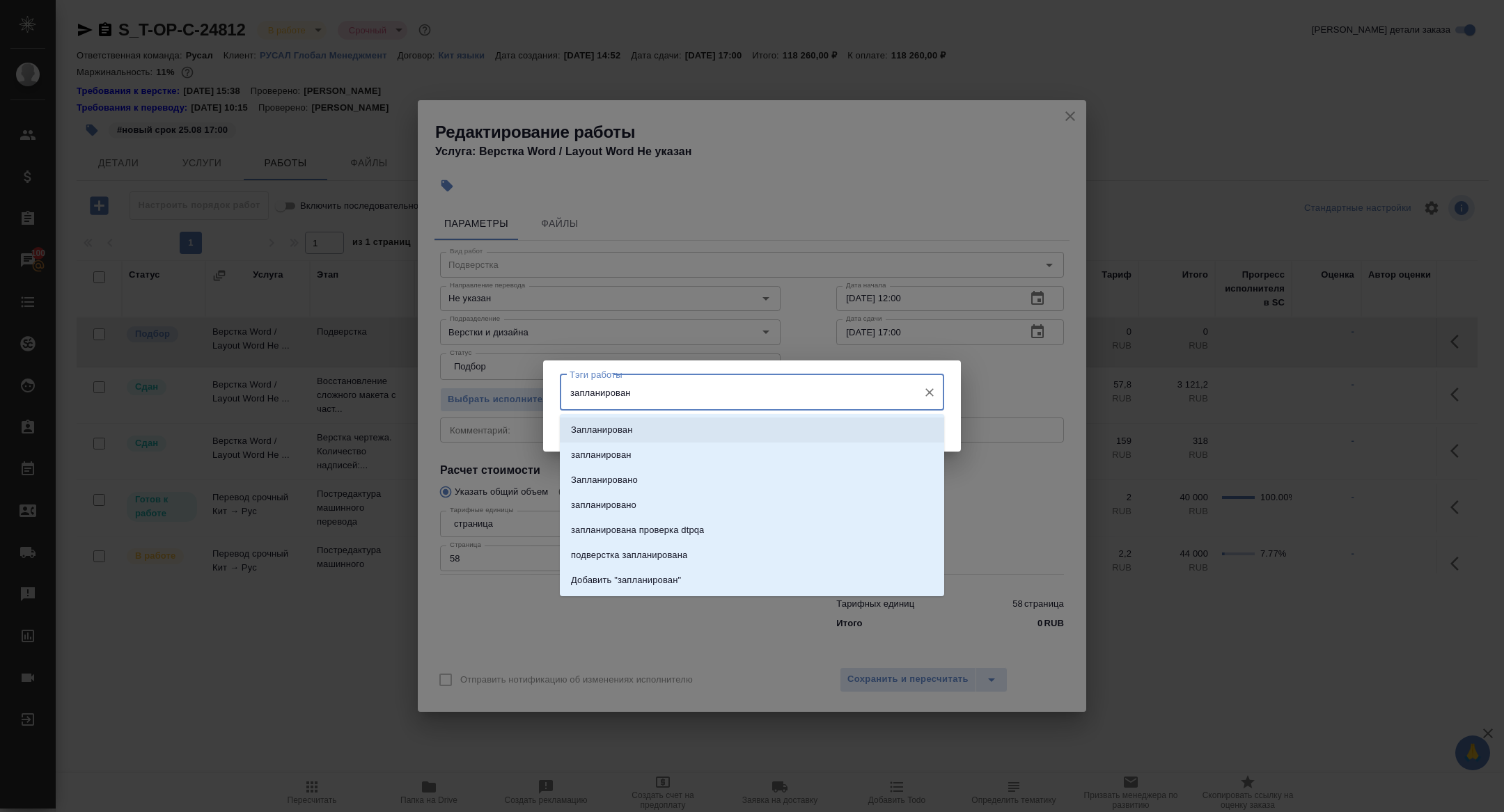
click at [632, 422] on li "Запланирован" at bounding box center [752, 430] width 385 height 25
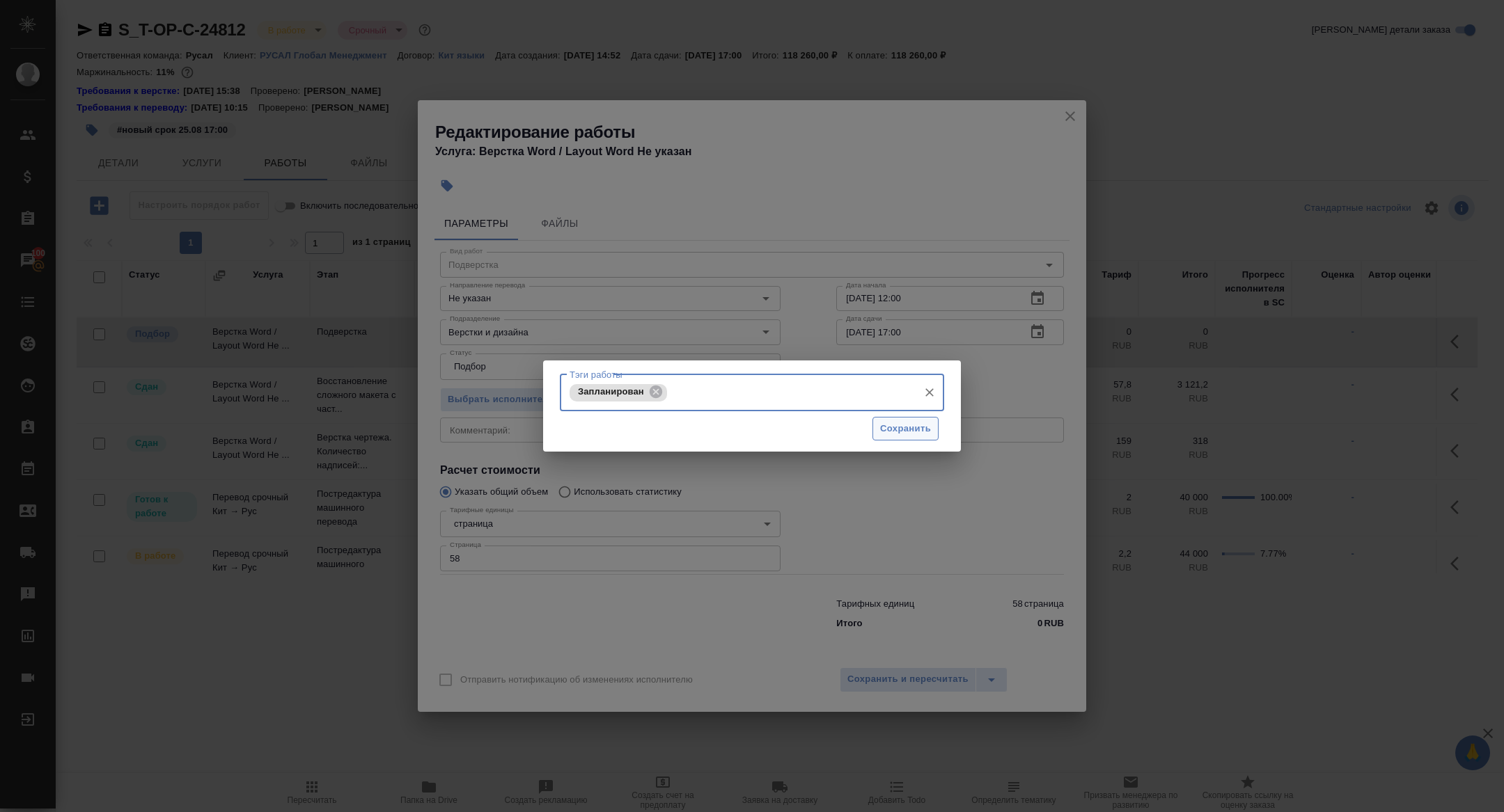
click at [904, 426] on span "Сохранить" at bounding box center [905, 429] width 51 height 16
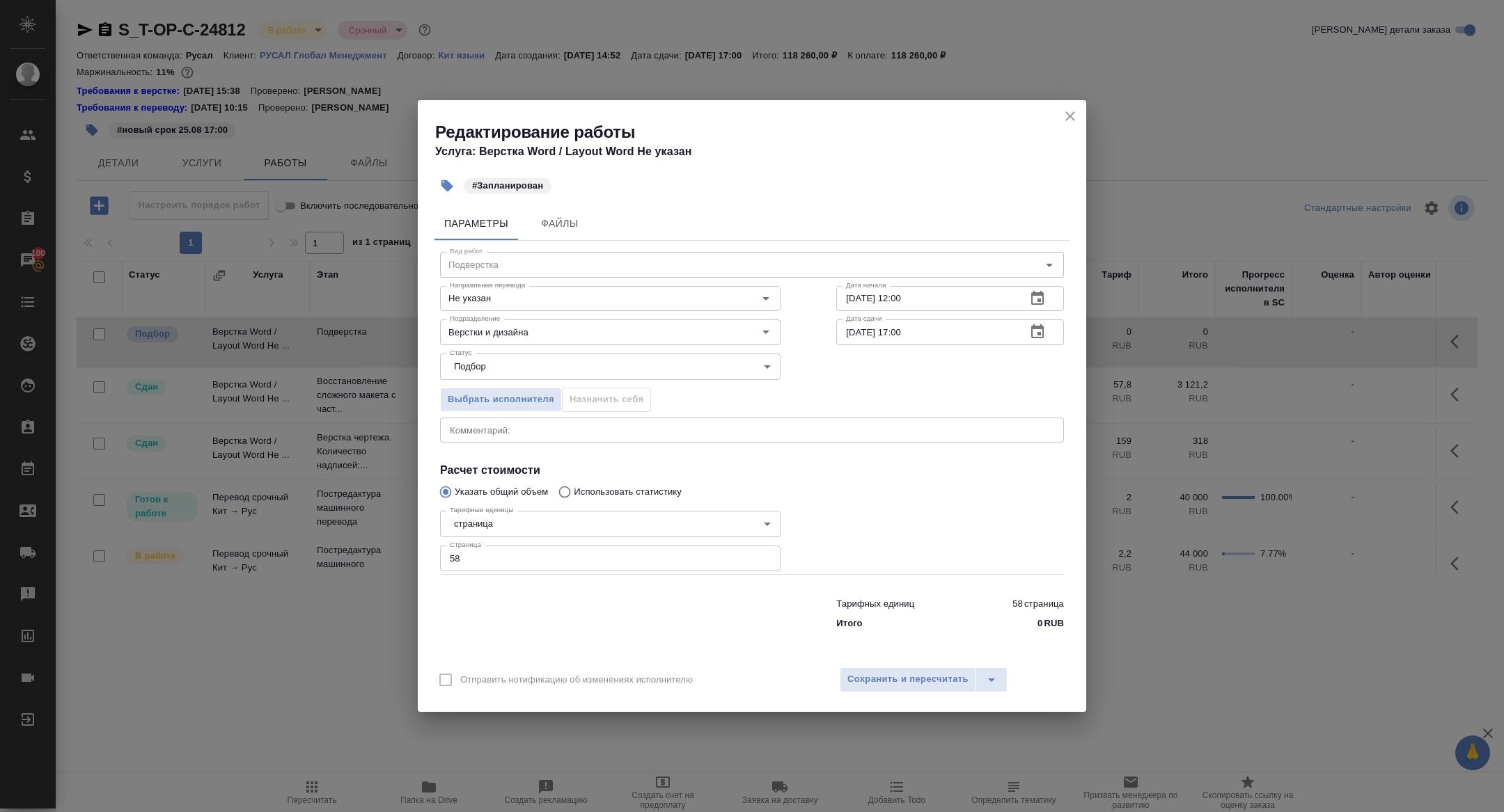
click at [892, 692] on div "Отправить нотификацию об изменениях исполнителю Сохранить и пересчитать" at bounding box center [752, 685] width 669 height 54
click at [892, 689] on button "Сохранить и пересчитать" at bounding box center [908, 680] width 137 height 25
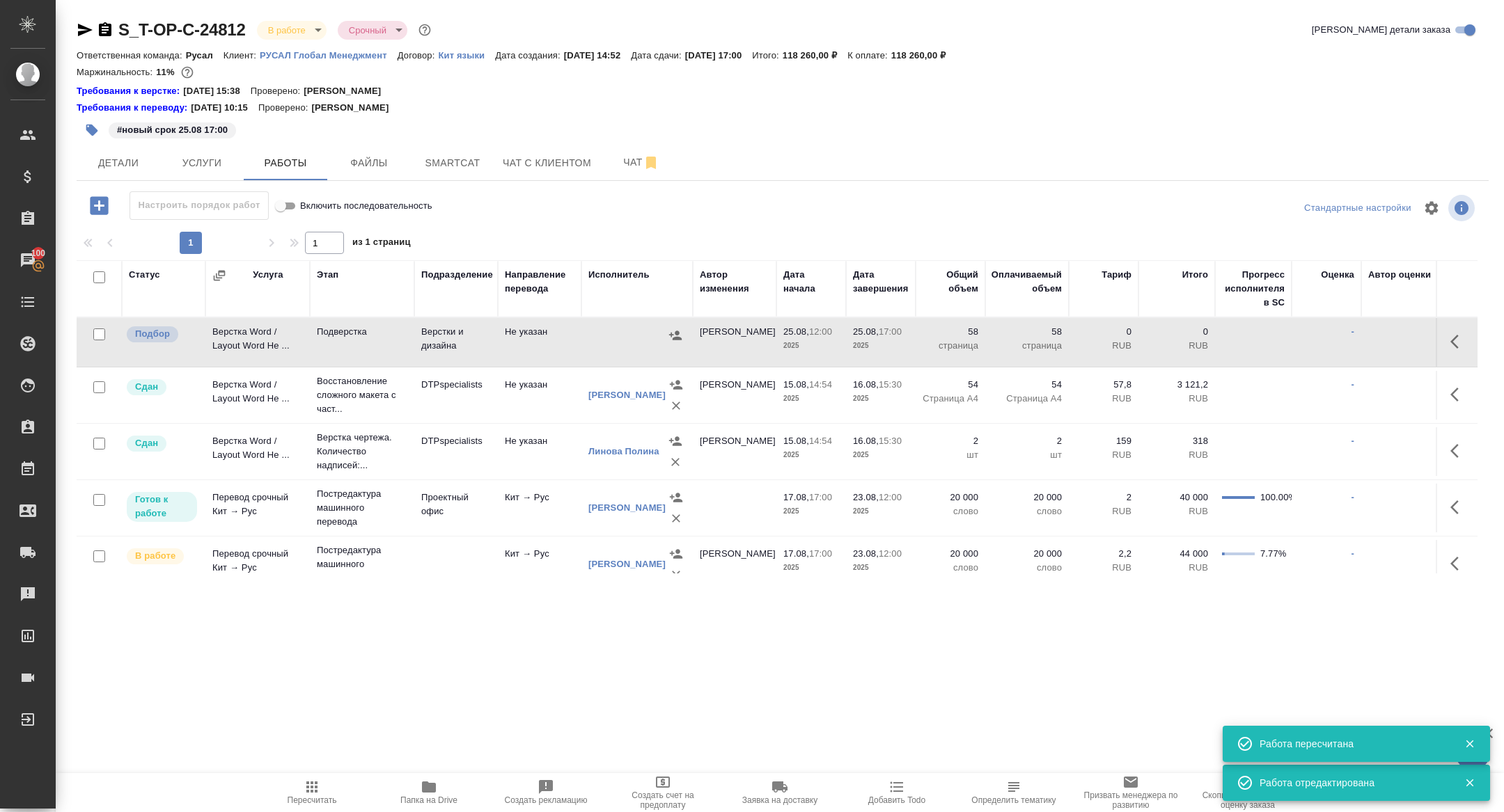
click at [253, 338] on td "Верстка Word / Layout Word Не ..." at bounding box center [257, 343] width 104 height 49
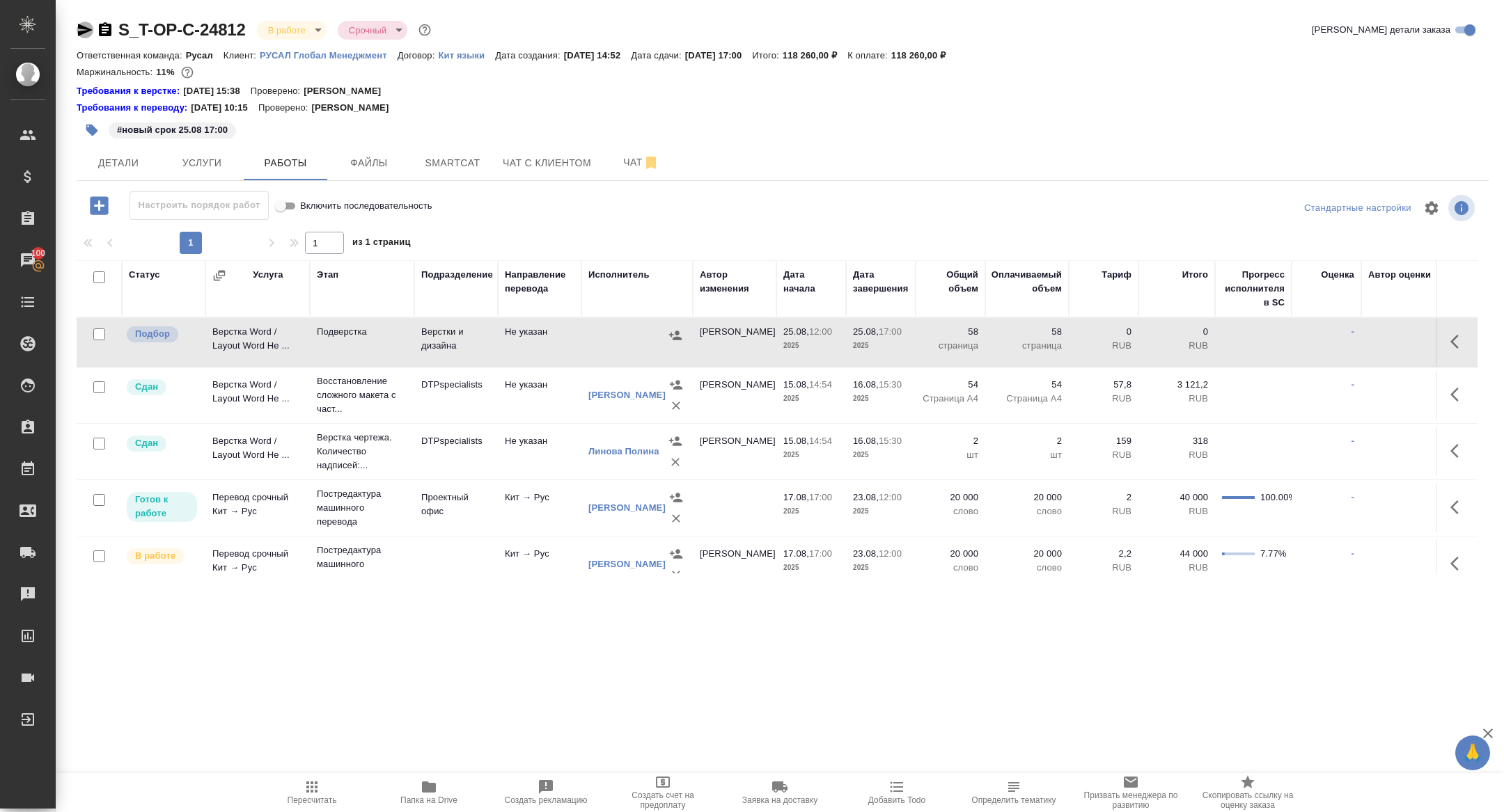
click at [84, 32] on icon "button" at bounding box center [85, 30] width 14 height 12
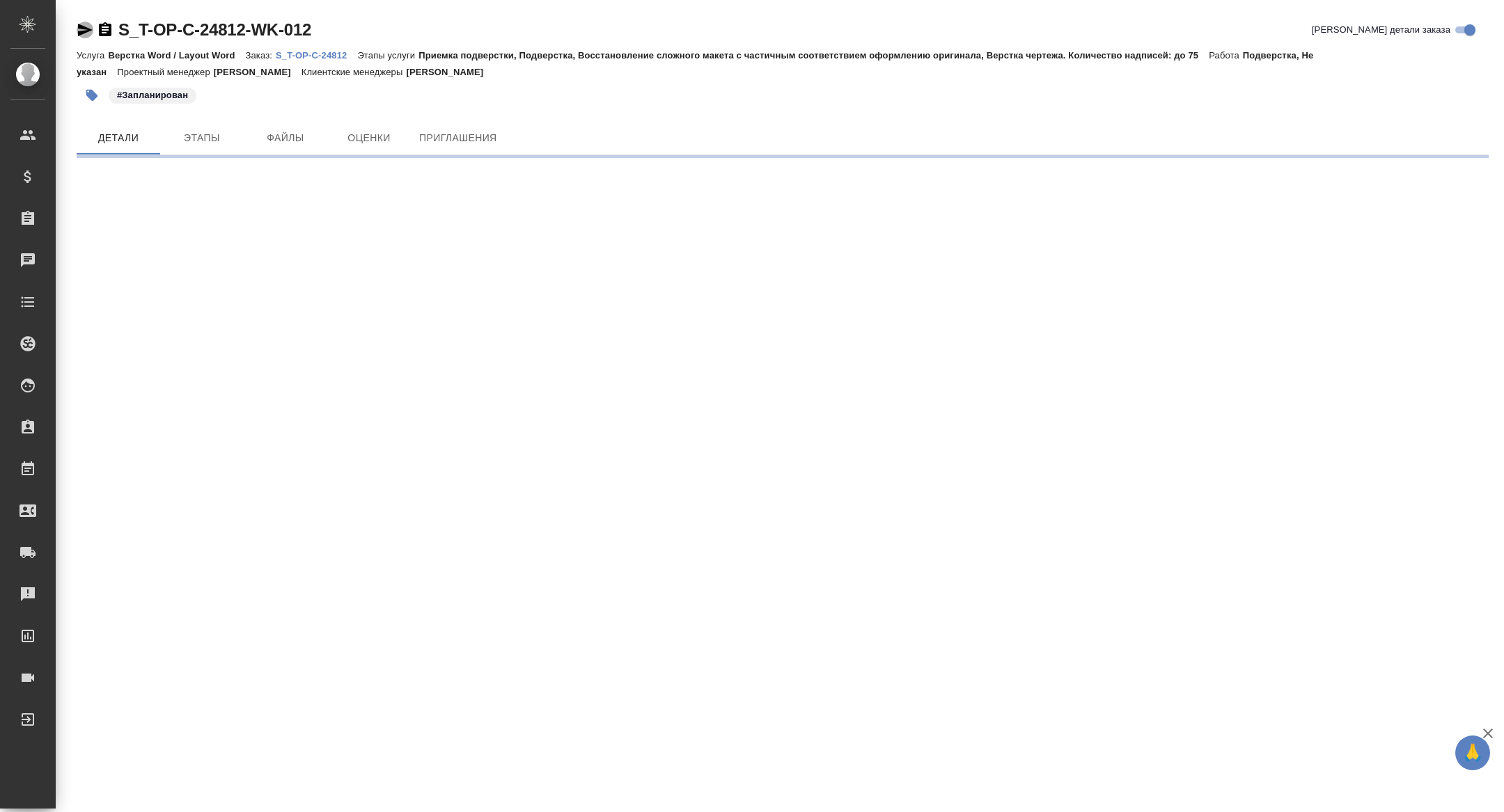
click at [78, 32] on icon "button" at bounding box center [85, 30] width 14 height 12
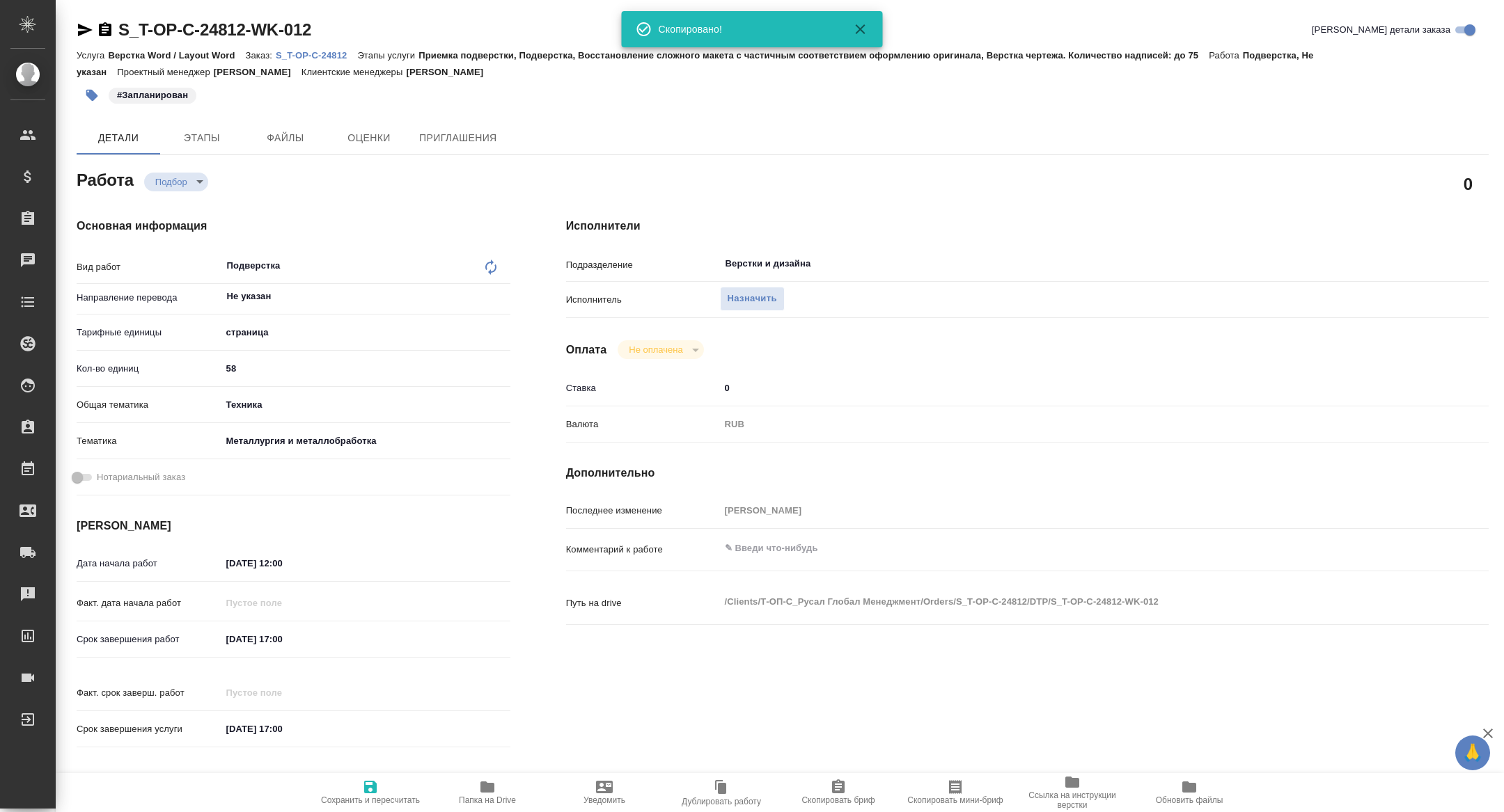
type textarea "x"
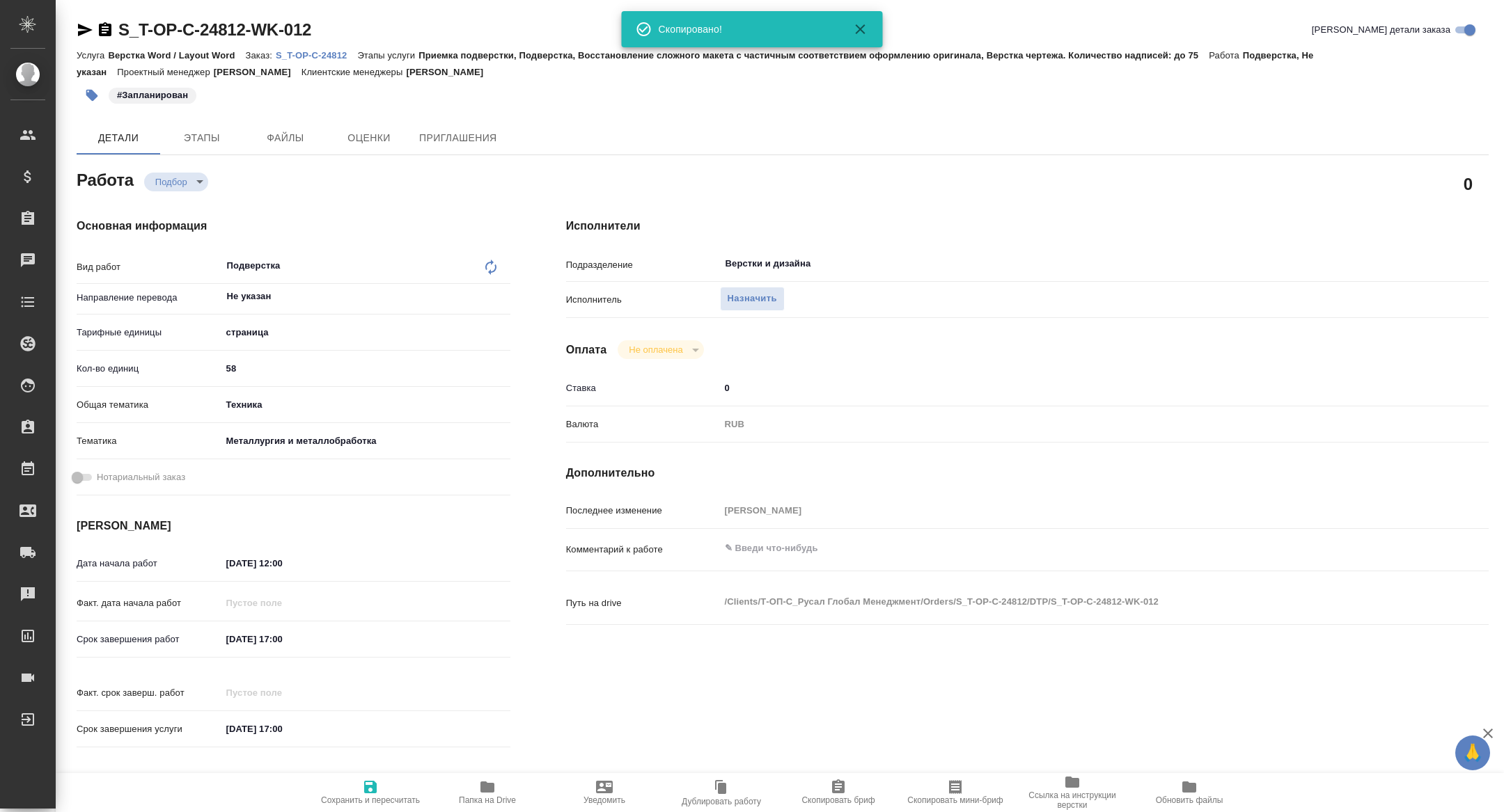
type textarea "x"
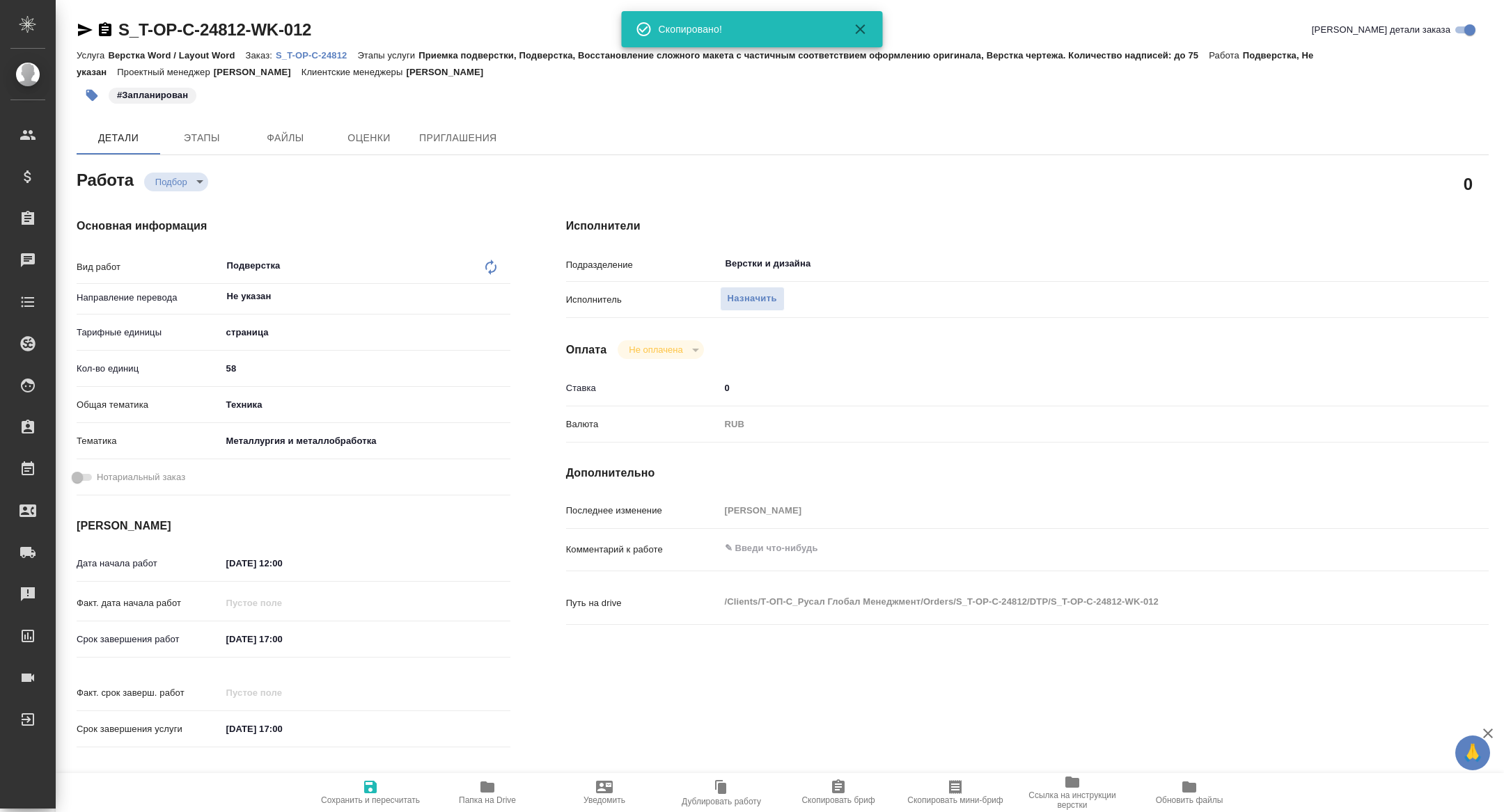
type textarea "x"
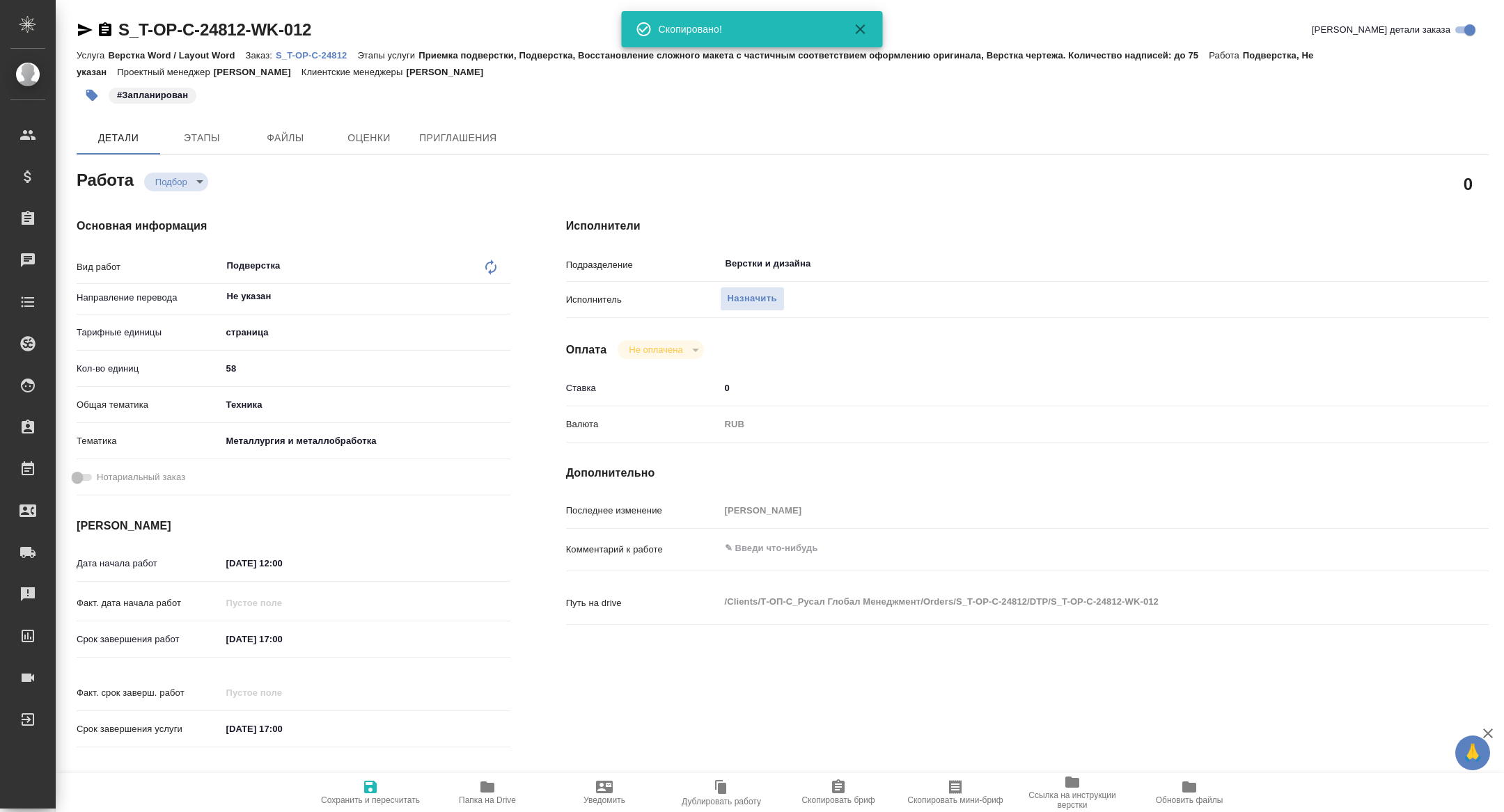
type textarea "x"
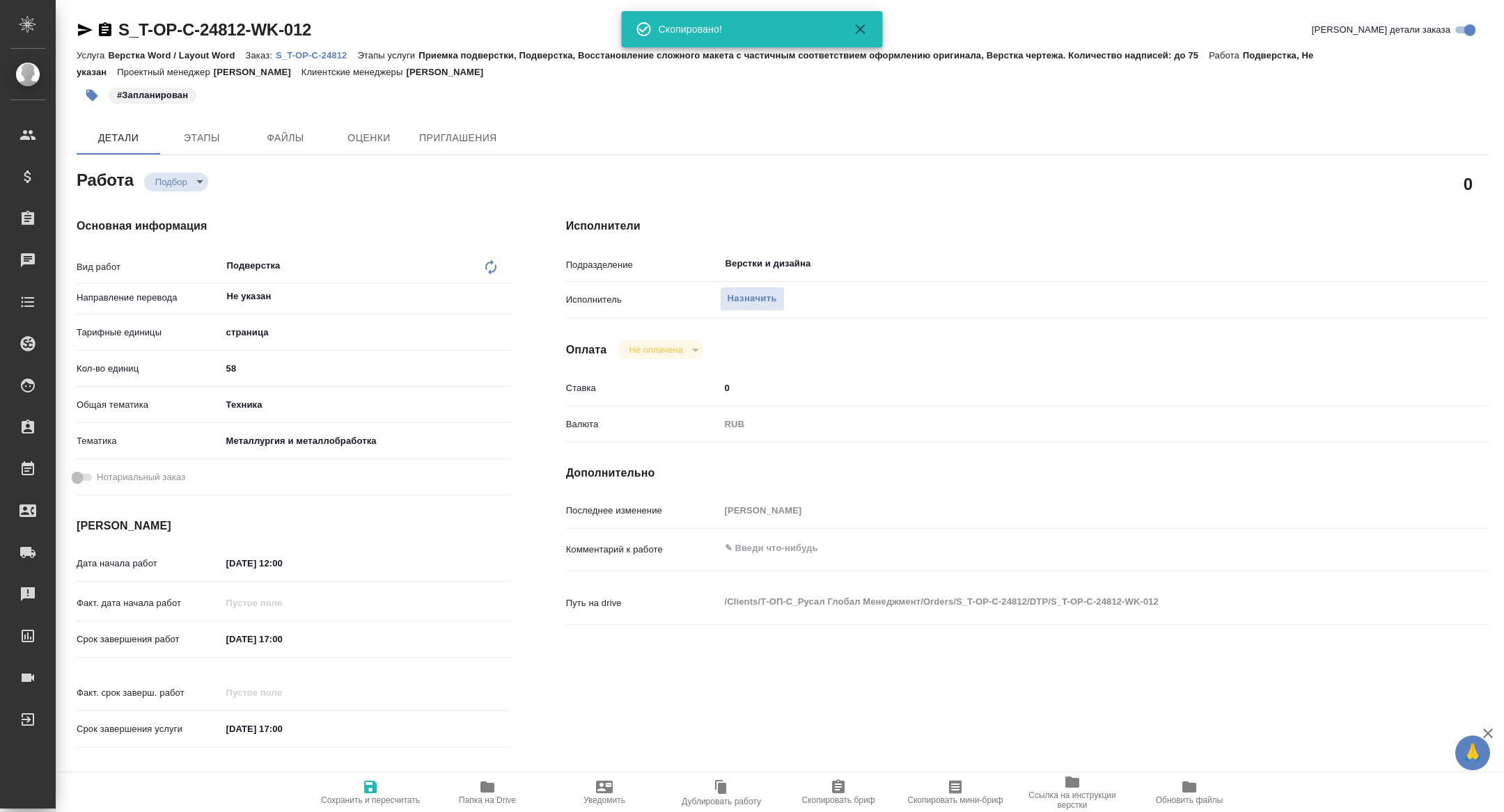
type textarea "x"
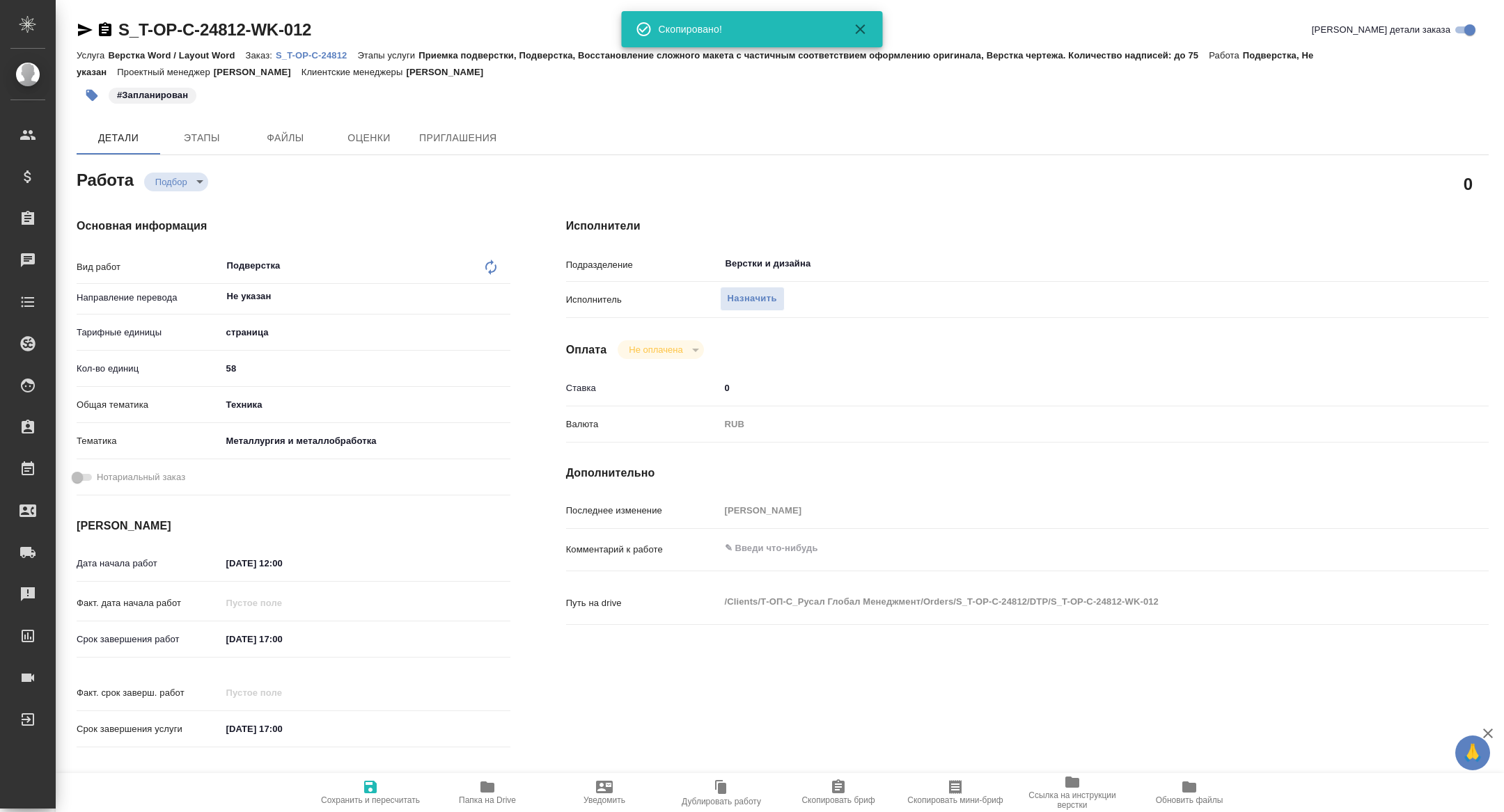
type textarea "x"
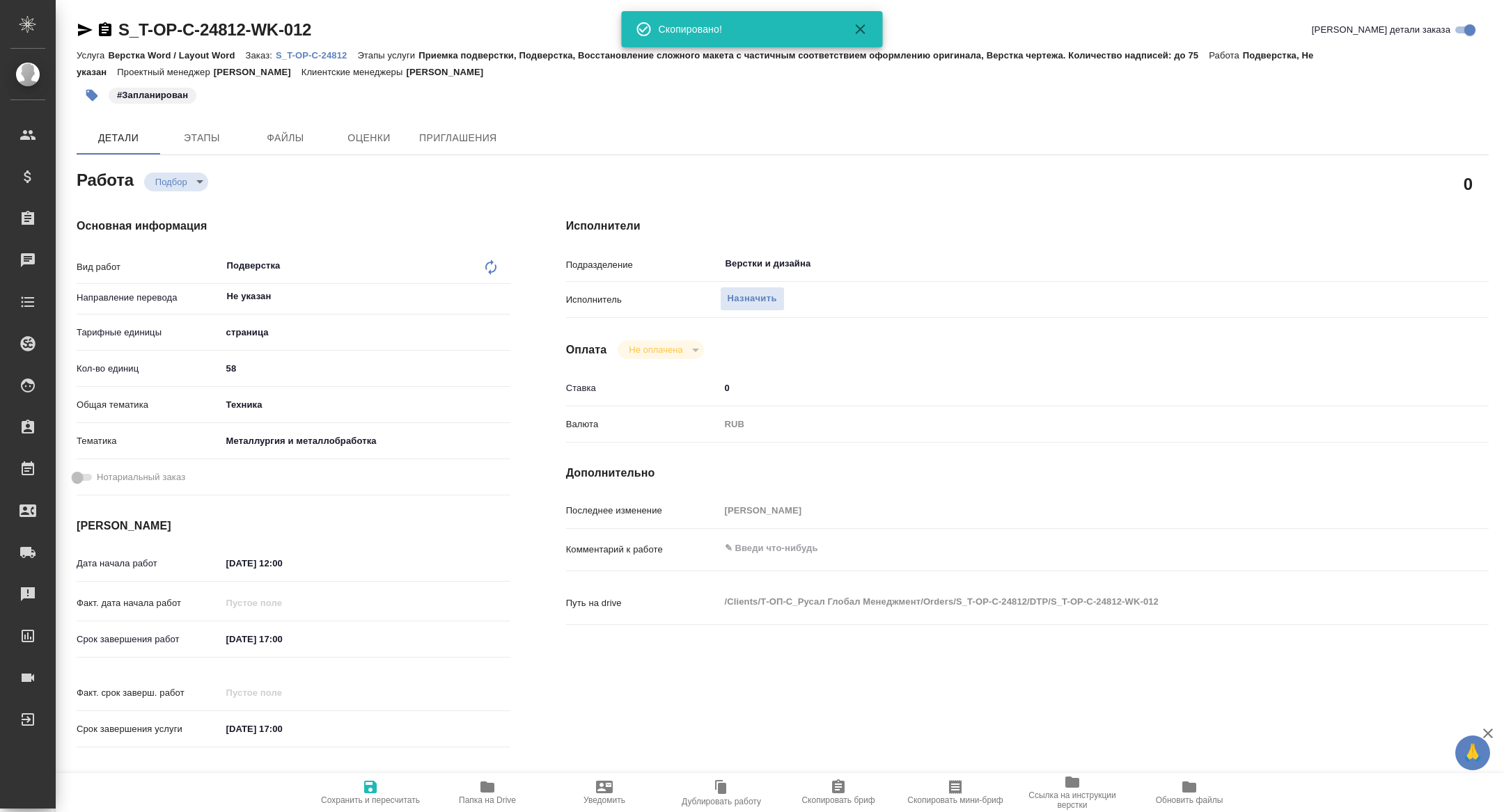
type textarea "x"
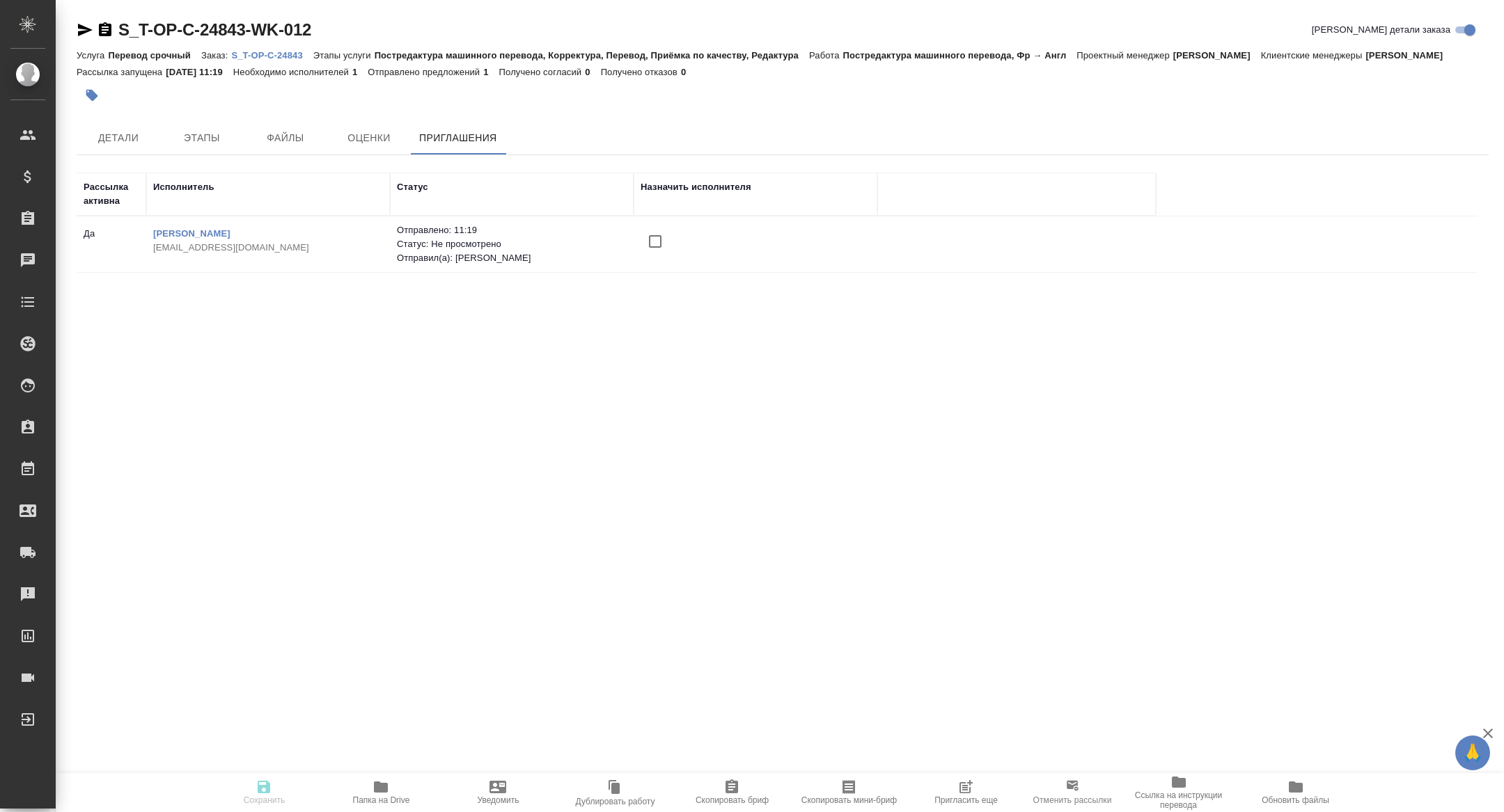
click at [964, 793] on icon "button" at bounding box center [966, 787] width 17 height 17
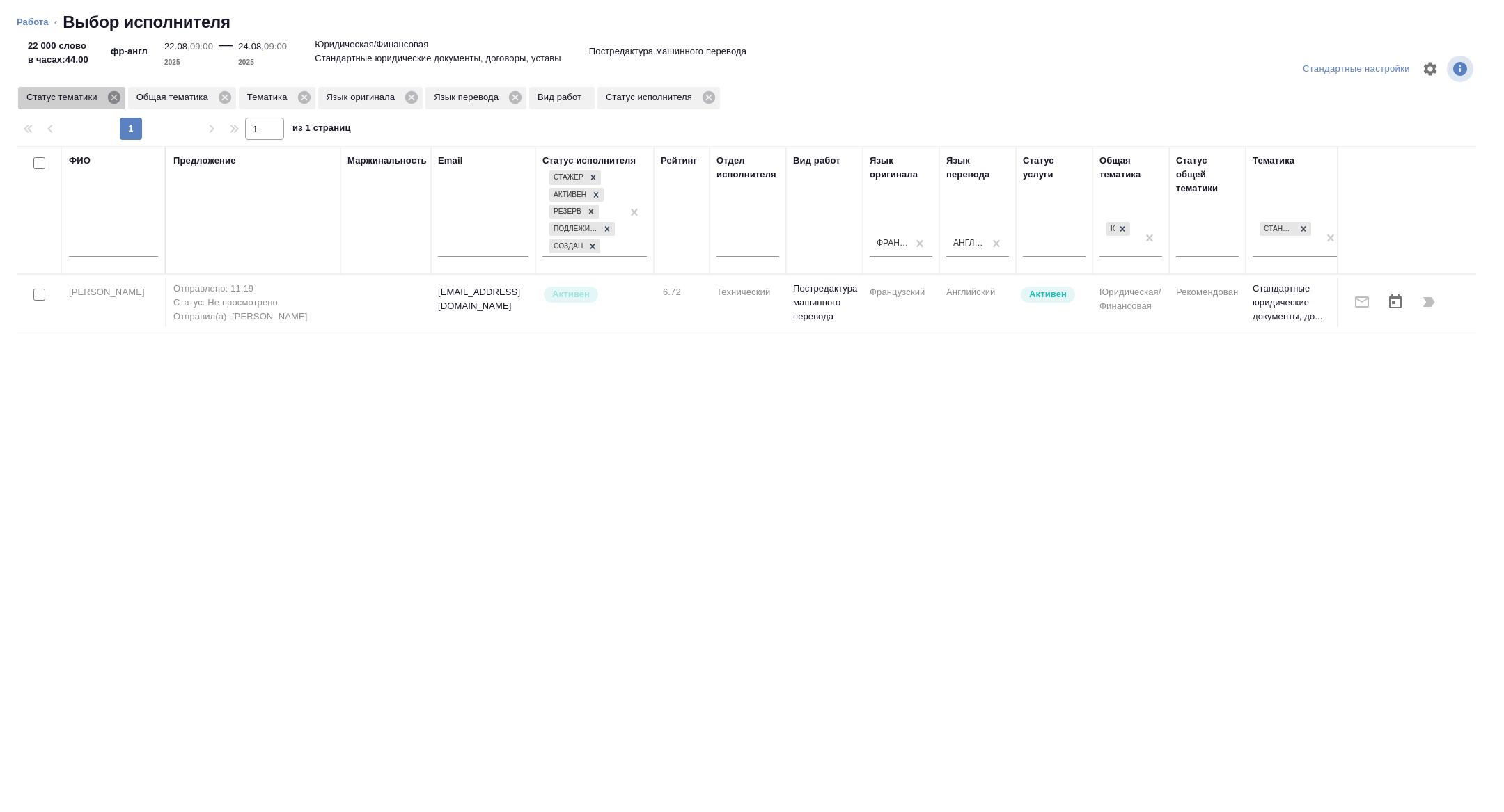
click at [120, 100] on icon at bounding box center [113, 97] width 12 height 12
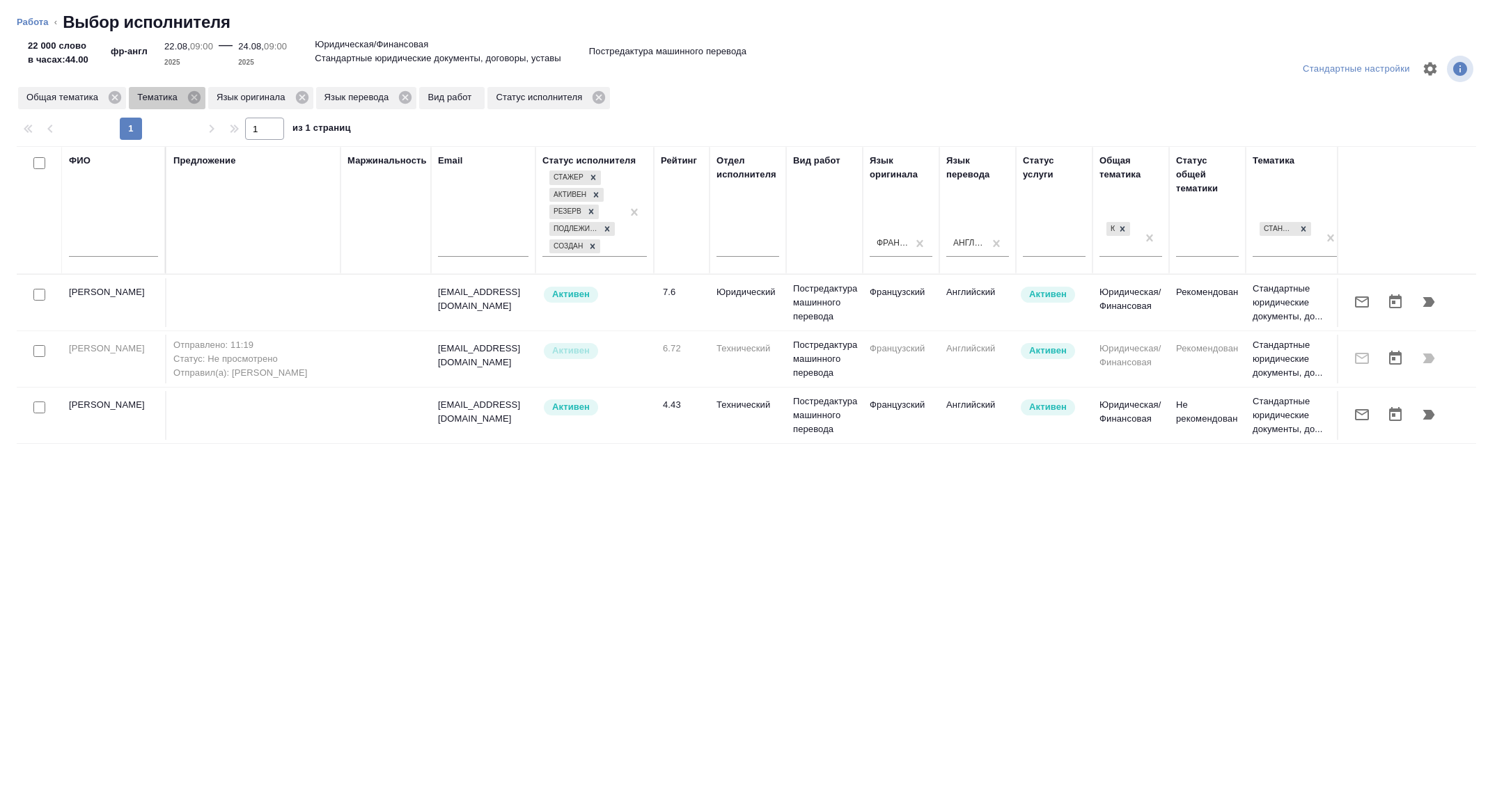
click at [195, 95] on icon at bounding box center [195, 97] width 12 height 12
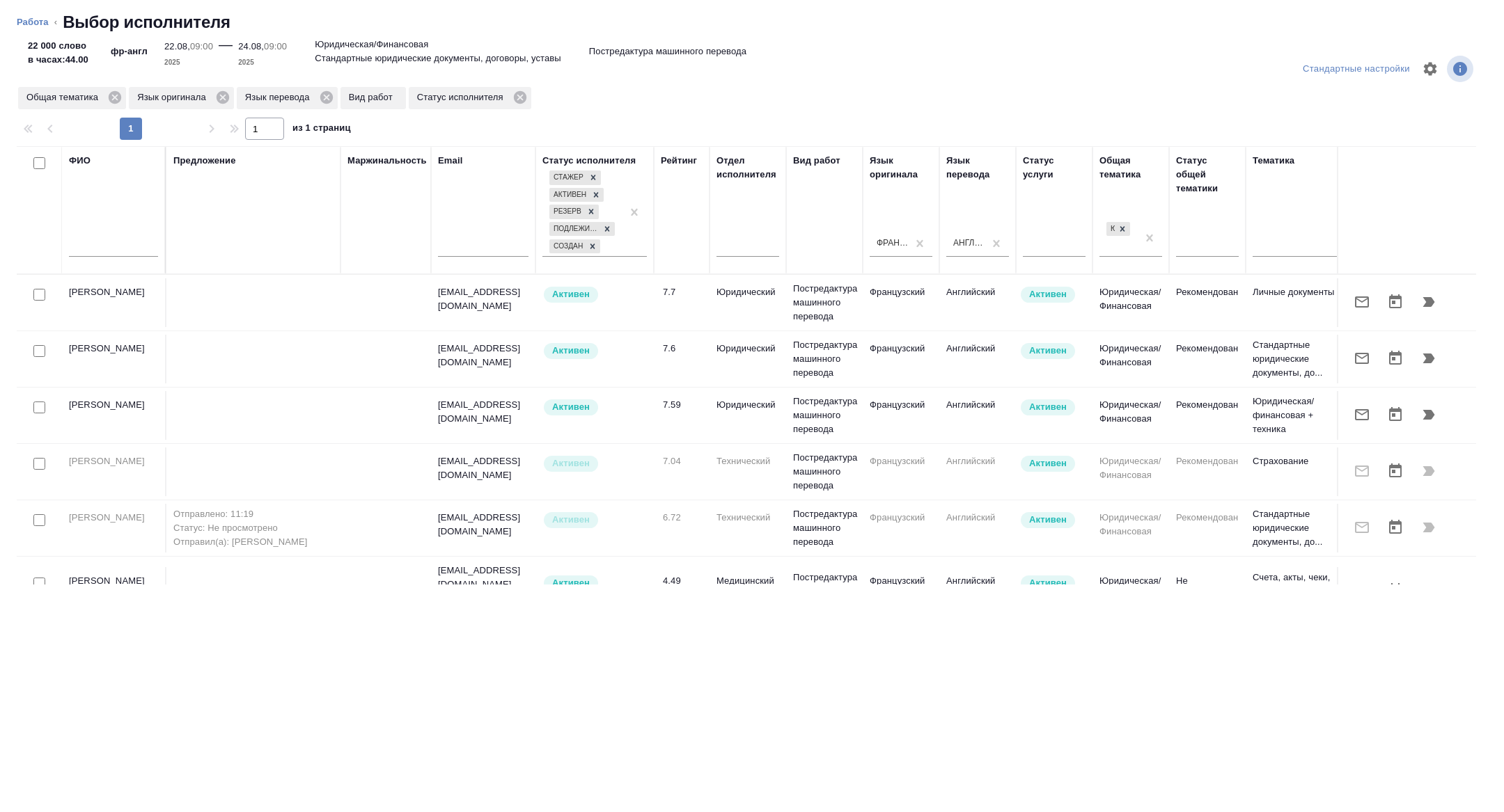
click at [37, 298] on input "checkbox" at bounding box center [38, 294] width 12 height 12
checkbox input "true"
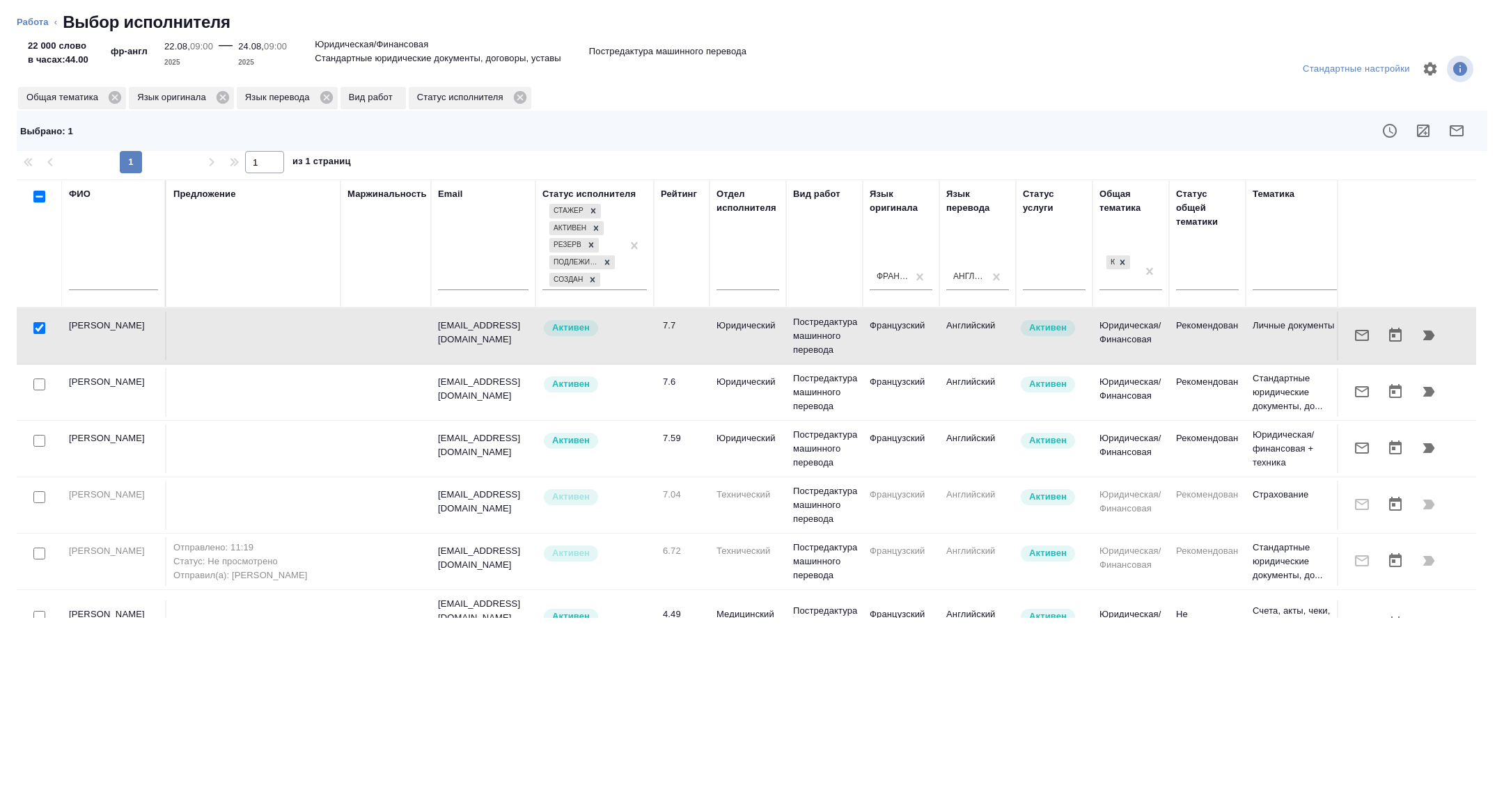
scroll to position [83, 0]
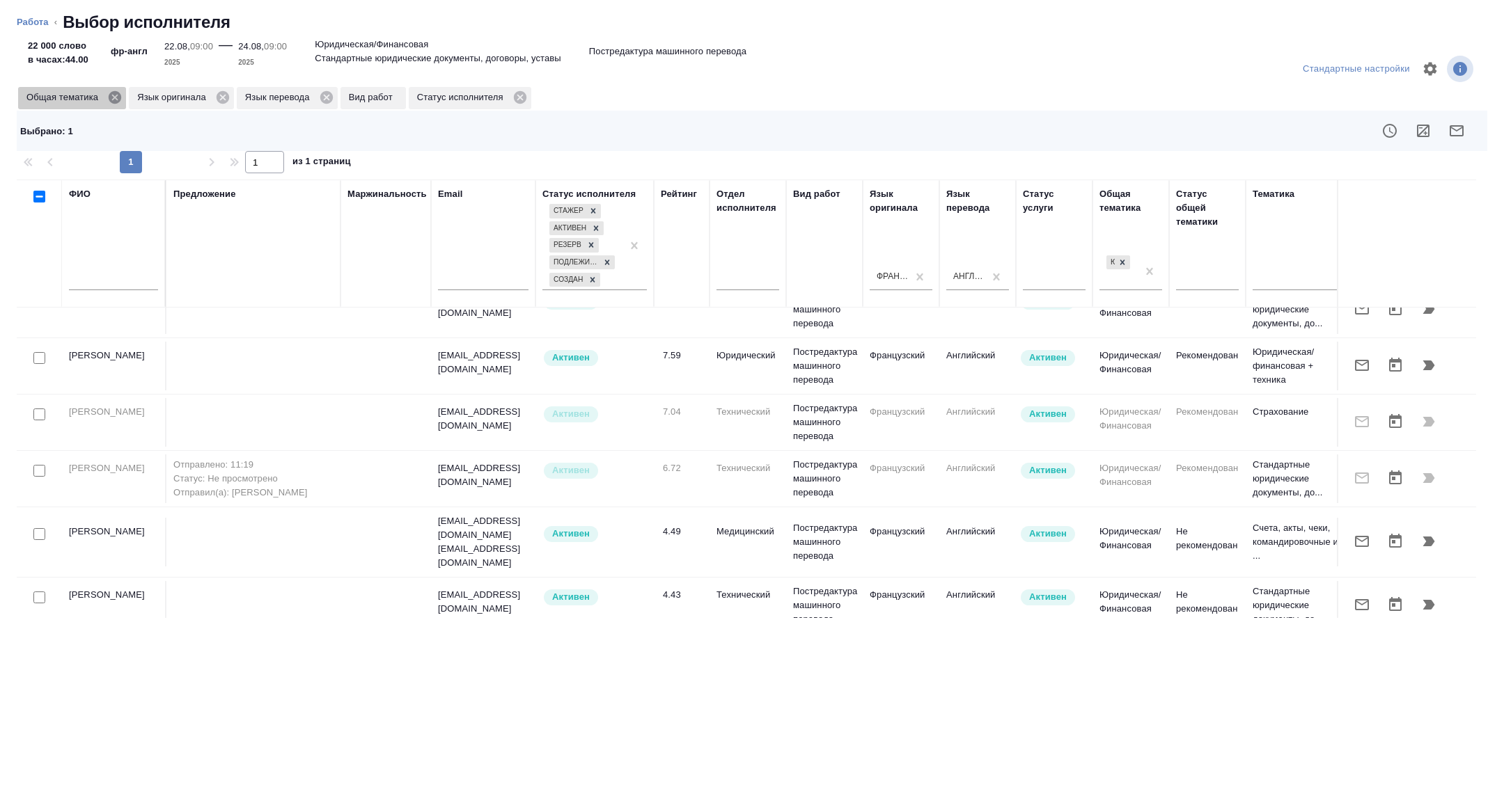
click at [112, 94] on icon at bounding box center [115, 97] width 12 height 12
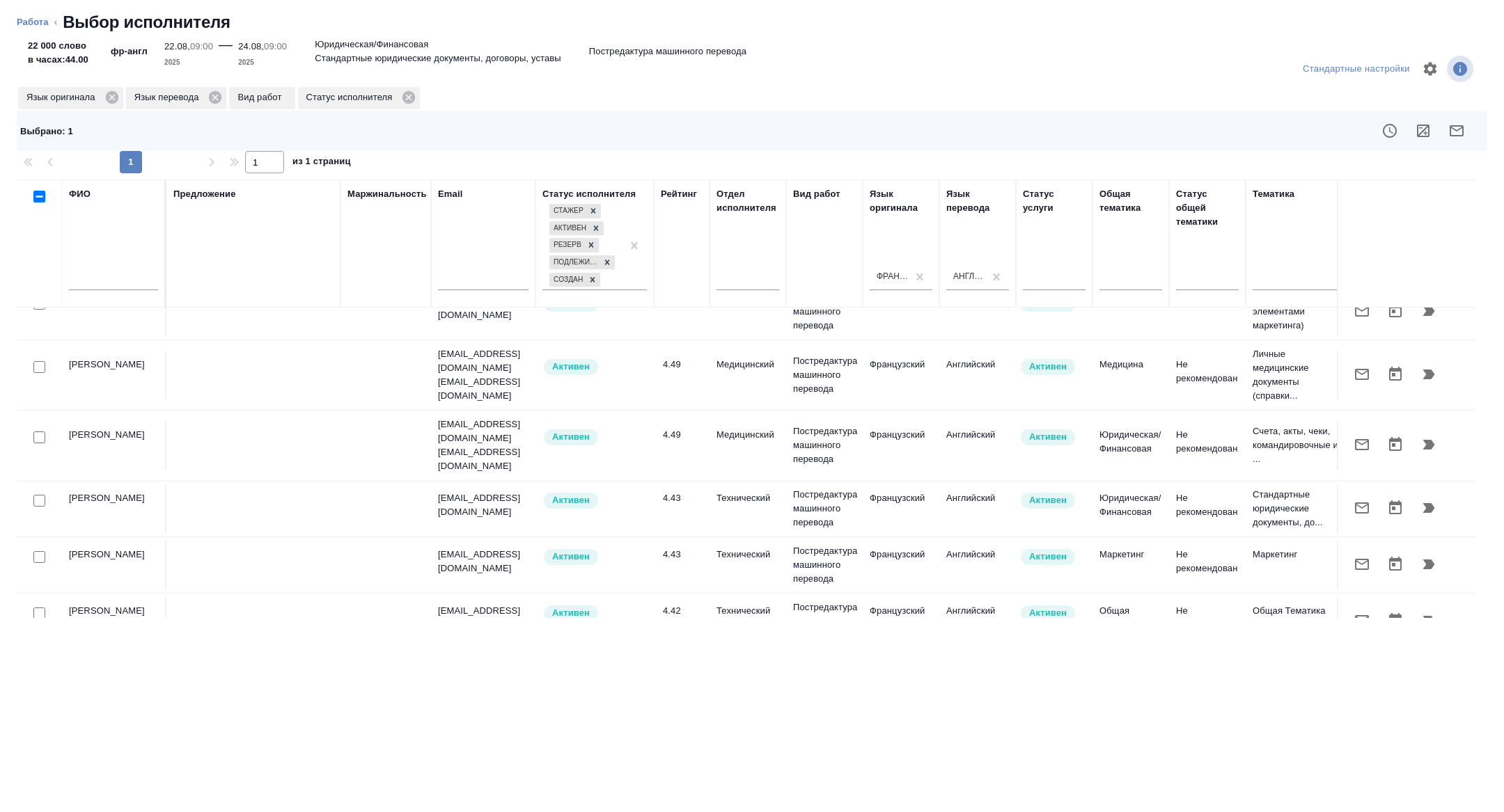
scroll to position [0, 0]
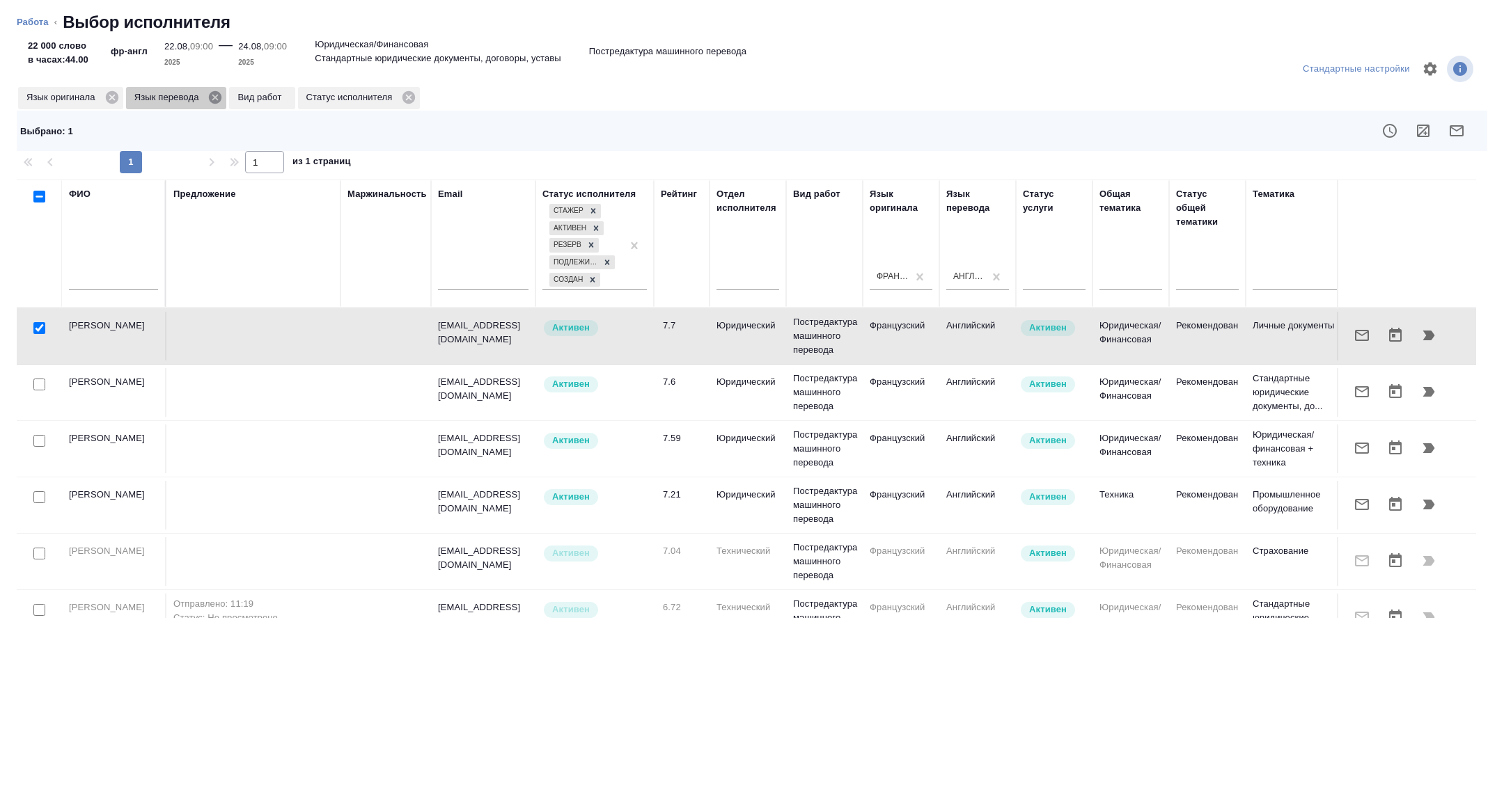
click at [217, 96] on icon at bounding box center [214, 97] width 15 height 15
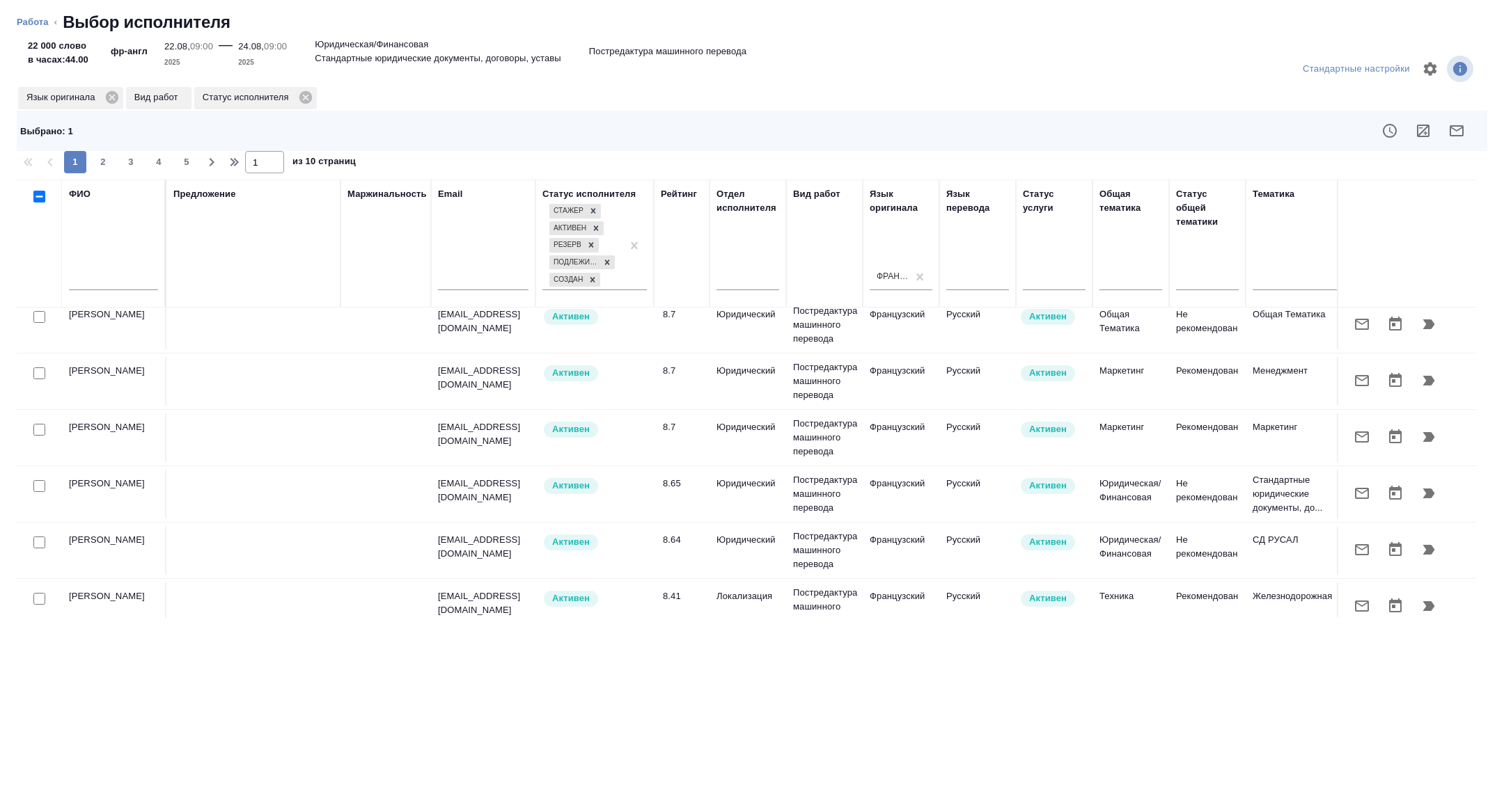
scroll to position [1094, 0]
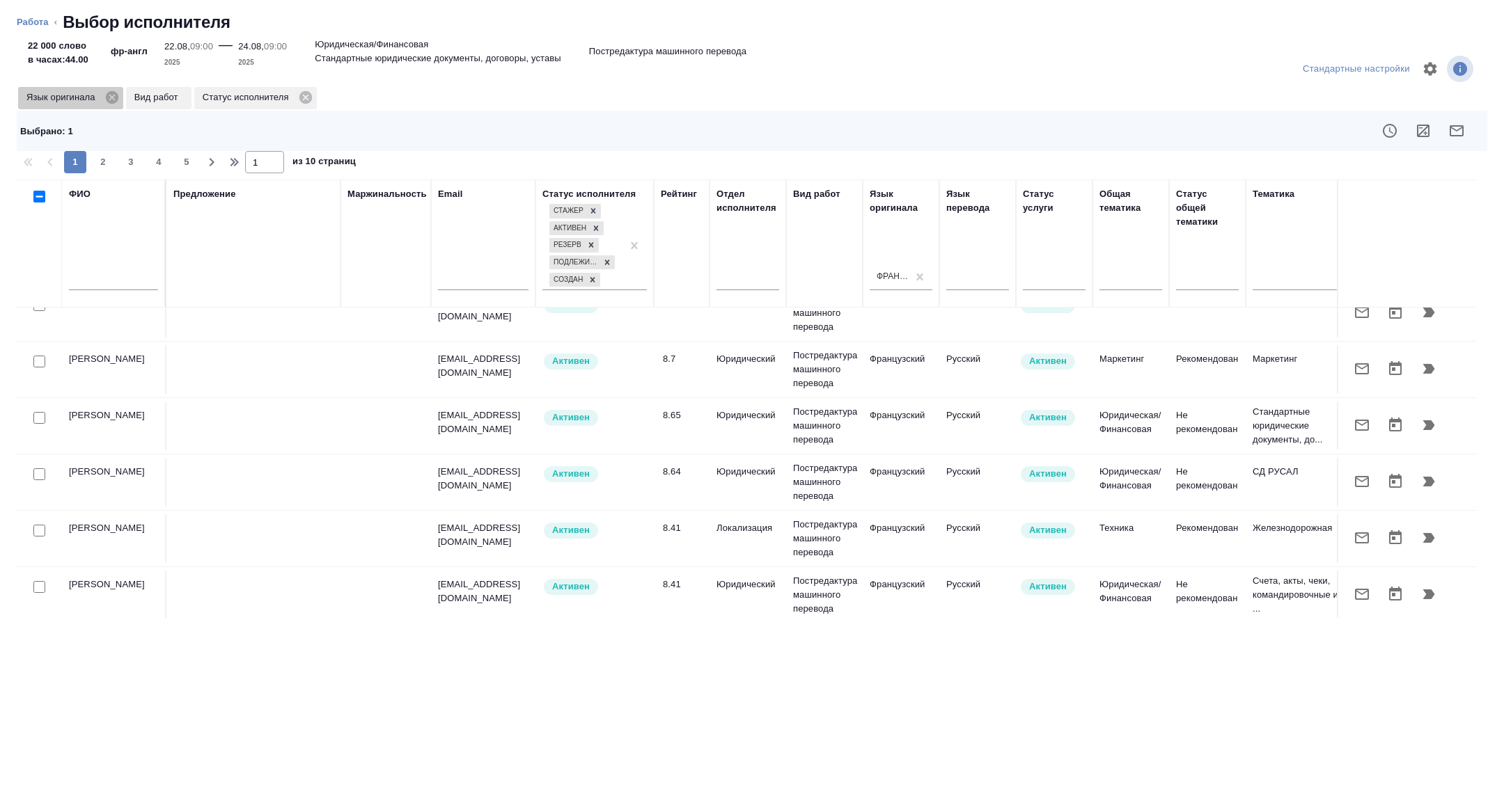
click at [100, 95] on p "Язык оригинала" at bounding box center [63, 97] width 74 height 14
click at [105, 95] on span "Язык оригинала" at bounding box center [62, 97] width 90 height 14
click at [113, 95] on icon at bounding box center [112, 97] width 12 height 12
click at [111, 284] on input "text" at bounding box center [113, 282] width 89 height 18
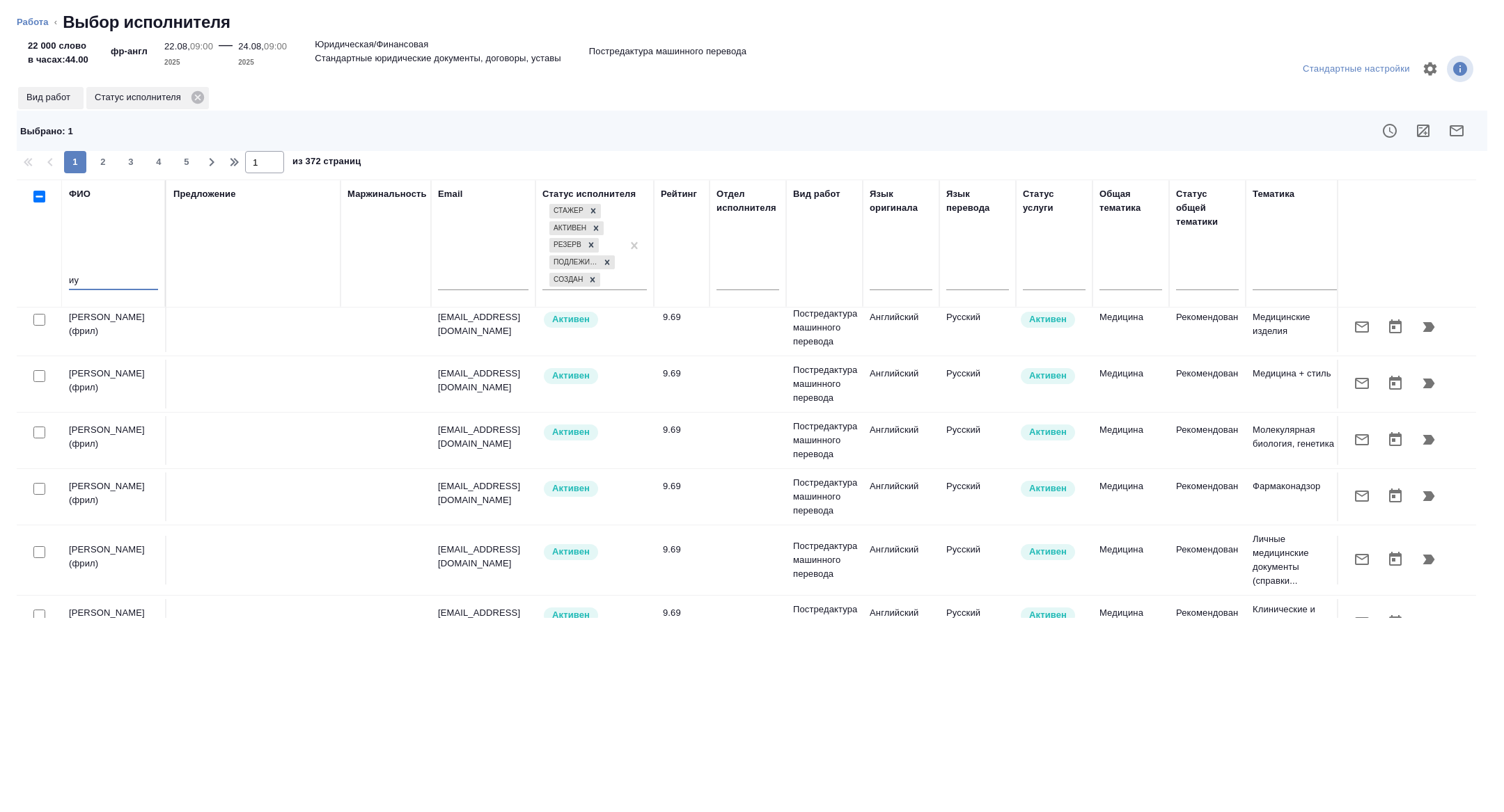
type input "и"
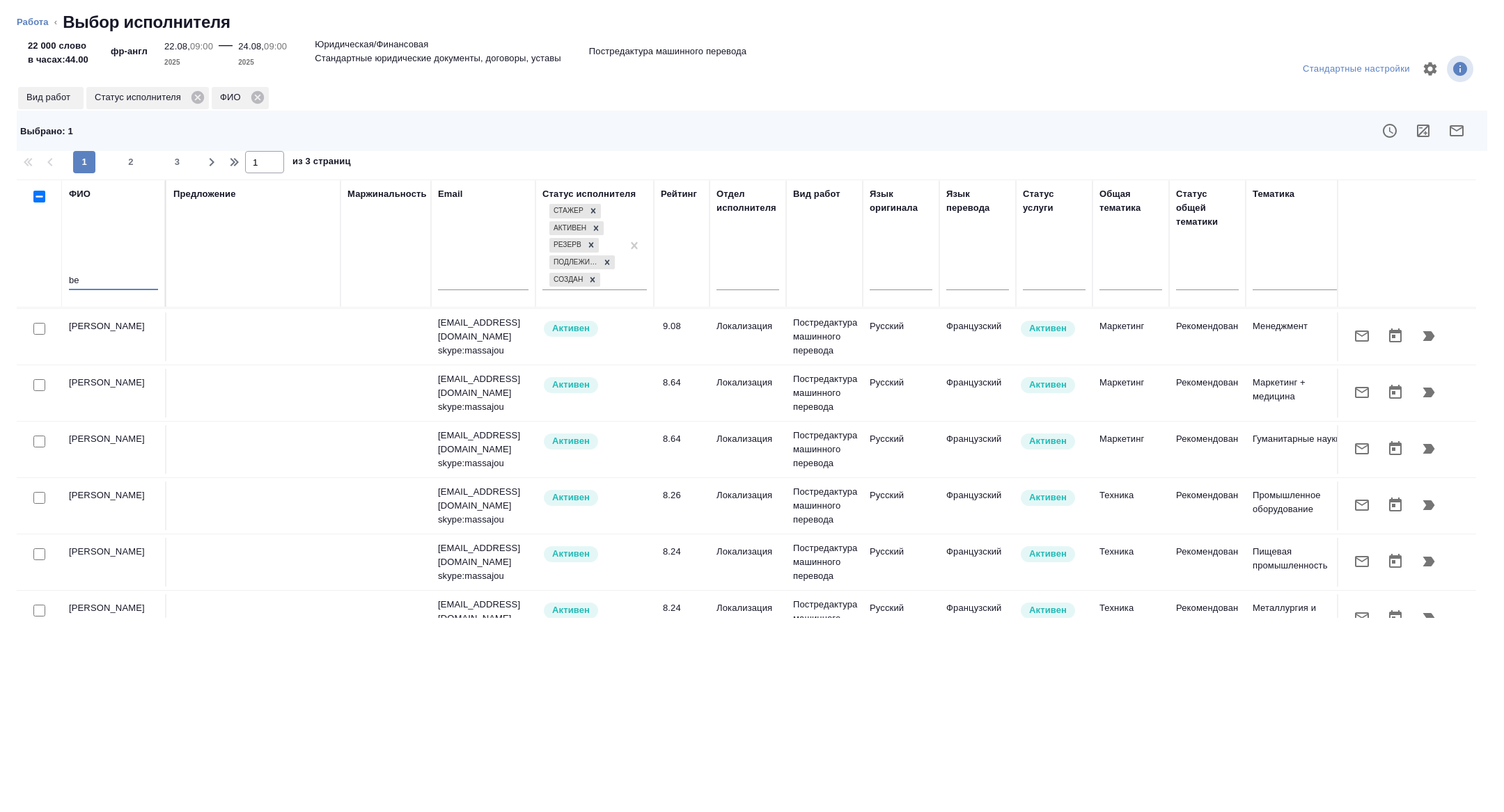
scroll to position [0, 0]
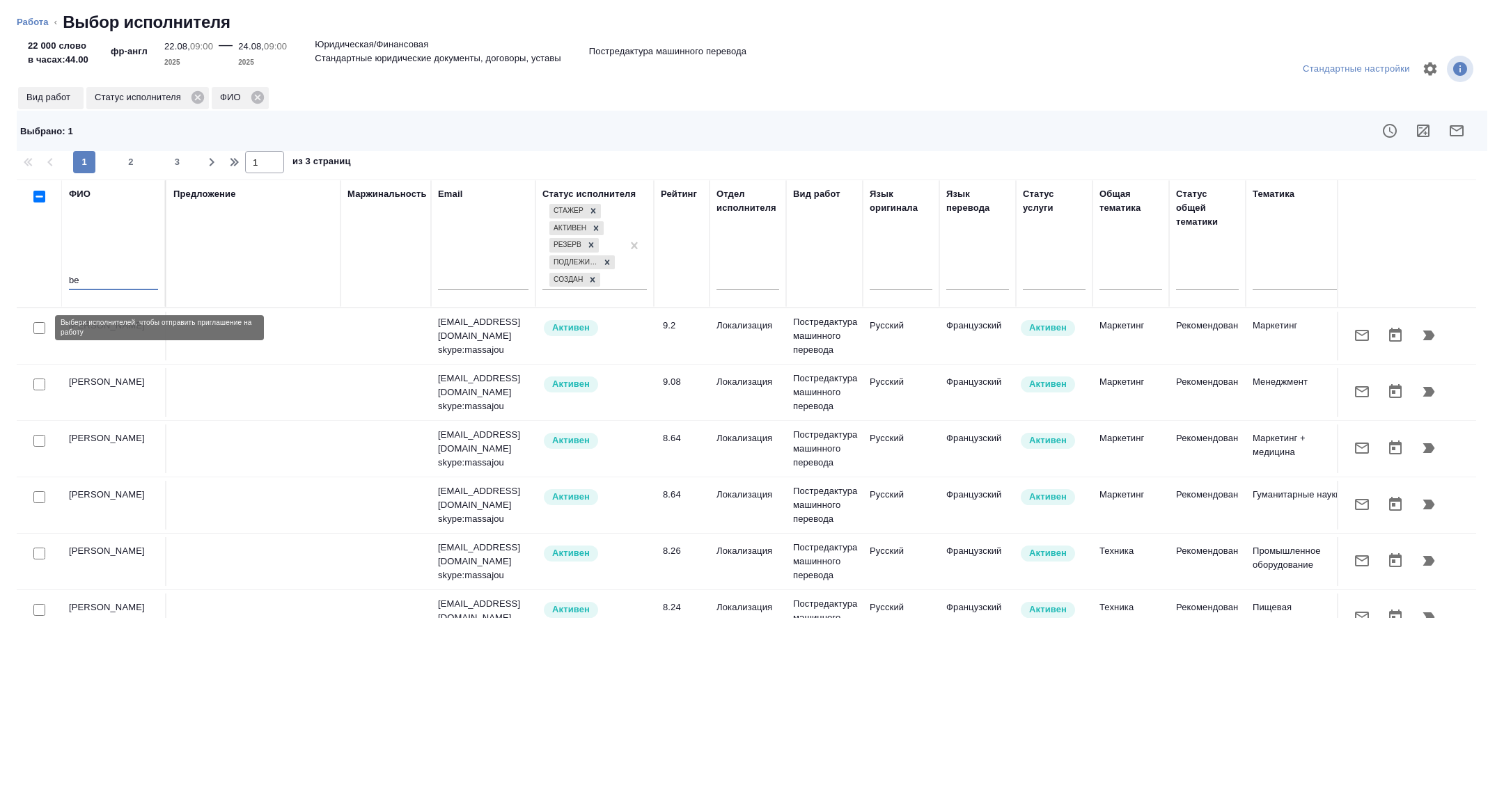
type input "be"
click at [37, 328] on input "checkbox" at bounding box center [38, 327] width 12 height 12
checkbox input "true"
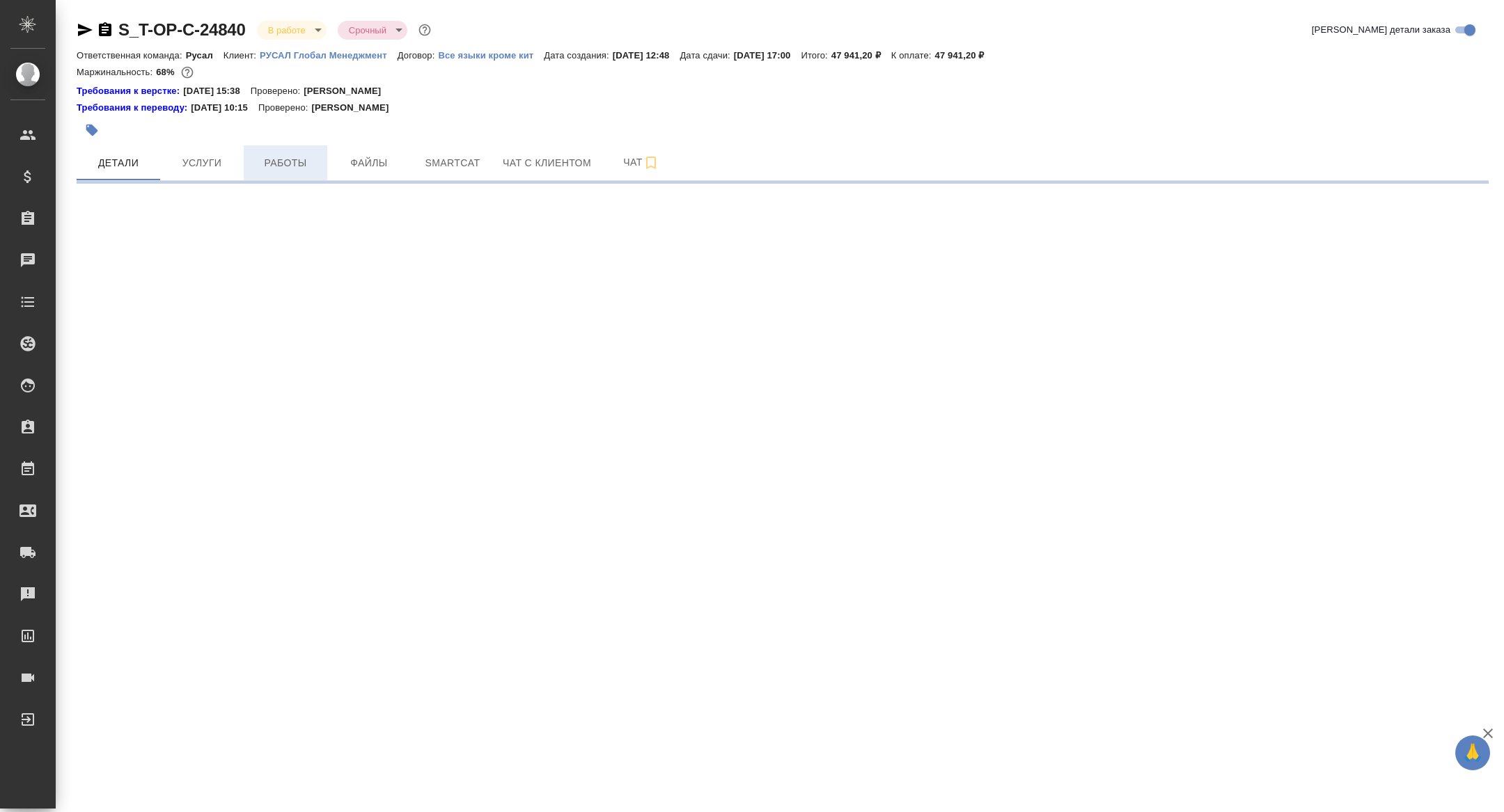
click at [304, 153] on button "Работы" at bounding box center [286, 162] width 84 height 35
select select "RU"
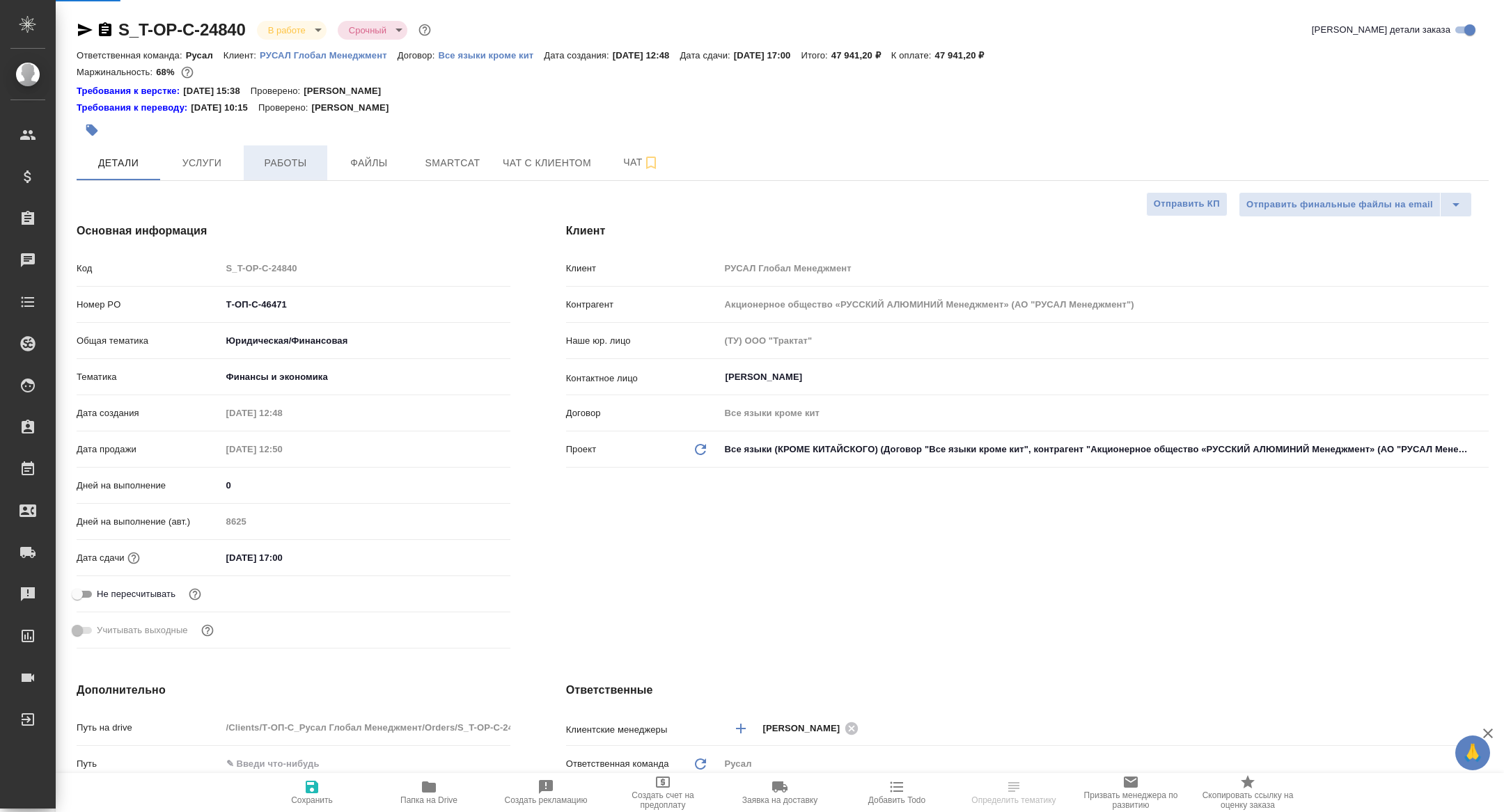
type textarea "x"
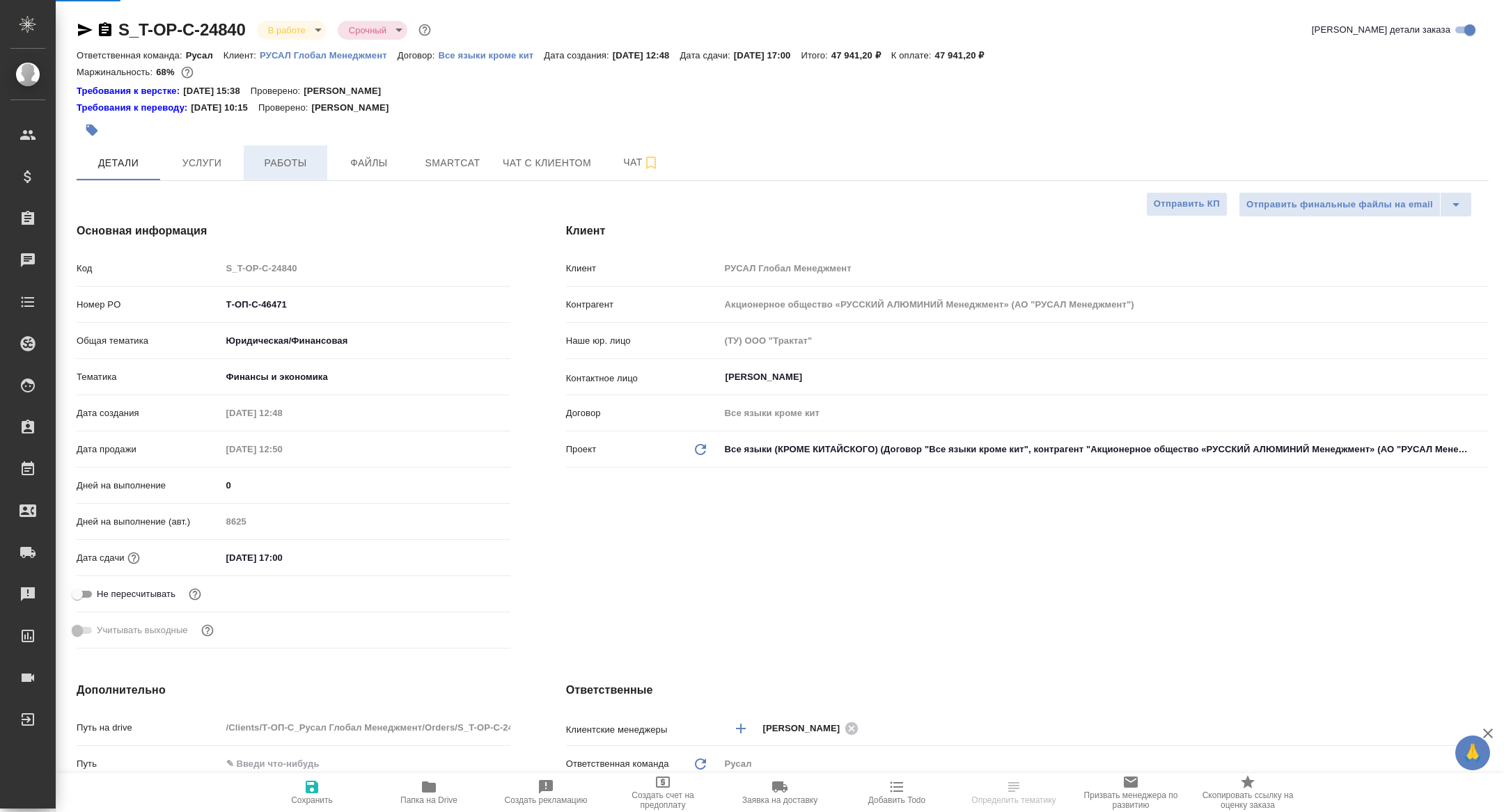
type textarea "x"
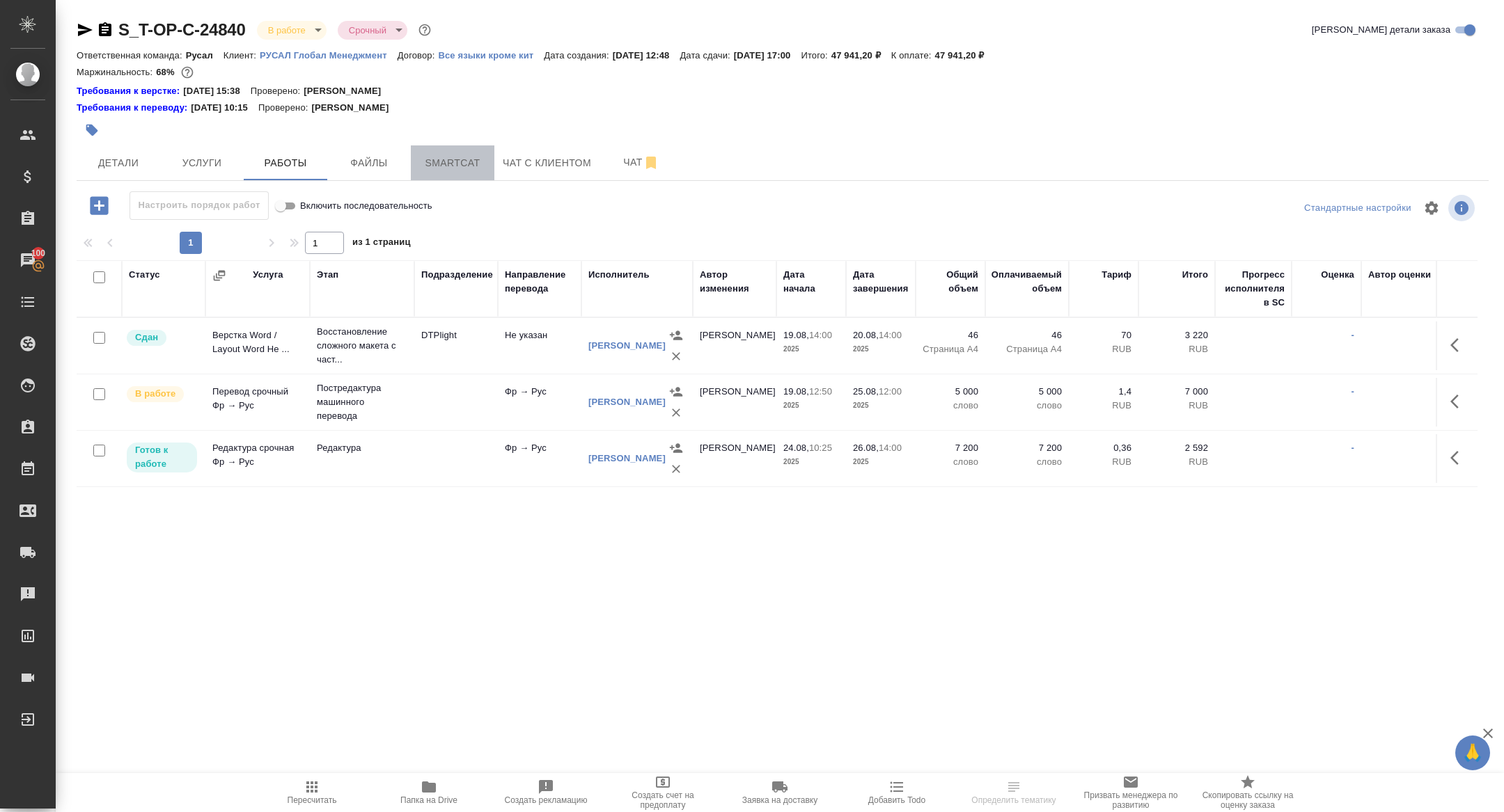
click at [448, 166] on span "Smartcat" at bounding box center [453, 163] width 67 height 18
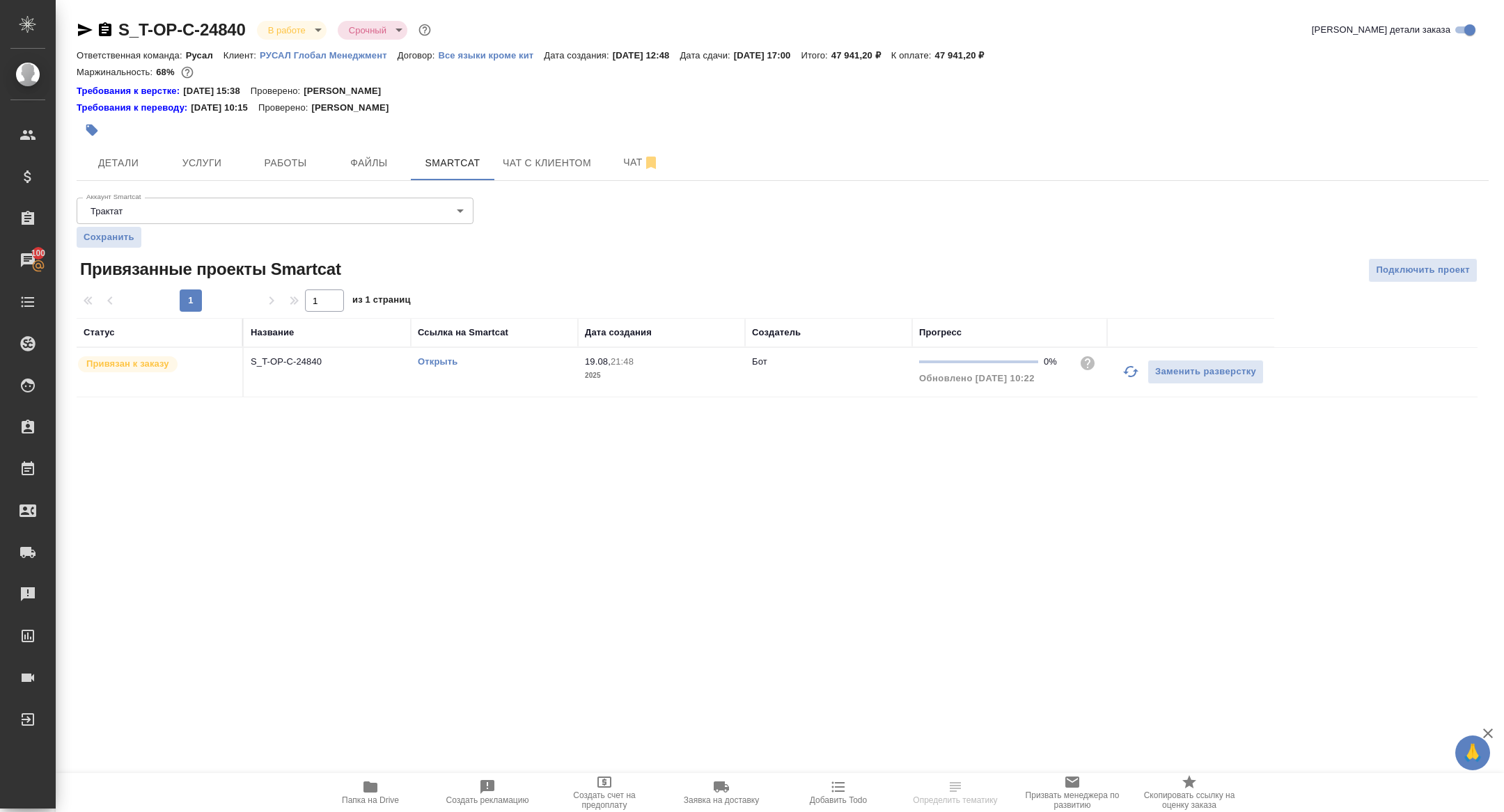
click at [430, 360] on link "Открыть" at bounding box center [437, 361] width 39 height 11
click at [300, 144] on div at bounding box center [547, 130] width 942 height 30
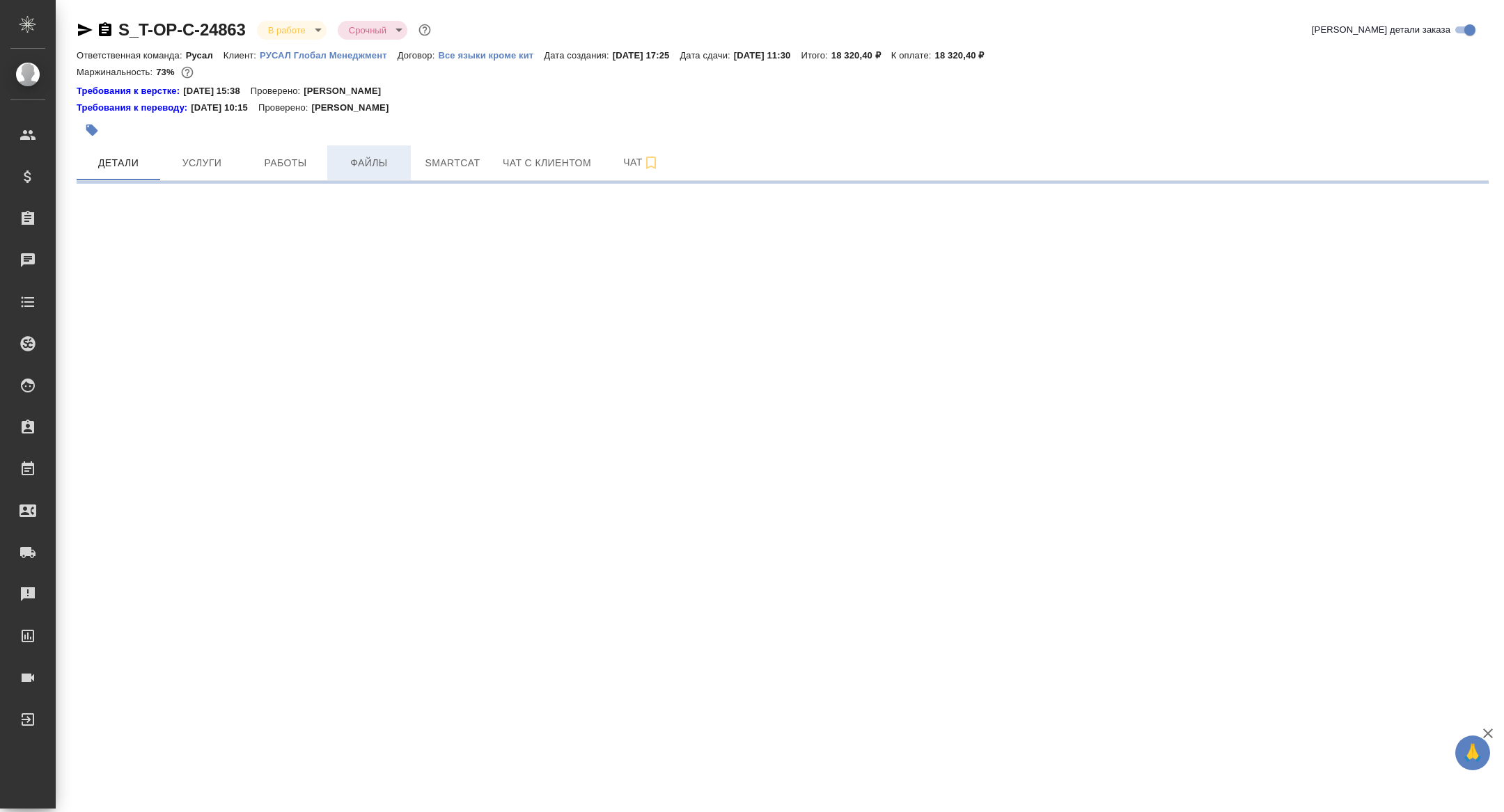
select select "RU"
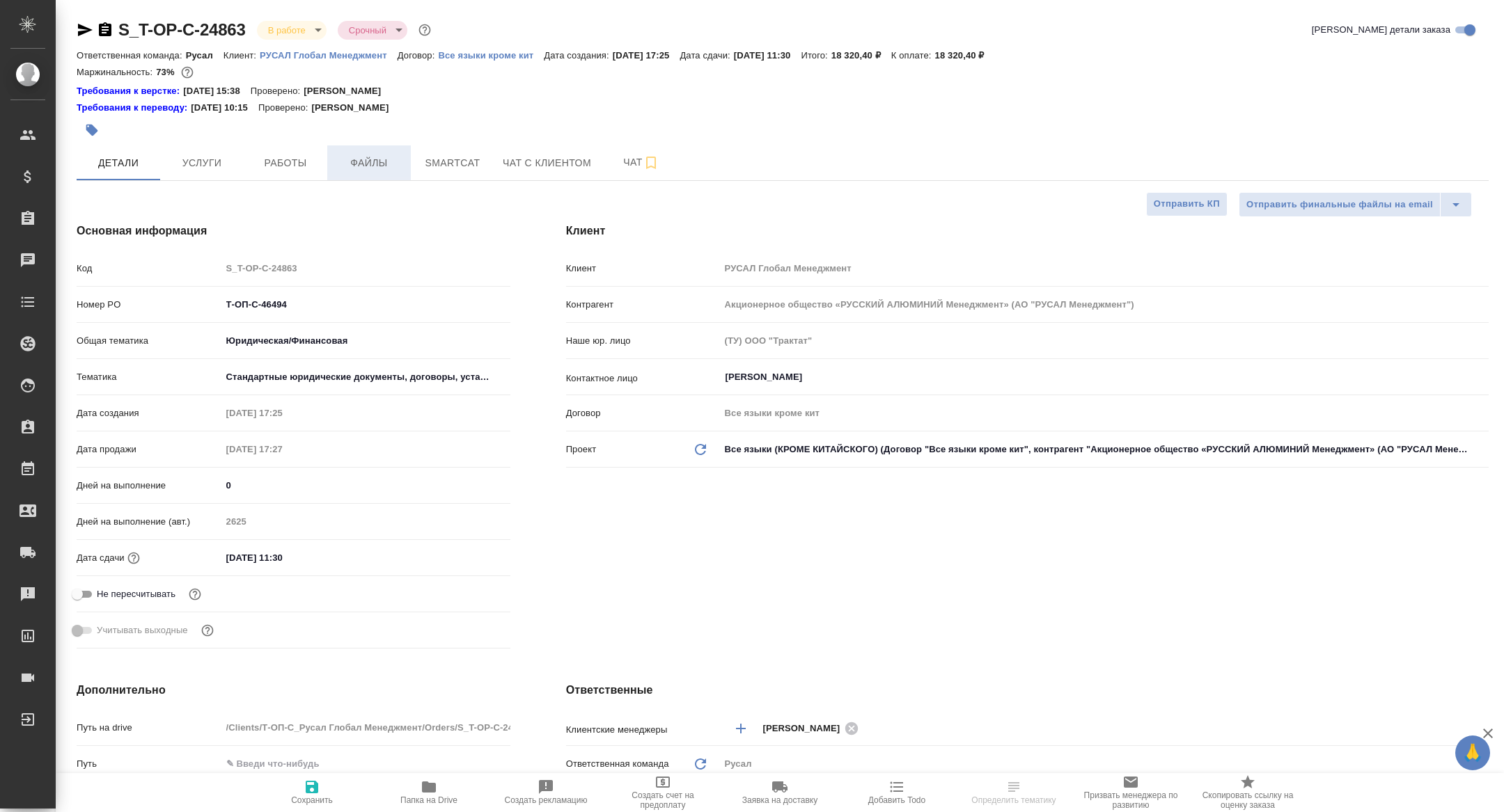
type textarea "x"
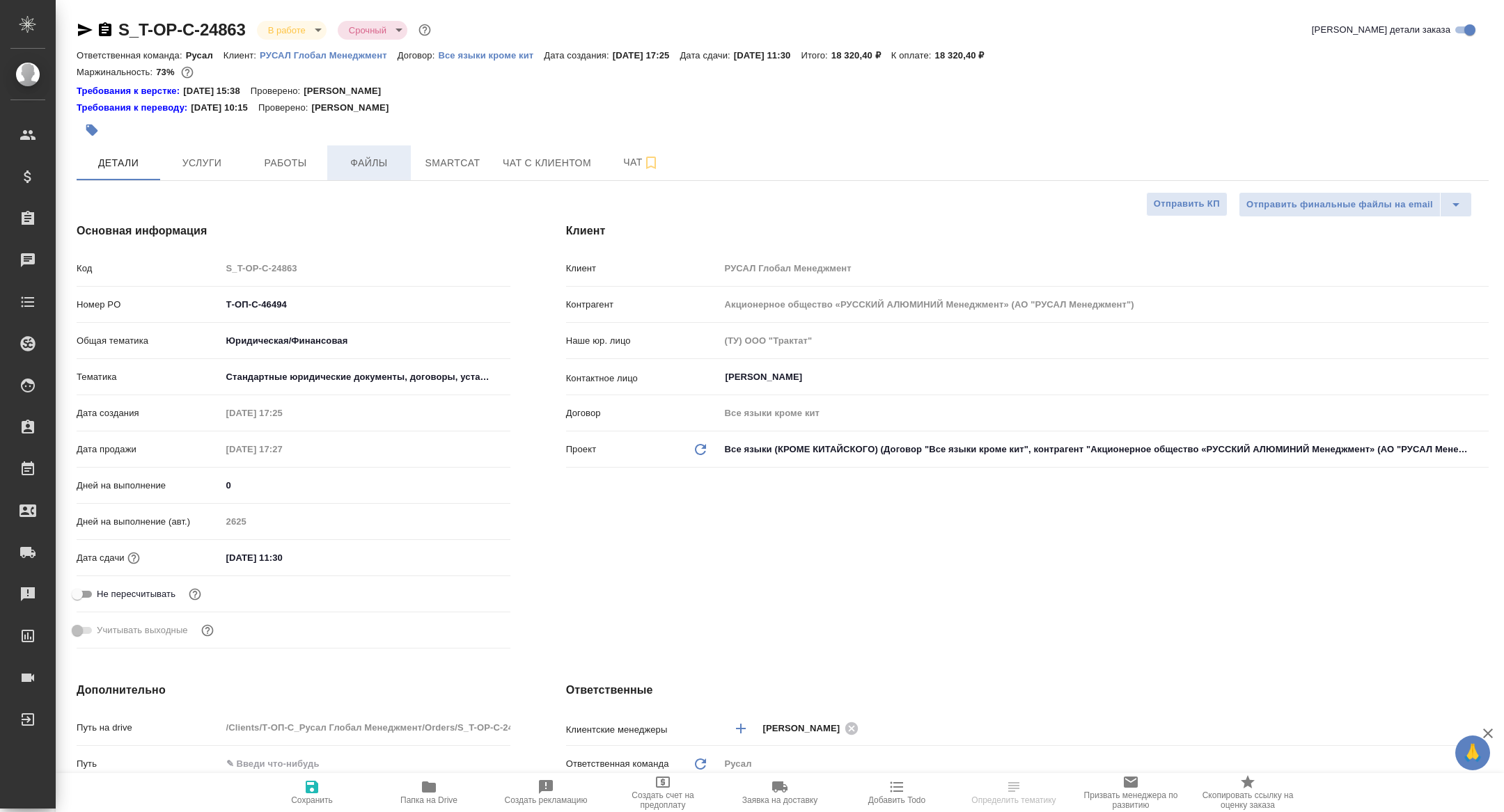
type textarea "x"
click at [293, 156] on span "Работы" at bounding box center [285, 163] width 67 height 18
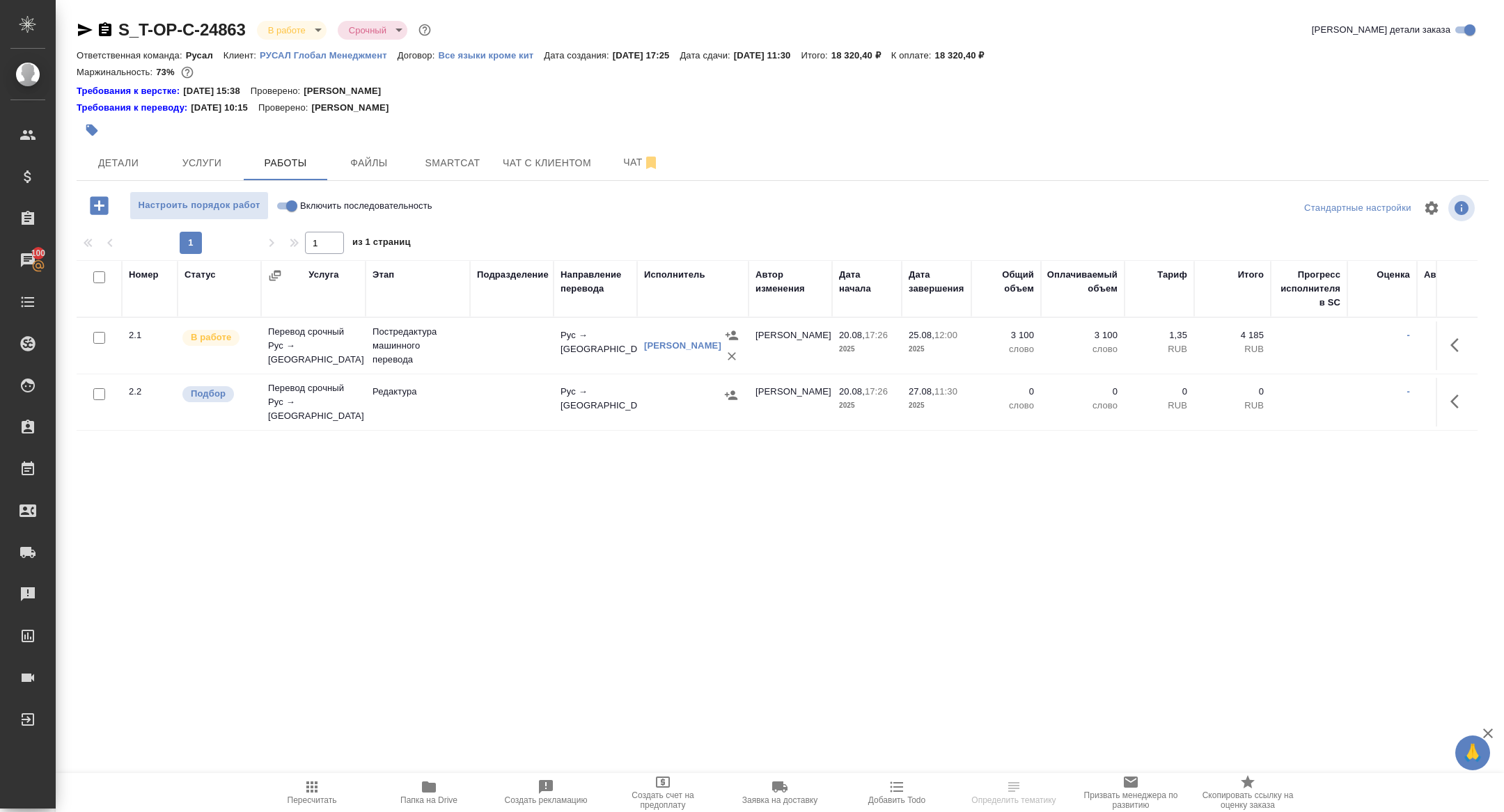
click at [306, 374] on td "Перевод срочный Рус → [GEOGRAPHIC_DATA]" at bounding box center [313, 346] width 104 height 55
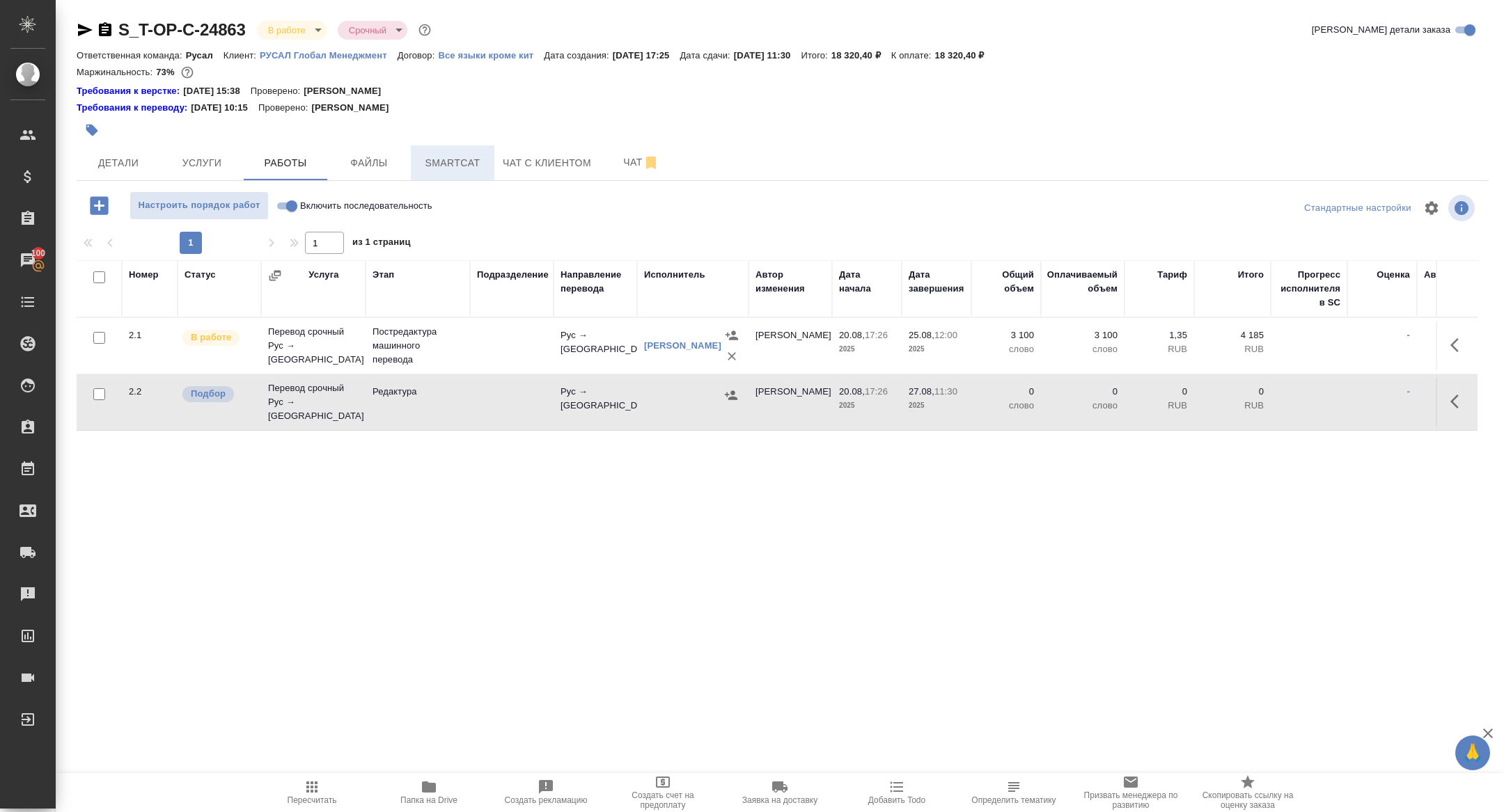
click at [479, 170] on span "Smartcat" at bounding box center [453, 163] width 67 height 18
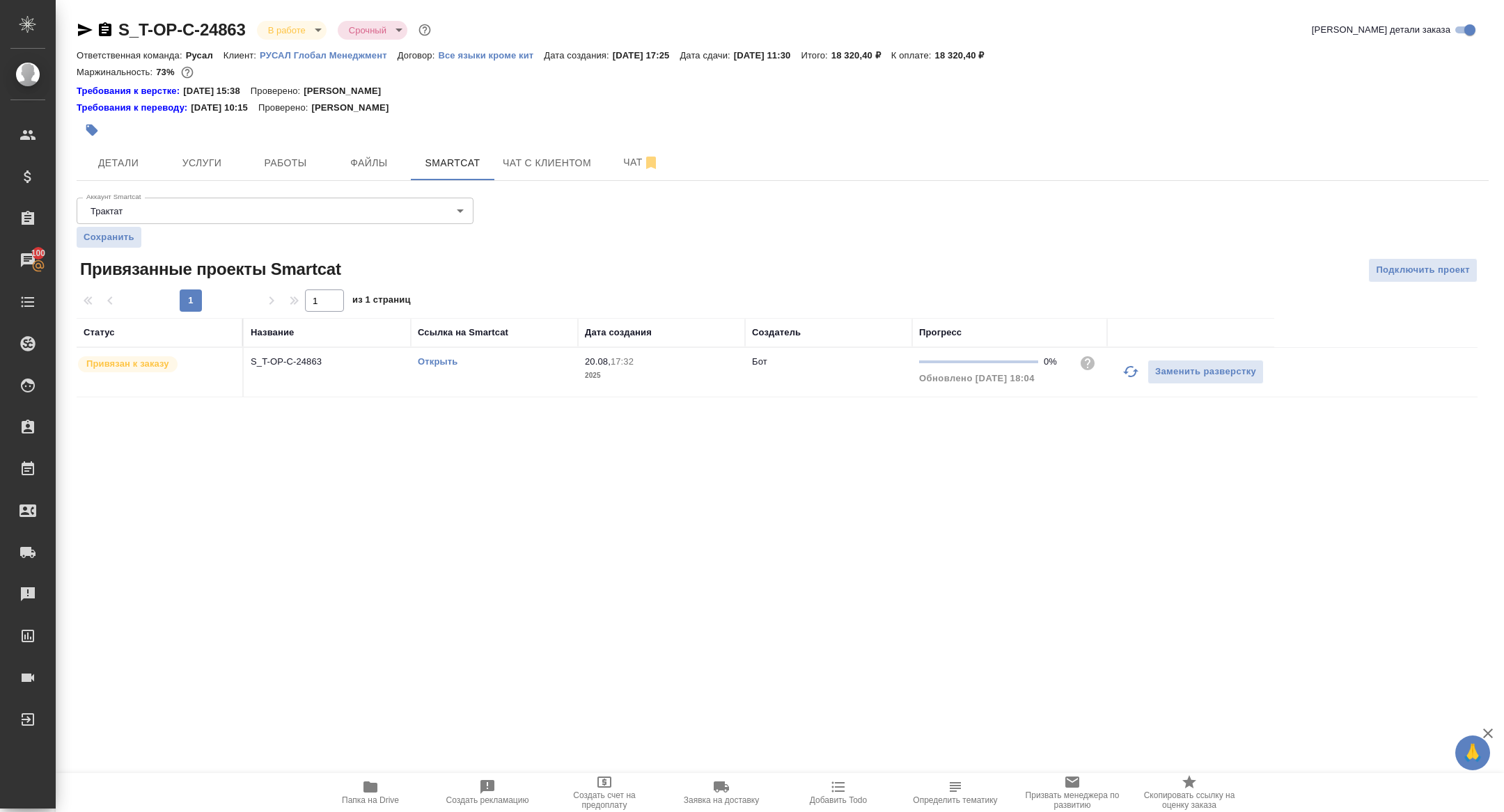
click at [442, 359] on link "Открыть" at bounding box center [437, 361] width 39 height 11
click at [611, 160] on span "Чат" at bounding box center [641, 162] width 67 height 18
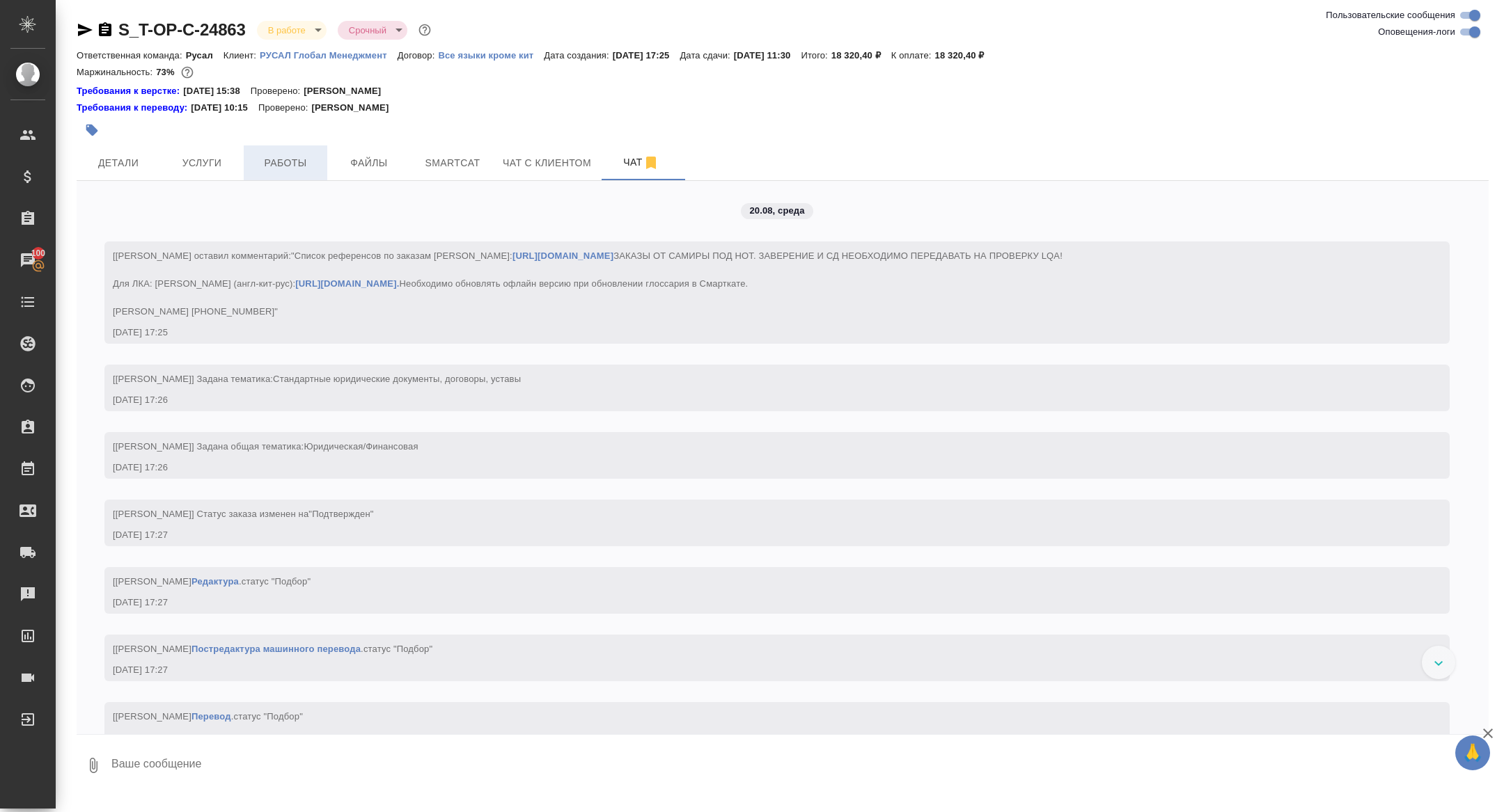
click at [299, 173] on button "Работы" at bounding box center [286, 162] width 84 height 35
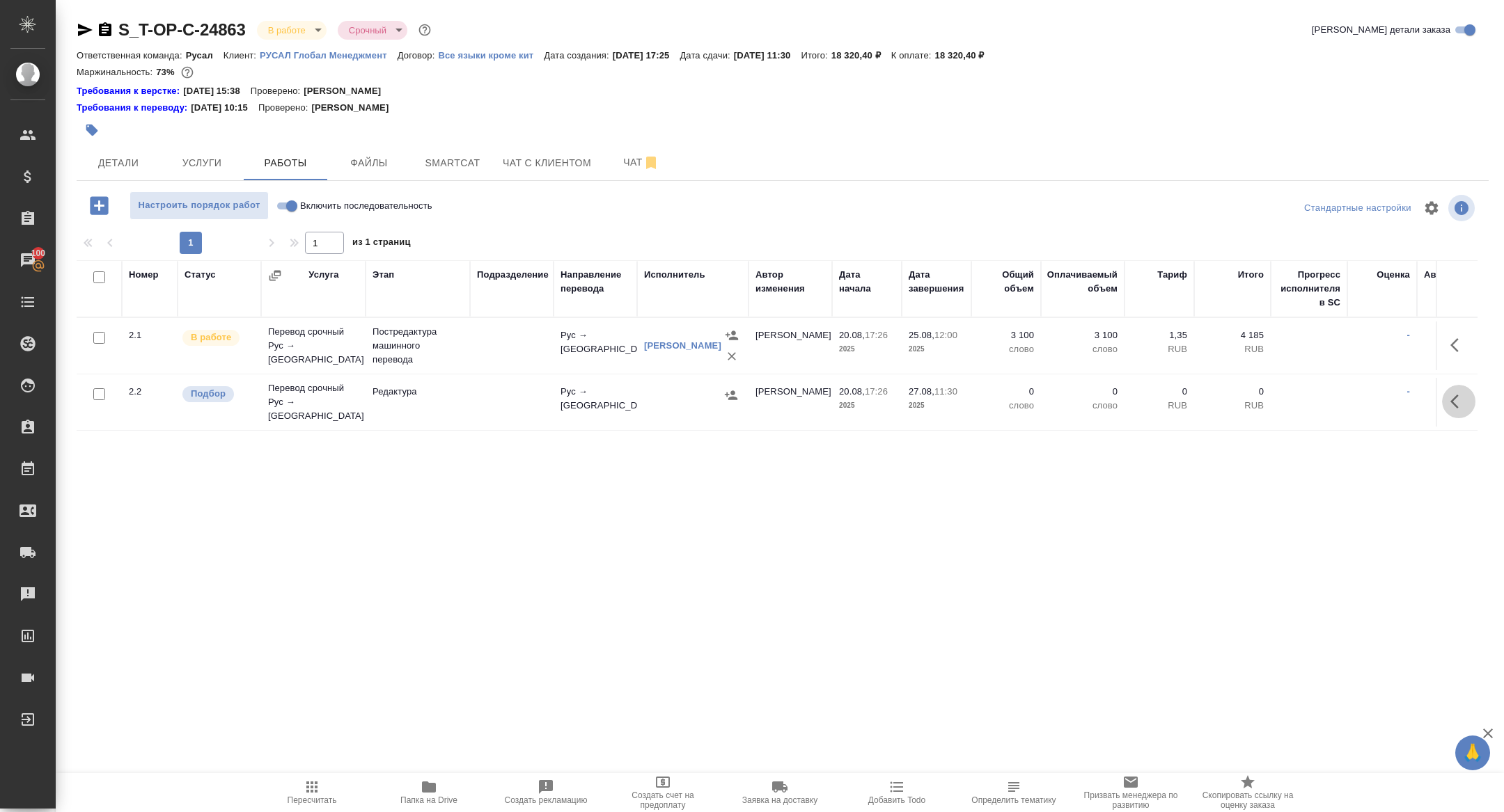
click at [1442, 397] on button "button" at bounding box center [1458, 401] width 33 height 33
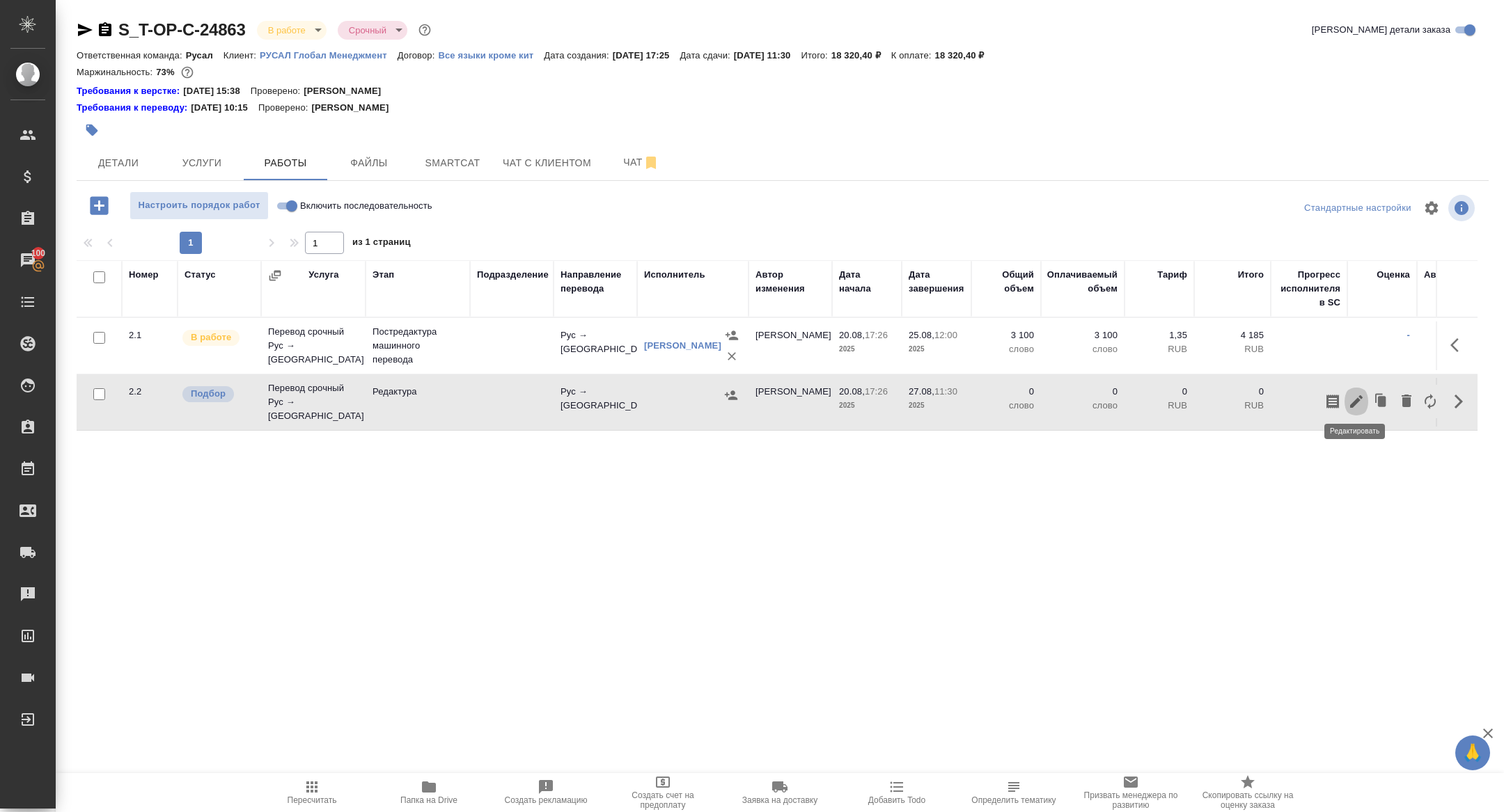
click at [1354, 397] on icon "button" at bounding box center [1357, 402] width 12 height 12
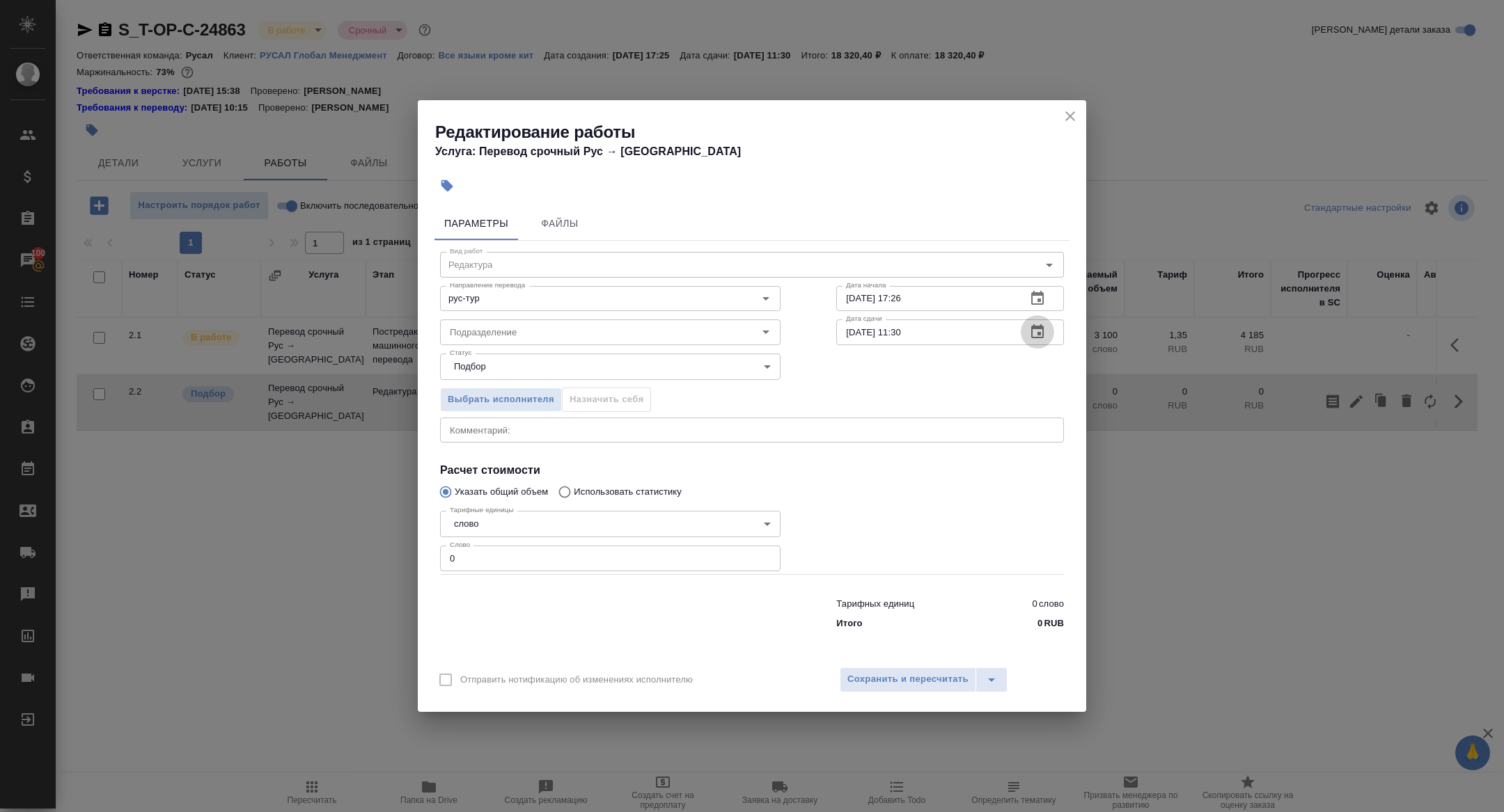
click at [1043, 328] on icon "button" at bounding box center [1037, 332] width 17 height 17
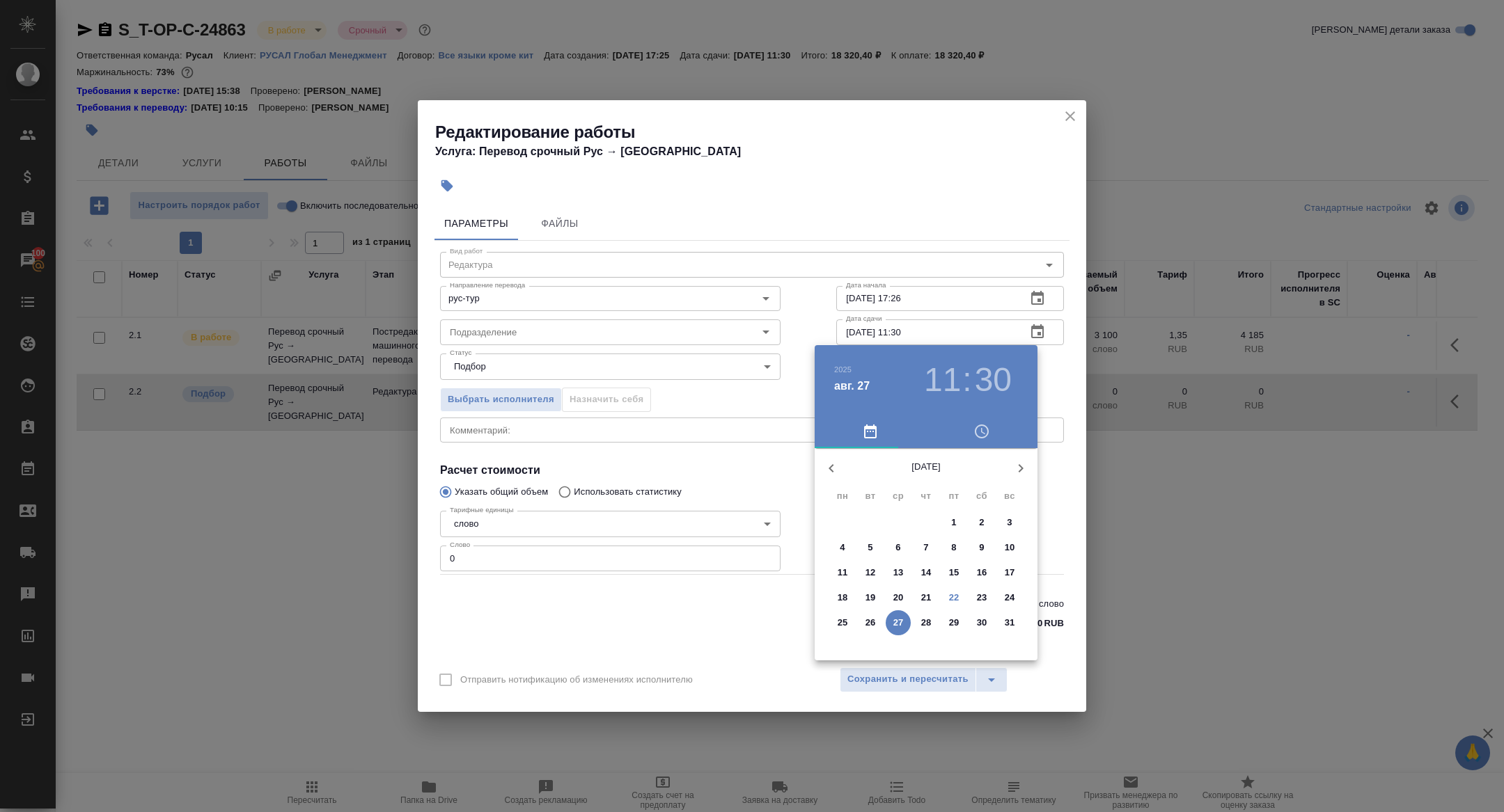
click at [876, 626] on span "26" at bounding box center [870, 623] width 25 height 14
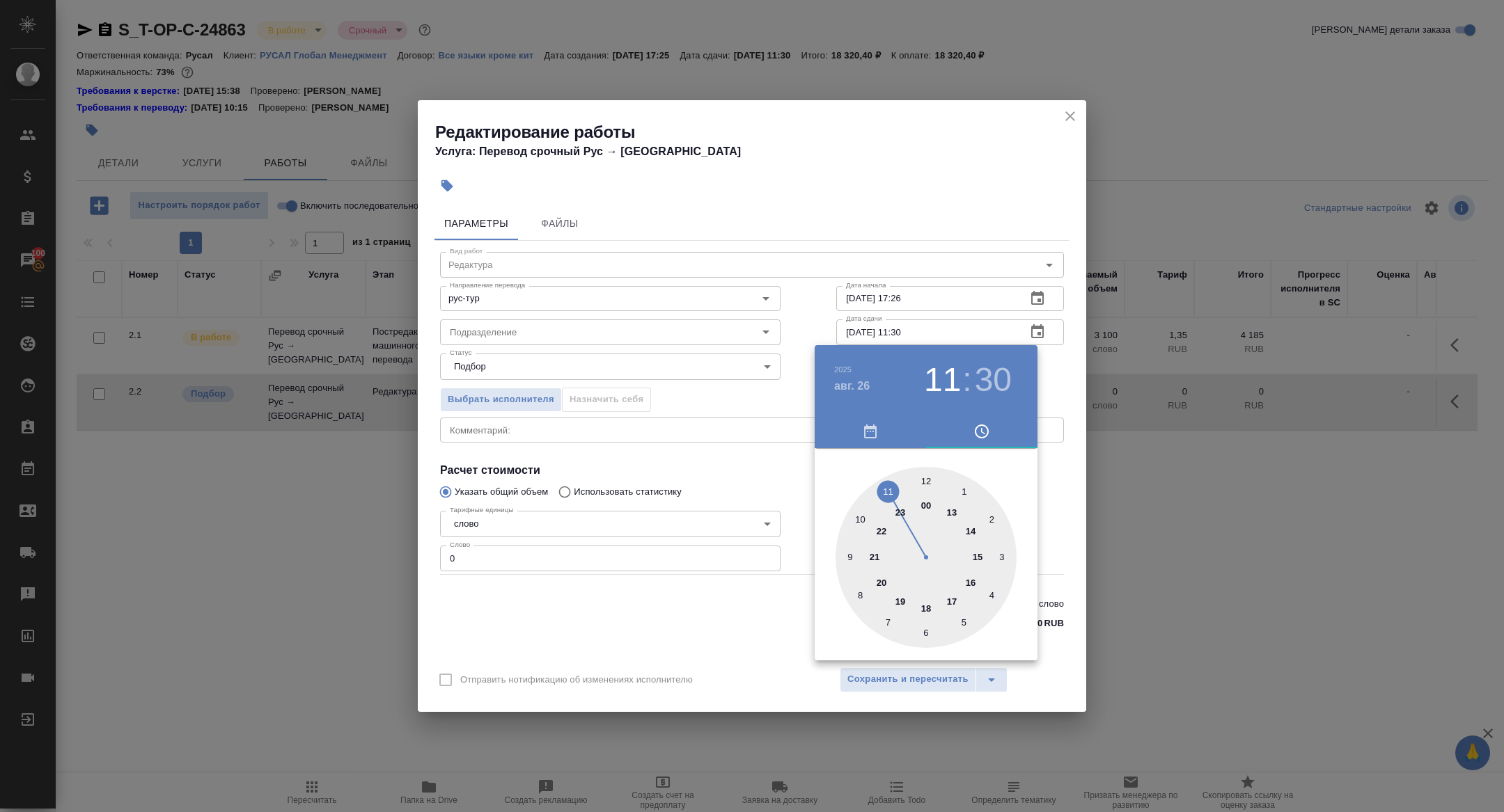
click at [955, 593] on div at bounding box center [926, 557] width 181 height 181
click at [926, 481] on div at bounding box center [926, 557] width 181 height 181
type input "26.08.2025 17:00"
click at [685, 453] on div at bounding box center [752, 406] width 1504 height 812
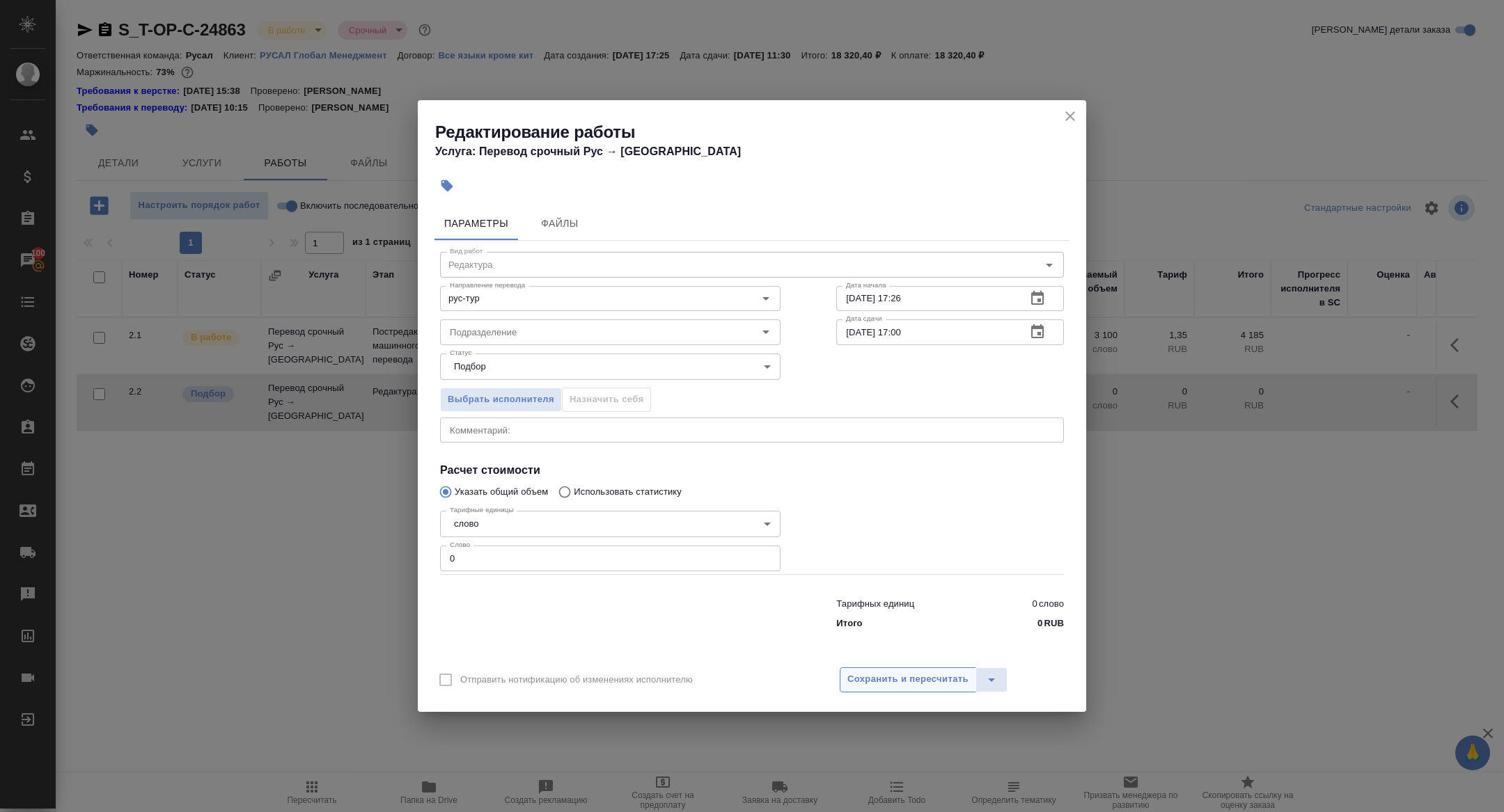
click at [902, 683] on span "Сохранить и пересчитать" at bounding box center [908, 680] width 121 height 16
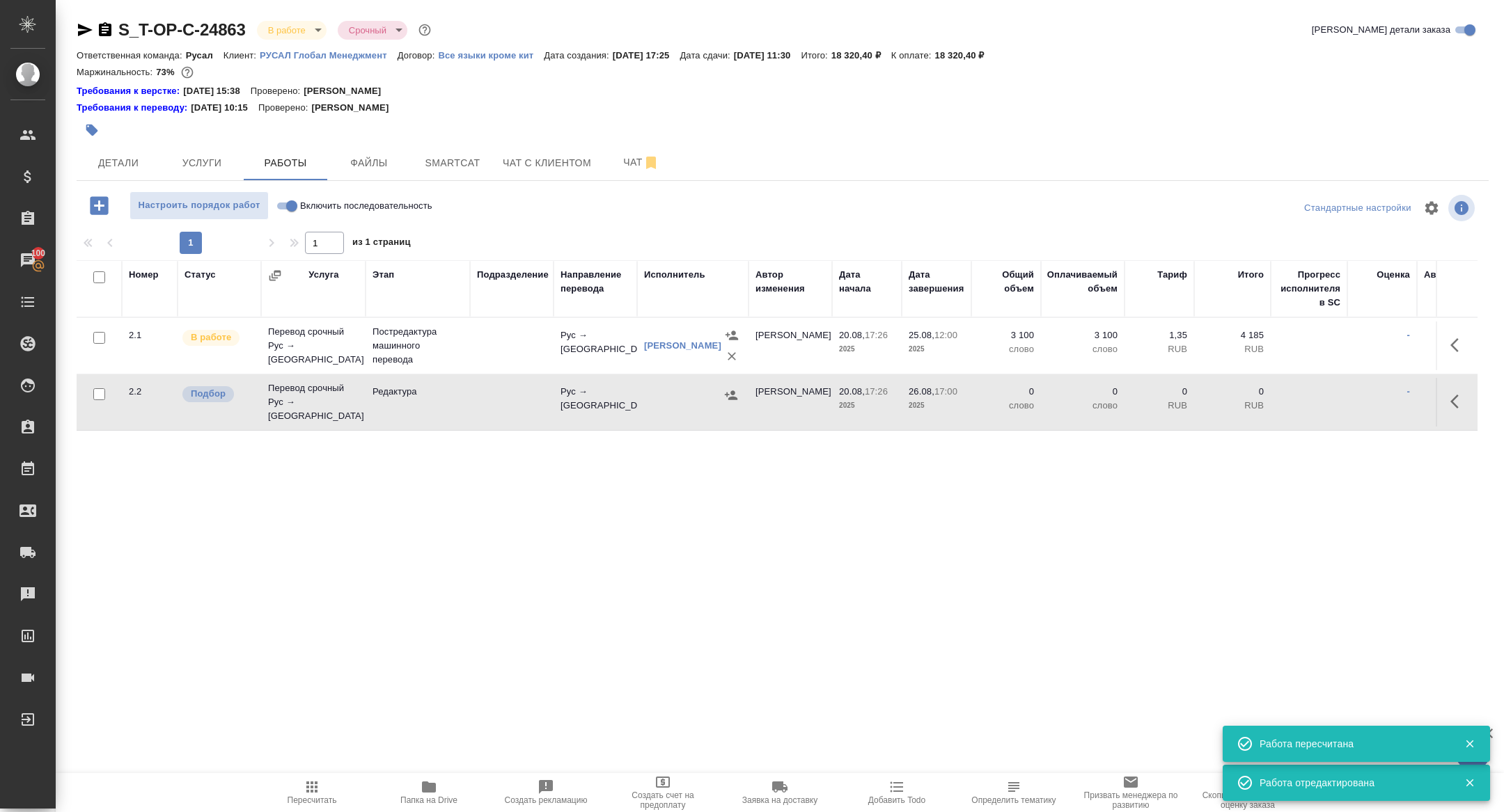
click at [288, 374] on td "Перевод срочный Рус → Тур" at bounding box center [313, 346] width 104 height 55
click at [736, 391] on icon "button" at bounding box center [731, 395] width 14 height 14
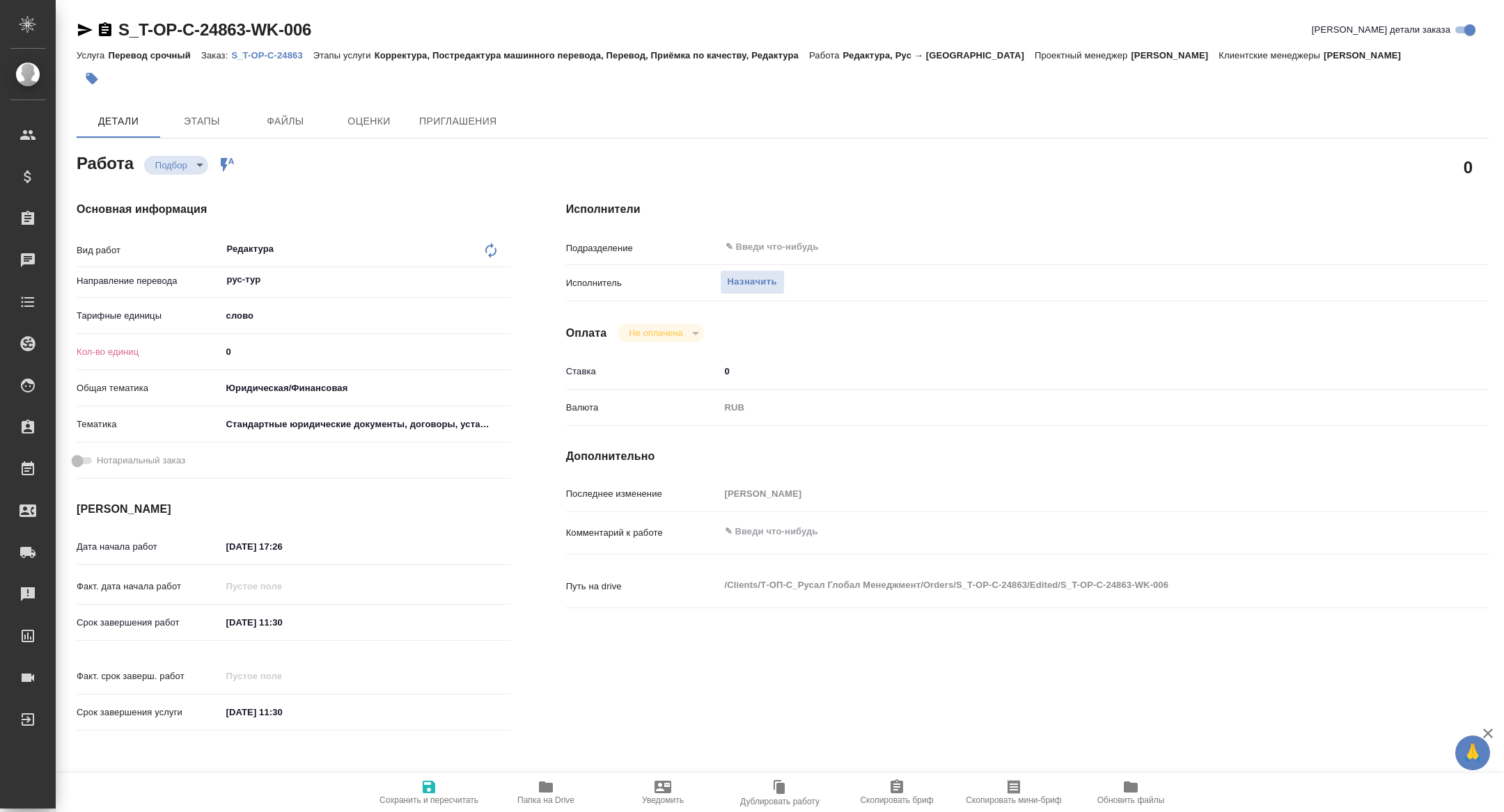
type textarea "x"
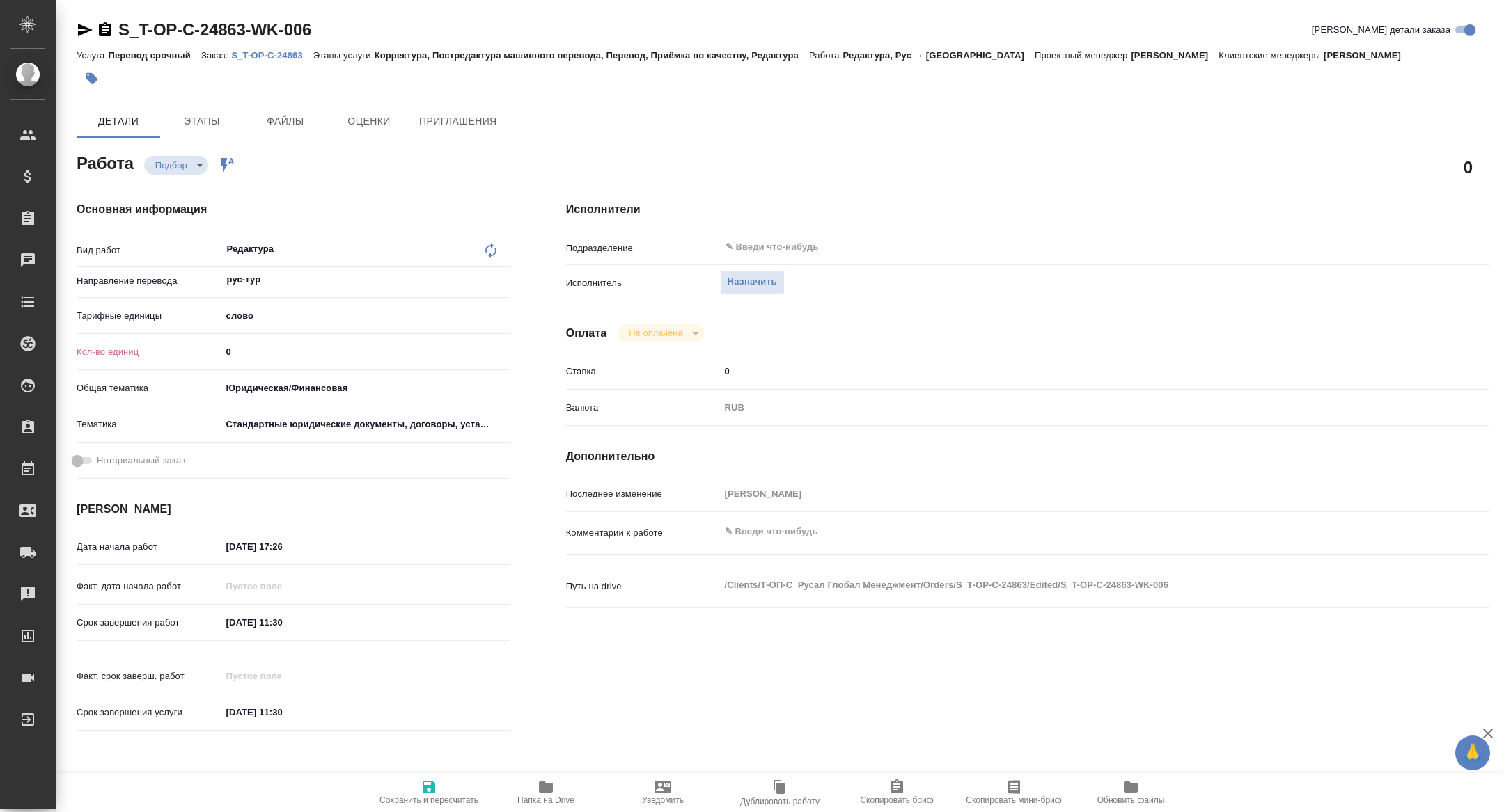
type textarea "x"
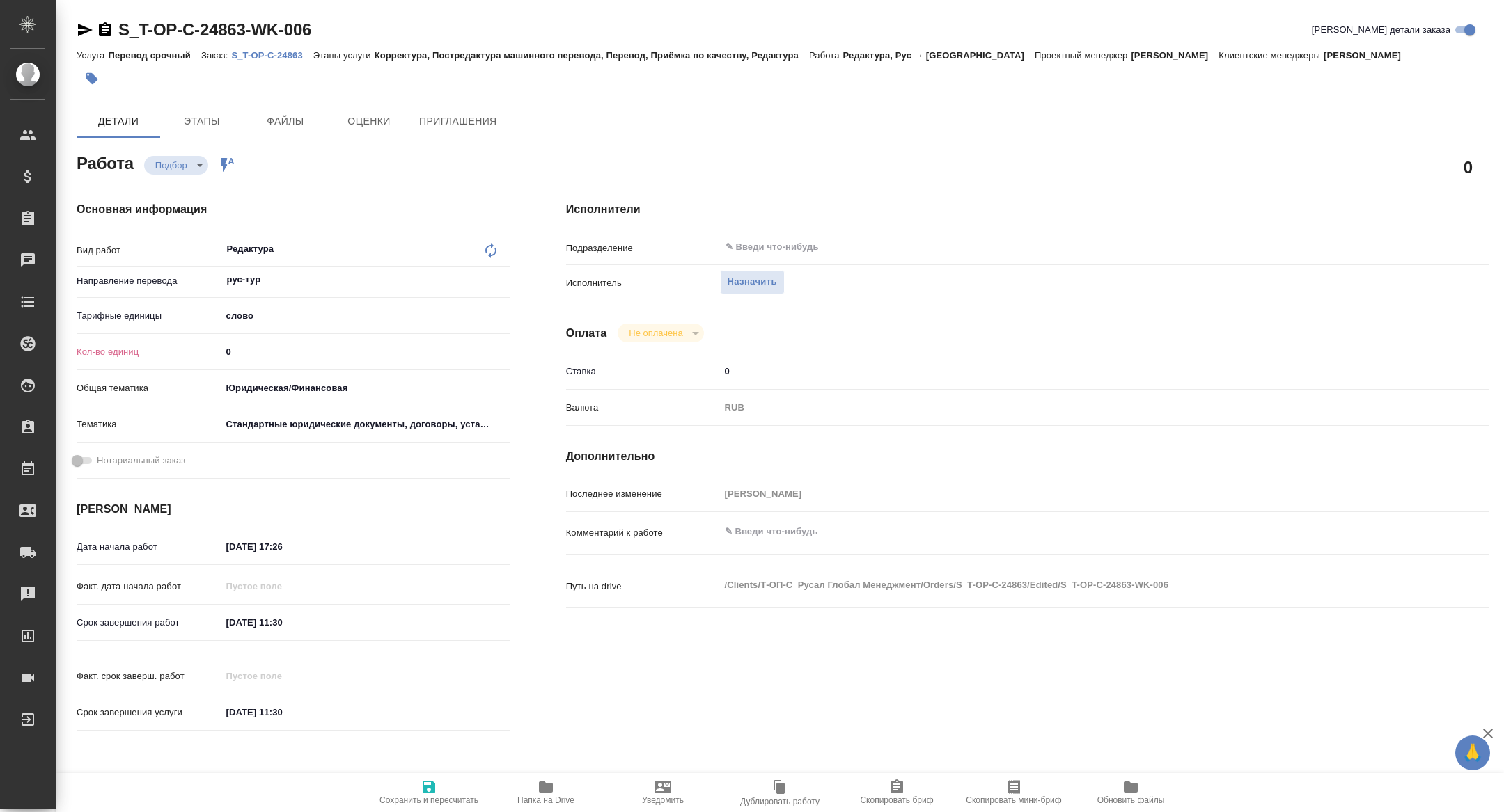
type textarea "x"
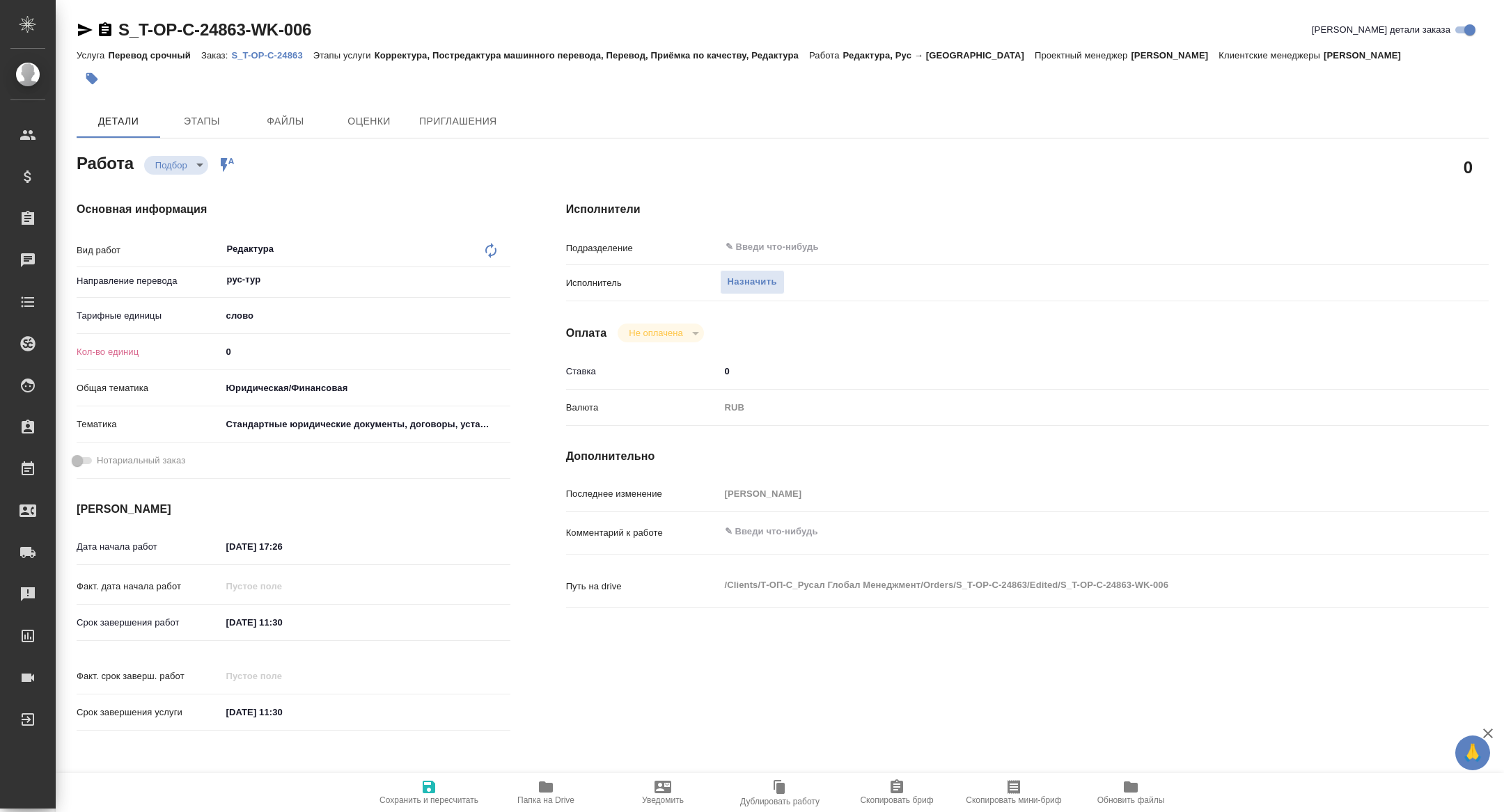
type textarea "x"
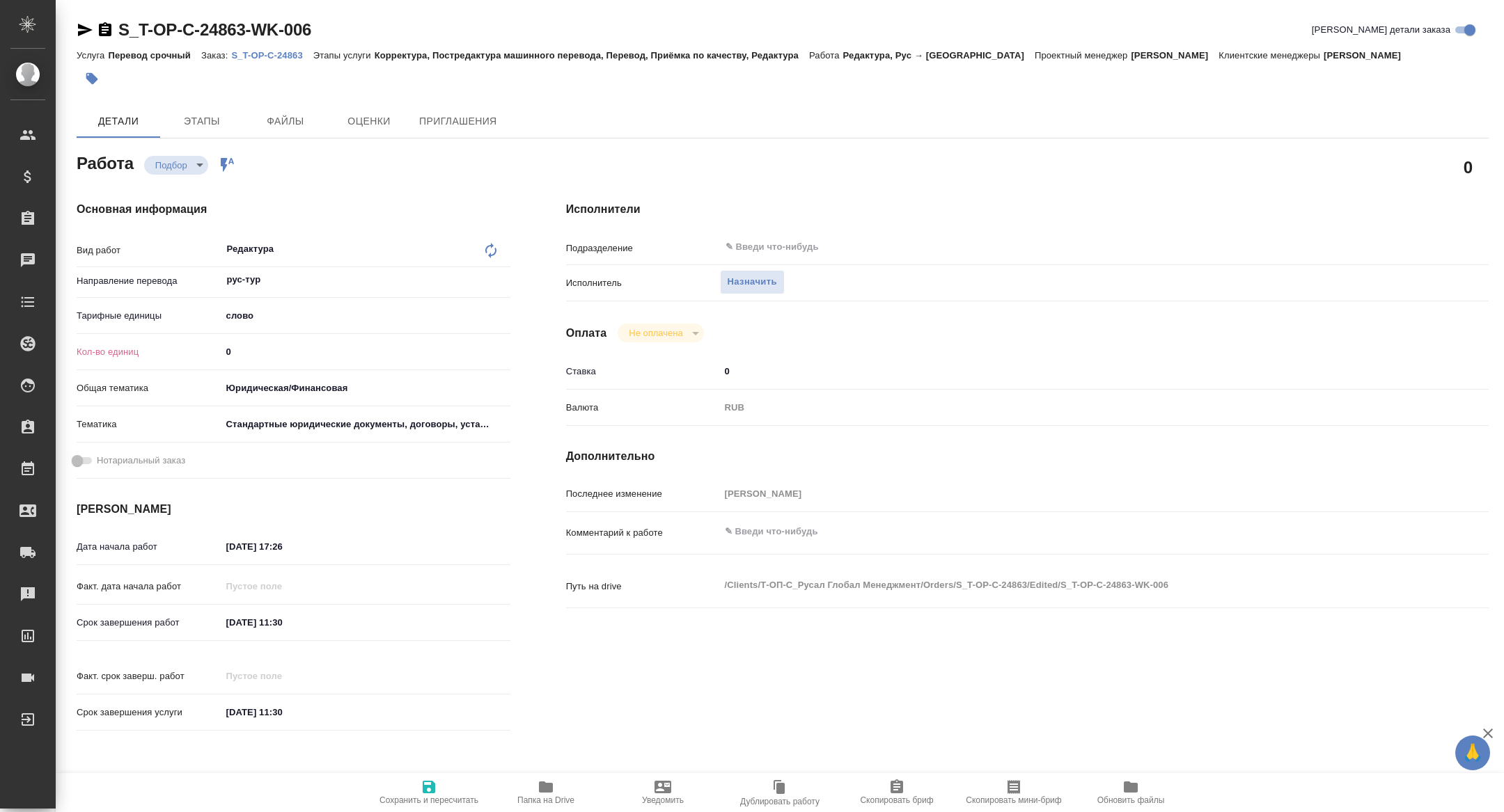
type textarea "x"
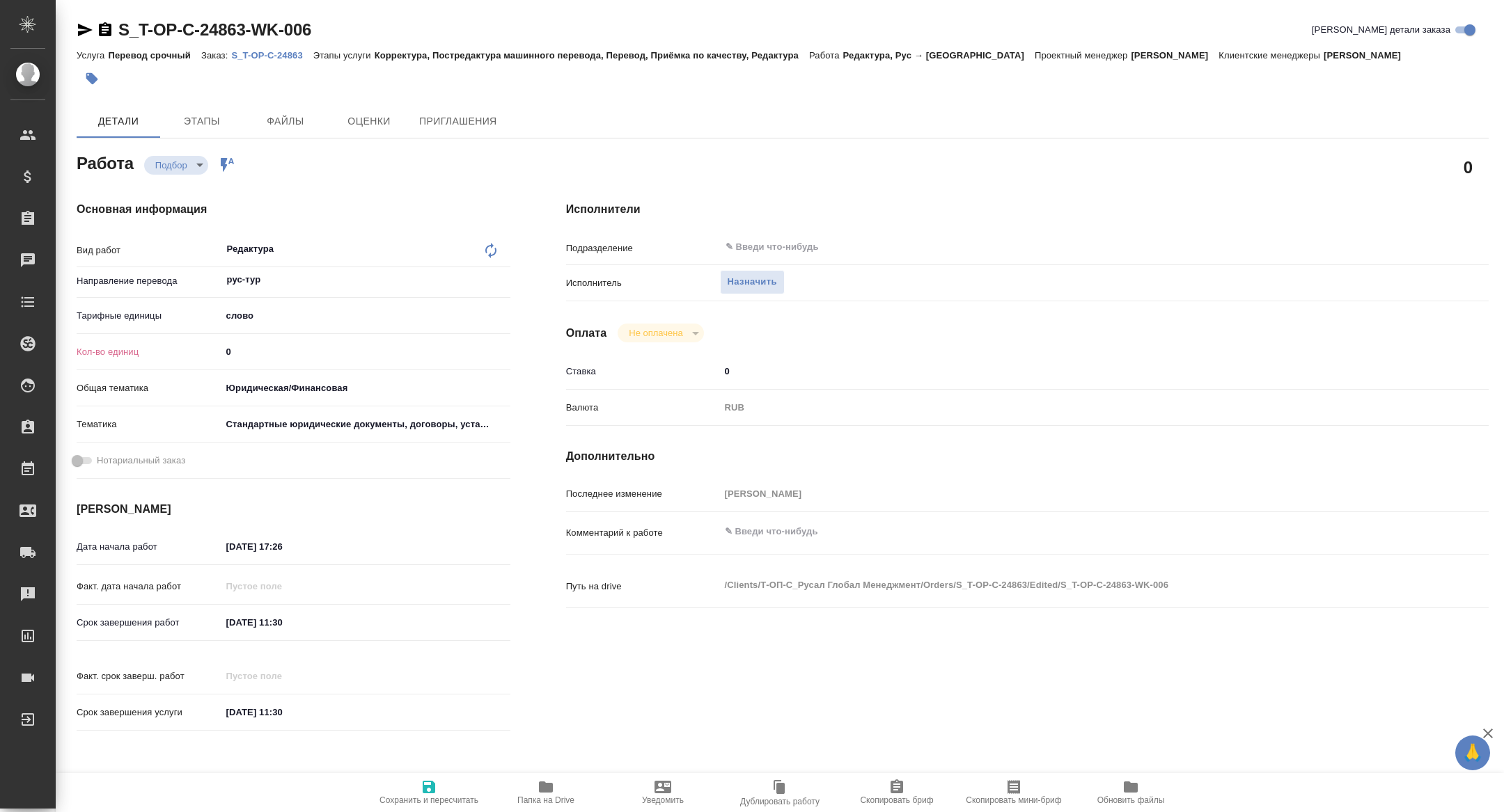
type textarea "x"
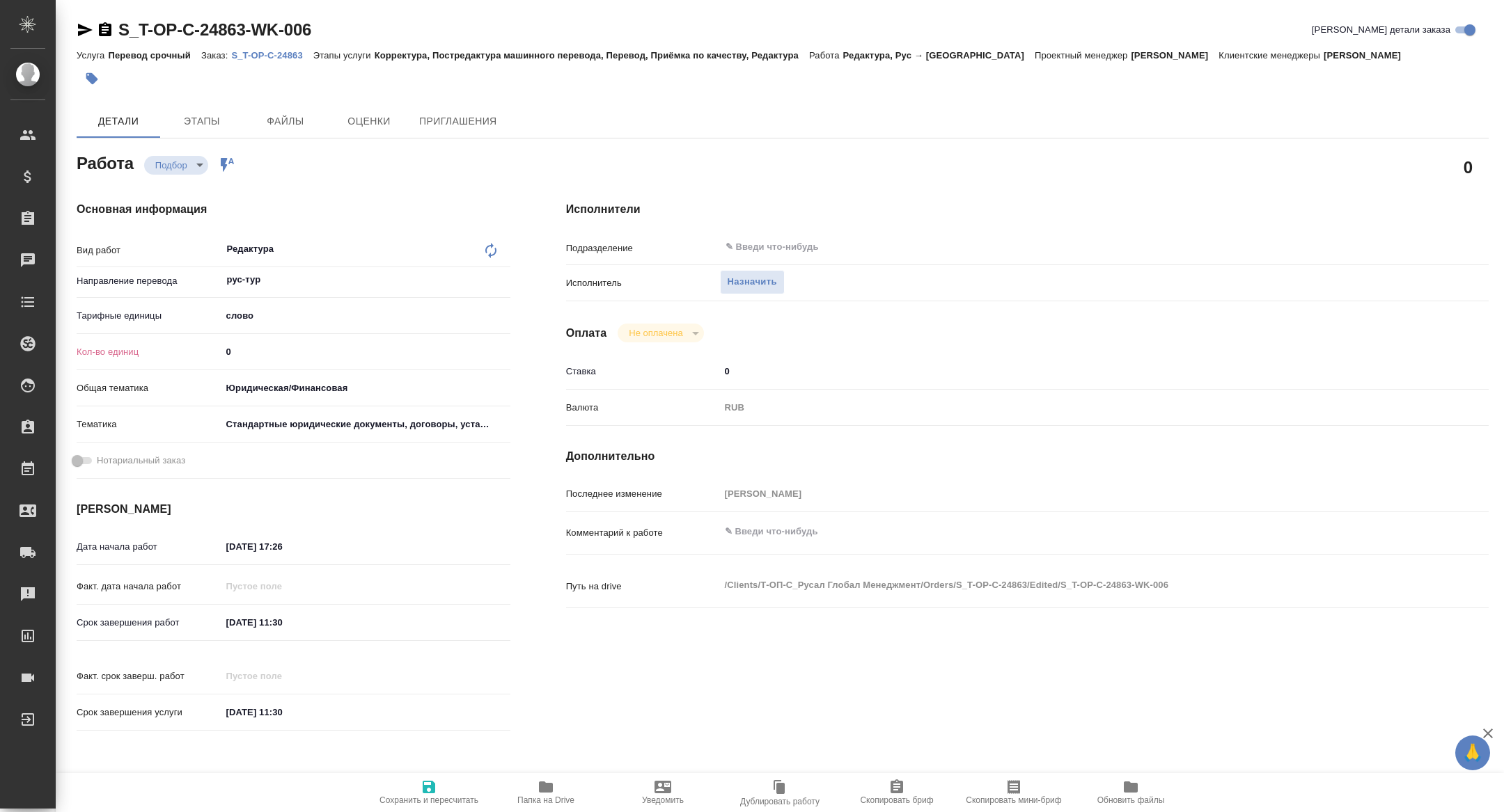
click at [1002, 790] on span "Скопировать мини-бриф" at bounding box center [1014, 792] width 100 height 27
type textarea "x"
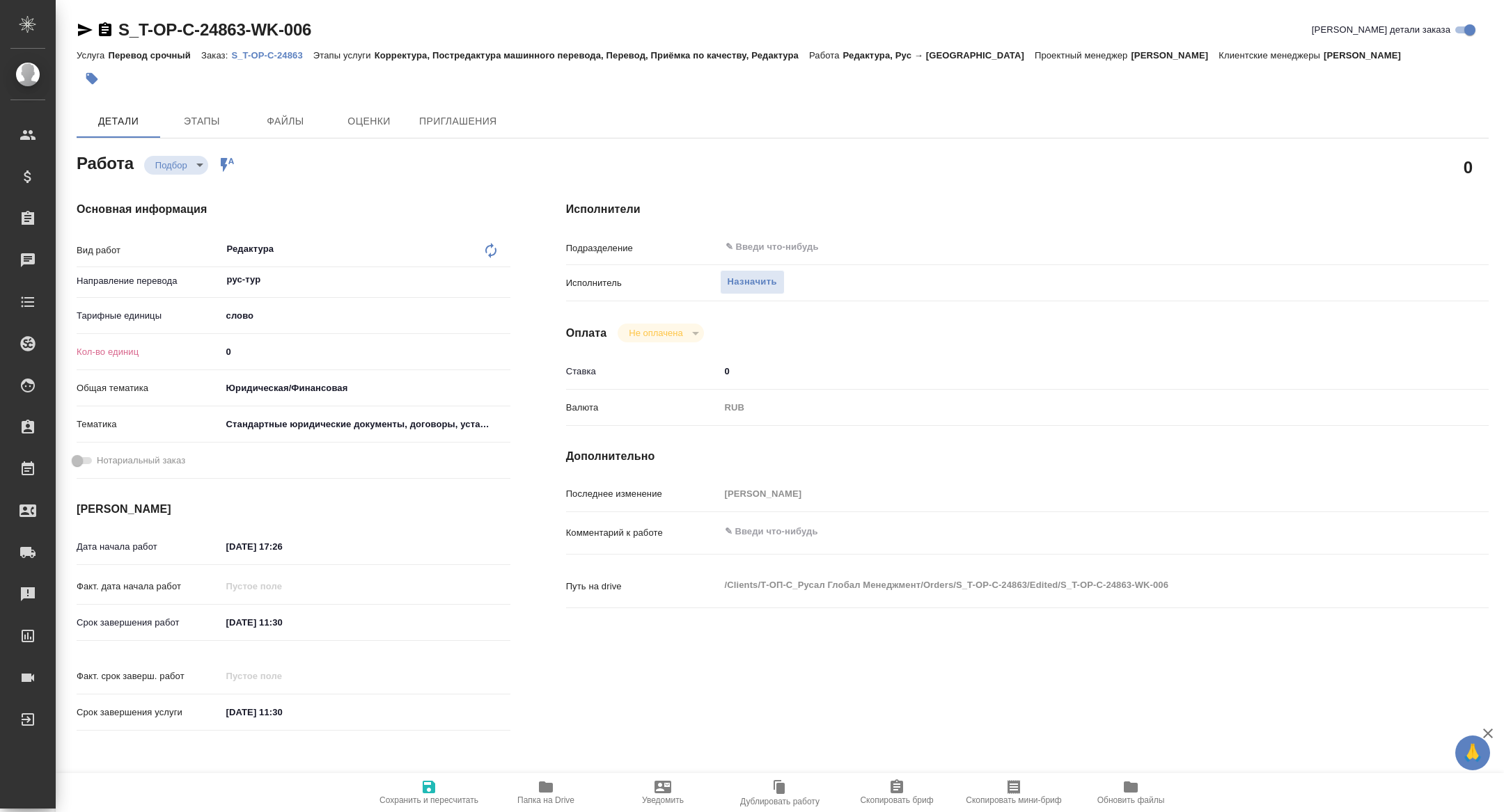
type textarea "x"
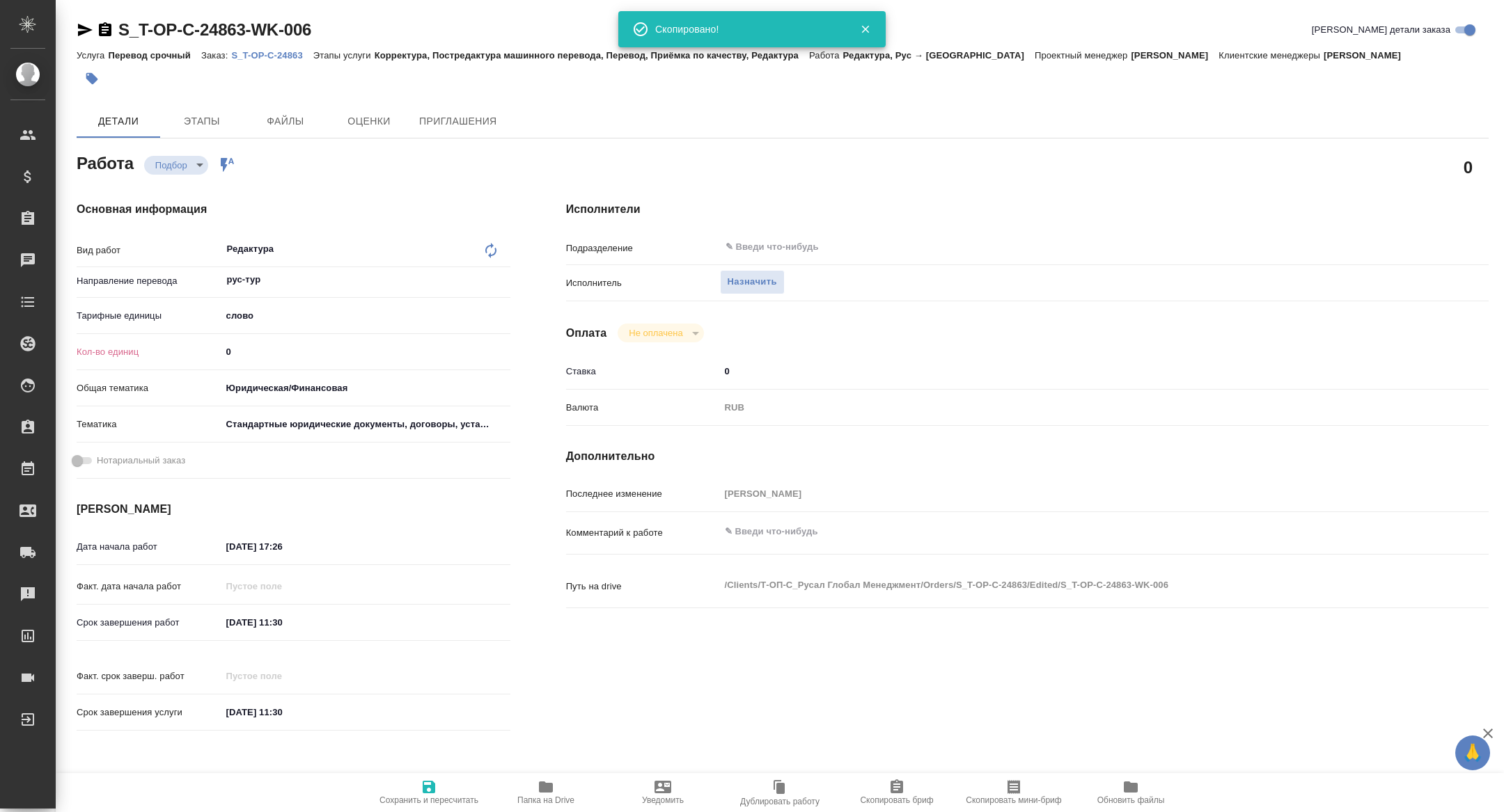
type textarea "x"
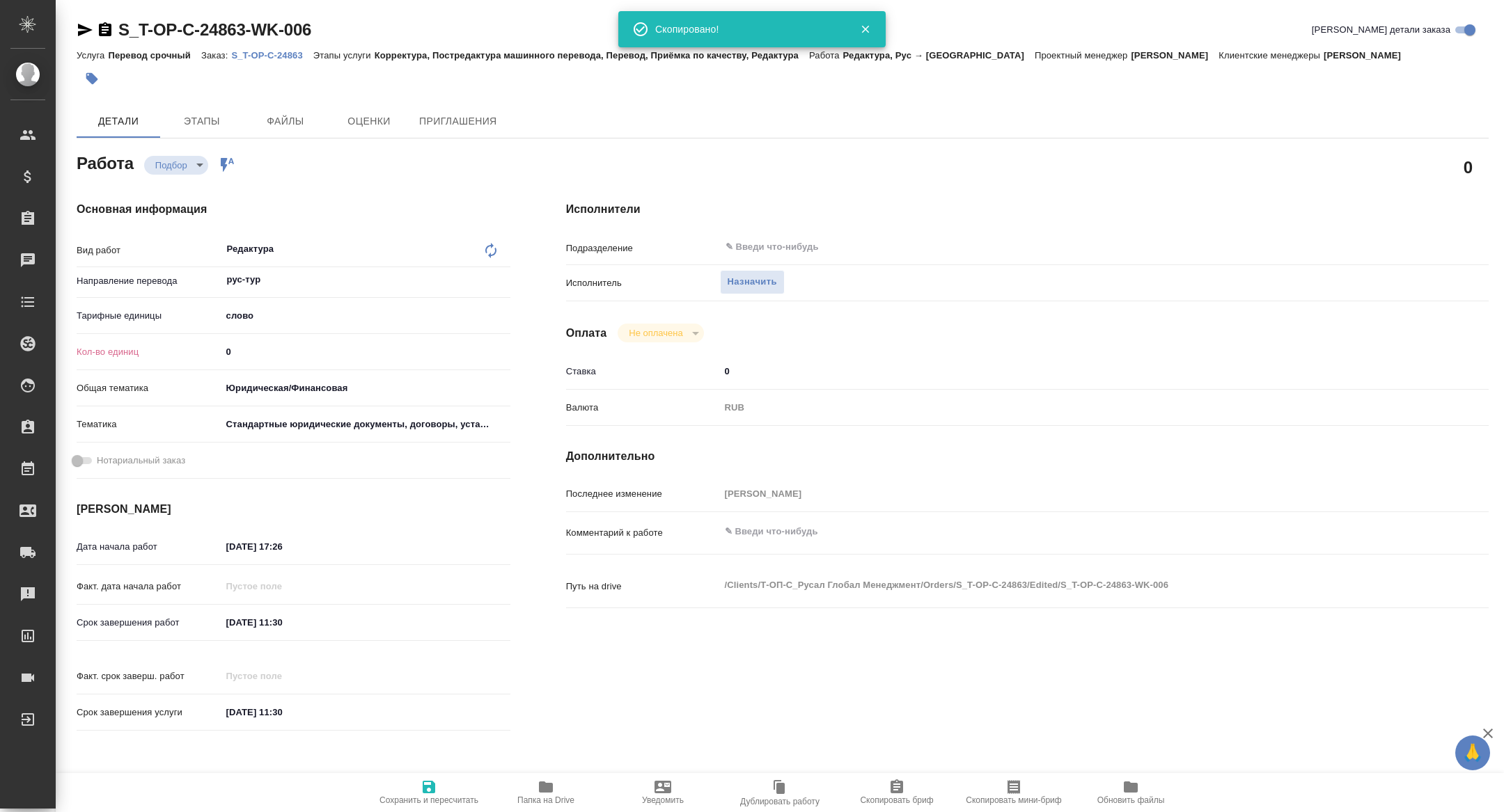
type textarea "x"
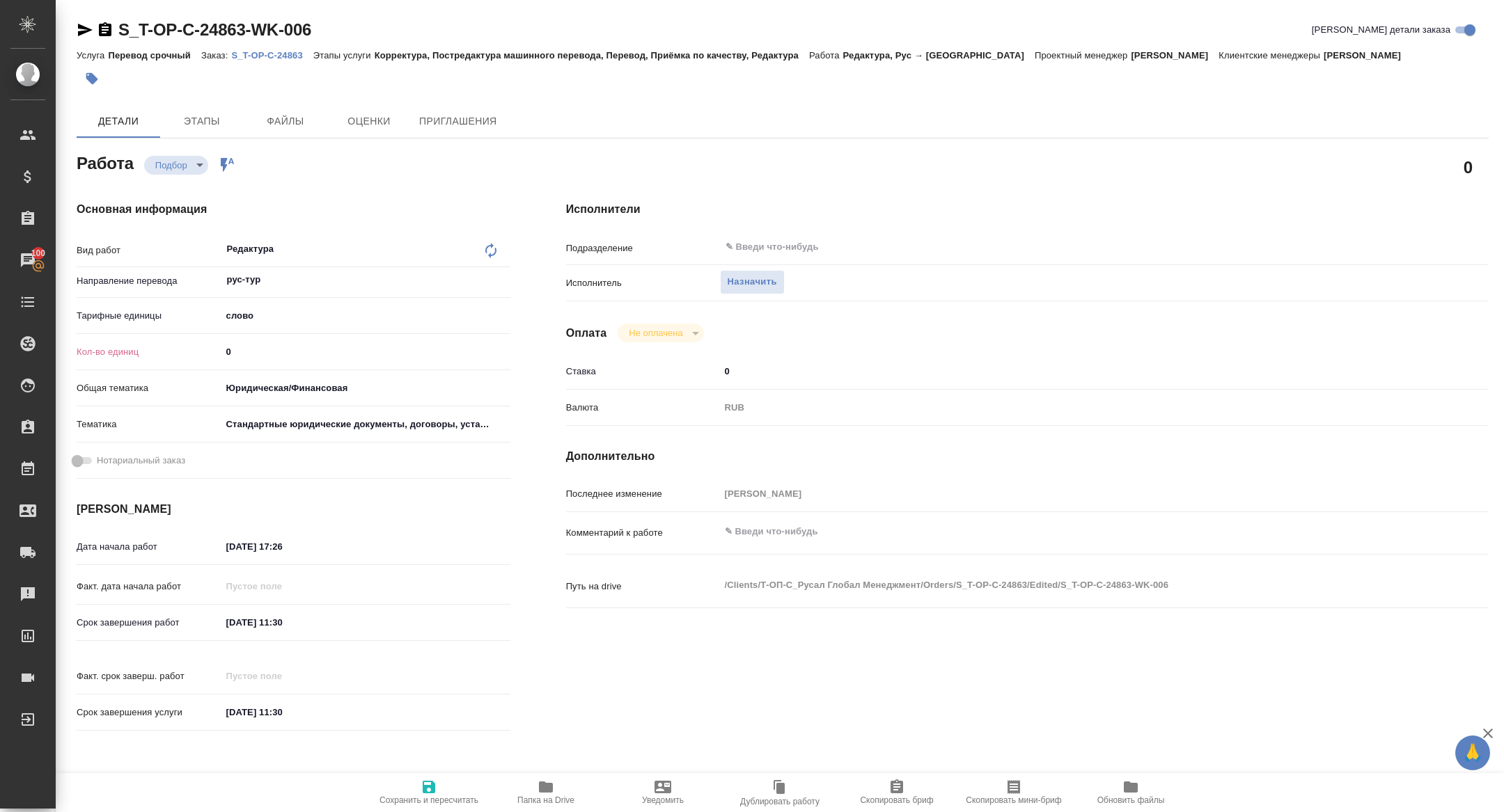
click at [290, 59] on p "S_T-OP-C-24863" at bounding box center [271, 55] width 81 height 11
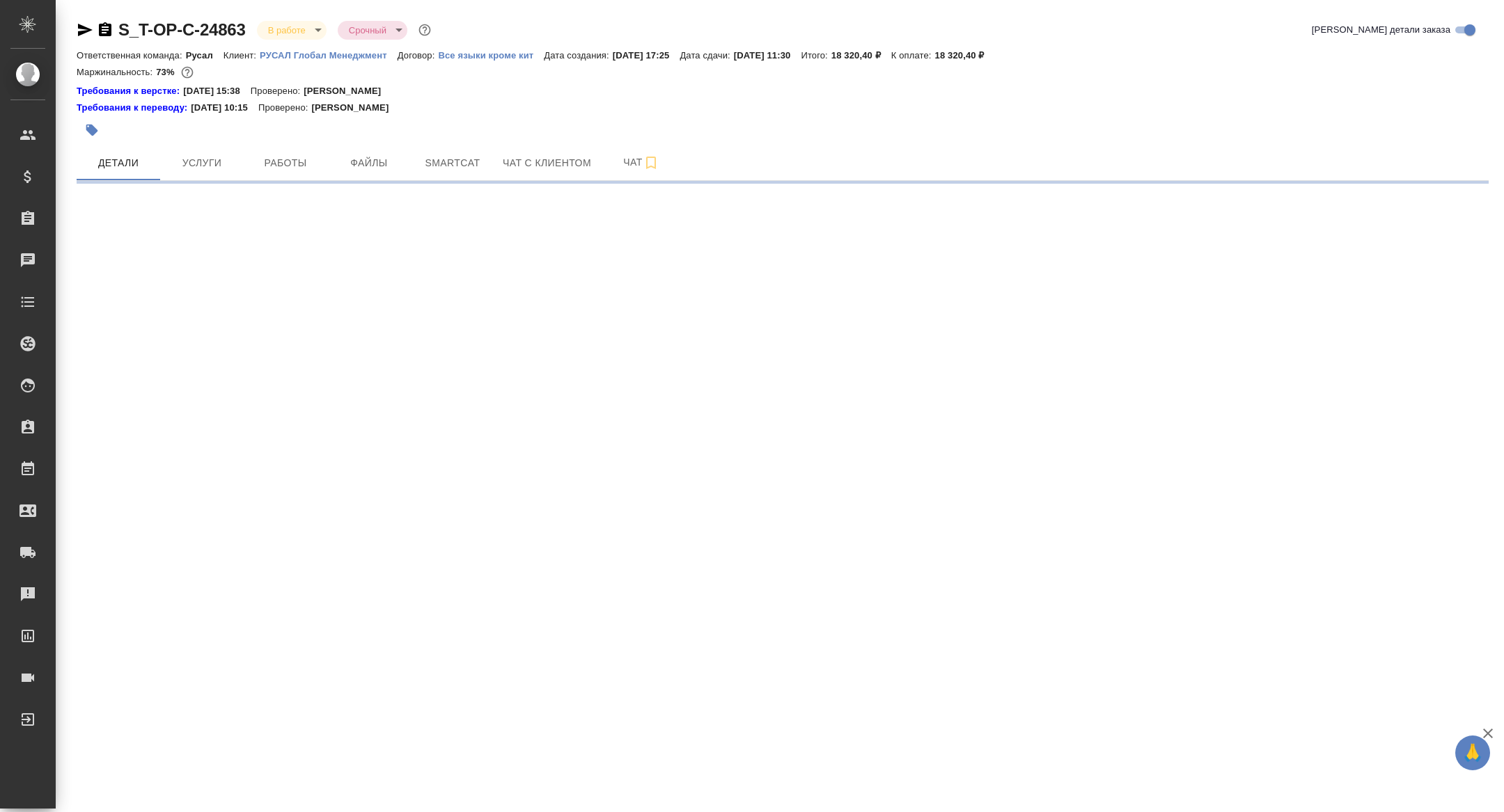
select select "RU"
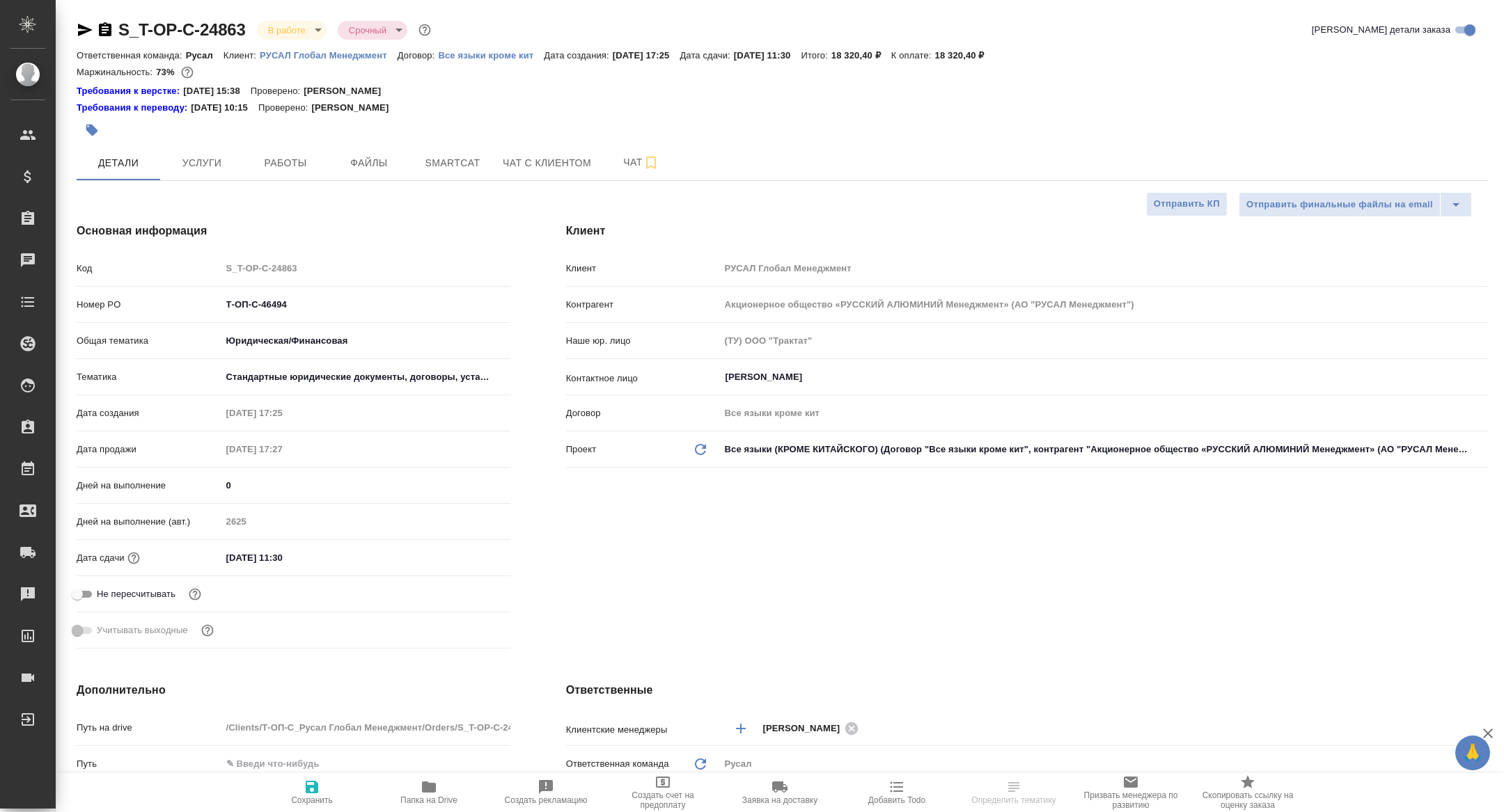
type textarea "x"
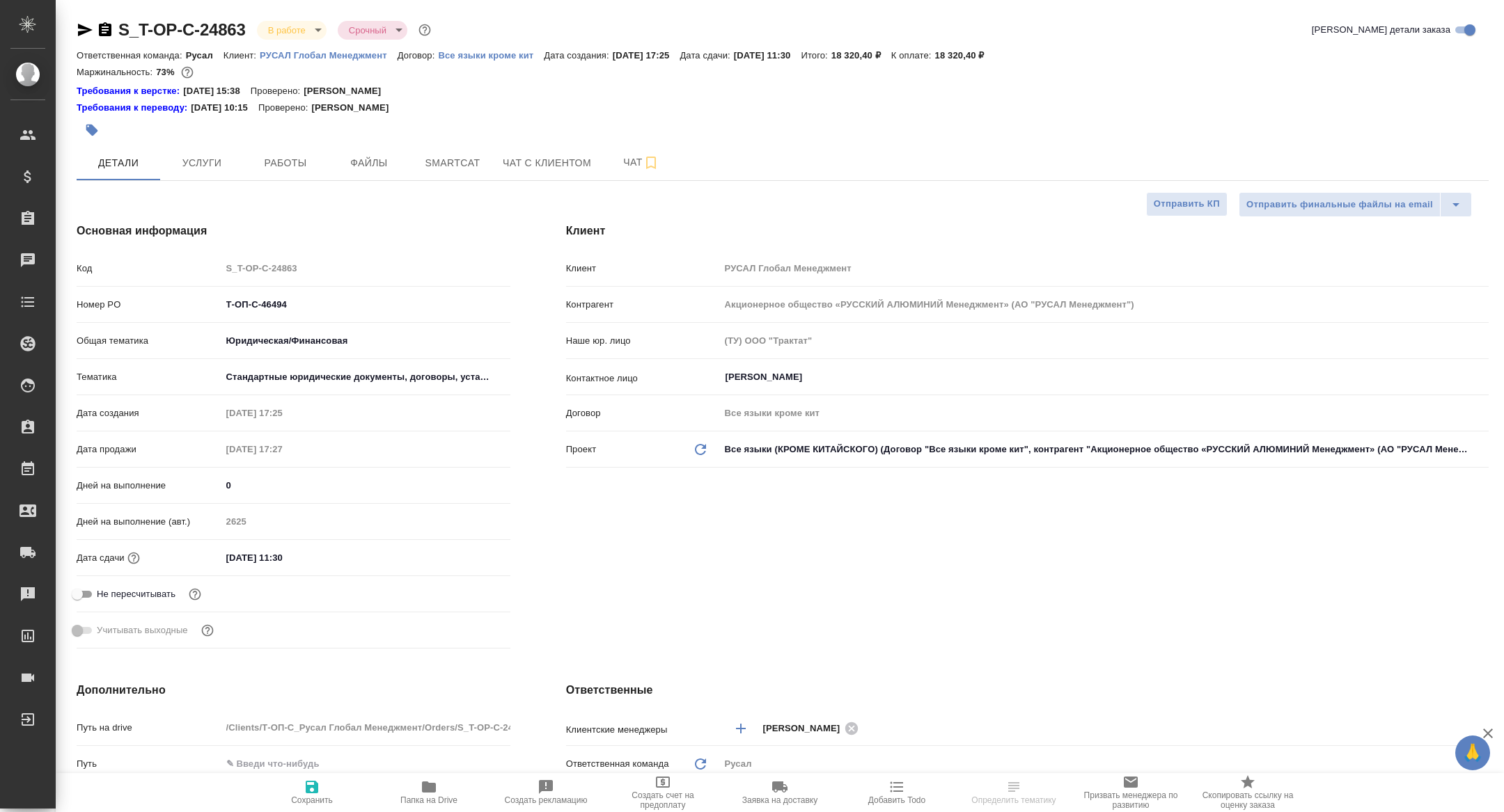
type textarea "x"
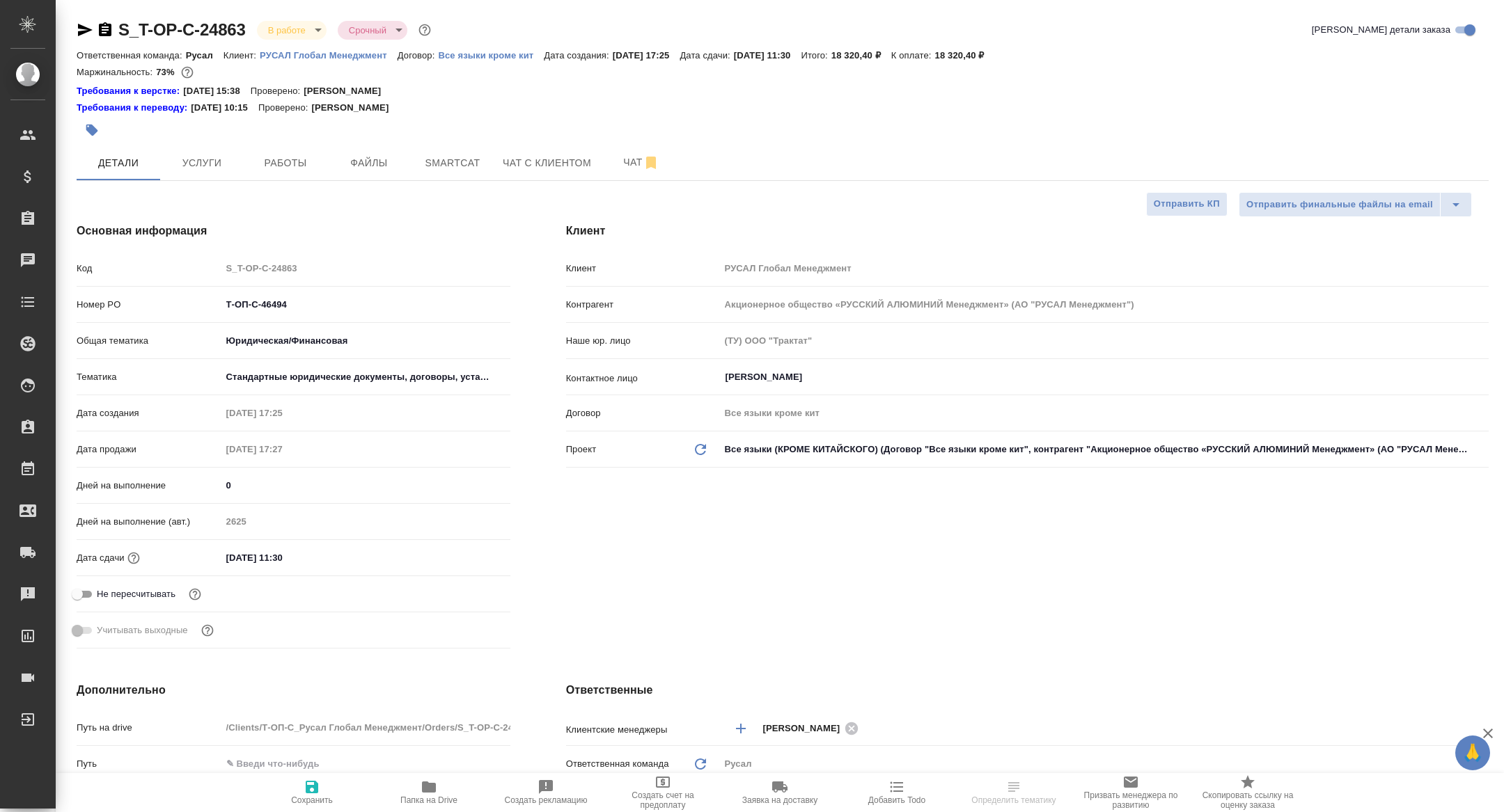
type textarea "x"
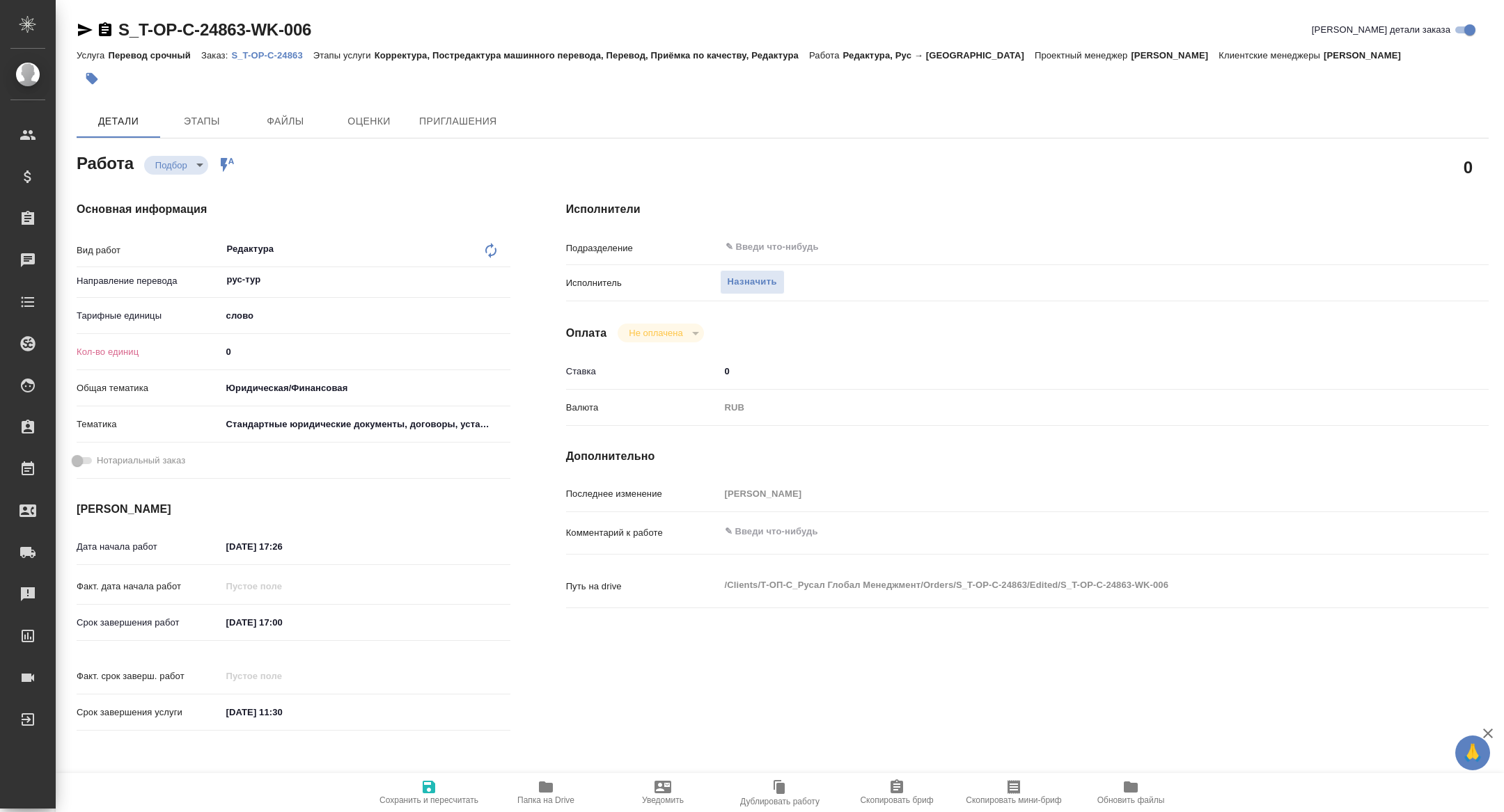
type textarea "x"
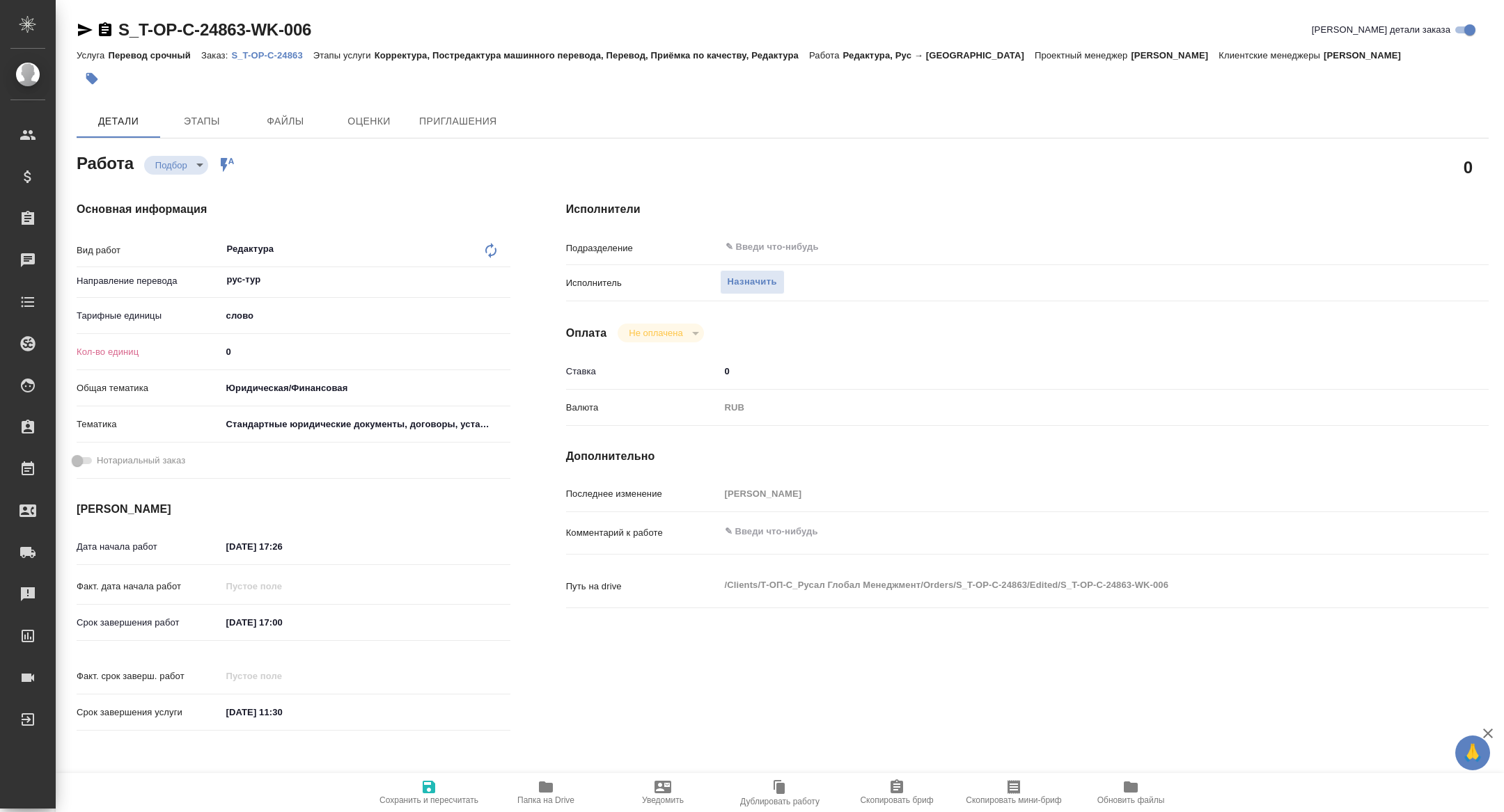
type textarea "x"
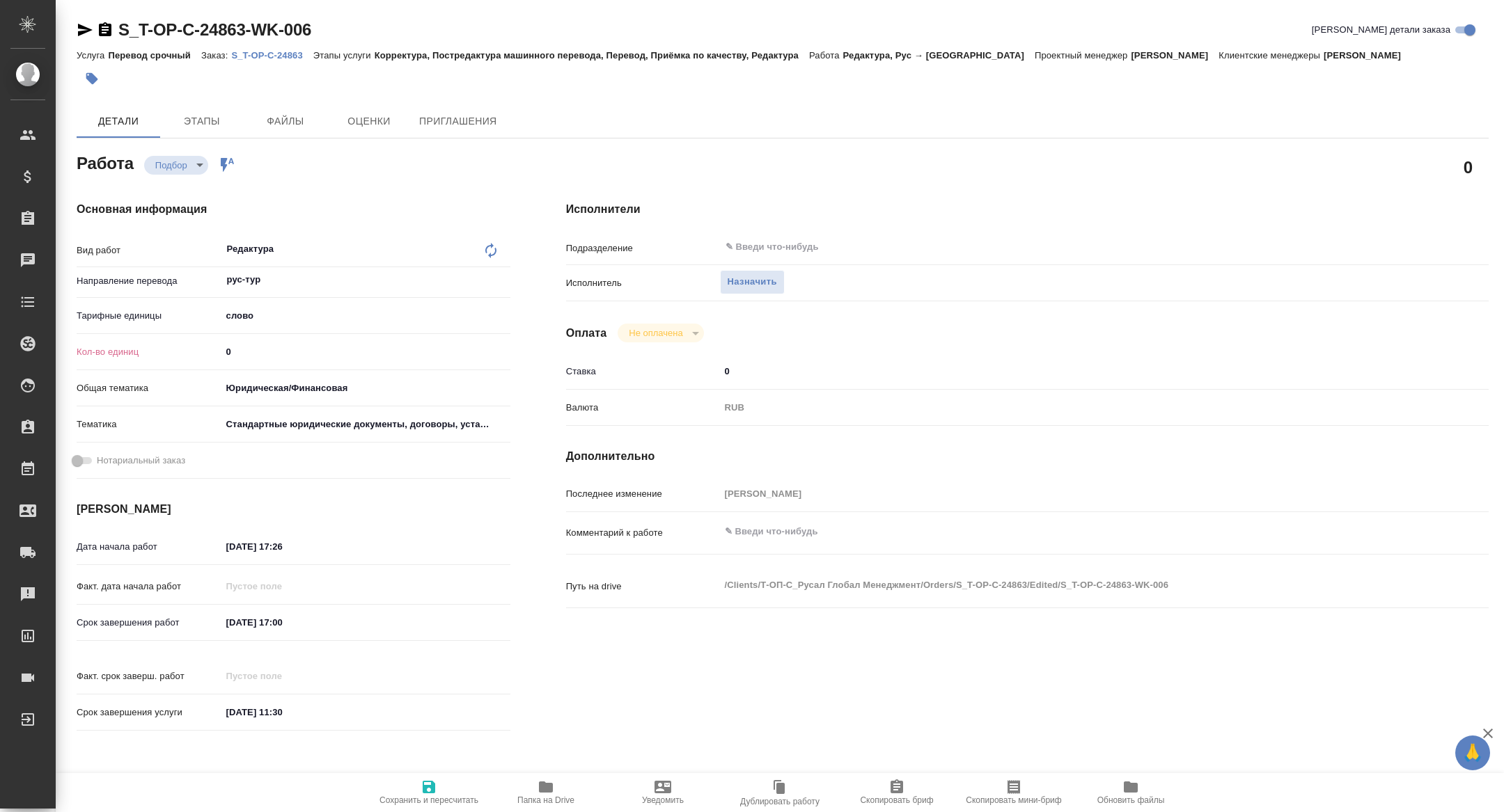
type textarea "x"
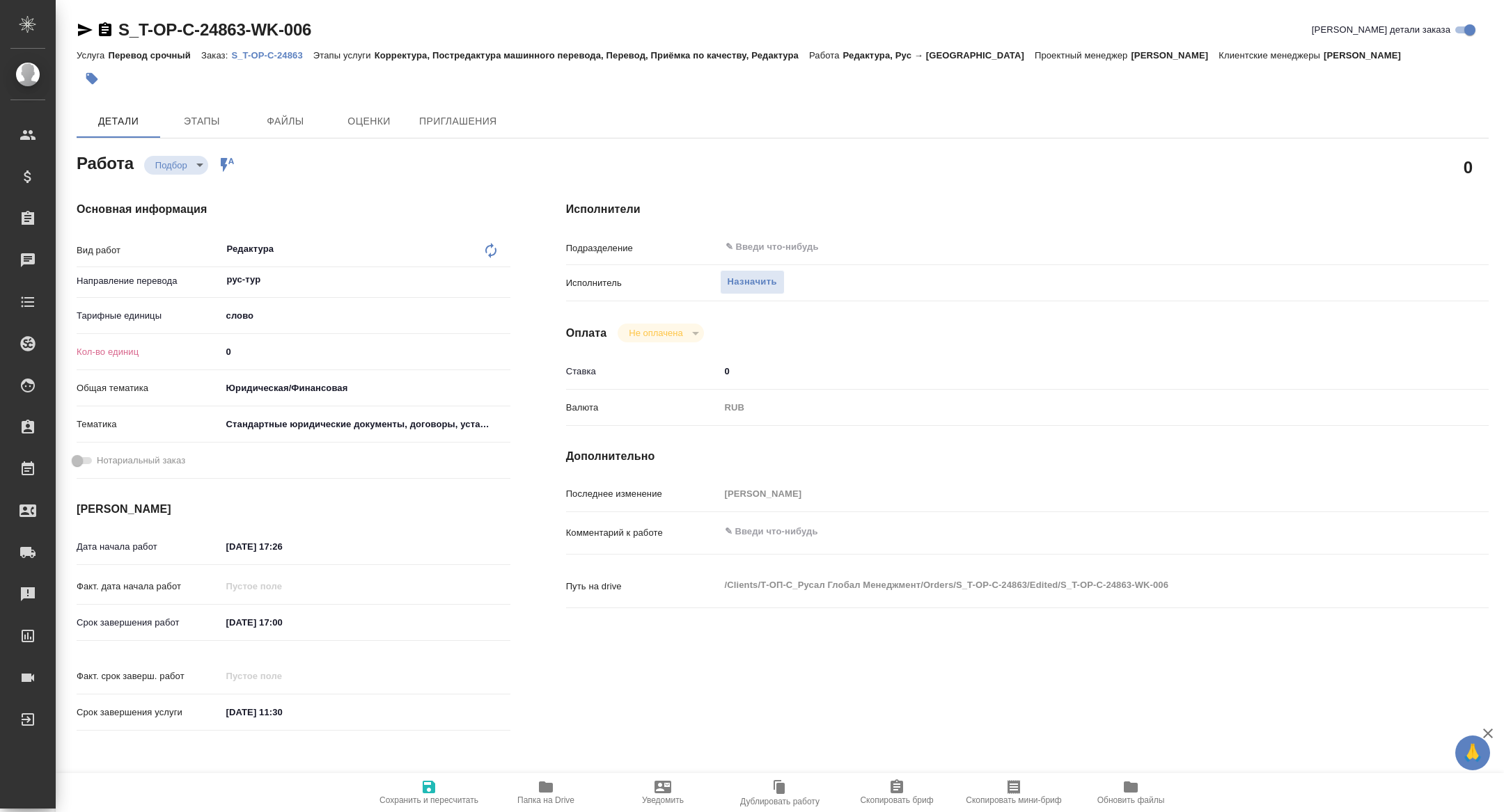
type textarea "x"
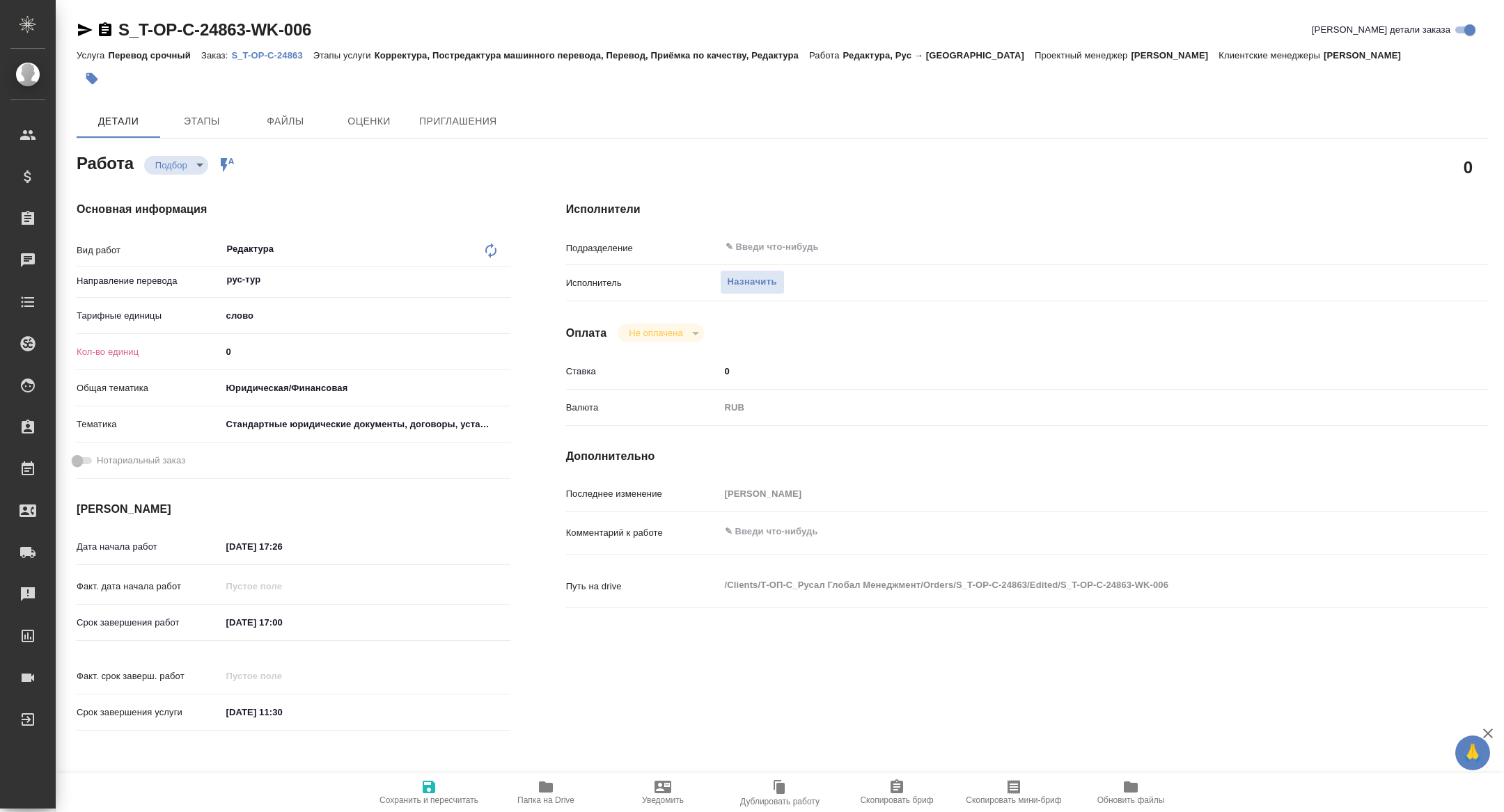
type textarea "x"
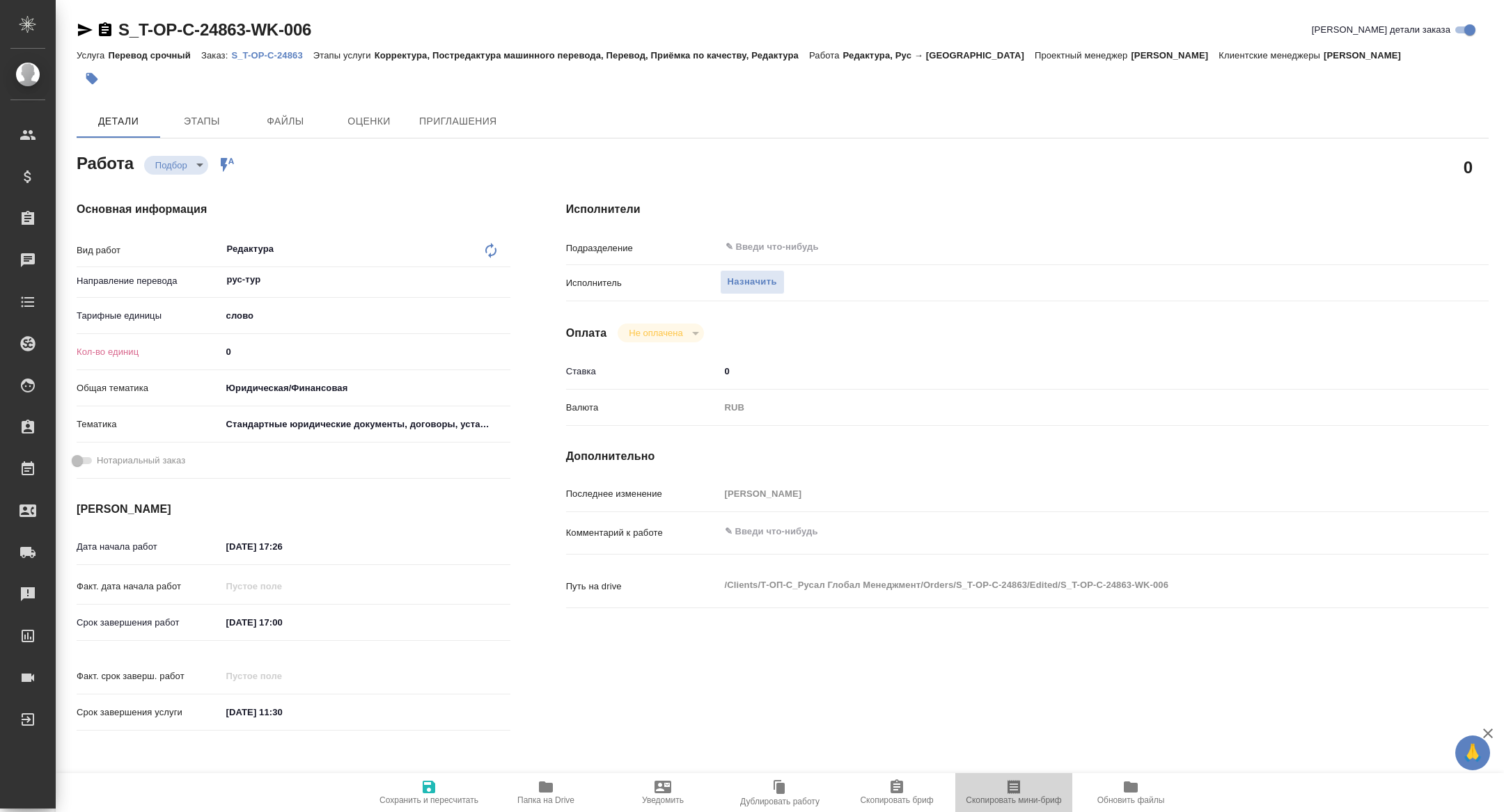
click at [994, 797] on span "Скопировать мини-бриф" at bounding box center [1013, 800] width 96 height 10
type textarea "x"
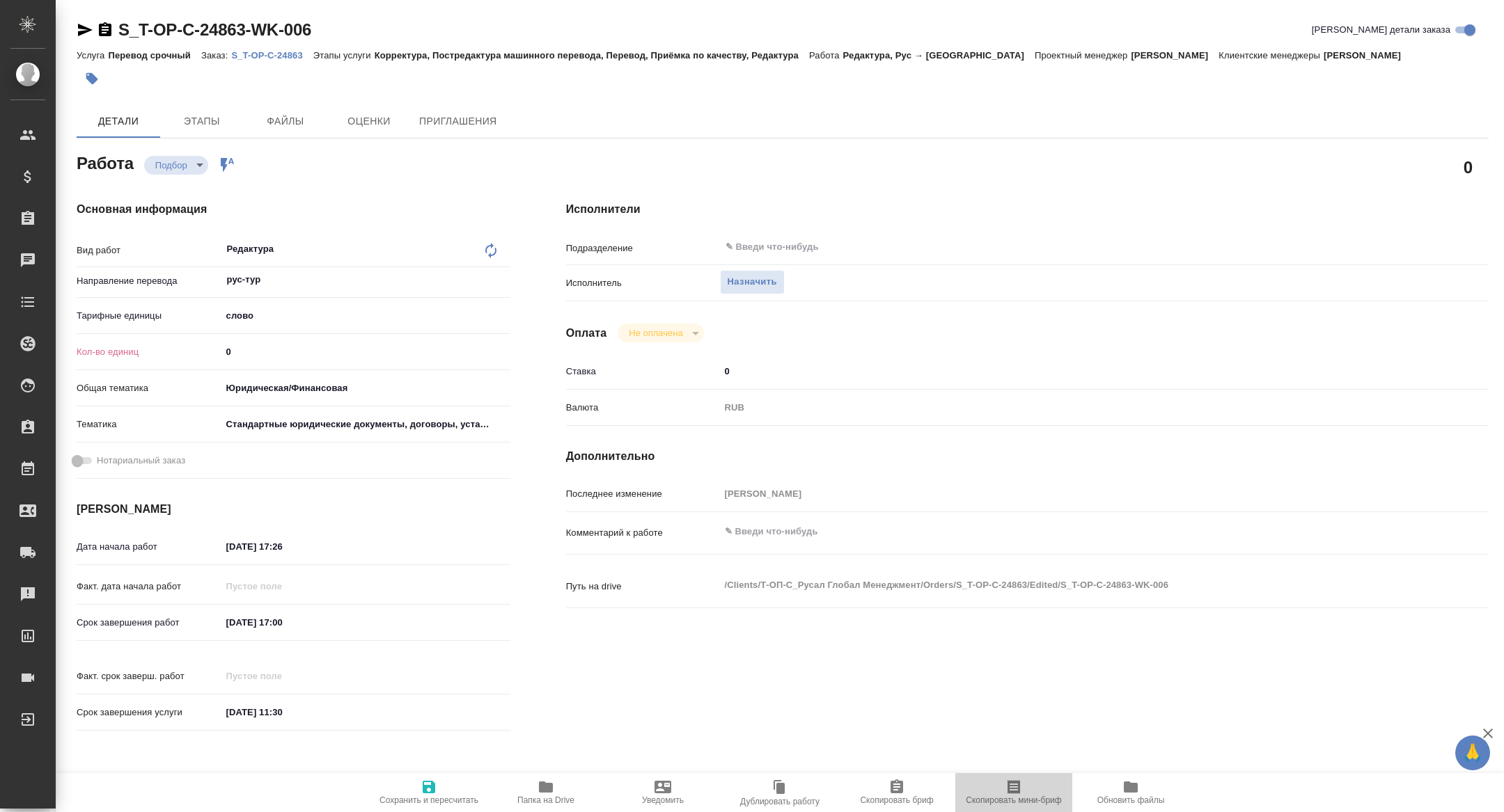
type textarea "x"
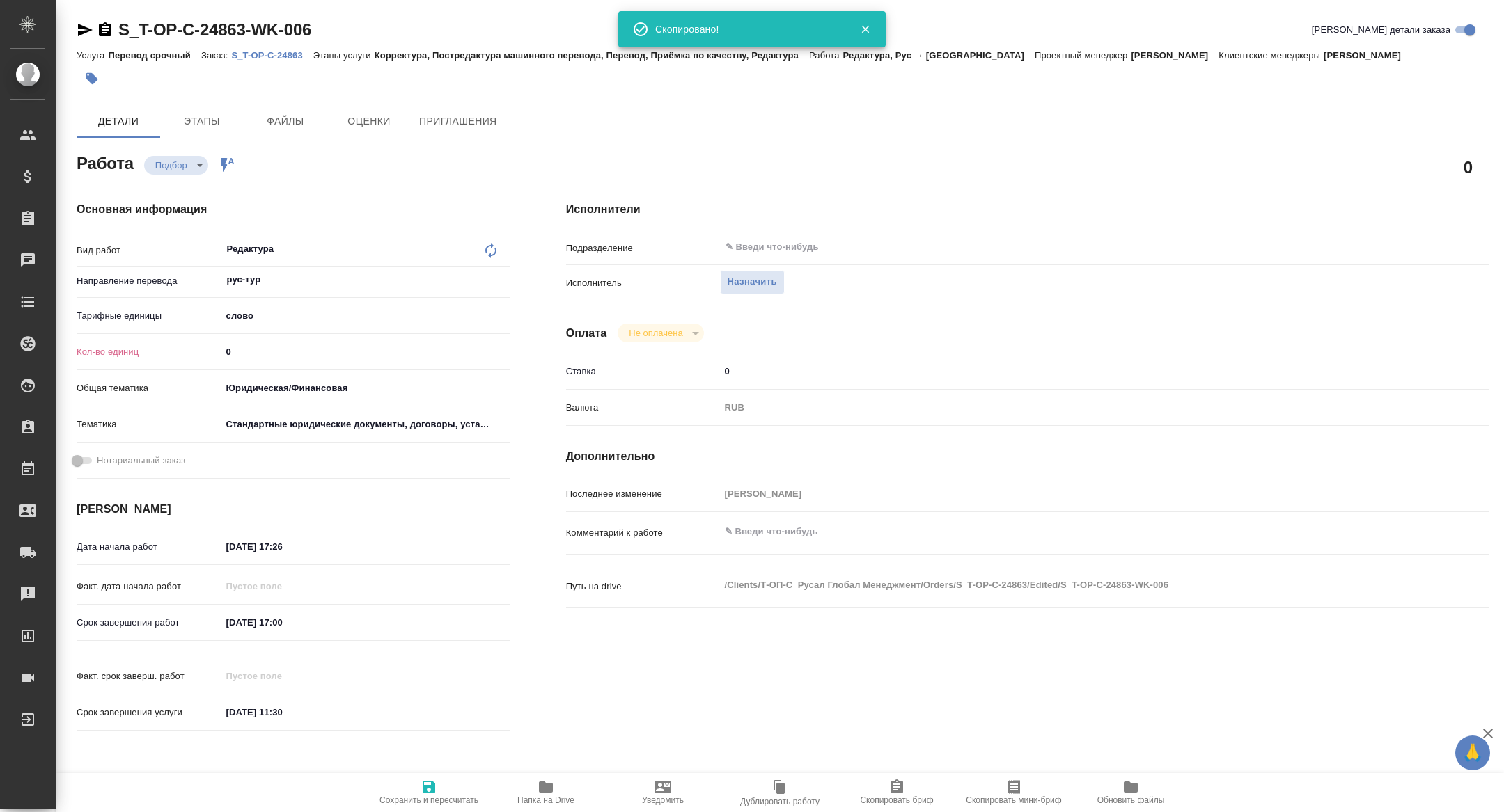
type textarea "x"
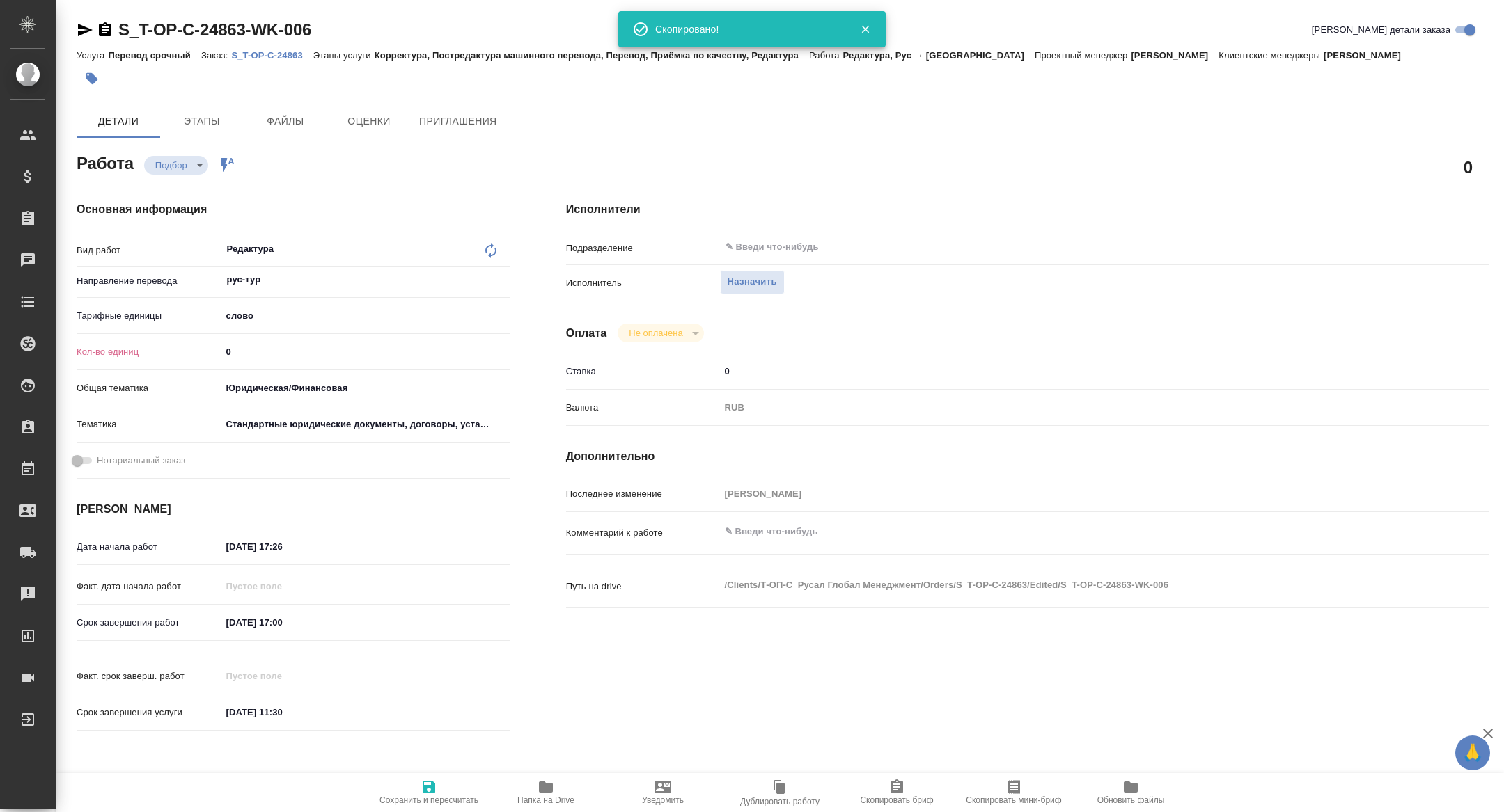
type textarea "x"
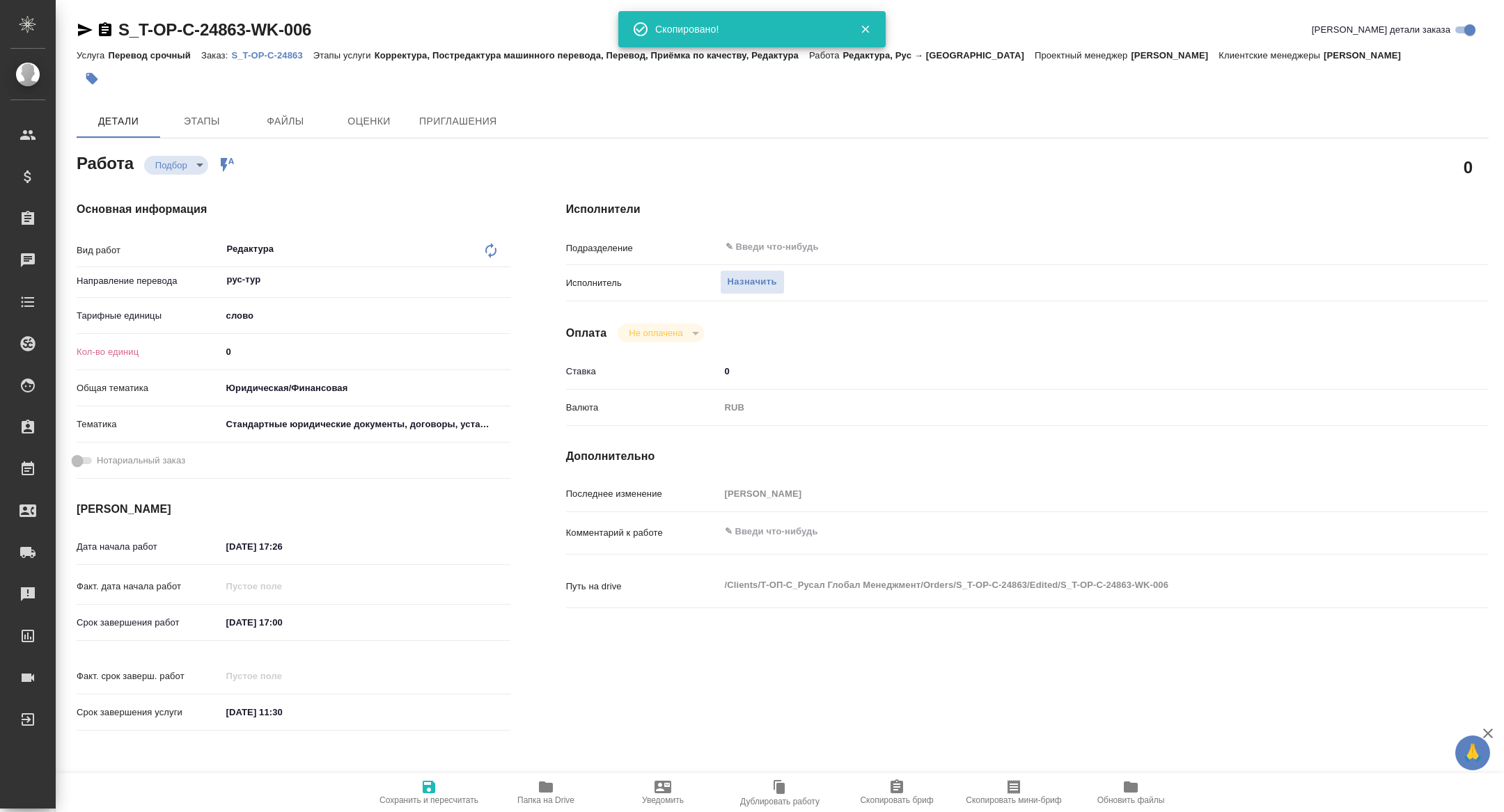
type textarea "x"
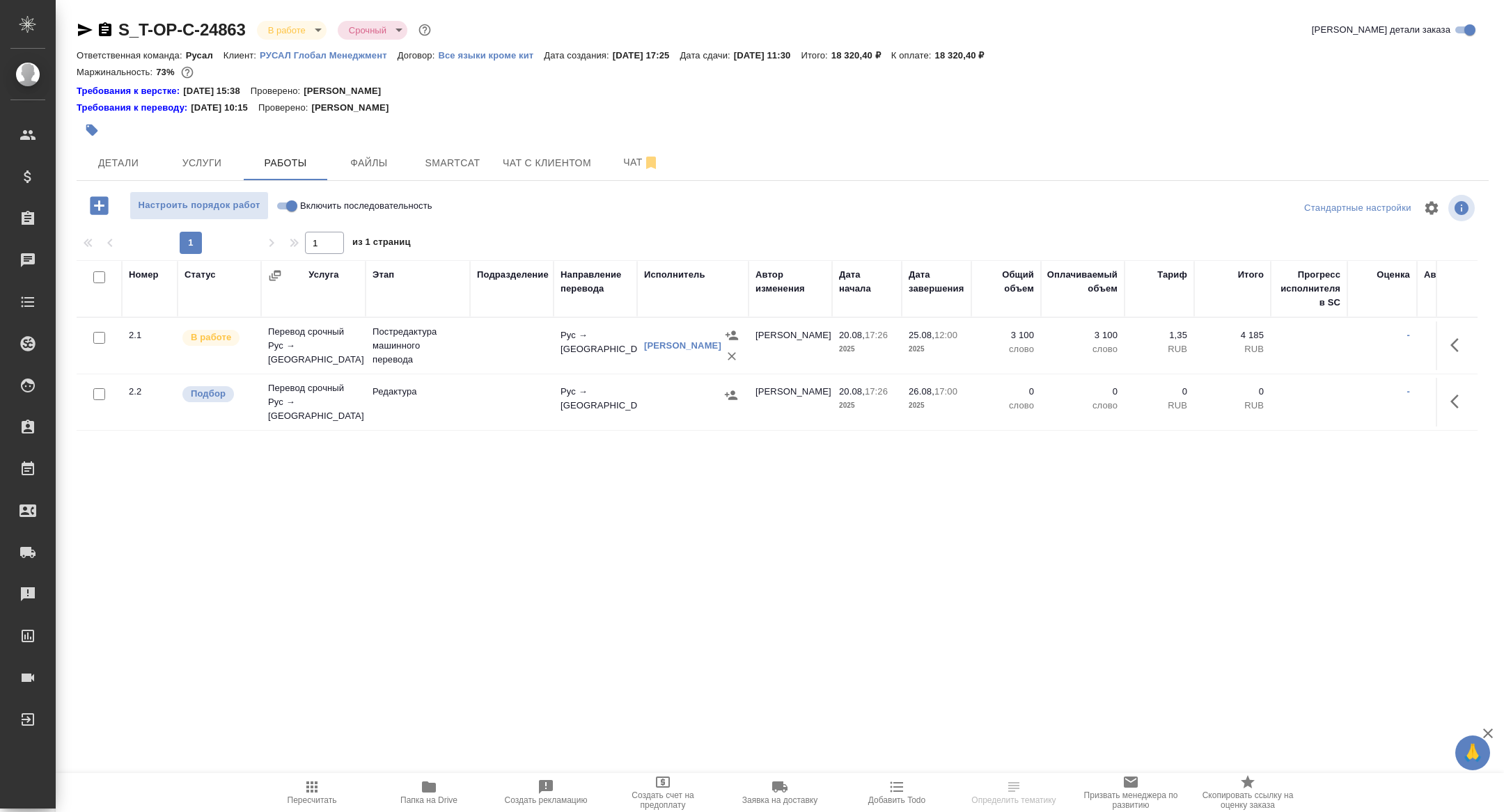
drag, startPoint x: 1461, startPoint y: 391, endPoint x: 1446, endPoint y: 397, distance: 16.2
click at [1462, 394] on icon "button" at bounding box center [1458, 402] width 17 height 17
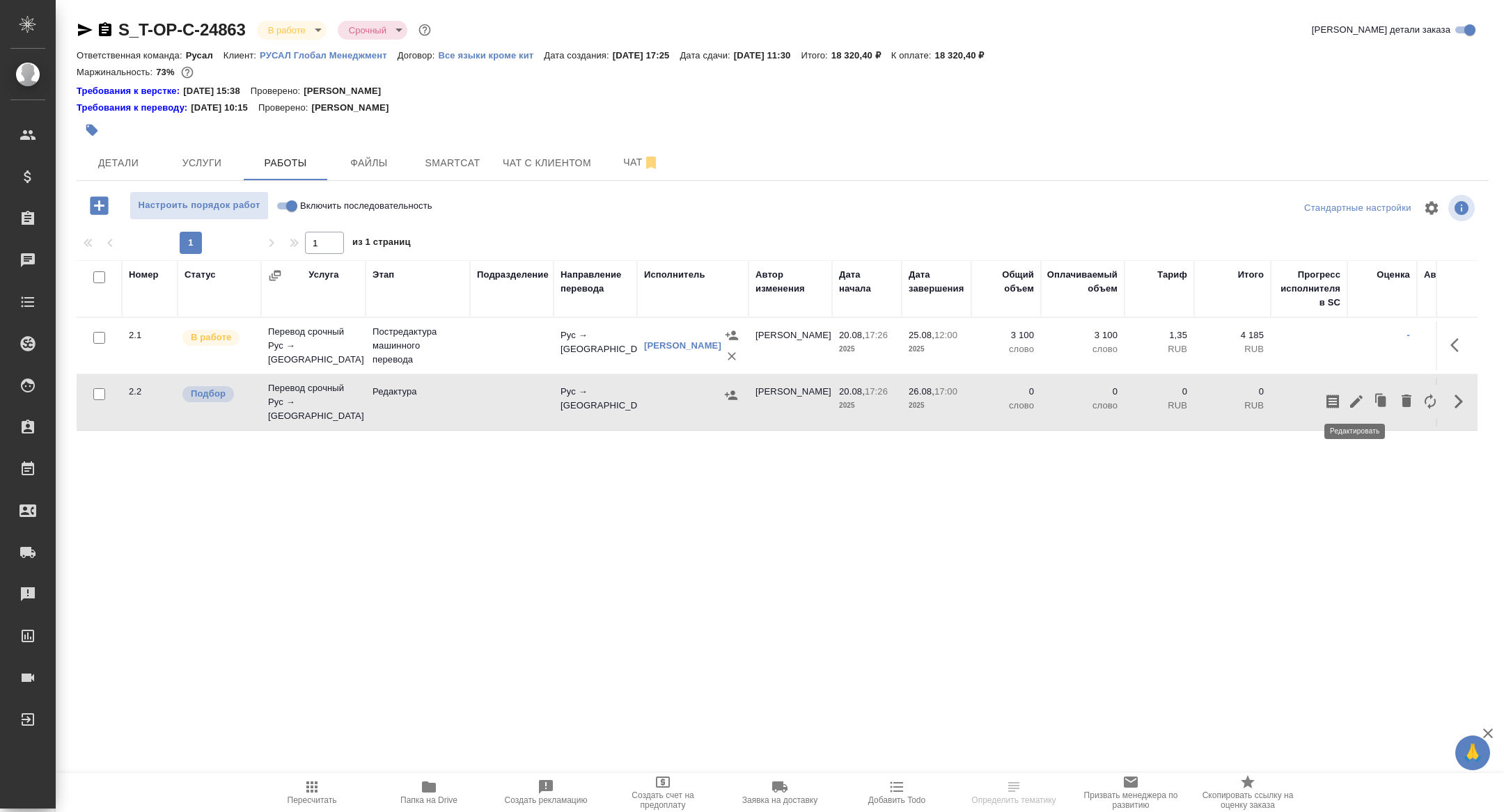
click at [1358, 394] on icon "button" at bounding box center [1356, 402] width 17 height 17
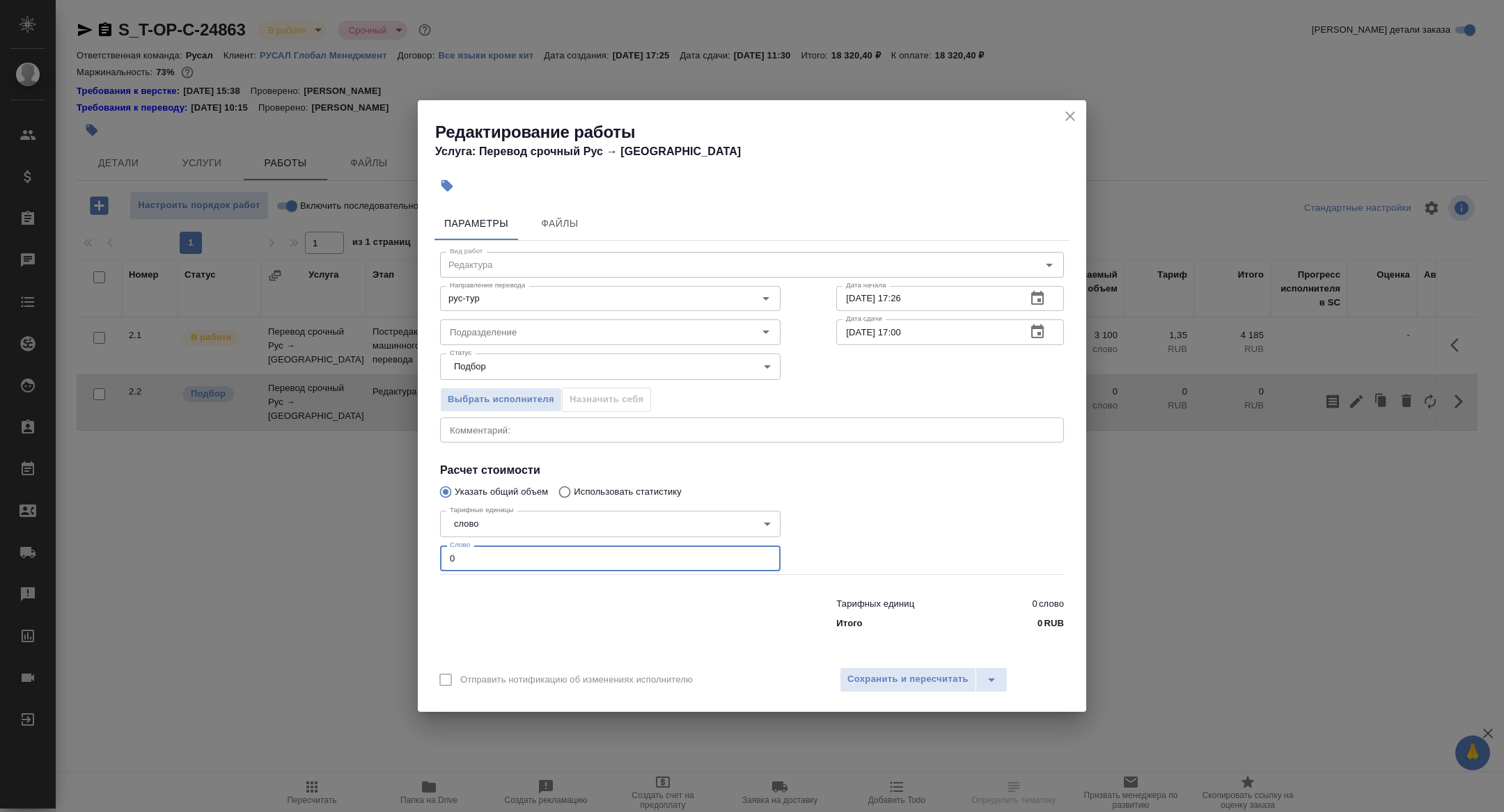
drag, startPoint x: 506, startPoint y: 550, endPoint x: 515, endPoint y: 590, distance: 41.0
click at [515, 590] on div "Вид работ Редактура Вид работ Направление перевода рус-тур Направление перевода…" at bounding box center [752, 438] width 635 height 394
type input "3300"
click at [938, 686] on span "Сохранить и пересчитать" at bounding box center [908, 680] width 121 height 16
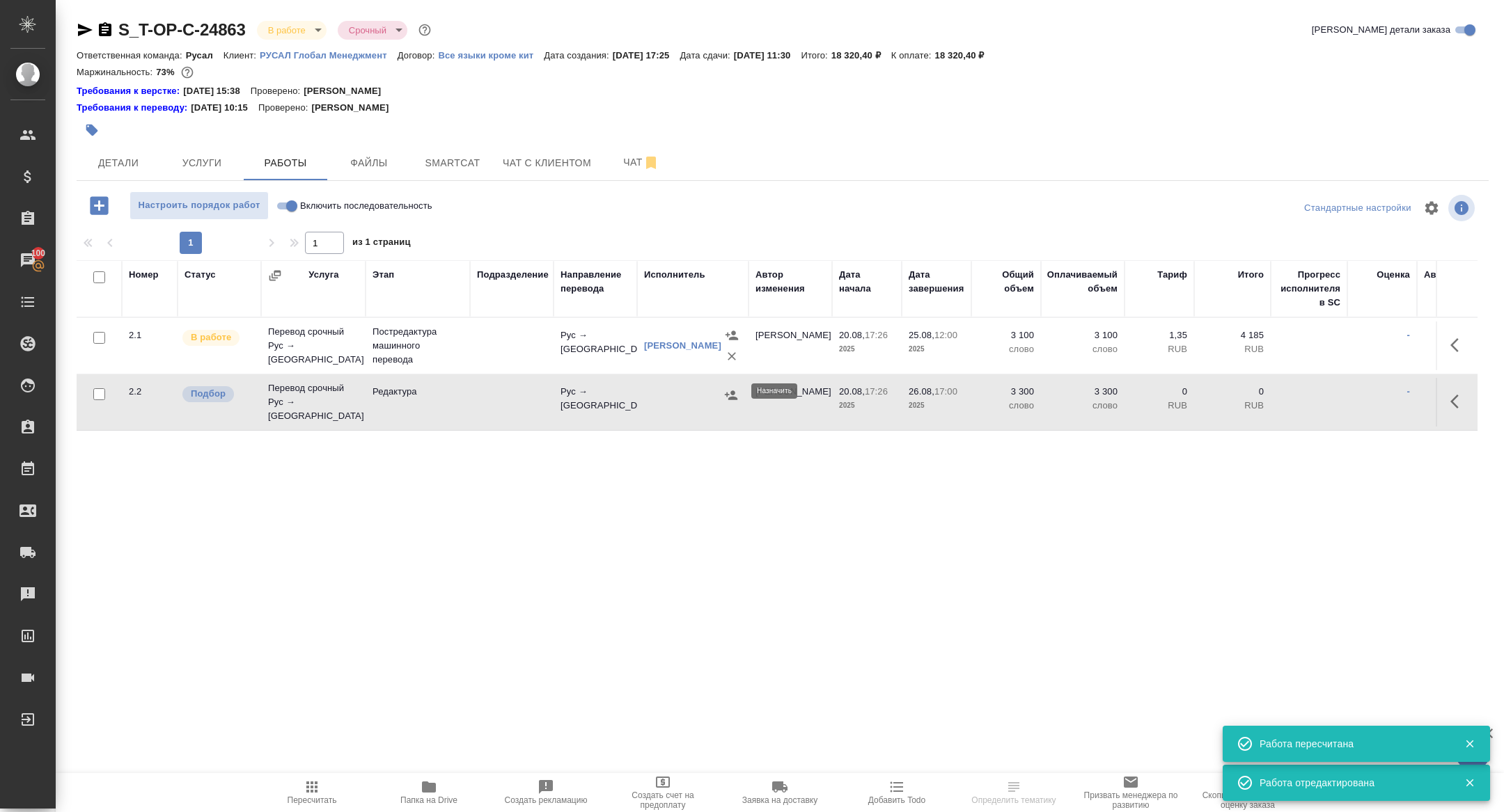
click at [731, 392] on icon "button" at bounding box center [731, 395] width 14 height 14
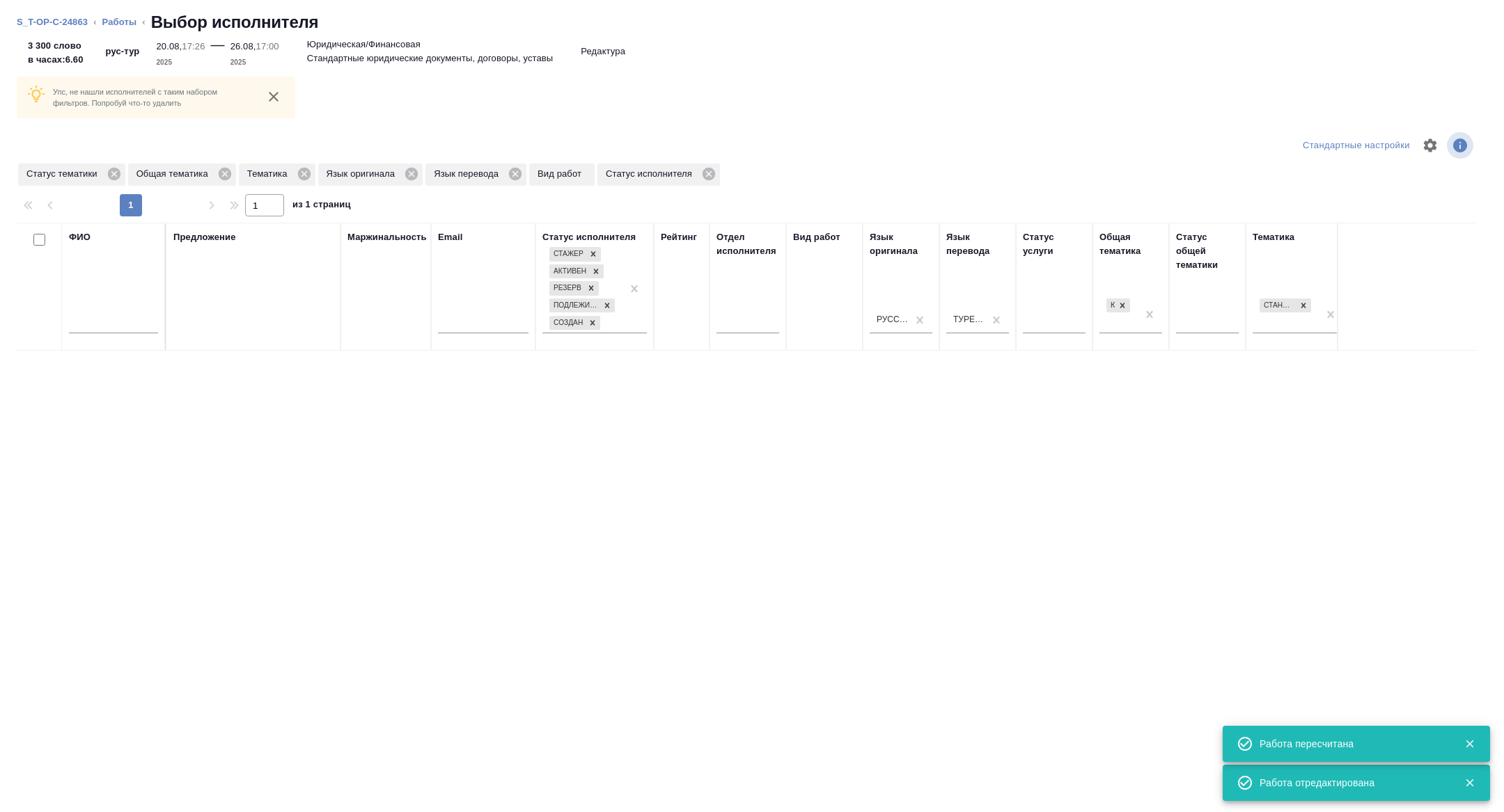
click at [119, 331] on input "text" at bounding box center [113, 325] width 89 height 18
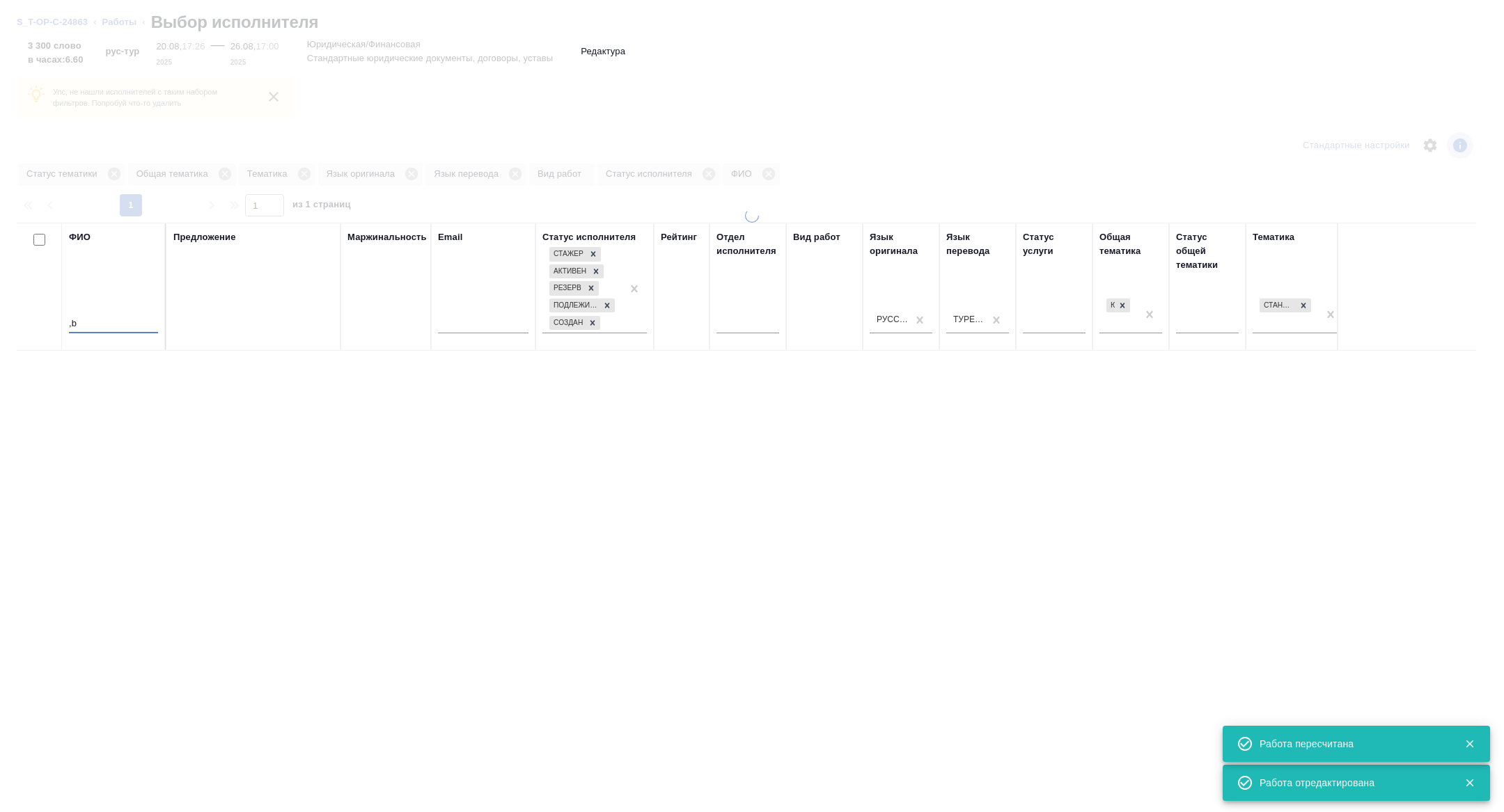
type input ","
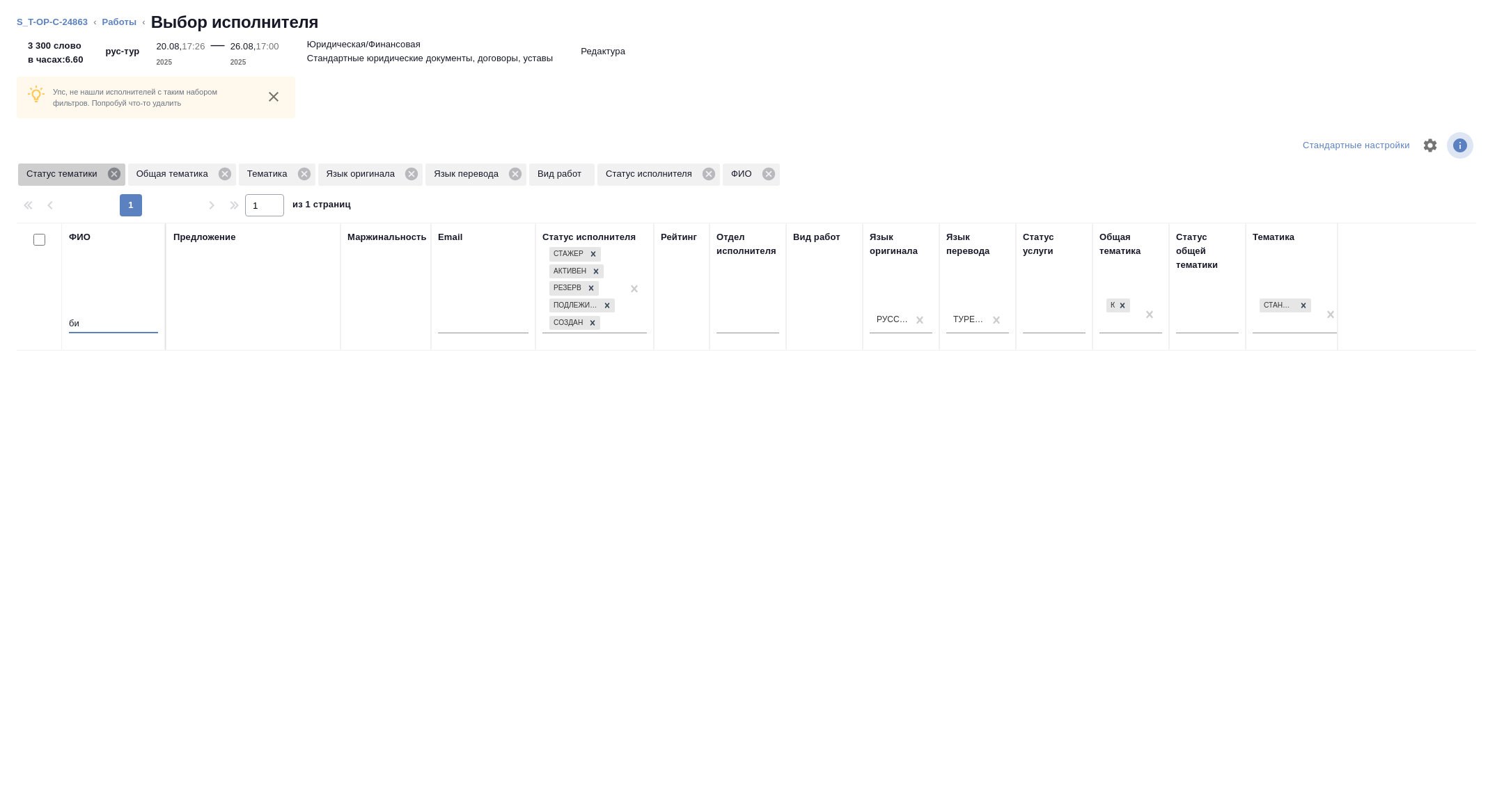
click at [114, 172] on icon at bounding box center [113, 174] width 12 height 12
click at [201, 174] on icon at bounding box center [195, 174] width 12 height 12
click at [119, 173] on icon at bounding box center [115, 174] width 12 height 12
click at [109, 169] on icon at bounding box center [112, 173] width 15 height 15
click at [110, 170] on icon at bounding box center [108, 174] width 12 height 12
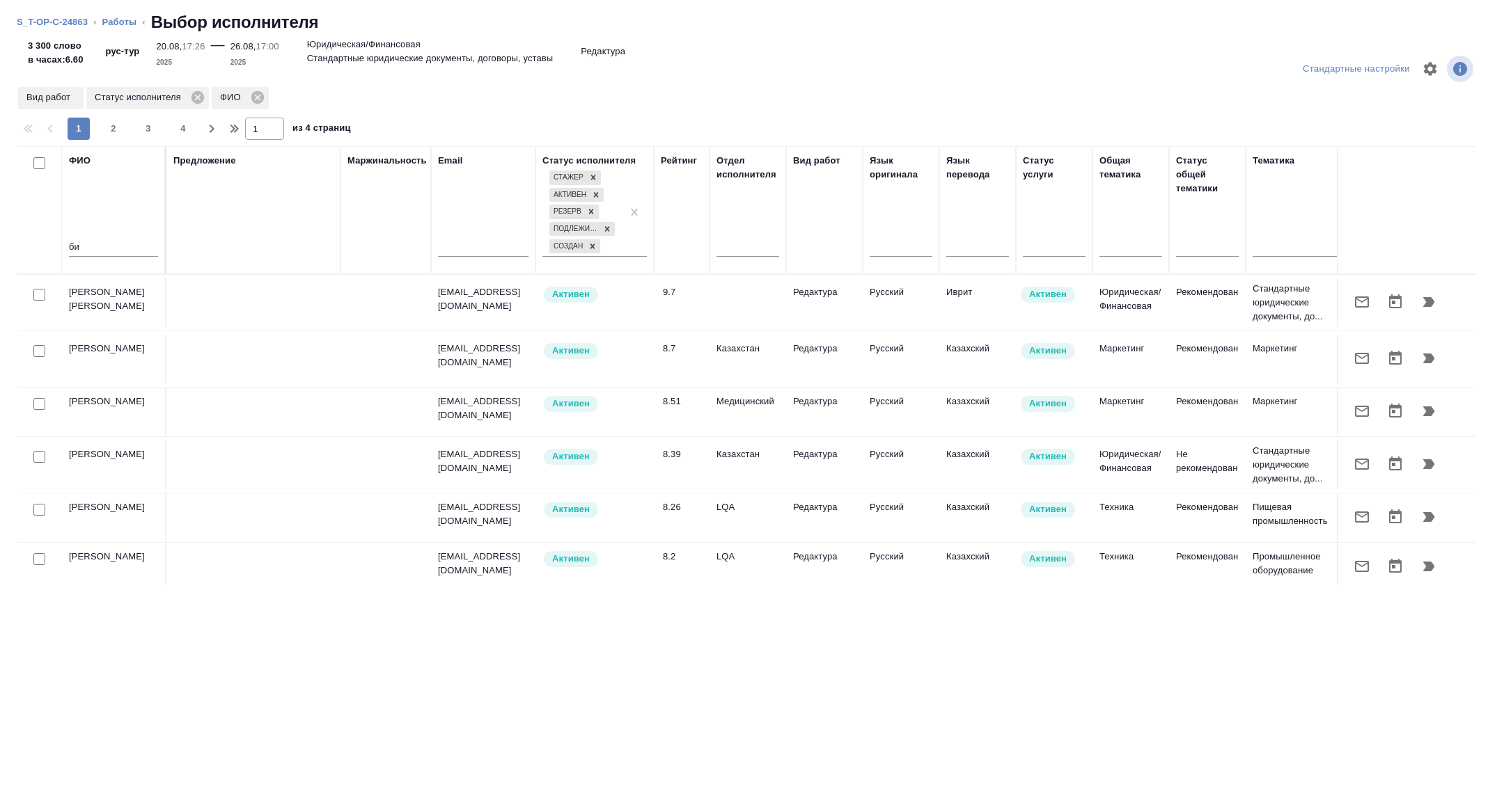
click at [96, 246] on input "би" at bounding box center [113, 248] width 89 height 18
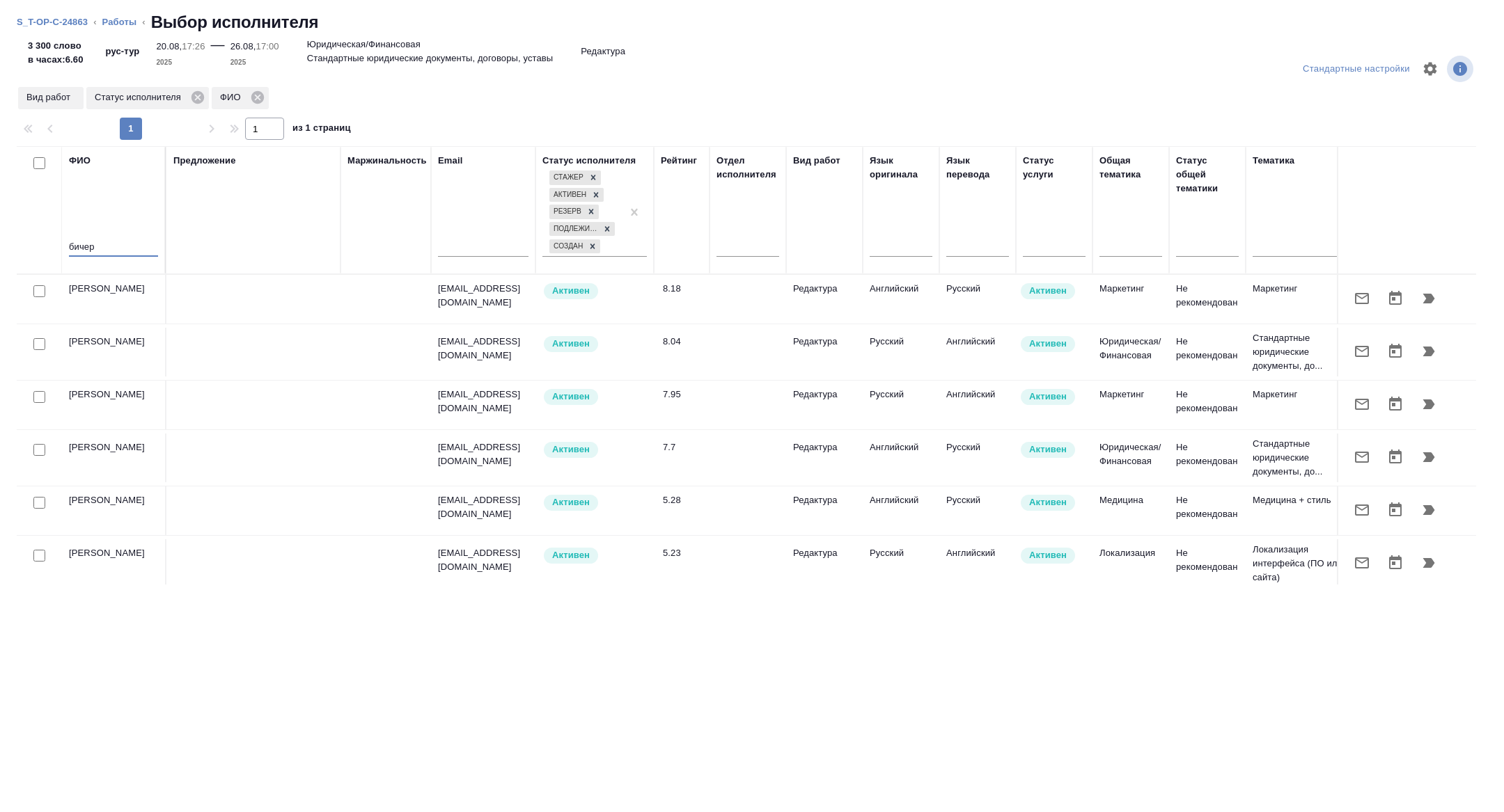
type input "бичер"
click at [1433, 302] on icon "button" at bounding box center [1428, 298] width 17 height 17
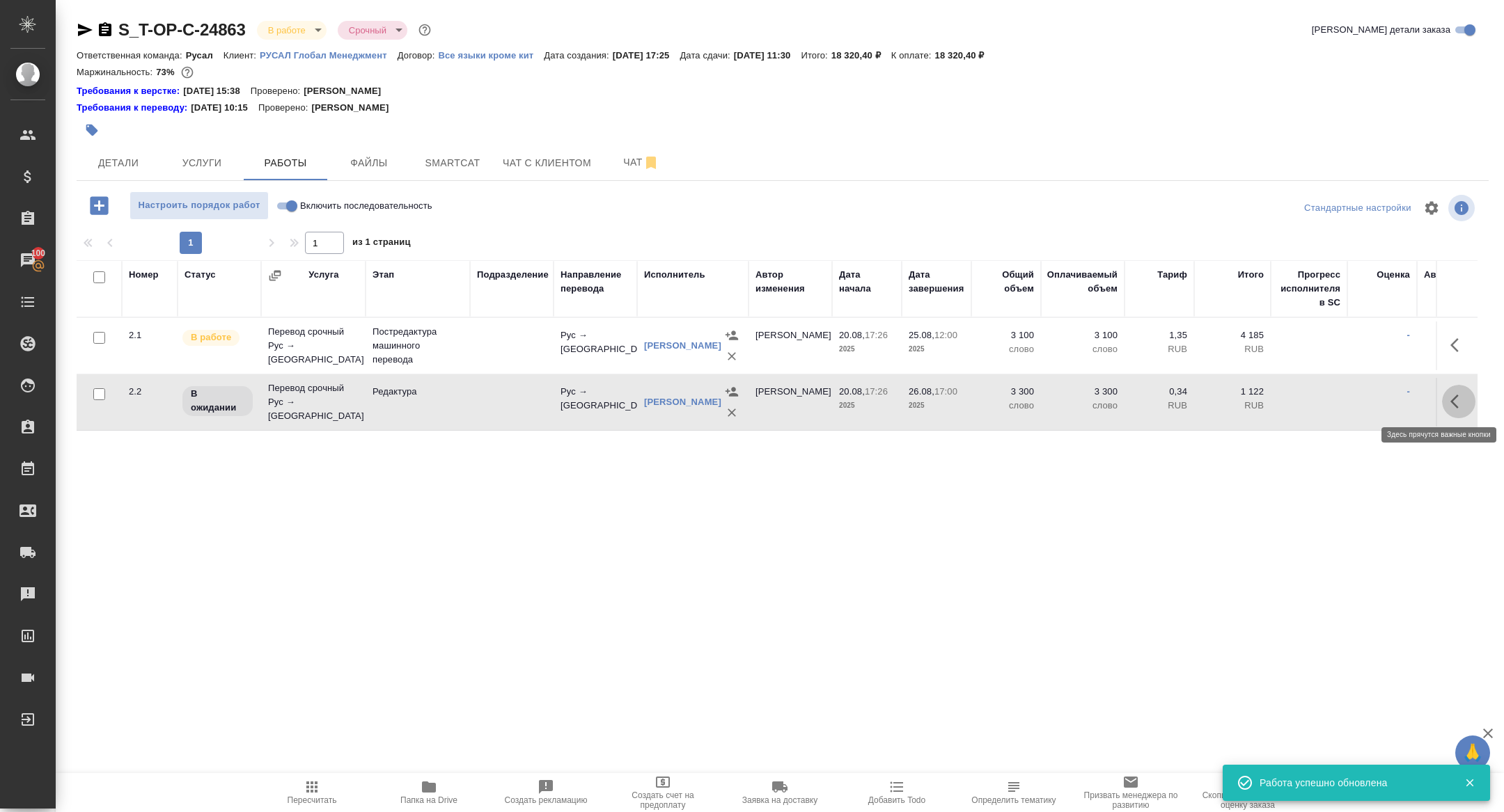
click at [1453, 408] on icon "button" at bounding box center [1458, 402] width 17 height 17
click at [1357, 401] on icon "button" at bounding box center [1357, 402] width 12 height 12
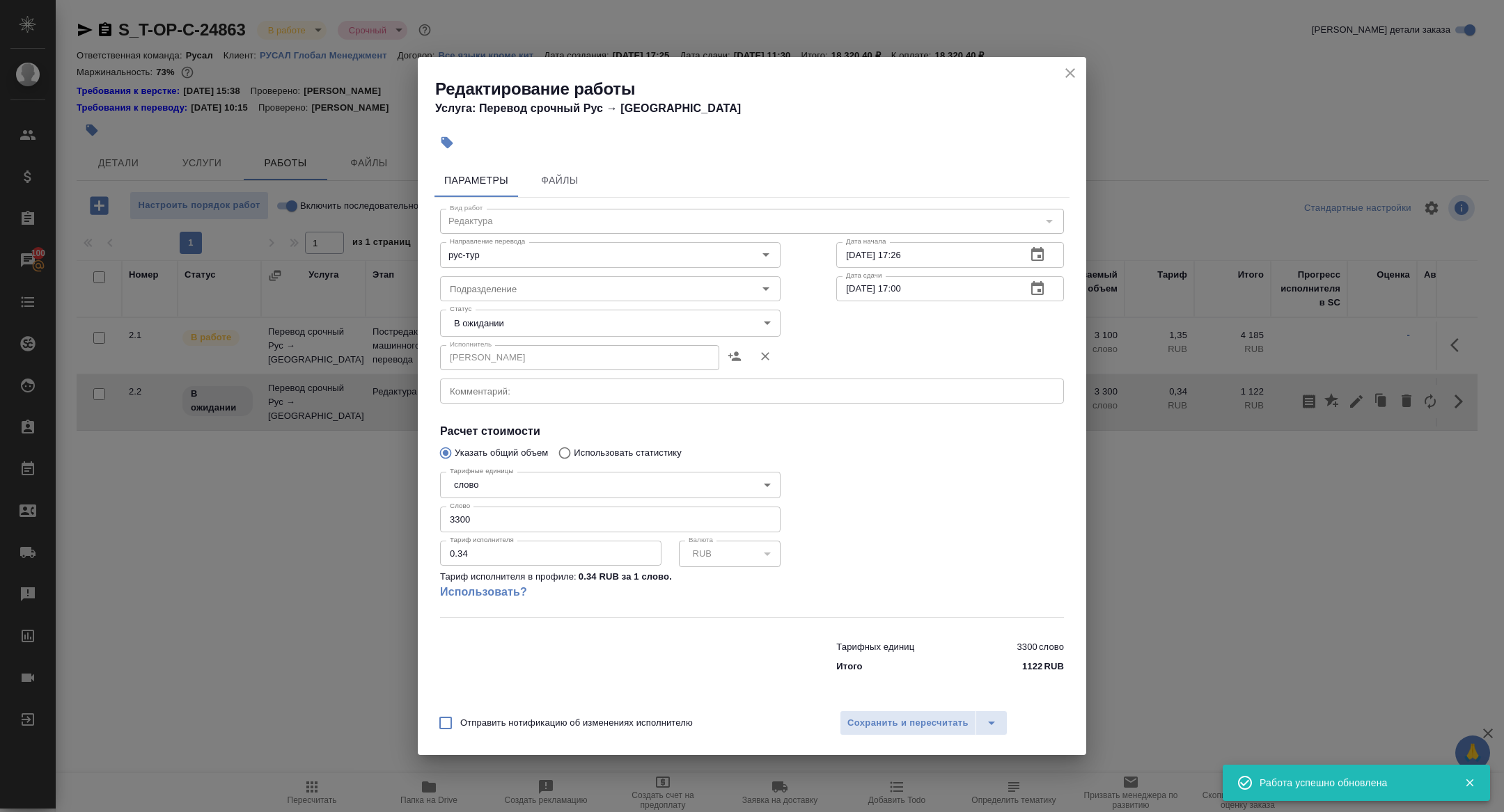
click at [499, 305] on div "Статус В ожидании pending Статус" at bounding box center [611, 321] width 396 height 90
click at [499, 311] on body "🙏 .cls-1 fill:#fff; AWATERA Zhuravleva Alexandra Клиенты Спецификации Заказы 10…" at bounding box center [752, 406] width 1504 height 812
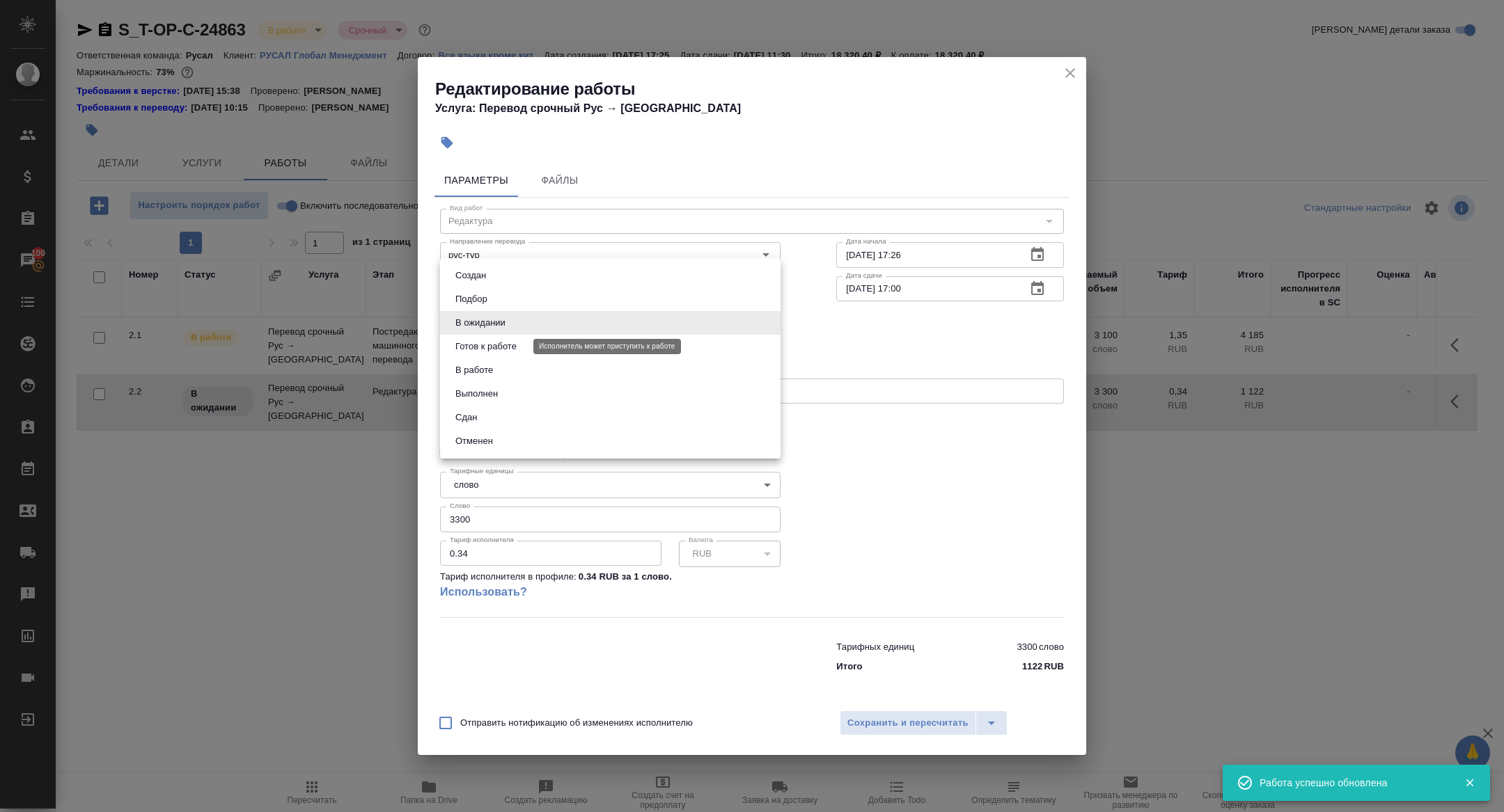
click at [496, 340] on button "Готов к работе" at bounding box center [486, 346] width 70 height 15
type input "readyForWork"
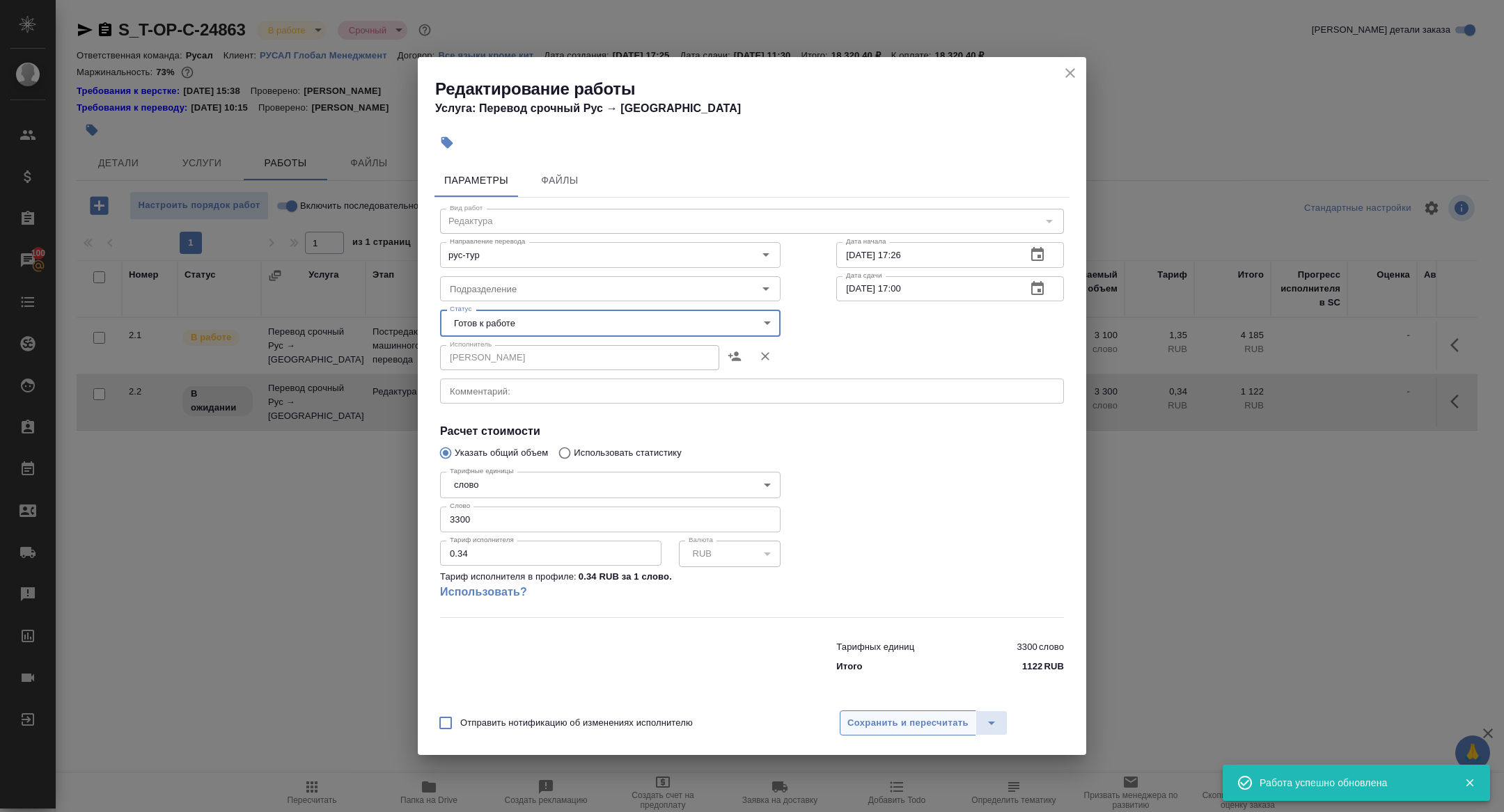
click at [887, 719] on span "Сохранить и пересчитать" at bounding box center [908, 724] width 121 height 16
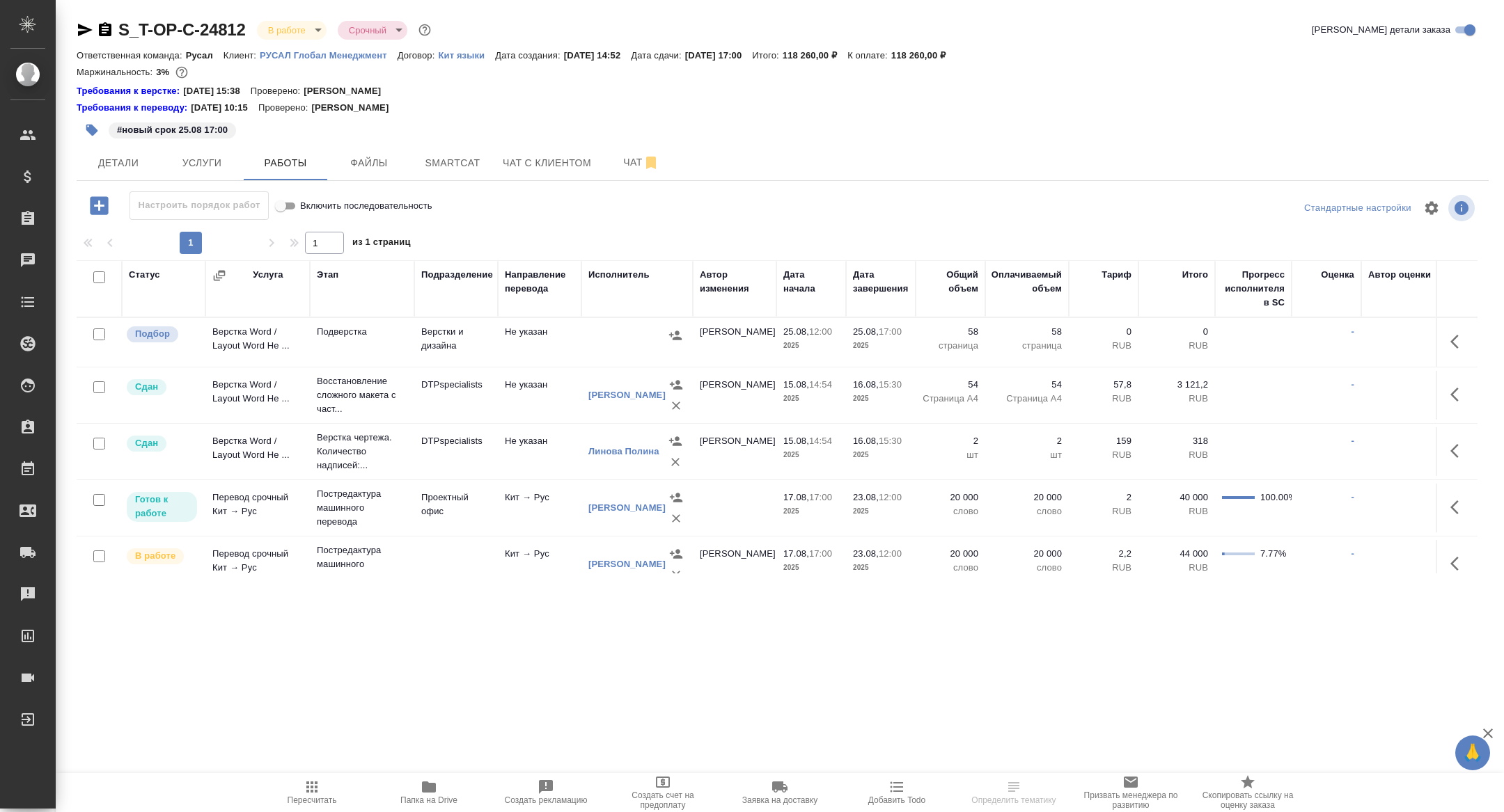
click at [1458, 334] on icon "button" at bounding box center [1458, 342] width 17 height 17
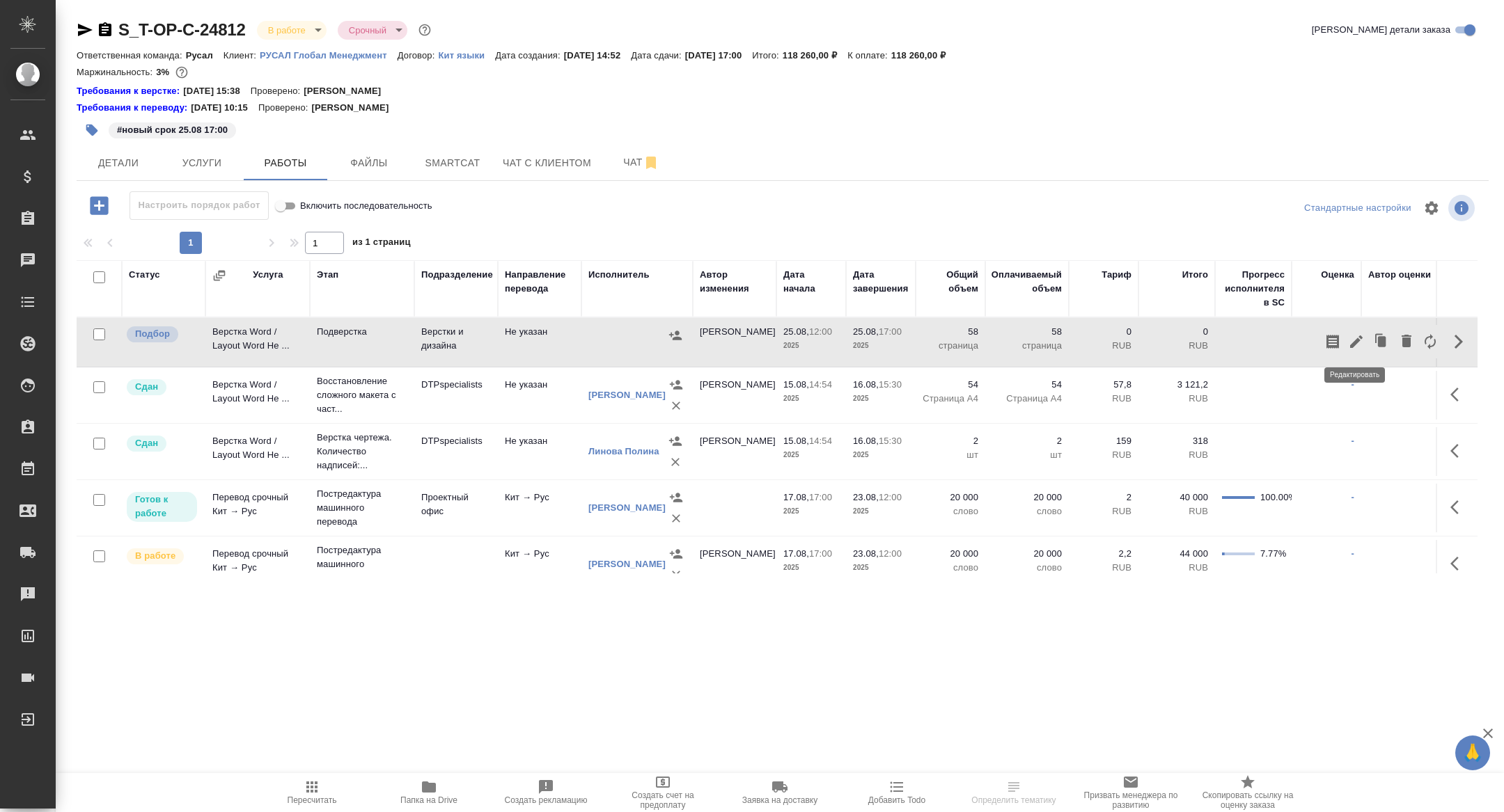
click at [1351, 347] on icon "button" at bounding box center [1357, 342] width 12 height 12
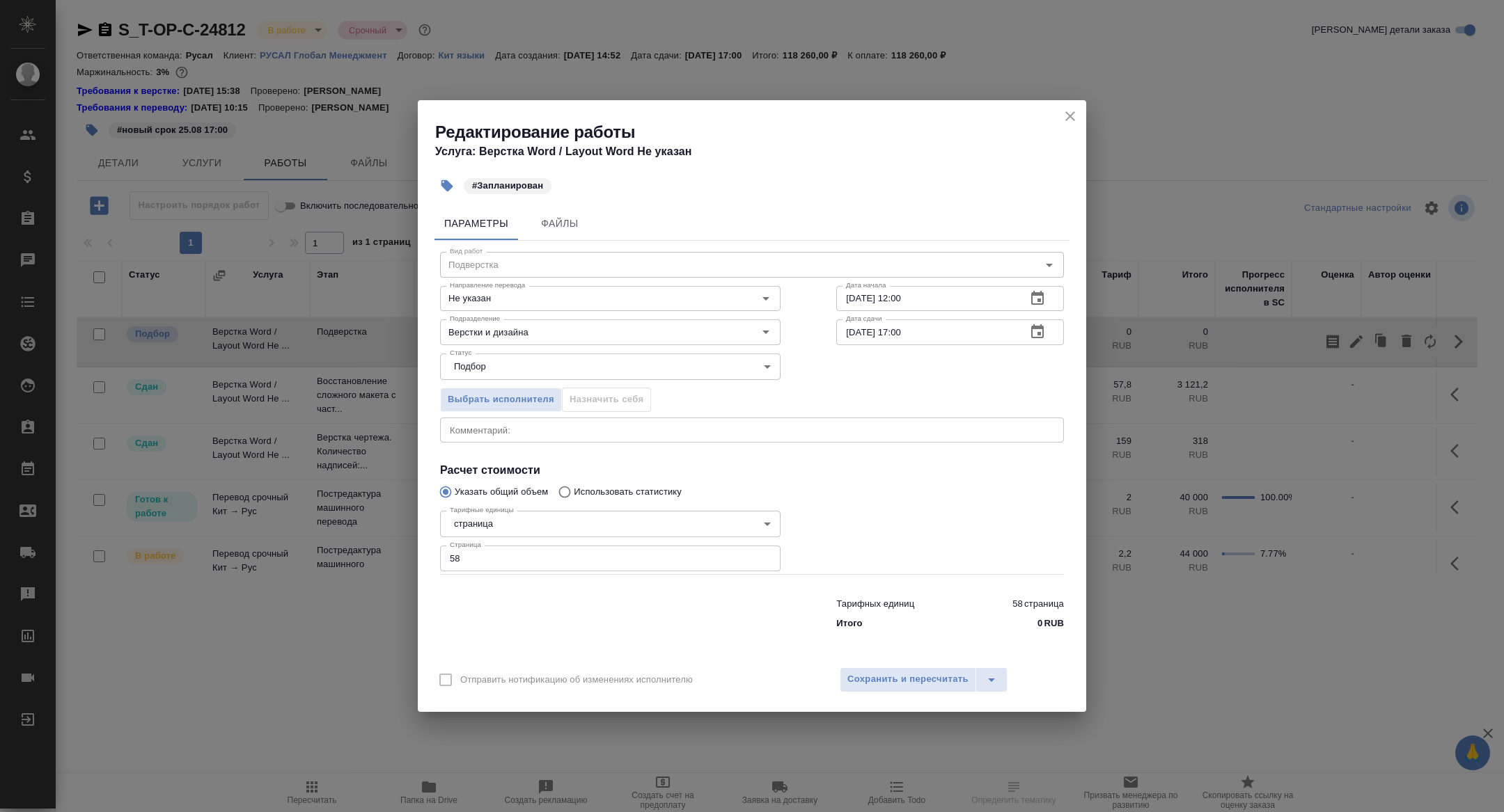
click at [1075, 116] on icon "close" at bounding box center [1070, 116] width 17 height 17
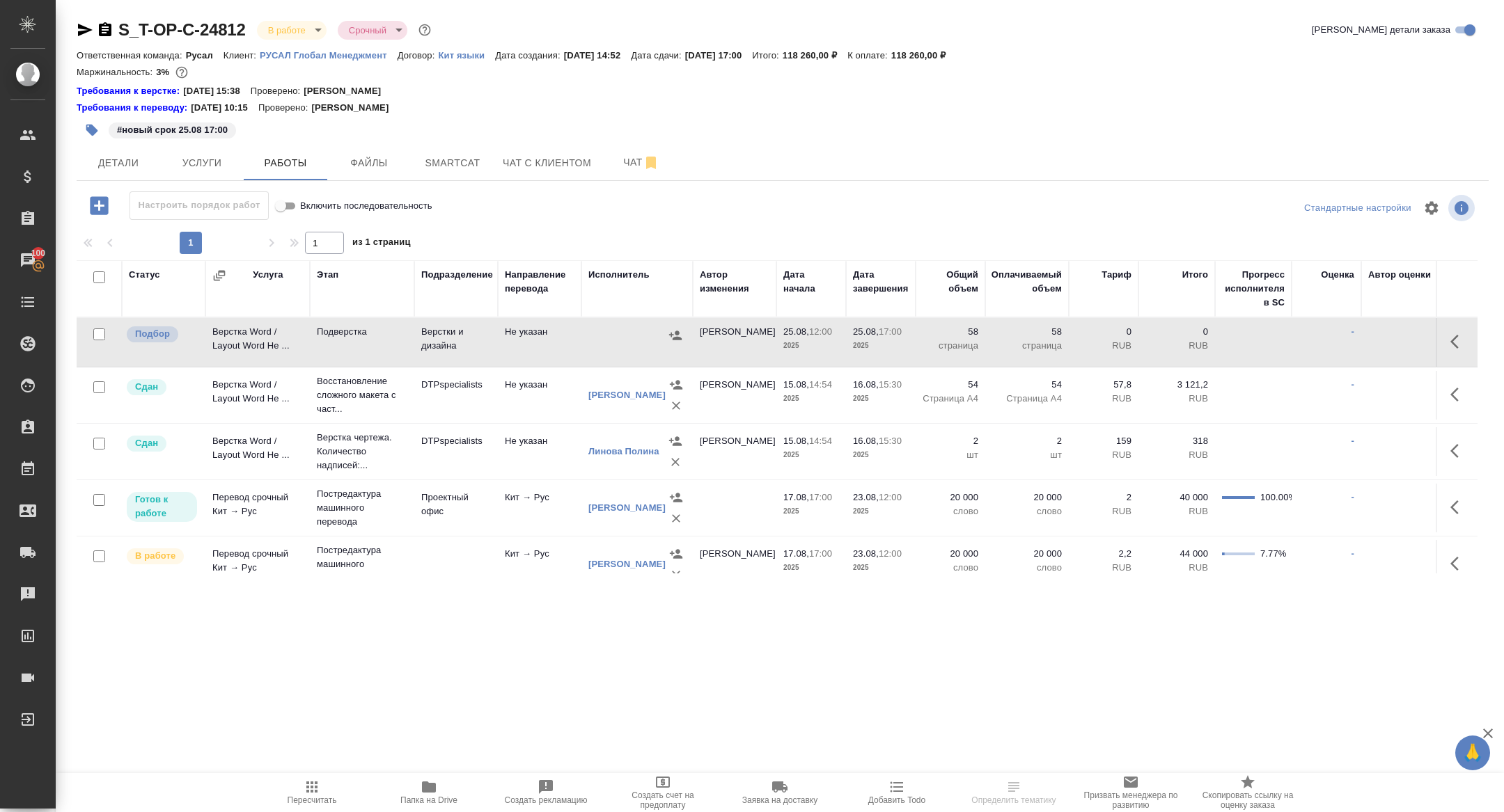
scroll to position [74, 0]
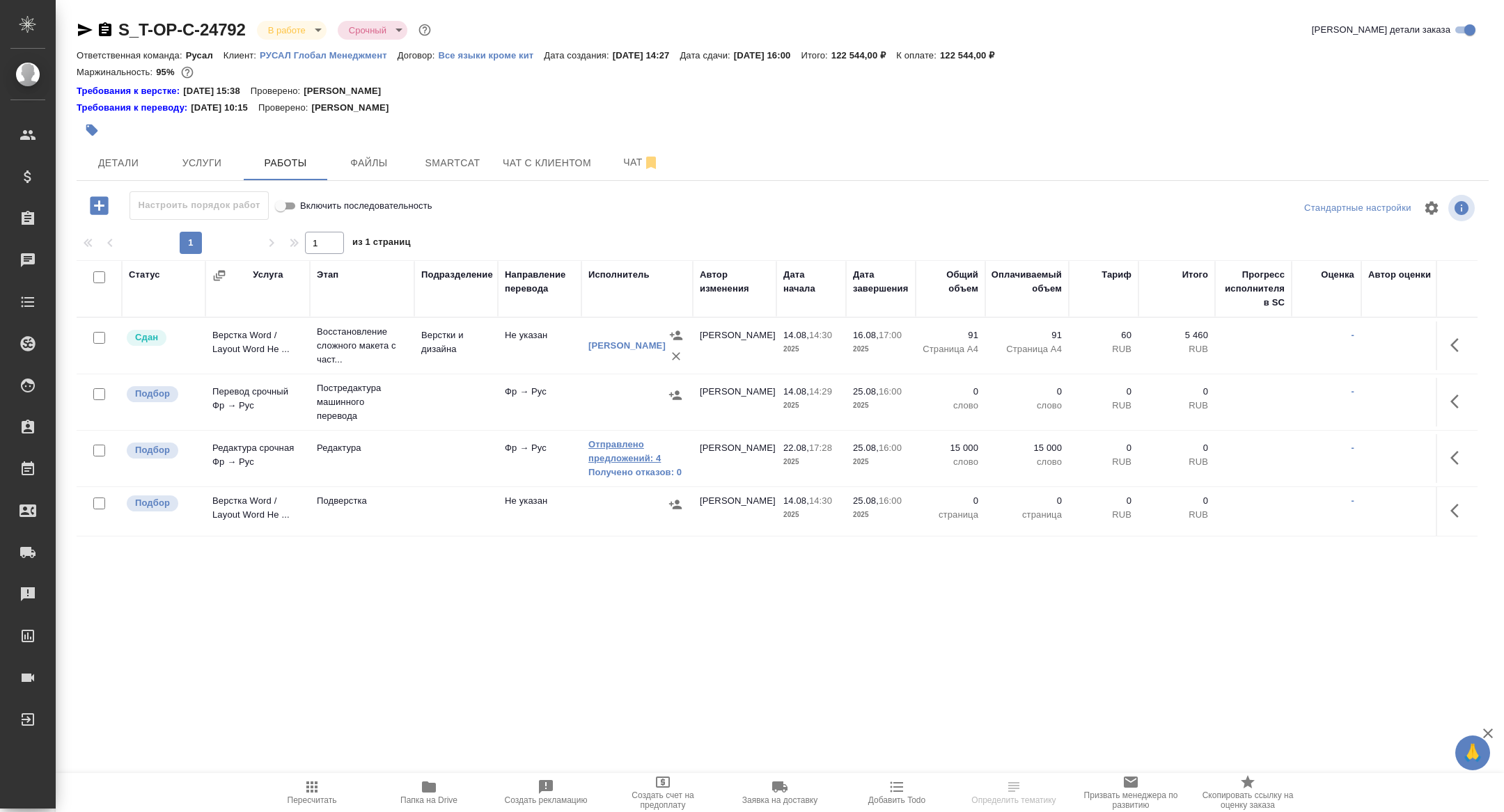
click at [646, 456] on link "Отправлено предложений: 4" at bounding box center [636, 452] width 97 height 28
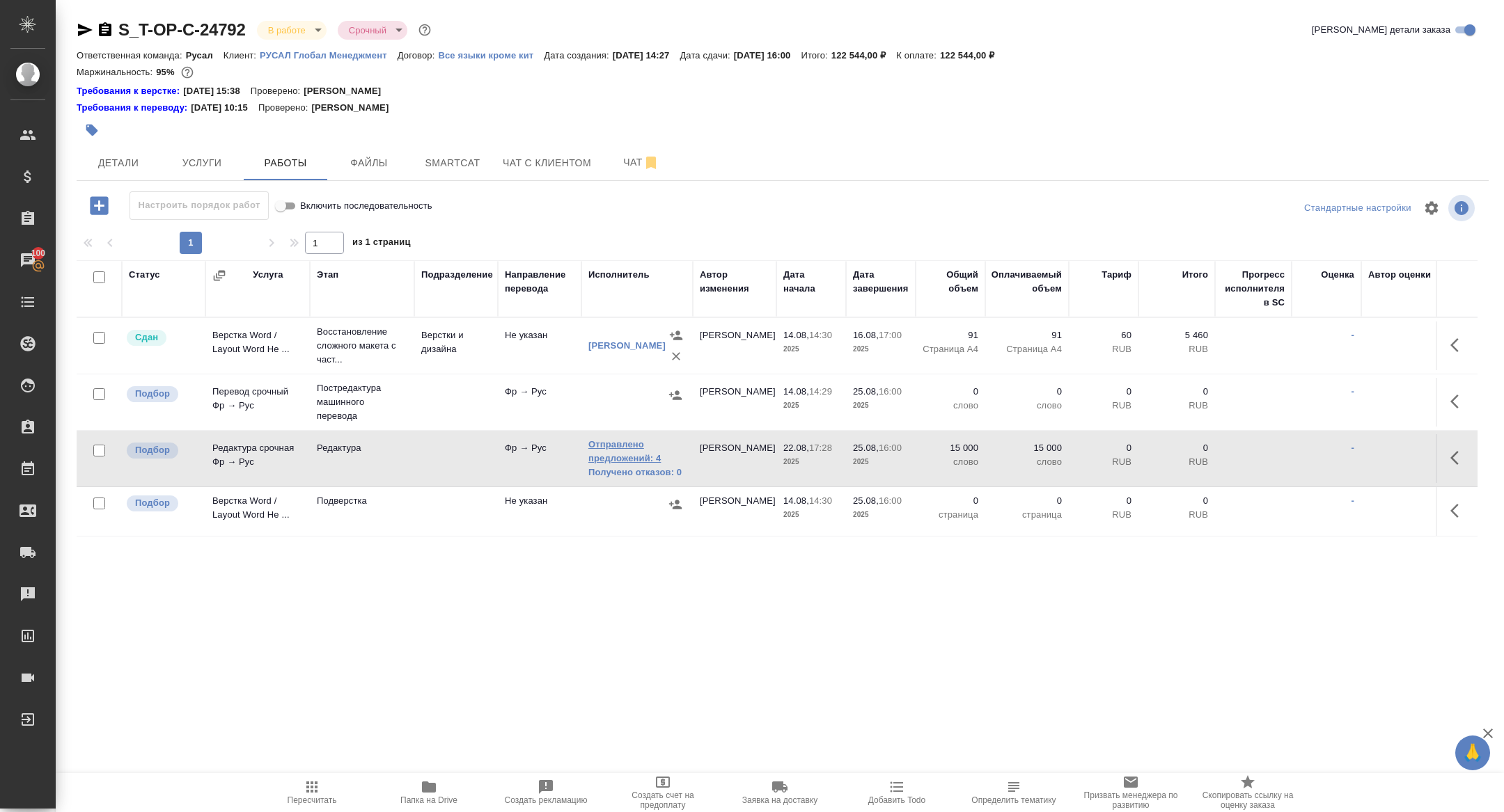
click at [622, 454] on link "Отправлено предложений: 4" at bounding box center [636, 452] width 97 height 28
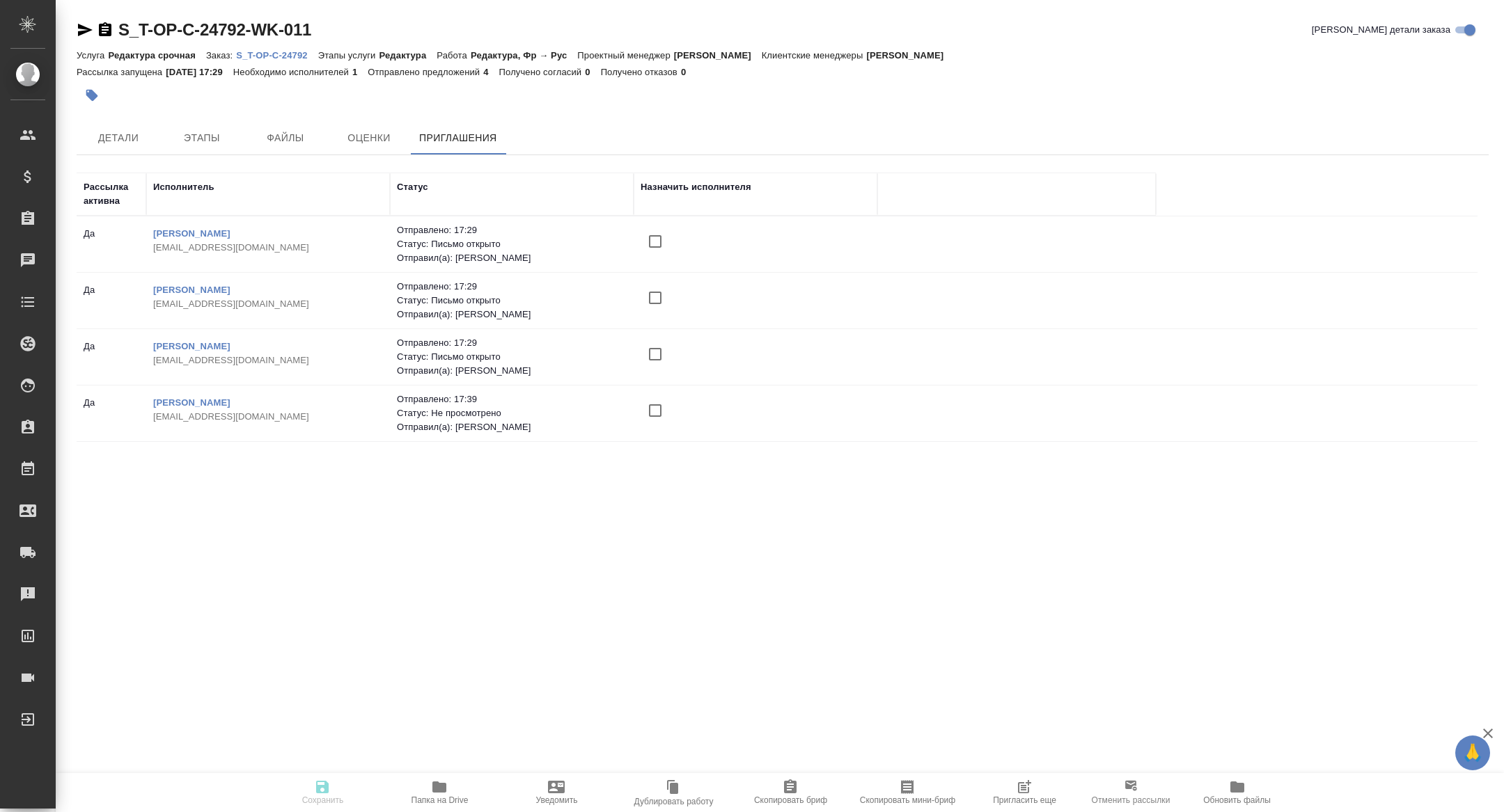
click at [1034, 800] on span "Пригласить еще" at bounding box center [1024, 800] width 63 height 10
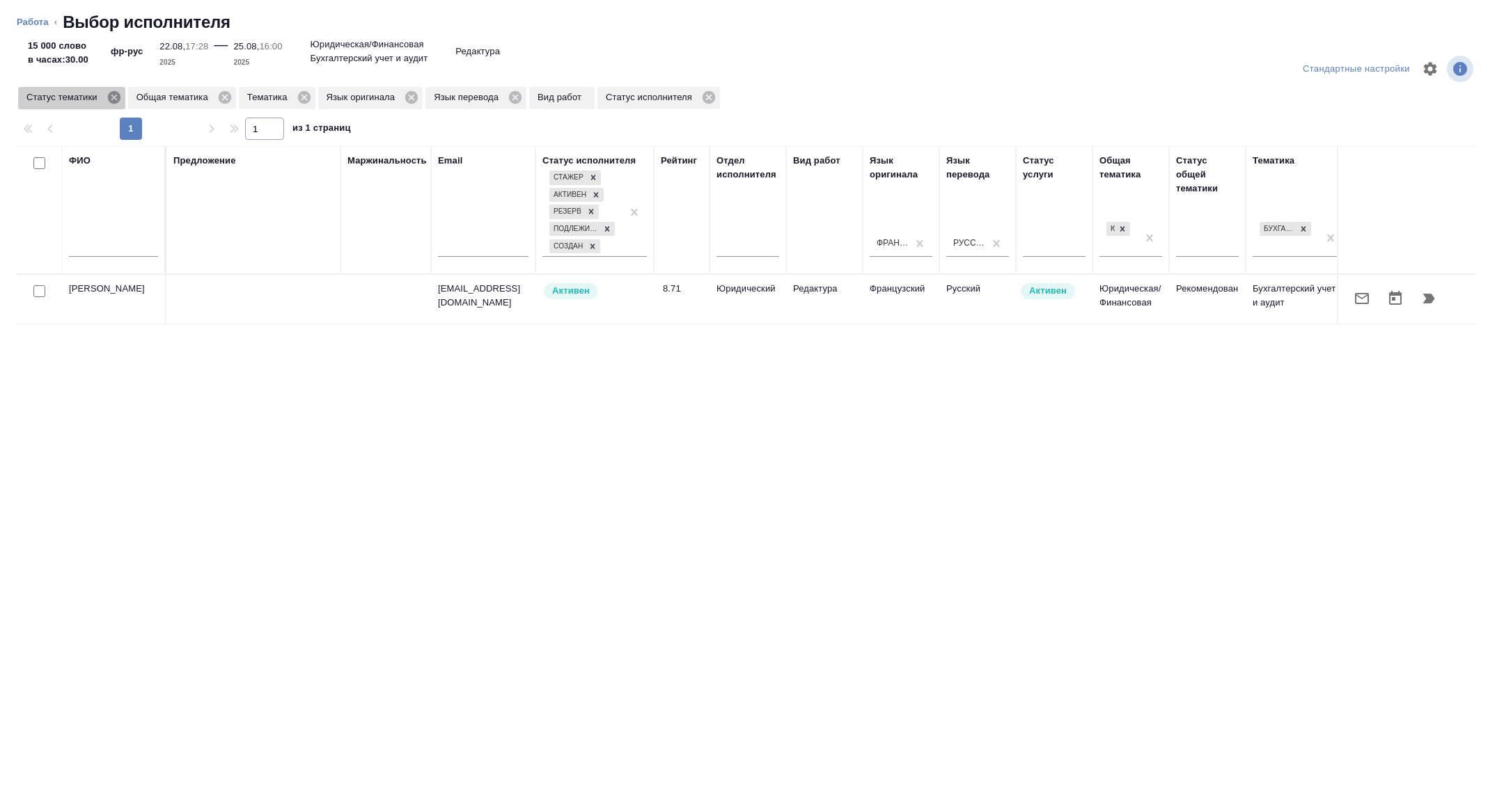
click at [120, 97] on icon at bounding box center [113, 97] width 12 height 12
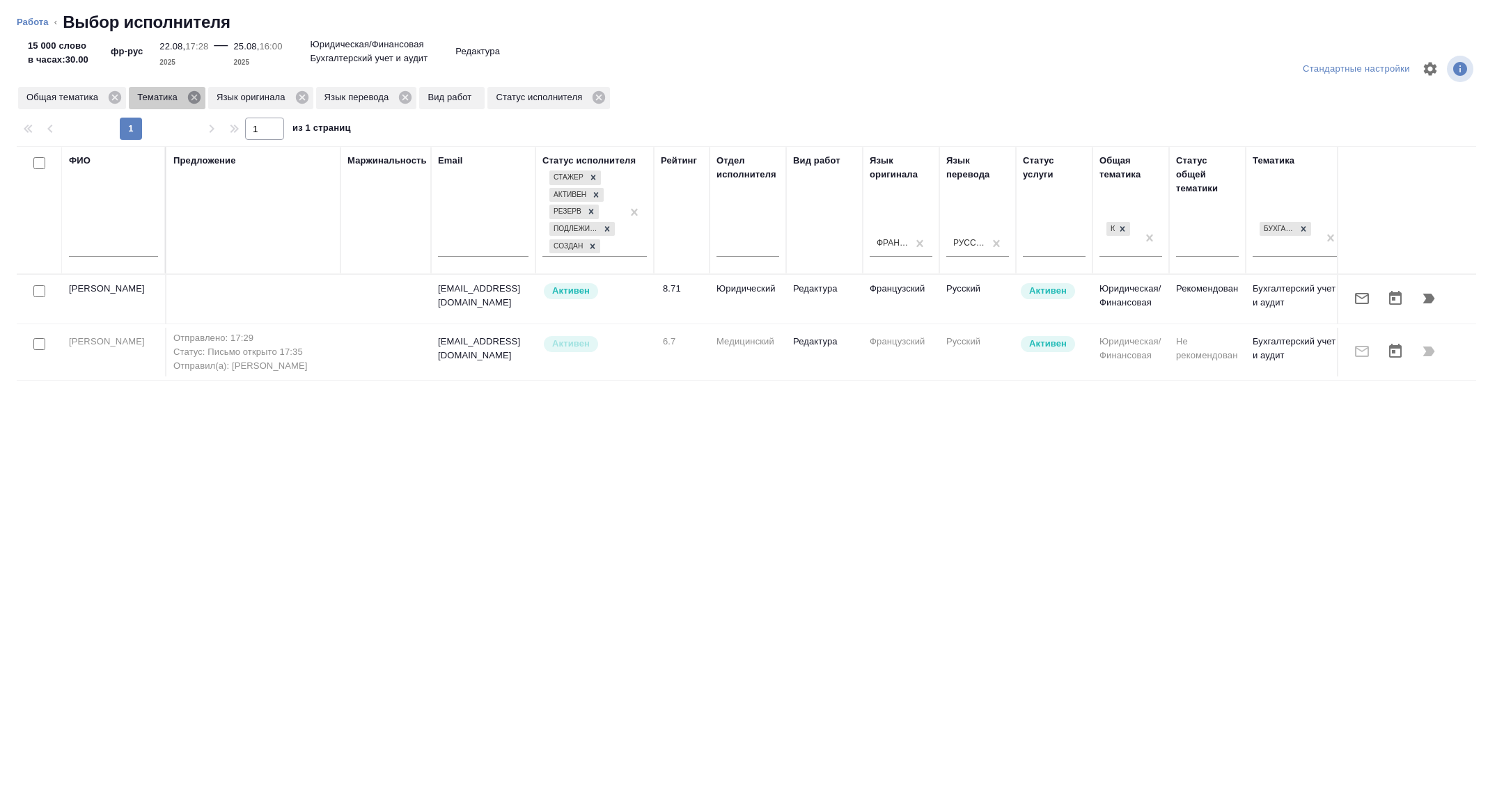
click at [198, 95] on icon at bounding box center [195, 97] width 12 height 12
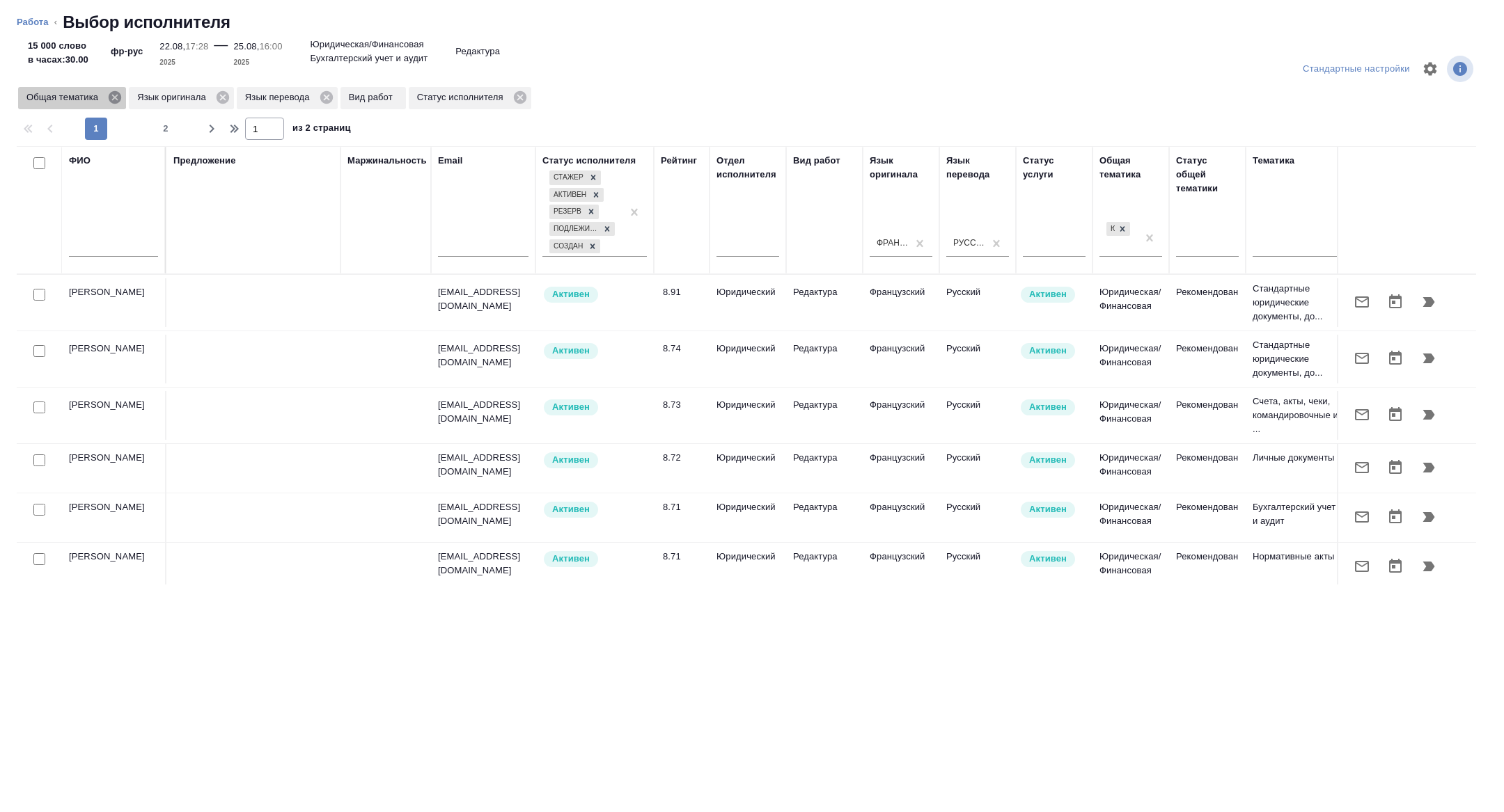
click at [122, 97] on icon at bounding box center [114, 97] width 15 height 15
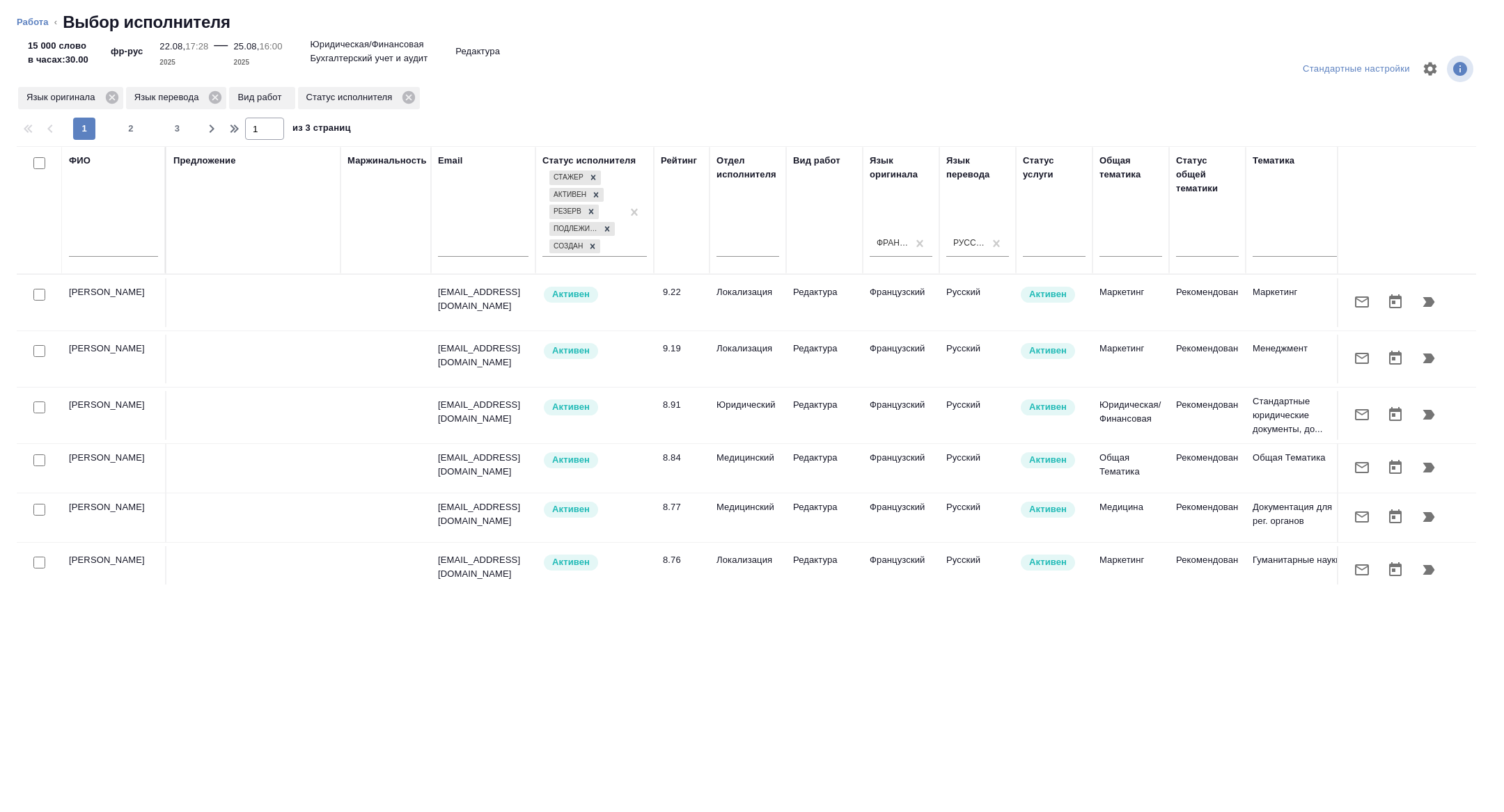
scroll to position [0, 562]
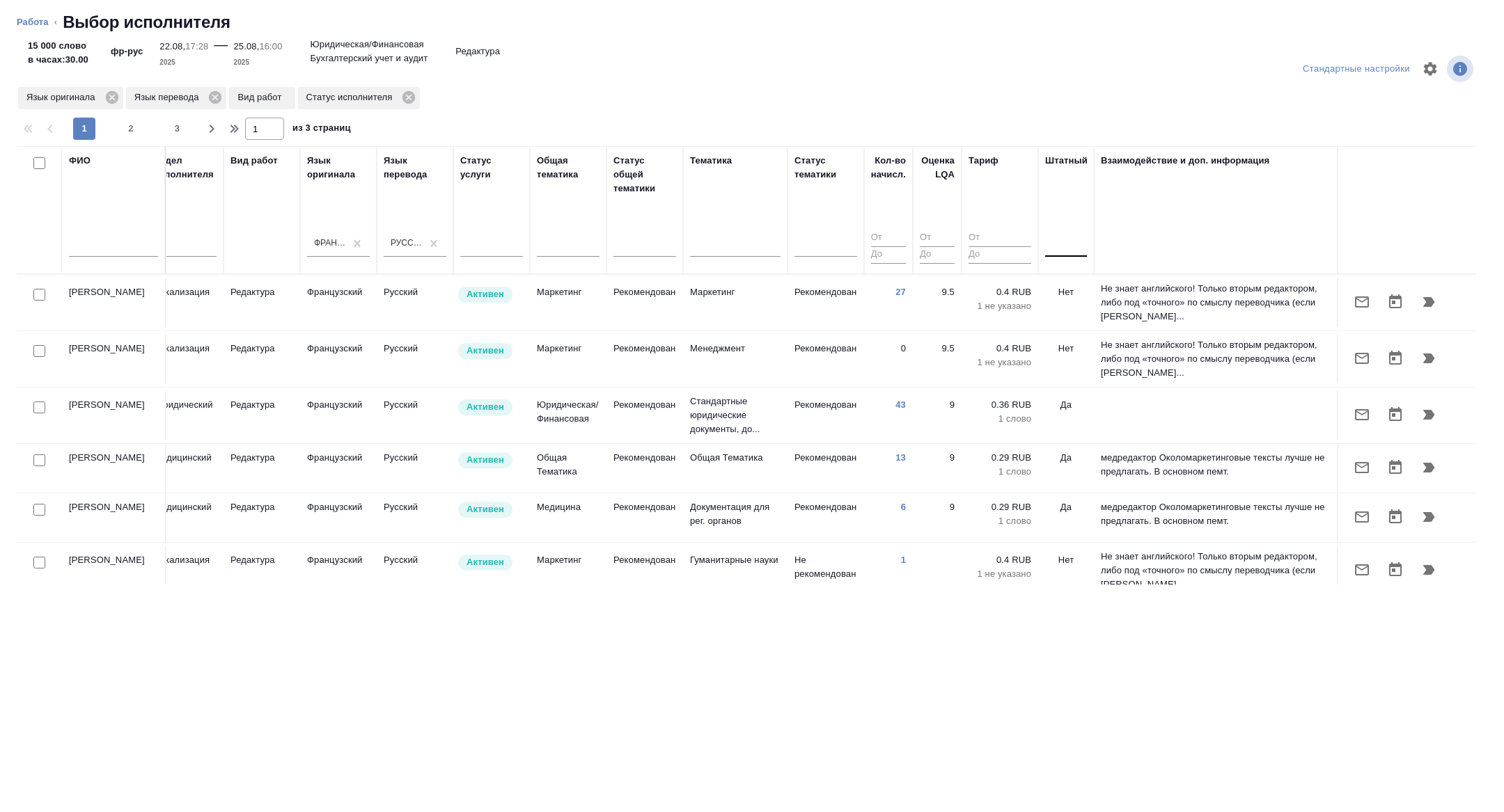
click at [1062, 249] on div at bounding box center [1066, 243] width 42 height 21
click at [1059, 284] on div "Нет" at bounding box center [1150, 287] width 209 height 25
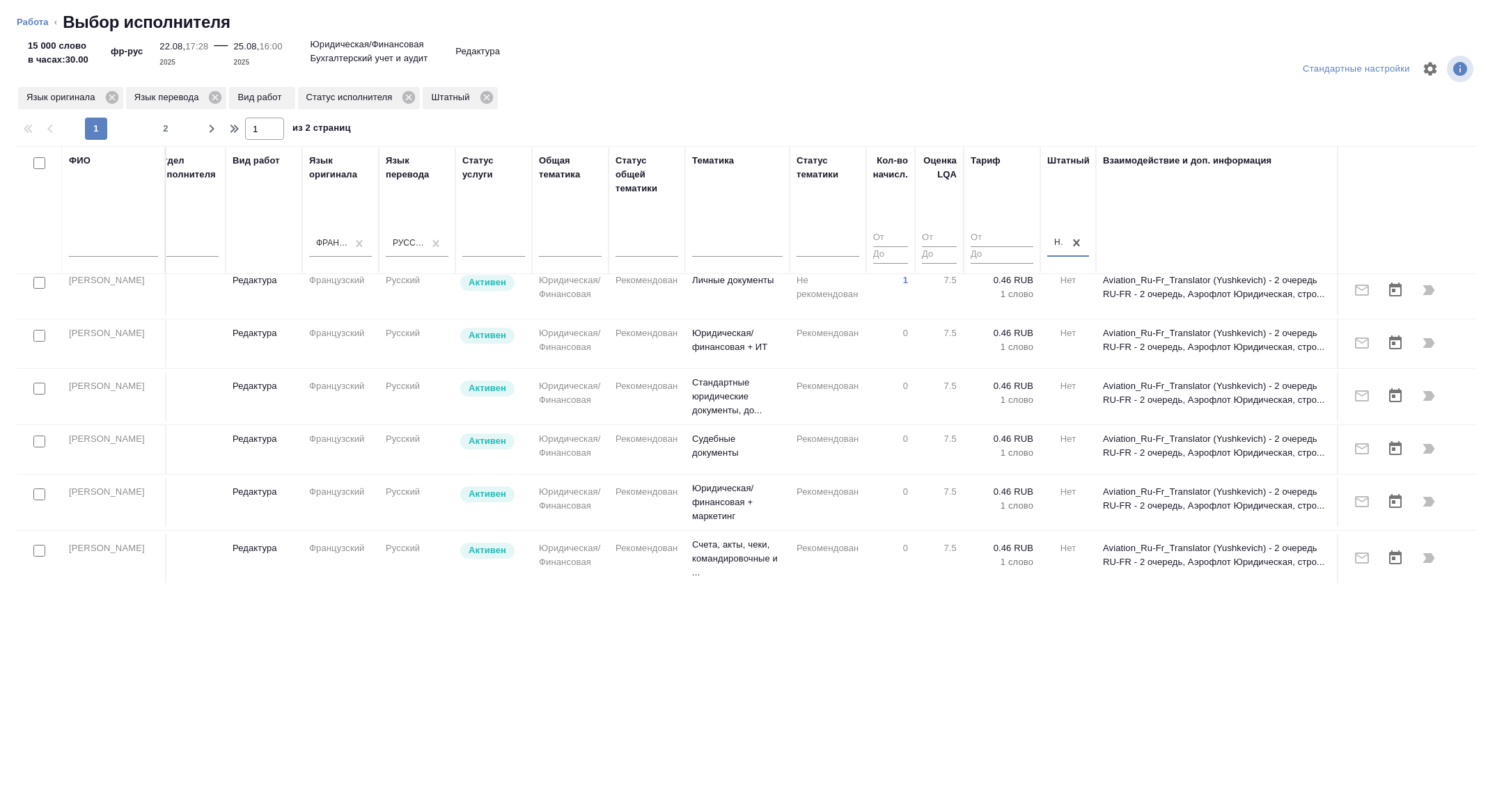
scroll to position [1081, 561]
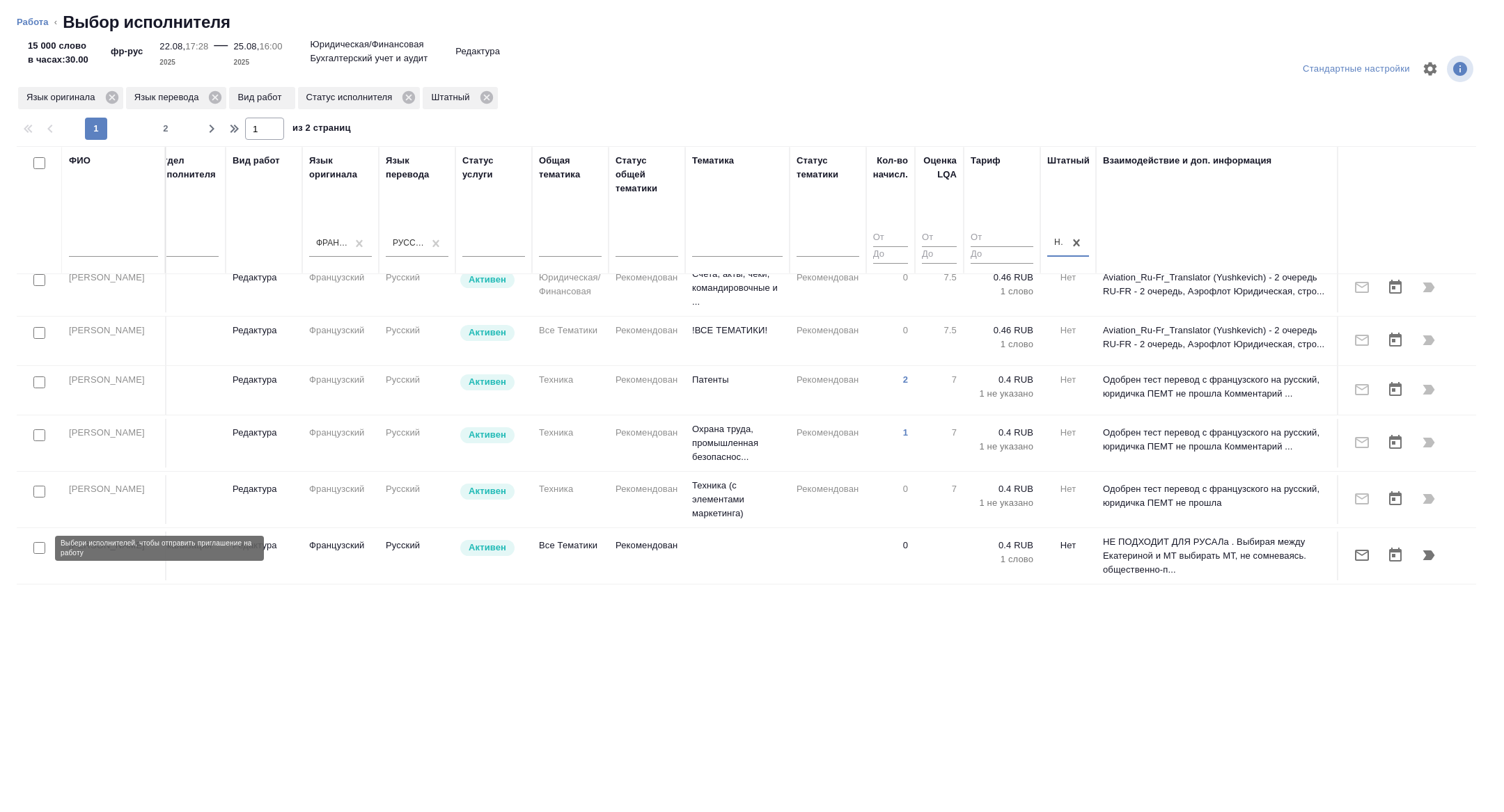
click at [41, 546] on input "checkbox" at bounding box center [38, 548] width 12 height 12
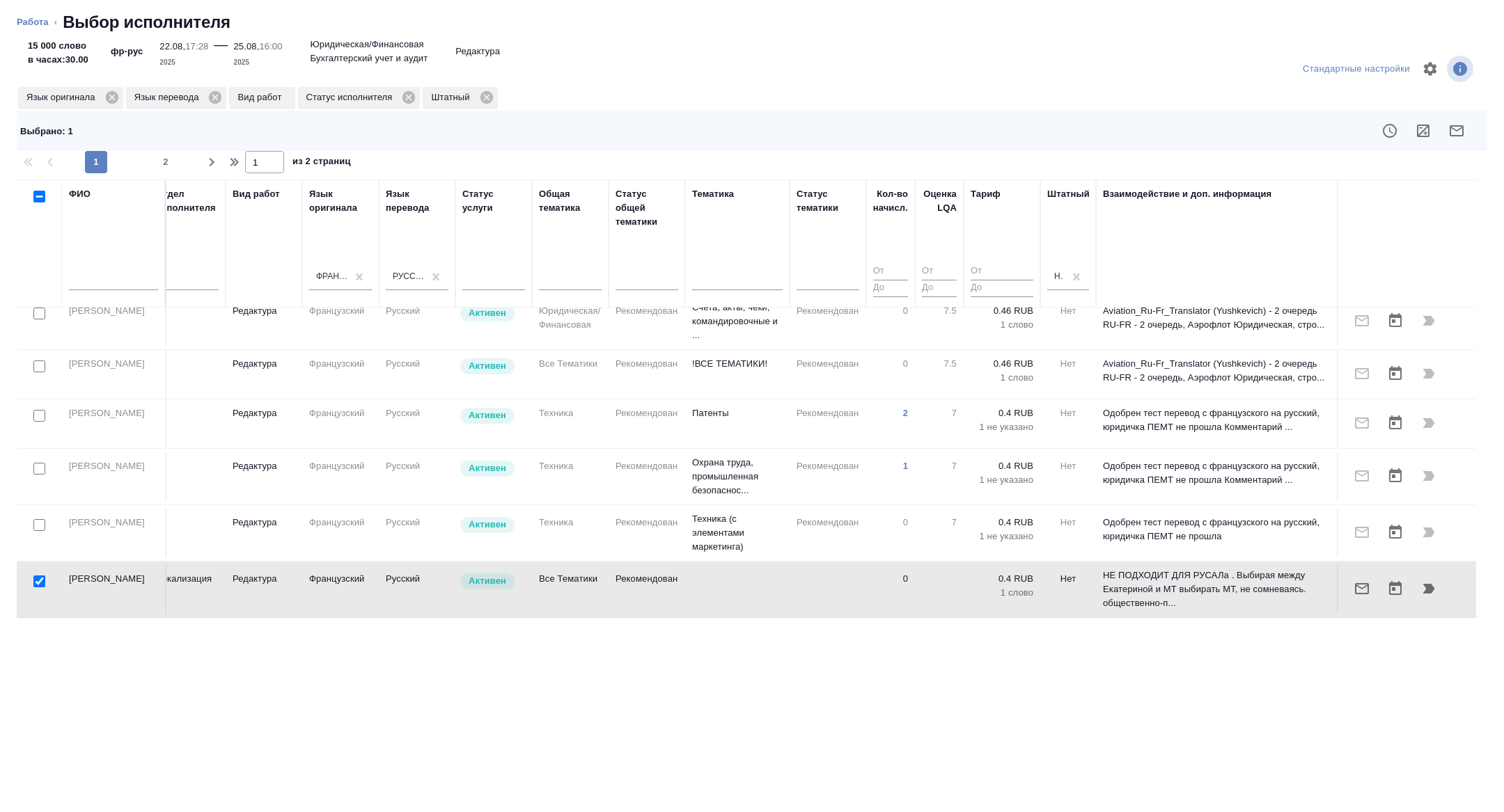
click at [42, 578] on input "checkbox" at bounding box center [38, 581] width 12 height 12
checkbox input "false"
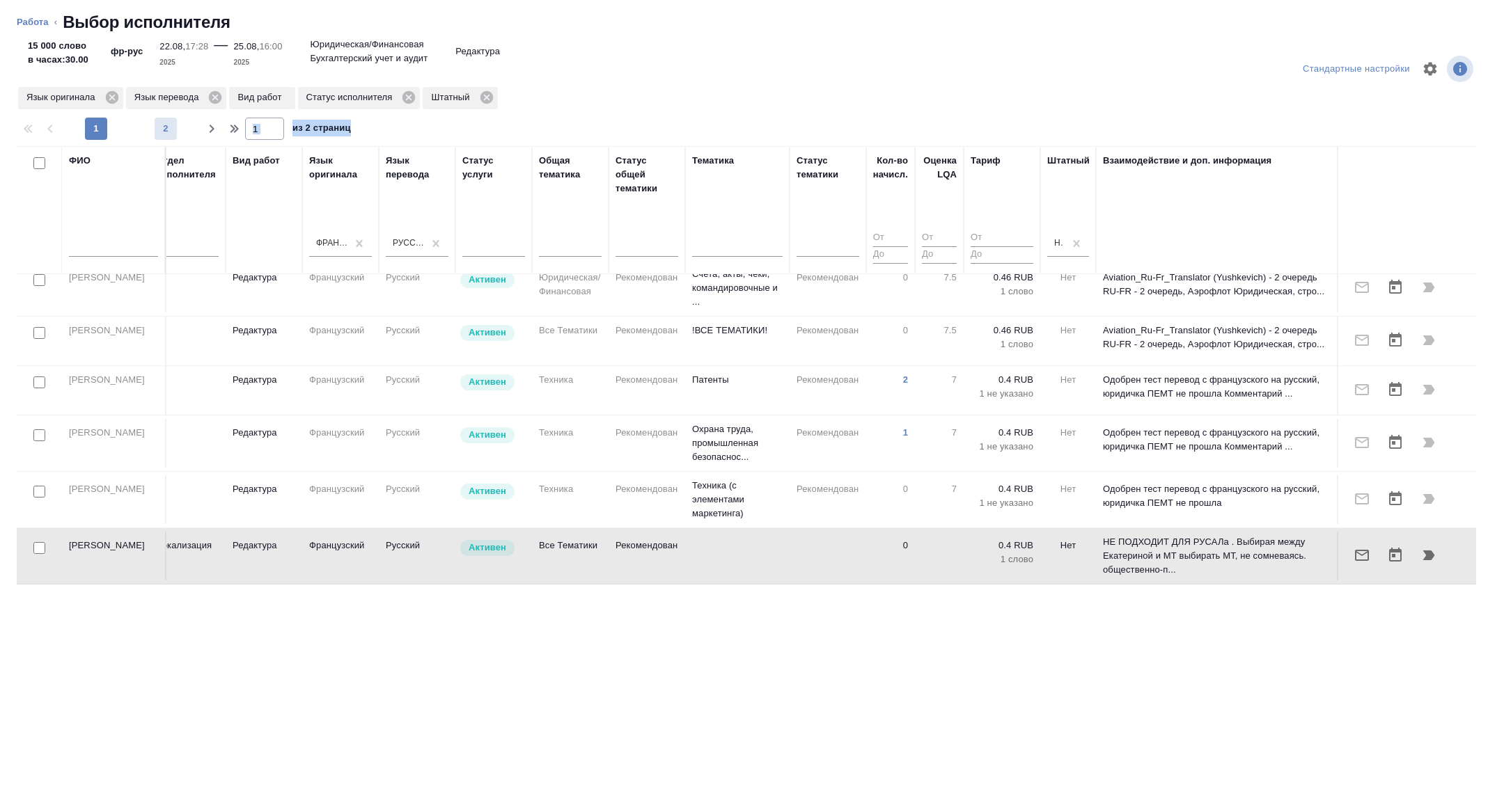
click at [162, 139] on div "Стандартные настройки Язык оригинала Язык перевода Вид работ Статус исполнителя…" at bounding box center [752, 427] width 1504 height 771
click at [166, 131] on span "2" at bounding box center [165, 129] width 22 height 14
type input "2"
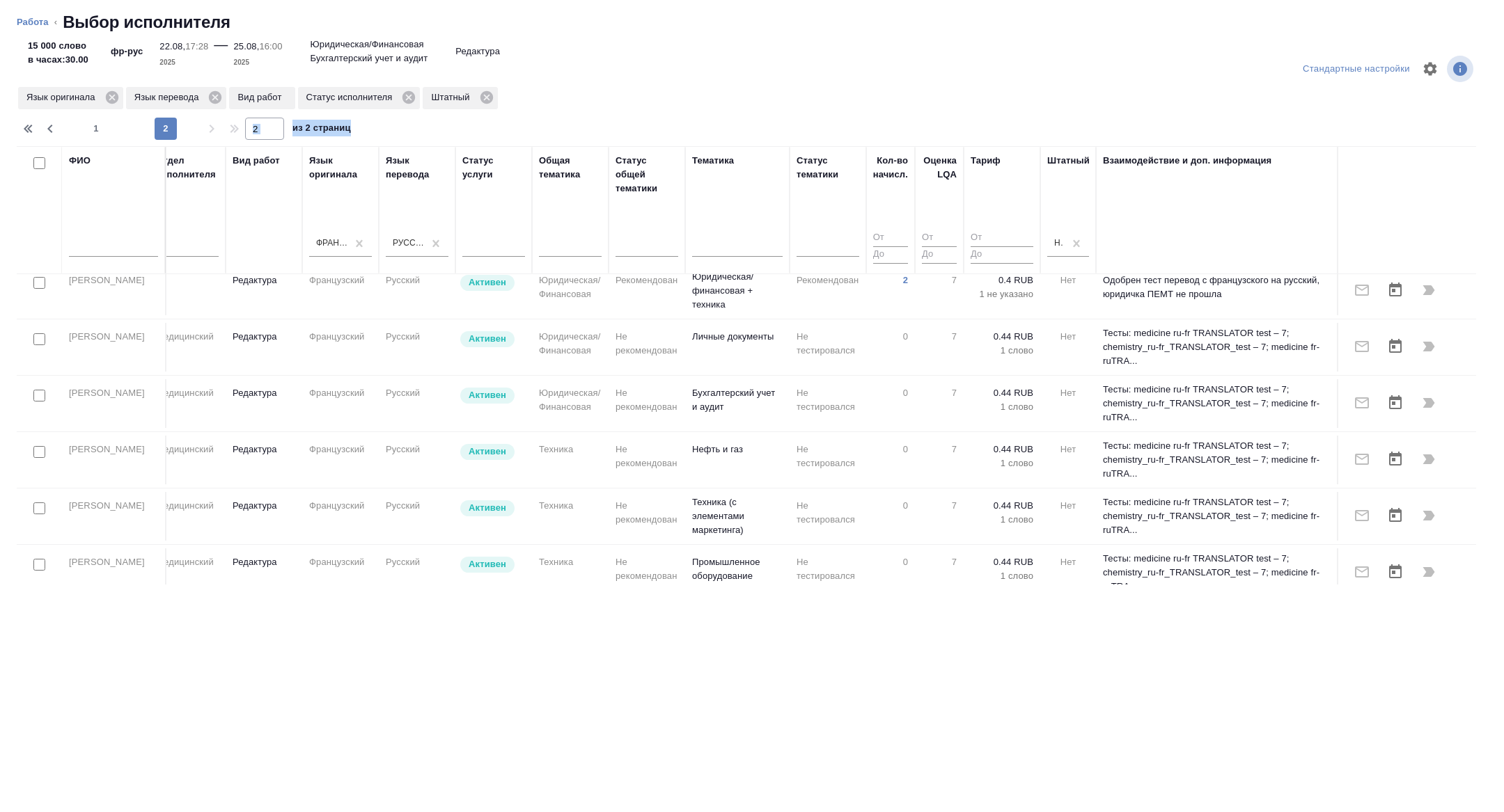
scroll to position [0, 561]
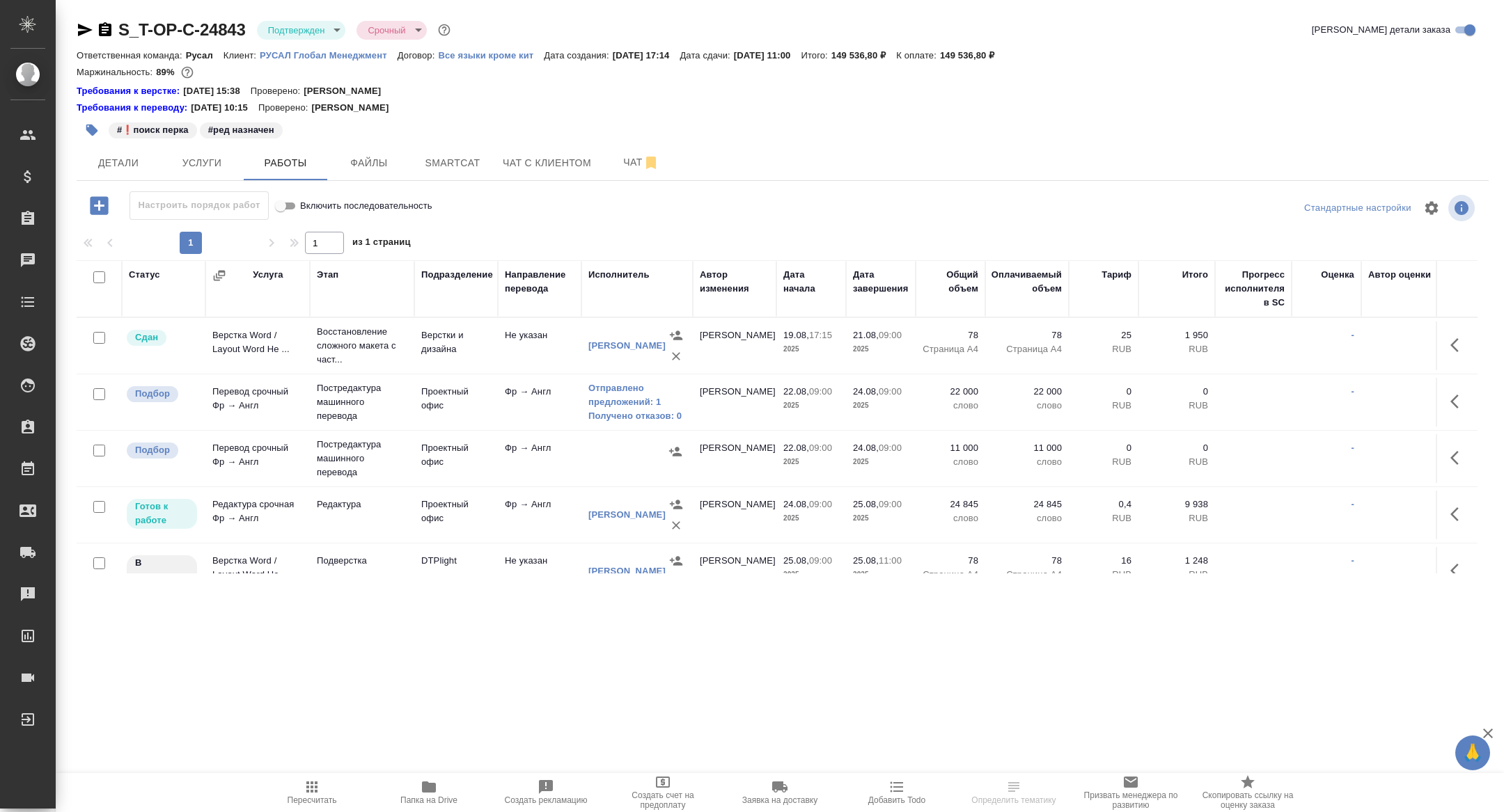
scroll to position [25, 0]
